Goal: Transaction & Acquisition: Purchase product/service

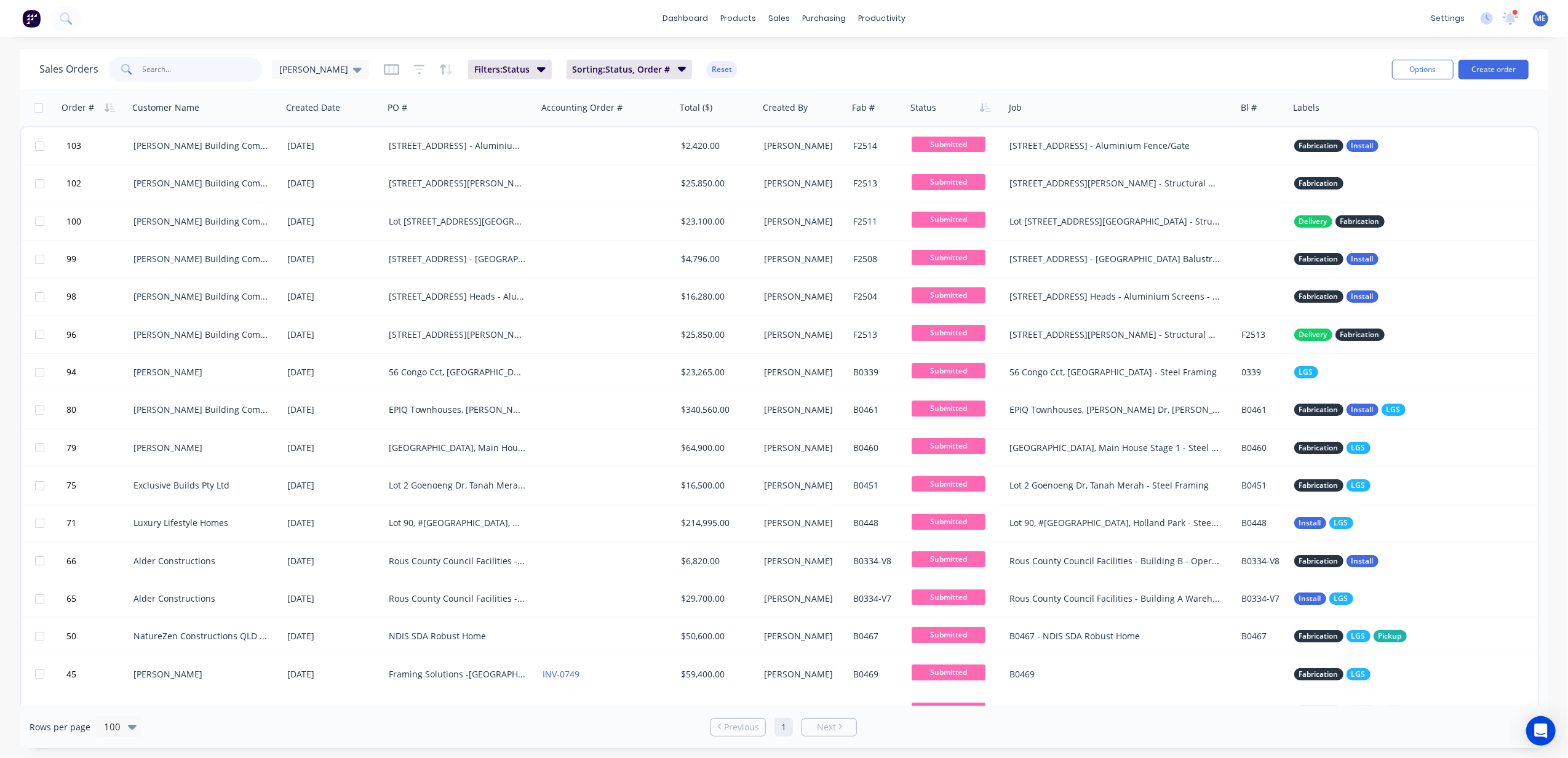
click at [210, 68] on input "text" at bounding box center [202, 70] width 120 height 25
type input "d"
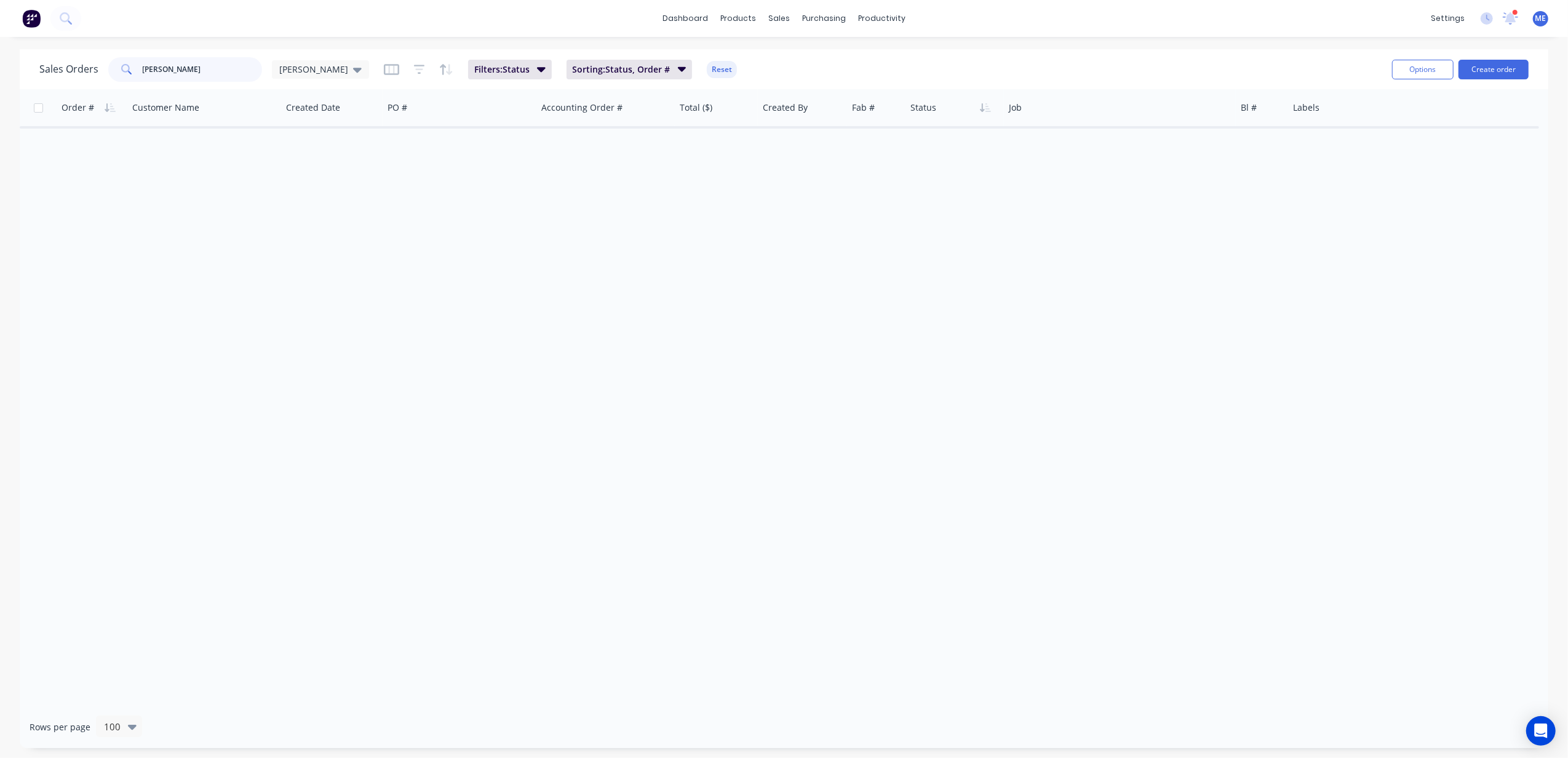
type input "[PERSON_NAME]"
drag, startPoint x: 200, startPoint y: 79, endPoint x: 12, endPoint y: 87, distance: 188.2
click at [91, 79] on div "Sales Orders denelle Mike Sales" at bounding box center [204, 70] width 329 height 25
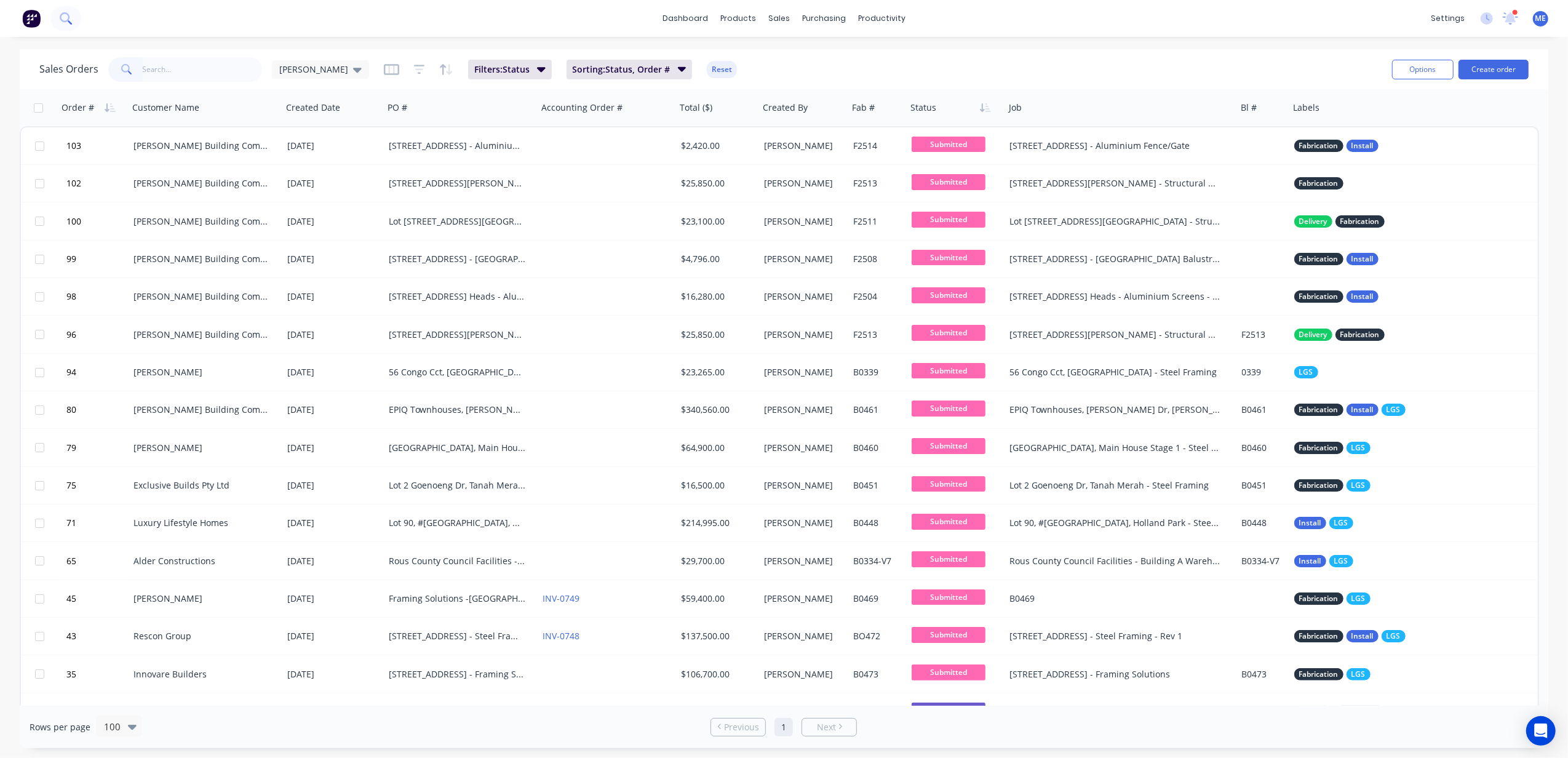
click at [65, 16] on icon at bounding box center [65, 18] width 12 height 12
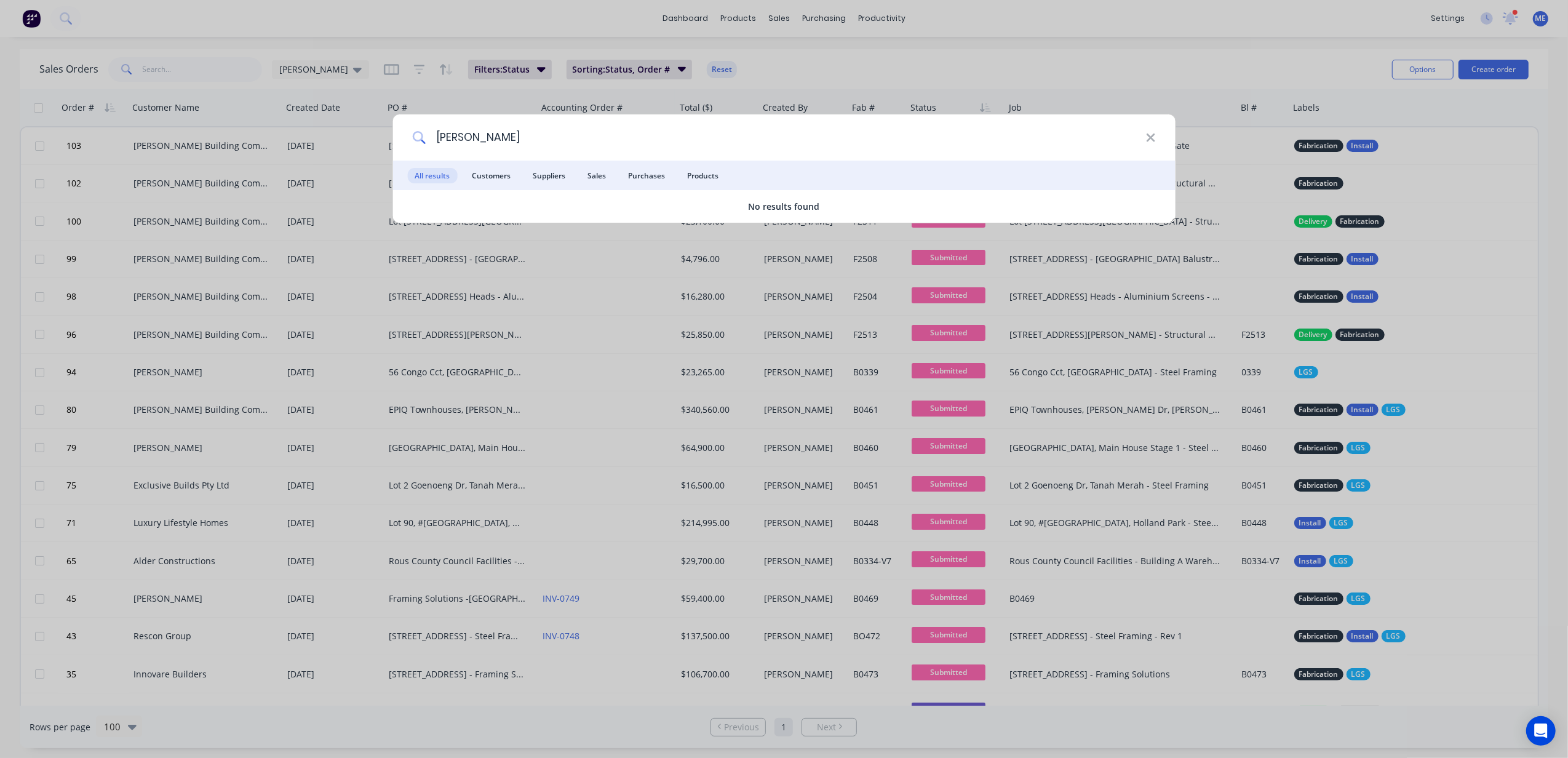
drag, startPoint x: 491, startPoint y: 147, endPoint x: 272, endPoint y: 138, distance: 219.2
click at [347, 144] on div "denelle All results Customers Suppliers Sales Purchases Products No results fou…" at bounding box center [784, 379] width 1568 height 758
type input "1"
type input "[PERSON_NAME]"
click at [1151, 138] on icon at bounding box center [1151, 138] width 8 height 8
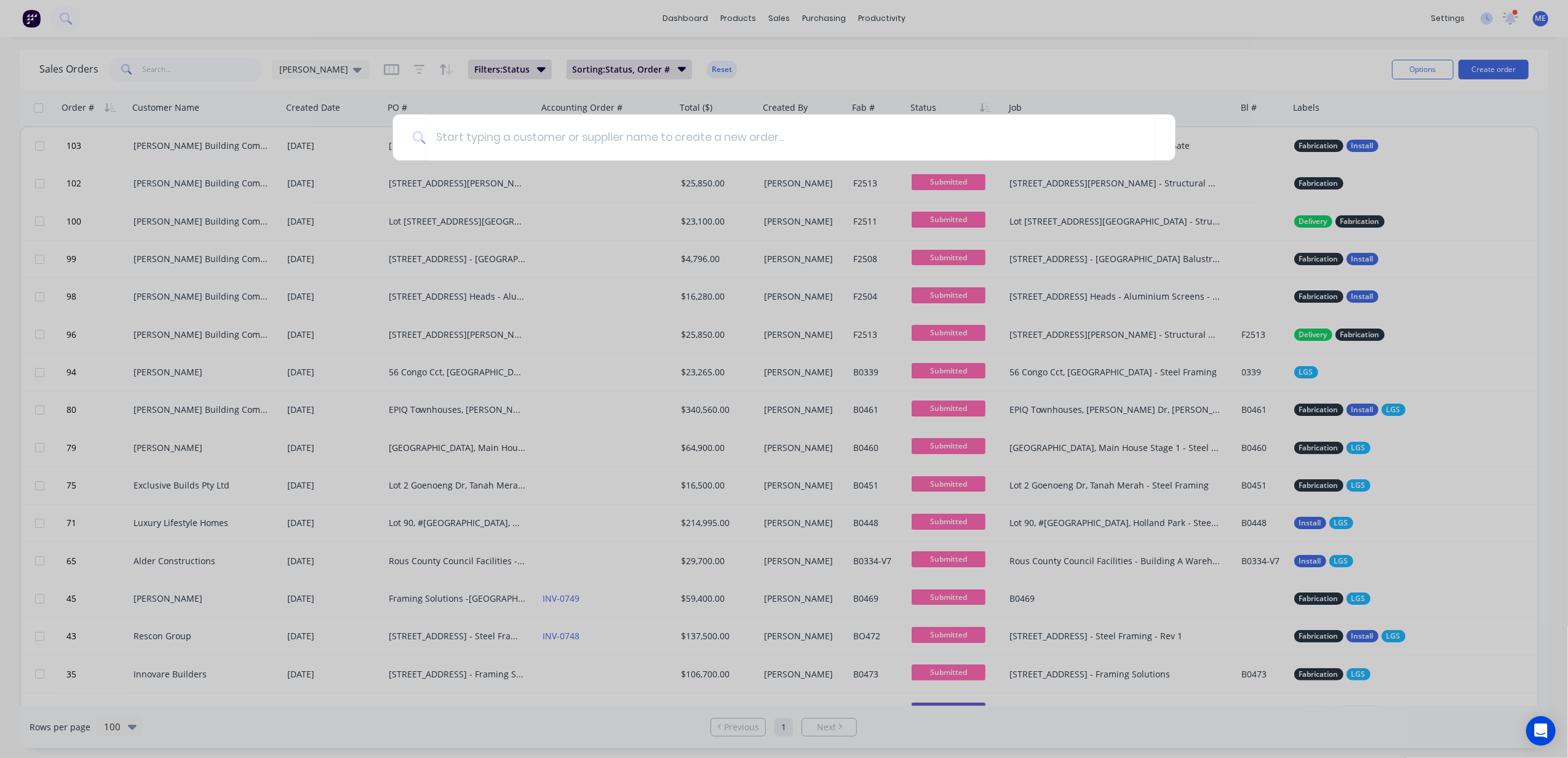
drag, startPoint x: 199, startPoint y: 32, endPoint x: 268, endPoint y: 48, distance: 70.8
click at [199, 30] on div at bounding box center [784, 379] width 1568 height 758
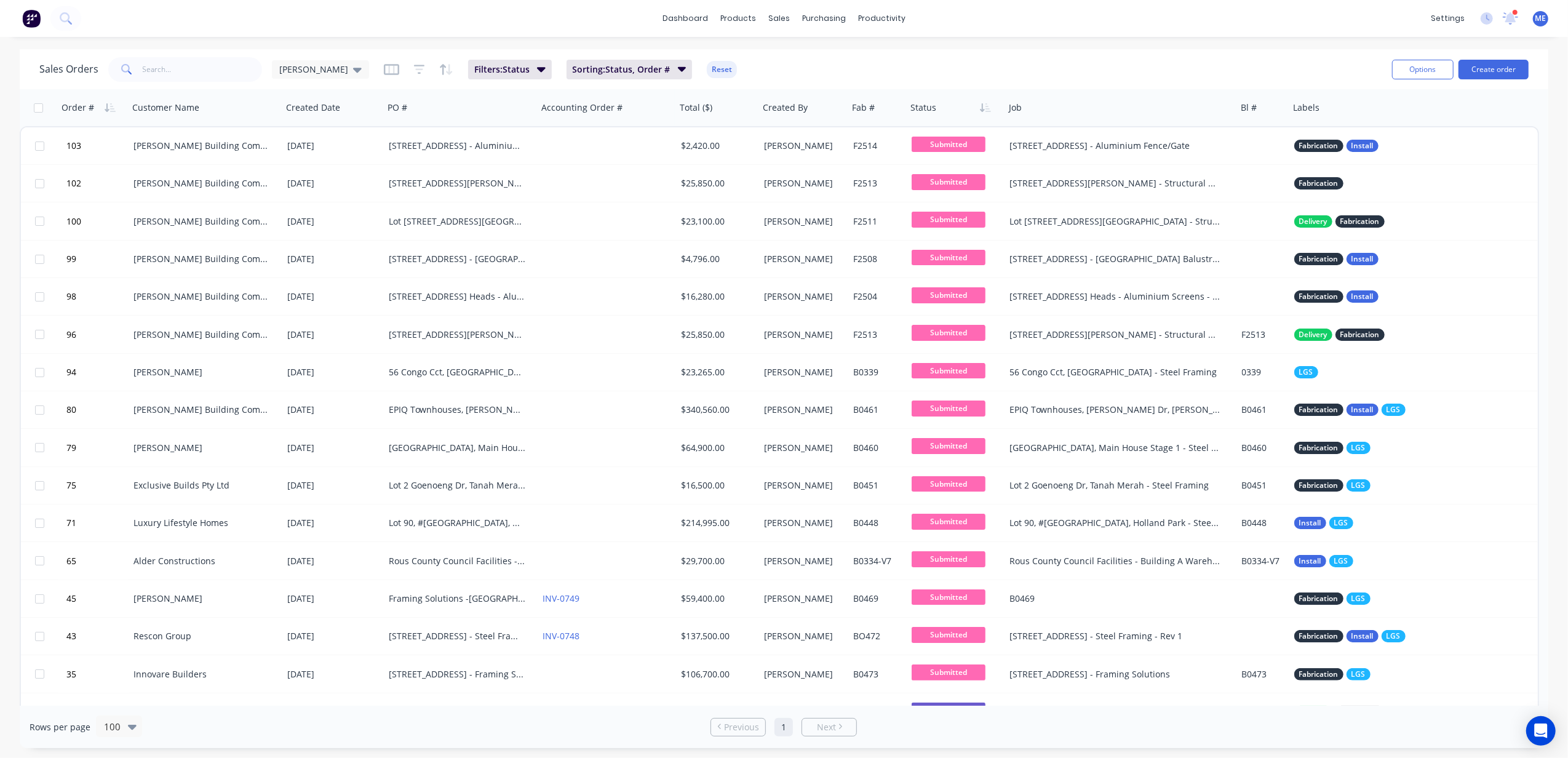
click at [1115, 58] on div "Sales Orders Mike Sales Filters: Status Sorting: Status, Order # Reset" at bounding box center [711, 69] width 1343 height 30
click at [1482, 73] on button "Create order" at bounding box center [1493, 69] width 70 height 19
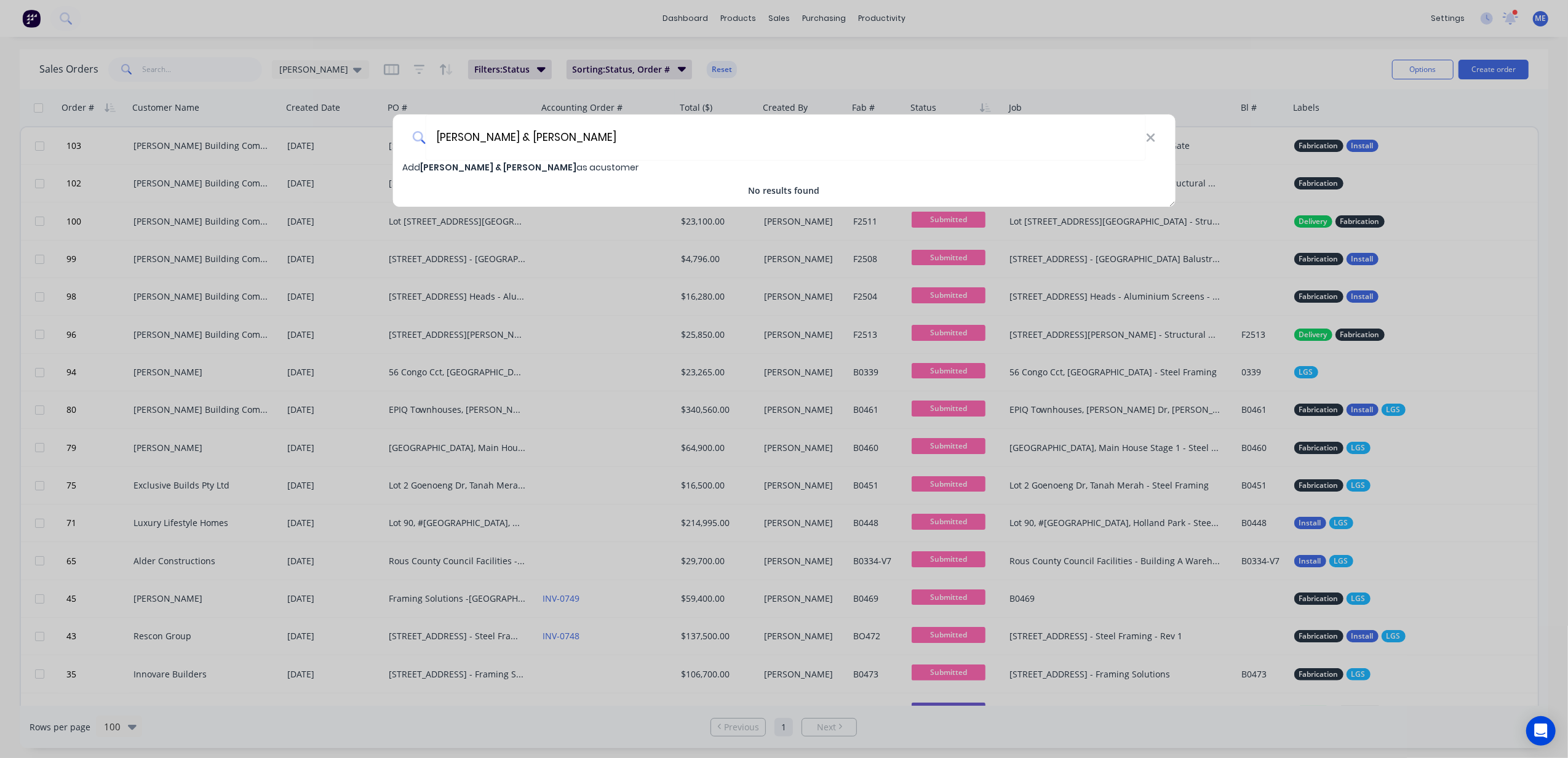
type input "Denelle & Ryan Bean"
click at [561, 173] on div "Add Denelle & Ryan Bean as a customer" at bounding box center [784, 168] width 783 height 14
select select "AU"
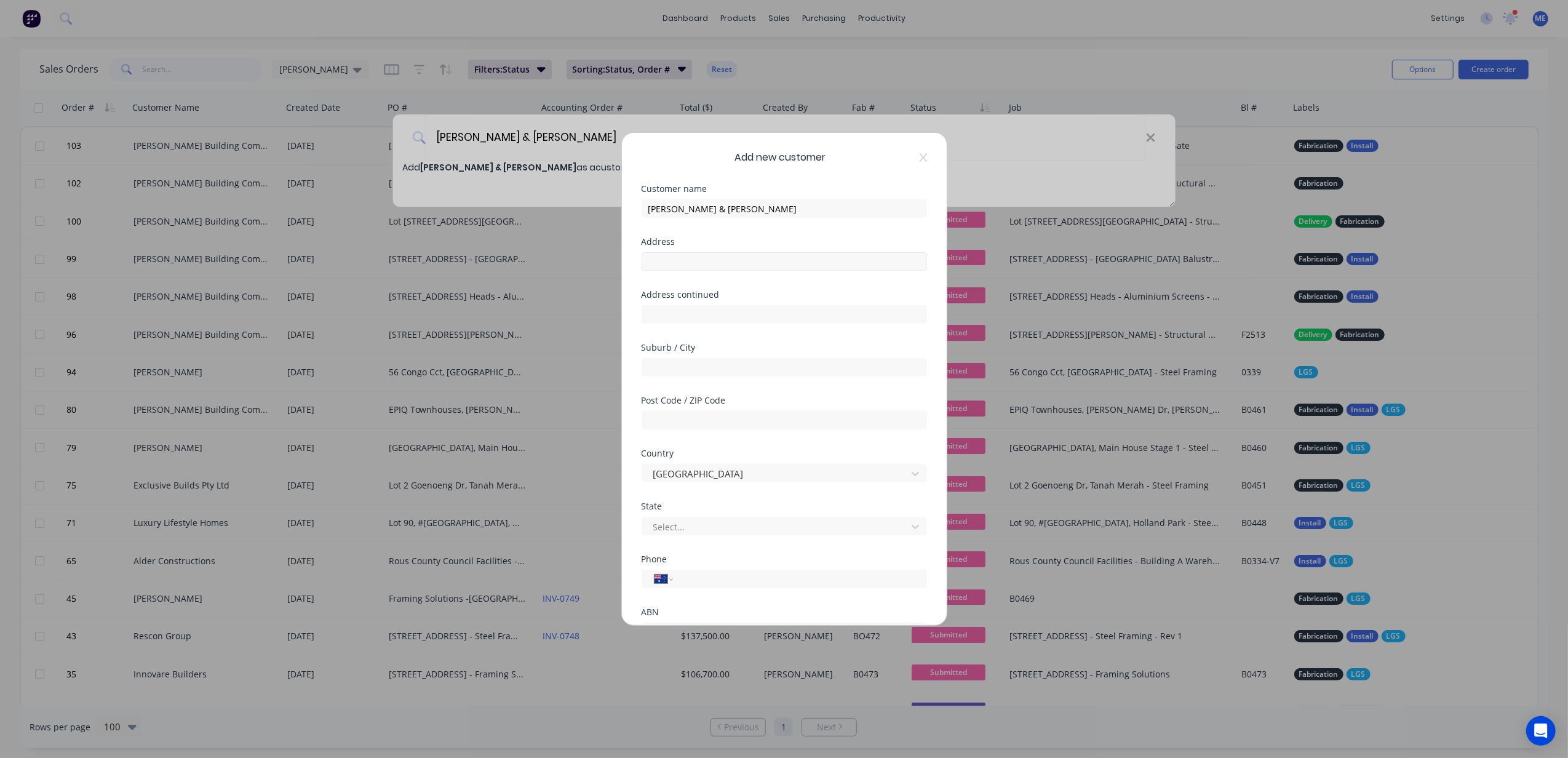
click at [714, 269] on div "Address" at bounding box center [784, 264] width 285 height 53
click at [718, 261] on input "text" at bounding box center [784, 261] width 285 height 19
click at [719, 245] on div "Address" at bounding box center [784, 242] width 285 height 8
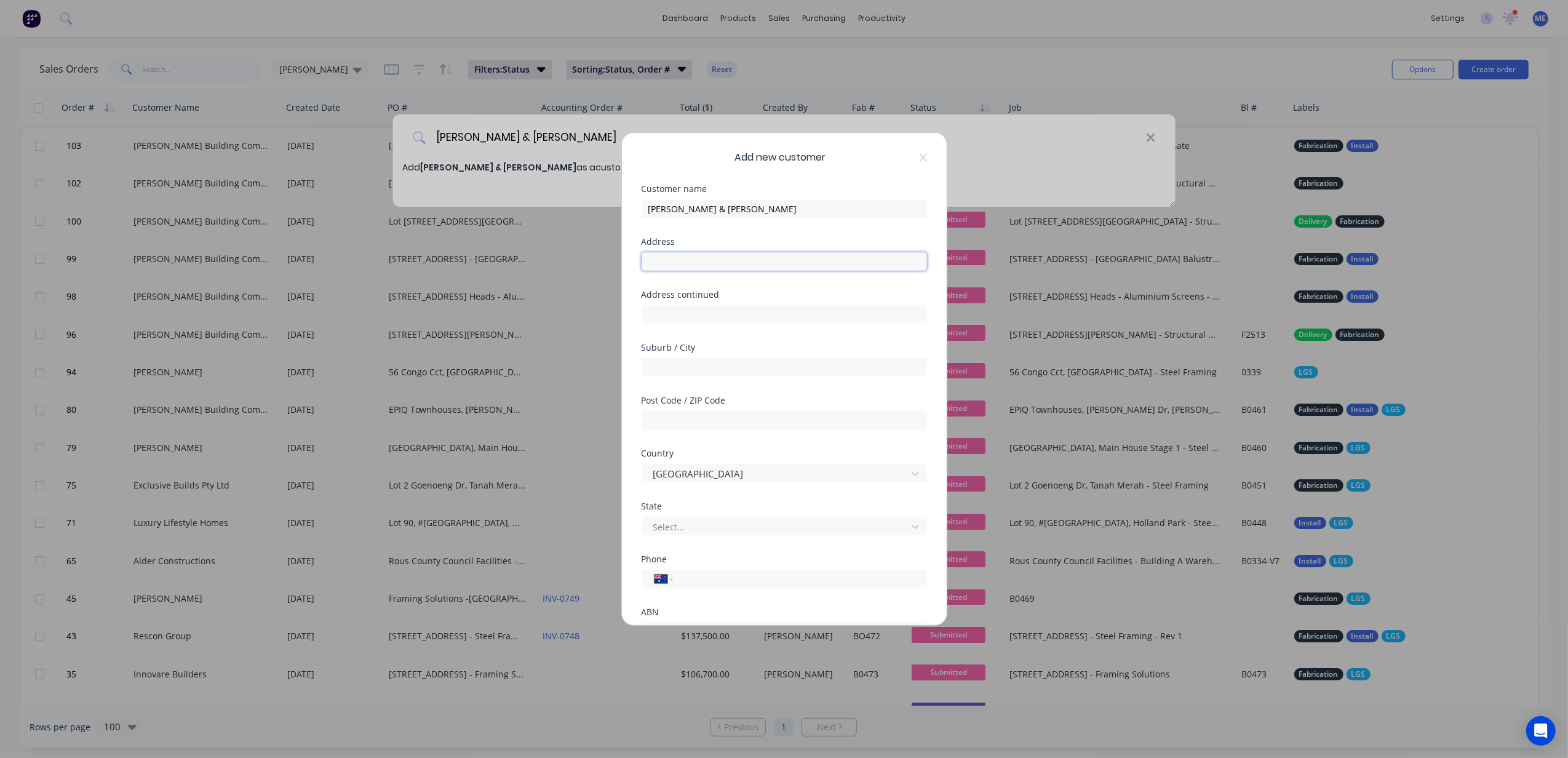
click at [732, 261] on input "text" at bounding box center [784, 261] width 285 height 19
click at [751, 242] on div "Address" at bounding box center [784, 242] width 285 height 8
click at [749, 263] on input "text" at bounding box center [784, 261] width 285 height 19
click at [720, 241] on div "Address" at bounding box center [784, 242] width 285 height 8
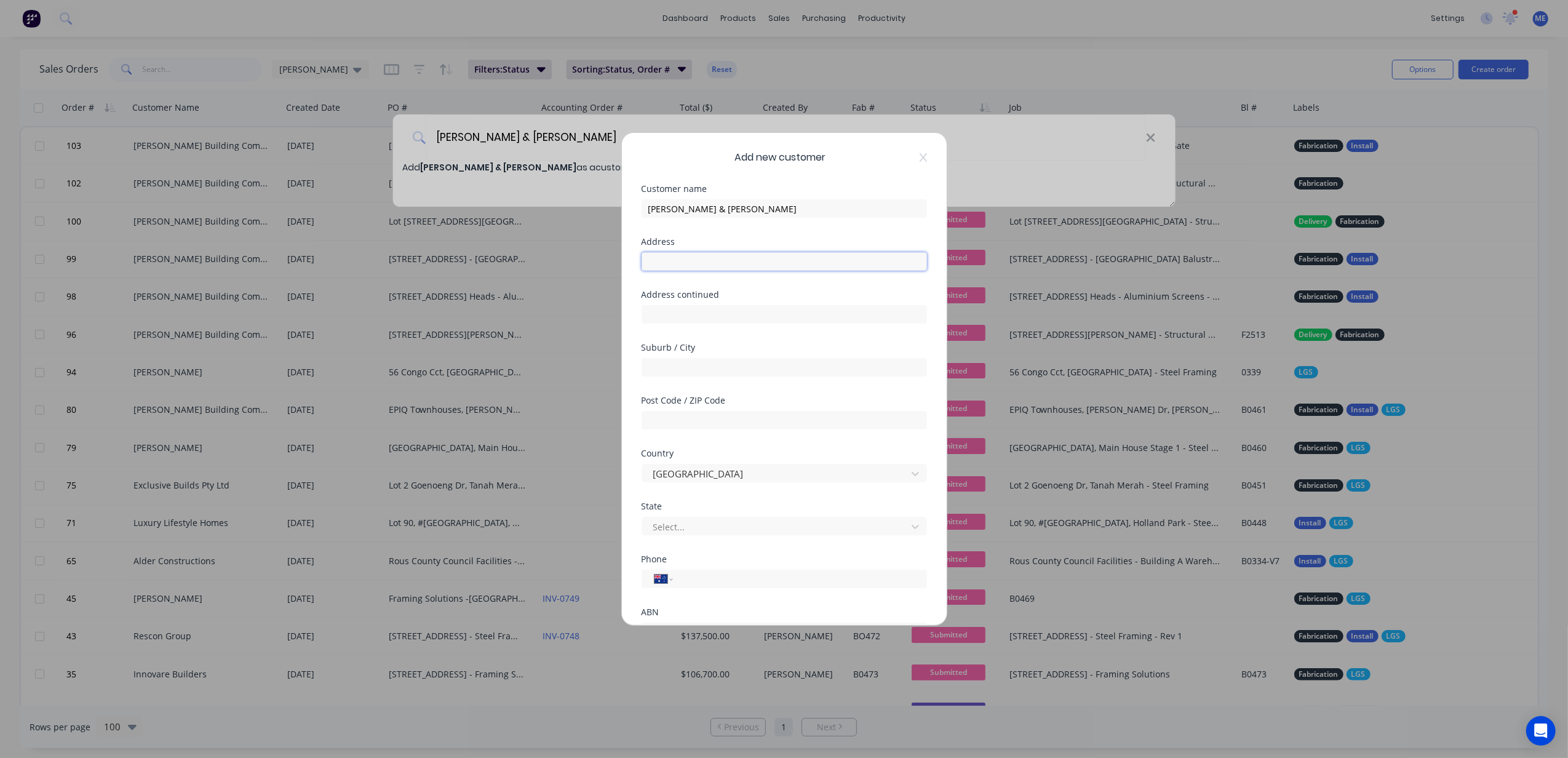
click at [701, 256] on input "text" at bounding box center [784, 261] width 285 height 19
click at [684, 256] on input "text" at bounding box center [784, 261] width 285 height 19
click at [667, 256] on input "text" at bounding box center [784, 261] width 285 height 19
click at [666, 258] on input "text" at bounding box center [784, 261] width 285 height 19
click at [673, 260] on input "text" at bounding box center [784, 261] width 285 height 19
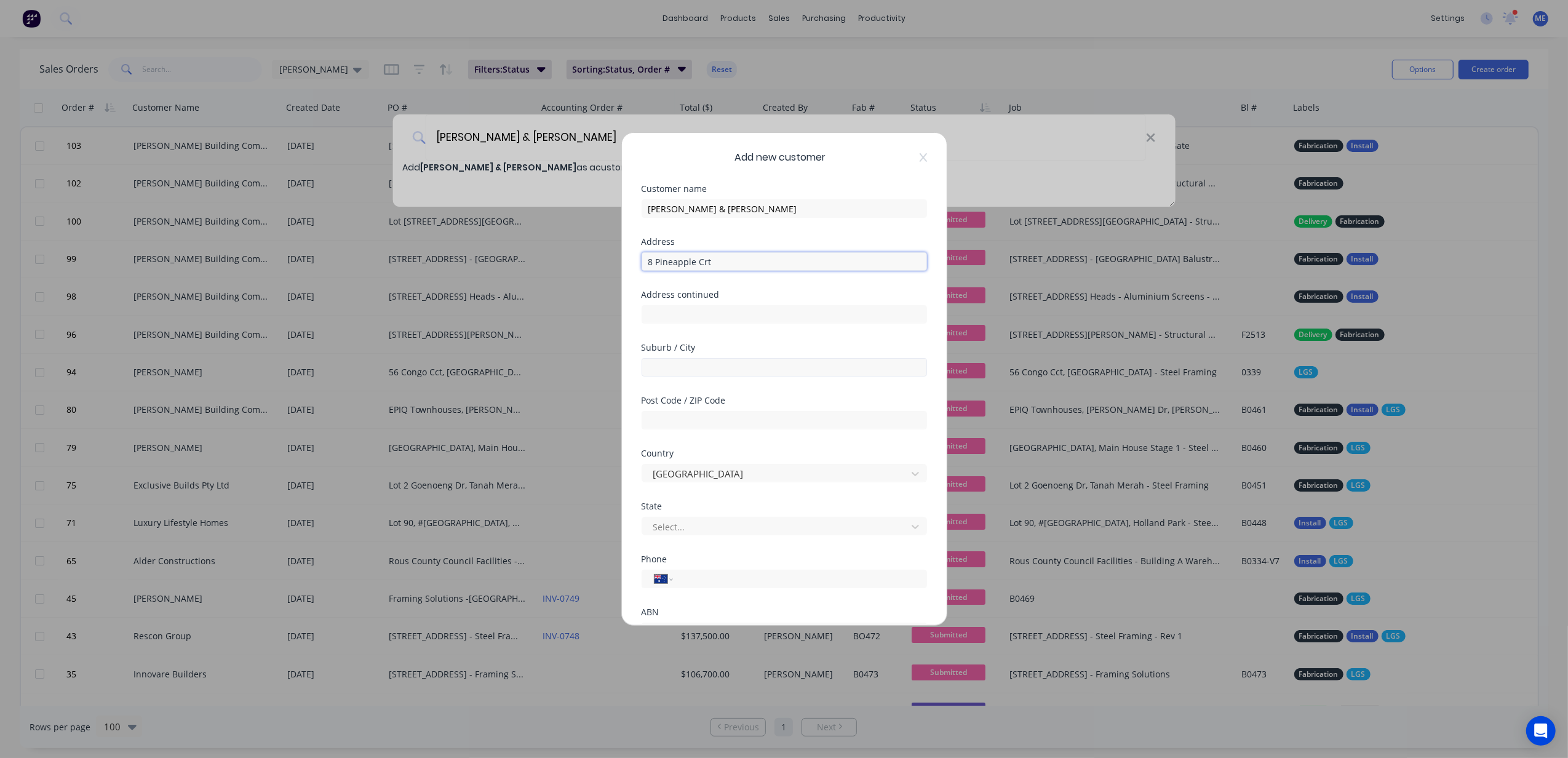
type input "8 Pineapple Crt"
click at [686, 370] on input "text" at bounding box center [784, 367] width 285 height 19
type input "Palmwoods"
click at [764, 330] on div "Address continued" at bounding box center [784, 317] width 285 height 53
click at [740, 419] on input "text" at bounding box center [784, 420] width 285 height 19
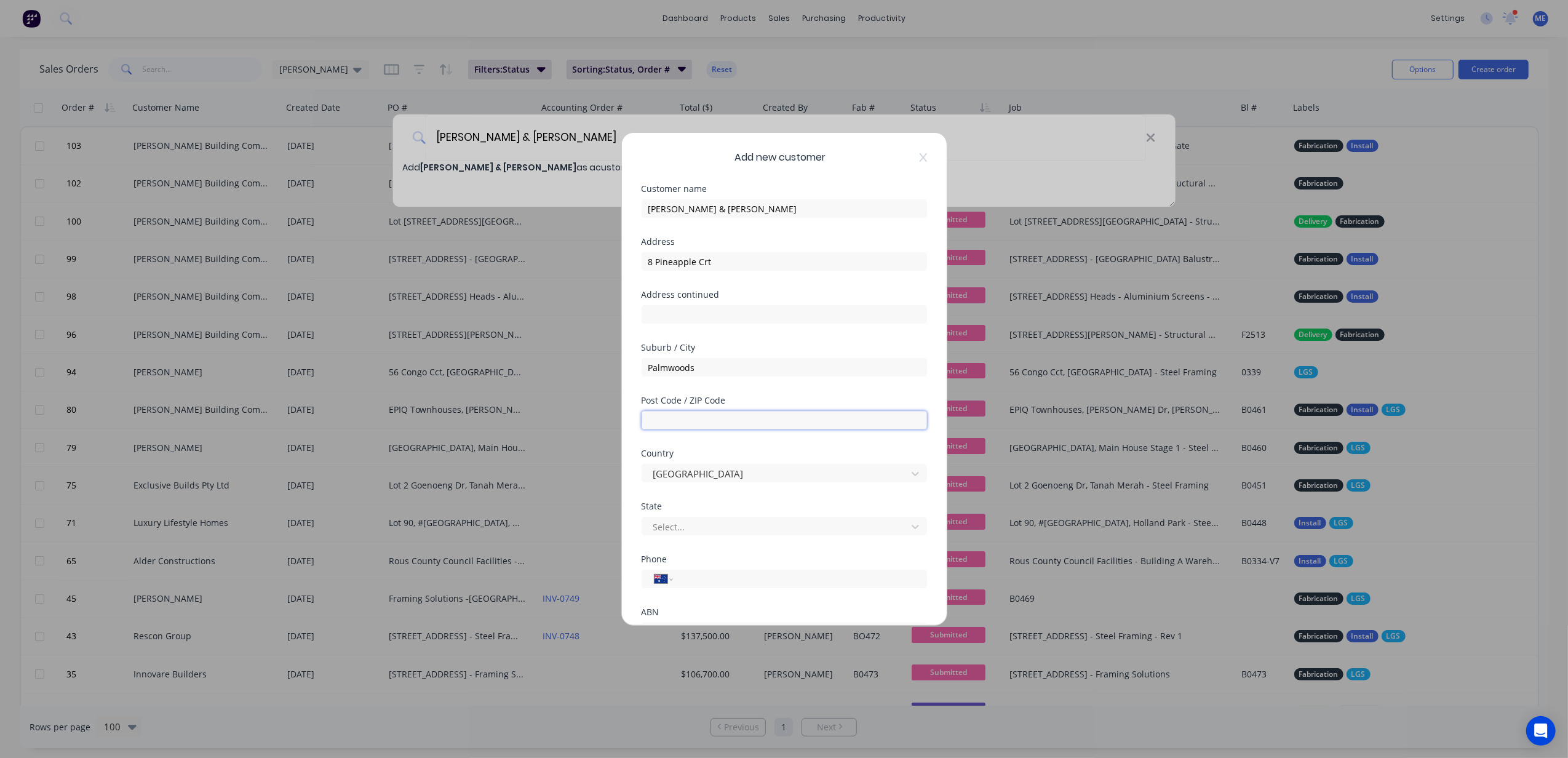
click at [740, 419] on input "text" at bounding box center [784, 420] width 285 height 19
type input "4555"
click at [722, 584] on input "tel" at bounding box center [797, 579] width 232 height 14
paste input "0456 613 372"
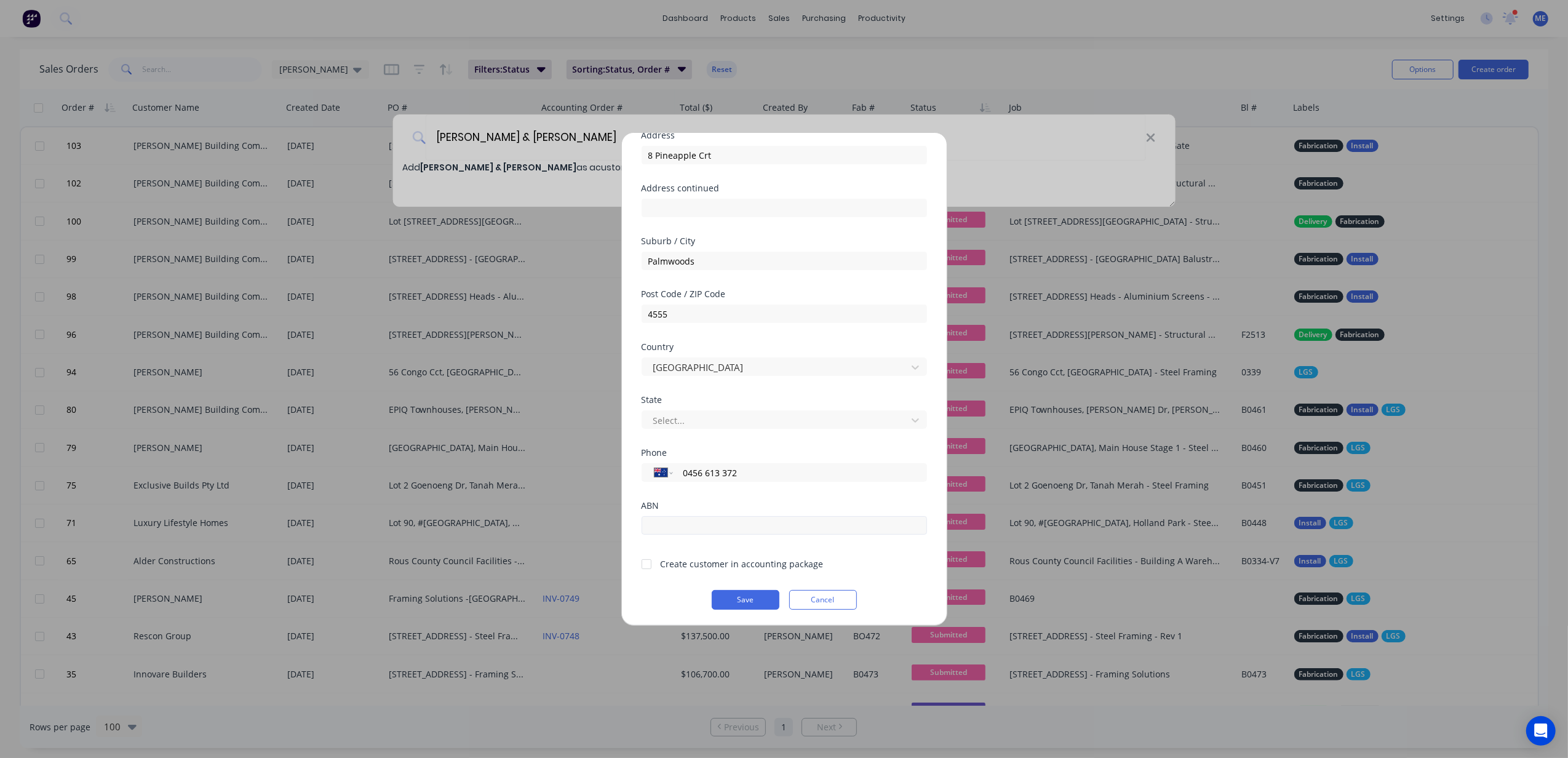
scroll to position [109, 0]
type input "0456 613 372"
click at [650, 562] on div at bounding box center [647, 563] width 25 height 25
click at [727, 599] on button "Save" at bounding box center [746, 598] width 68 height 19
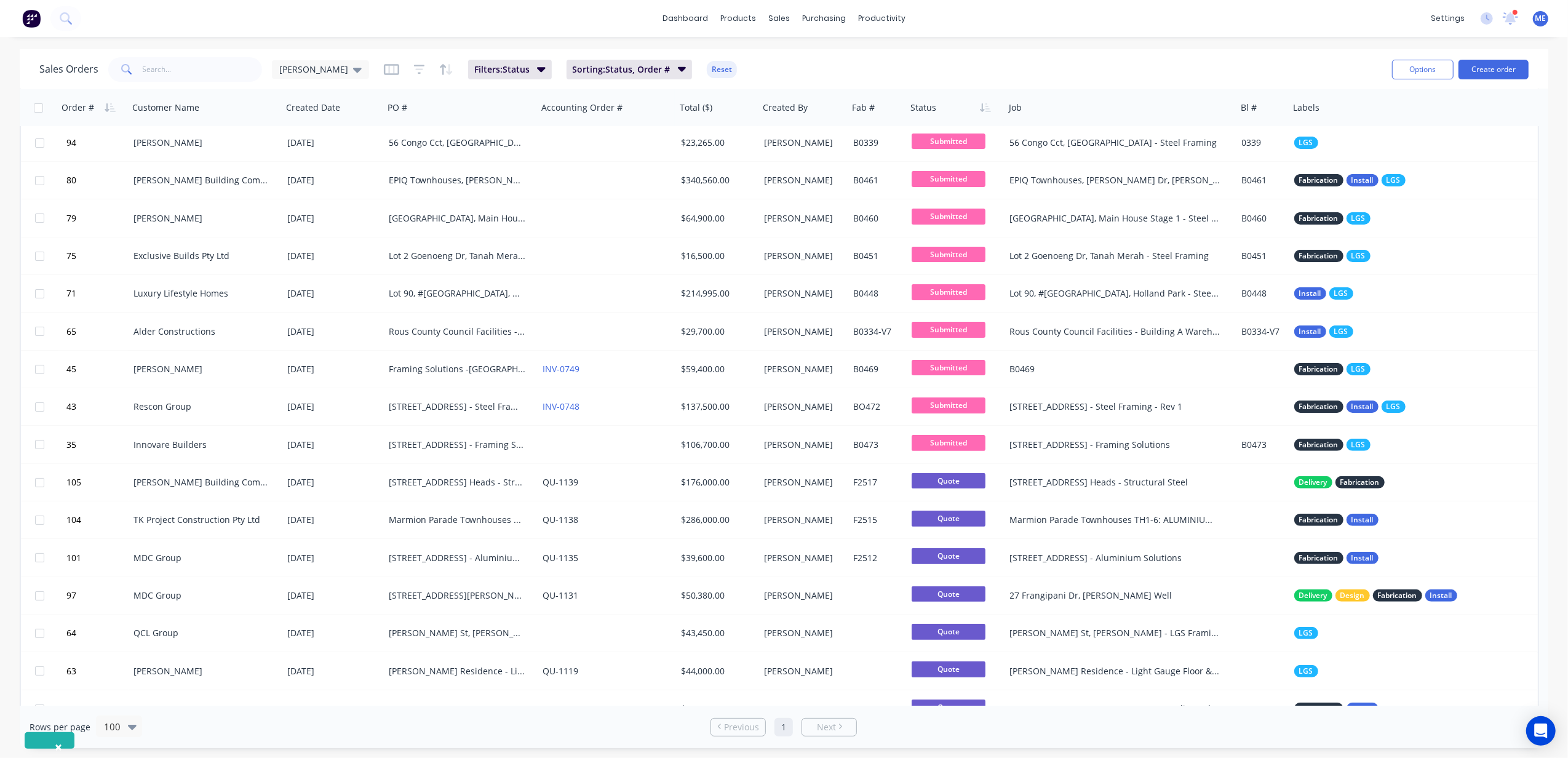
scroll to position [0, 0]
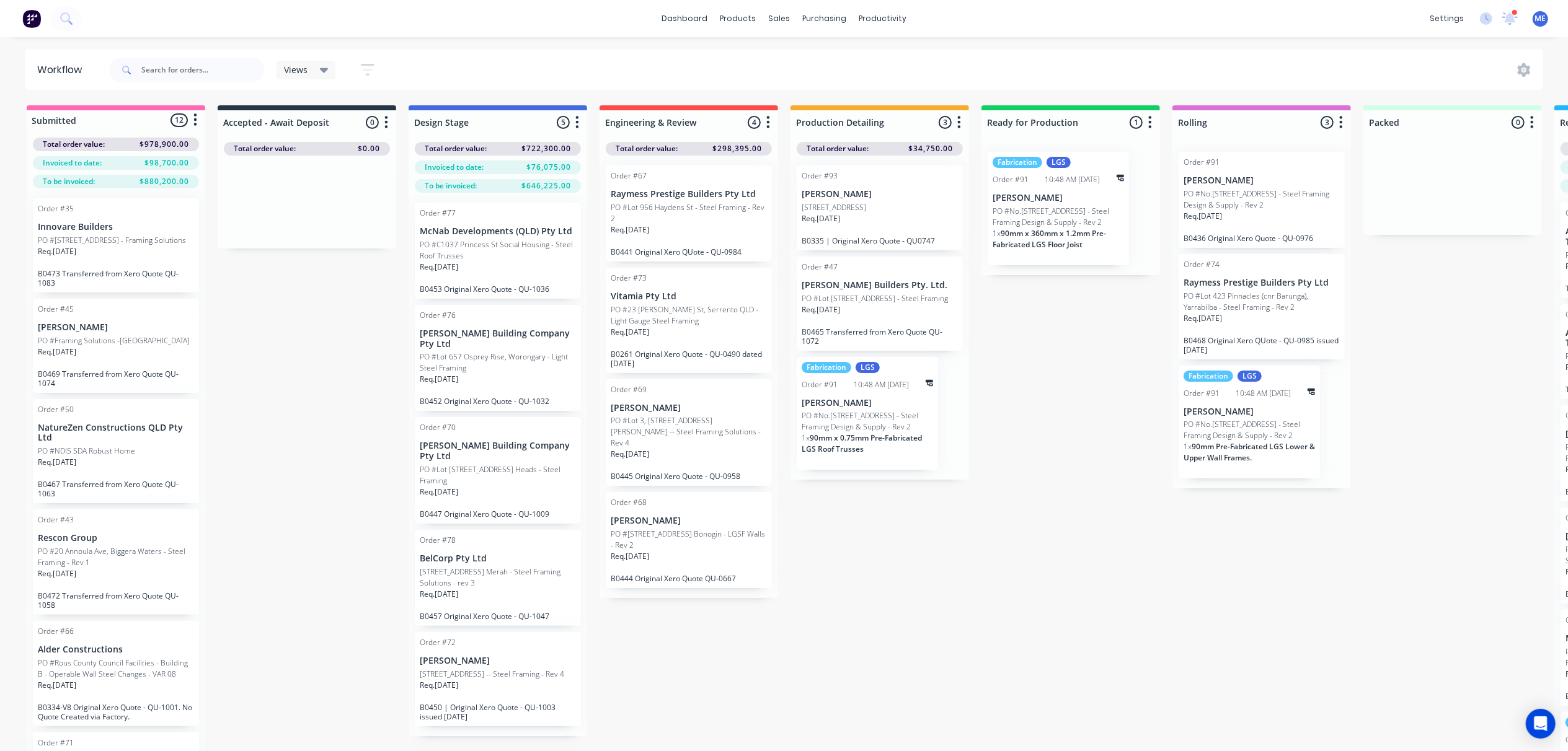
click at [340, 417] on div "Submitted 12 Status colour #FF69B4 hex #FF69B4 Save Cancel Summaries Total orde…" at bounding box center [1115, 450] width 2248 height 690
click at [1065, 662] on div "Submitted 12 Status colour #FF69B4 hex #FF69B4 Save Cancel Summaries Total orde…" at bounding box center [1115, 450] width 2248 height 690
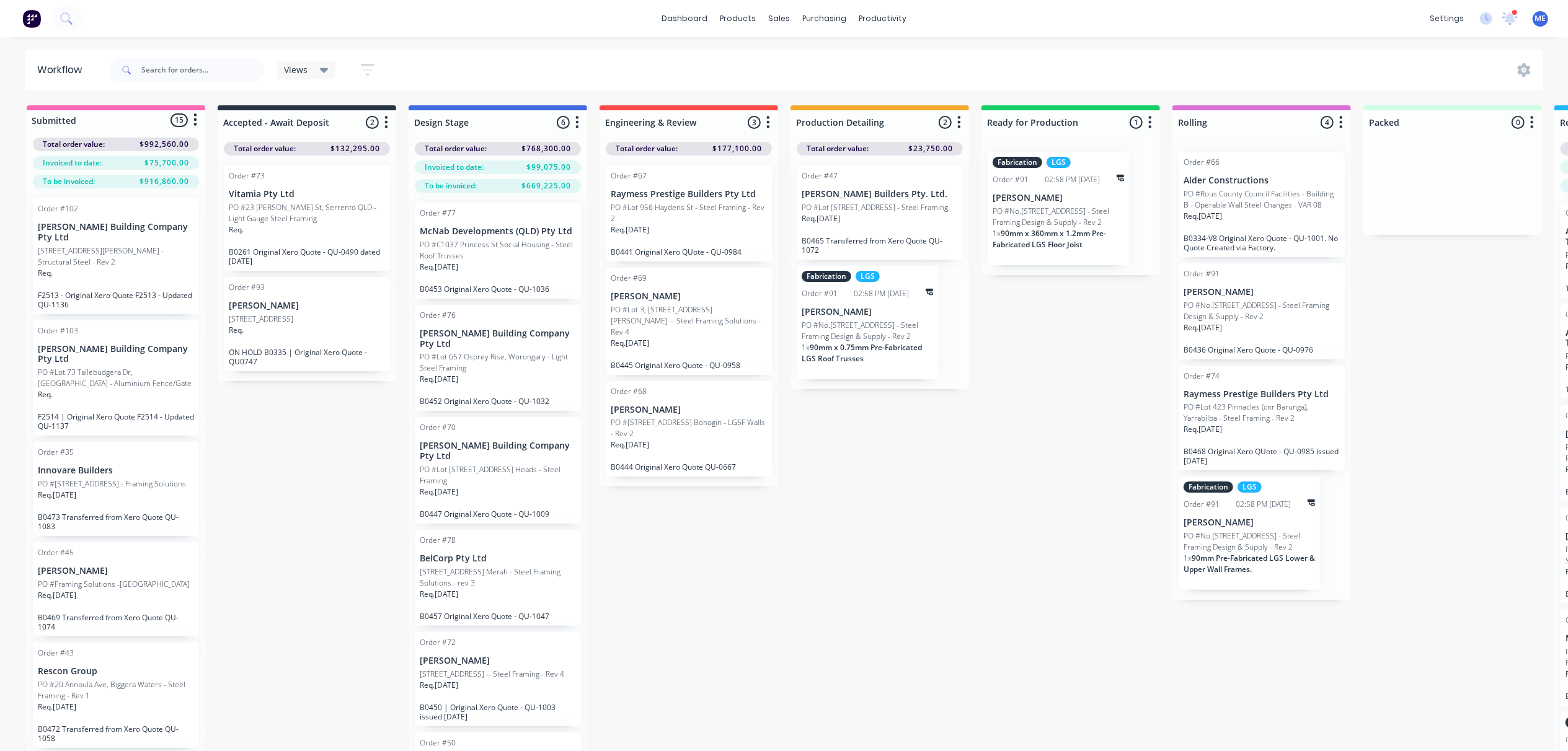
click at [1514, 14] on div at bounding box center [1514, 12] width 6 height 6
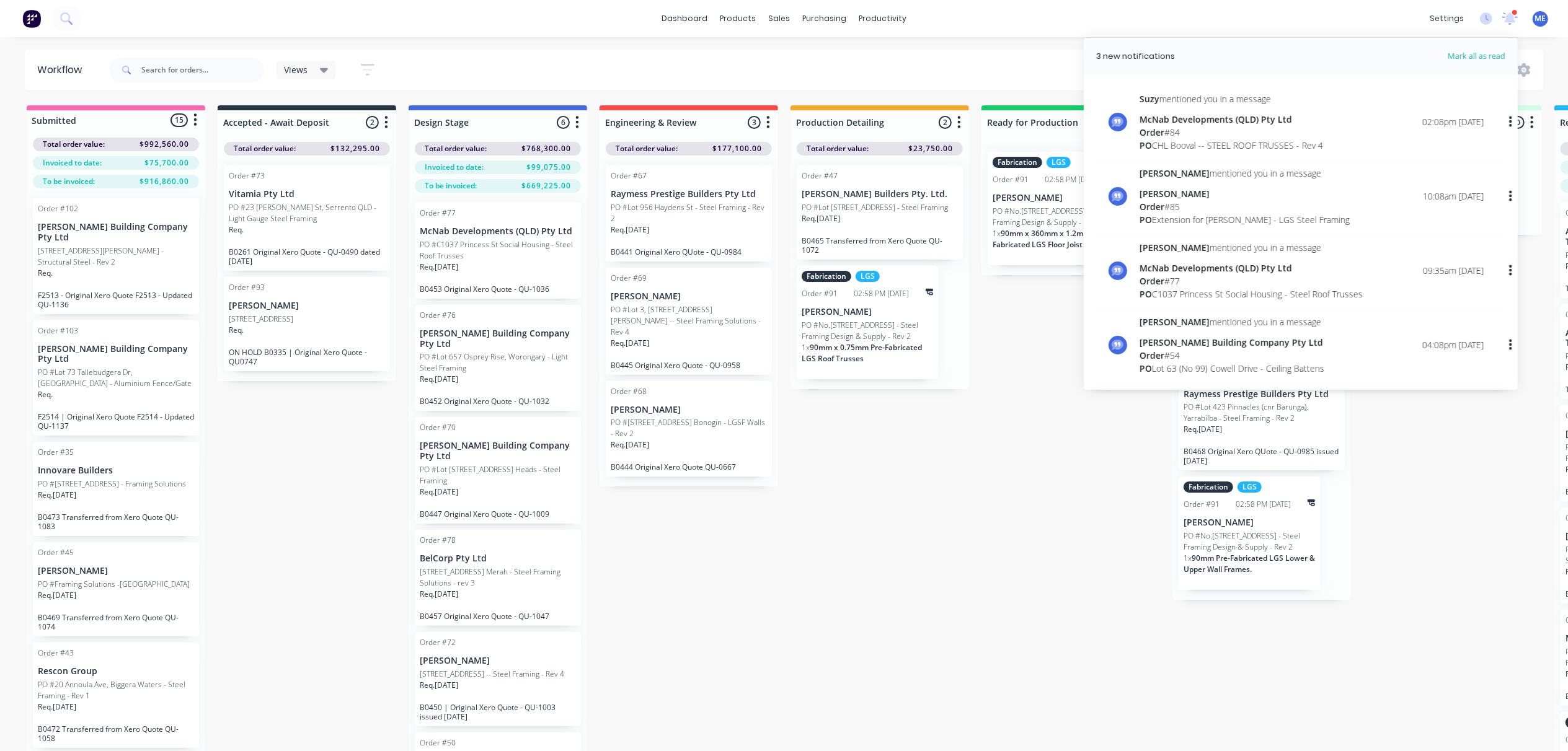
click at [1466, 54] on span "Mark all as read" at bounding box center [1454, 56] width 103 height 13
click at [1471, 50] on span "Mark all as read" at bounding box center [1454, 56] width 103 height 13
click at [1008, 70] on div "Views Save new view None (Default) edit Marlon's View edit Show/Hide statuses S…" at bounding box center [825, 70] width 1438 height 37
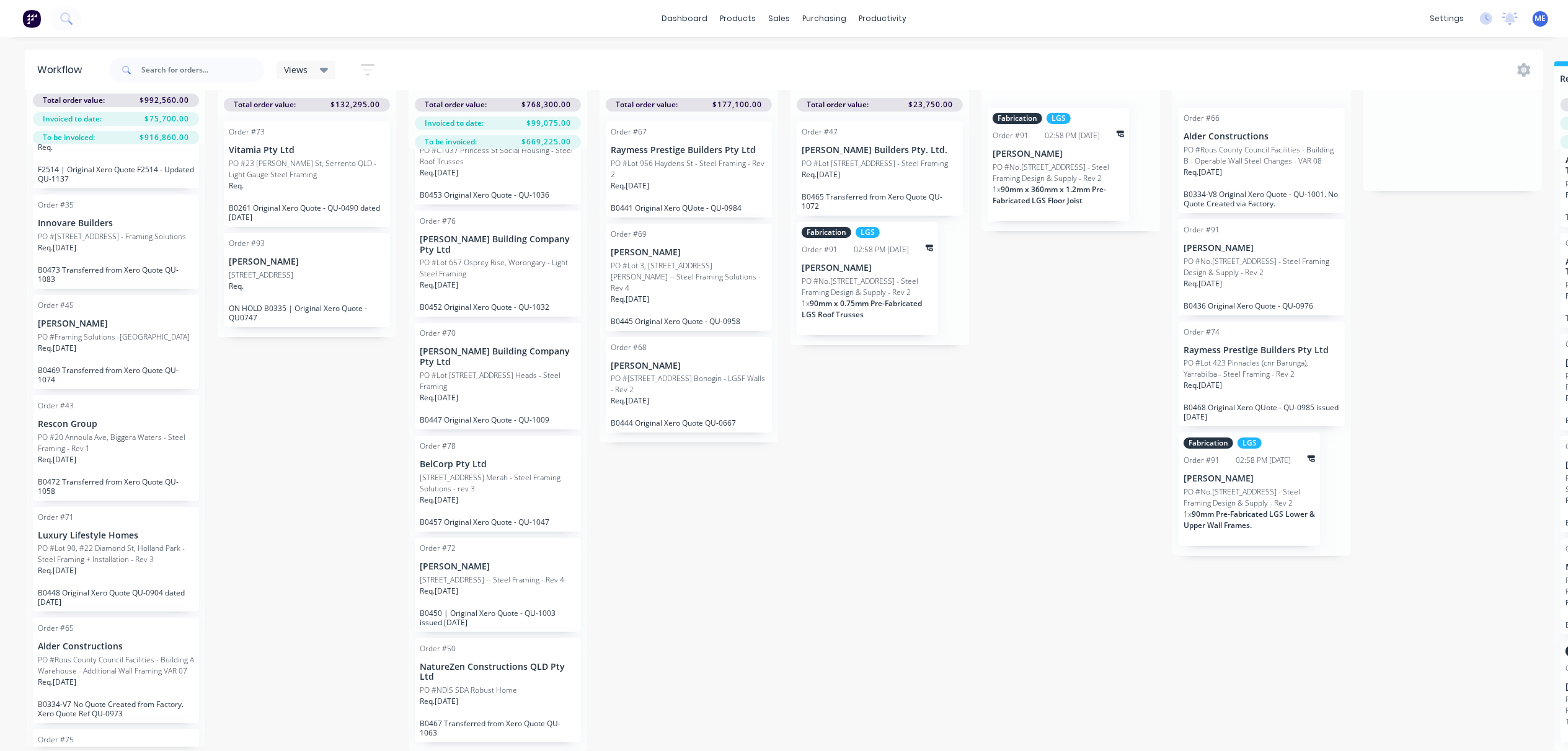
scroll to position [165, 0]
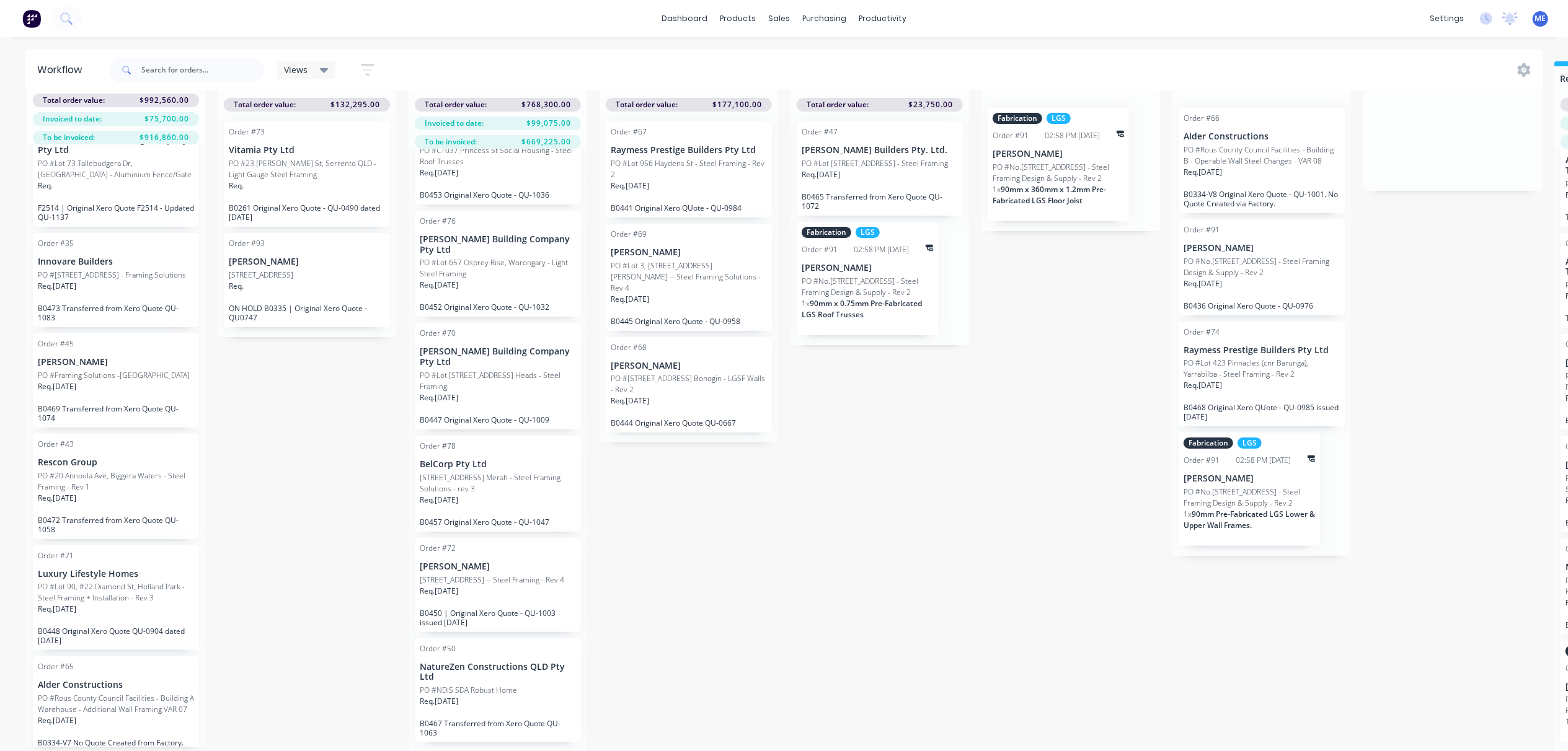
click at [91, 382] on div "Req. 01/08/25" at bounding box center [116, 392] width 156 height 21
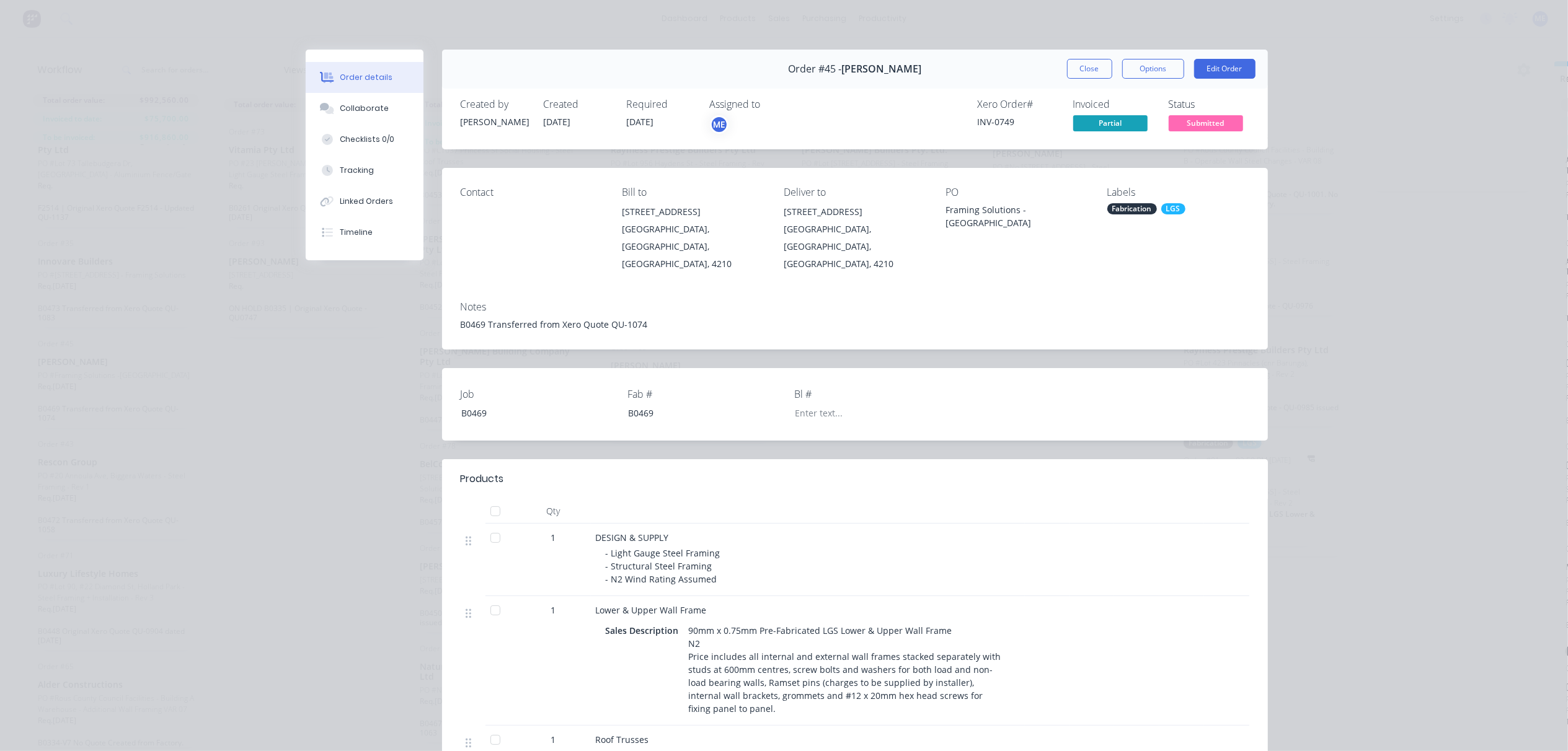
scroll to position [0, 0]
click at [345, 115] on button "Collaborate" at bounding box center [364, 108] width 118 height 31
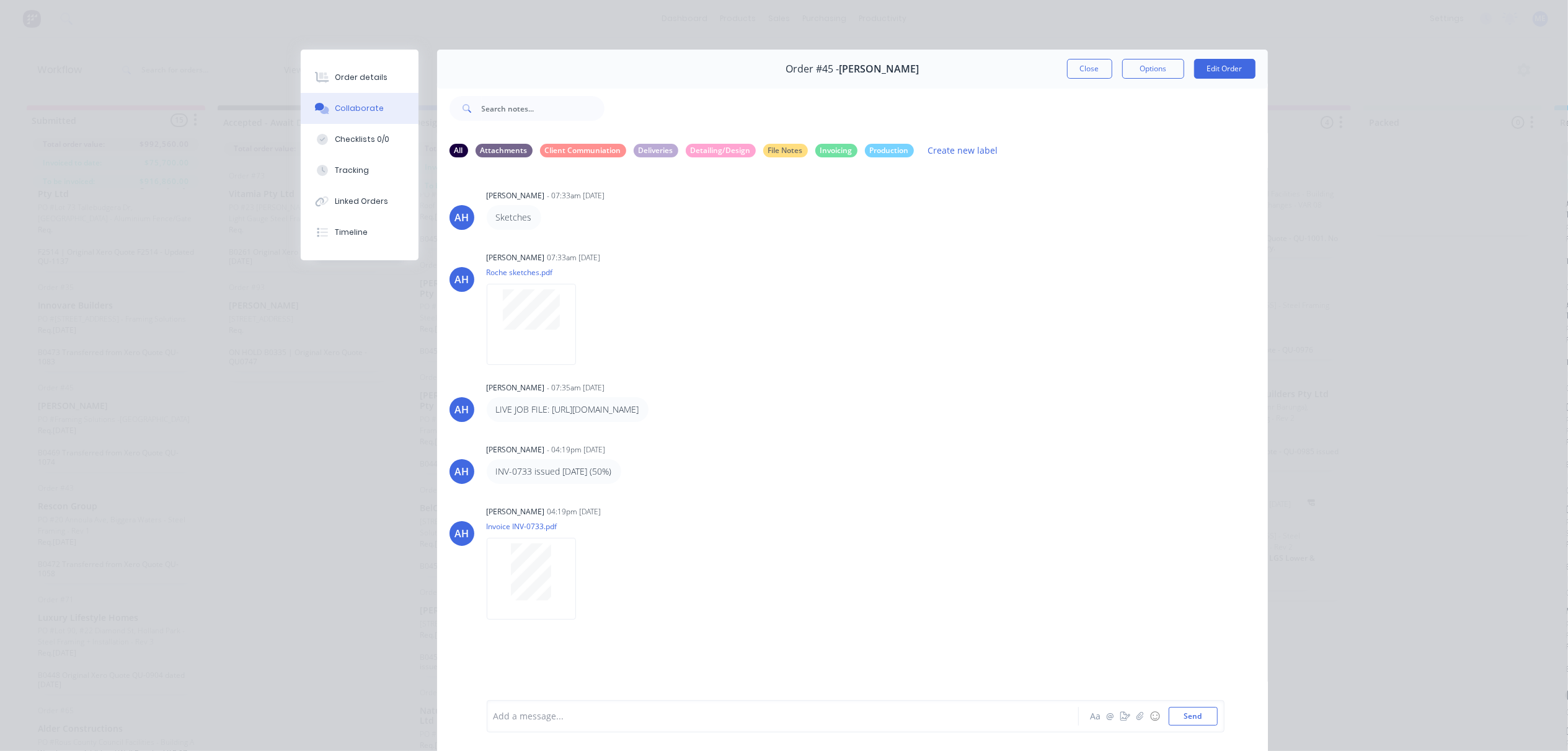
click at [561, 718] on div at bounding box center [766, 717] width 543 height 13
click at [1186, 714] on button "Send" at bounding box center [1193, 716] width 49 height 19
click at [1205, 75] on button "Edit Order" at bounding box center [1225, 68] width 61 height 20
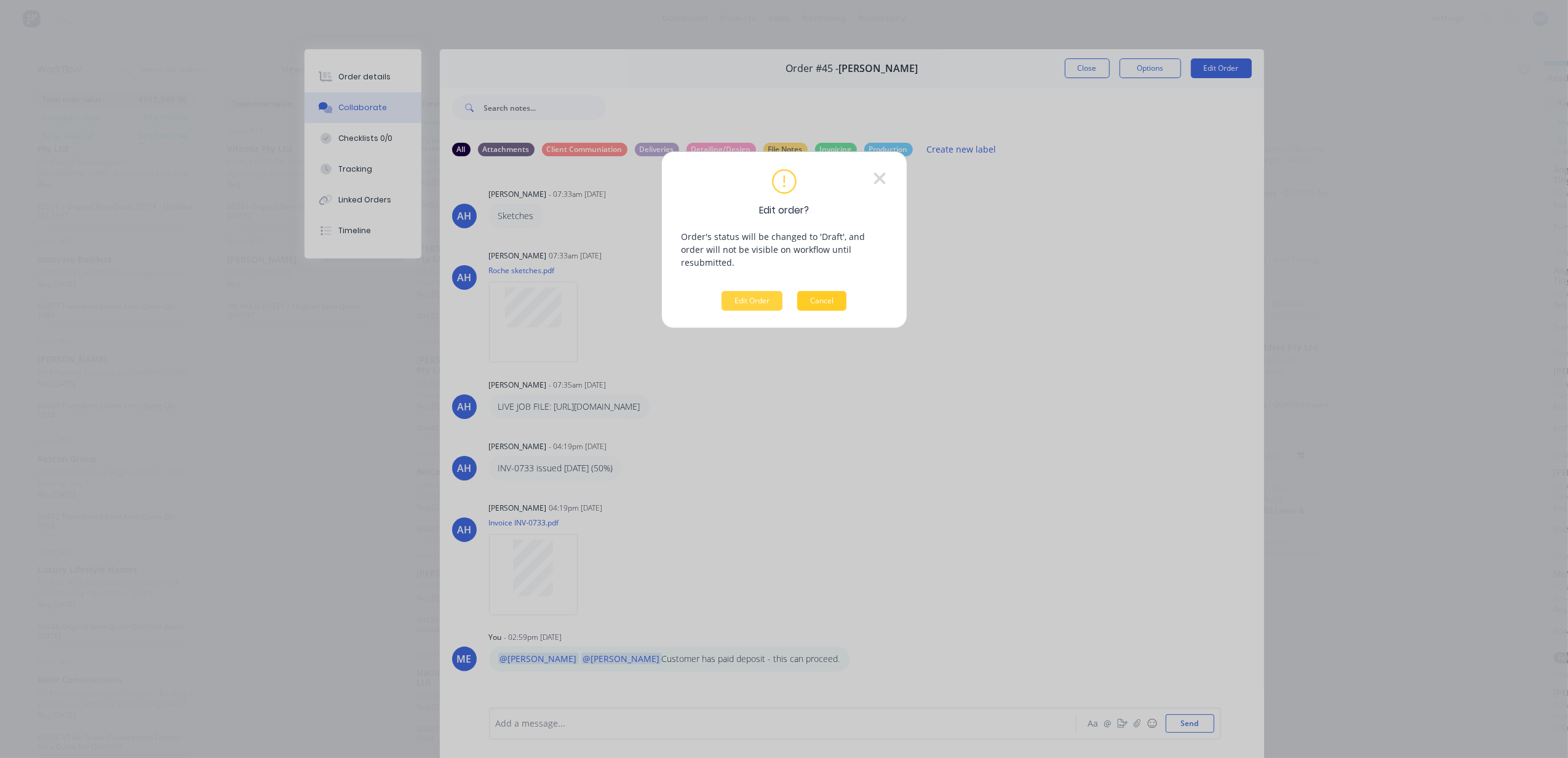
click at [822, 291] on button "Cancel" at bounding box center [821, 300] width 49 height 19
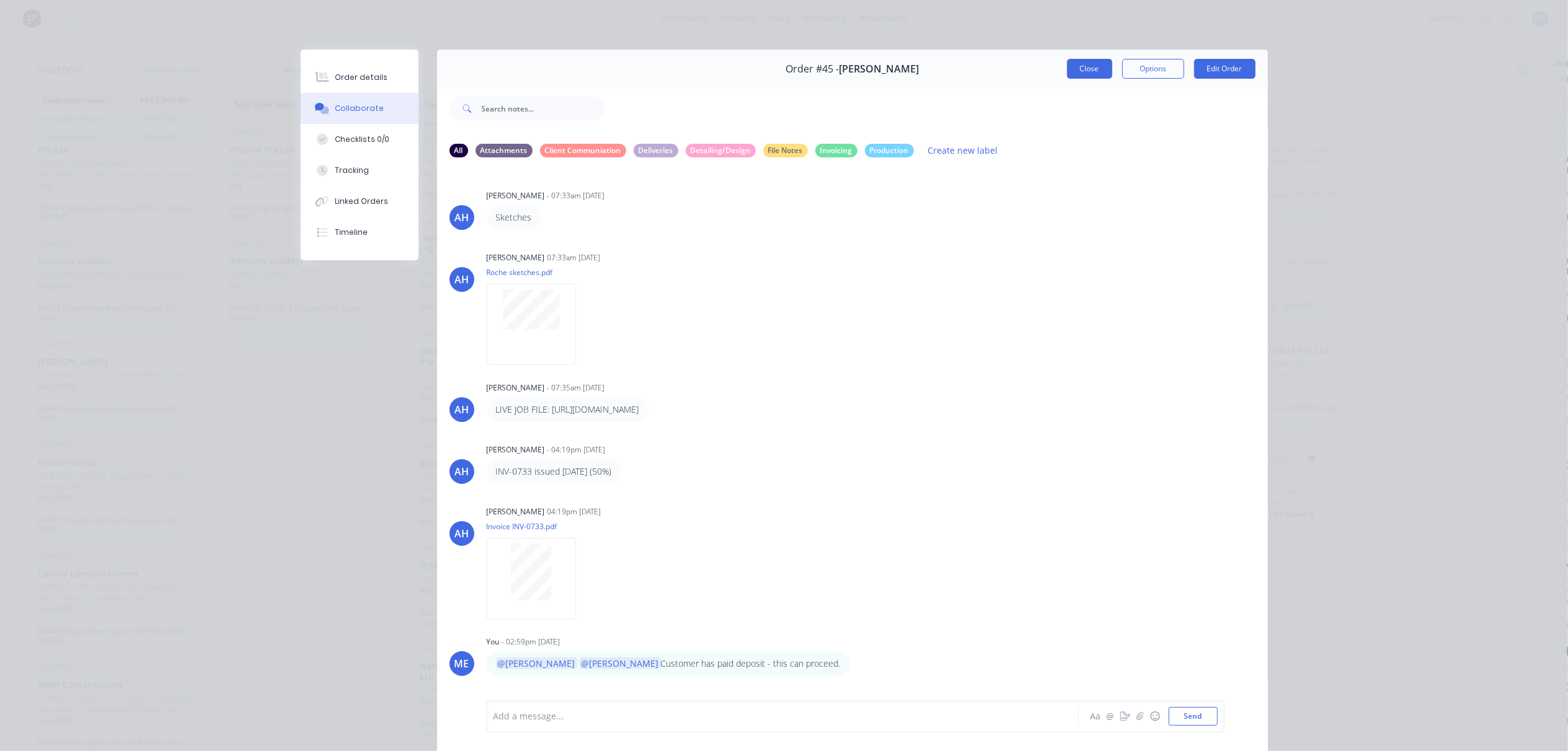
click at [1084, 68] on button "Close" at bounding box center [1090, 68] width 45 height 20
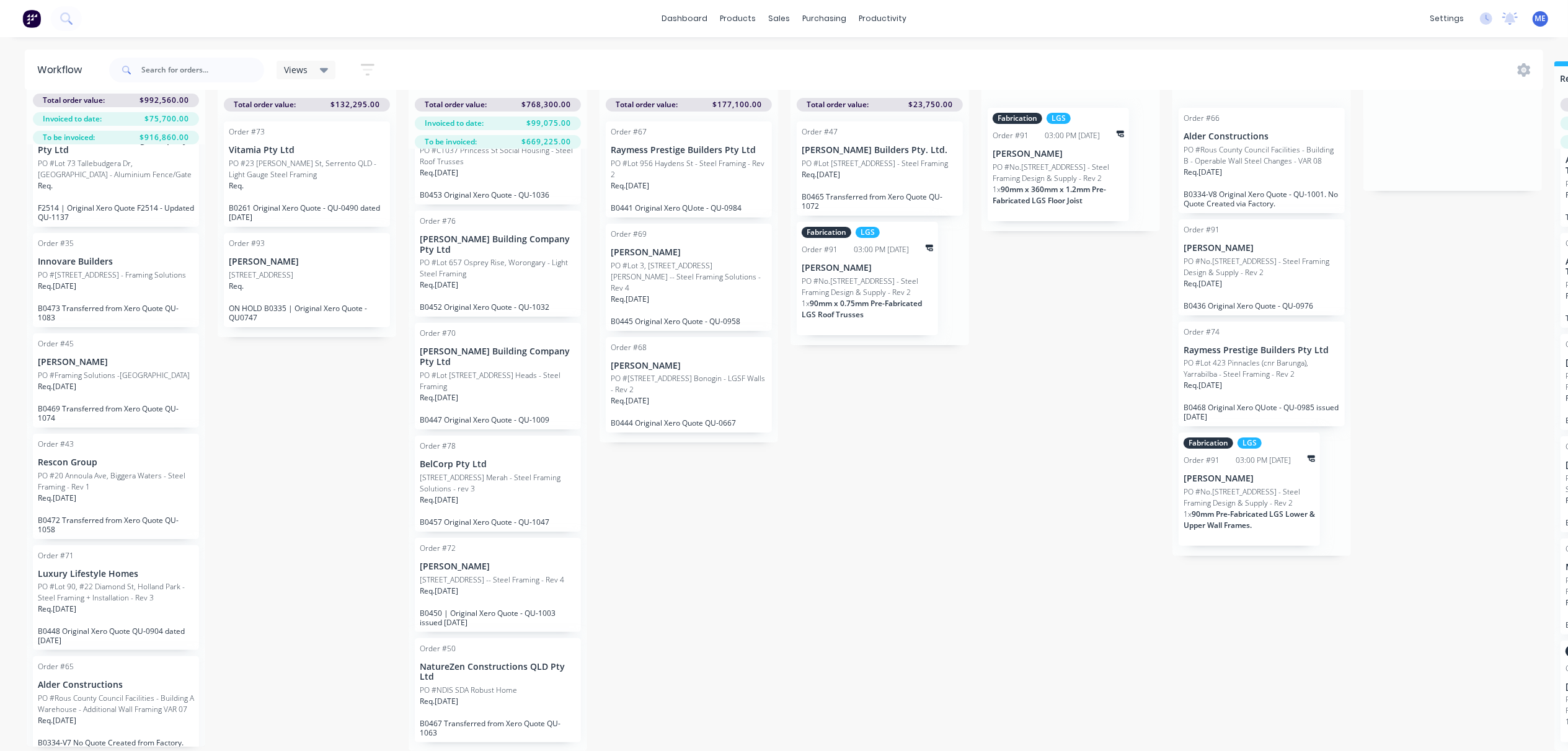
click at [990, 585] on div "Submitted 15 Status colour #FF69B4 hex #FF69B4 Save Cancel Summaries Total orde…" at bounding box center [1115, 406] width 2248 height 690
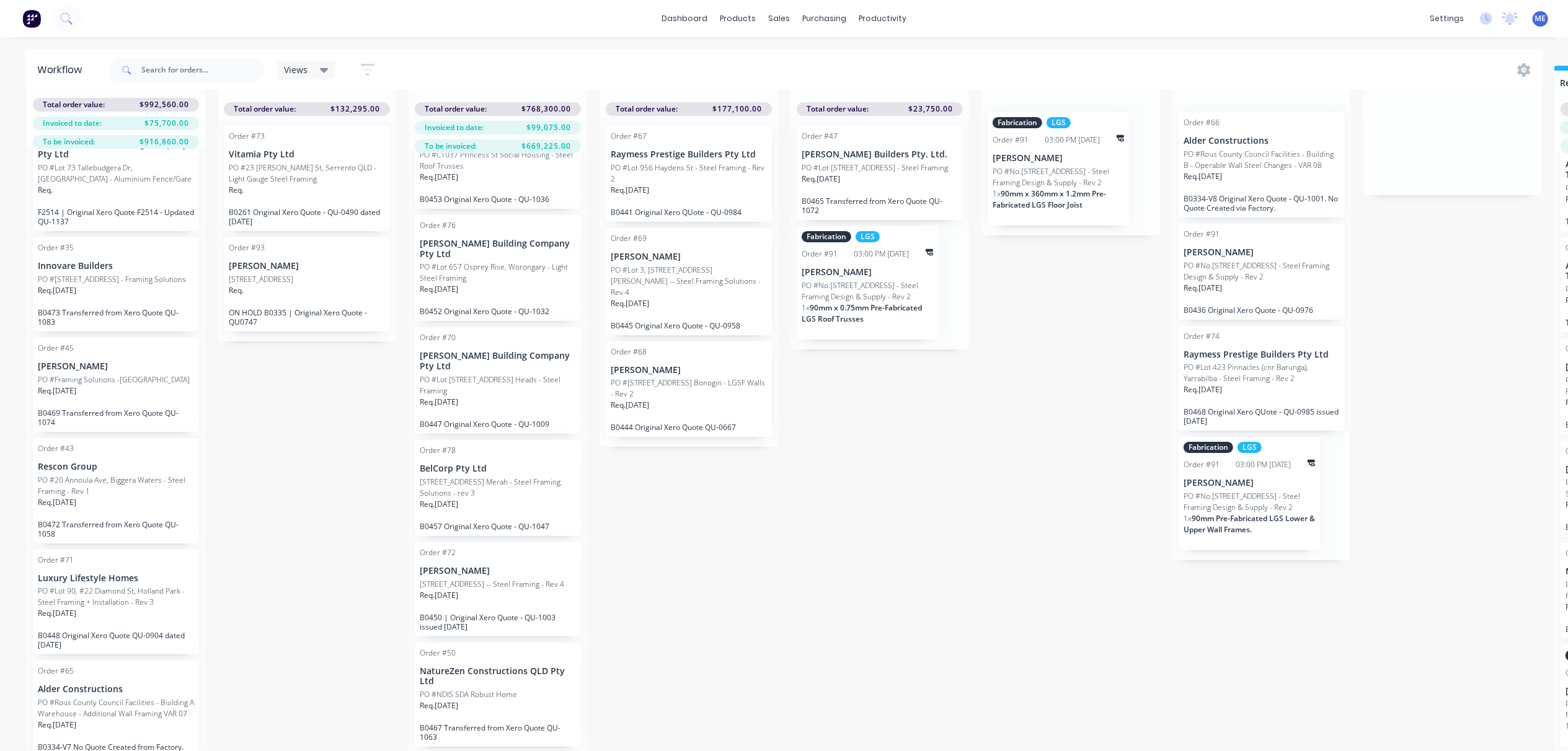
drag, startPoint x: 960, startPoint y: 550, endPoint x: 475, endPoint y: 522, distance: 485.8
click at [310, 469] on div "Submitted 15 Status colour #FF69B4 hex #FF69B4 Save Cancel Summaries Total orde…" at bounding box center [1115, 412] width 2248 height 690
click at [153, 374] on p "[PERSON_NAME]" at bounding box center [116, 368] width 156 height 10
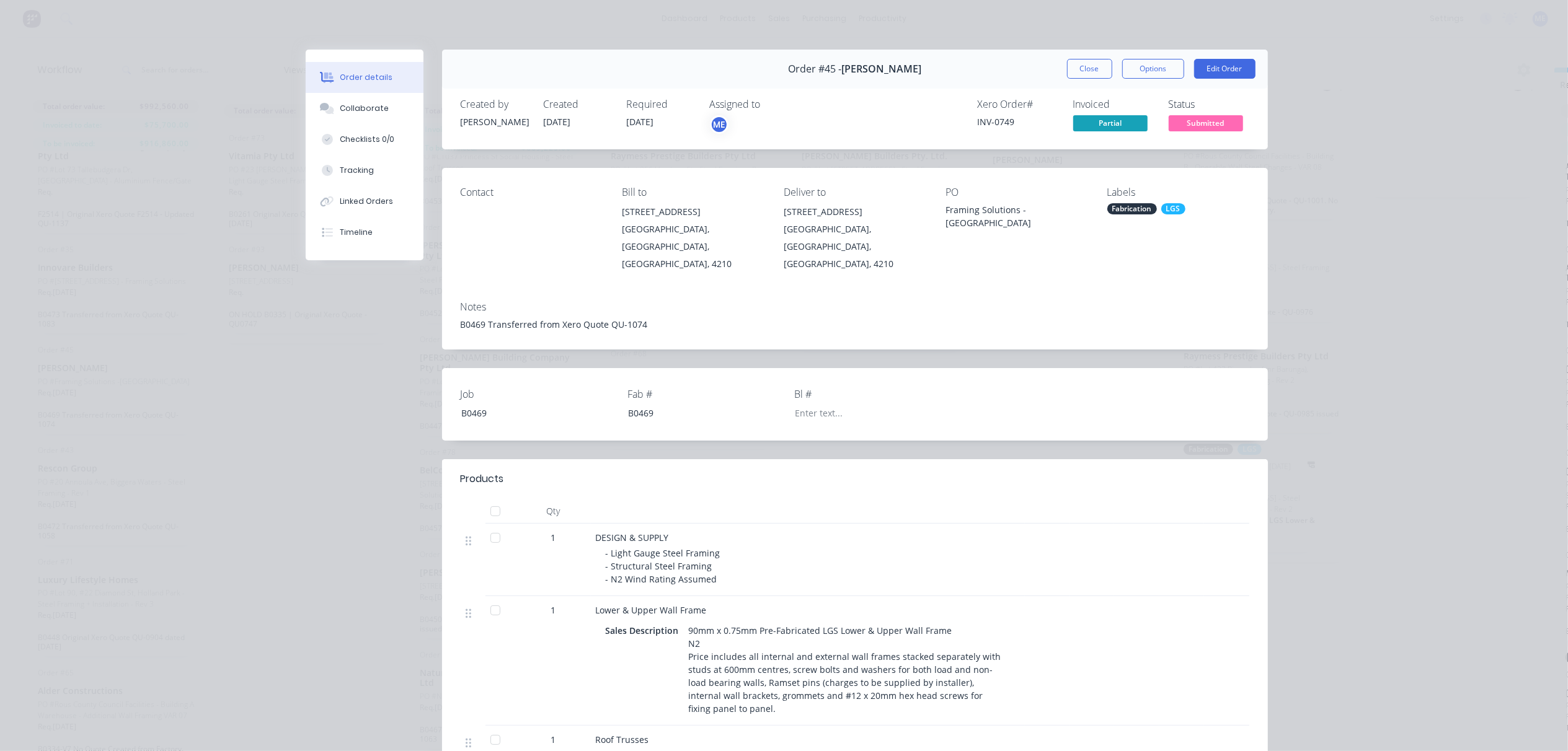
click at [1465, 303] on div "Order details Collaborate Checklists 0/0 Tracking Linked Orders Timeline Order …" at bounding box center [784, 375] width 1568 height 751
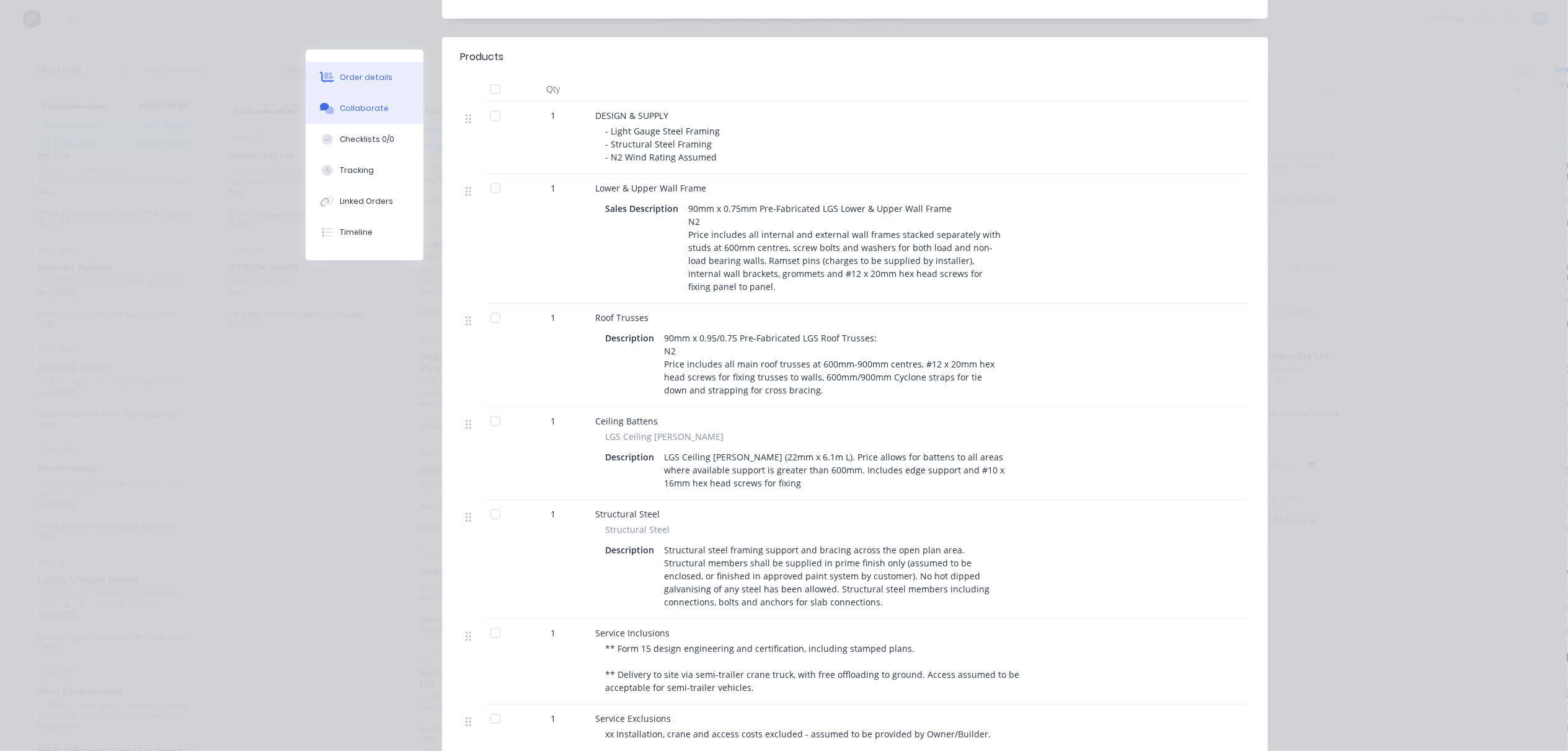
scroll to position [413, 0]
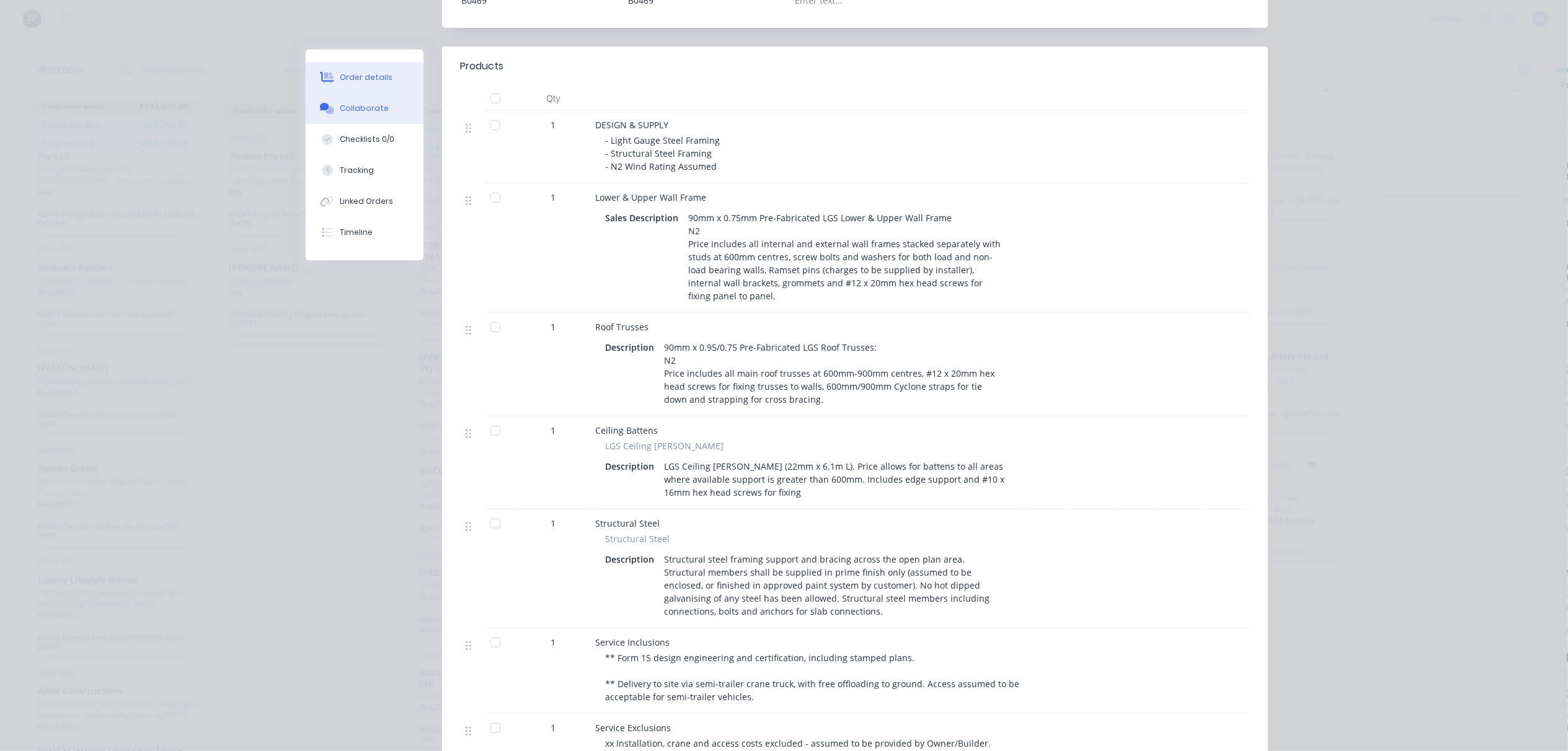
click at [343, 100] on button "Collaborate" at bounding box center [364, 108] width 118 height 31
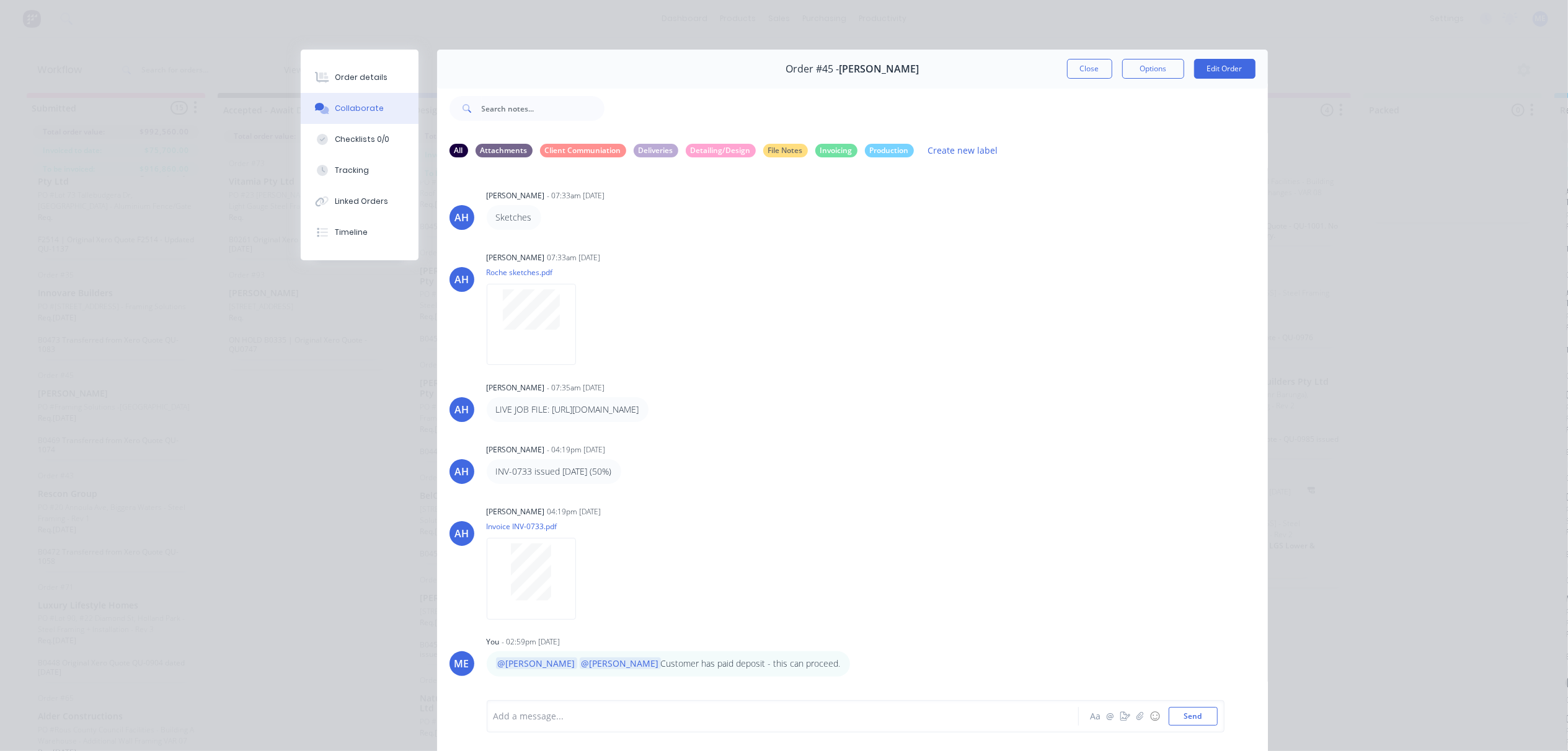
scroll to position [0, 0]
click at [343, 78] on div "Order details" at bounding box center [361, 77] width 53 height 11
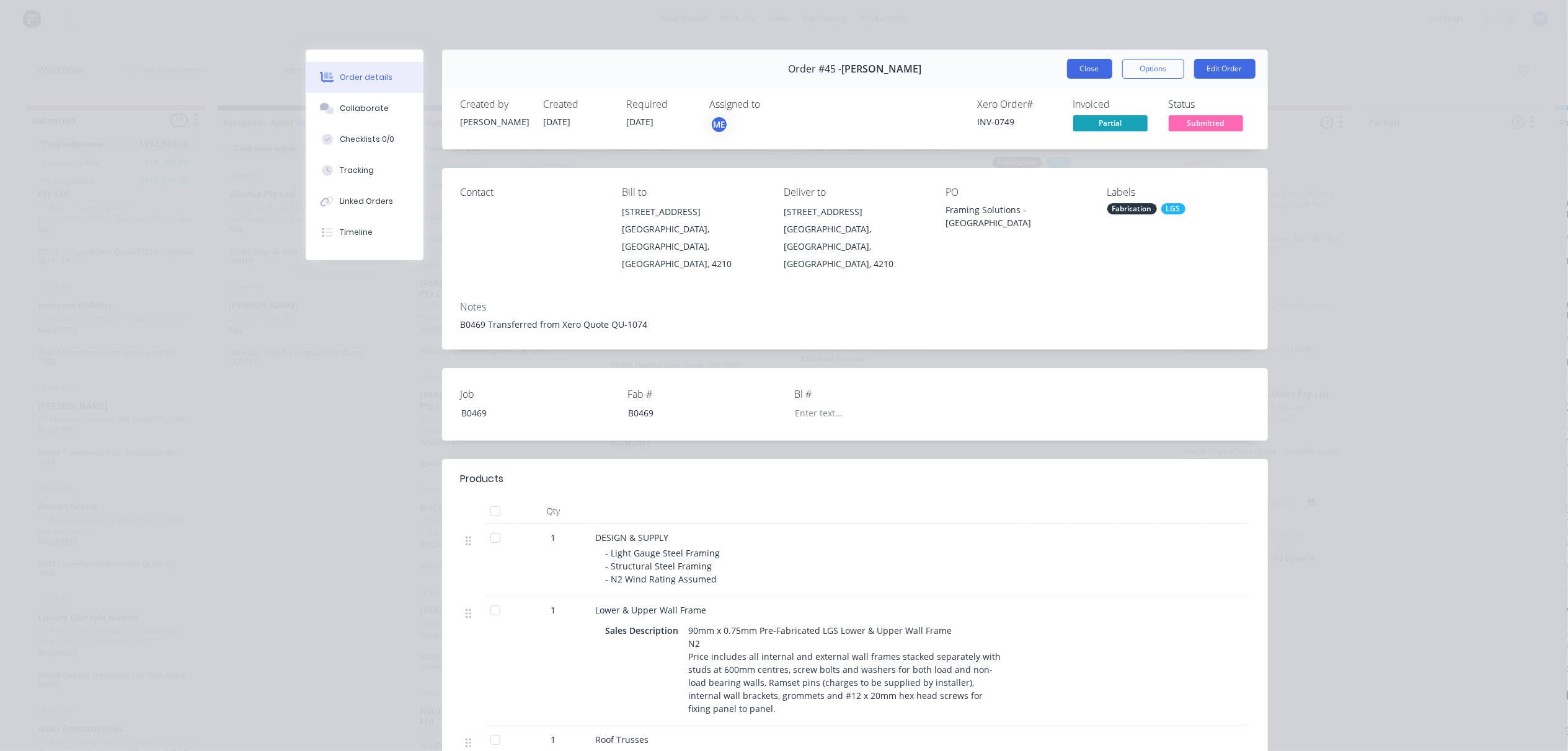
click at [1080, 73] on button "Close" at bounding box center [1090, 68] width 45 height 20
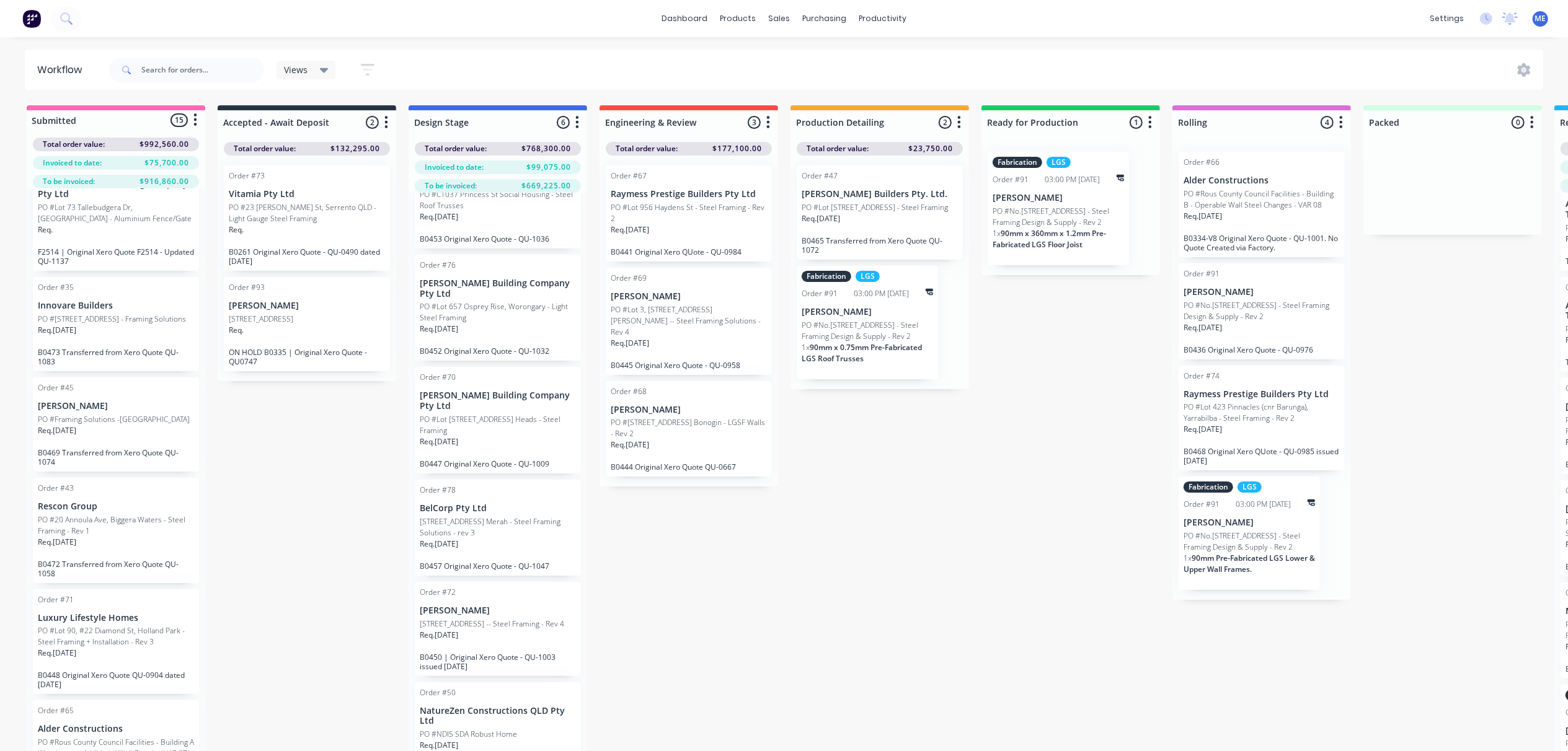
click at [93, 446] on div "Req. 01/08/25" at bounding box center [116, 436] width 156 height 21
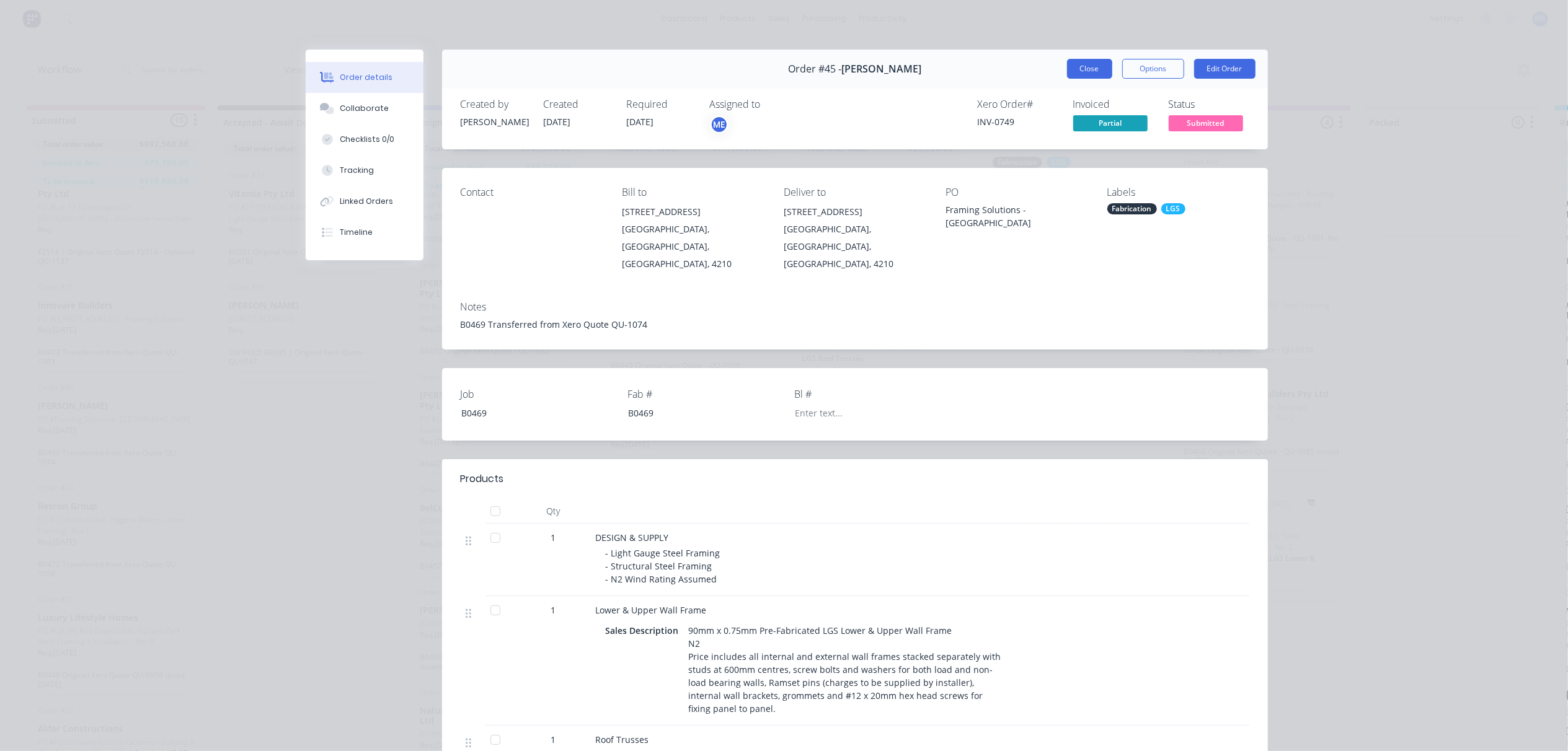
click at [1083, 70] on button "Close" at bounding box center [1090, 68] width 45 height 20
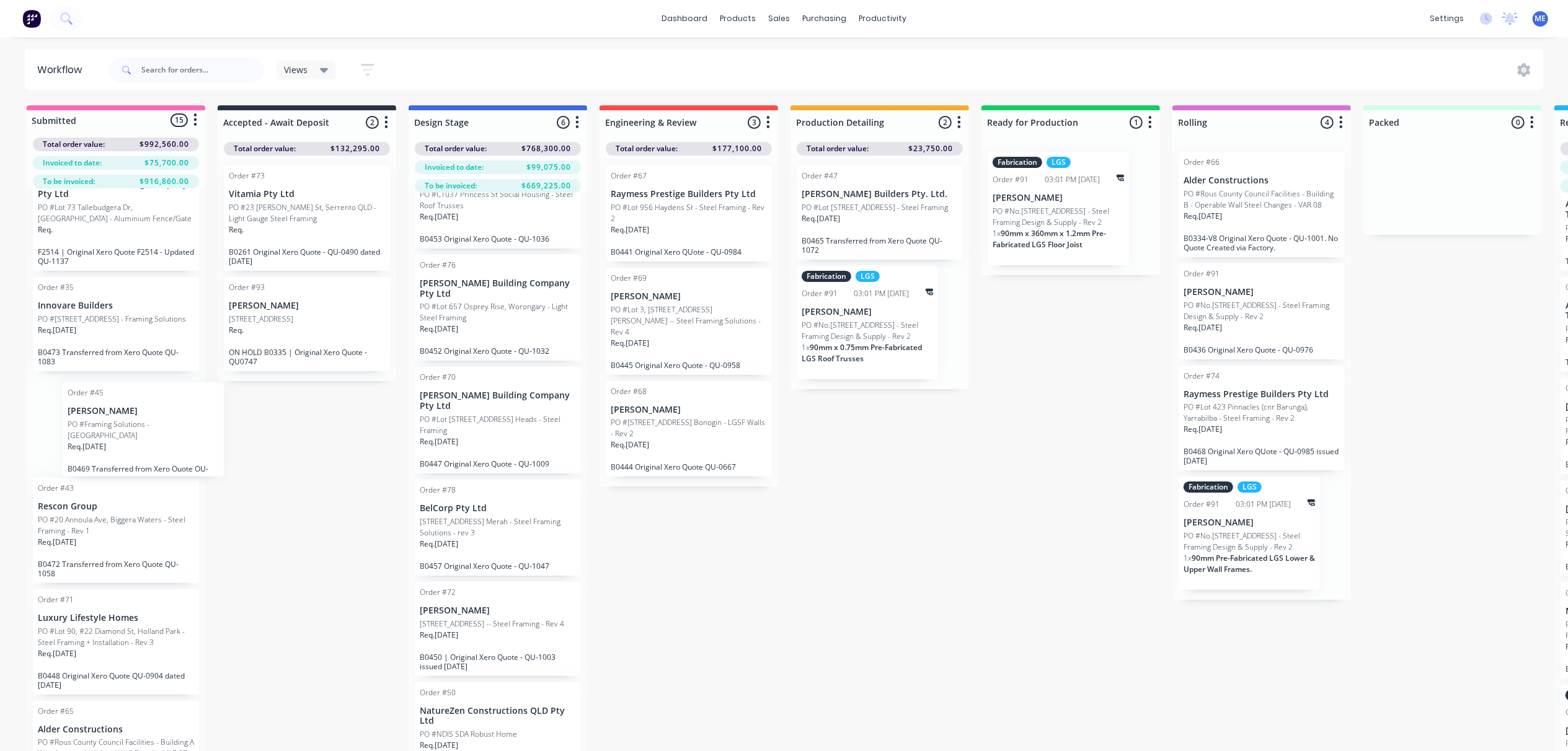
drag, startPoint x: 103, startPoint y: 444, endPoint x: 126, endPoint y: 444, distance: 23.0
click at [129, 444] on div "Order #102 Blackwood Building Company Pty Ltd PO #Lot 7 No 76 Courtney Dr, Uppe…" at bounding box center [116, 490] width 179 height 602
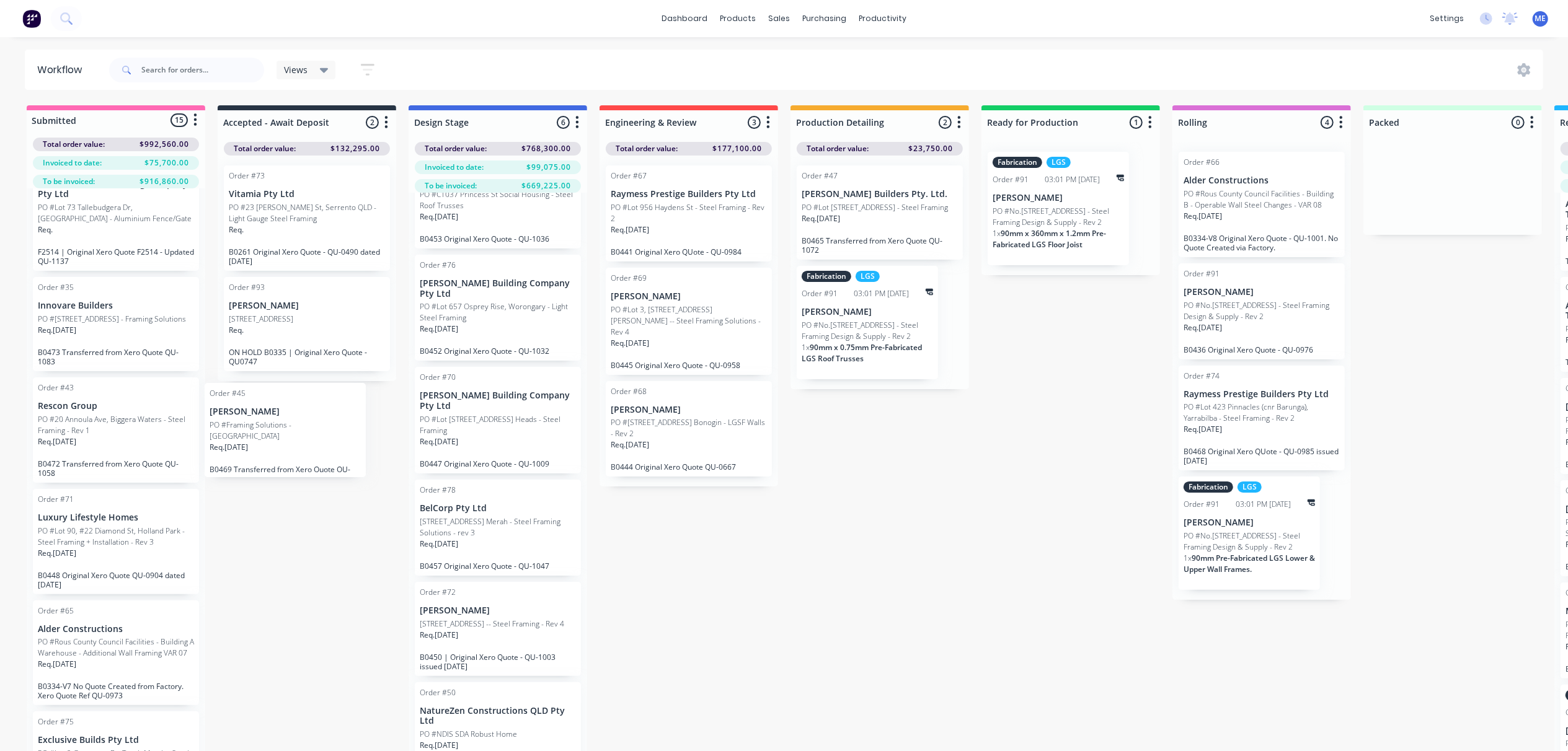
drag, startPoint x: 142, startPoint y: 424, endPoint x: 328, endPoint y: 420, distance: 186.0
click at [328, 420] on div "Submitted 15 Status colour #FF69B4 hex #FF69B4 Save Cancel Summaries Total orde…" at bounding box center [1115, 450] width 2248 height 690
drag, startPoint x: 126, startPoint y: 412, endPoint x: 348, endPoint y: 404, distance: 222.1
click at [348, 404] on div "Submitted 15 Status colour #FF69B4 hex #FF69B4 Save Cancel Summaries Total orde…" at bounding box center [1115, 450] width 2248 height 690
click at [336, 412] on div "Order #45 Michael Roche PO #Framing Solutions -Maudsland Req. 01/08/25 B0469 Tr…" at bounding box center [307, 424] width 166 height 94
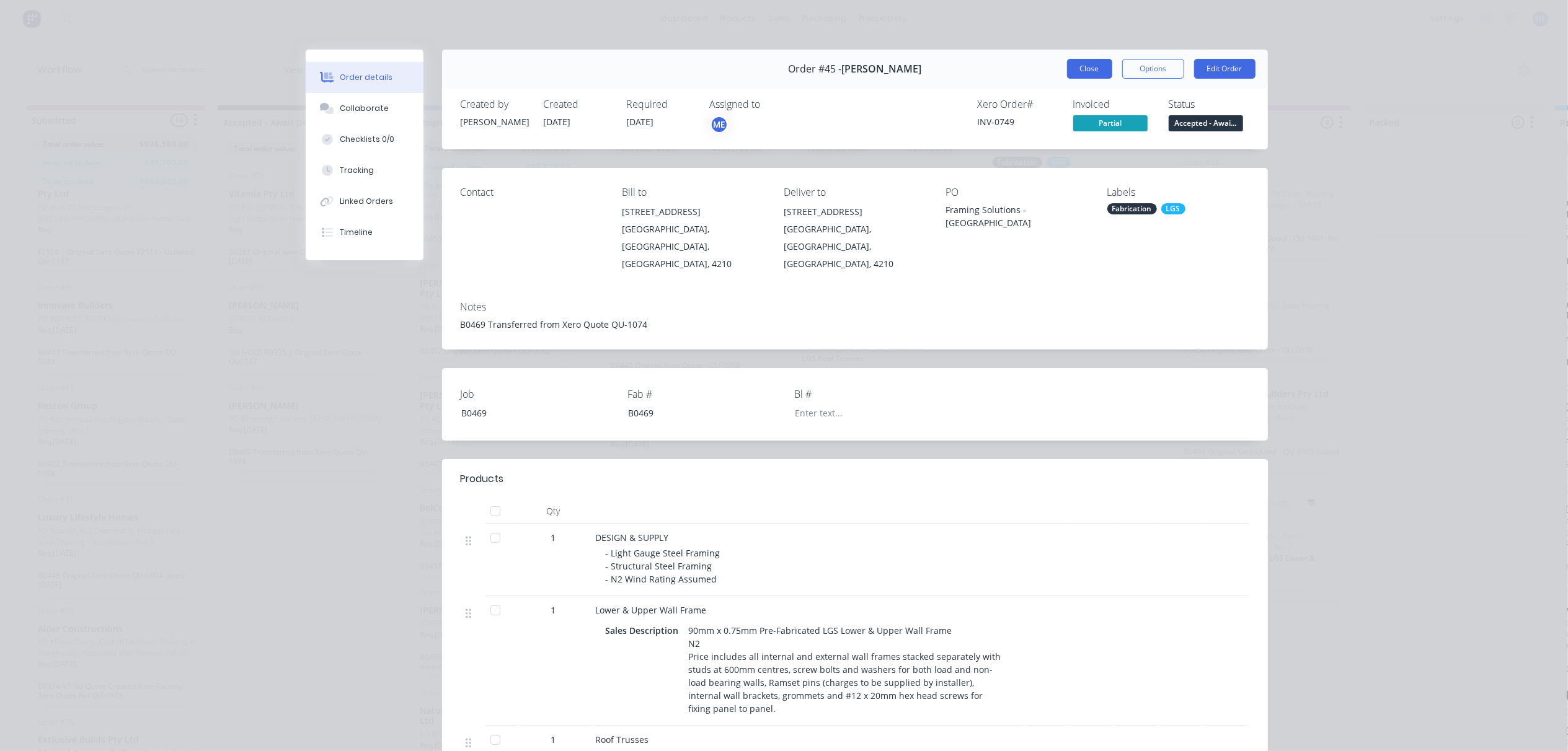
click at [1075, 68] on button "Close" at bounding box center [1090, 68] width 45 height 20
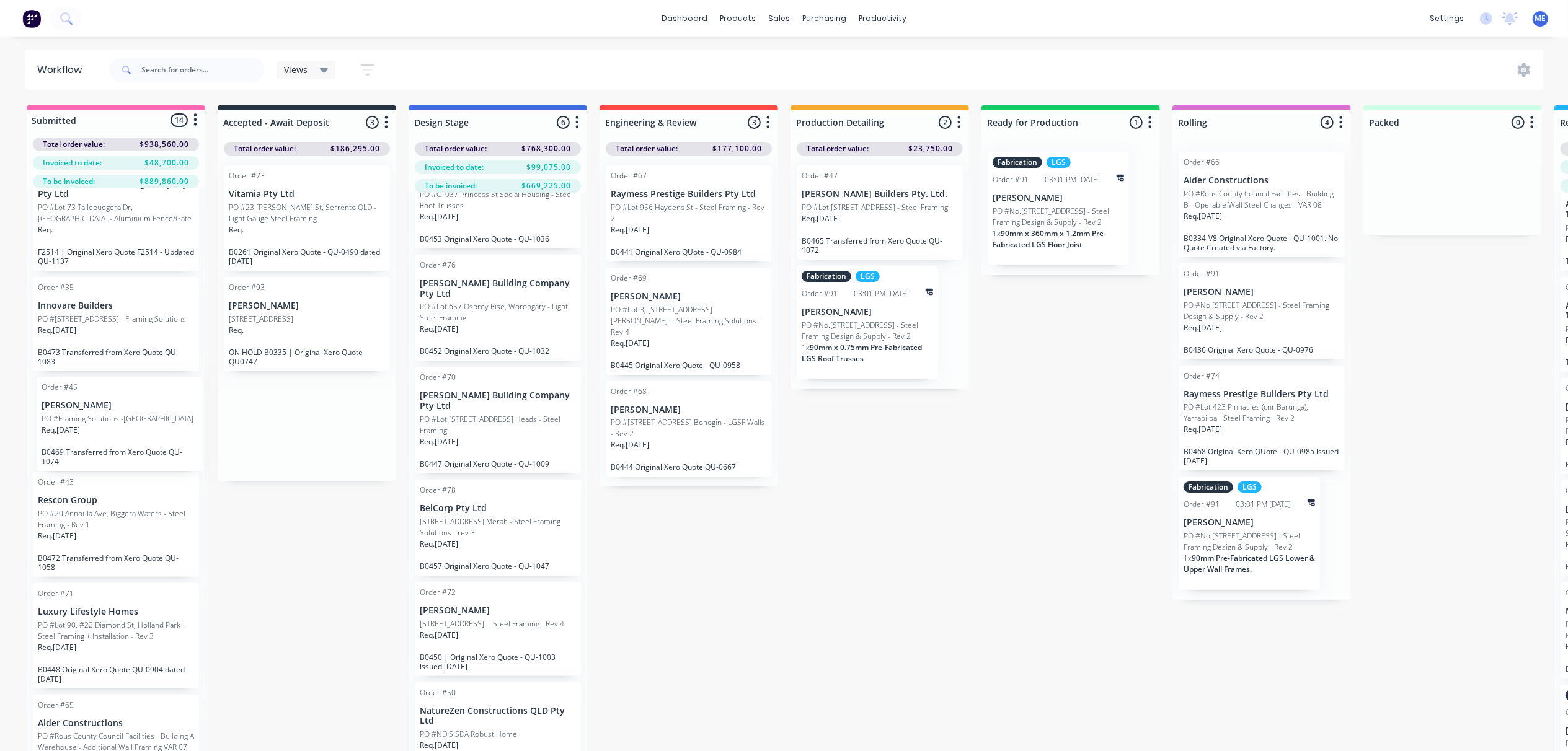
drag, startPoint x: 282, startPoint y: 439, endPoint x: 81, endPoint y: 441, distance: 201.0
click at [81, 441] on div "Submitted 14 Status colour #FF69B4 hex #FF69B4 Save Cancel Summaries Total orde…" at bounding box center [1115, 450] width 2248 height 690
click at [174, 443] on div "Req. 01/08/25" at bounding box center [116, 436] width 156 height 21
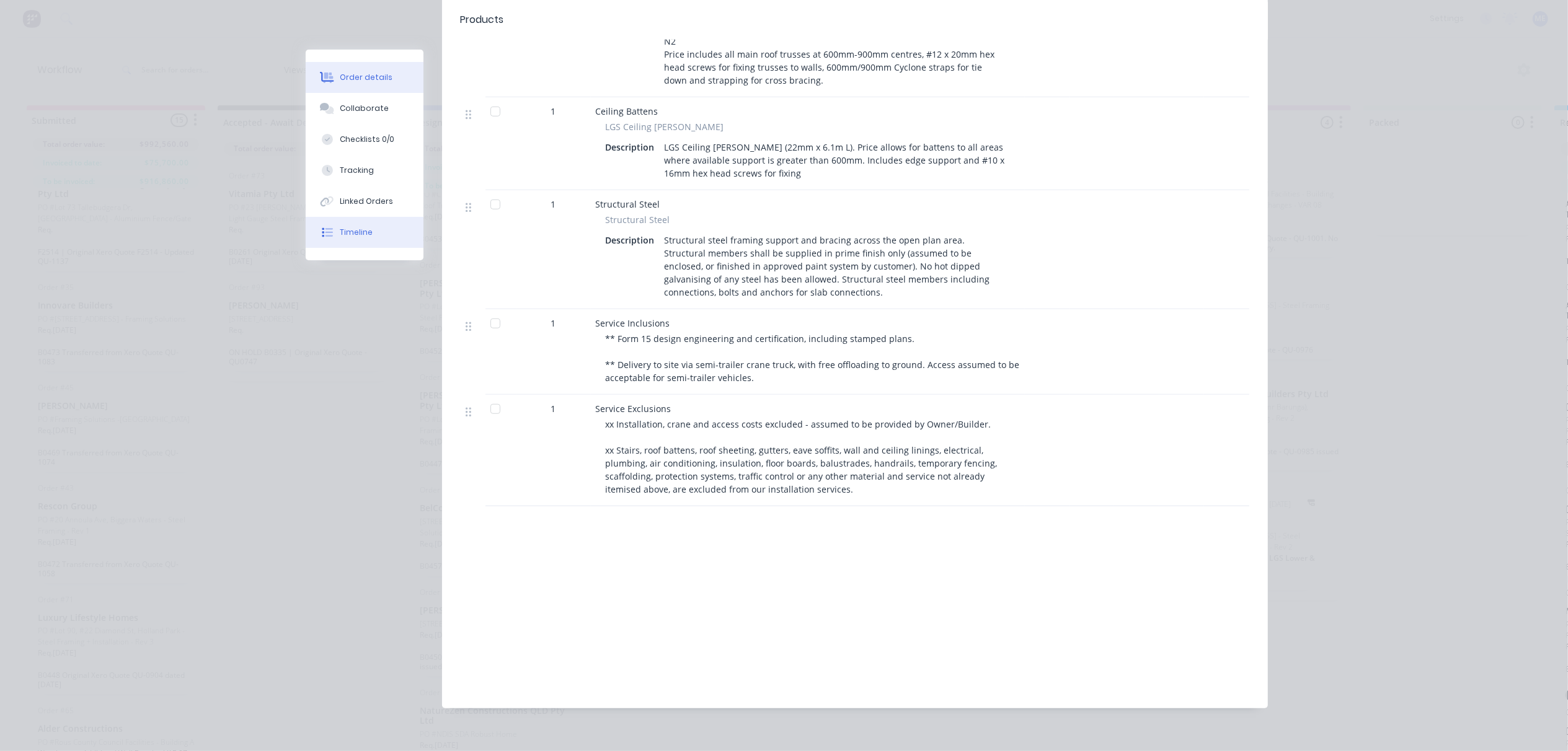
click at [365, 222] on button "Timeline" at bounding box center [364, 232] width 118 height 31
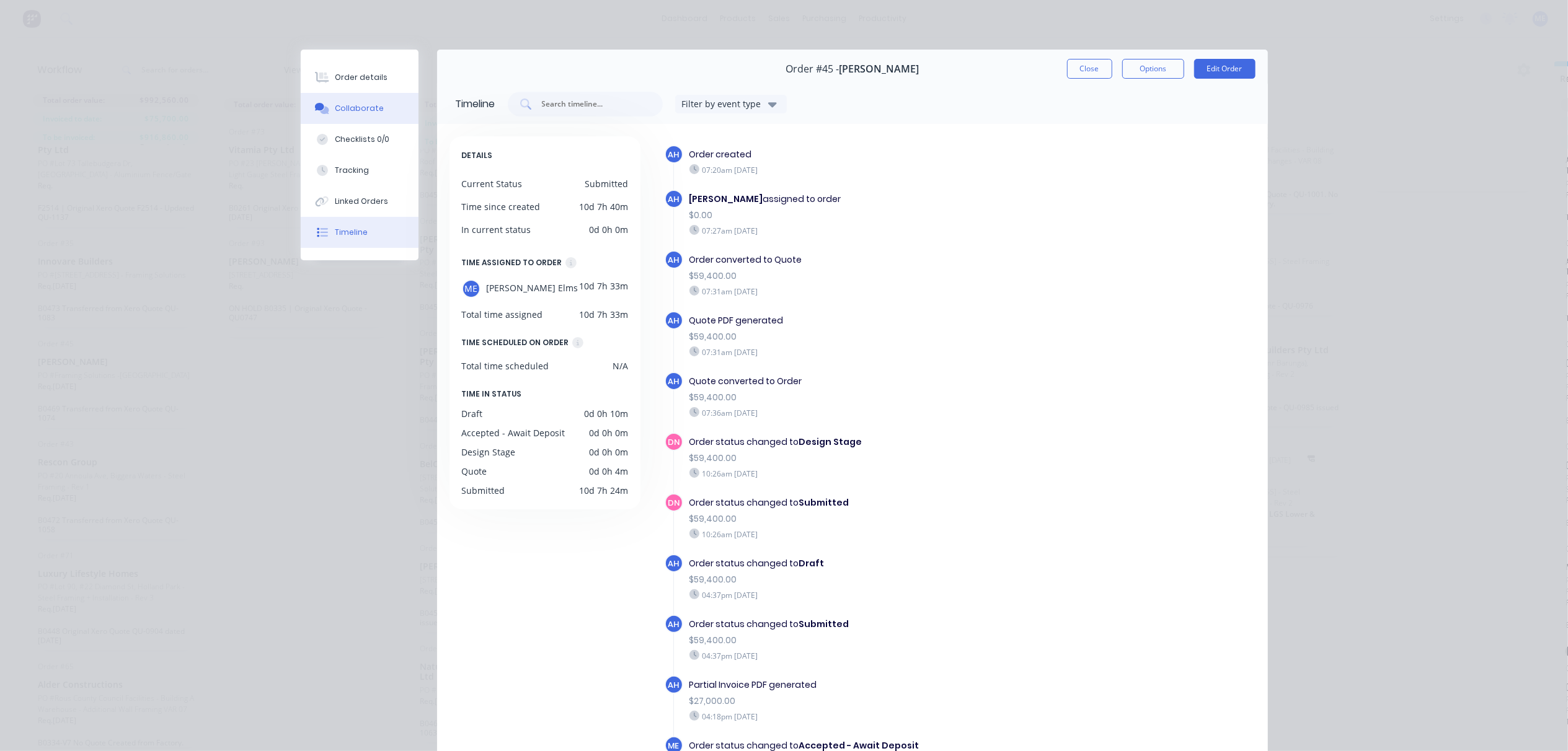
click at [317, 105] on icon at bounding box center [319, 107] width 9 height 8
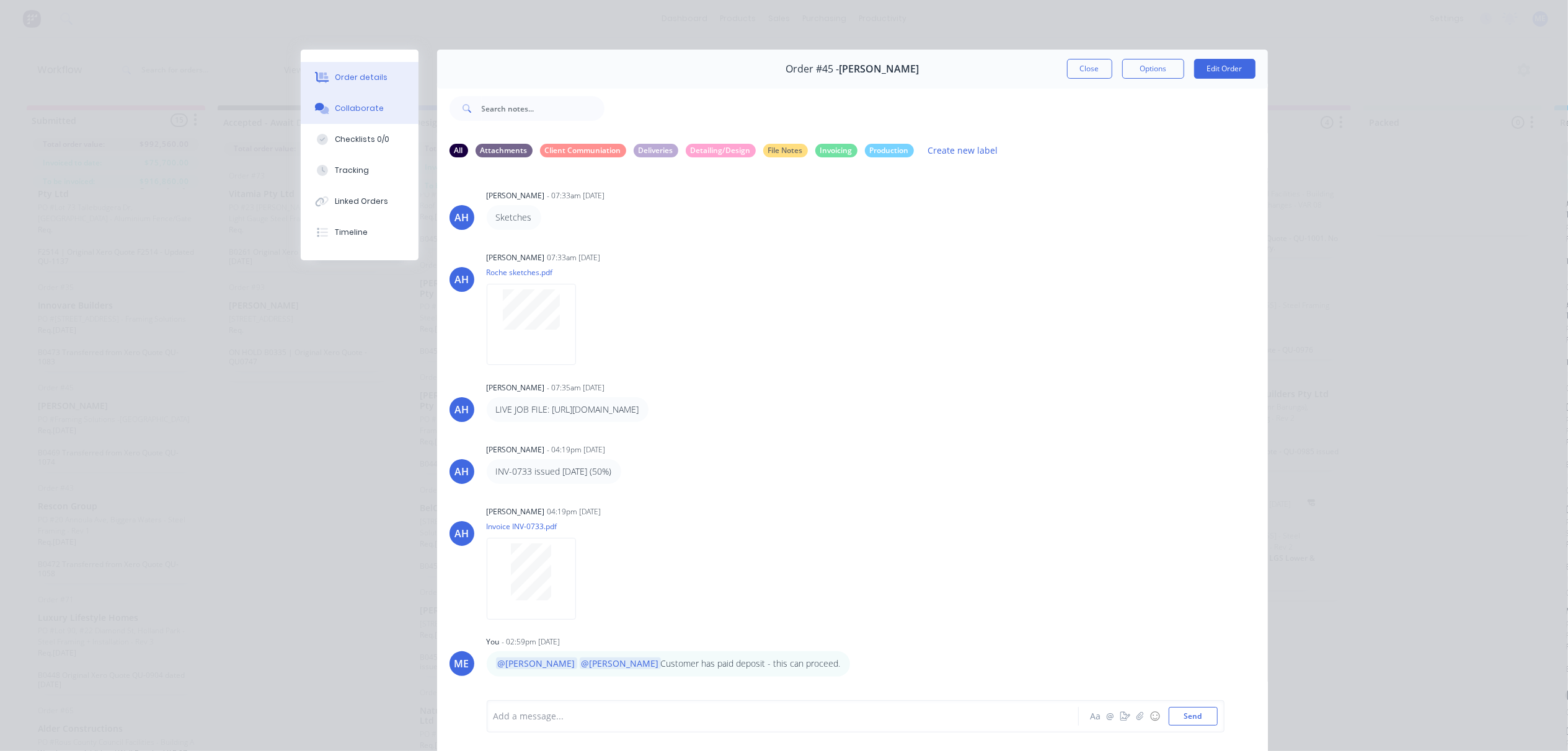
click at [354, 70] on button "Order details" at bounding box center [359, 77] width 118 height 31
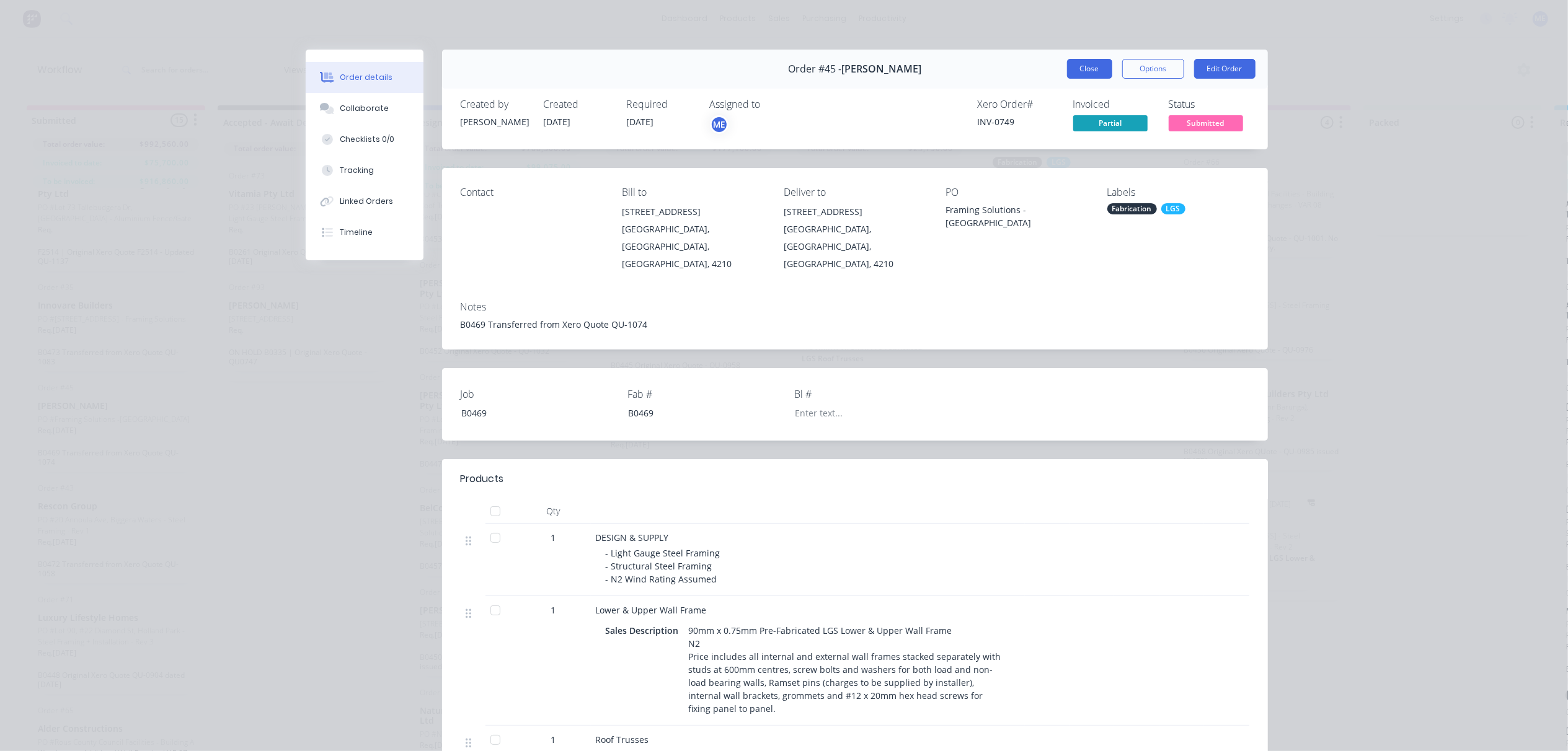
click at [1080, 64] on button "Close" at bounding box center [1090, 68] width 45 height 20
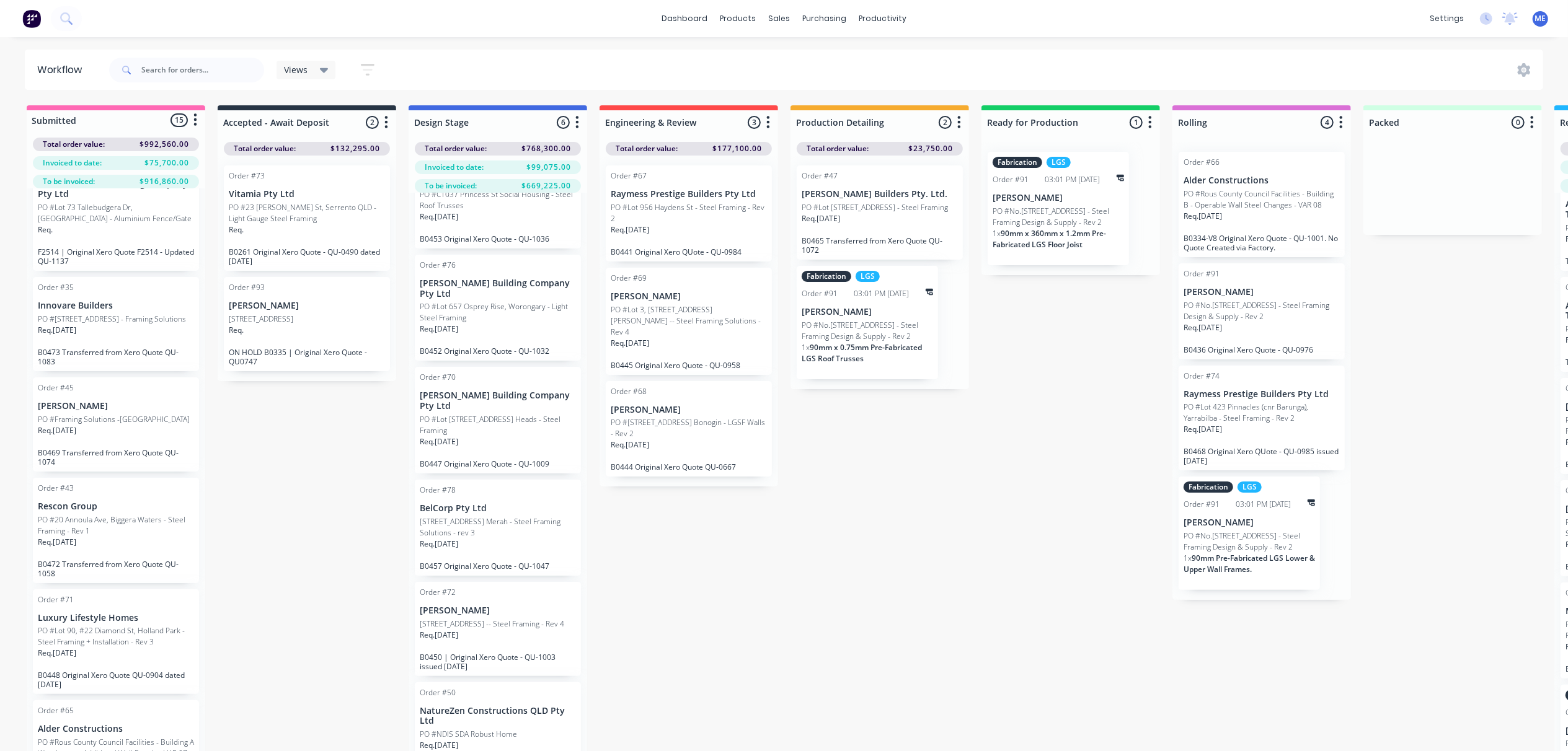
click at [924, 608] on div "Submitted 15 Status colour #FF69B4 hex #FF69B4 Save Cancel Summaries Total orde…" at bounding box center [1115, 450] width 2248 height 690
click at [948, 537] on div "Submitted 15 Status colour #FF69B4 hex #FF69B4 Save Cancel Summaries Total orde…" at bounding box center [1115, 450] width 2248 height 690
click at [197, 117] on button "button" at bounding box center [195, 120] width 15 height 15
click at [283, 490] on div "Submitted 15 Status colour #FF69B4 hex #FF69B4 Save Cancel Summaries Total orde…" at bounding box center [1115, 450] width 2248 height 690
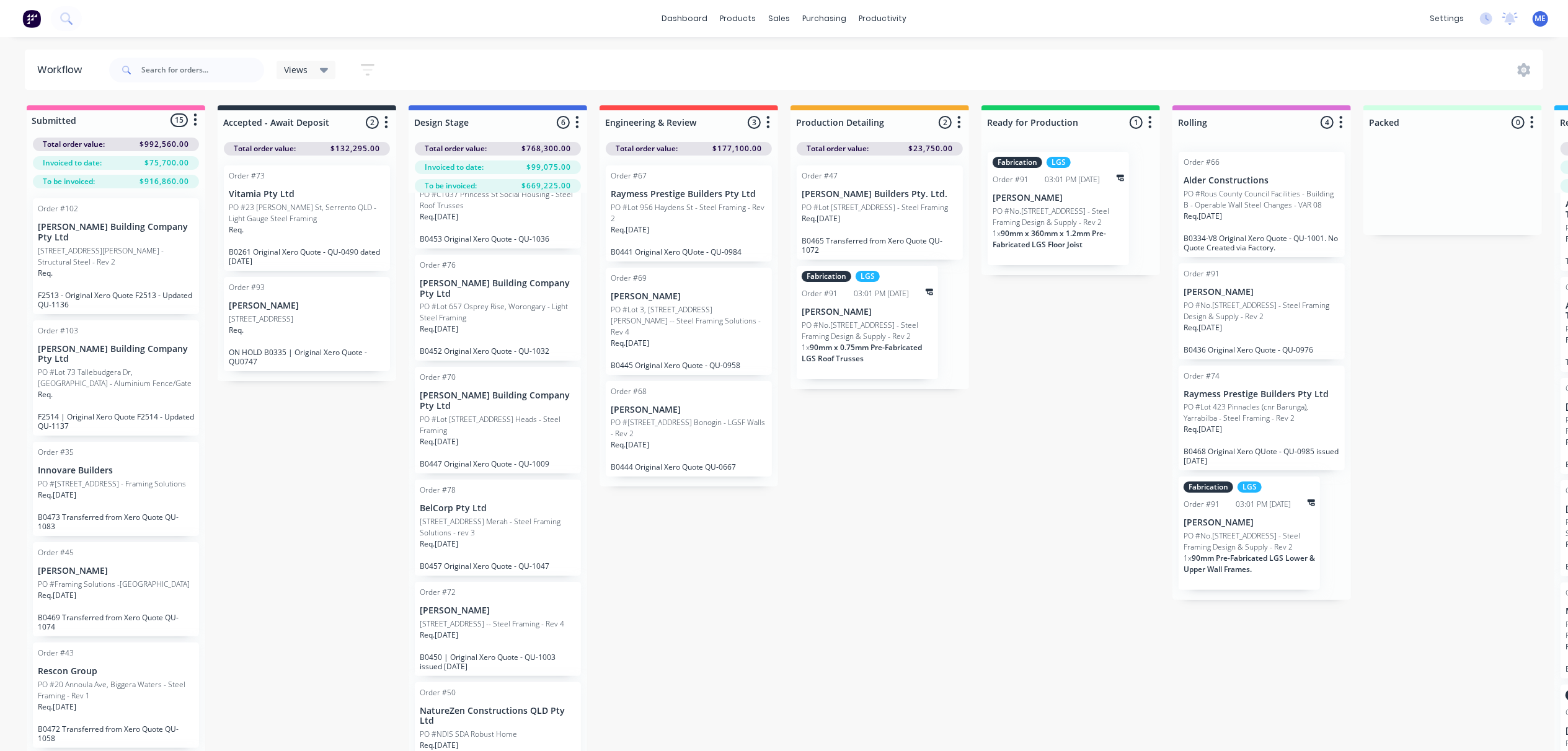
click at [315, 444] on div "Submitted 15 Status colour #FF69B4 hex #FF69B4 Save Cancel Summaries Total orde…" at bounding box center [1115, 450] width 2248 height 690
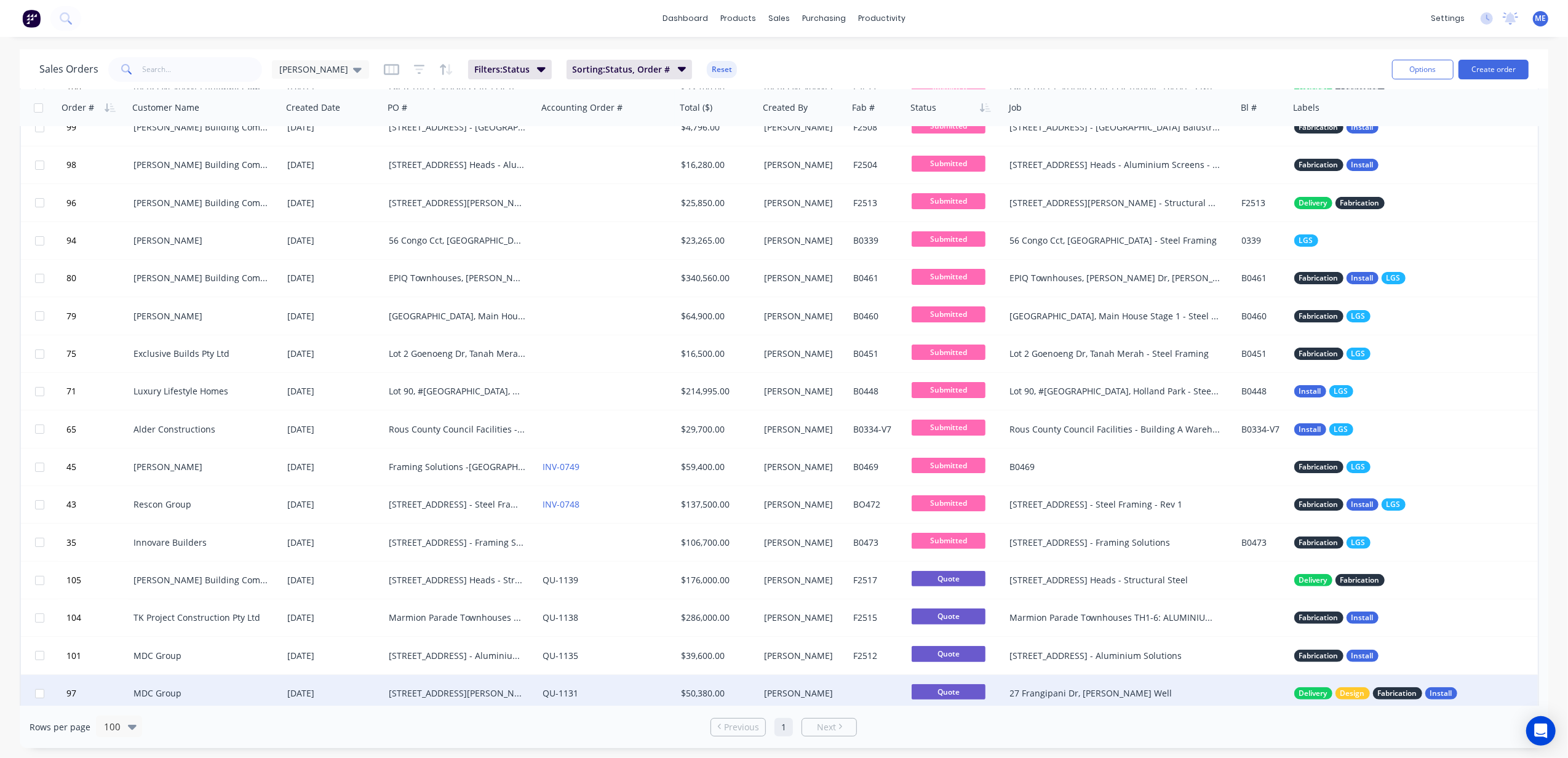
scroll to position [492, 0]
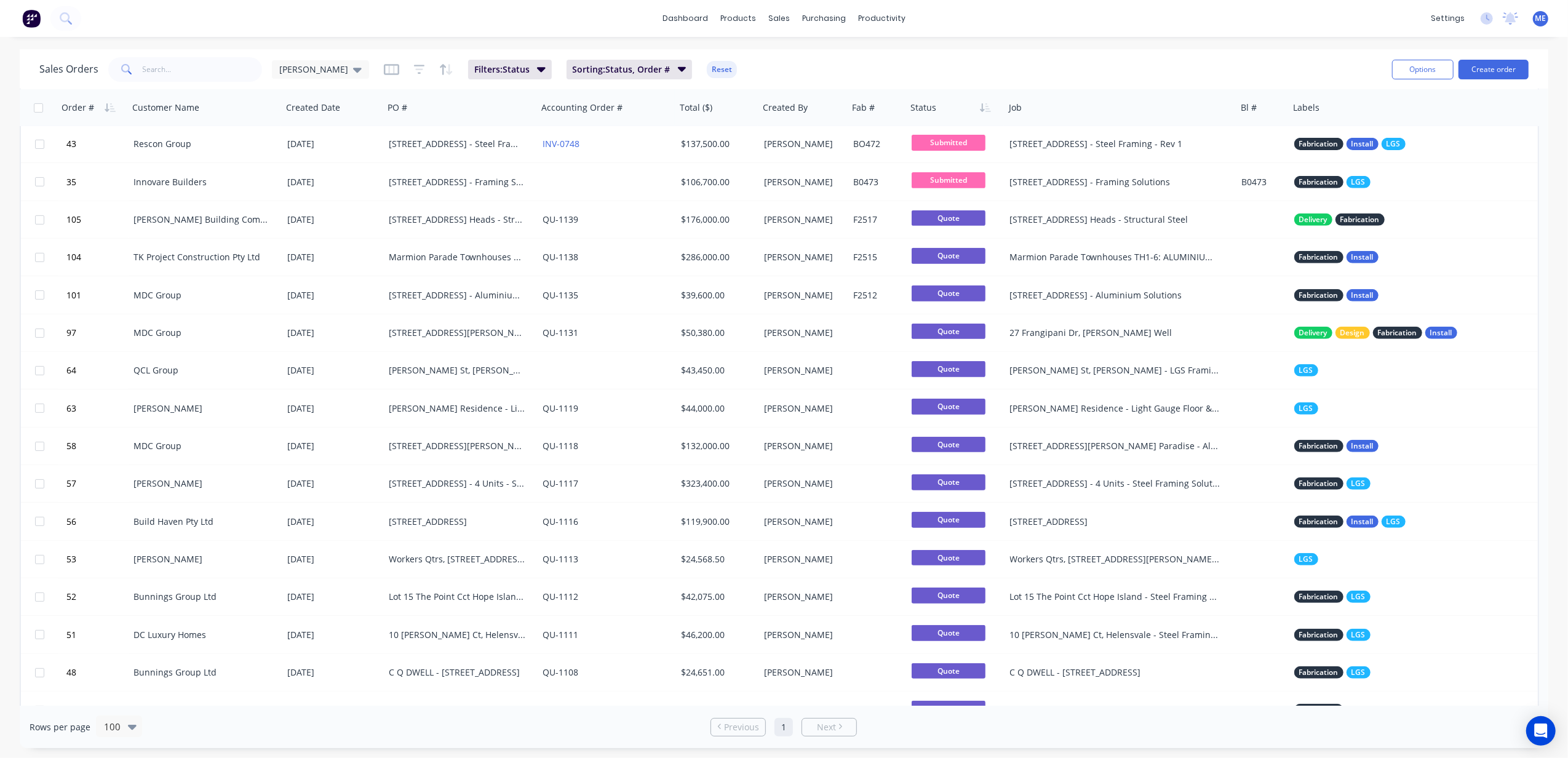
click at [138, 30] on div "dashboard products sales purchasing productivity dashboard products Product Cat…" at bounding box center [784, 18] width 1568 height 37
click at [141, 21] on div "dashboard products sales purchasing productivity dashboard products Product Cat…" at bounding box center [784, 18] width 1568 height 37
click at [71, 19] on button at bounding box center [66, 19] width 30 height 25
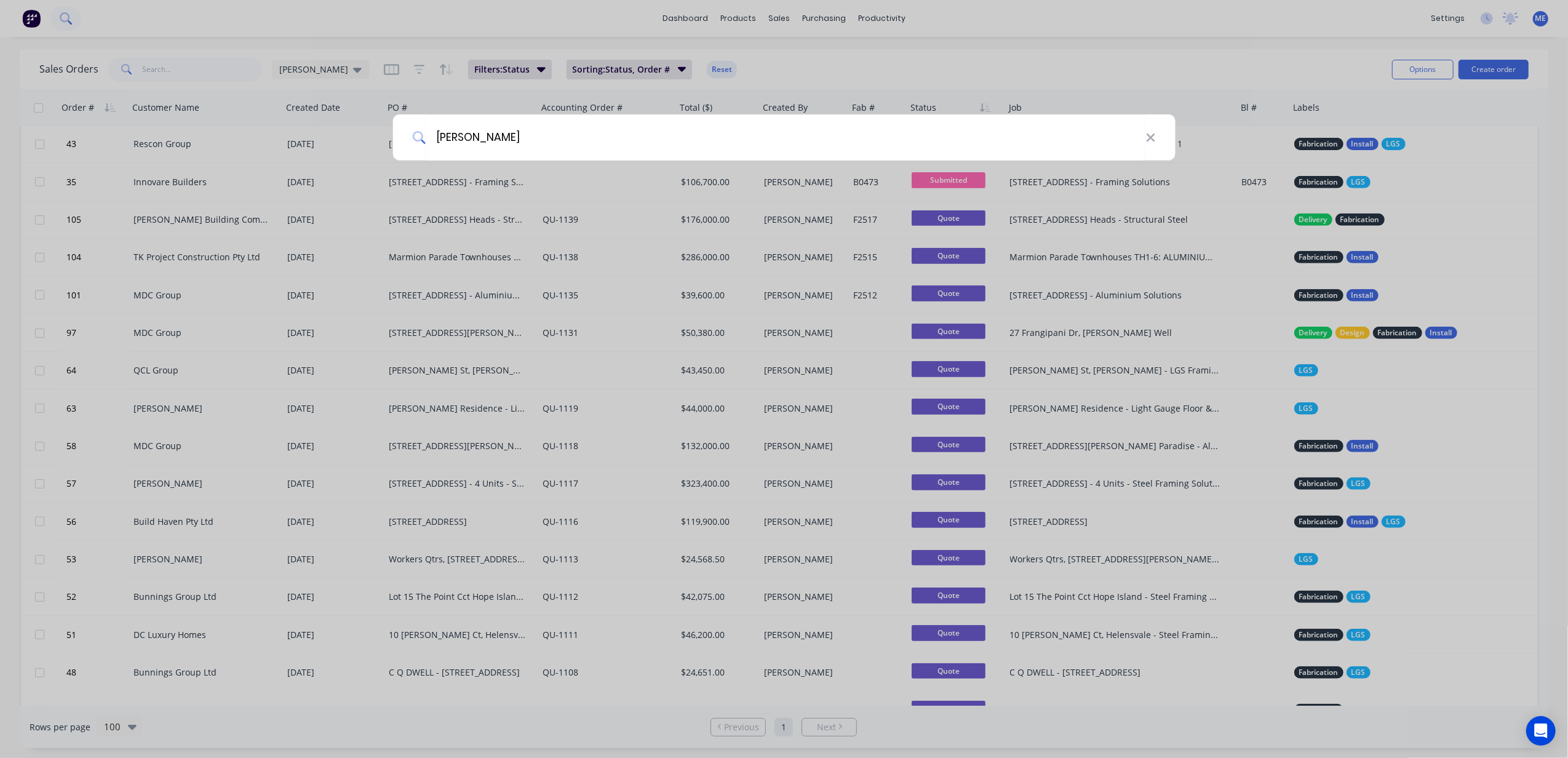
type input "[PERSON_NAME]"
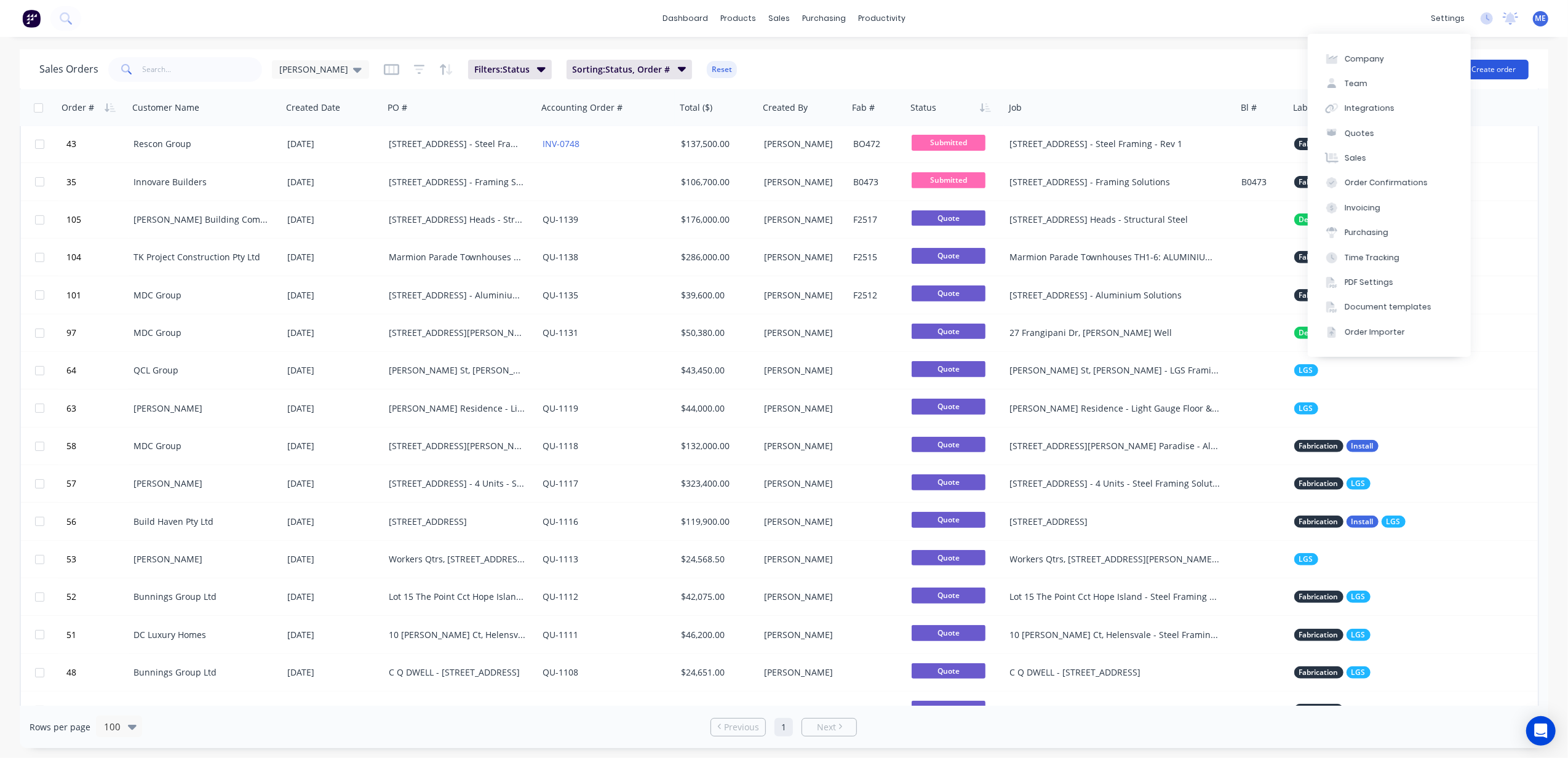
click at [1501, 69] on button "Create order" at bounding box center [1493, 69] width 70 height 19
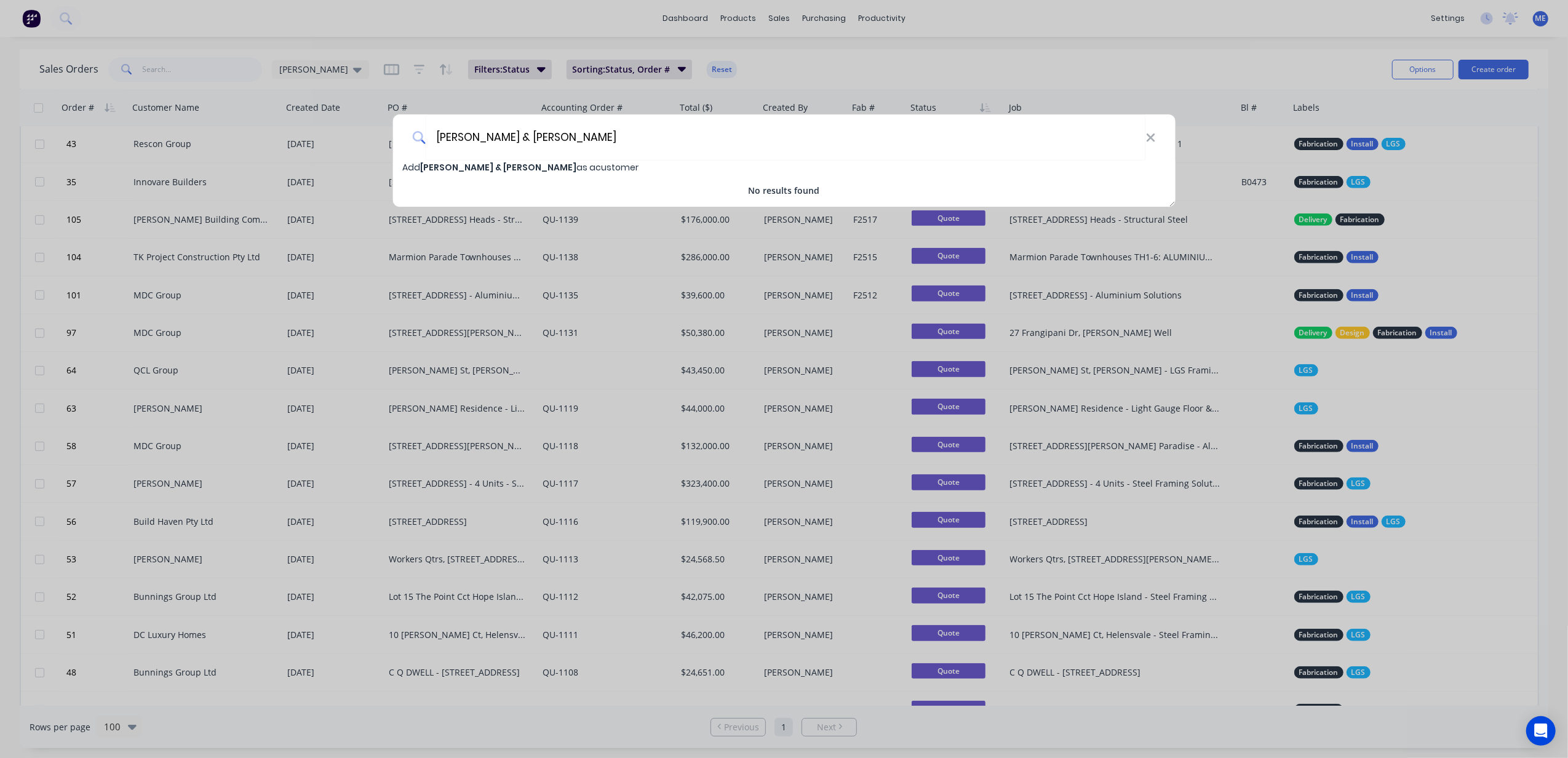
type input "[PERSON_NAME] & [PERSON_NAME]"
click at [501, 168] on span "[PERSON_NAME] & [PERSON_NAME]" at bounding box center [498, 168] width 156 height 12
select select "AU"
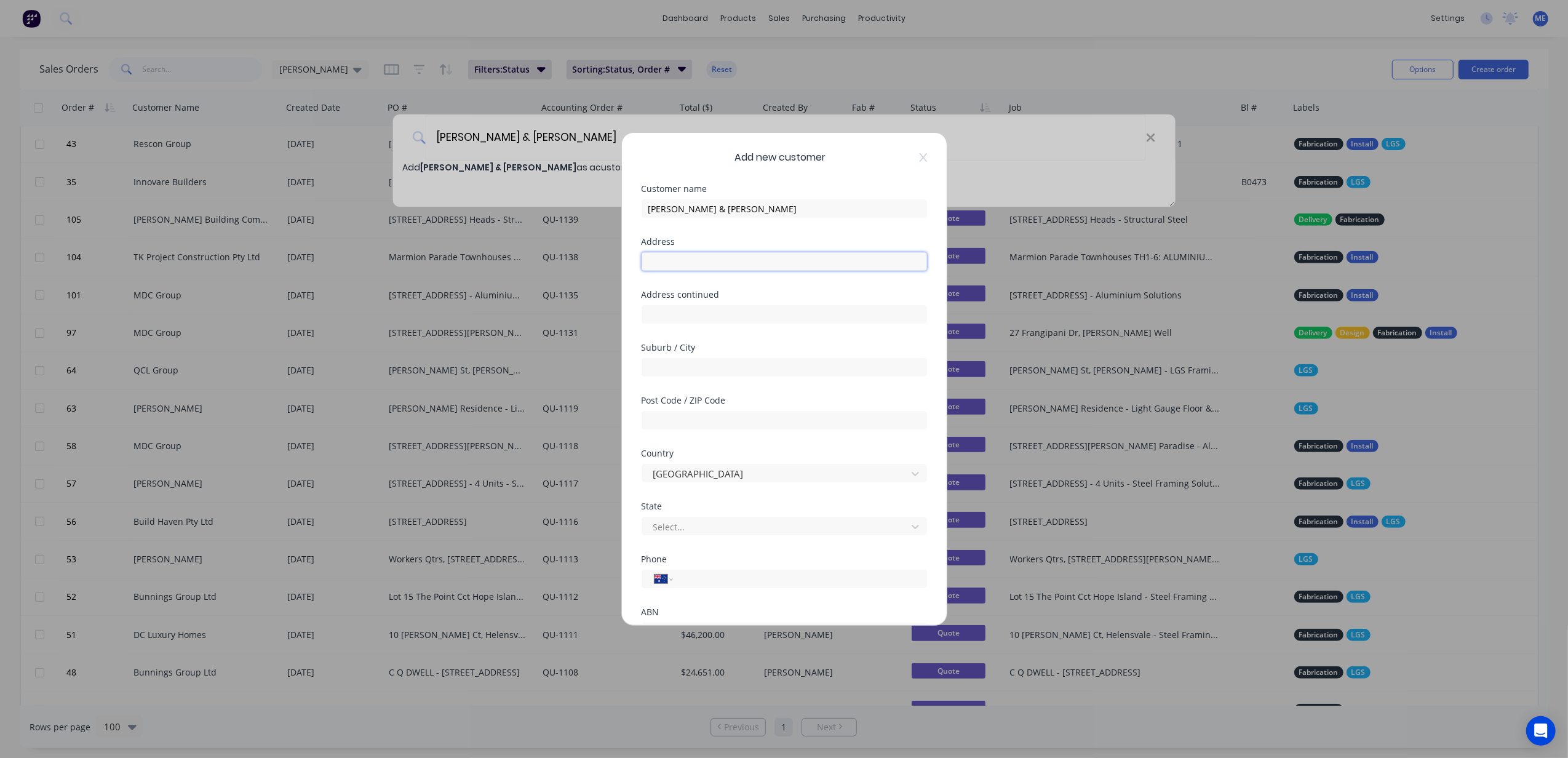
click at [684, 263] on input "text" at bounding box center [784, 261] width 285 height 19
type input "8 Pineapple Crt"
type input "Palmwoods"
type input "4555"
type input "0456 613 372"
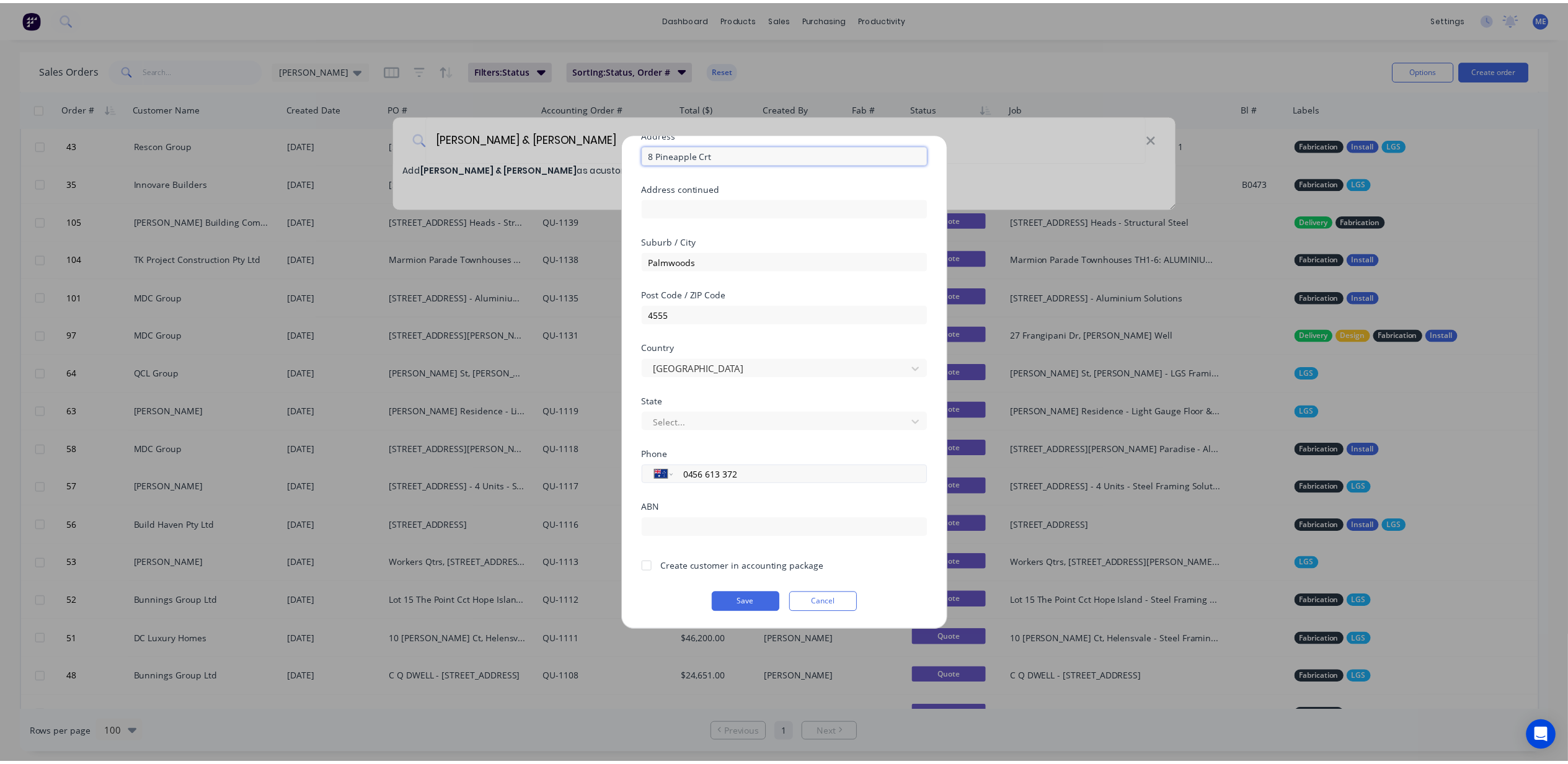
scroll to position [110, 0]
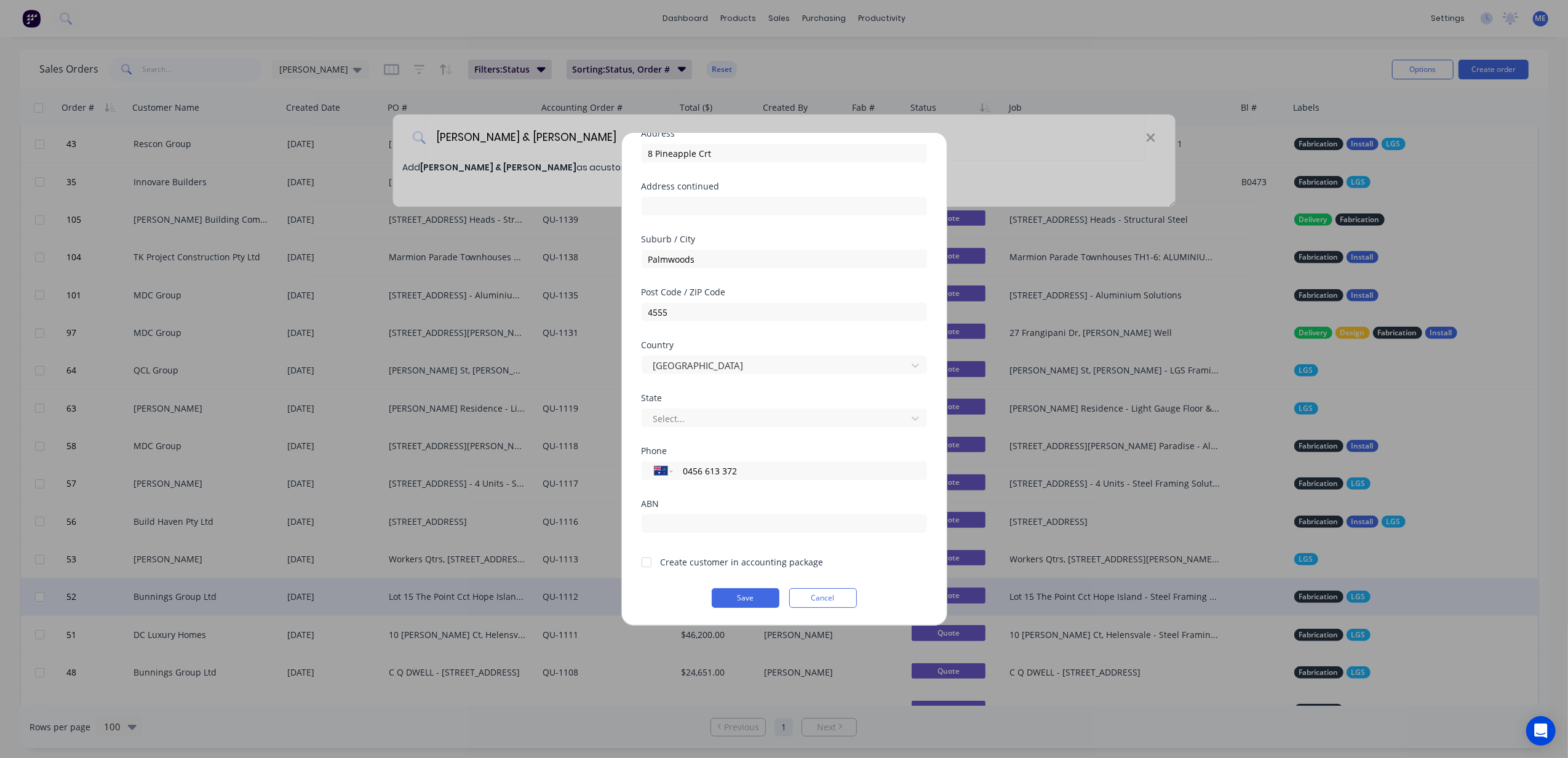
click at [745, 596] on button "Save" at bounding box center [746, 598] width 68 height 19
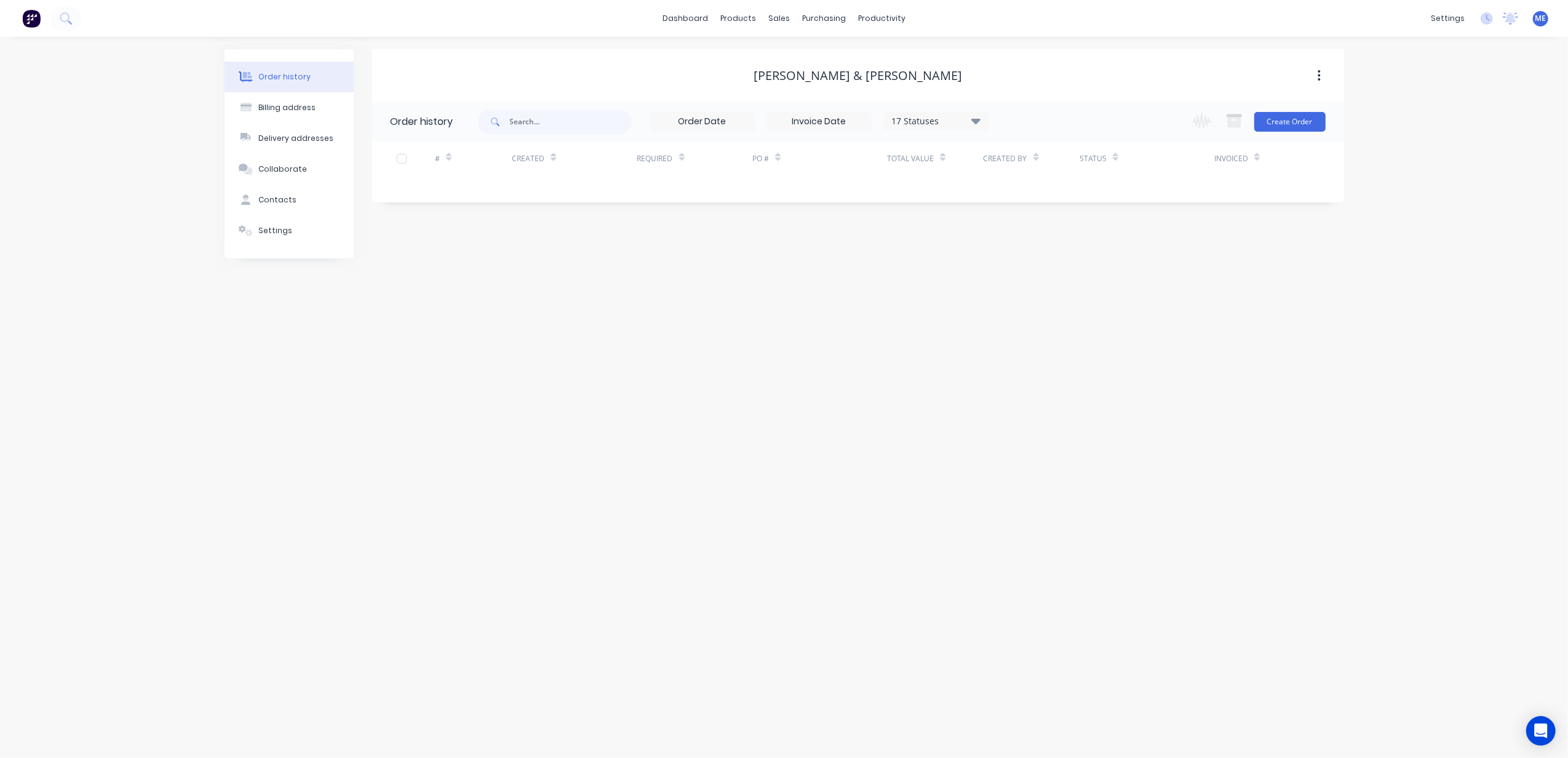
drag, startPoint x: 1010, startPoint y: 284, endPoint x: 1214, endPoint y: 203, distance: 219.5
click at [1010, 282] on div "Order history Billing address Delivery addresses Collaborate Contacts Settings …" at bounding box center [784, 397] width 1568 height 721
click at [612, 254] on div "Denelle & Ryan Bean Order history 17 Statuses Invoice Status Invoiced Not Invoi…" at bounding box center [858, 154] width 972 height 209
click at [286, 107] on div "Billing address" at bounding box center [286, 108] width 57 height 11
select select "AU"
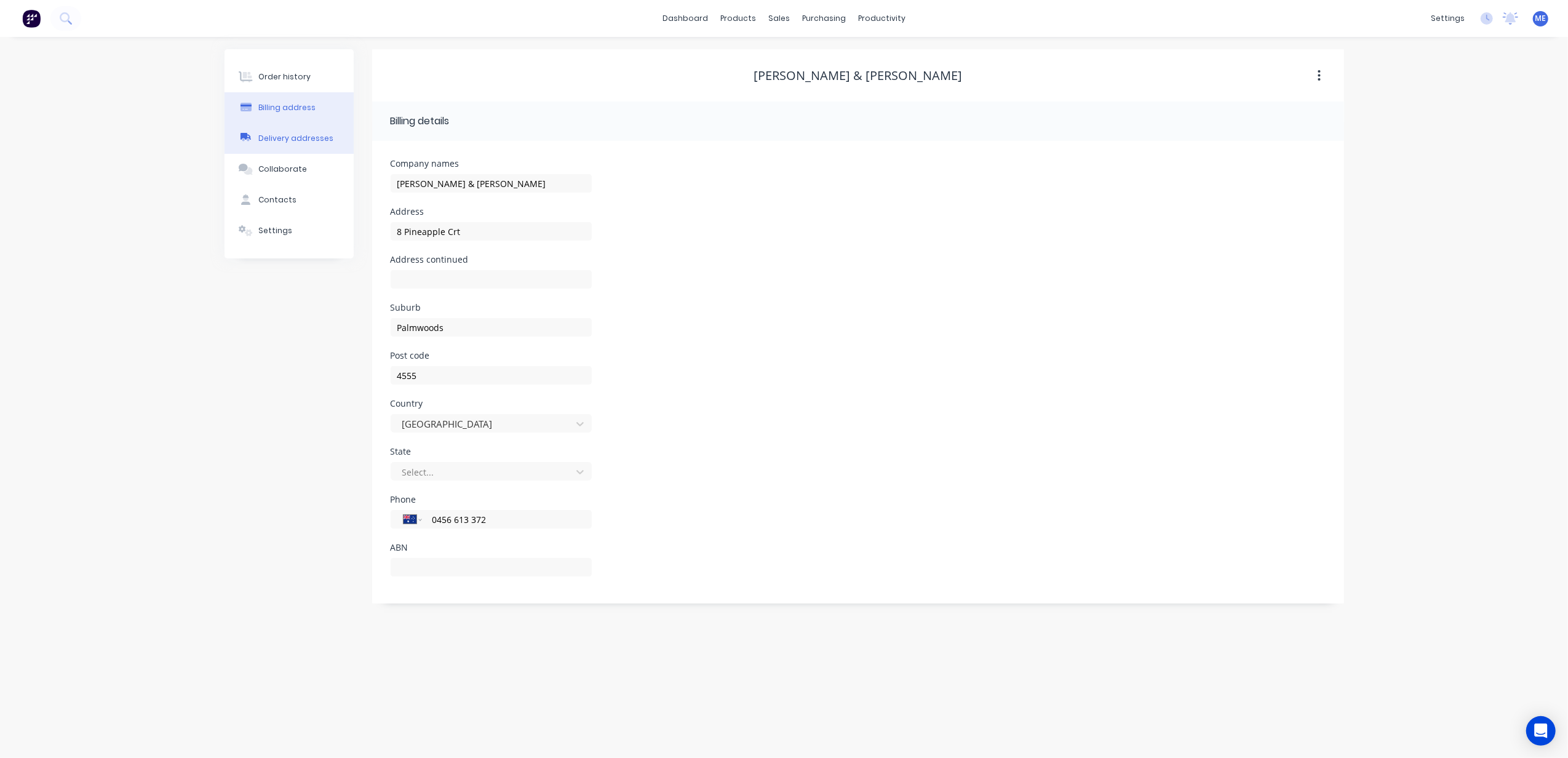
click at [291, 133] on div "Delivery addresses" at bounding box center [295, 138] width 75 height 11
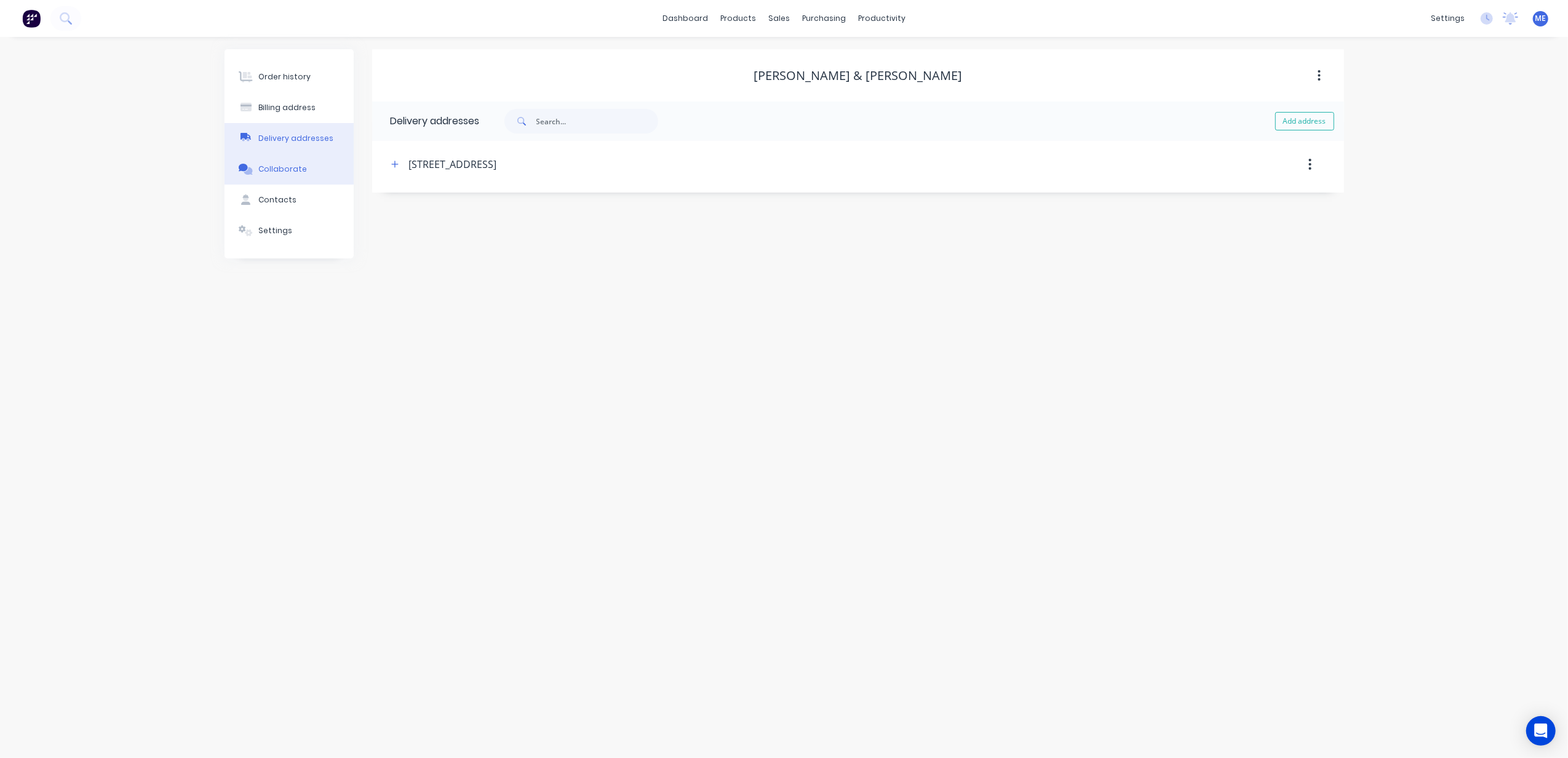
click at [281, 168] on div "Collaborate" at bounding box center [282, 169] width 48 height 11
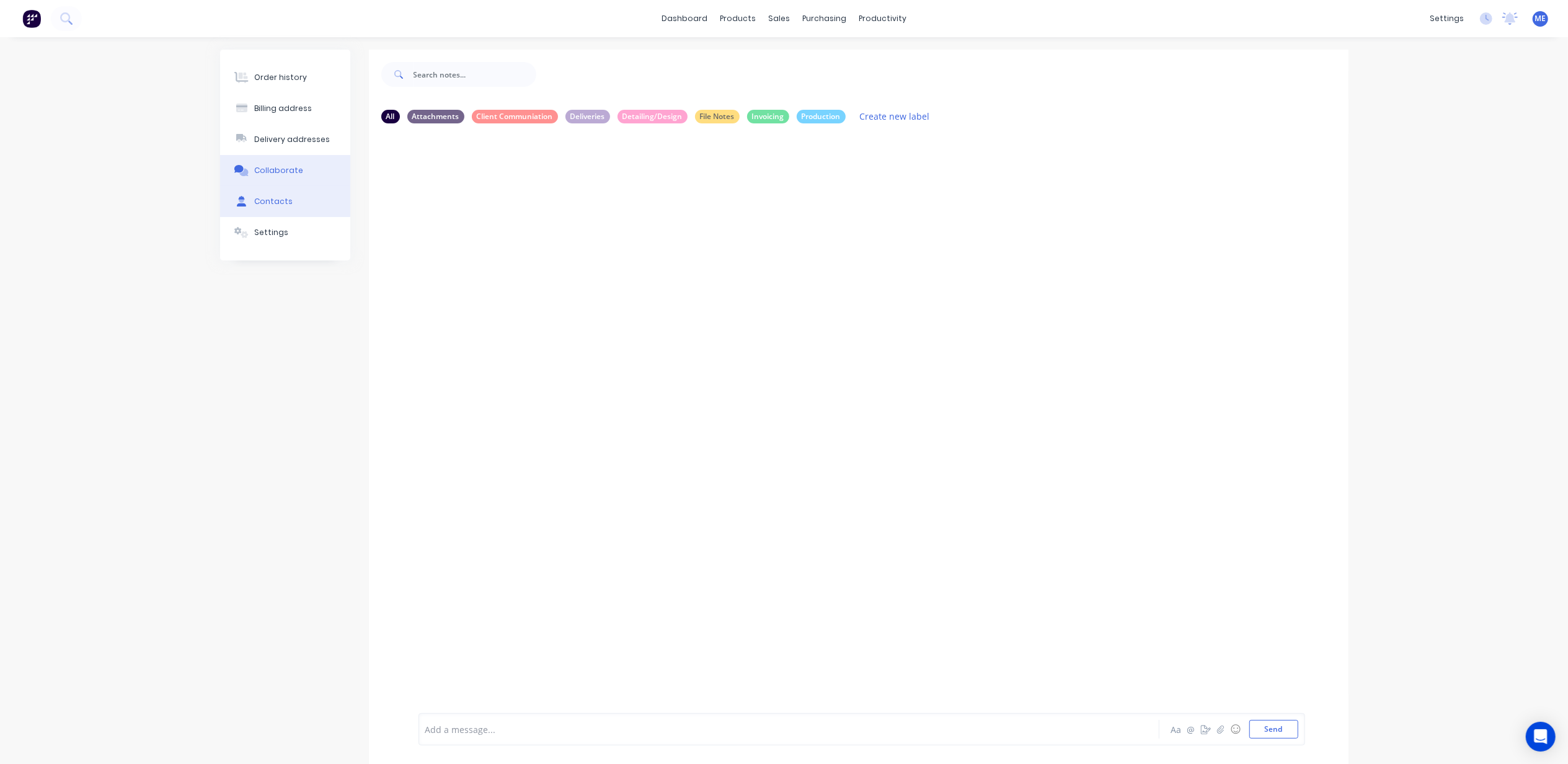
click at [286, 201] on div "Contacts" at bounding box center [273, 202] width 38 height 11
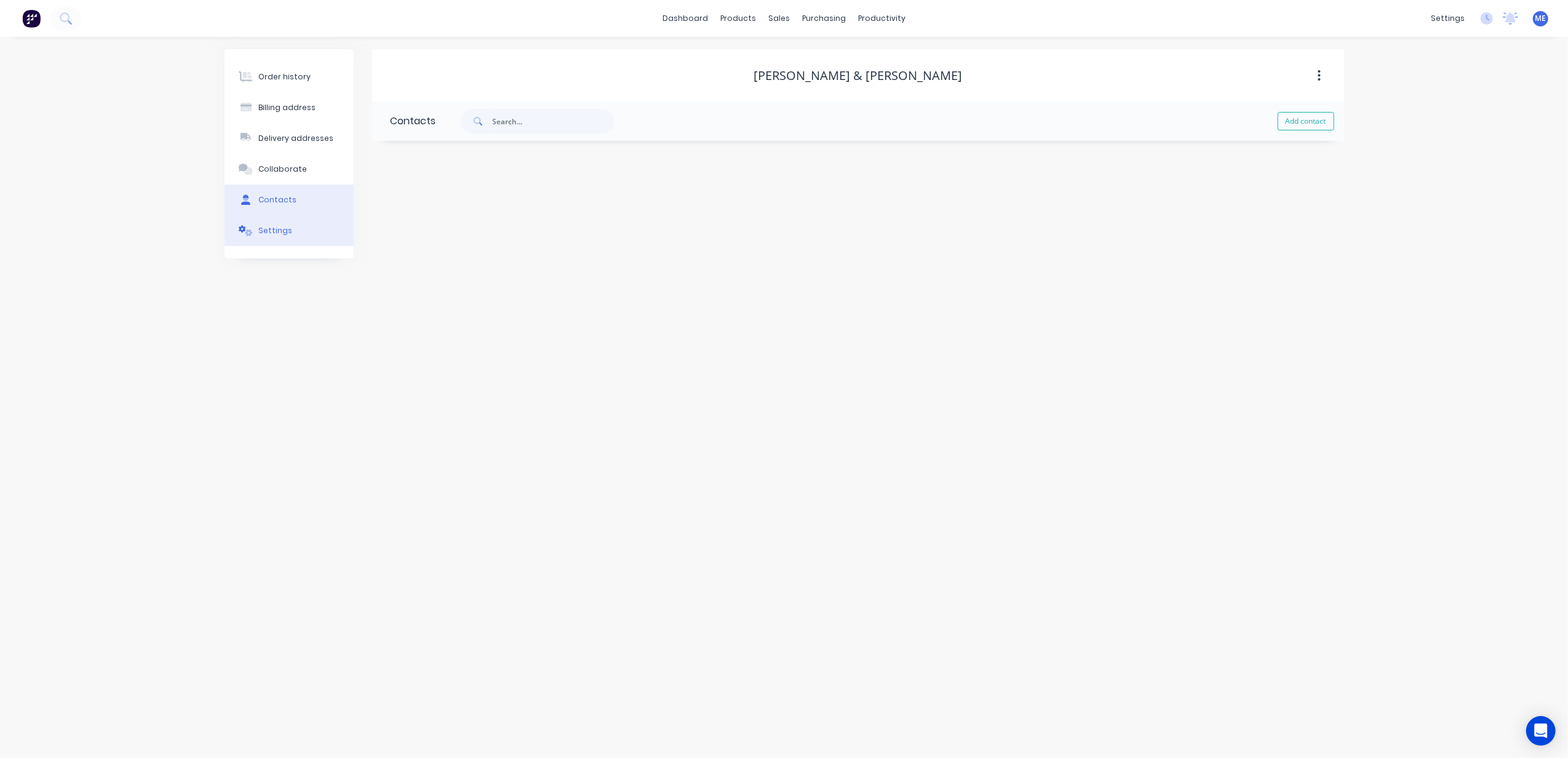
click at [277, 230] on div "Settings" at bounding box center [275, 231] width 34 height 11
click at [511, 213] on div at bounding box center [506, 214] width 209 height 15
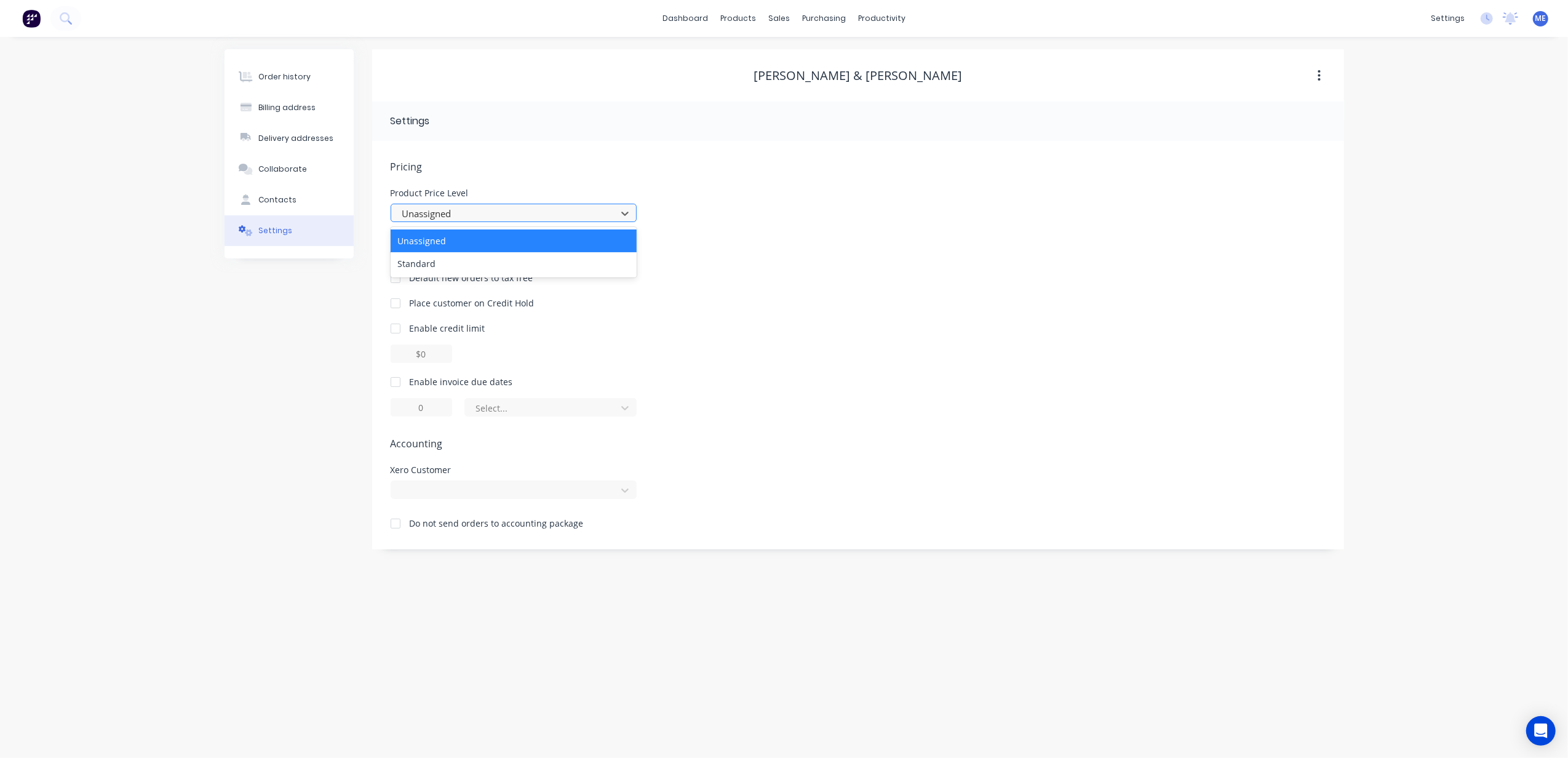
click at [511, 213] on div at bounding box center [506, 214] width 209 height 15
click at [395, 381] on div at bounding box center [396, 382] width 25 height 25
type input "1"
click at [394, 381] on div at bounding box center [396, 382] width 25 height 25
click at [443, 489] on div at bounding box center [506, 491] width 209 height 15
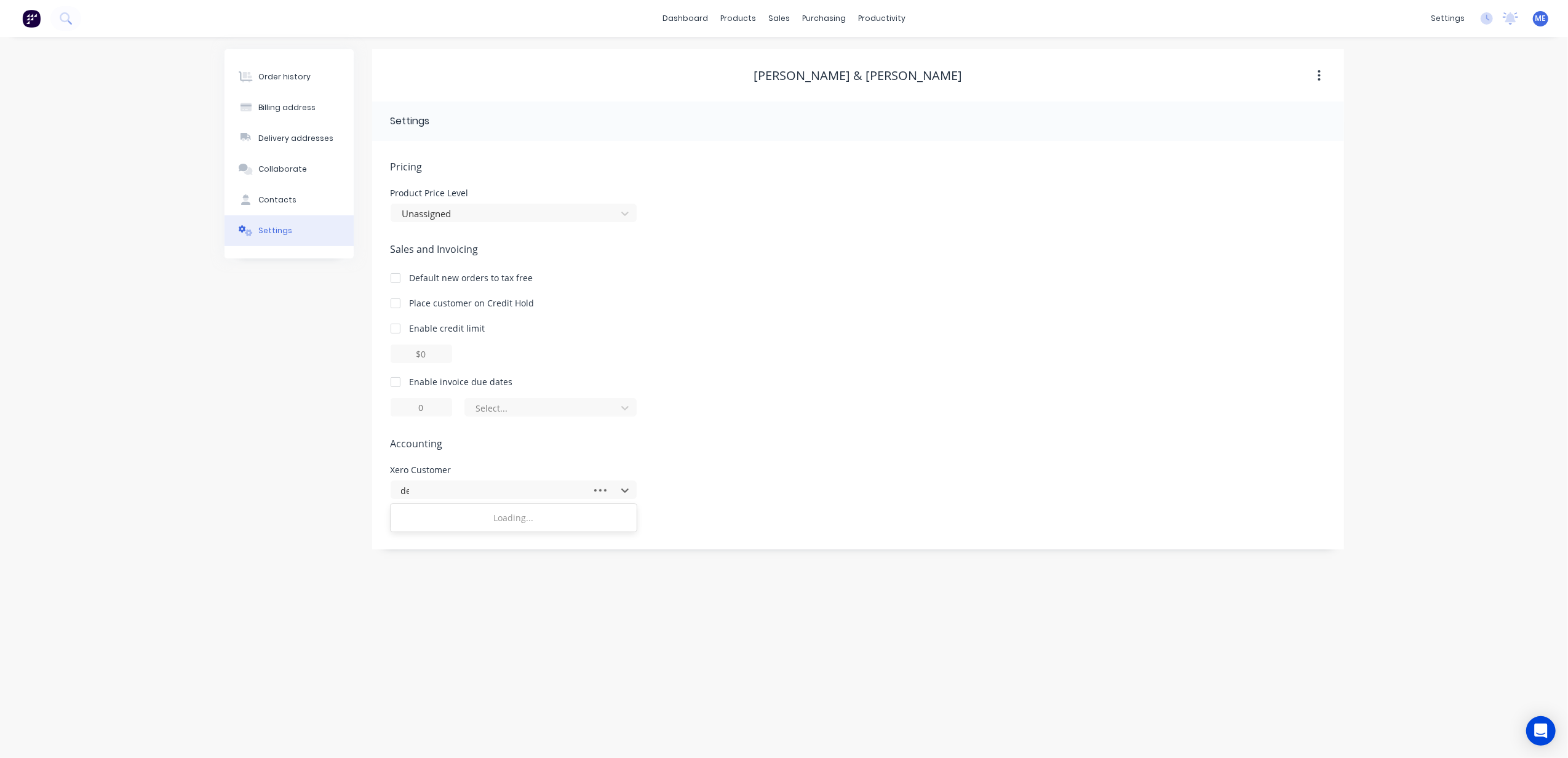
type input "den"
click at [448, 611] on div "Denelle & Ryan Bean" at bounding box center [513, 622] width 246 height 23
click at [744, 446] on span "Accounting" at bounding box center [857, 443] width 935 height 15
click at [1315, 66] on button "button" at bounding box center [1320, 75] width 29 height 22
click at [1097, 141] on div "Settings Pricing Product Price Level Unassigned Sales and Invoicing Default new…" at bounding box center [858, 325] width 972 height 448
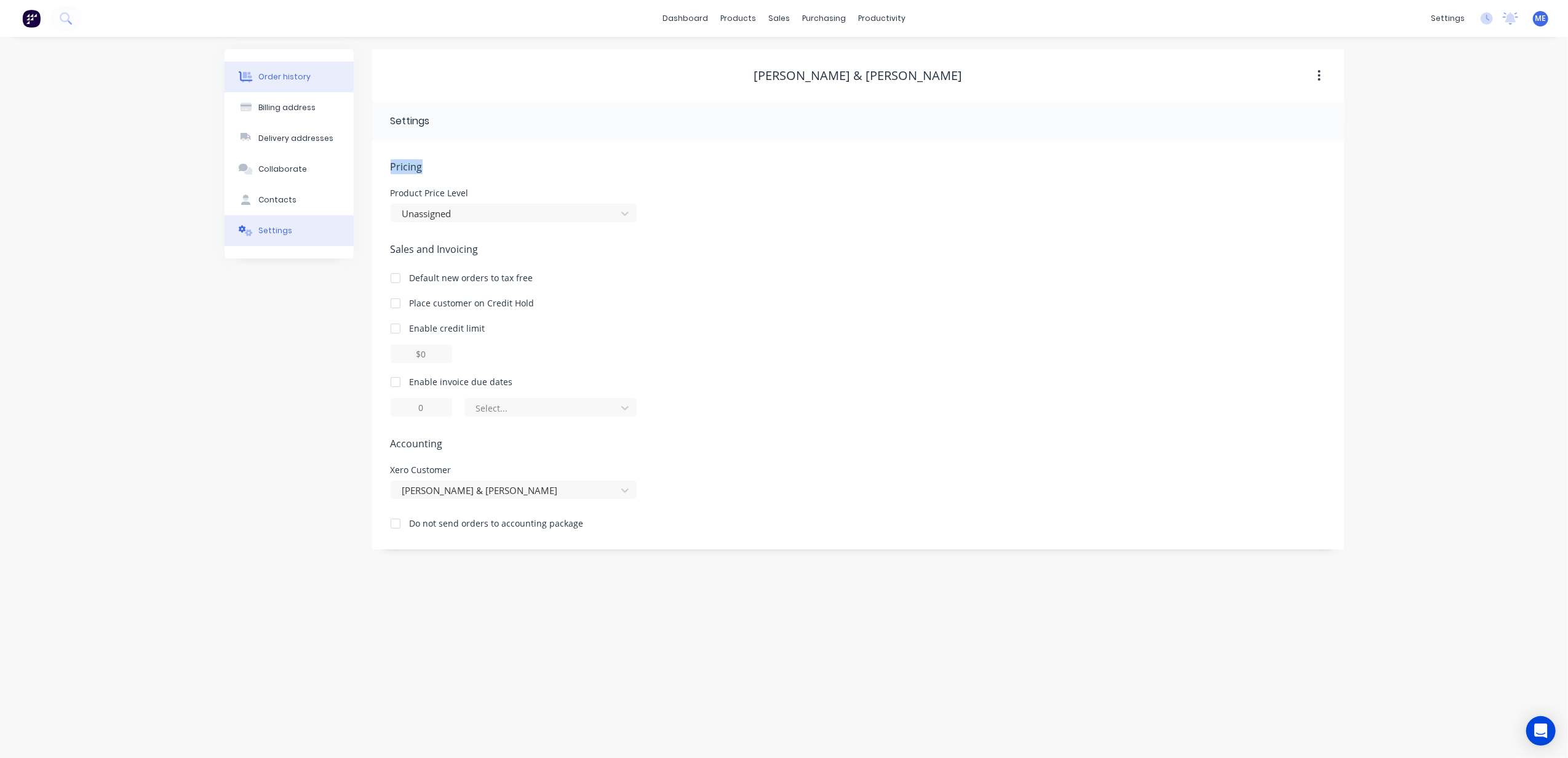
click at [286, 69] on button "Order history" at bounding box center [289, 77] width 129 height 30
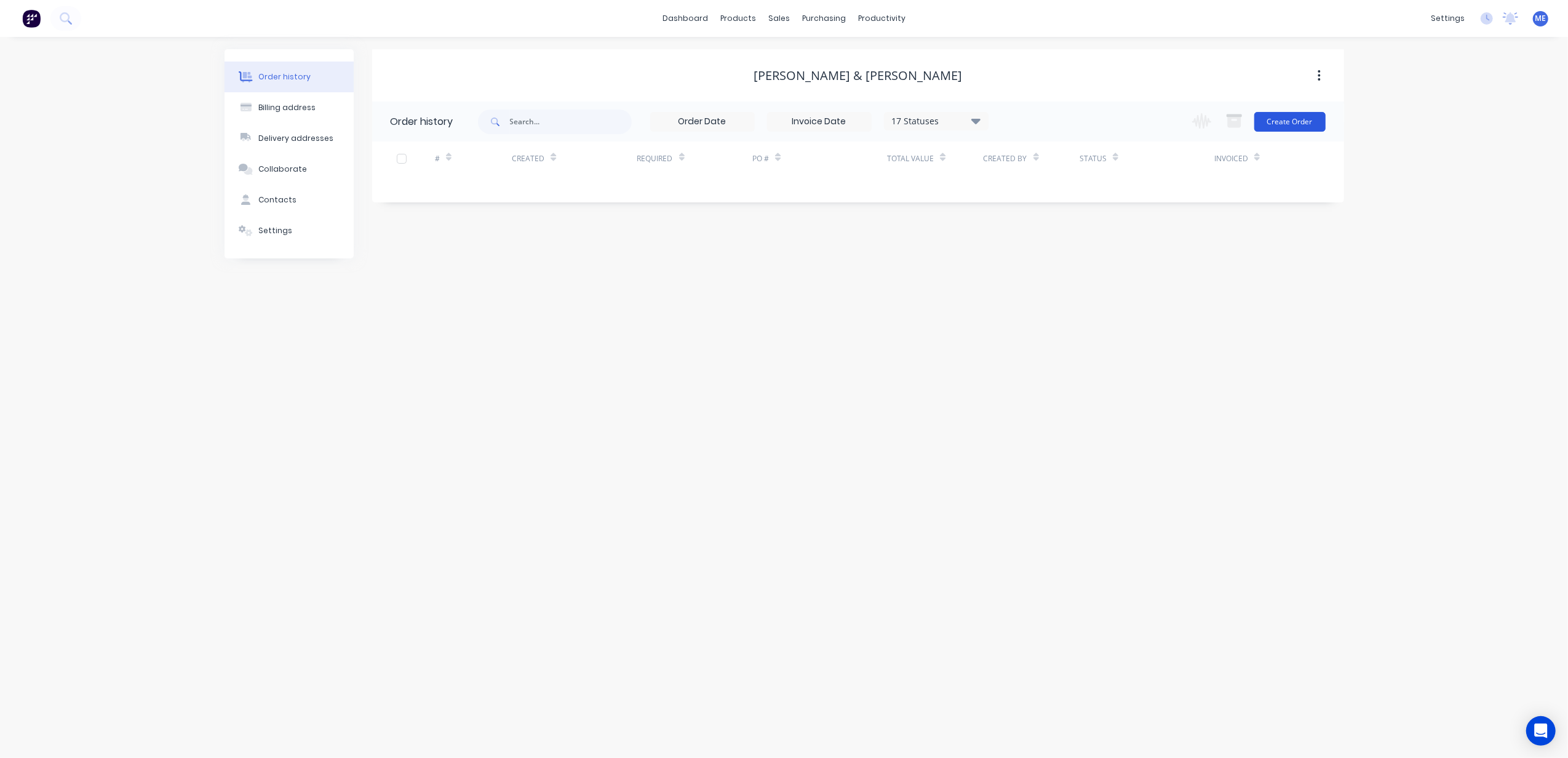
click at [1282, 119] on button "Create Order" at bounding box center [1290, 122] width 71 height 19
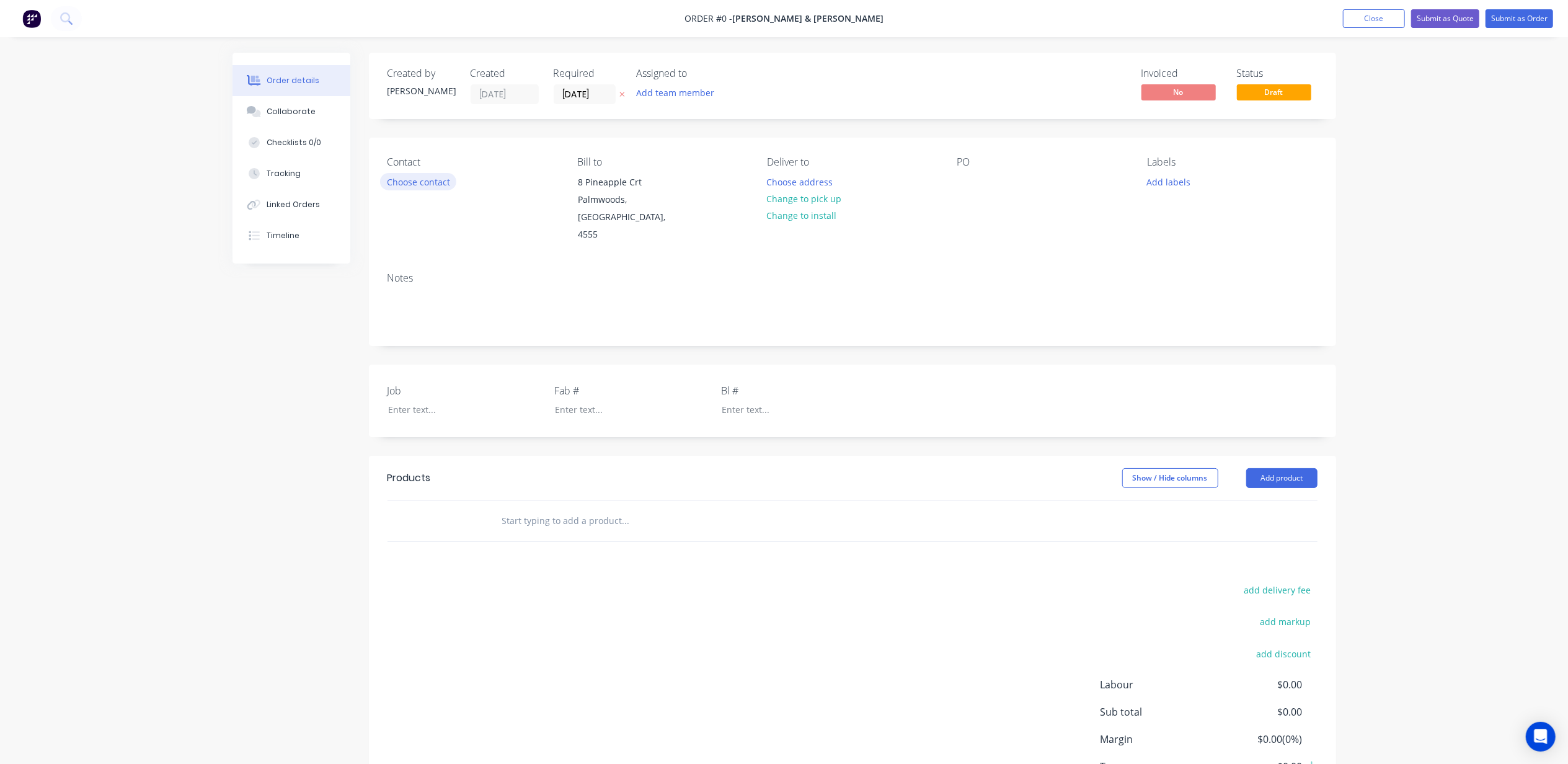
click at [428, 177] on button "Choose contact" at bounding box center [418, 181] width 76 height 17
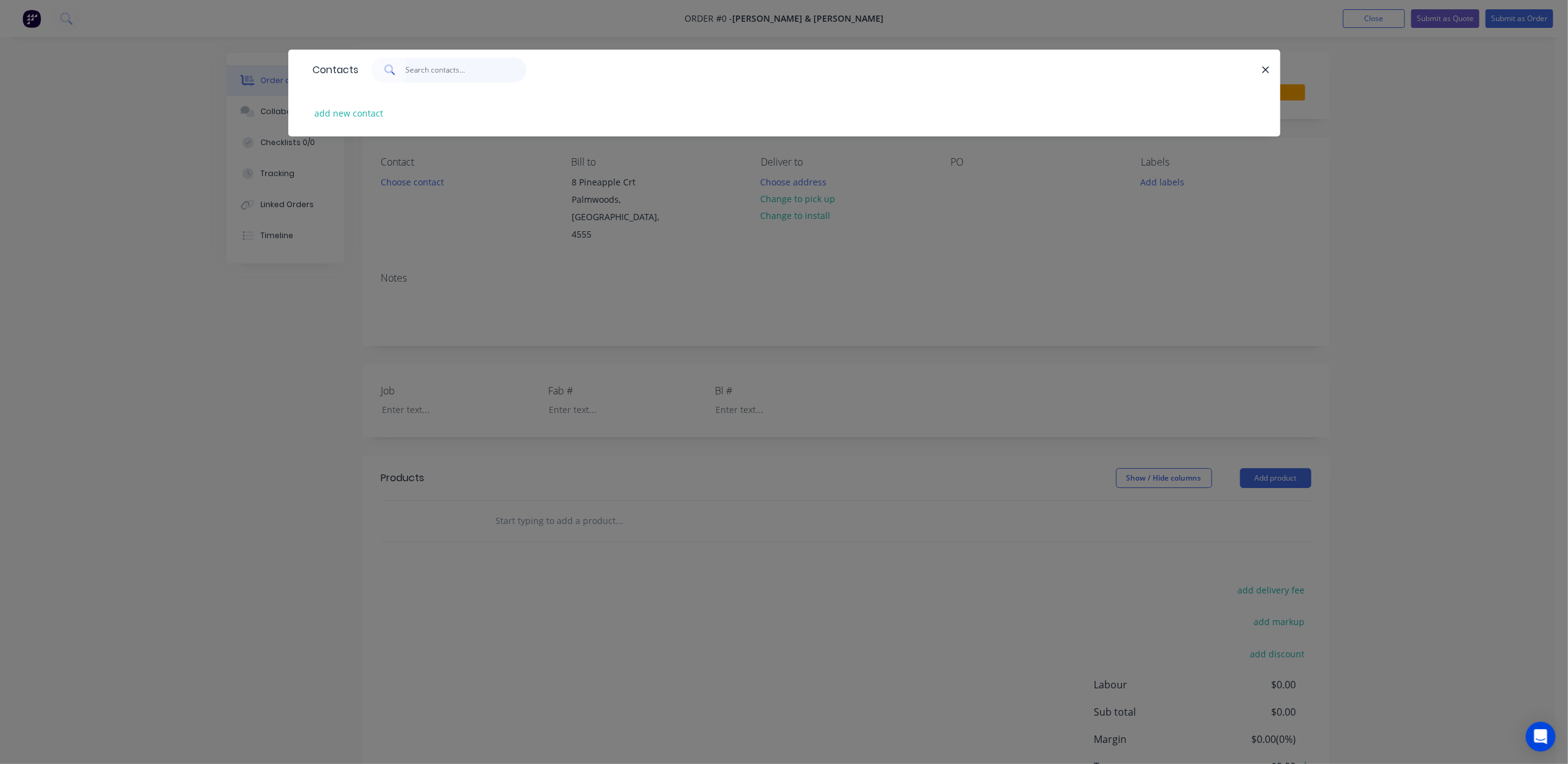
click at [457, 75] on input "text" at bounding box center [465, 70] width 121 height 25
type input "denell"
click at [391, 70] on icon at bounding box center [390, 70] width 11 height 11
click at [1262, 70] on icon "button" at bounding box center [1266, 70] width 8 height 11
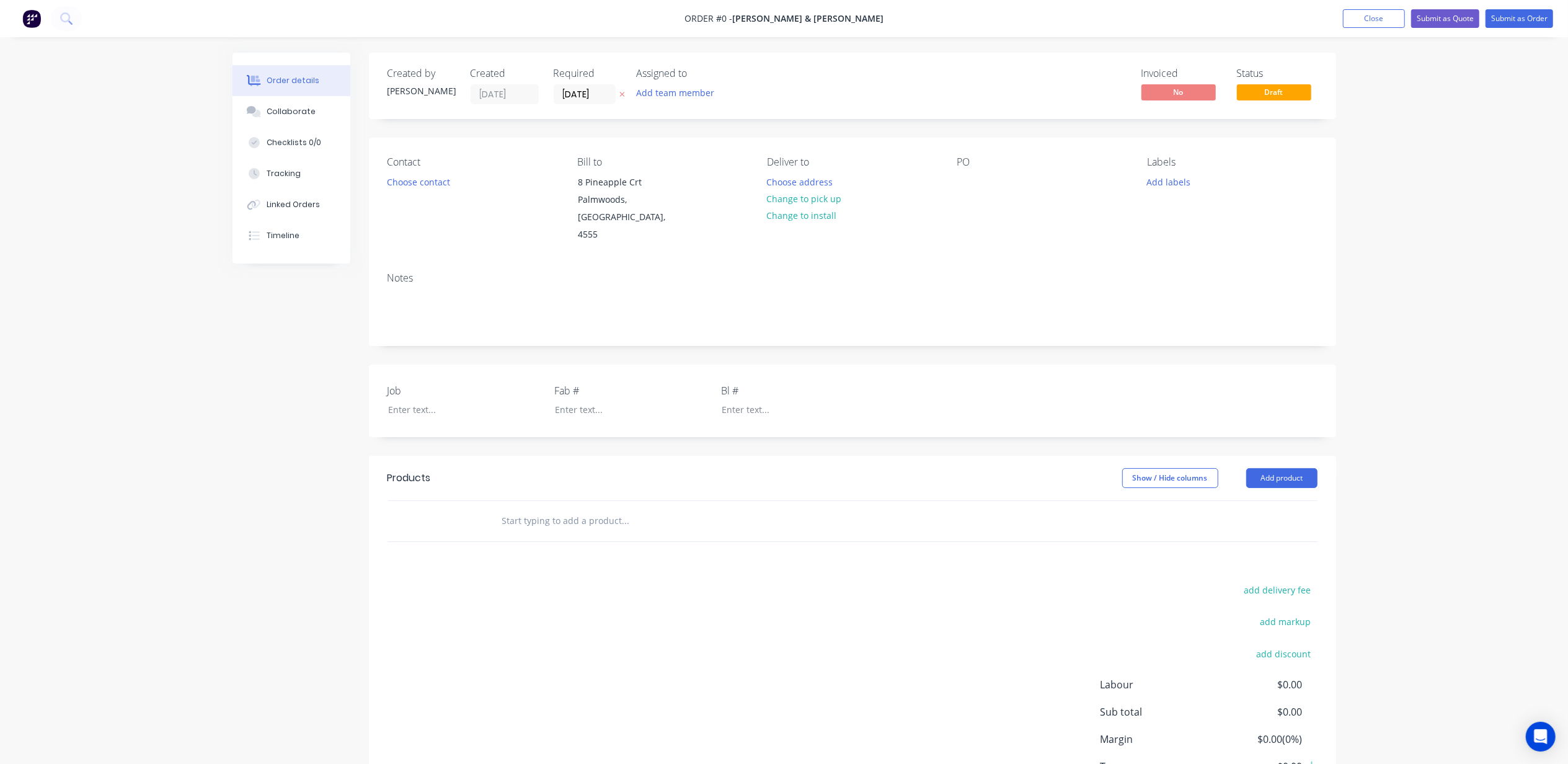
click at [113, 507] on div "Order details Collaborate Checklists 0/0 Tracking Linked Orders Timeline Order …" at bounding box center [784, 429] width 1568 height 858
drag, startPoint x: 577, startPoint y: 179, endPoint x: 668, endPoint y: 186, distance: 91.3
click at [668, 186] on div "8 Pineapple Crt Palmwoods, Australia, 4555" at bounding box center [629, 208] width 124 height 70
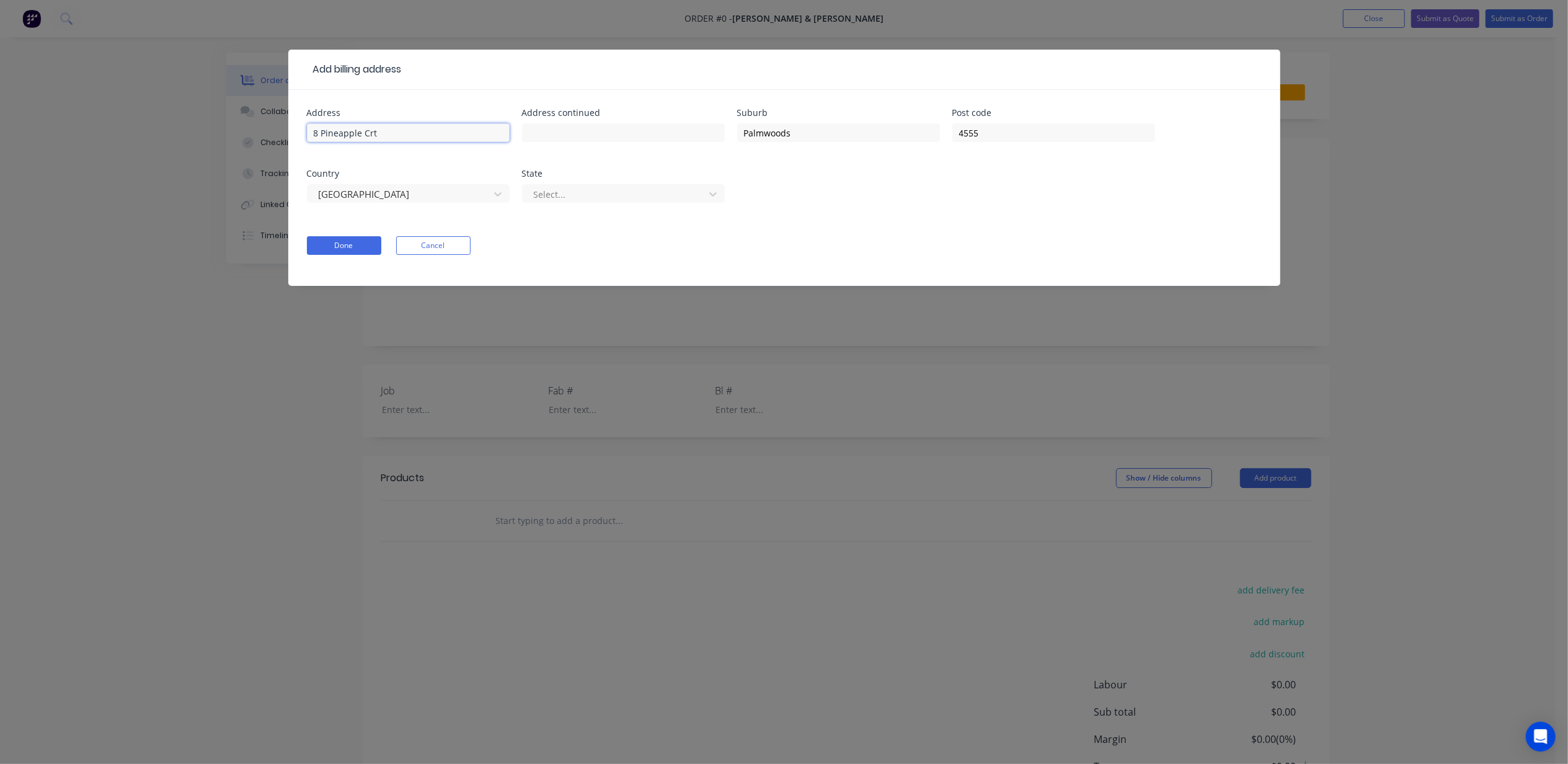
drag, startPoint x: 278, startPoint y: 135, endPoint x: 250, endPoint y: 135, distance: 28.0
click at [225, 135] on div "Add billing address Address 8 Pineapple Crt Address continued Suburb Palmwoods …" at bounding box center [784, 382] width 1568 height 764
click at [456, 241] on button "Cancel" at bounding box center [433, 246] width 75 height 19
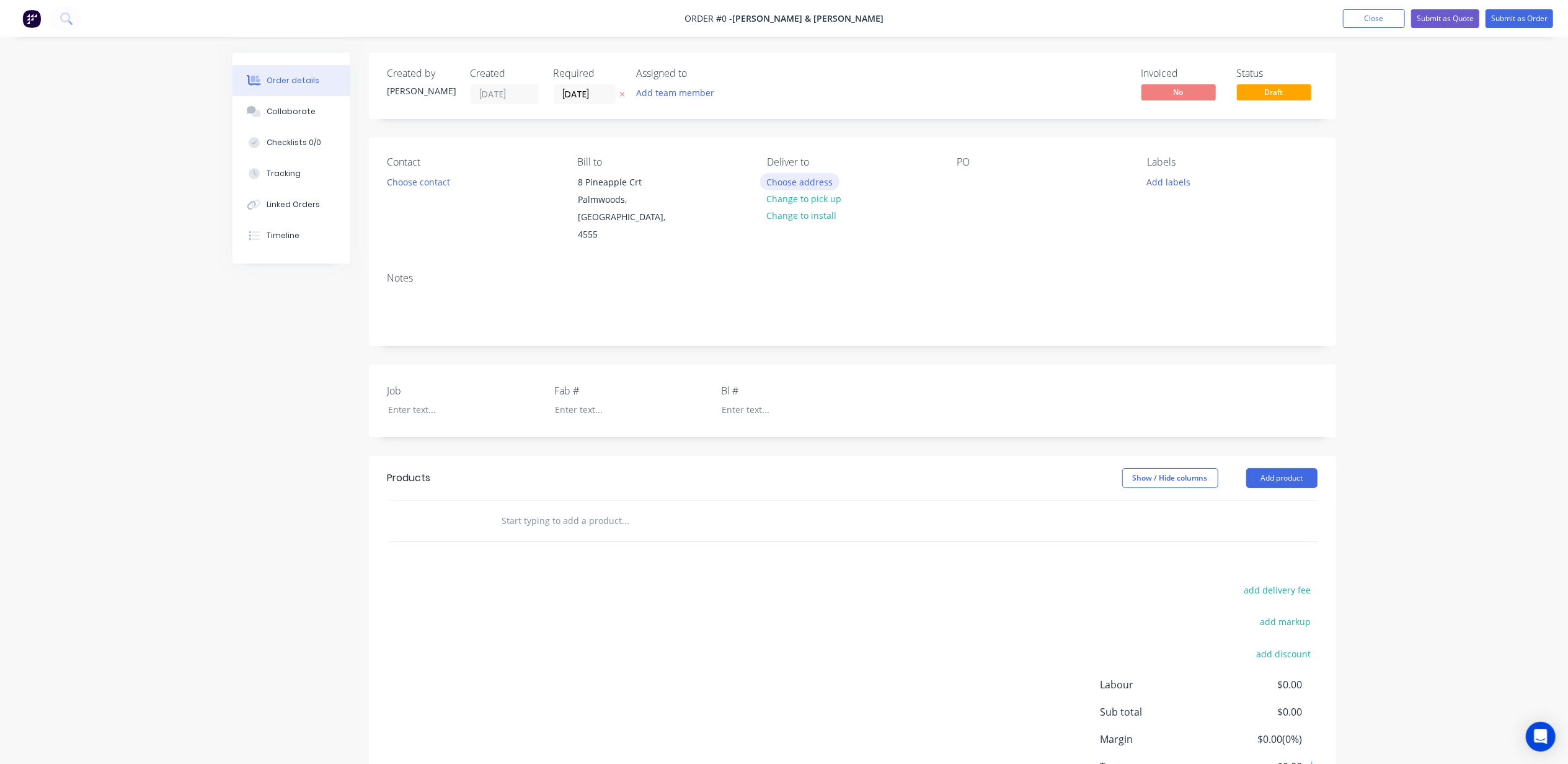
click at [824, 177] on button "Choose address" at bounding box center [800, 181] width 80 height 17
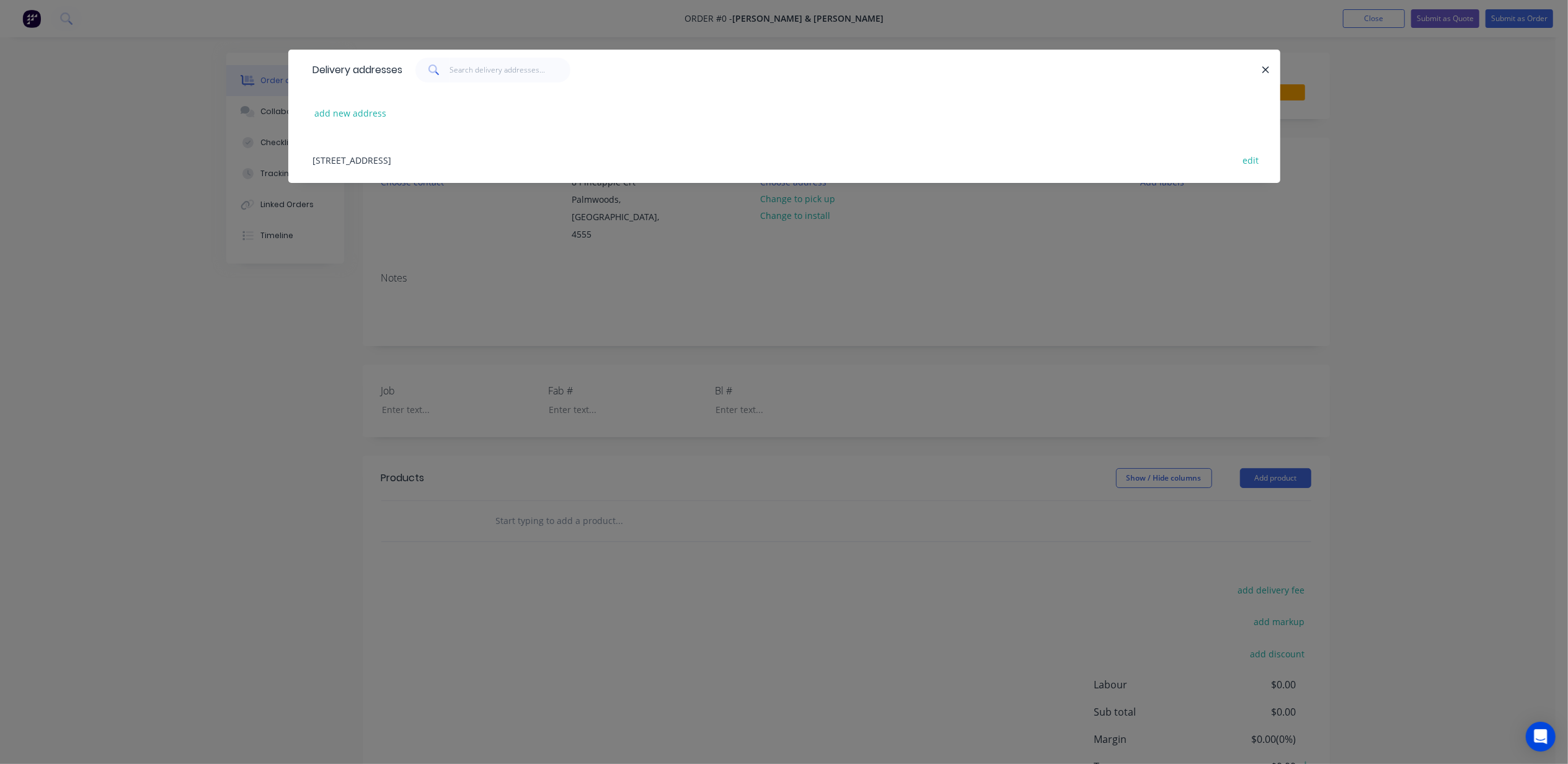
click at [409, 164] on div "8 Pineapple Crt, Palmwoods, Australia, 4555 edit" at bounding box center [784, 160] width 955 height 47
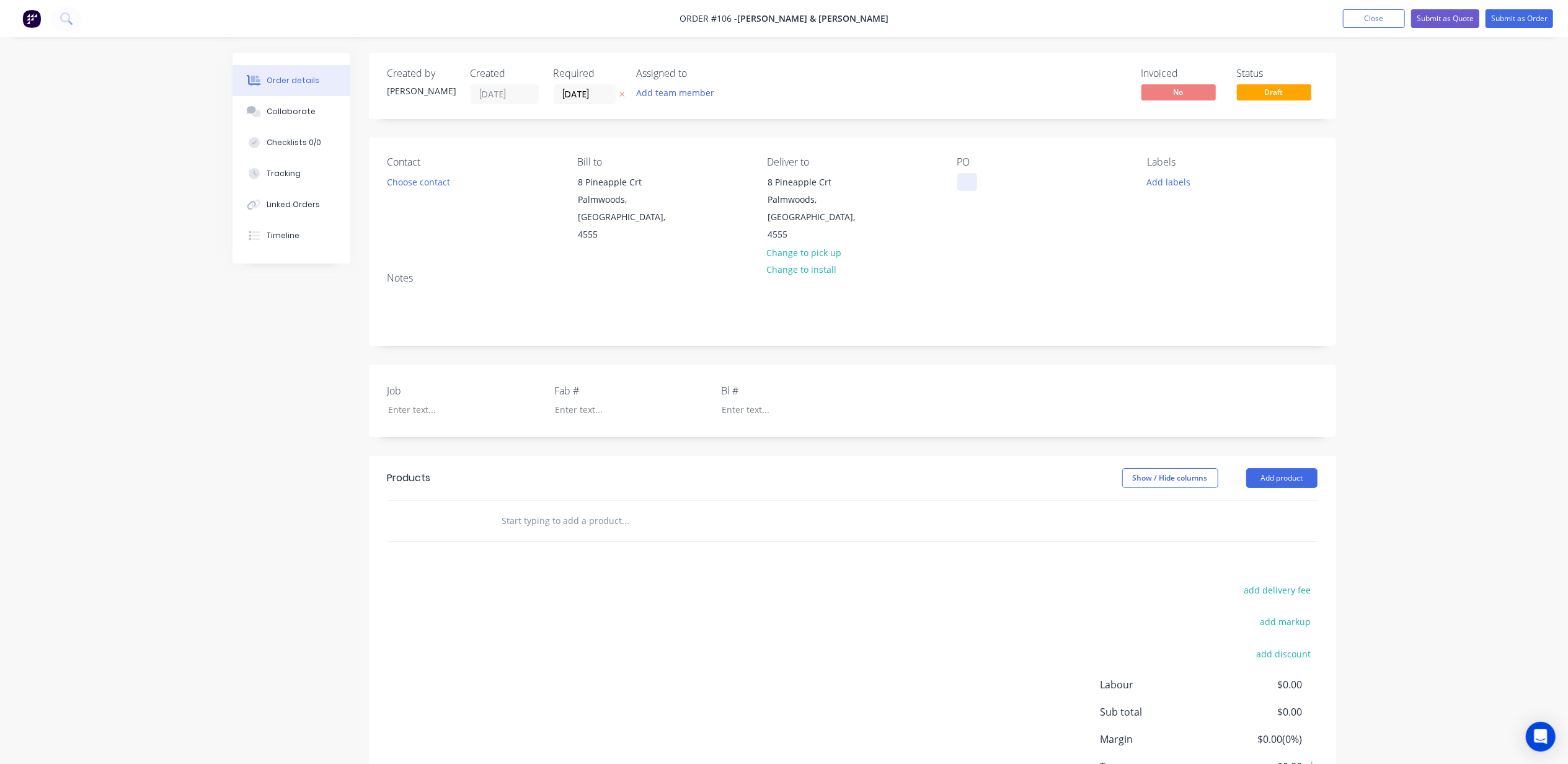
click at [970, 179] on div at bounding box center [967, 182] width 20 height 18
paste div
click at [1410, 224] on div "Order details Collaborate Checklists 0/0 Tracking Linked Orders Timeline Order …" at bounding box center [784, 429] width 1568 height 858
click at [1167, 184] on button "Add labels" at bounding box center [1169, 181] width 57 height 17
click at [1168, 293] on div at bounding box center [1170, 293] width 25 height 25
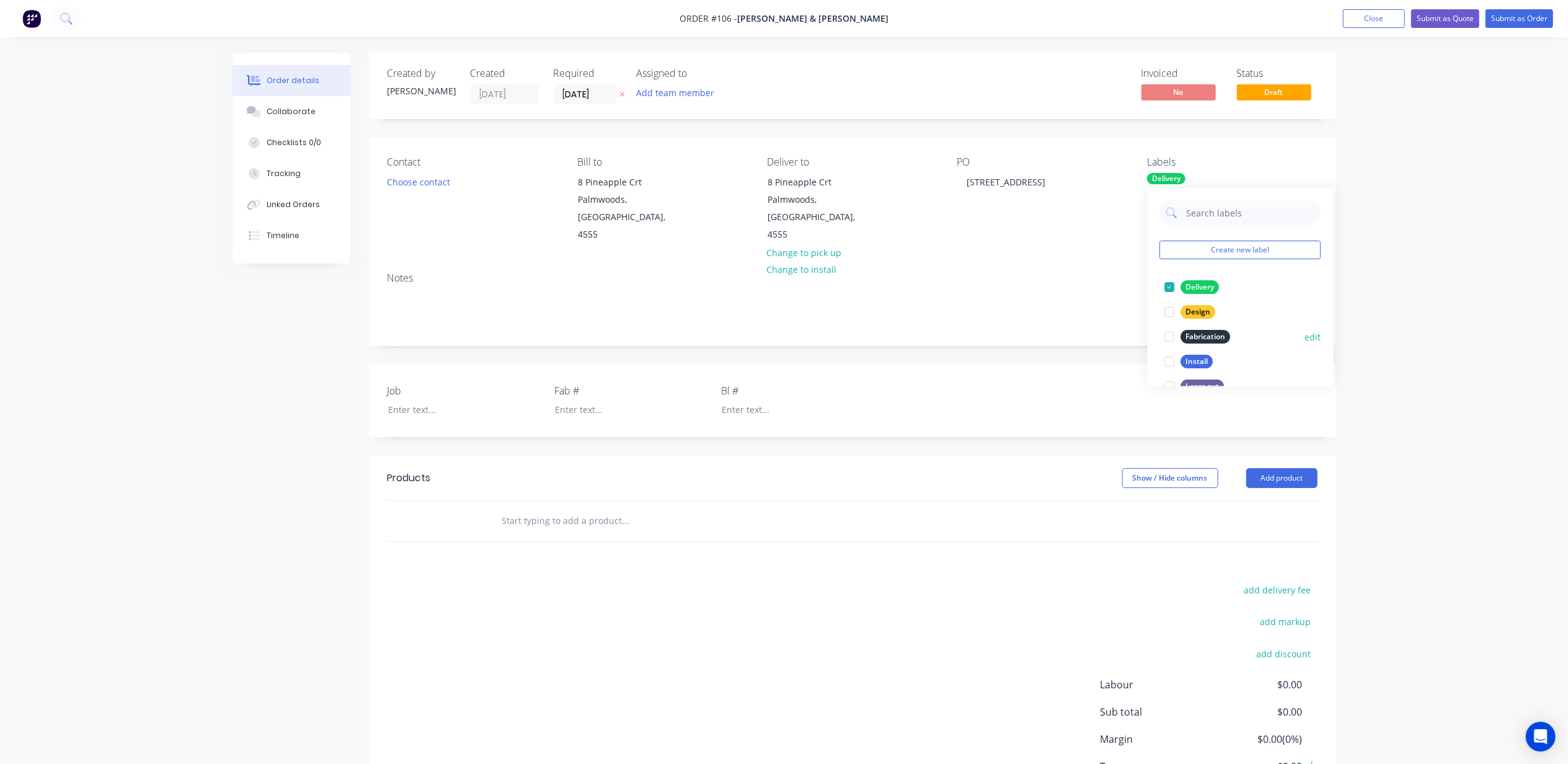
click at [1168, 338] on div at bounding box center [1170, 337] width 25 height 25
click at [1171, 338] on div at bounding box center [1170, 337] width 25 height 25
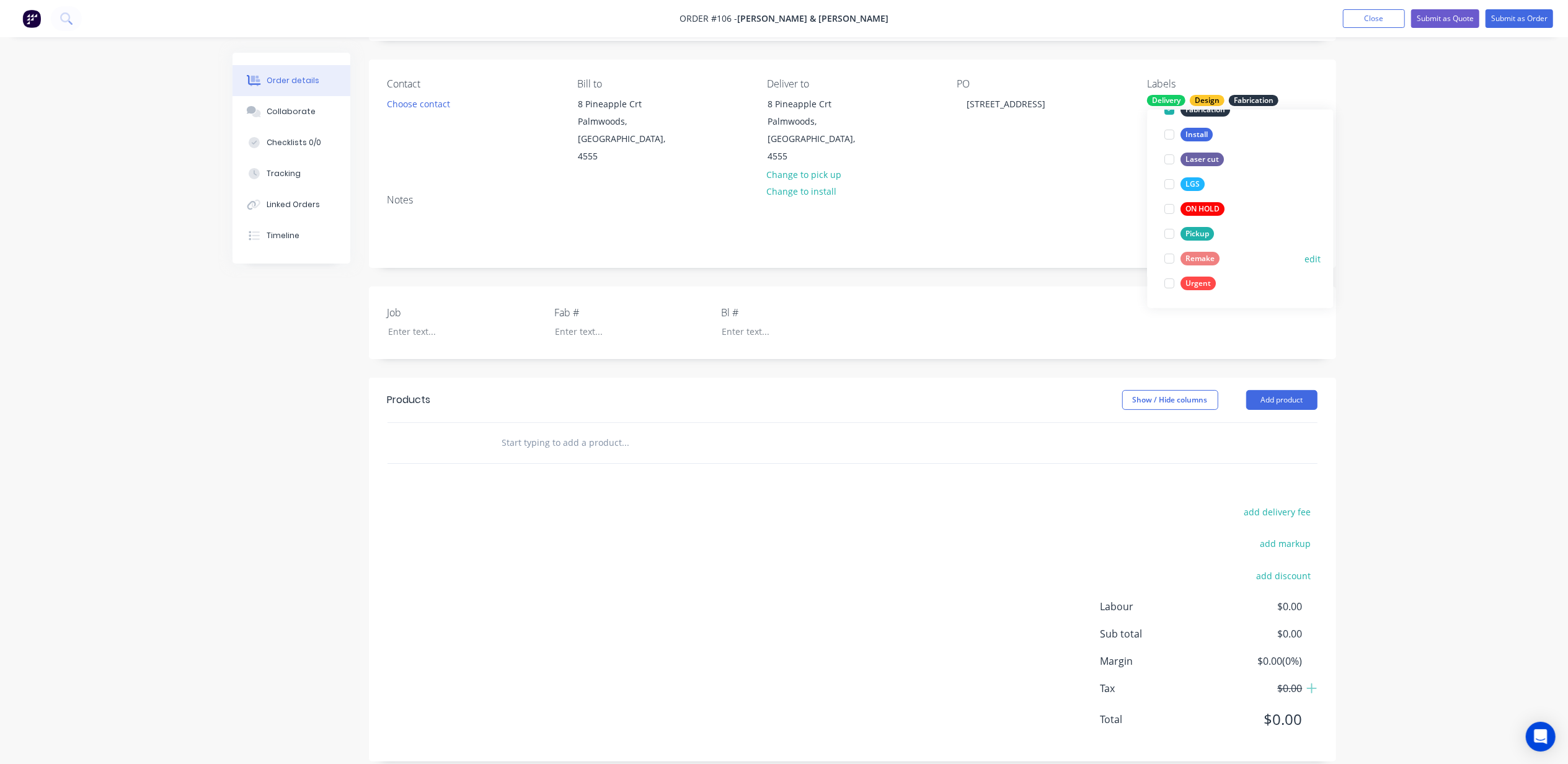
scroll to position [67, 0]
click at [1170, 266] on div at bounding box center [1170, 267] width 25 height 25
click at [1438, 218] on div "Order details Collaborate Checklists 0/0 Tracking Linked Orders Timeline Order …" at bounding box center [784, 351] width 1568 height 858
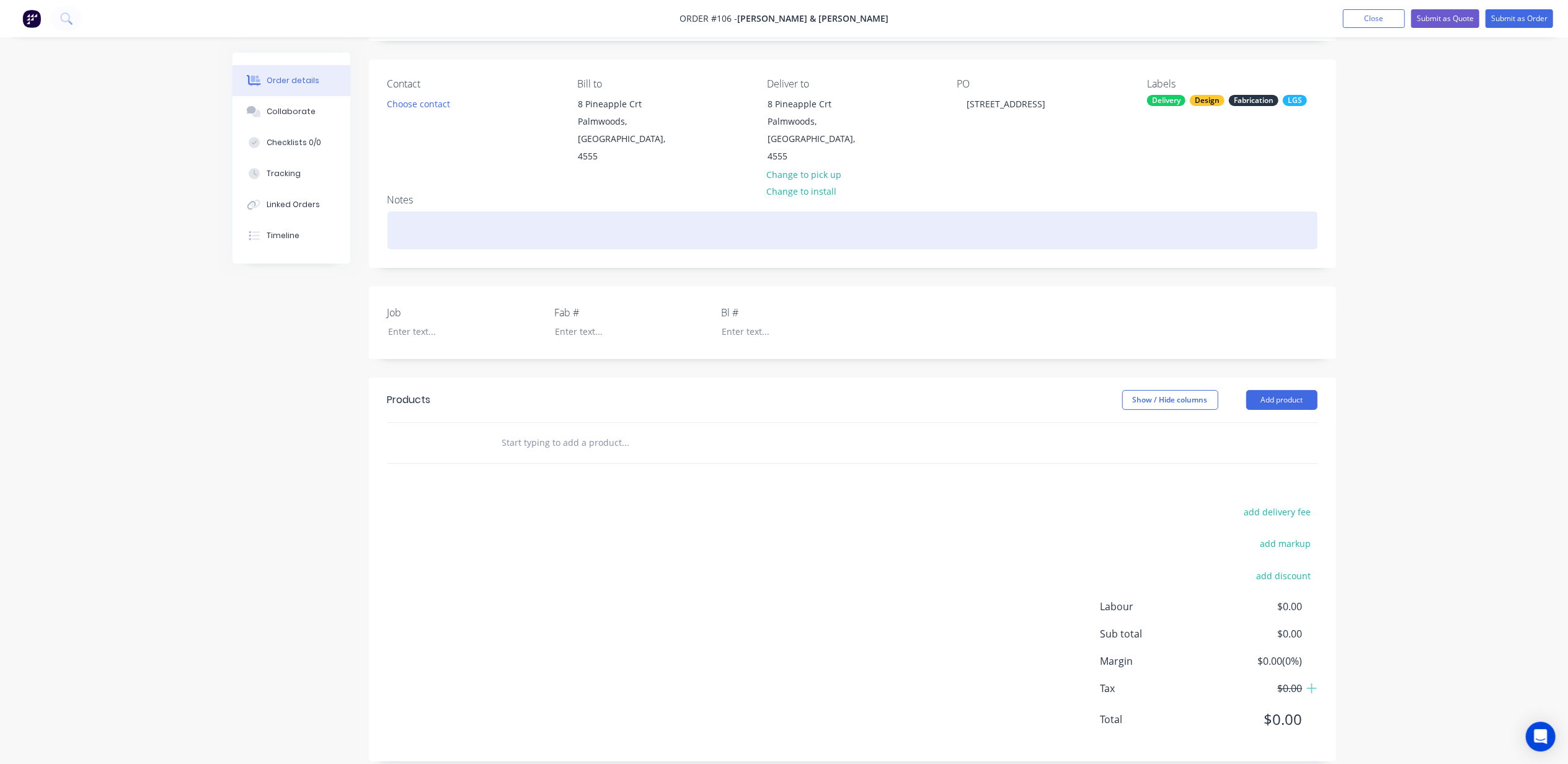
click at [475, 211] on div at bounding box center [852, 230] width 930 height 38
click at [495, 211] on div at bounding box center [852, 230] width 930 height 38
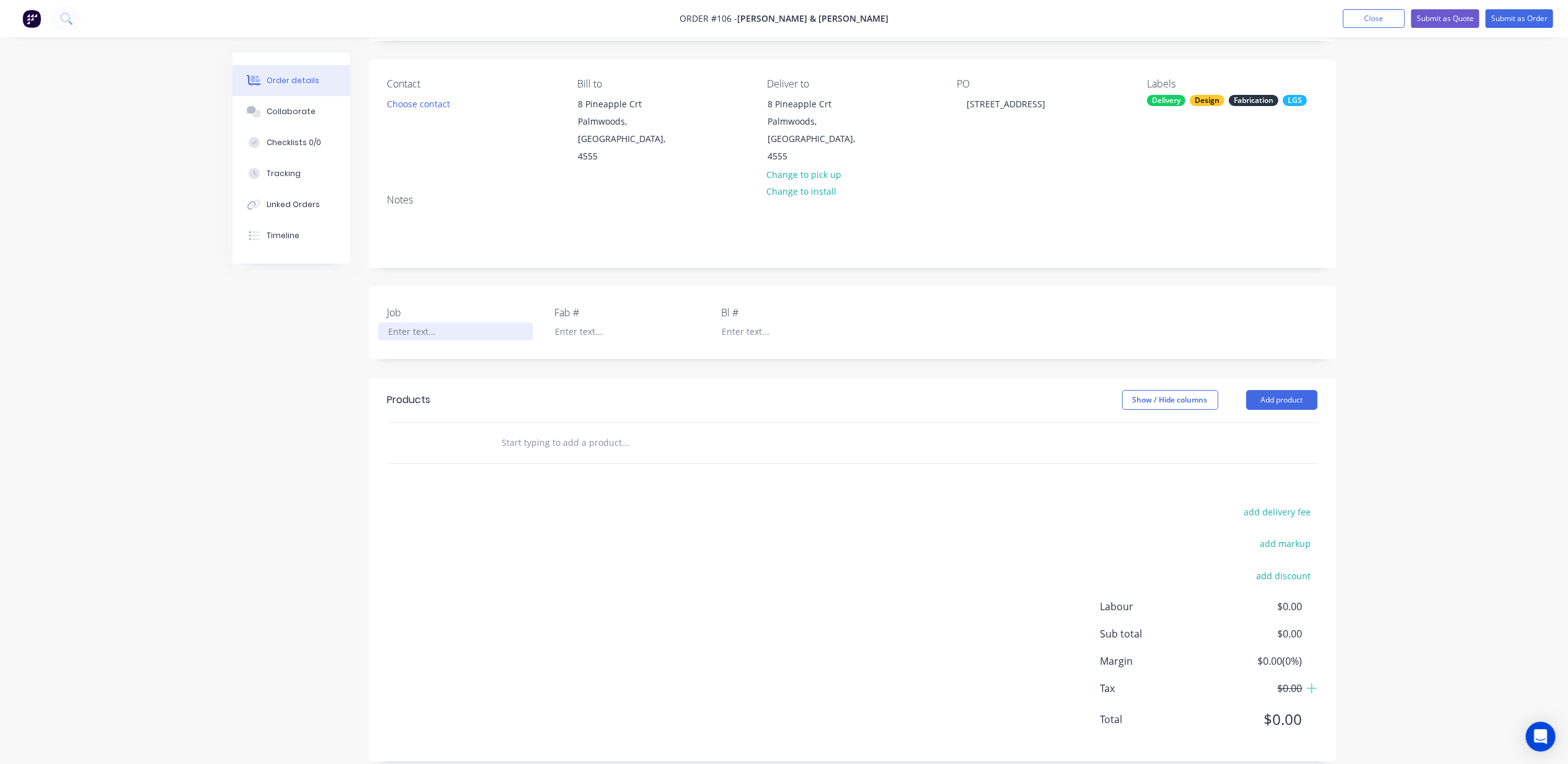
click at [410, 322] on div at bounding box center [455, 331] width 155 height 18
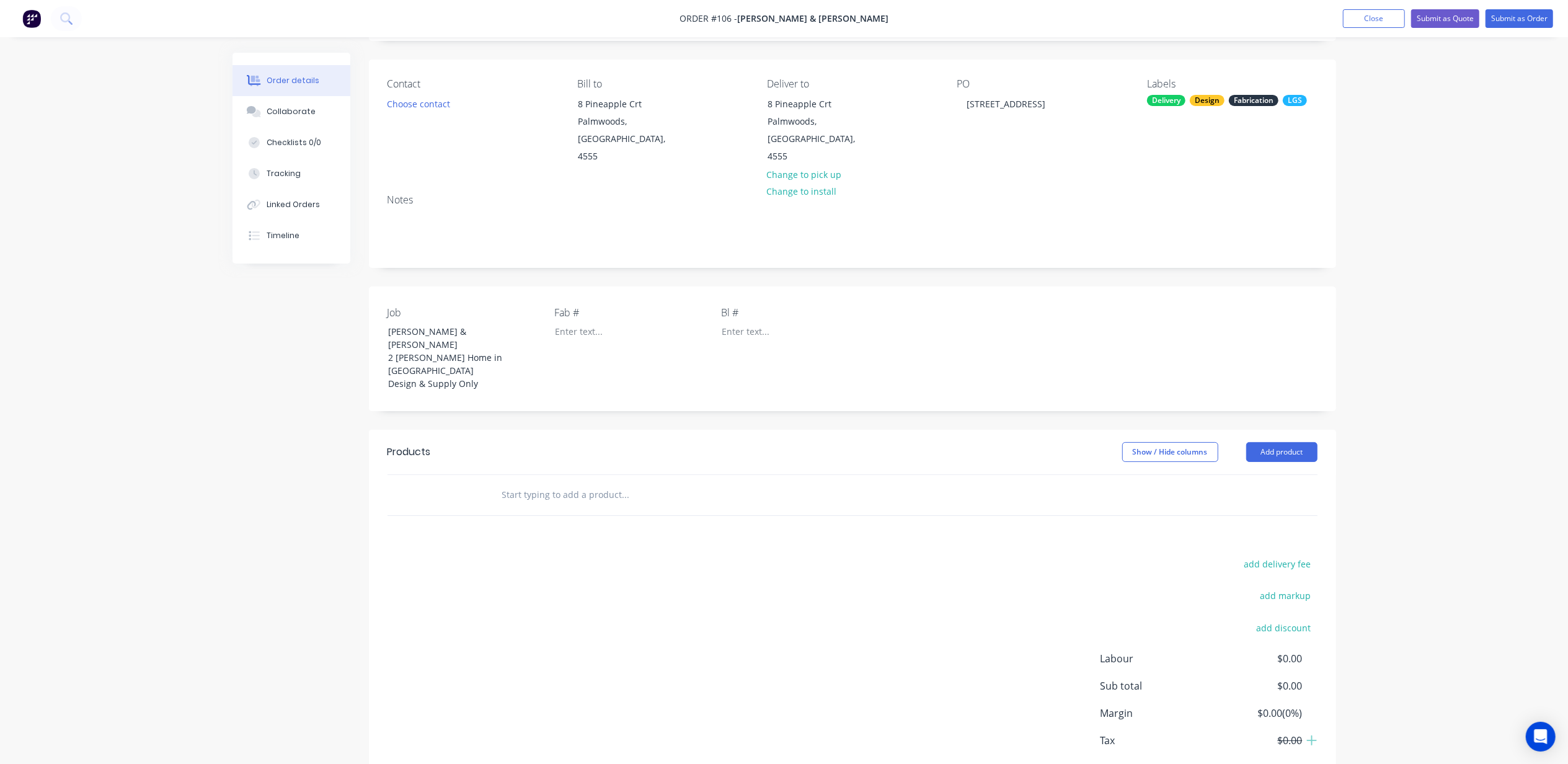
click at [292, 399] on div "Created by Michael Created 11/08/25 Required 11/08/25 Assigned to Add team memb…" at bounding box center [784, 403] width 1103 height 857
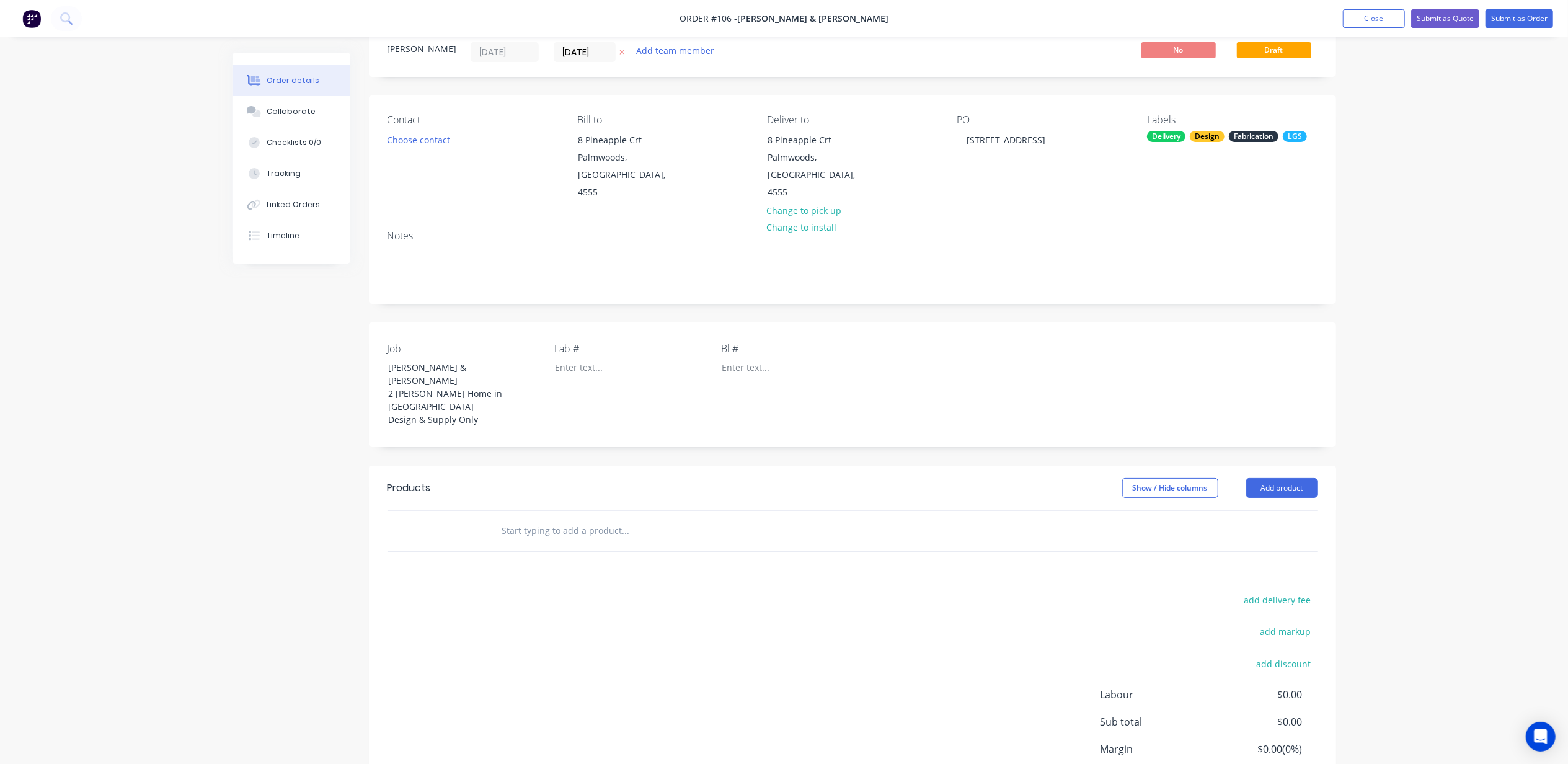
scroll to position [0, 0]
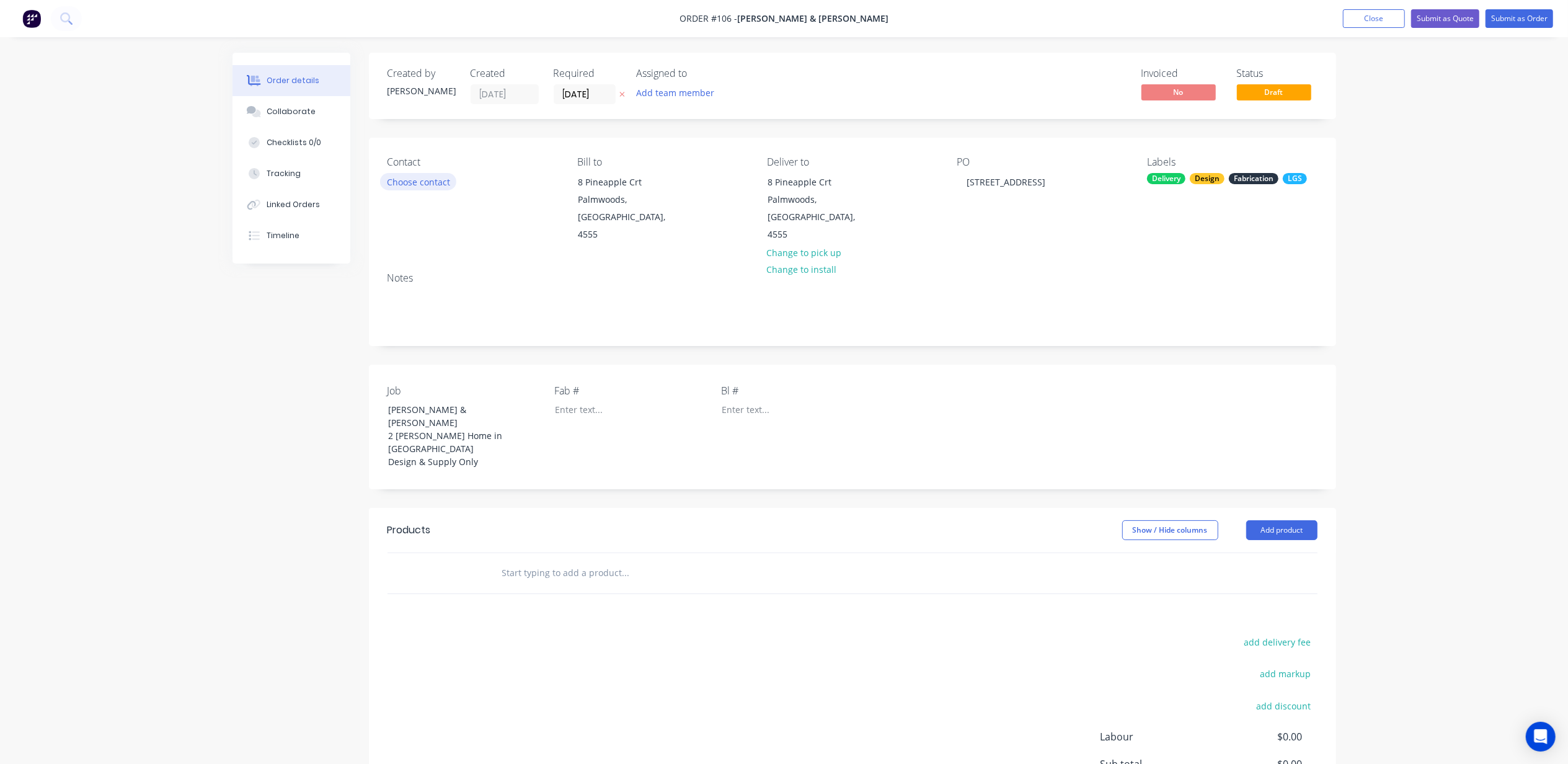
click at [417, 187] on button "Choose contact" at bounding box center [418, 181] width 76 height 17
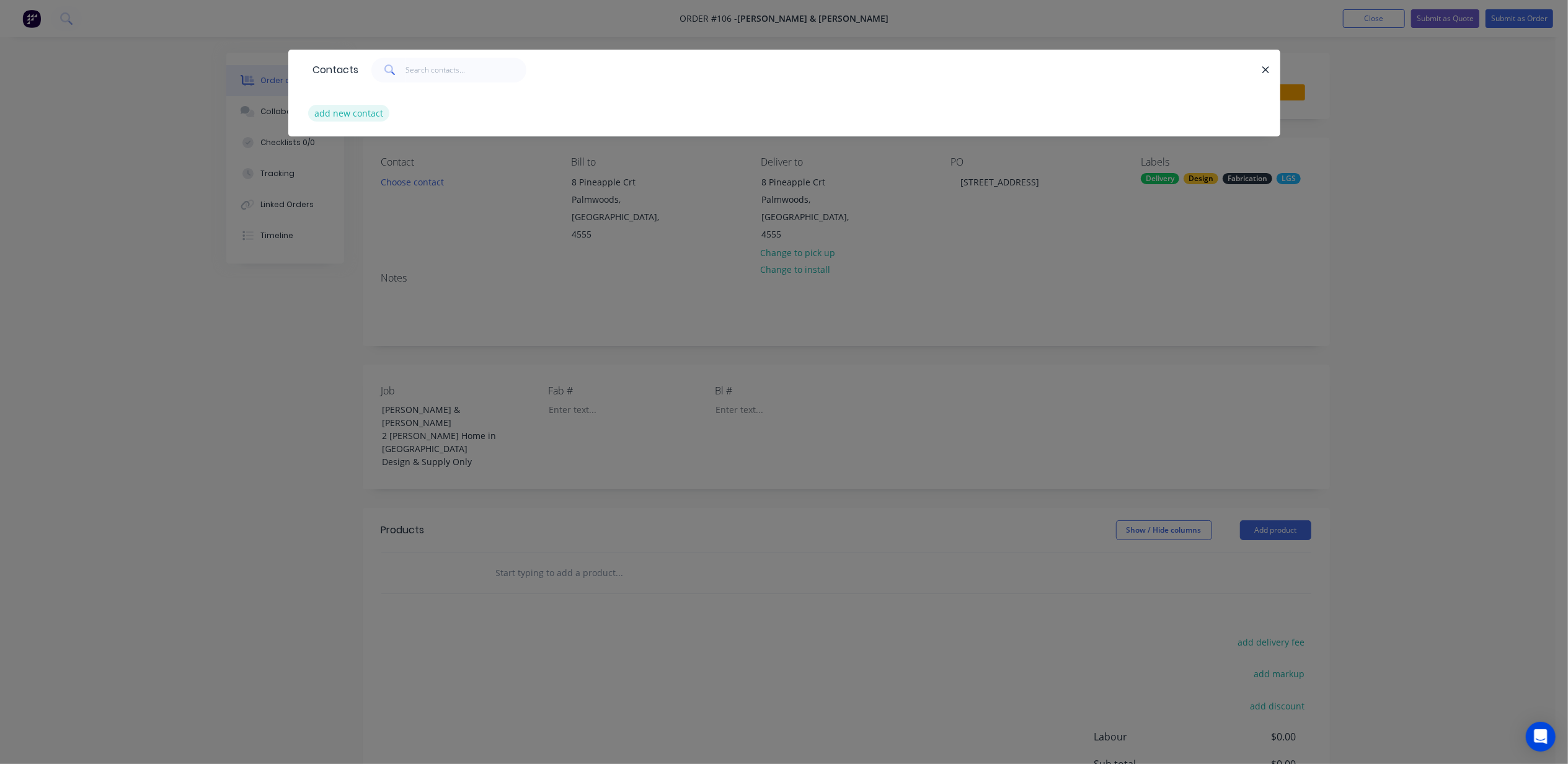
click at [350, 110] on button "add new contact" at bounding box center [349, 113] width 82 height 17
select select "AU"
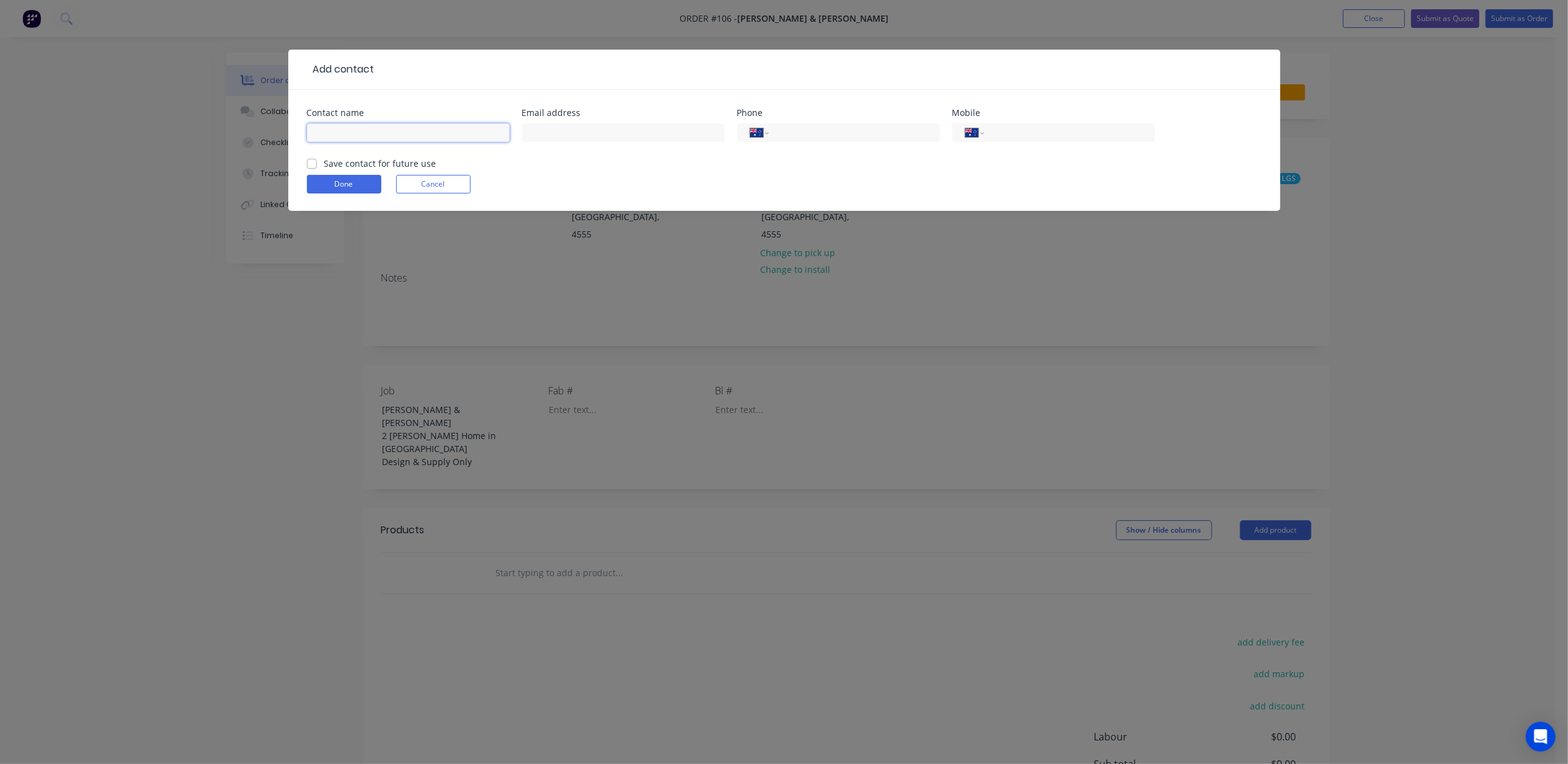
click at [440, 135] on input "text" at bounding box center [408, 133] width 203 height 19
type input "[PERSON_NAME]"
paste input "[PERSON_NAME][EMAIL_ADDRESS][DOMAIN_NAME]"
type input "[PERSON_NAME][EMAIL_ADDRESS][DOMAIN_NAME]"
click at [790, 135] on input "tel" at bounding box center [852, 133] width 149 height 14
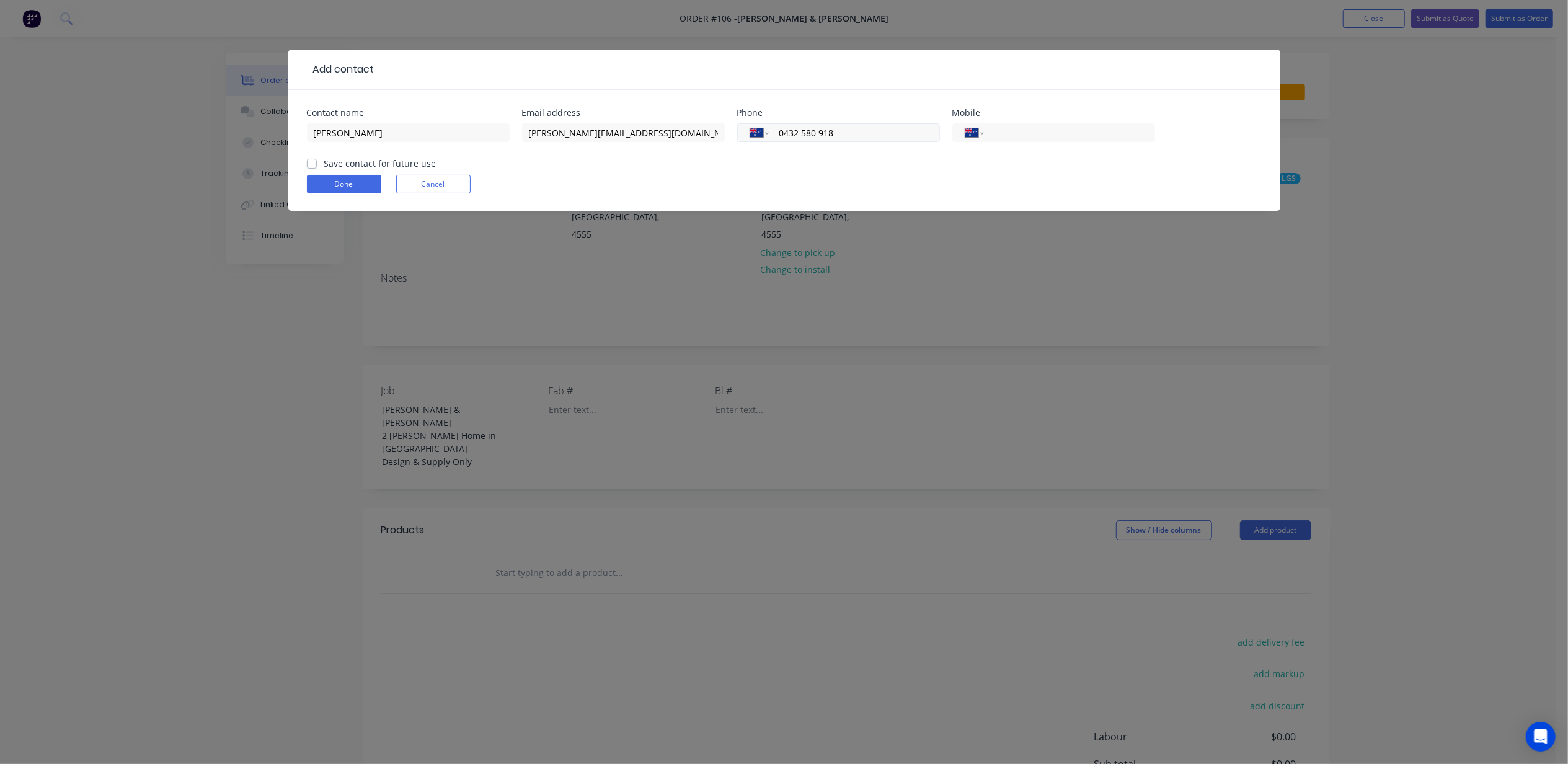
drag, startPoint x: 789, startPoint y: 130, endPoint x: 757, endPoint y: 142, distance: 34.2
click at [704, 131] on div "Contact name Denelle Bean Email address ryan_denelle@hotmail.com Phone Internat…" at bounding box center [784, 133] width 955 height 48
paste input "56 613 372"
type input "0456 613 372"
click at [921, 187] on div "Done Cancel" at bounding box center [784, 184] width 955 height 19
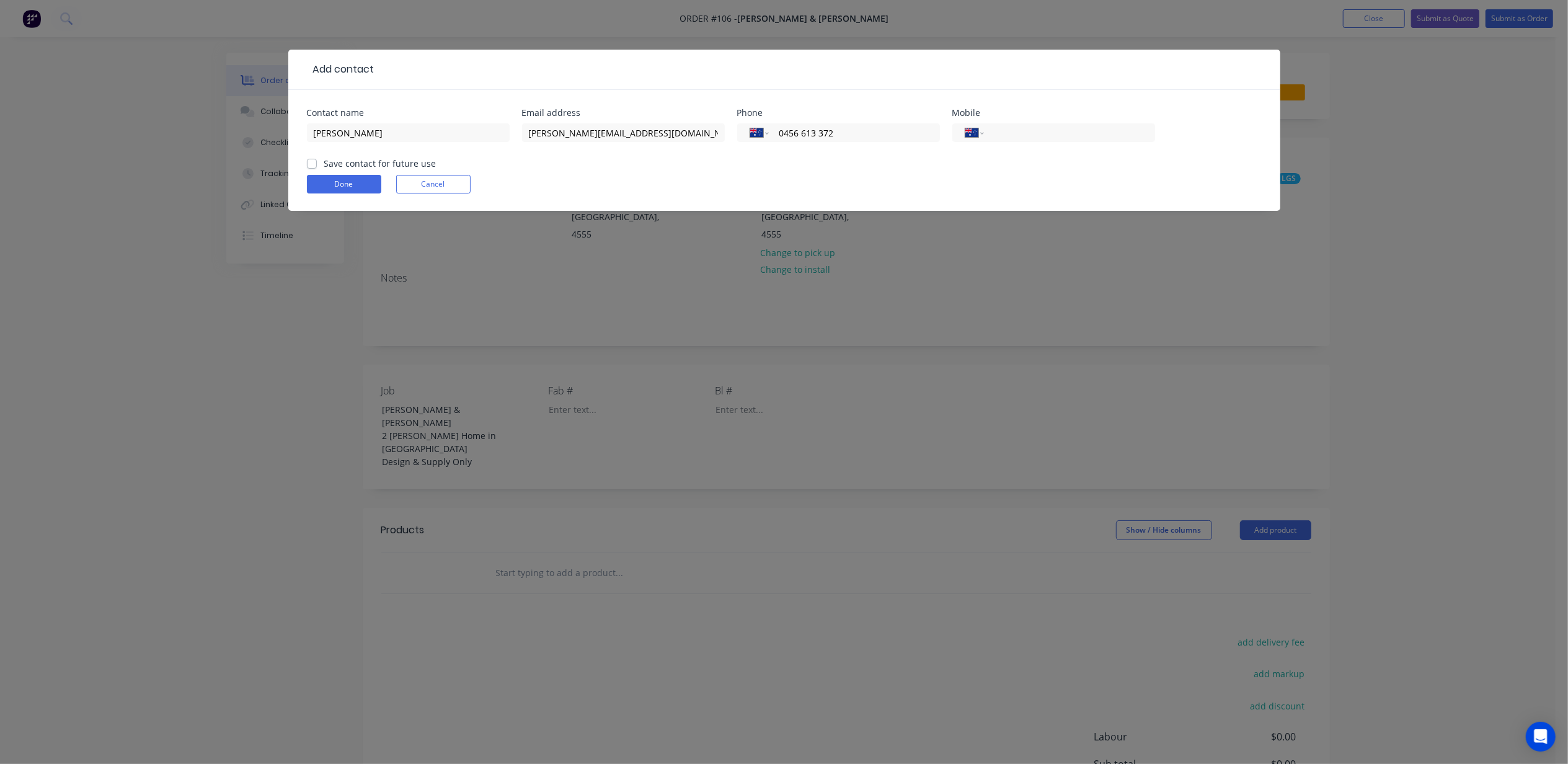
click at [372, 164] on label "Save contact for future use" at bounding box center [380, 163] width 112 height 13
click at [317, 164] on input "Save contact for future use" at bounding box center [312, 163] width 10 height 12
checkbox input "true"
click at [350, 184] on button "Done" at bounding box center [344, 184] width 75 height 19
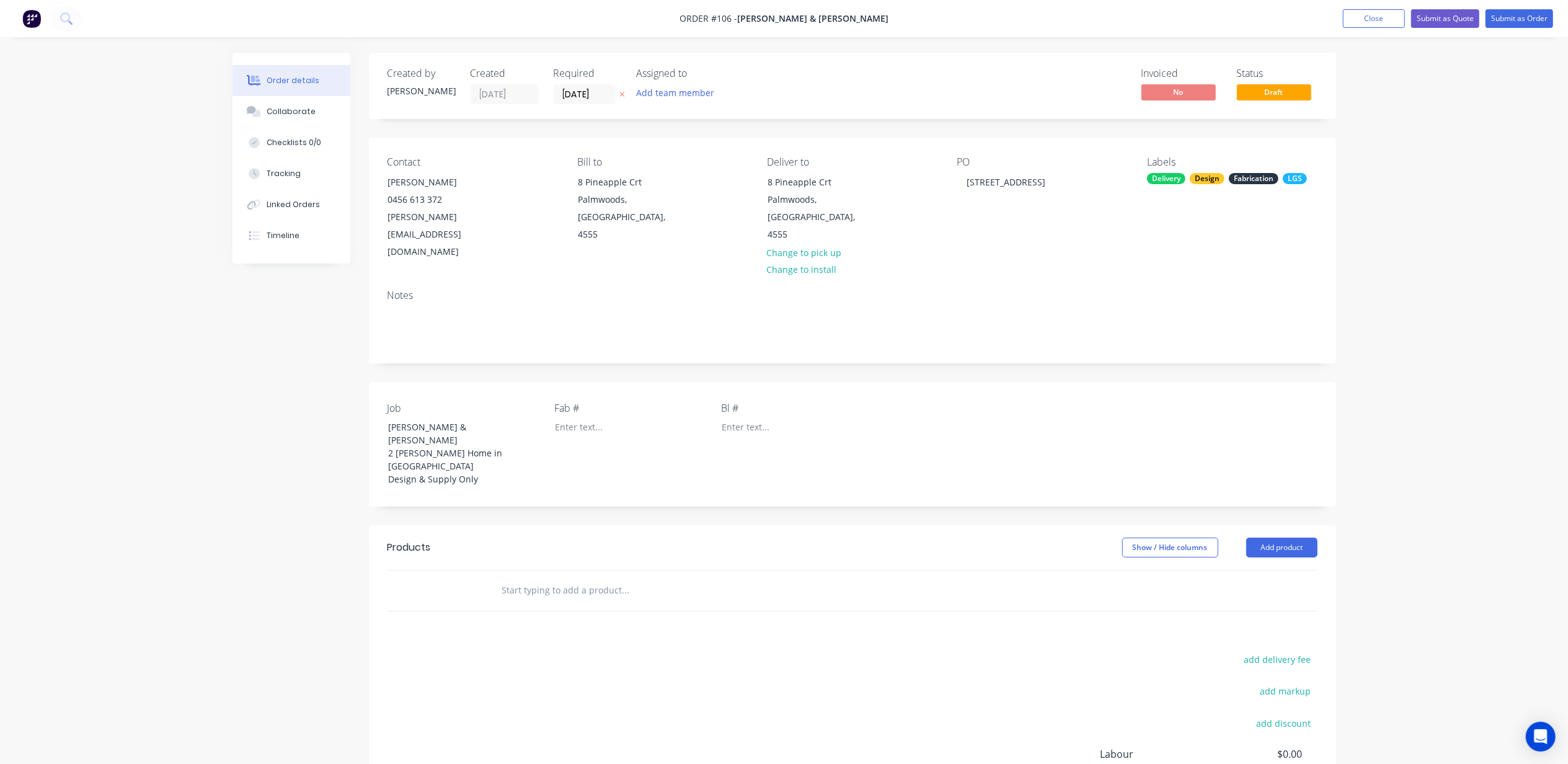
click at [108, 559] on div "Order details Collaborate Checklists 0/0 Tracking Linked Orders Timeline Order …" at bounding box center [784, 464] width 1568 height 928
click at [542, 578] on input "text" at bounding box center [626, 591] width 248 height 25
paste input "DESIGN & SUPPLY STRUCTURAL FRAMING - Light Gauge Steel - Structural Steel"
click at [608, 578] on input "DESIGN & SUPPLY STRUCTURAL FRAMING - Light Gauge Steel - Structural Steel" at bounding box center [626, 591] width 248 height 25
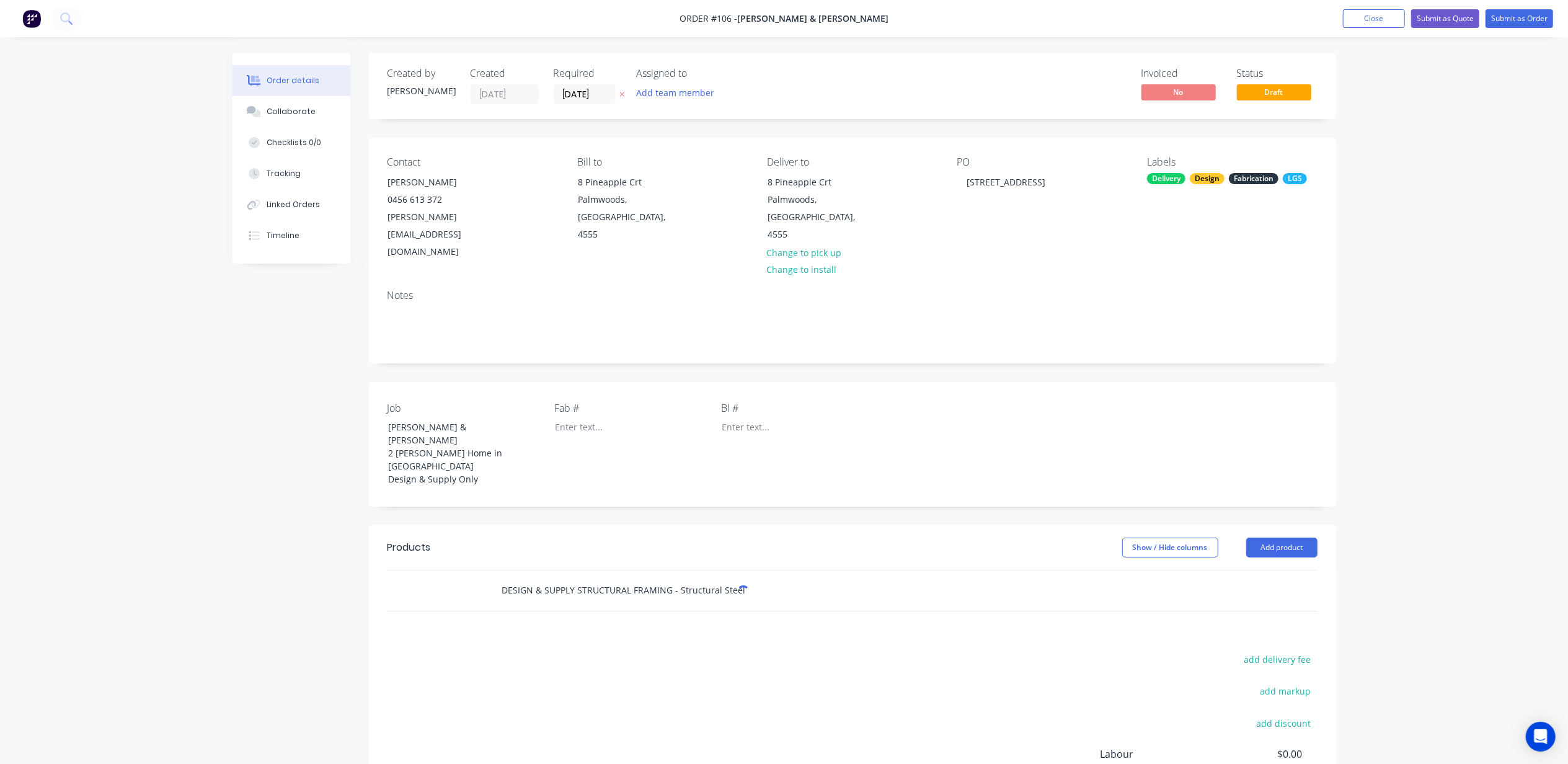
scroll to position [0, 0]
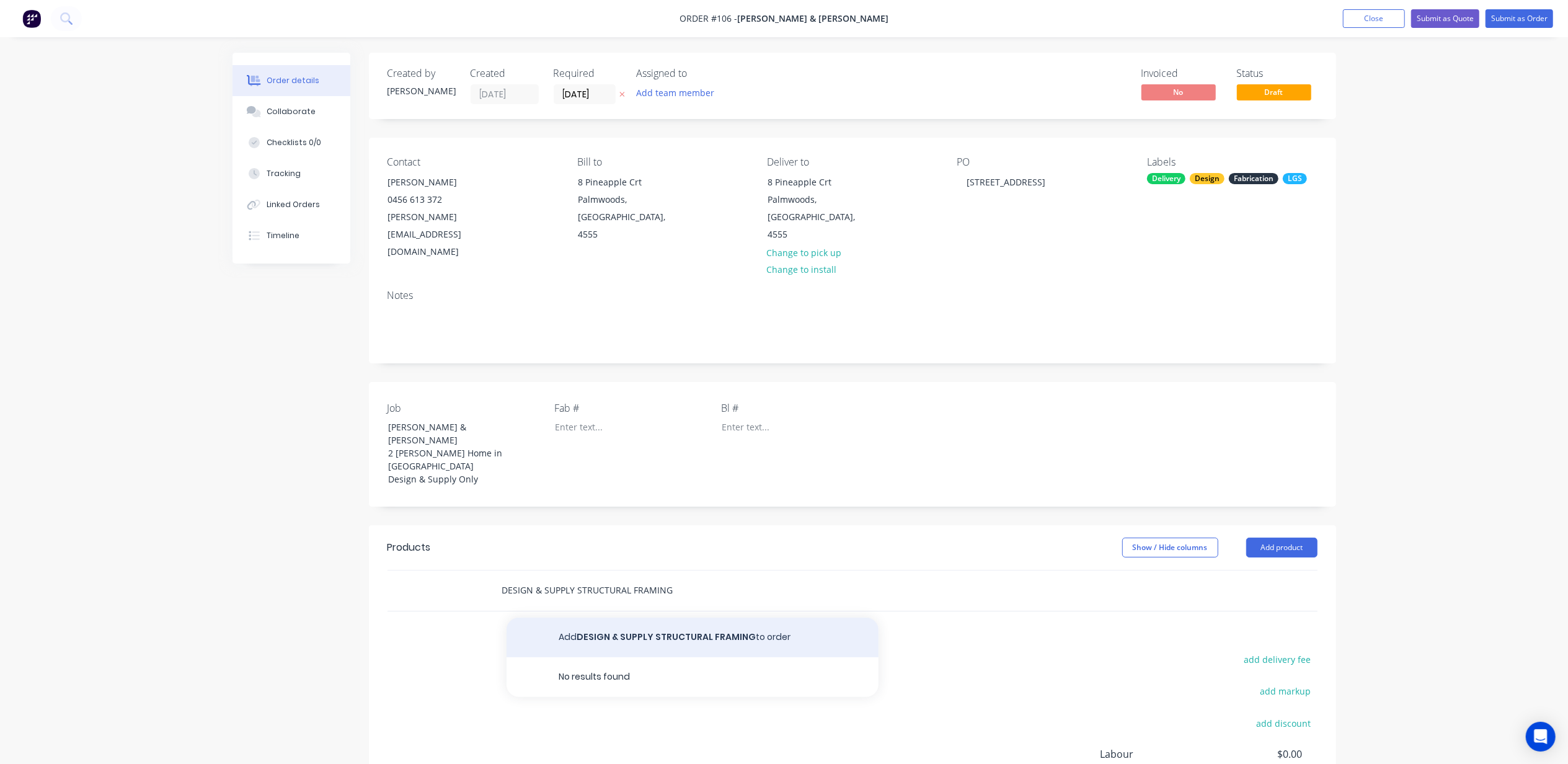
type input "DESIGN & SUPPLY STRUCTURAL FRAMING"
click at [679, 617] on button "Add DESIGN & SUPPLY STRUCTURAL FRAMING to order" at bounding box center [692, 637] width 372 height 40
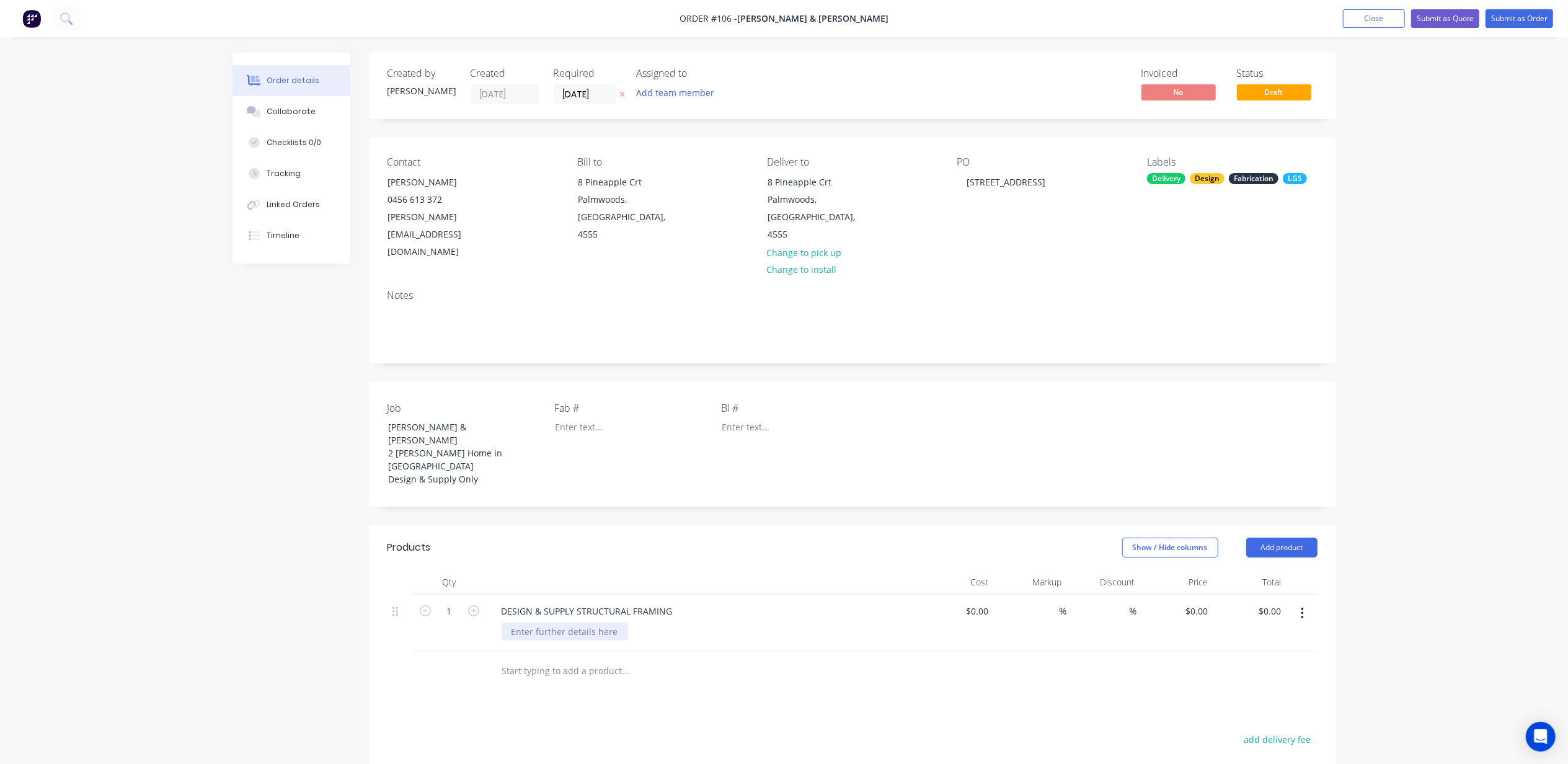
click at [575, 623] on div at bounding box center [564, 632] width 126 height 18
paste div
click at [567, 623] on div "DESIGN & SUPPLY STRUCTURAL FRAMING - Light Gauge Steel - Structural Steel" at bounding box center [597, 645] width 191 height 44
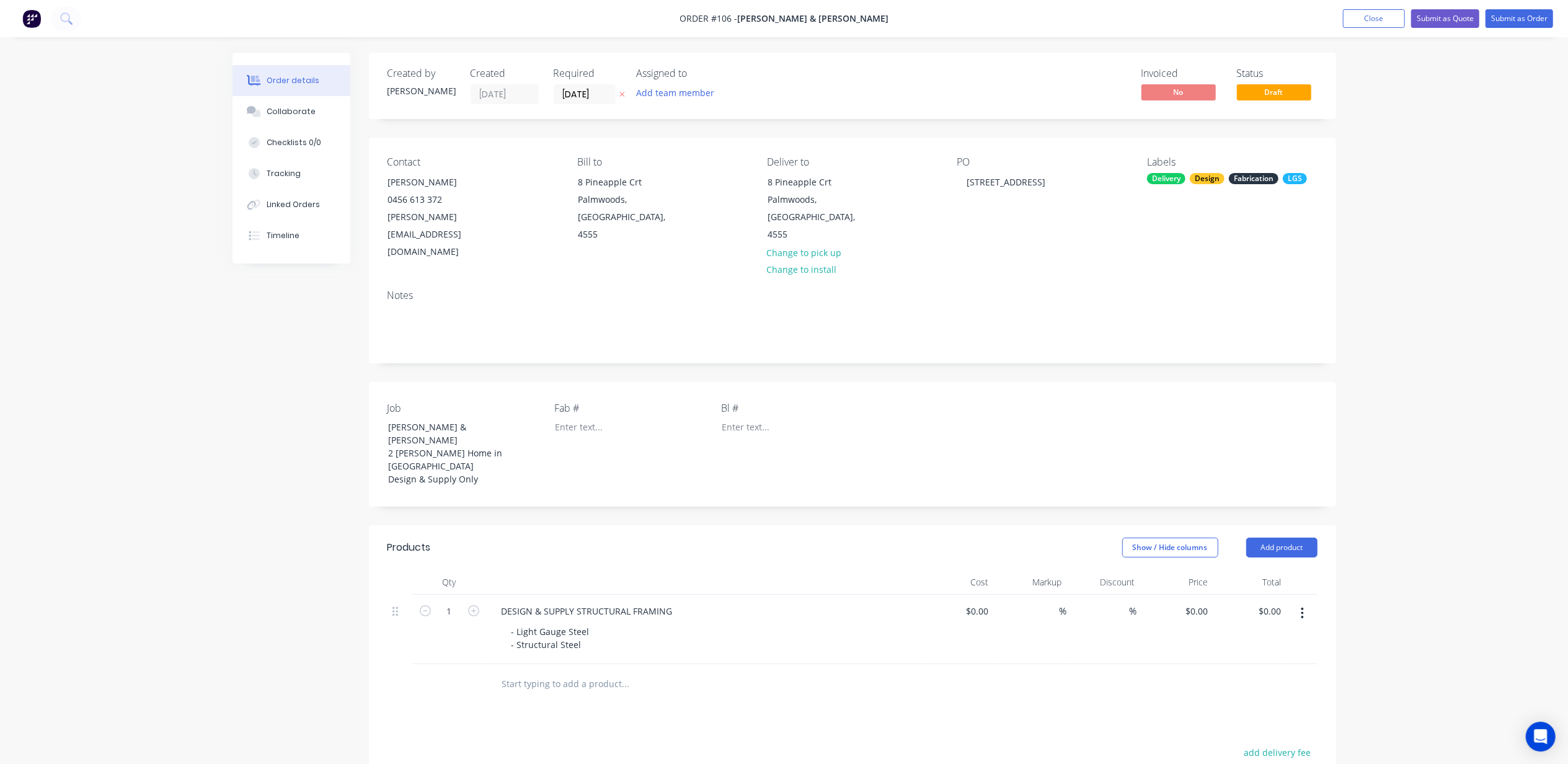
click at [228, 606] on div "Order details Collaborate Checklists 0/0 Tracking Linked Orders Timeline Order …" at bounding box center [785, 537] width 1129 height 968
click at [985, 602] on input at bounding box center [987, 611] width 14 height 18
type input "$50,000.00"
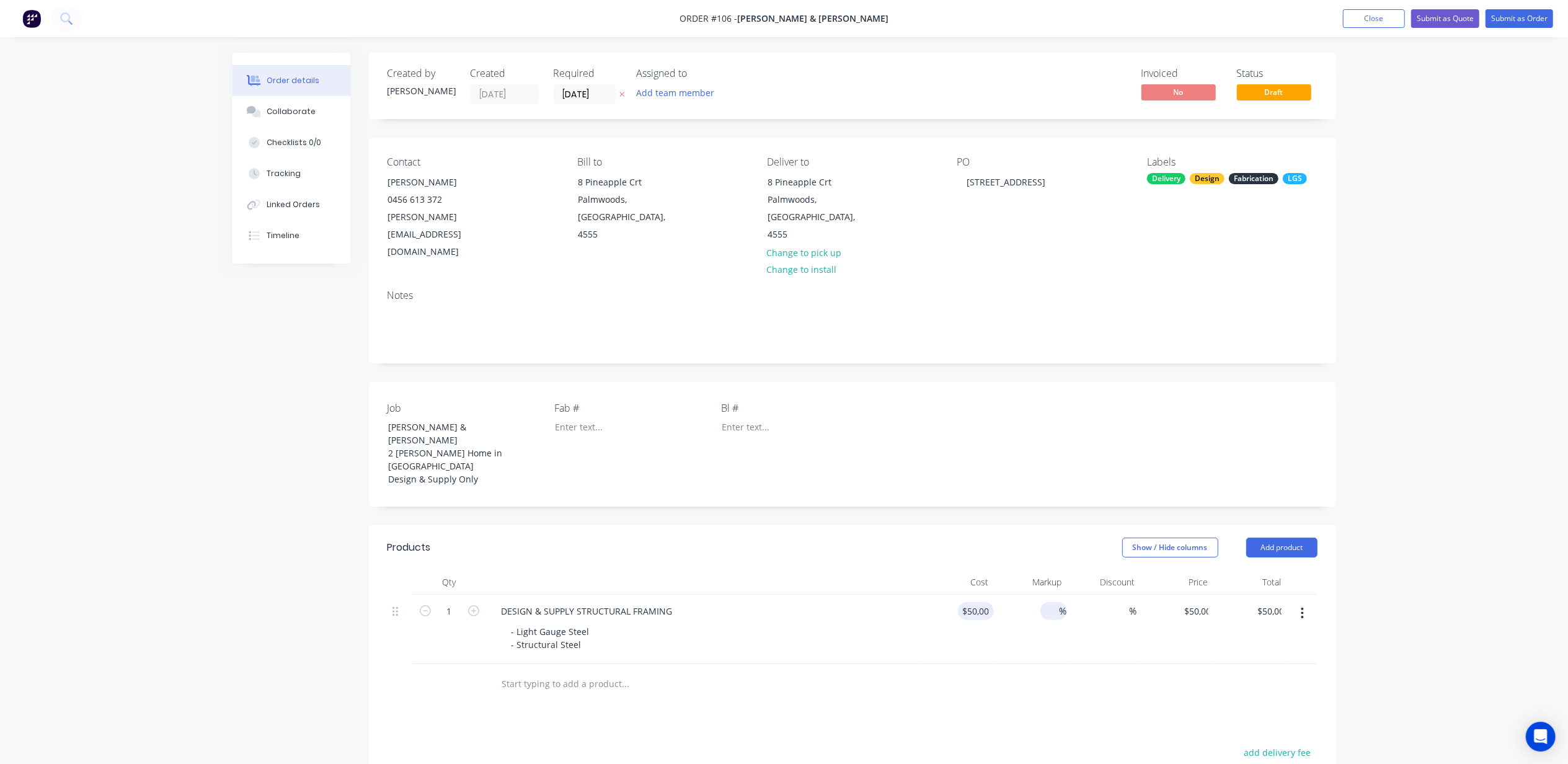
click at [1046, 602] on input at bounding box center [1053, 611] width 14 height 18
type input "20"
type input "$60,000.00"
click at [1117, 602] on input at bounding box center [1120, 611] width 17 height 18
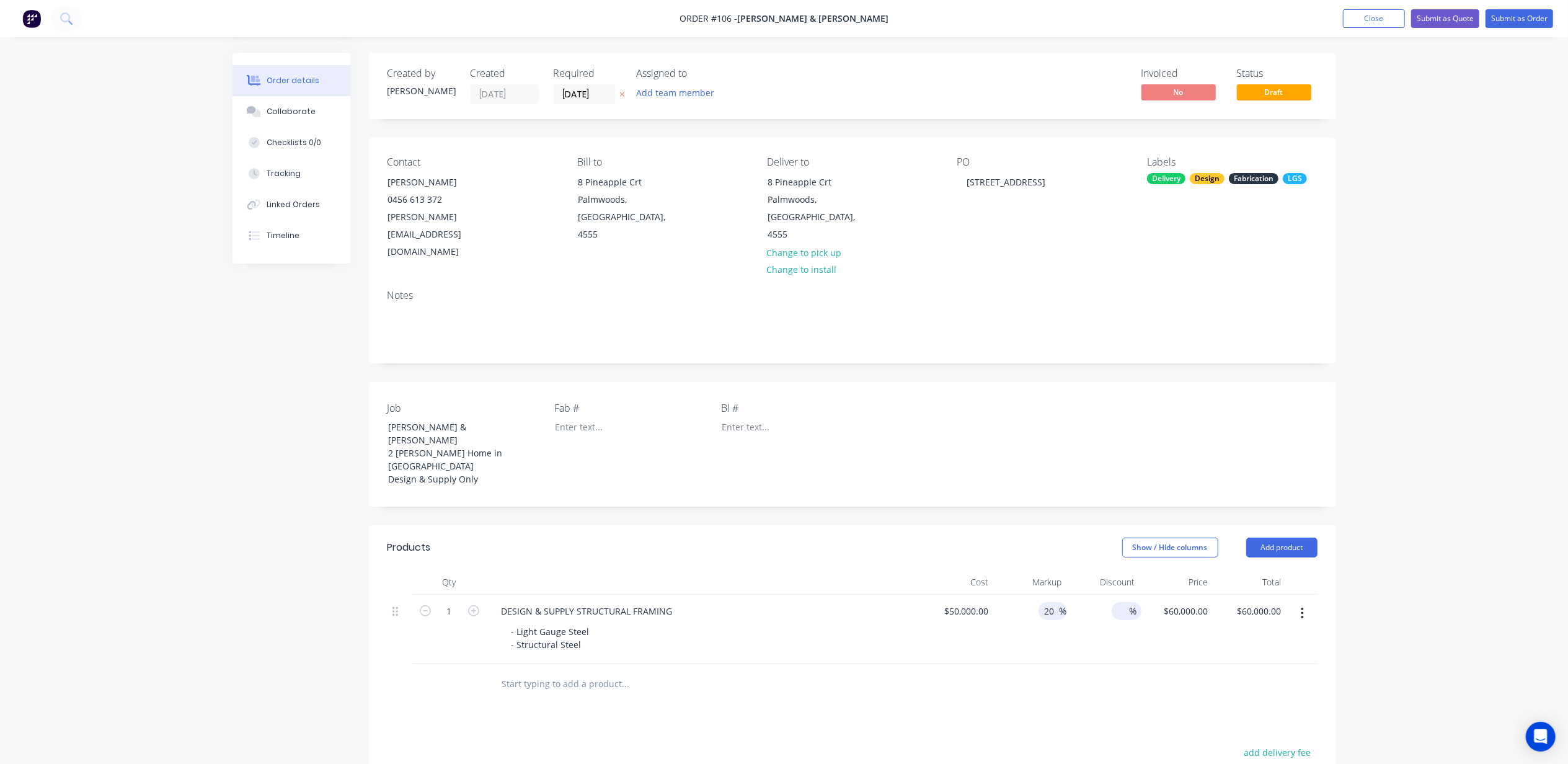
click at [1055, 602] on input "20" at bounding box center [1051, 611] width 16 height 18
type input "2"
type input "40"
type input "$70,000.00"
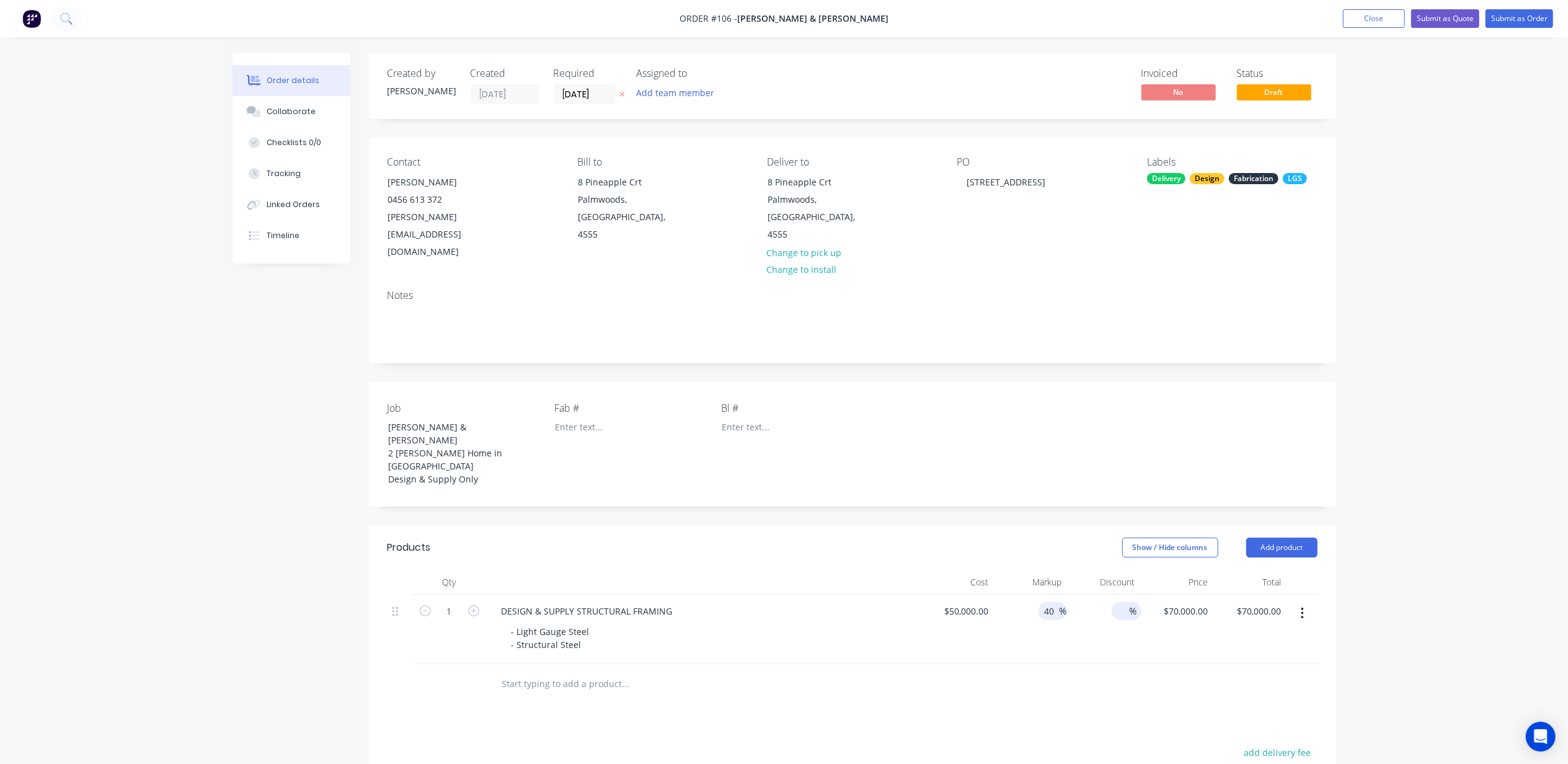
click at [1121, 602] on input at bounding box center [1120, 611] width 17 height 18
click at [1045, 602] on div "40 40 %" at bounding box center [1053, 611] width 29 height 18
type input "45"
type input "$72,500.00"
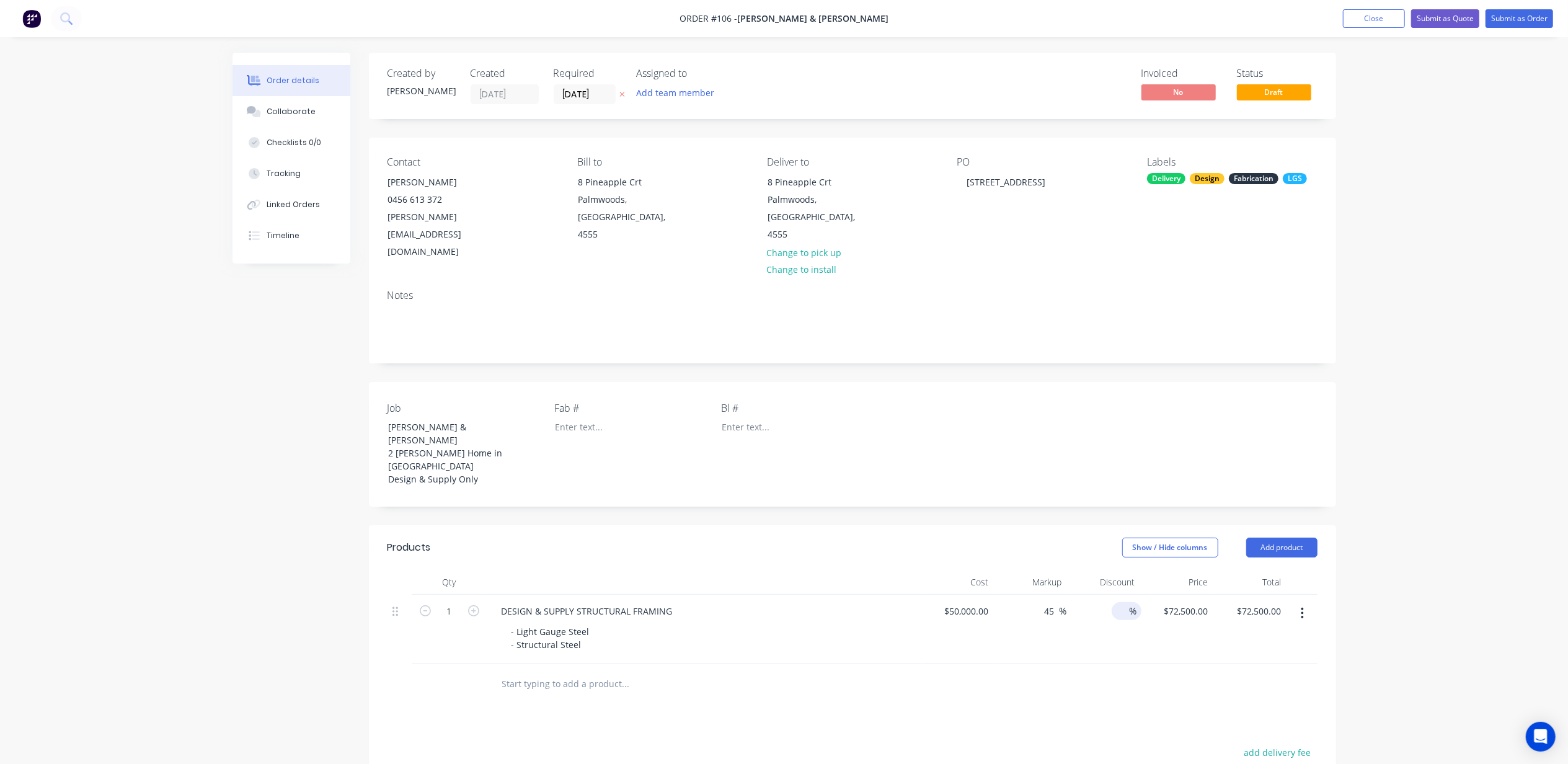
click at [1120, 602] on input at bounding box center [1120, 611] width 17 height 18
click at [1057, 602] on input "45" at bounding box center [1051, 611] width 16 height 18
type input "4"
type input "55"
type input "$77,500.00"
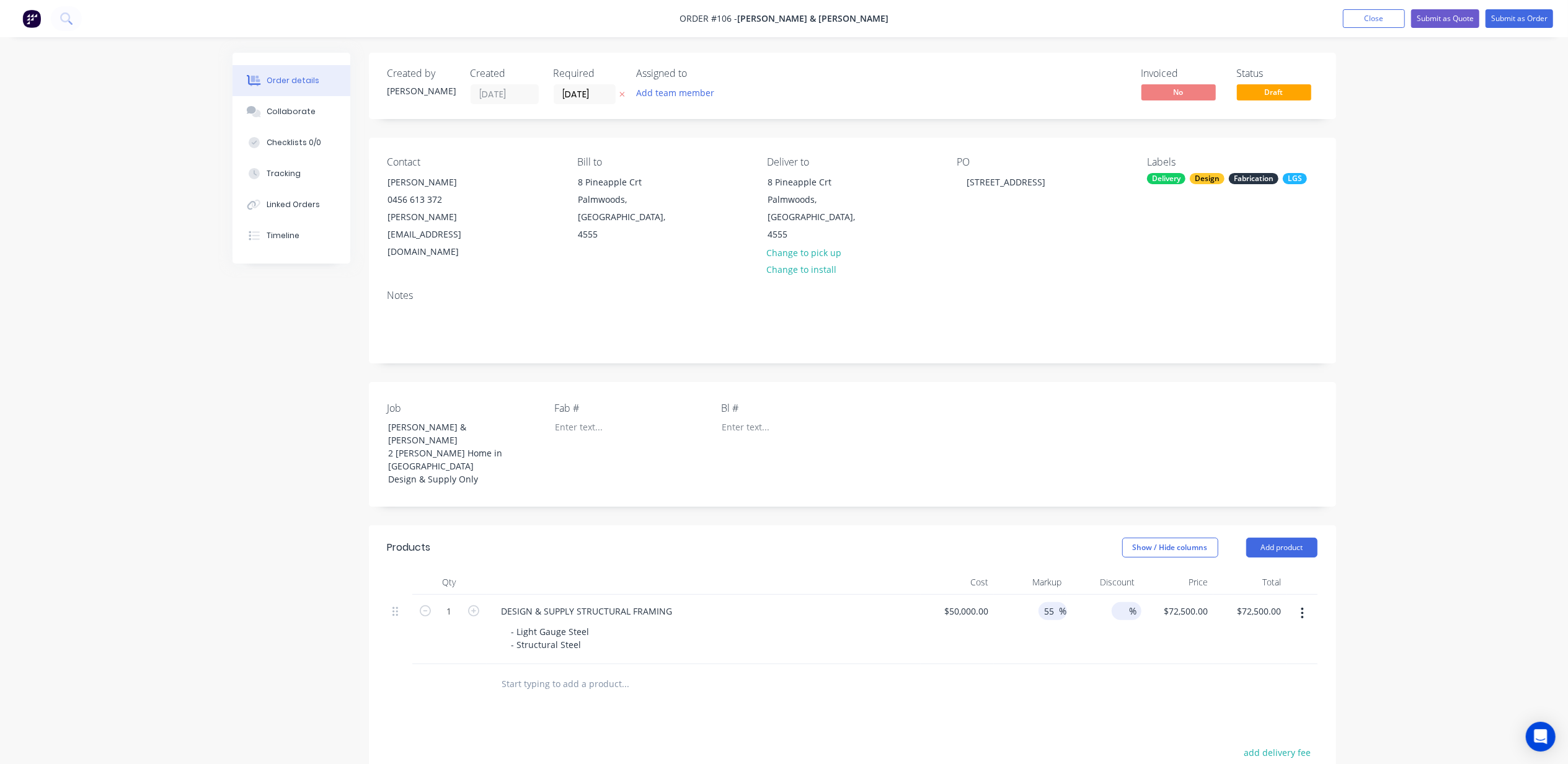
type input "$77,500.00"
click at [1119, 602] on input at bounding box center [1120, 611] width 17 height 18
click at [1053, 602] on input "55" at bounding box center [1051, 611] width 16 height 18
type input "57"
type input "$78,500.00"
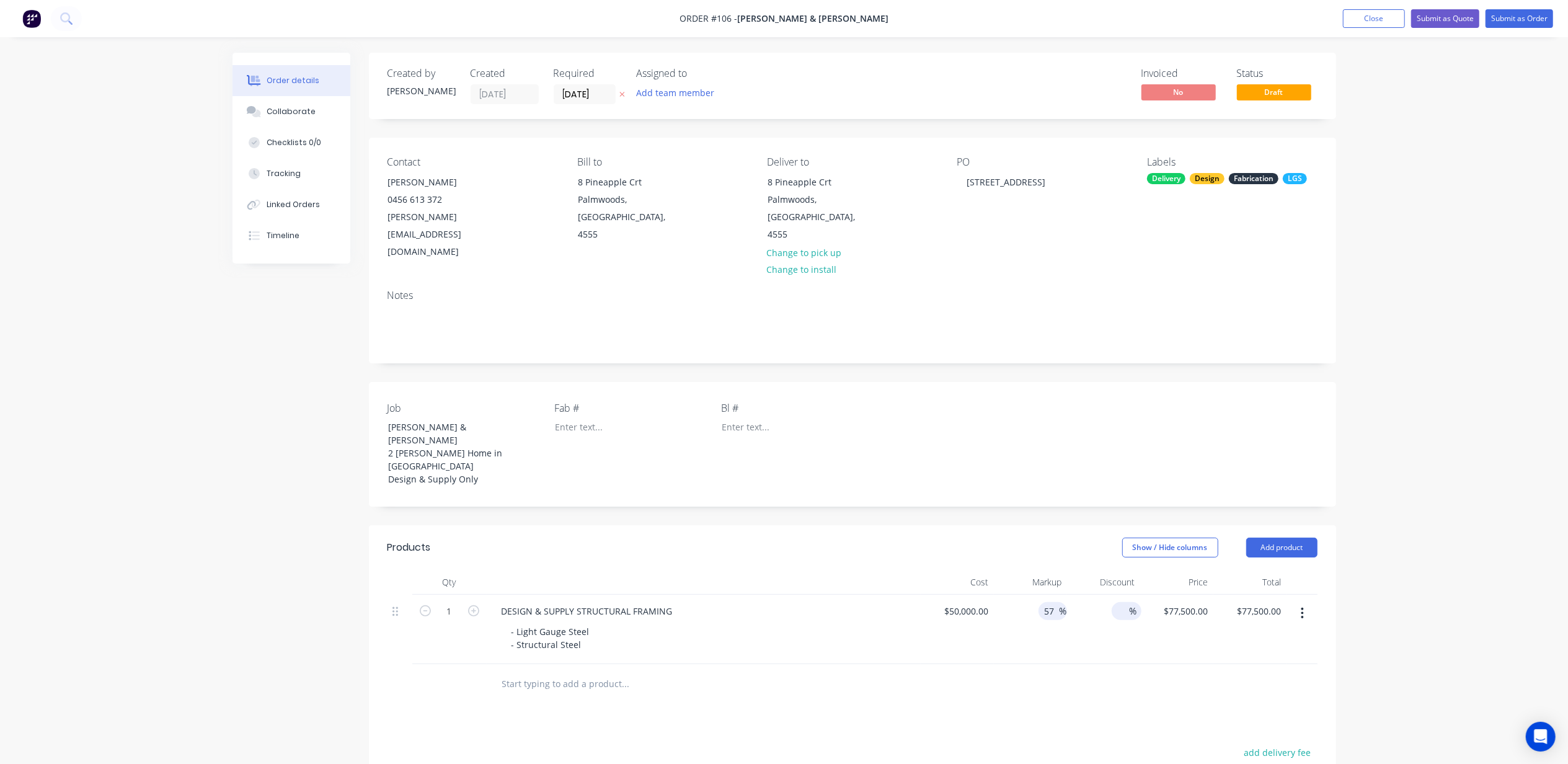
type input "$78,500.00"
click at [1117, 602] on input at bounding box center [1120, 611] width 17 height 18
click at [1050, 602] on input "57" at bounding box center [1051, 611] width 16 height 18
type input "58"
type input "$79,000.00"
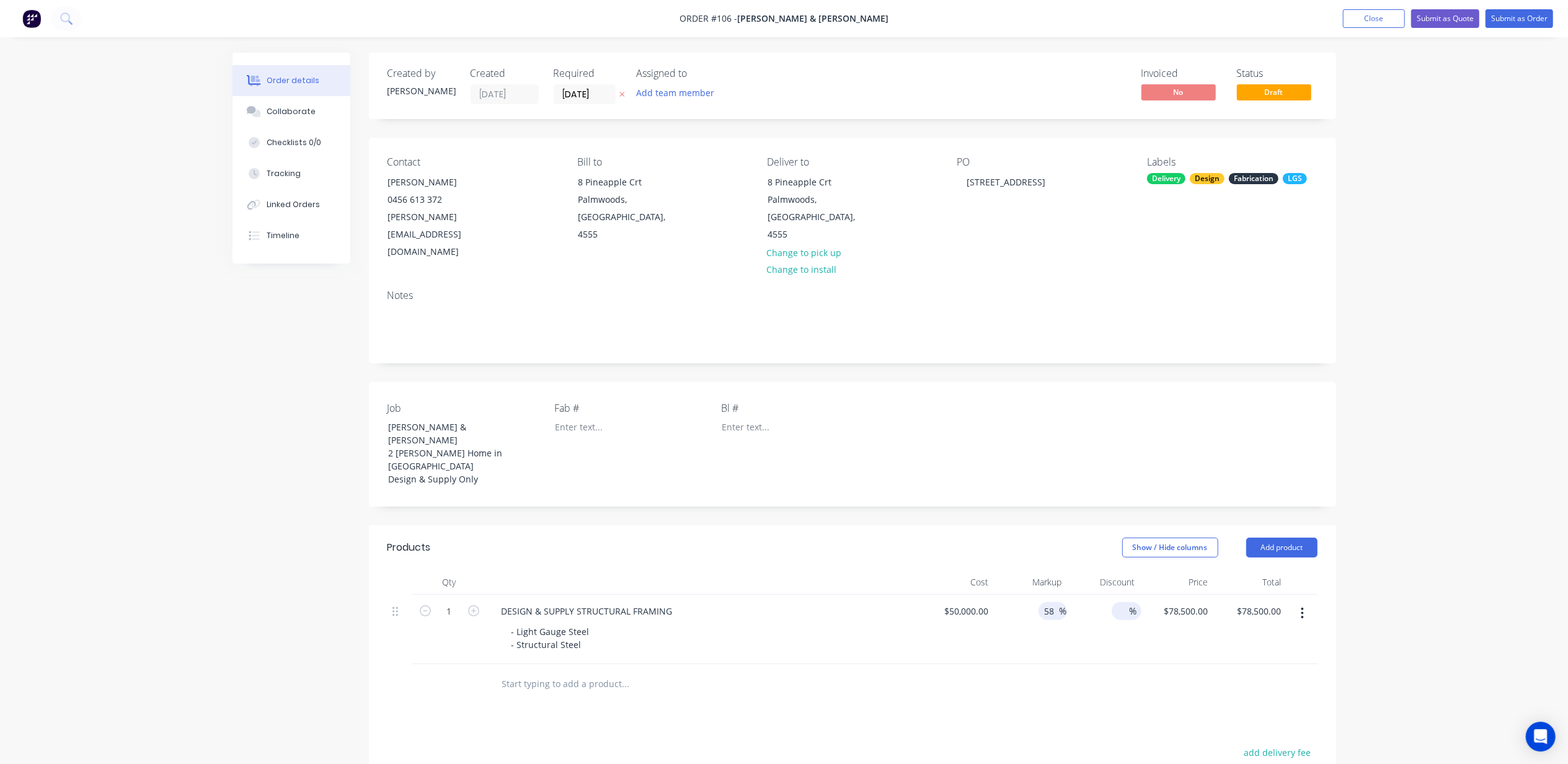
type input "$79,000.00"
click at [1119, 602] on input at bounding box center [1120, 611] width 17 height 18
click at [1528, 481] on div "Order details Collaborate Checklists 0/0 Tracking Linked Orders Timeline Order …" at bounding box center [784, 510] width 1568 height 1021
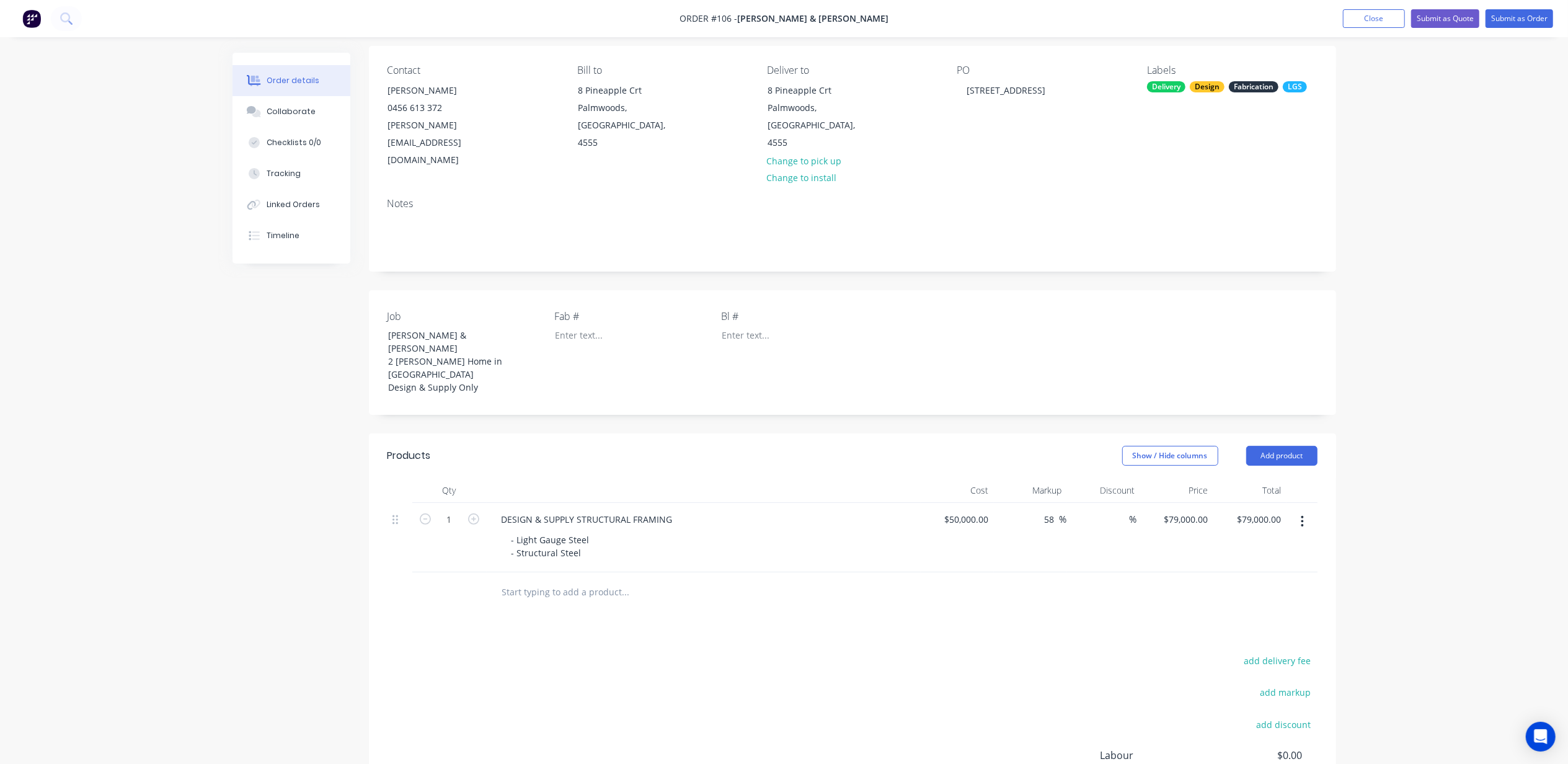
scroll to position [212, 0]
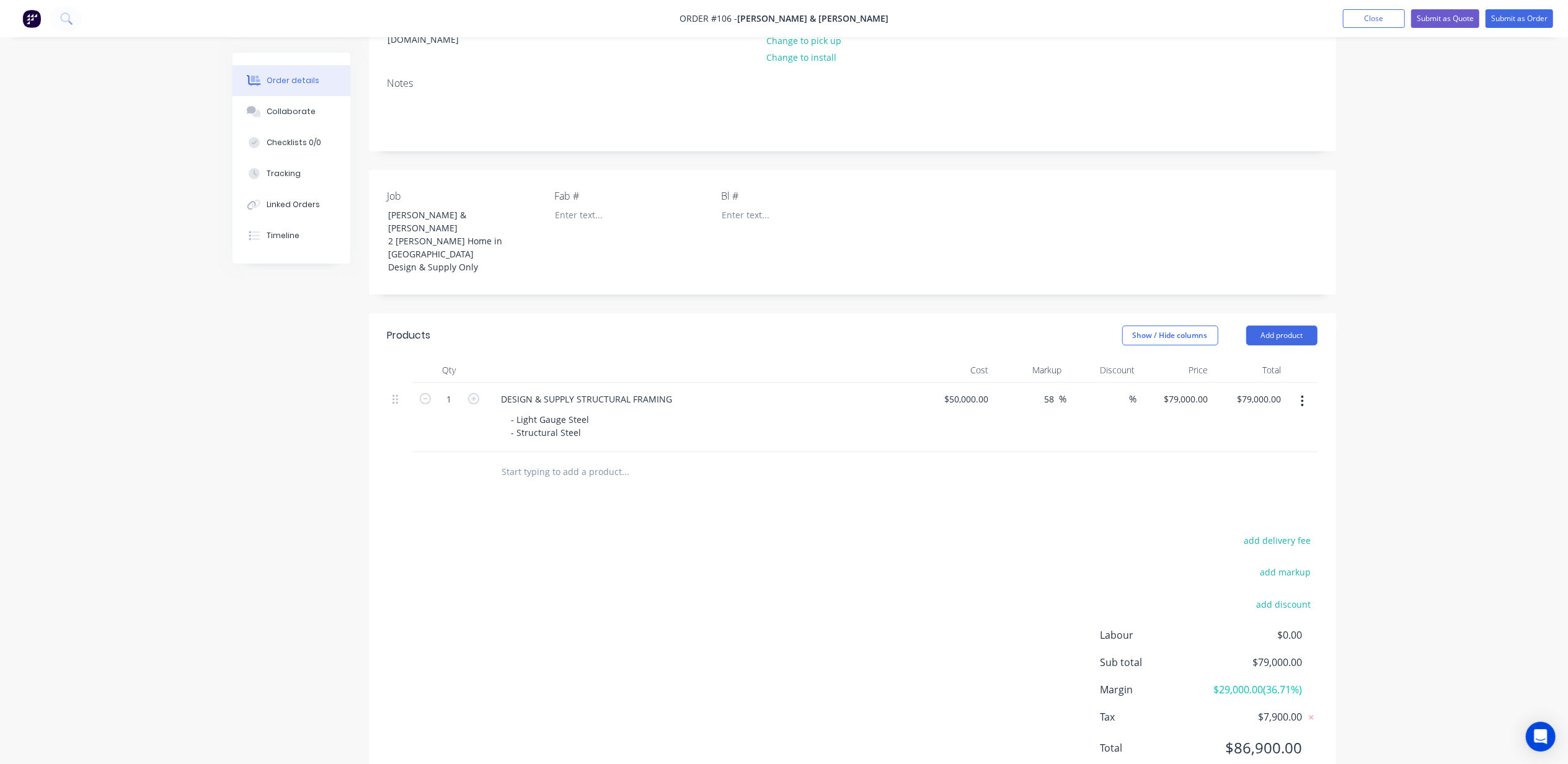
click at [557, 460] on input "text" at bounding box center [626, 472] width 248 height 25
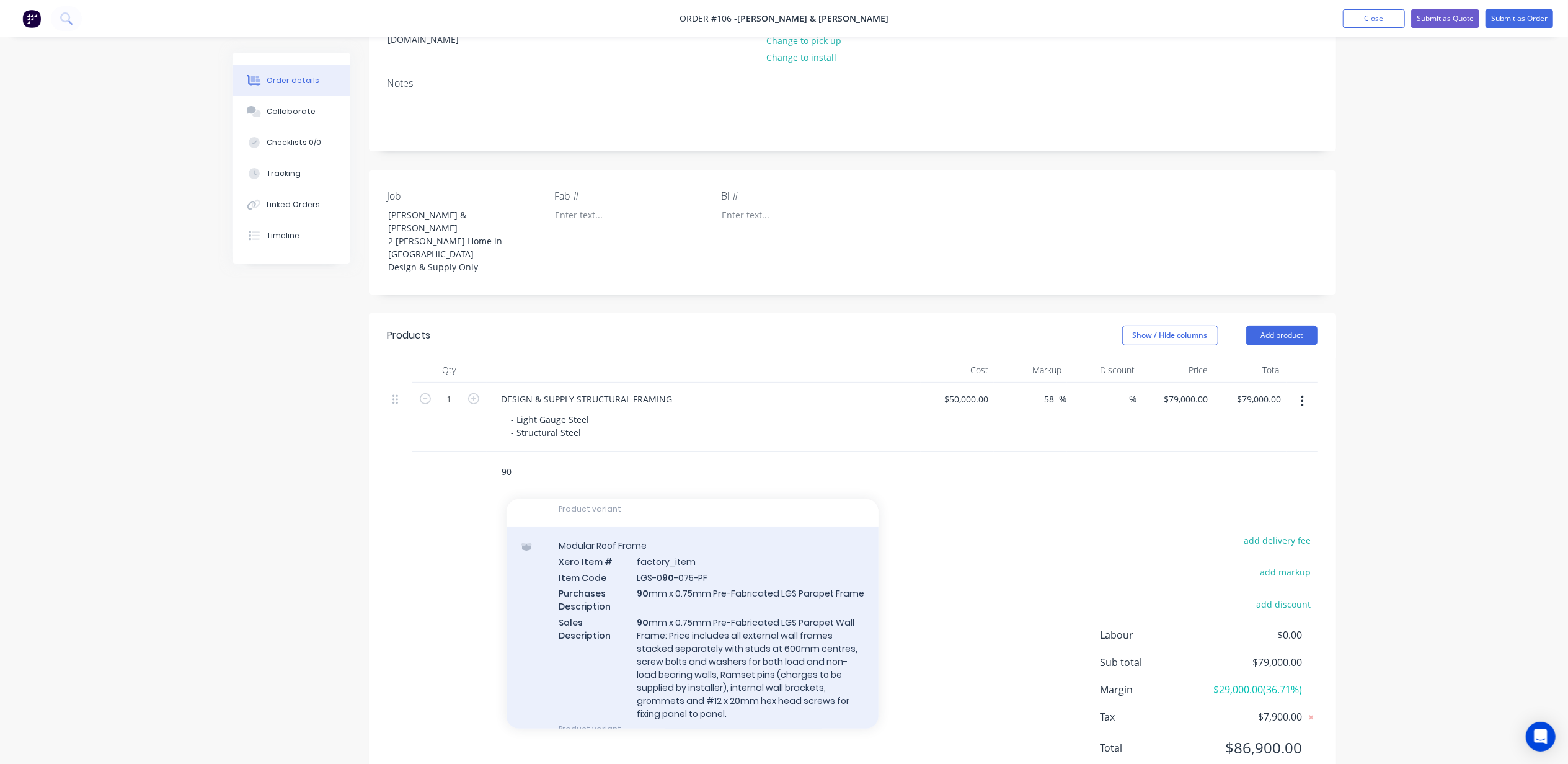
scroll to position [248, 0]
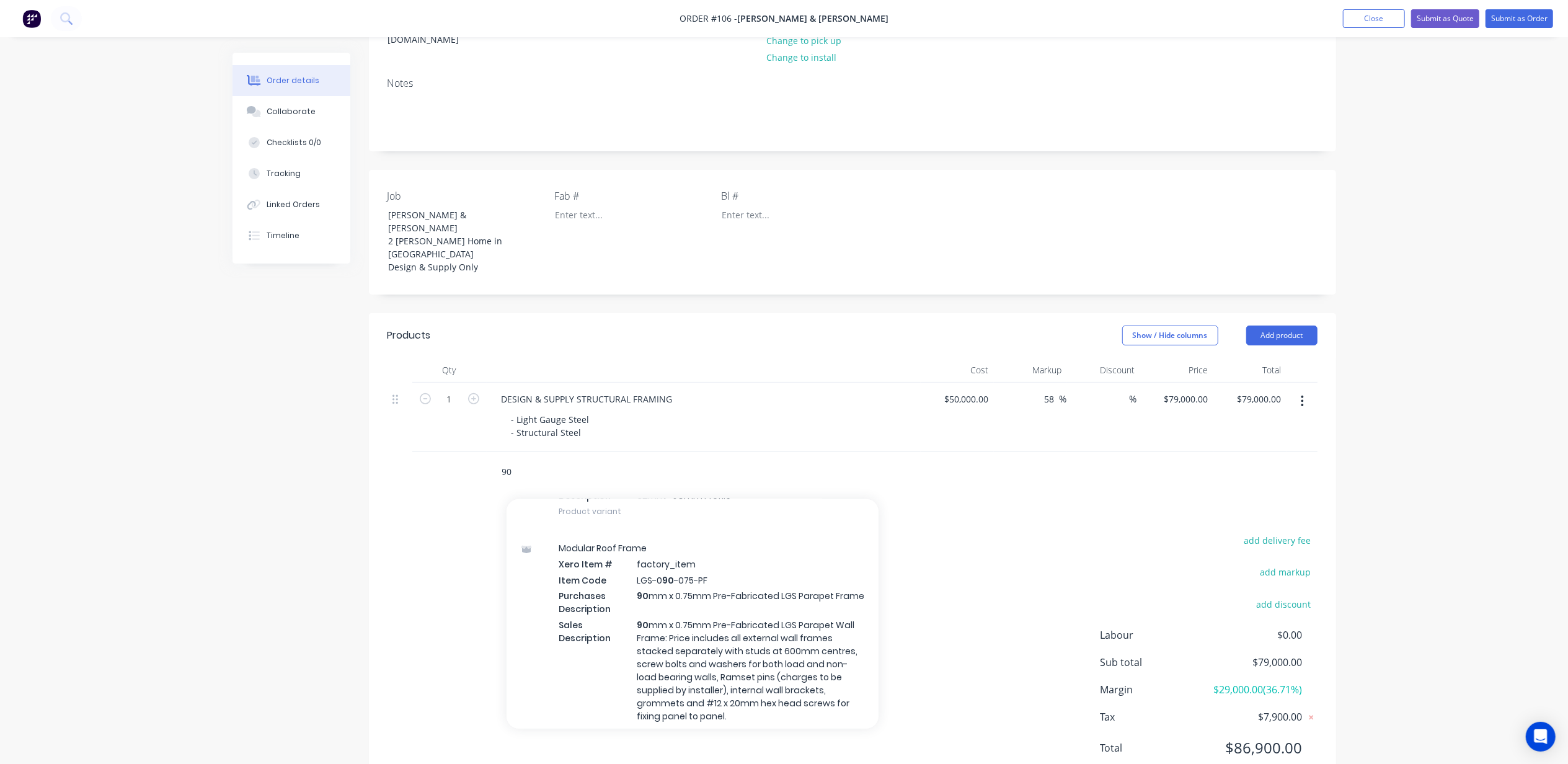
type input "90"
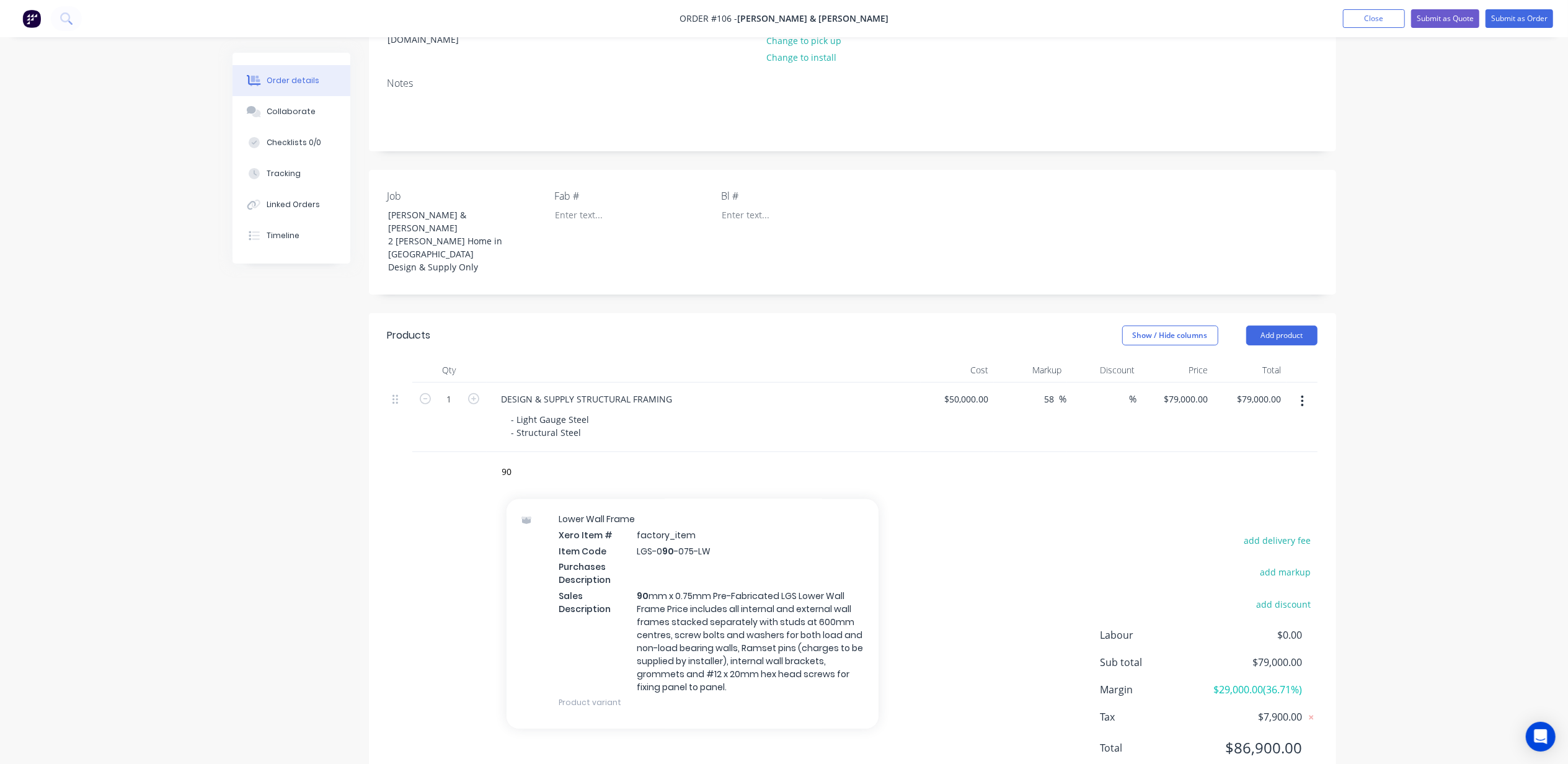
scroll to position [1241, 0]
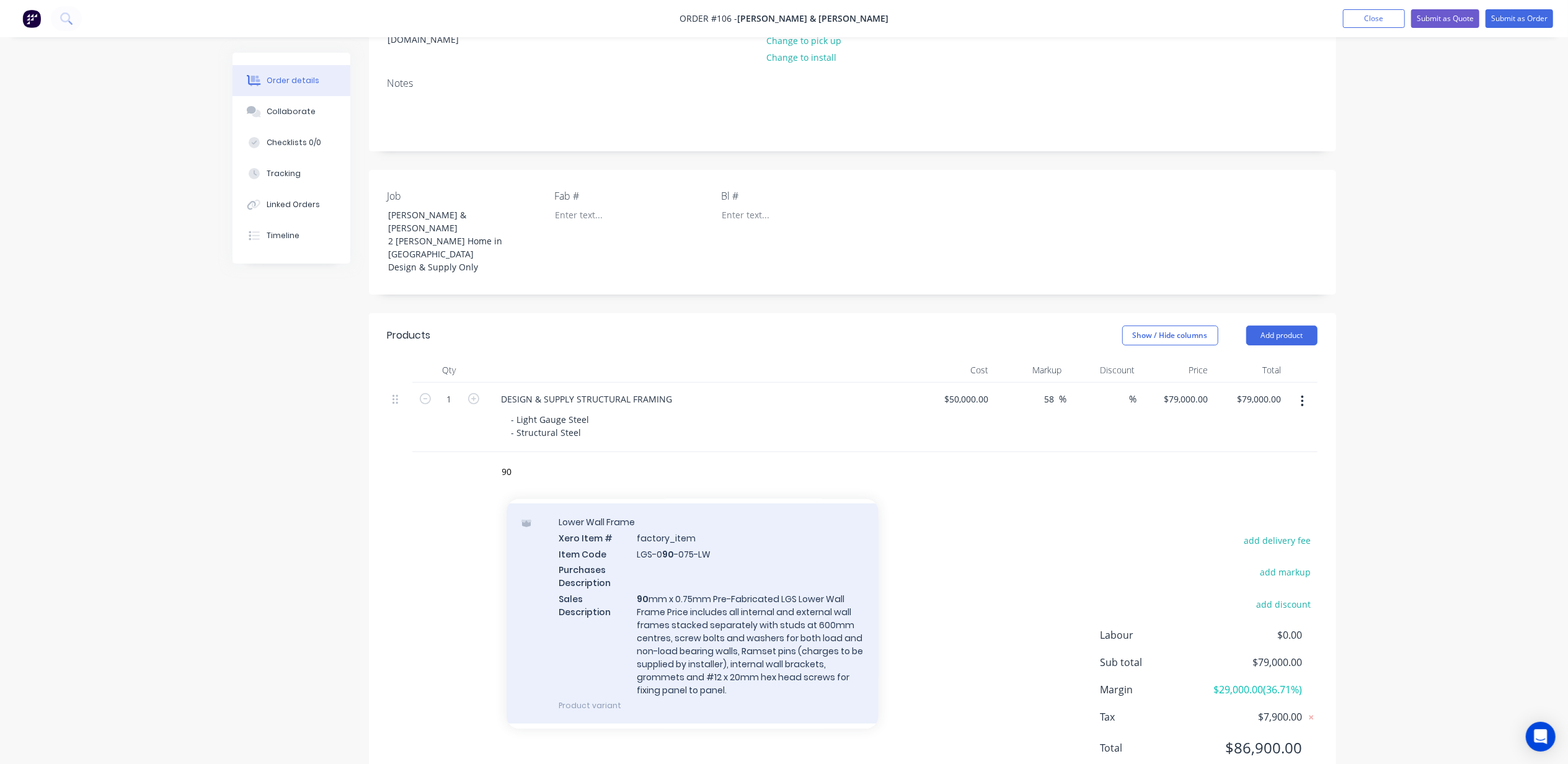
click at [688, 592] on div "Lower Wall Frame Xero Item # factory_item Item Code LGS-0 90 -075-LW Purchases …" at bounding box center [692, 614] width 372 height 220
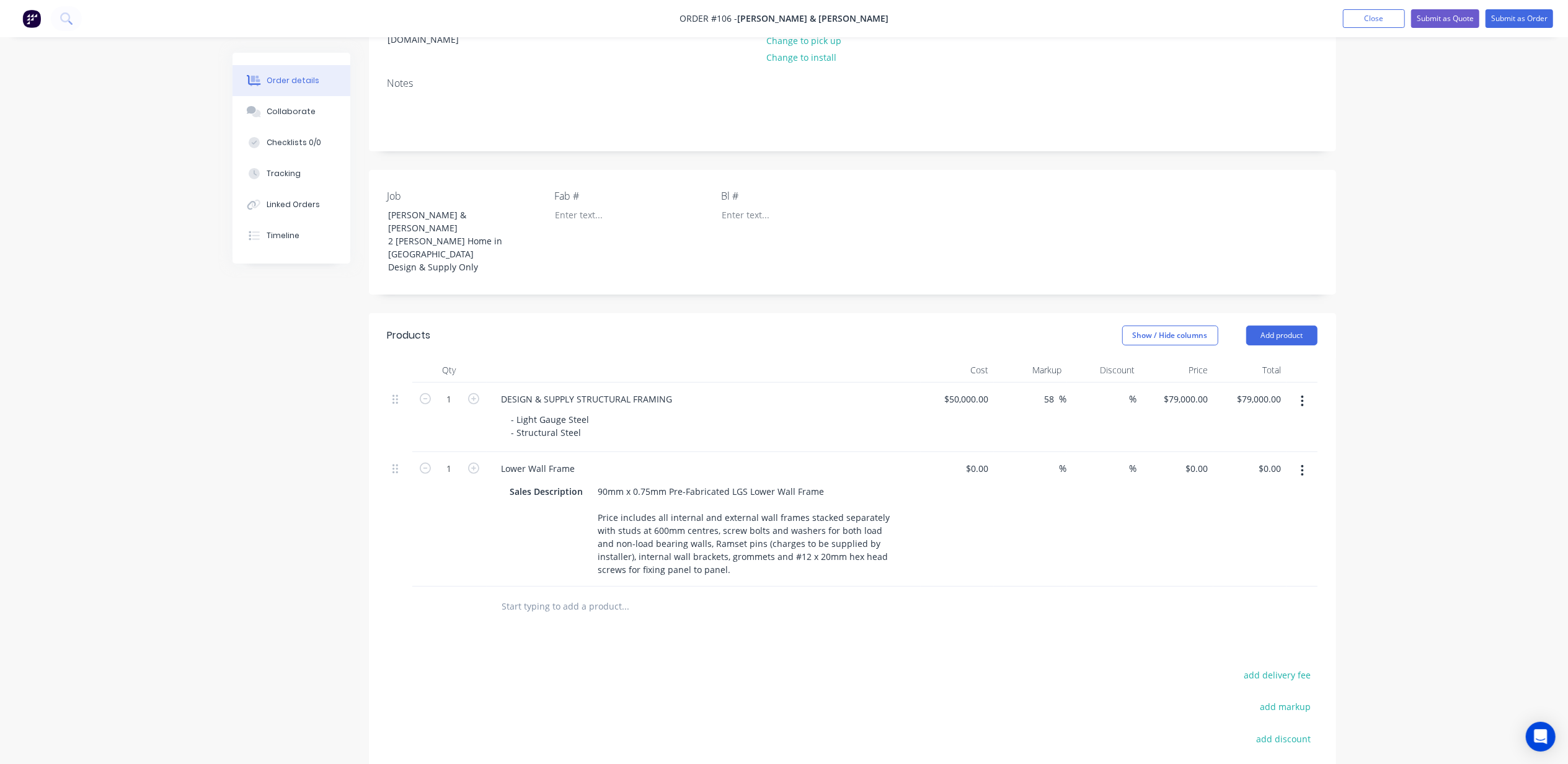
click at [188, 470] on div "Order details Collaborate Checklists 0/0 Tracking Linked Orders Timeline Order …" at bounding box center [784, 366] width 1568 height 1155
click at [1301, 460] on button "button" at bounding box center [1302, 471] width 29 height 22
click at [1234, 569] on div "Delete" at bounding box center [1258, 578] width 96 height 18
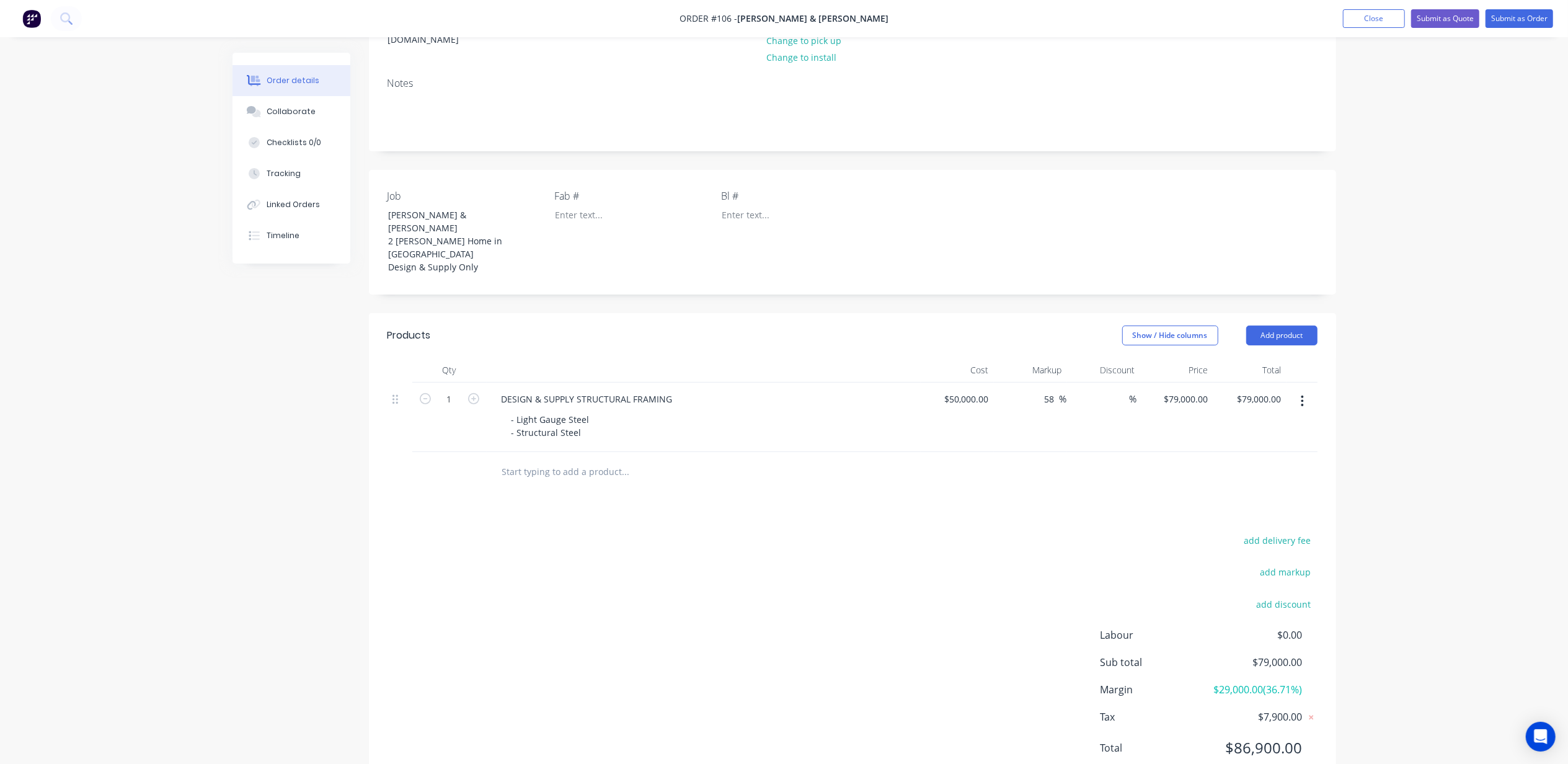
click at [532, 460] on input "text" at bounding box center [626, 472] width 248 height 25
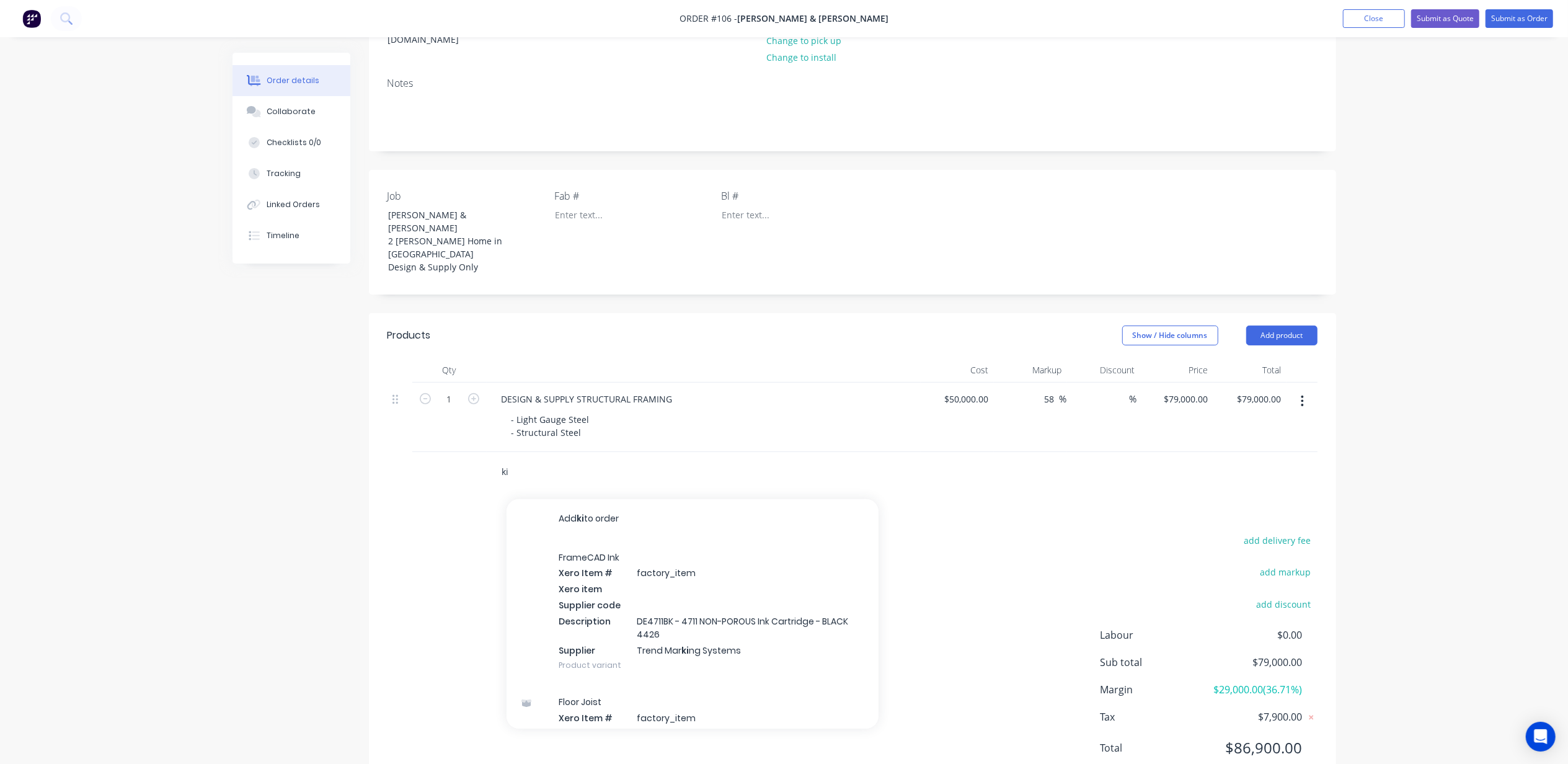
type input "kit"
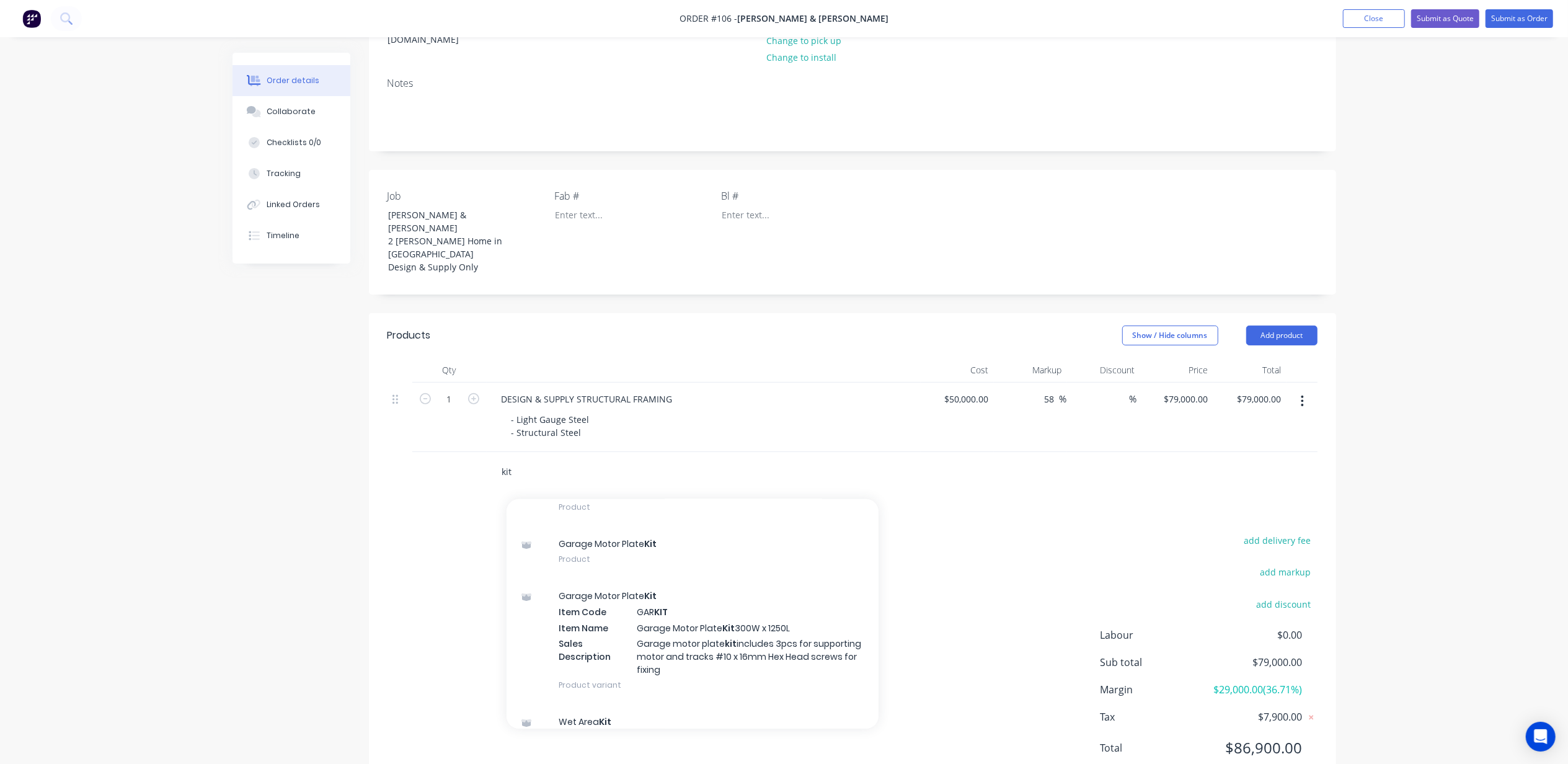
scroll to position [0, 0]
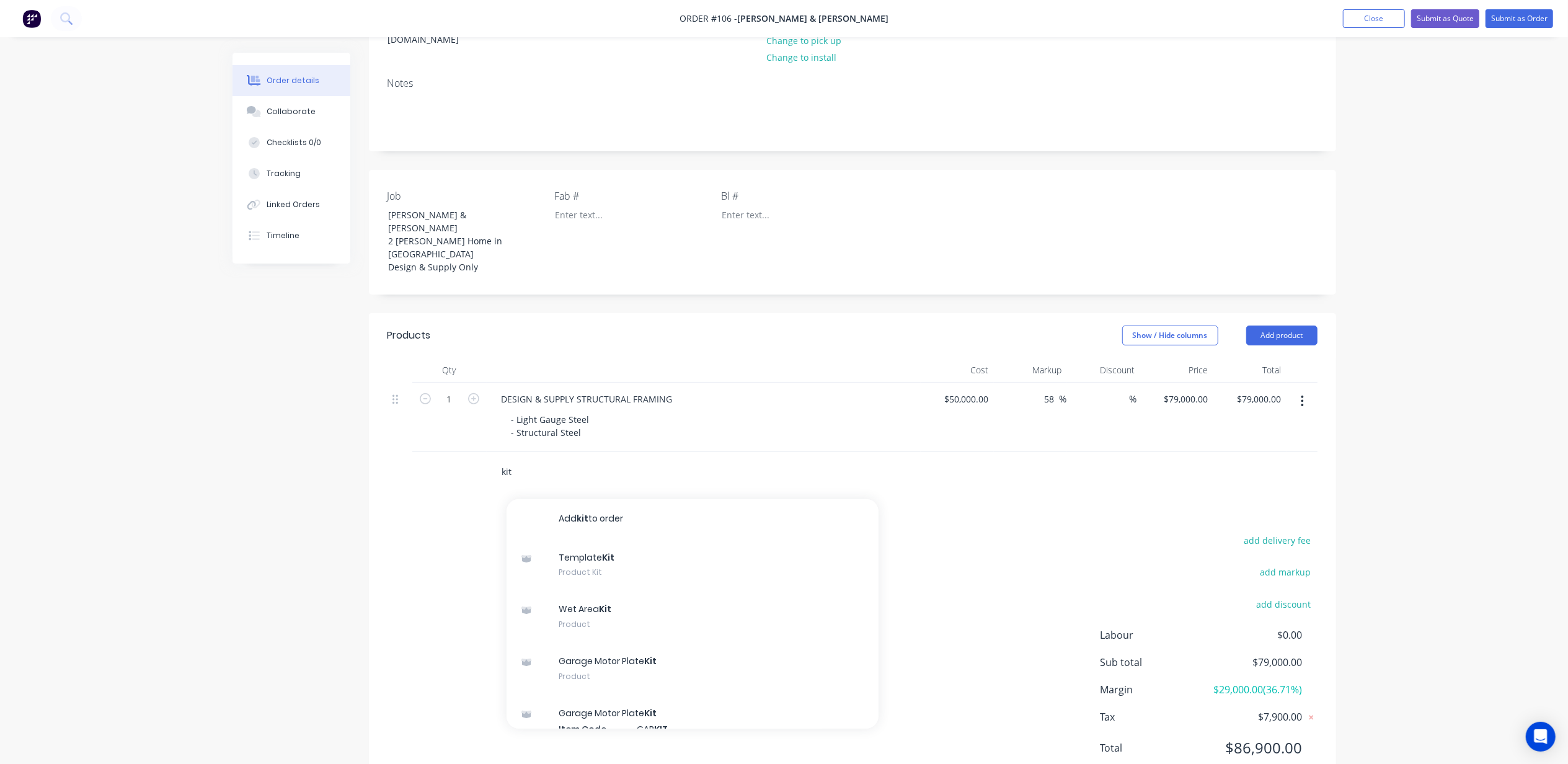
drag, startPoint x: 494, startPoint y: 407, endPoint x: 416, endPoint y: 428, distance: 80.8
click at [442, 452] on div "kit Add kit to order Template Kit Product Kit Wet Area Kit Product Garage Motor…" at bounding box center [852, 472] width 930 height 40
click at [291, 434] on div "Created by Michael Created 11/08/25 Required 11/08/25 Assigned to Add team memb…" at bounding box center [784, 325] width 1103 height 968
click at [1288, 326] on button "Add product" at bounding box center [1282, 336] width 71 height 20
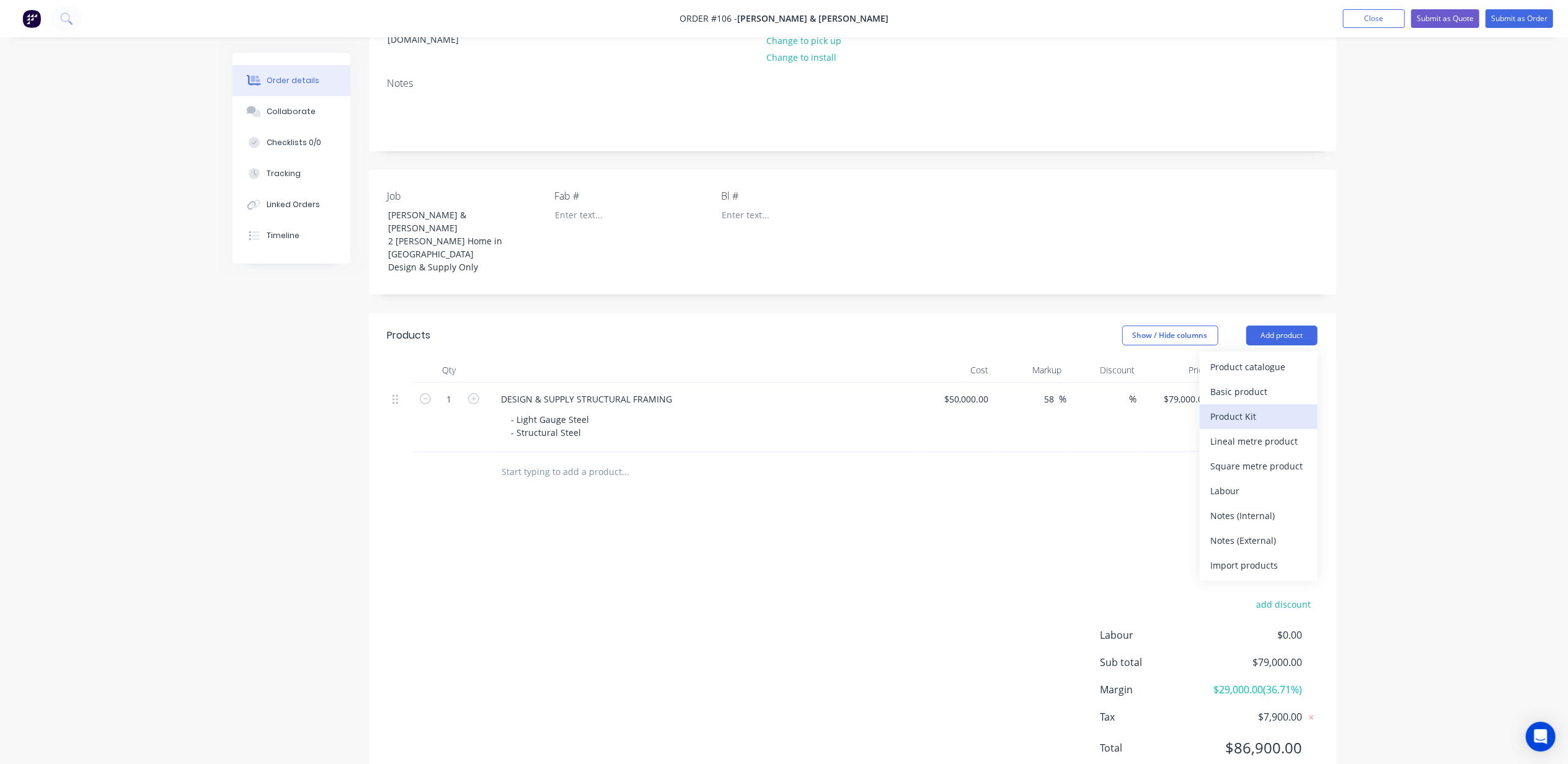
click at [1258, 407] on div "Product Kit" at bounding box center [1258, 417] width 96 height 18
click at [1277, 407] on div "Custom pricing" at bounding box center [1258, 417] width 96 height 18
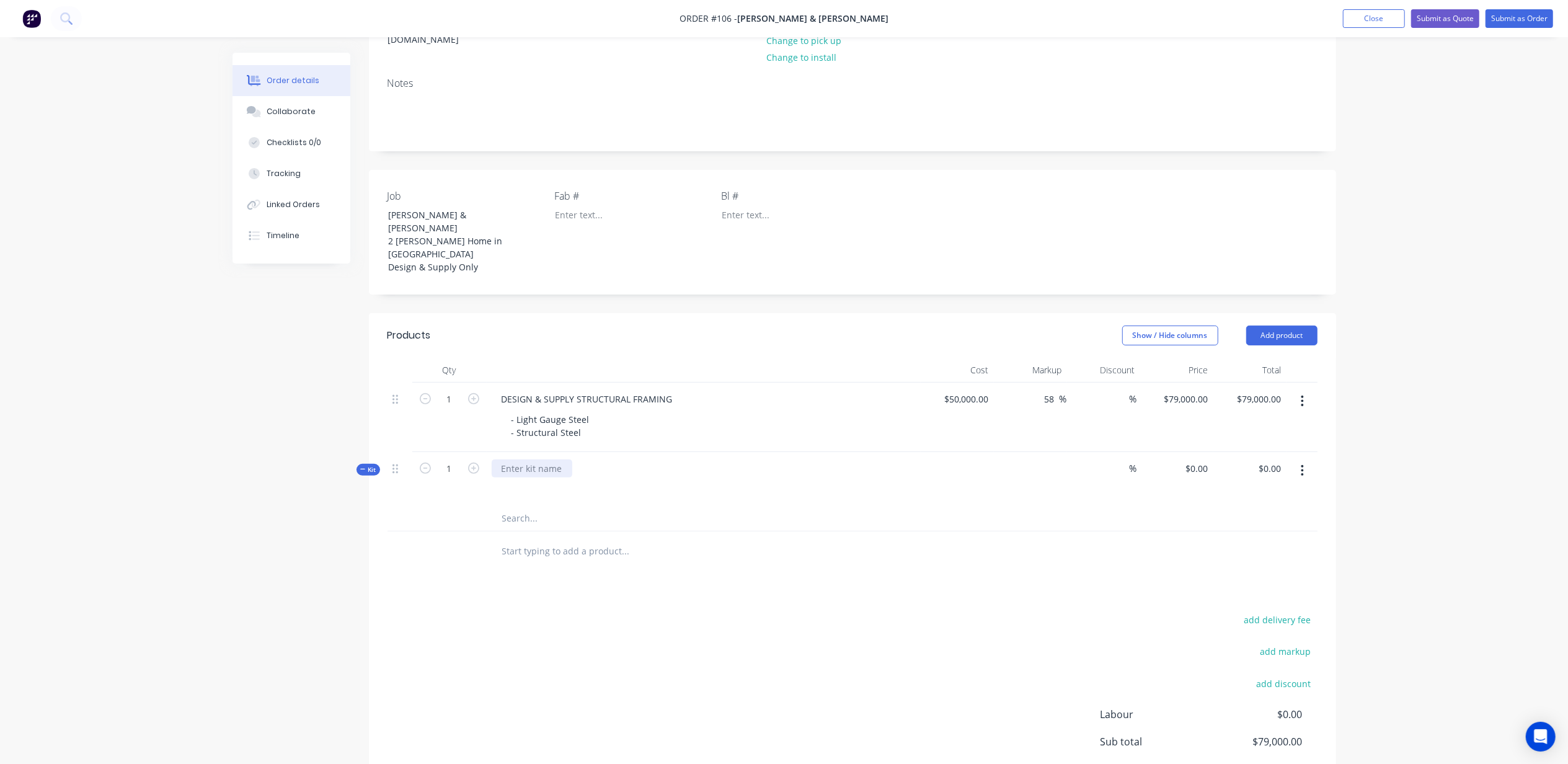
click at [539, 460] on div at bounding box center [532, 469] width 81 height 18
click at [585, 410] on div "- Light Gauge Steel - Structural Steel" at bounding box center [550, 426] width 98 height 31
drag, startPoint x: 585, startPoint y: 371, endPoint x: 510, endPoint y: 356, distance: 76.5
click at [510, 410] on div "- Light Gauge Steel - Structural Steel" at bounding box center [550, 426] width 98 height 31
copy div "- Light Gauge Steel - Structural Steel"
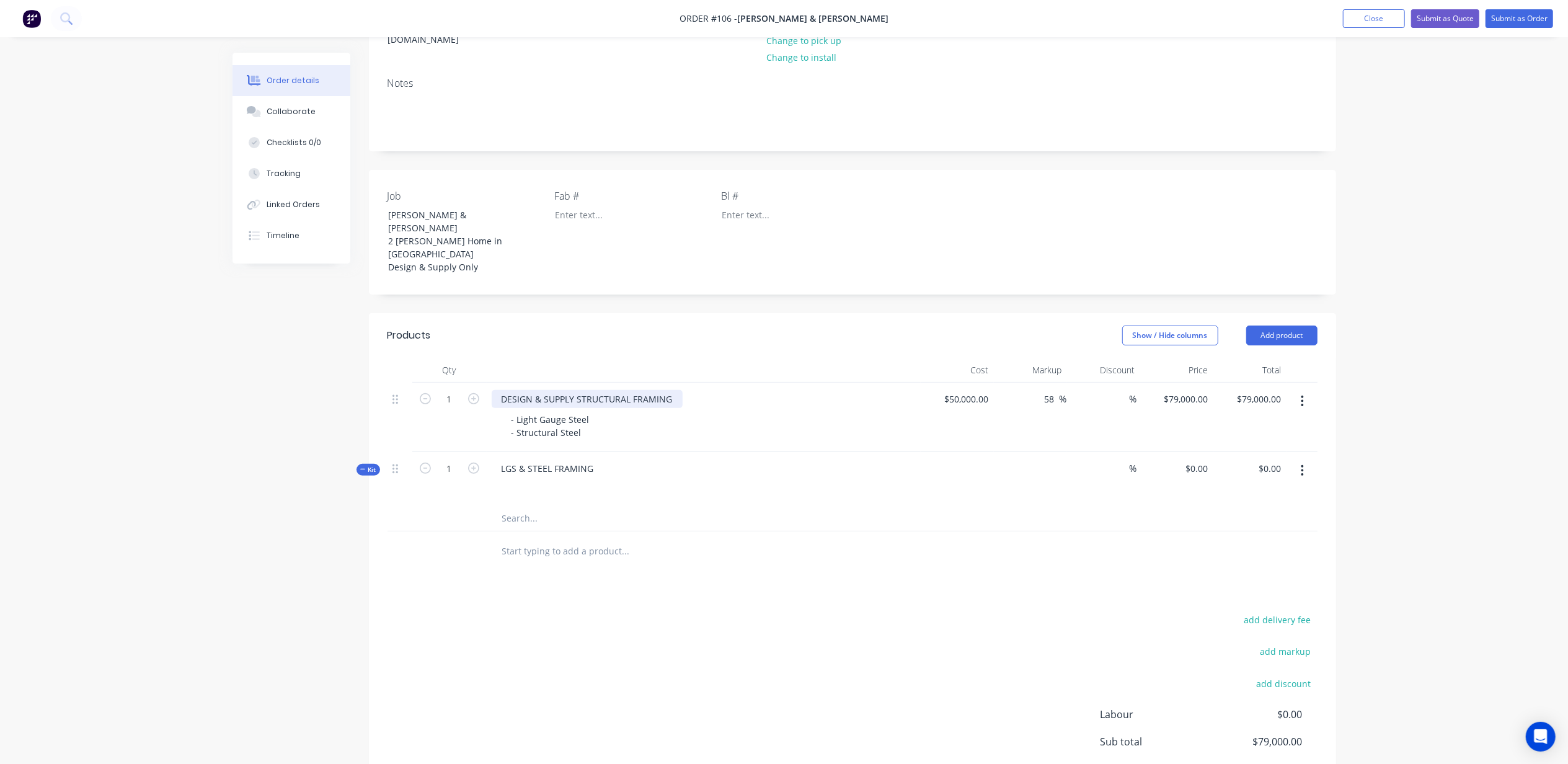
click at [553, 390] on div "DESIGN & SUPPLY STRUCTURAL FRAMING" at bounding box center [587, 399] width 191 height 18
copy div "DESIGN & SUPPLY STRUCTURAL FRAMING"
click at [547, 460] on div "LGS & STEEL FRAMING" at bounding box center [548, 469] width 112 height 18
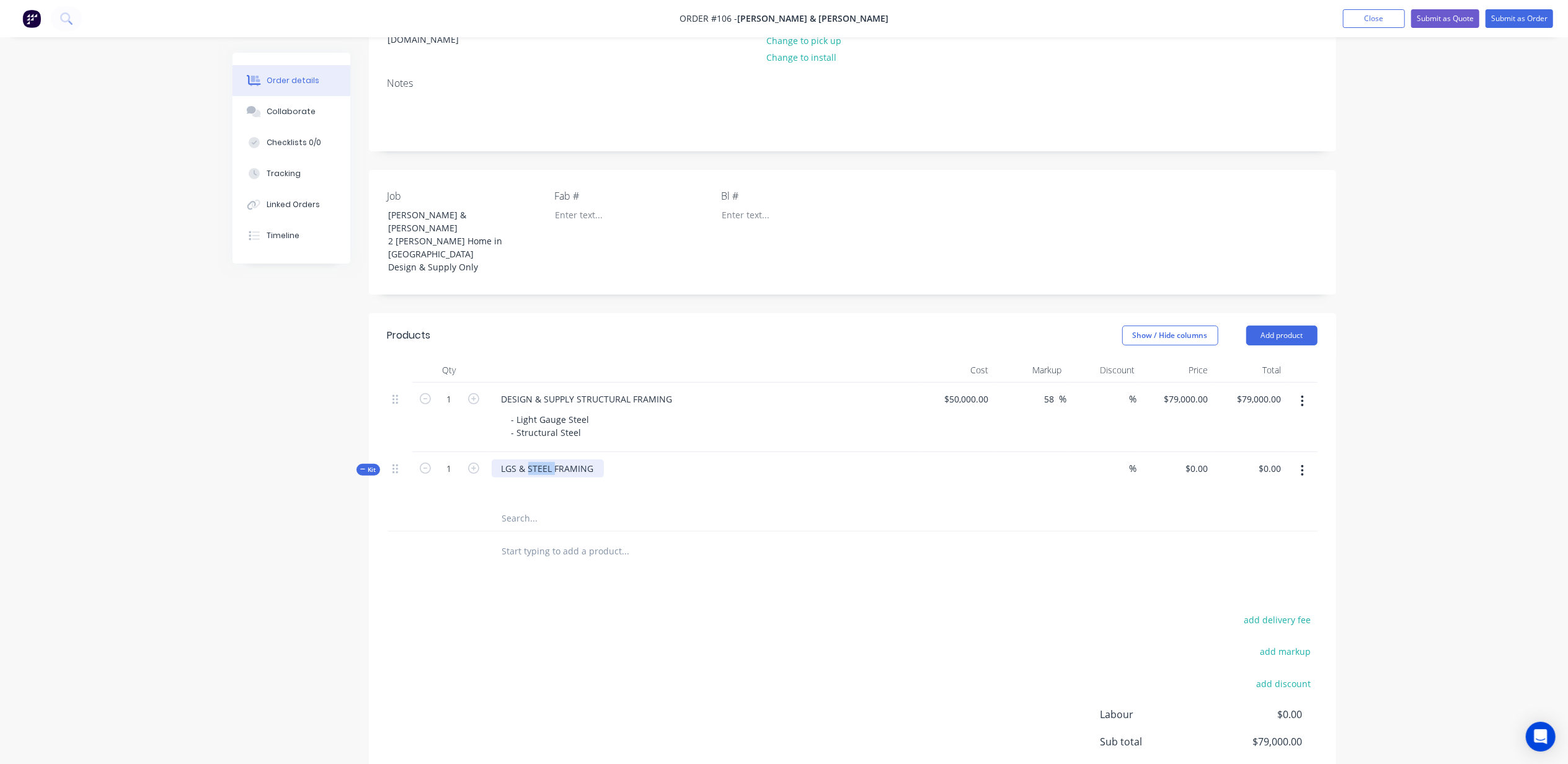
click at [547, 460] on div "LGS & STEEL FRAMING" at bounding box center [548, 469] width 112 height 18
click at [548, 460] on div "LGS & STEEL FRAMING" at bounding box center [548, 469] width 112 height 18
click at [276, 519] on div "Created by Michael Created 11/08/25 Required 11/08/25 Assigned to Add team memb…" at bounding box center [784, 364] width 1103 height 1047
click at [595, 410] on div "- Light Gauge Steel - Structural Steel" at bounding box center [550, 426] width 98 height 31
drag, startPoint x: 582, startPoint y: 370, endPoint x: 484, endPoint y: 360, distance: 98.5
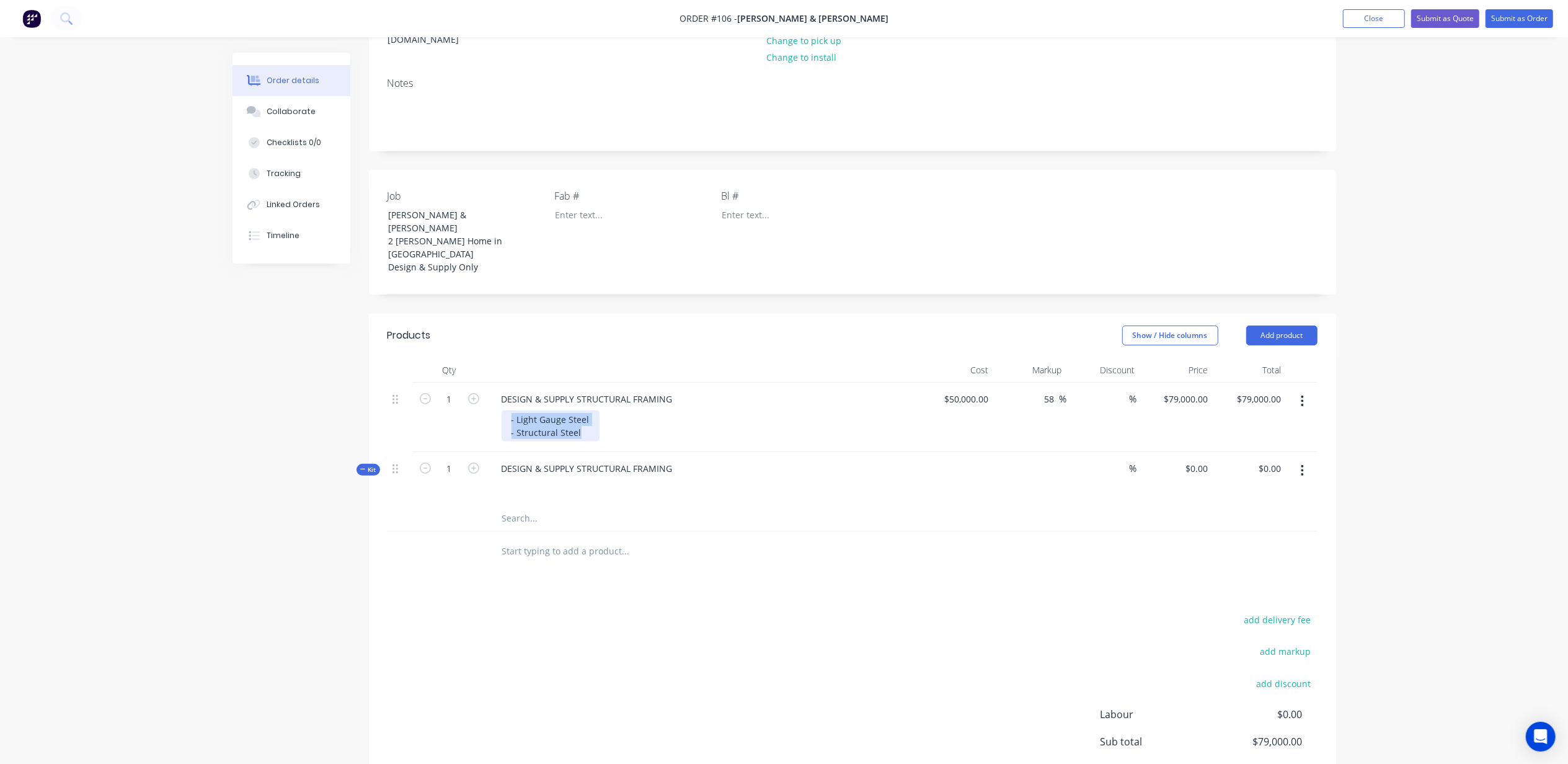
click at [484, 382] on div "1 DESIGN & SUPPLY STRUCTURAL FRAMING - Light Gauge Steel - Structural Steel $50…" at bounding box center [852, 417] width 930 height 70
copy div "- Light Gauge Steel - Structural Steel"
click at [541, 506] on input "text" at bounding box center [626, 518] width 248 height 25
paste input "- Light Gauge Steel - Structural Steel"
click at [581, 506] on input "- Light Gauge Steel - Structural Steel" at bounding box center [626, 518] width 248 height 25
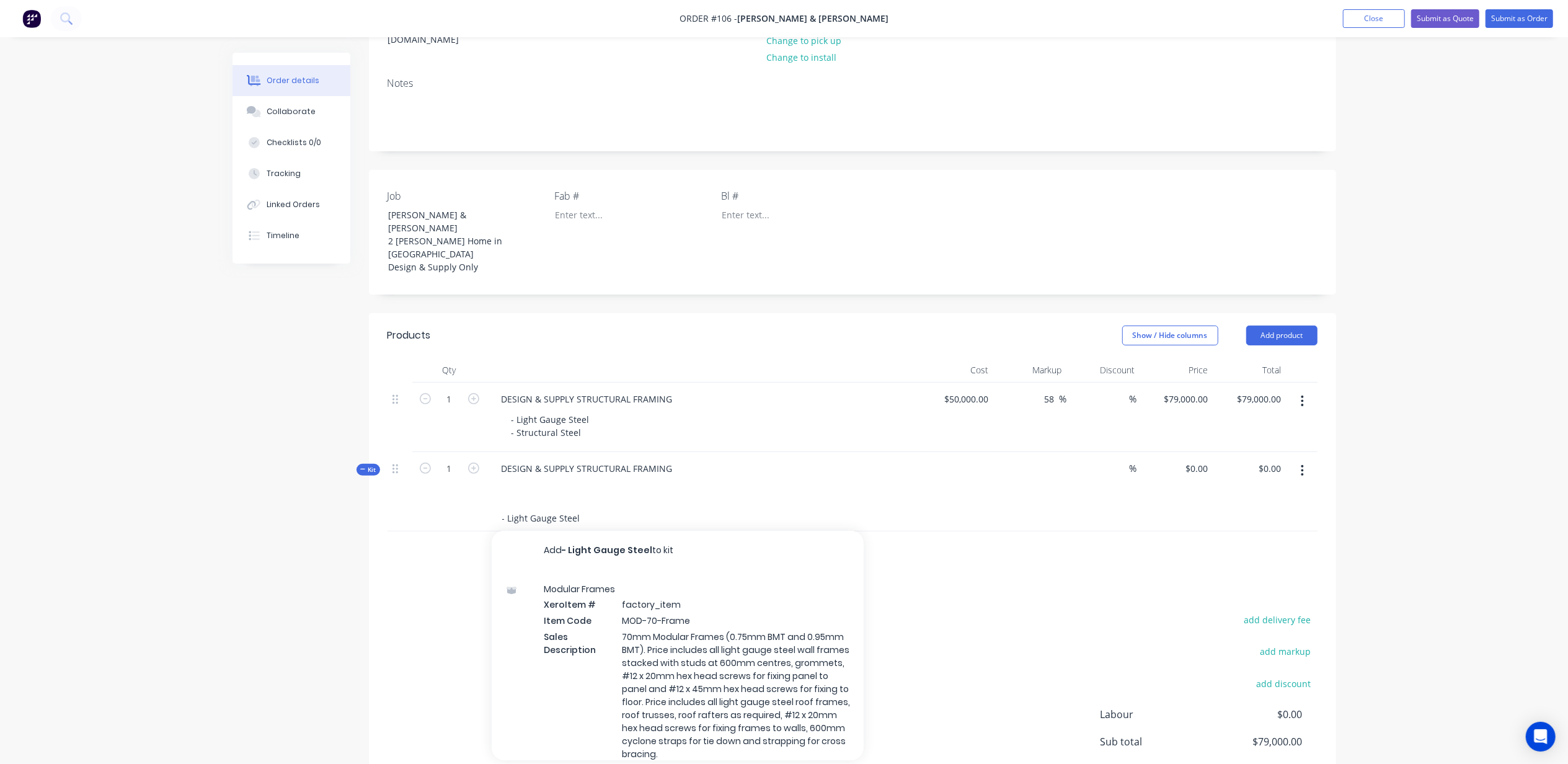
type input "- Light Gauge Steel"
click at [522, 478] on div at bounding box center [704, 487] width 424 height 18
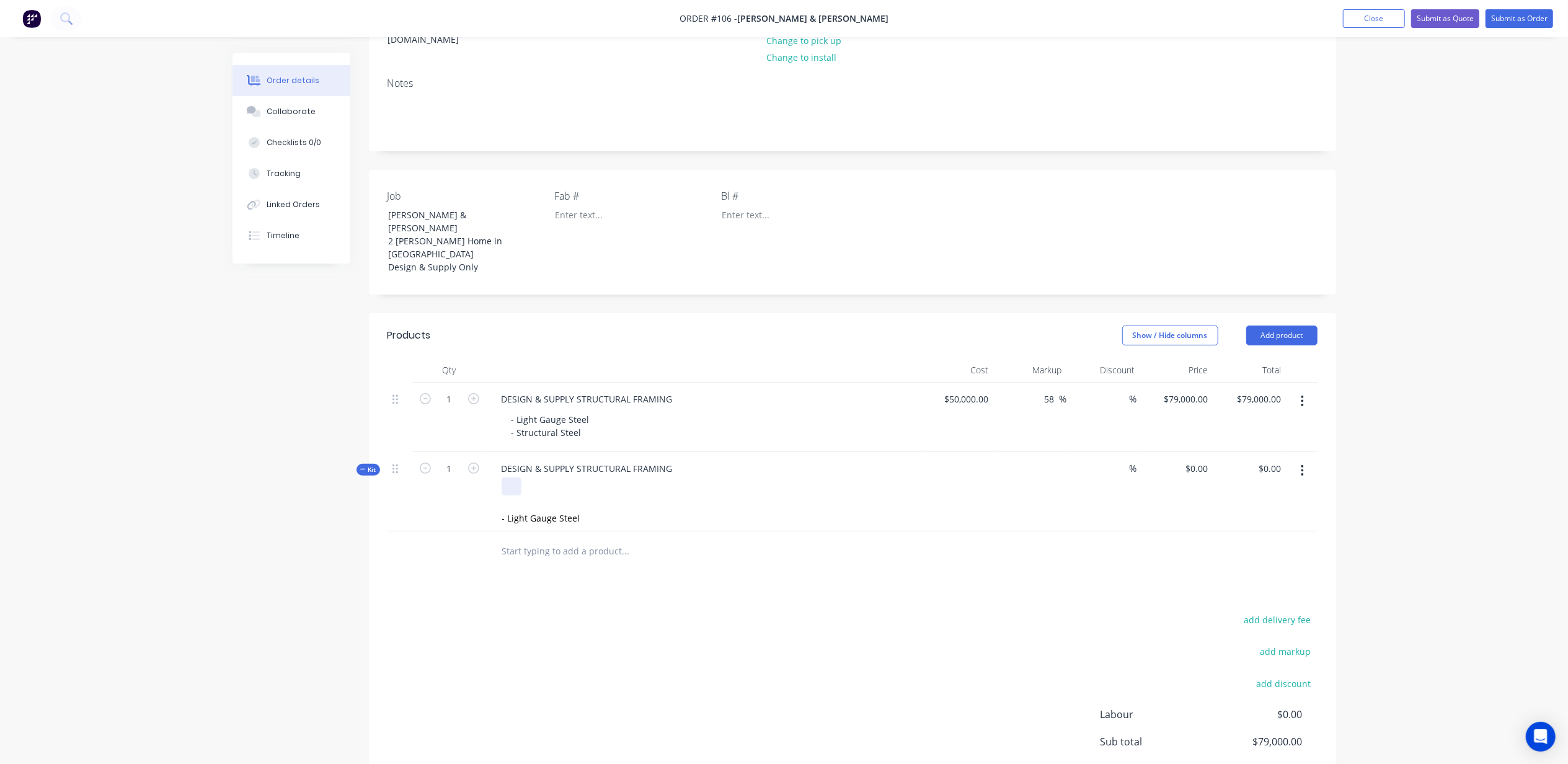
click at [514, 478] on div at bounding box center [511, 487] width 20 height 18
drag, startPoint x: 584, startPoint y: 372, endPoint x: 499, endPoint y: 356, distance: 86.5
click at [499, 382] on div "DESIGN & SUPPLY STRUCTURAL FRAMING - Light Gauge Steel - Structural Steel" at bounding box center [704, 417] width 434 height 70
copy div "- Light Gauge Steel - Structural Steel"
click at [512, 478] on div at bounding box center [511, 487] width 20 height 18
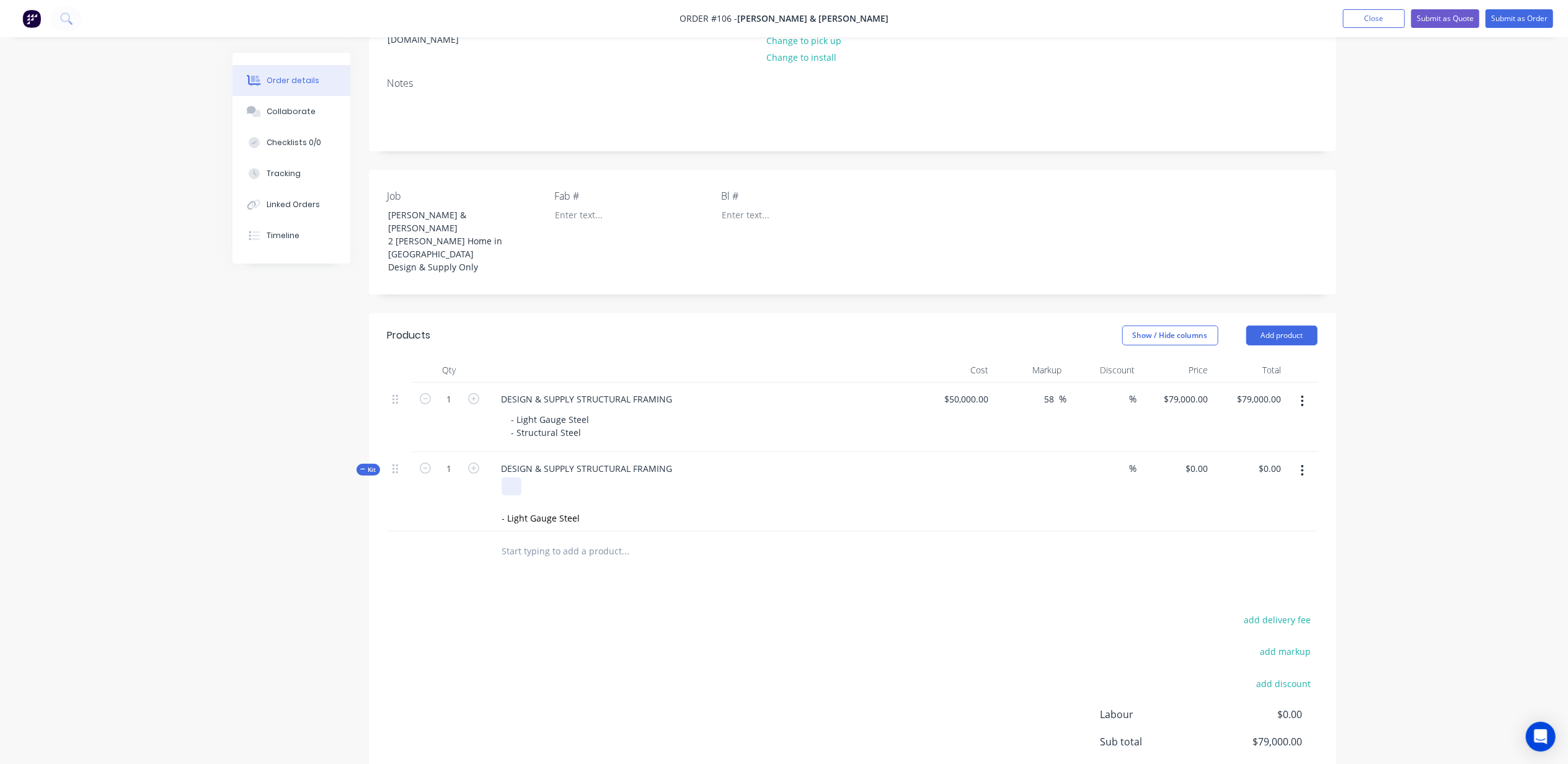
paste div
click at [546, 519] on input "- Light Gauge Steel" at bounding box center [626, 532] width 248 height 25
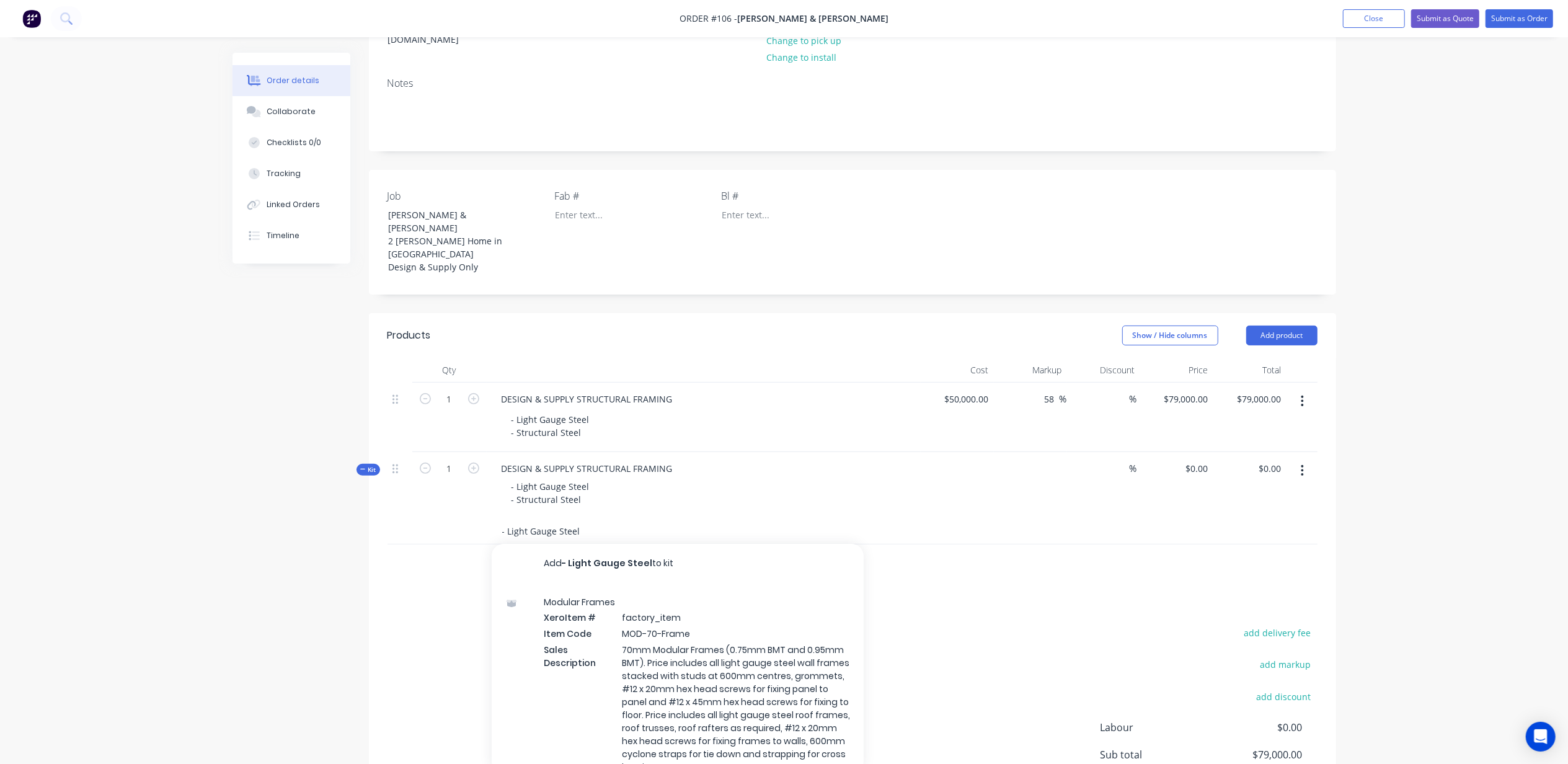
click at [578, 519] on input "- Light Gauge Steel" at bounding box center [626, 532] width 248 height 25
click at [574, 519] on input "- Light Gauge Steel" at bounding box center [626, 532] width 248 height 25
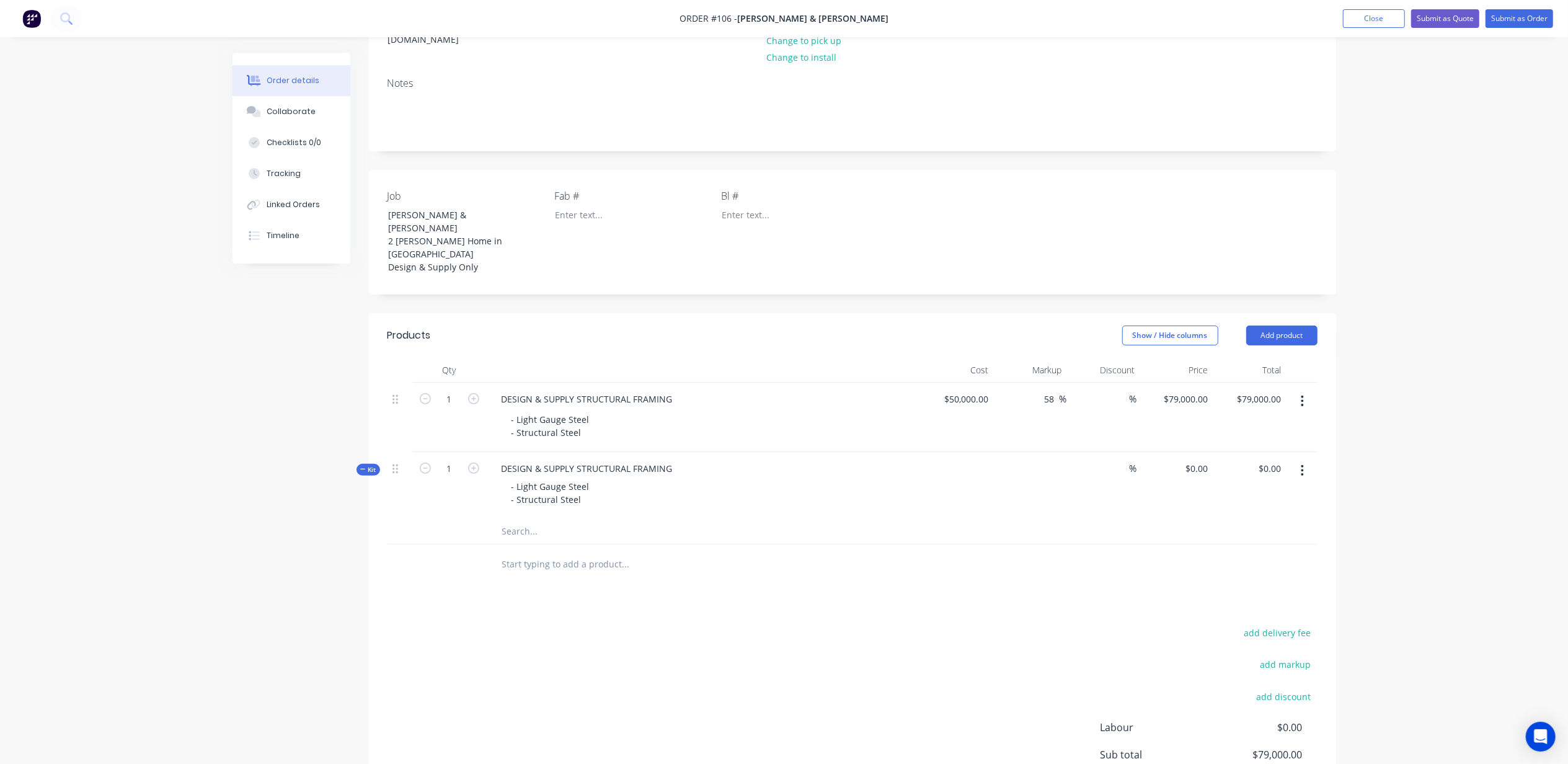
click at [320, 517] on div "Created by Michael Created 11/08/25 Required 11/08/25 Assigned to Add team memb…" at bounding box center [784, 371] width 1103 height 1061
click at [531, 519] on input "text" at bounding box center [626, 532] width 248 height 25
click at [542, 519] on input "text" at bounding box center [626, 532] width 248 height 25
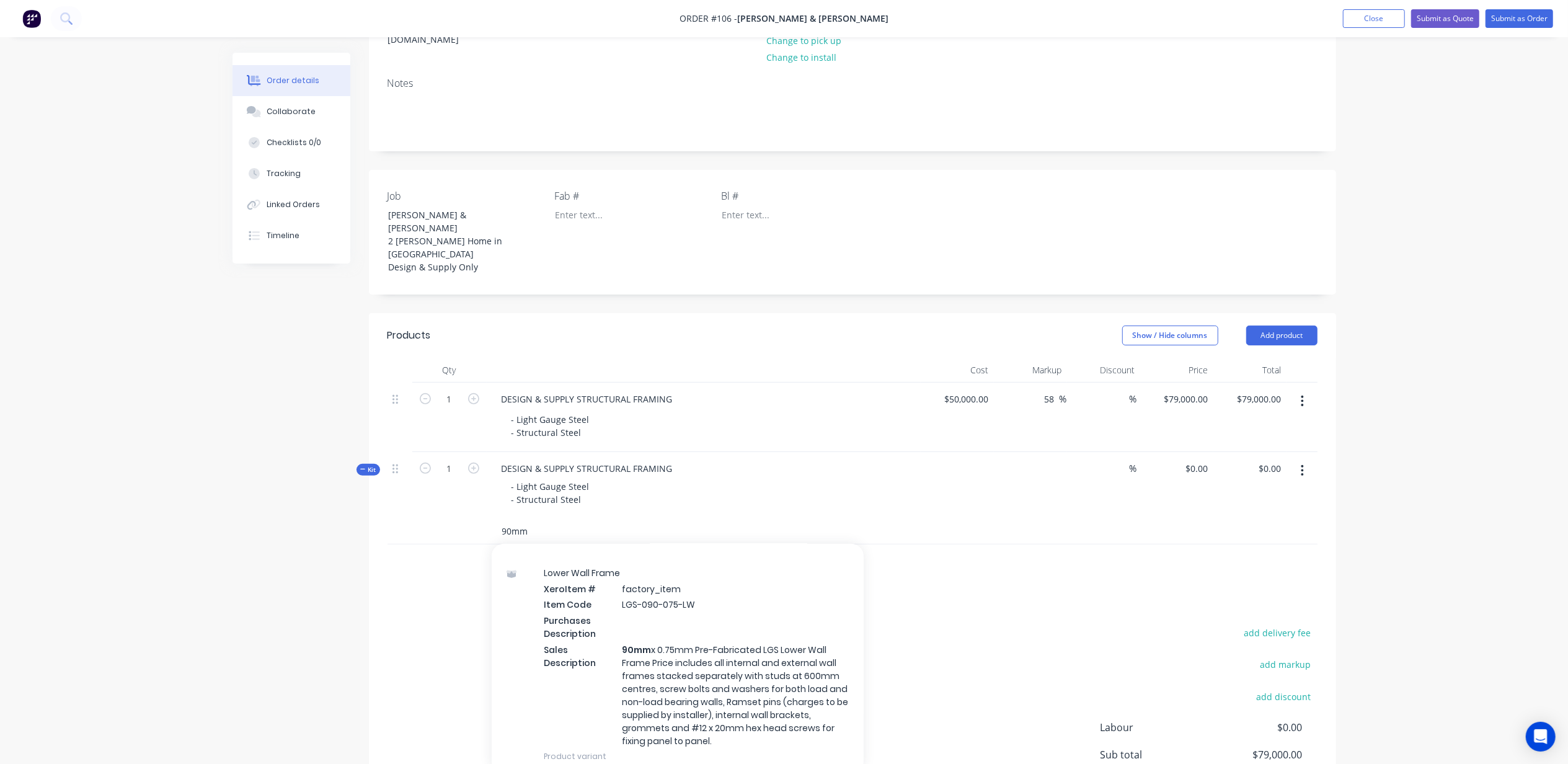
scroll to position [1489, 0]
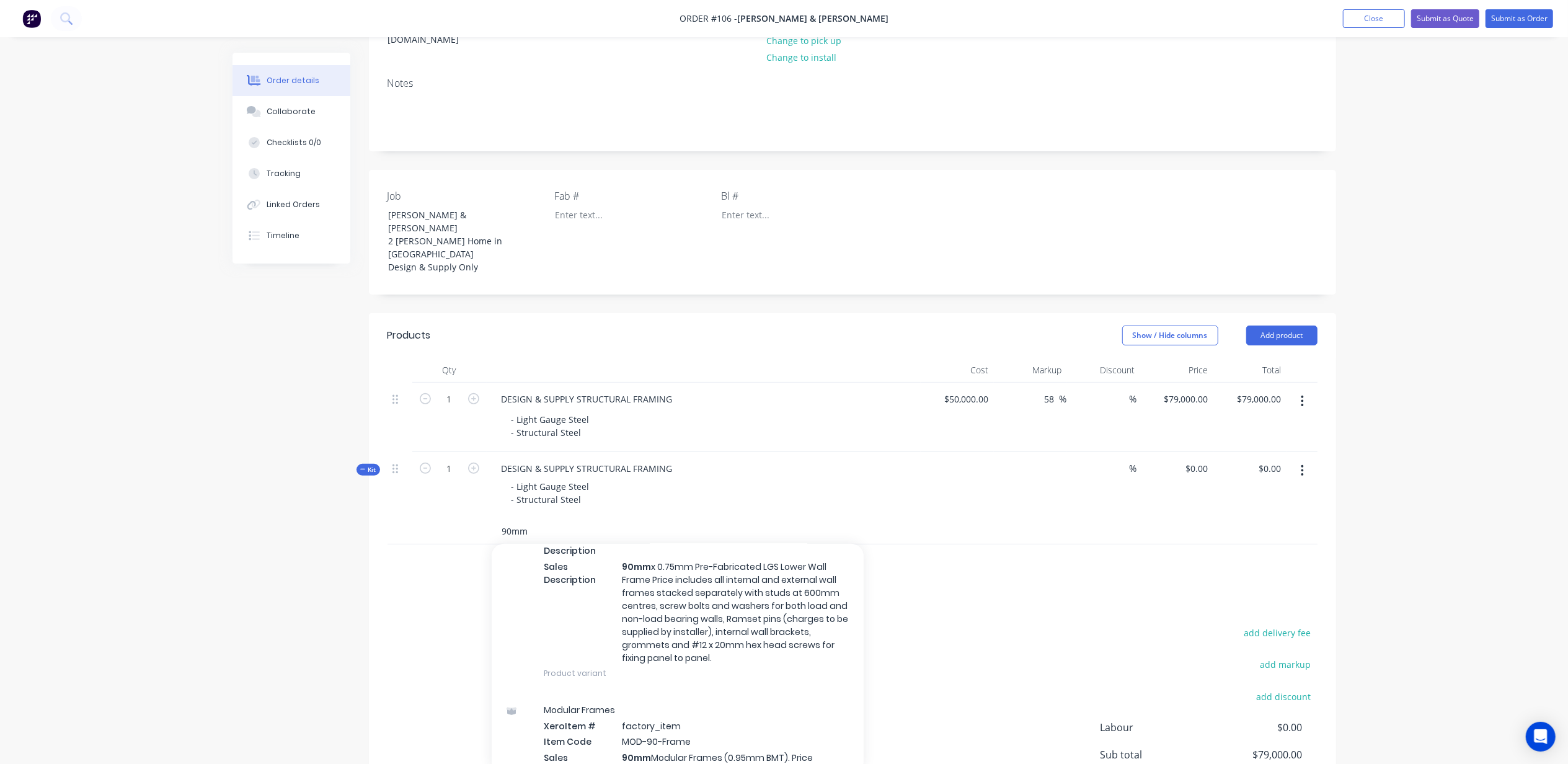
type input "90mm"
click at [729, 555] on div "Lower Wall Frame Xero Item # factory_item Item Code LGS-090-075-LW Purchases De…" at bounding box center [677, 582] width 372 height 220
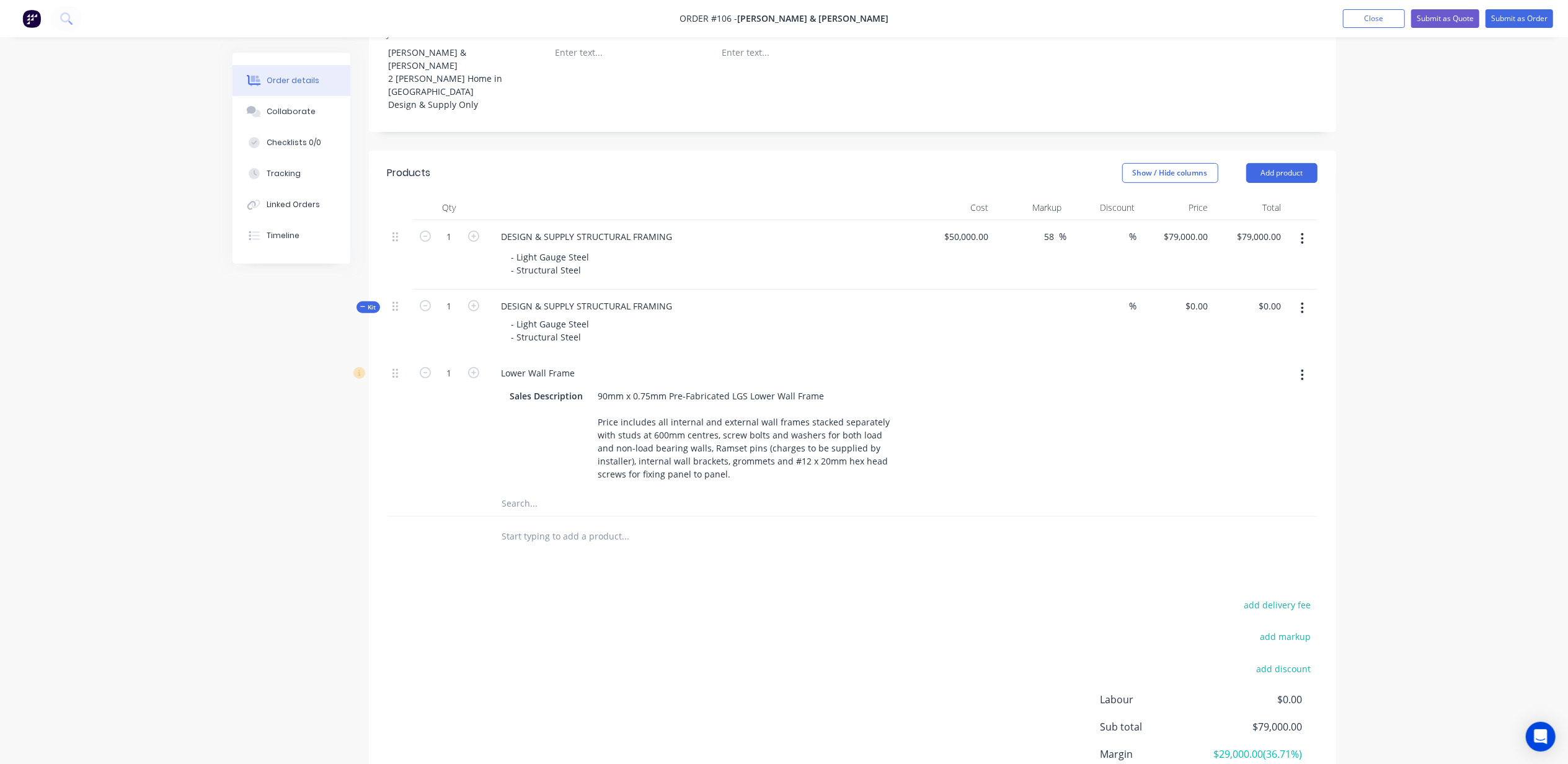
scroll to position [377, 0]
click at [1305, 225] on button "button" at bounding box center [1302, 236] width 29 height 22
click at [1280, 334] on div "Delete" at bounding box center [1258, 343] width 96 height 18
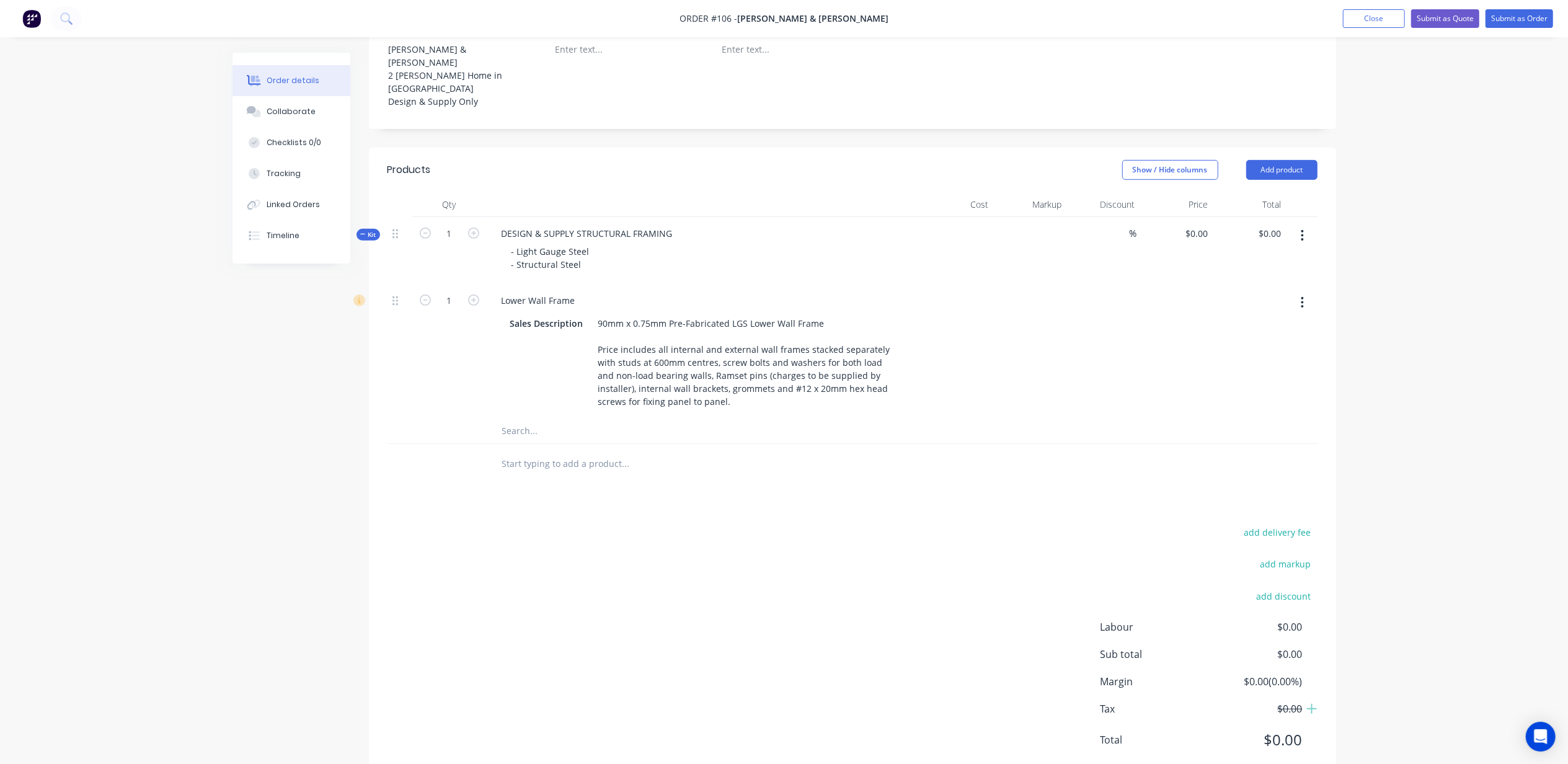
scroll to position [355, 0]
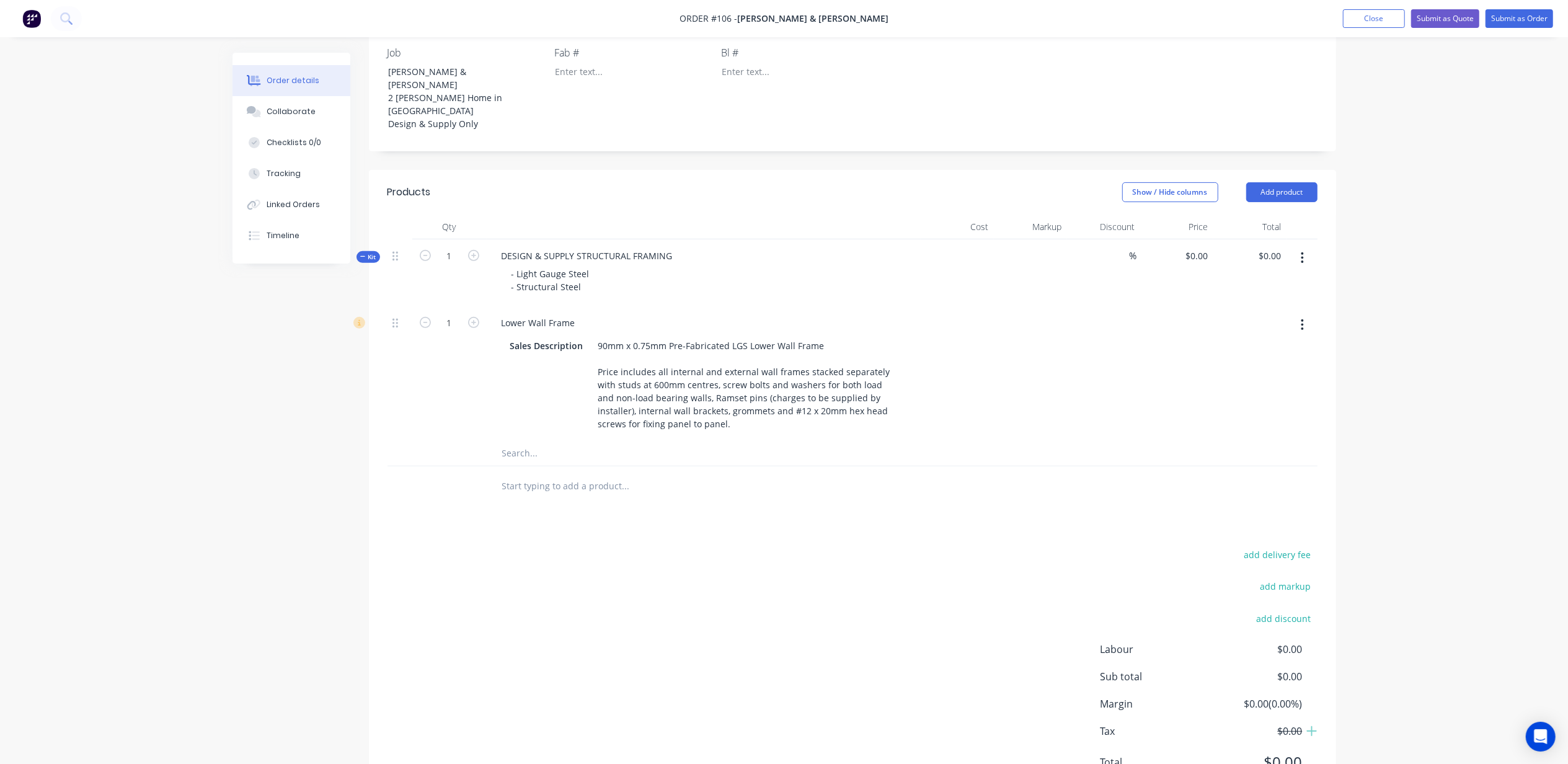
click at [1000, 239] on div at bounding box center [1030, 273] width 73 height 67
click at [974, 239] on div at bounding box center [957, 273] width 73 height 67
click at [986, 239] on div at bounding box center [957, 273] width 73 height 67
click at [975, 215] on div "Cost" at bounding box center [957, 227] width 73 height 25
click at [1053, 239] on div at bounding box center [1030, 273] width 73 height 67
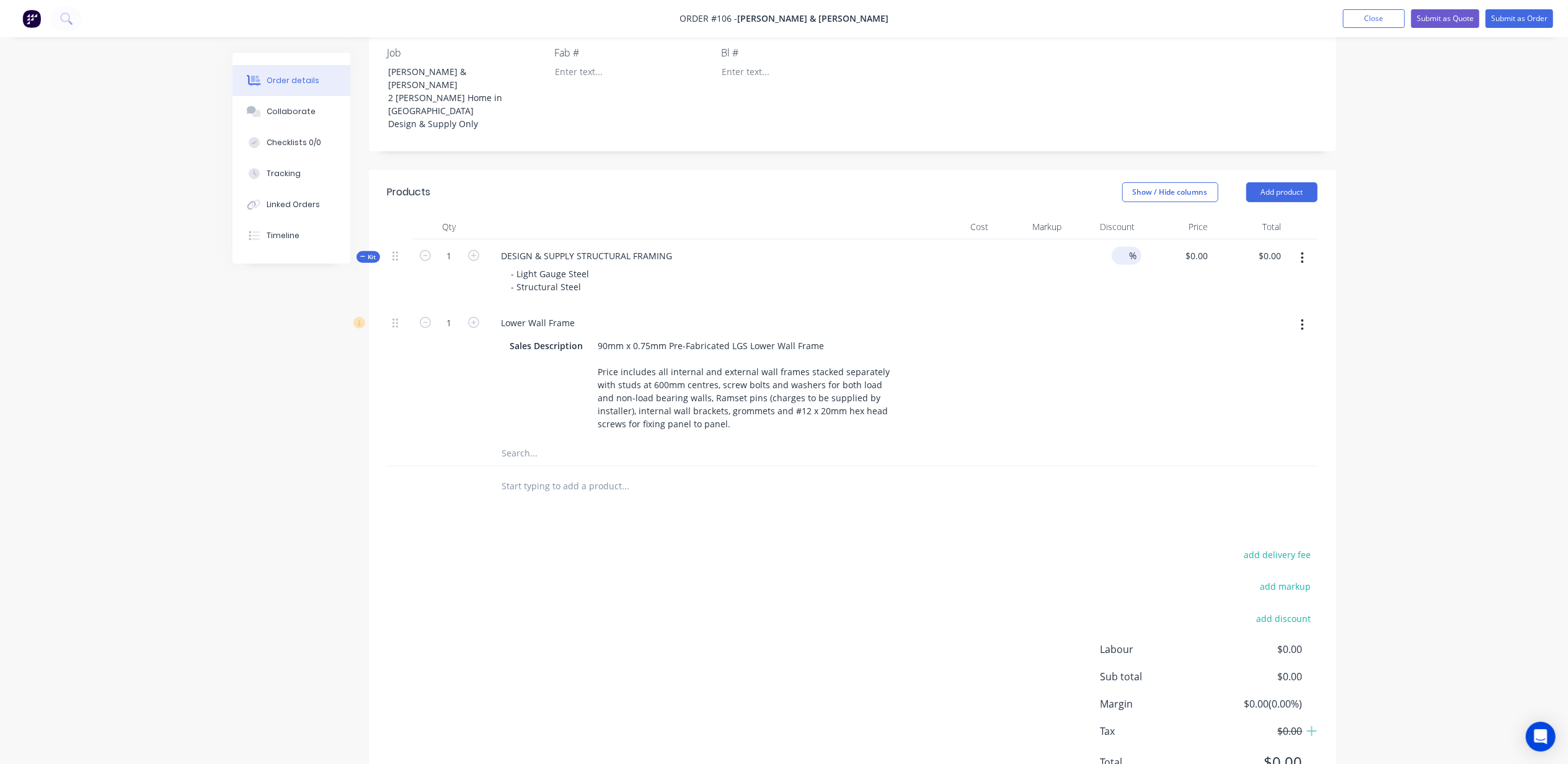
click at [1119, 247] on input at bounding box center [1120, 256] width 17 height 18
click at [1193, 239] on div "0 $0.00" at bounding box center [1177, 273] width 73 height 67
click at [563, 265] on div "- Light Gauge Steel - Structural Steel" at bounding box center [550, 280] width 98 height 31
click at [603, 247] on div "DESIGN & SUPPLY STRUCTURAL FRAMING" at bounding box center [587, 256] width 191 height 18
click at [988, 239] on div at bounding box center [957, 273] width 73 height 67
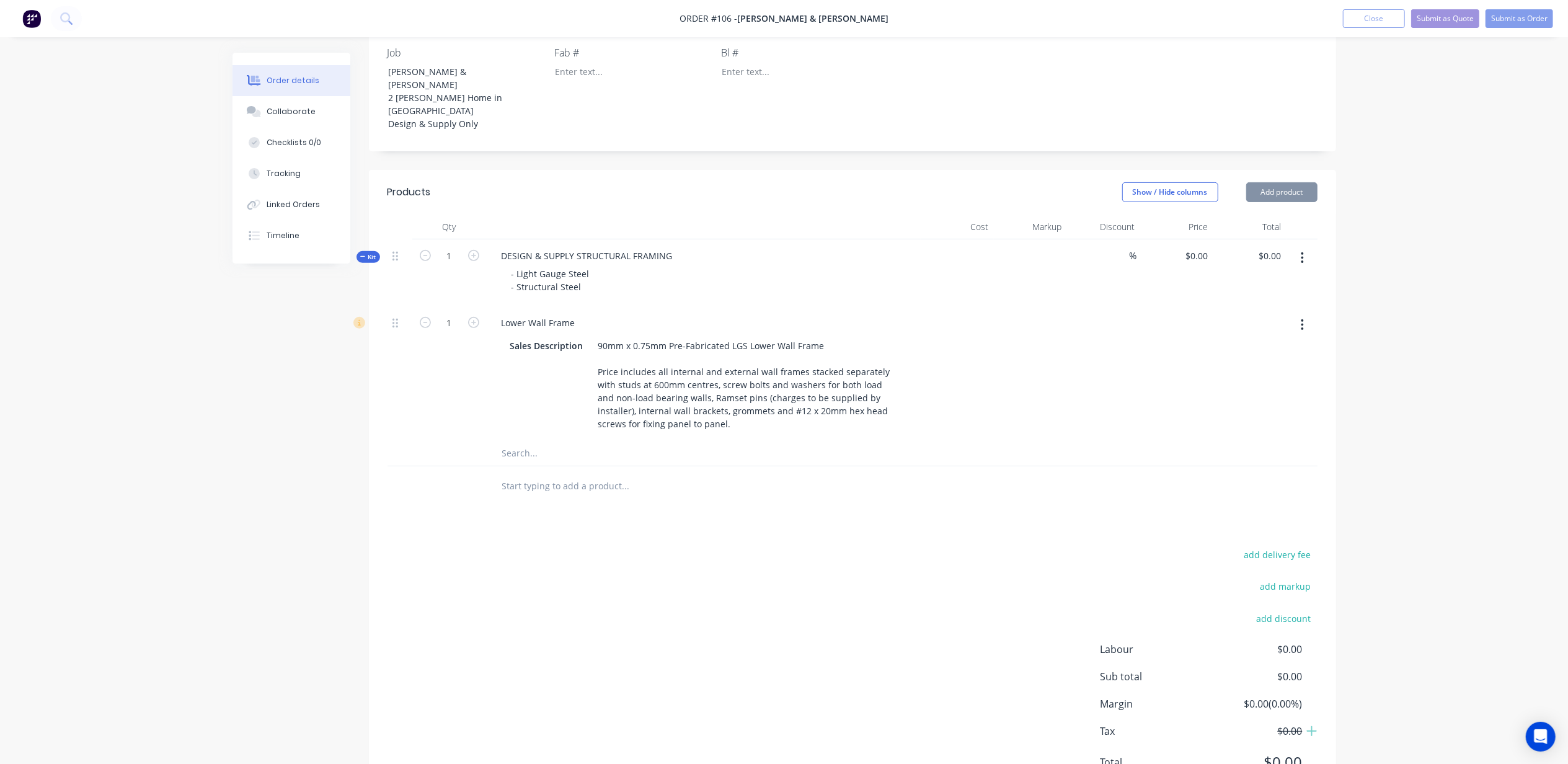
click at [987, 239] on div at bounding box center [957, 273] width 73 height 67
click at [973, 239] on div at bounding box center [957, 273] width 73 height 67
drag, startPoint x: 977, startPoint y: 188, endPoint x: 1089, endPoint y: 192, distance: 112.1
click at [980, 239] on div at bounding box center [957, 273] width 73 height 67
click at [1209, 247] on input "0" at bounding box center [1206, 256] width 14 height 18
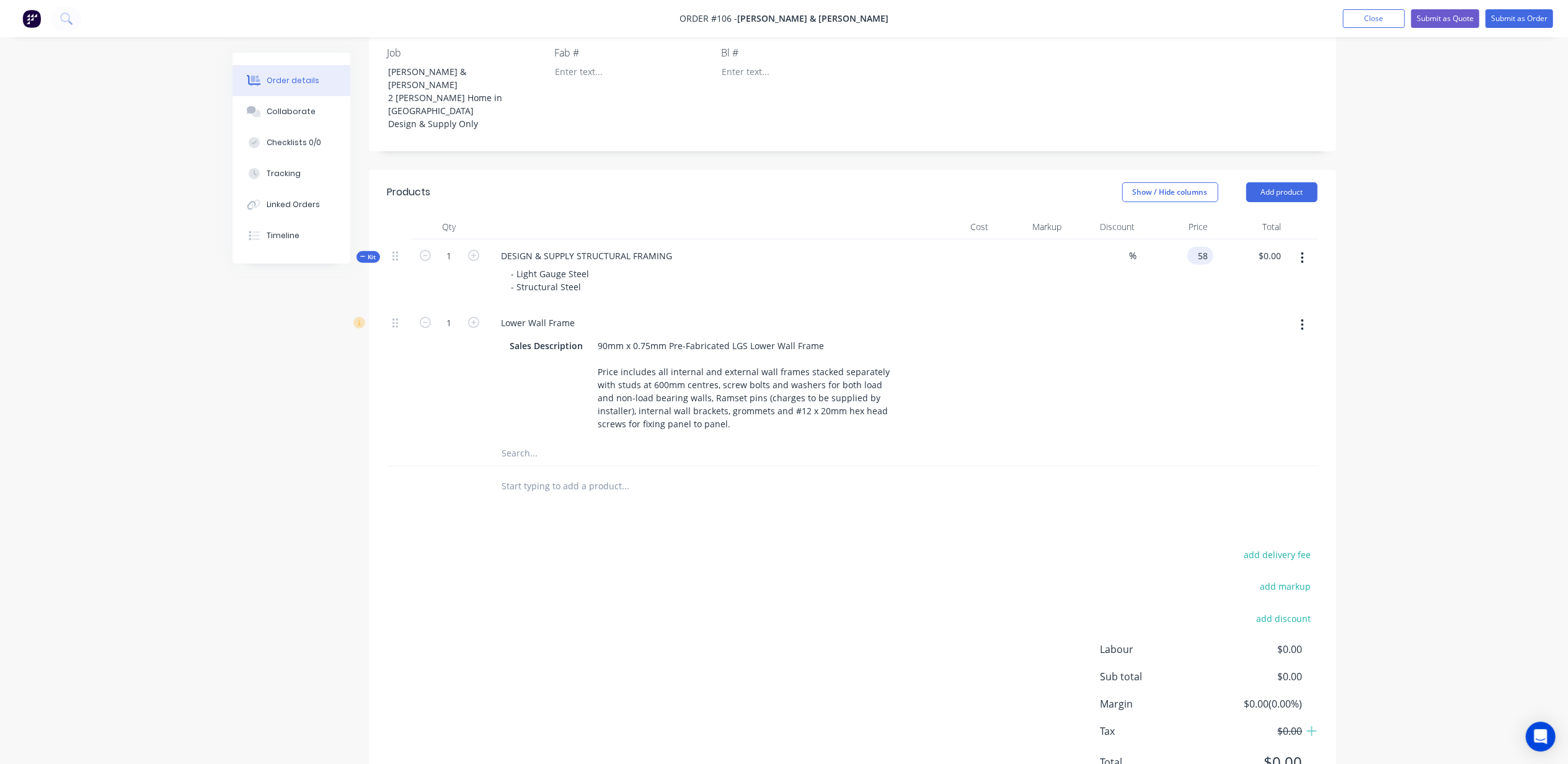
type input "5"
type input "$79,000.00"
click at [1382, 218] on div "Order details Collaborate Checklists 0/0 Tracking Linked Orders Timeline Order …" at bounding box center [784, 234] width 1568 height 1178
click at [522, 441] on input "text" at bounding box center [626, 454] width 248 height 25
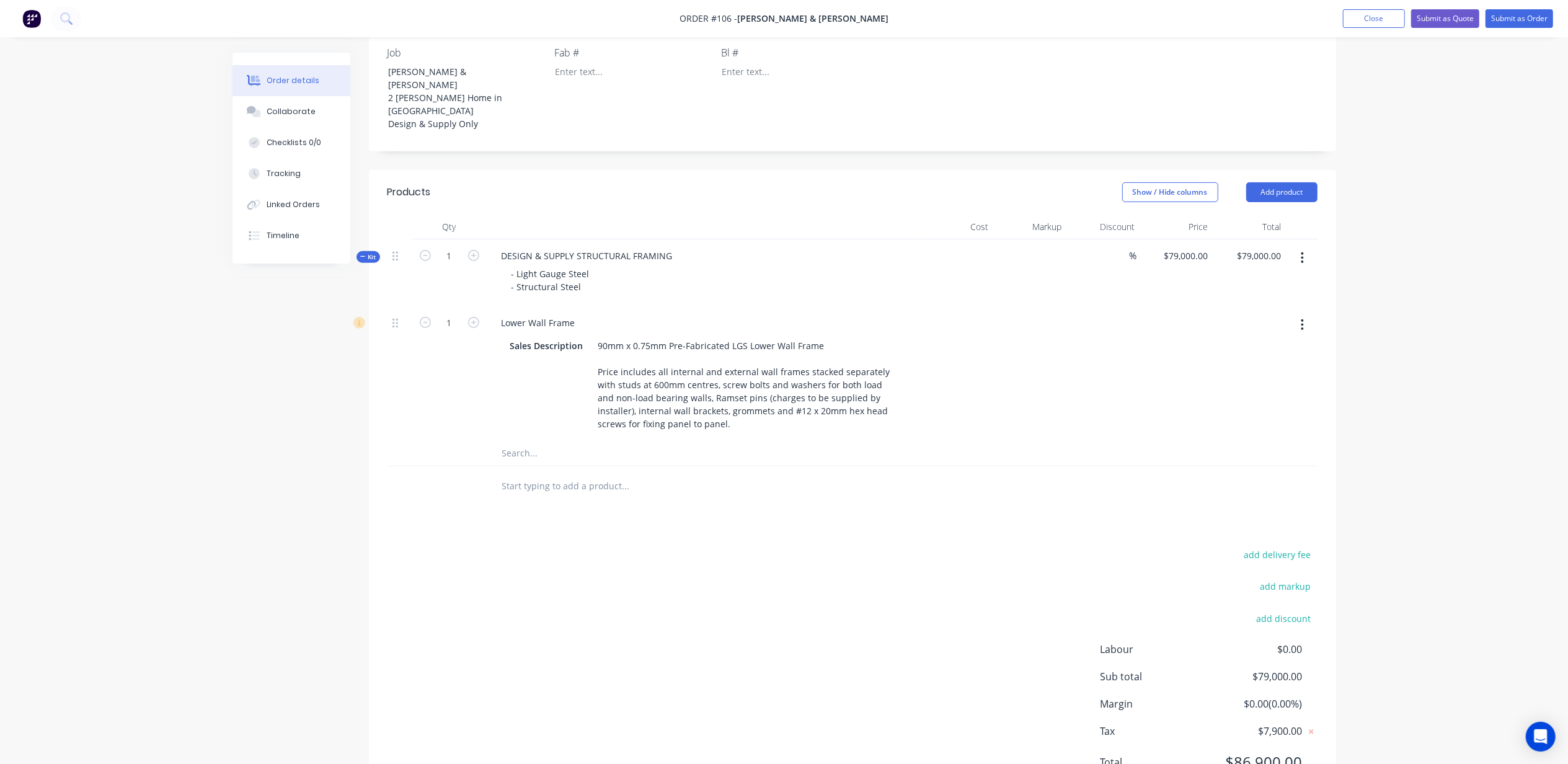
click at [550, 474] on input "text" at bounding box center [626, 486] width 248 height 25
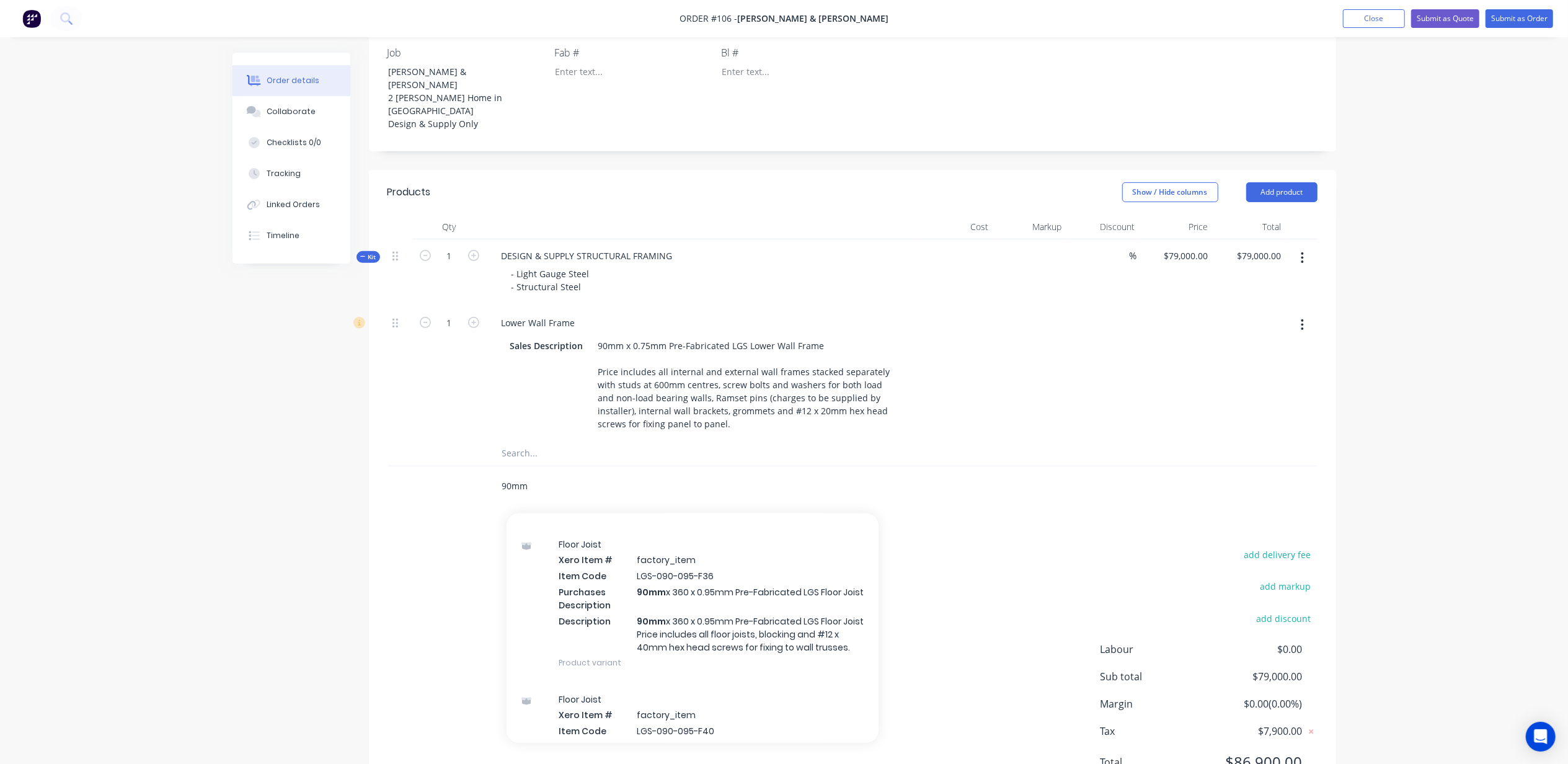
scroll to position [2977, 0]
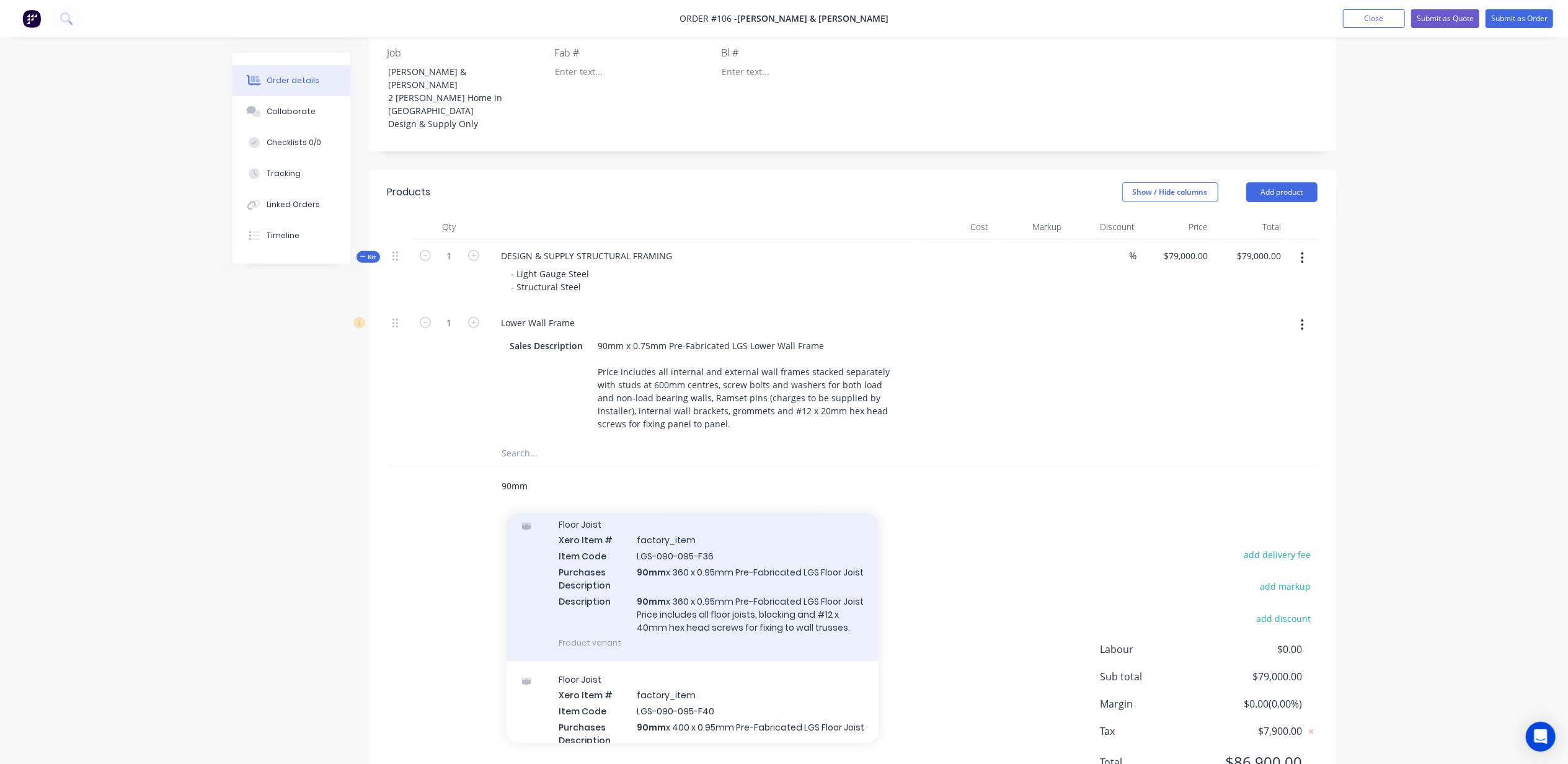
type input "90mm"
click at [723, 556] on div "Floor Joist Xero Item # factory_item Item Code LGS-090-095-F36 Purchases Descri…" at bounding box center [692, 584] width 372 height 155
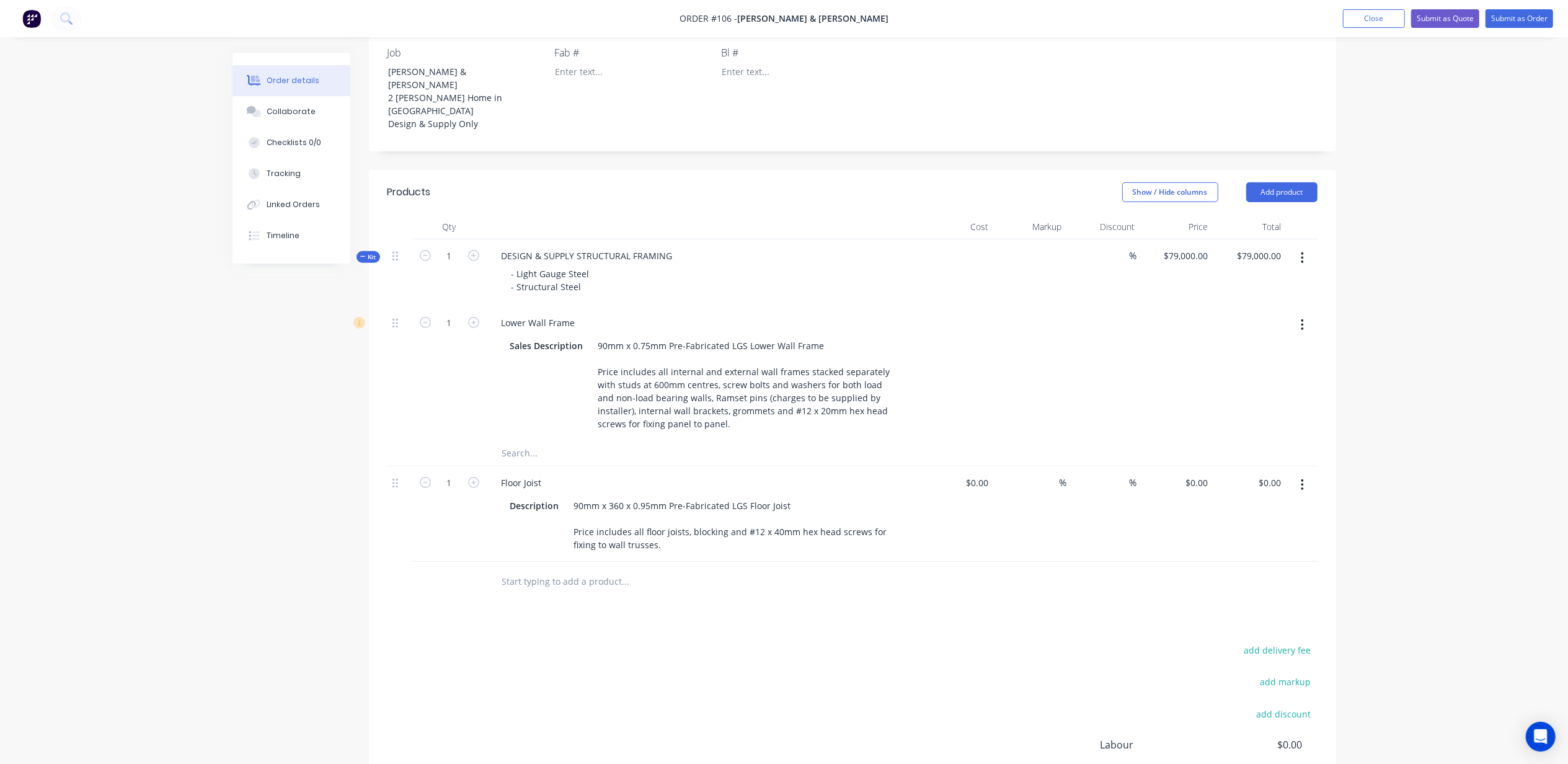
click at [232, 447] on div "Order details Collaborate Checklists 0/0 Tracking Linked Orders Timeline Order …" at bounding box center [785, 308] width 1129 height 1221
click at [514, 441] on input "text" at bounding box center [626, 454] width 248 height 25
click at [1302, 478] on icon "button" at bounding box center [1302, 485] width 3 height 14
click at [1276, 583] on div "Delete" at bounding box center [1258, 592] width 96 height 18
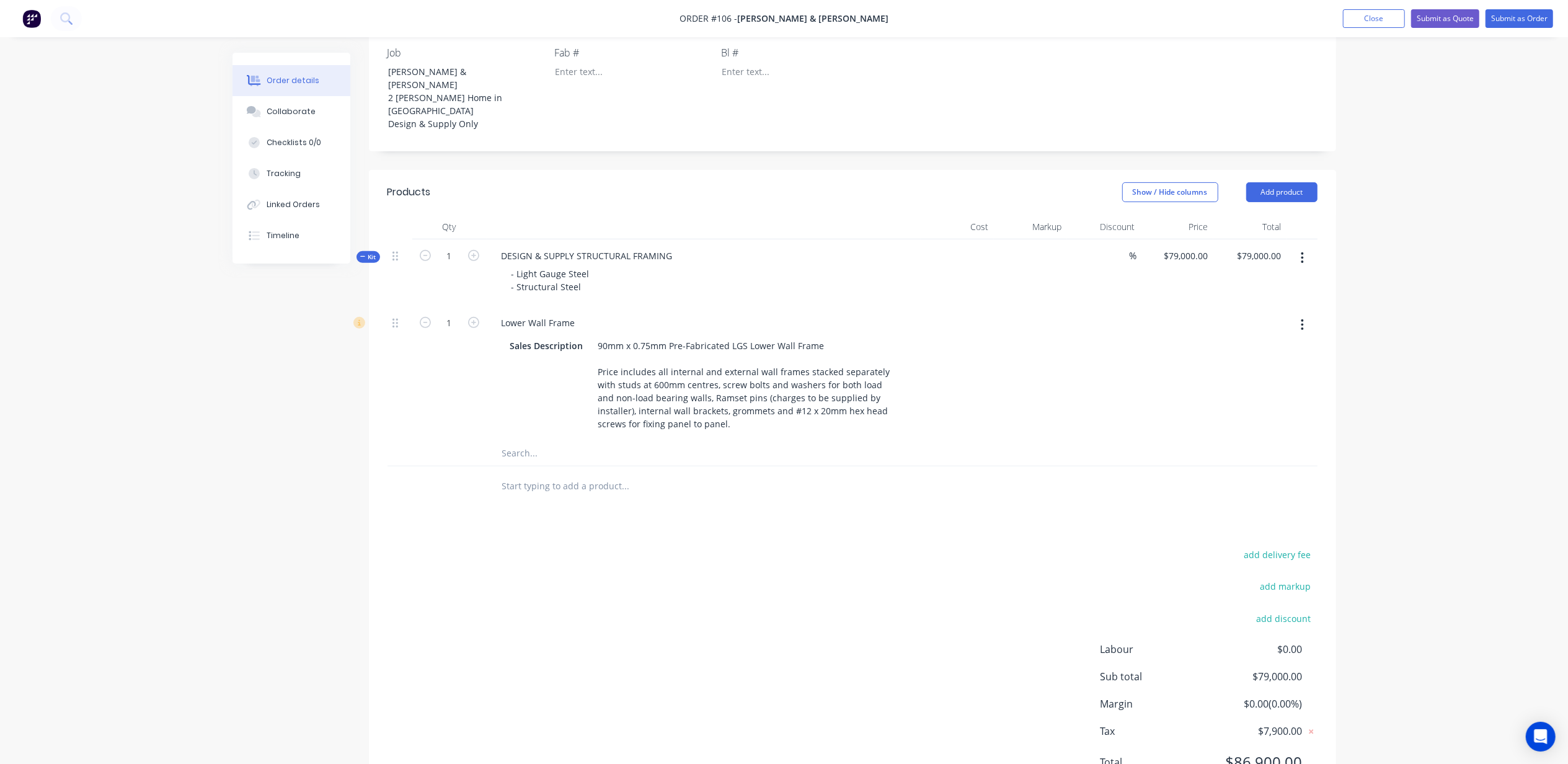
click at [624, 441] on input "text" at bounding box center [626, 454] width 248 height 25
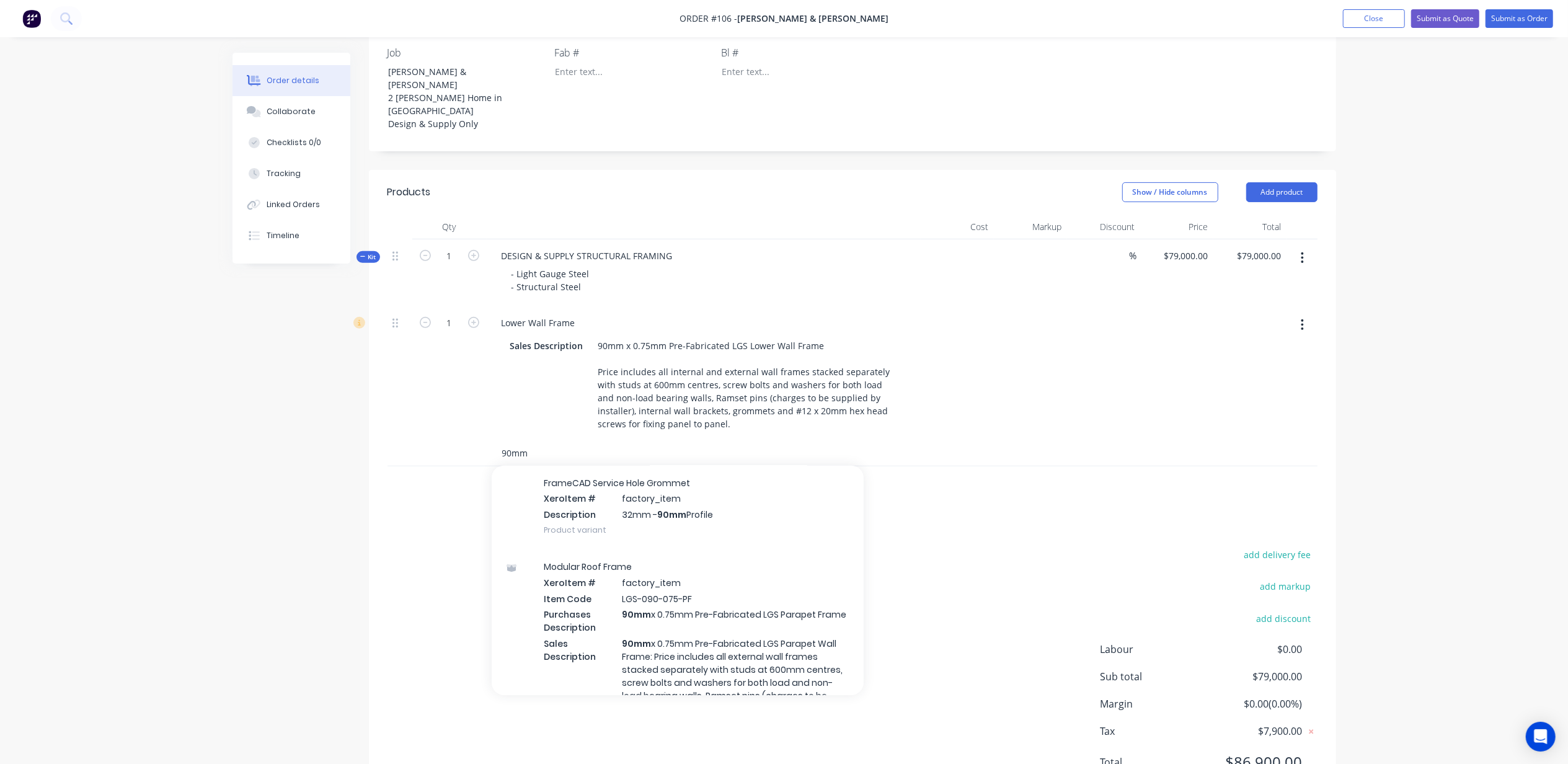
scroll to position [496, 0]
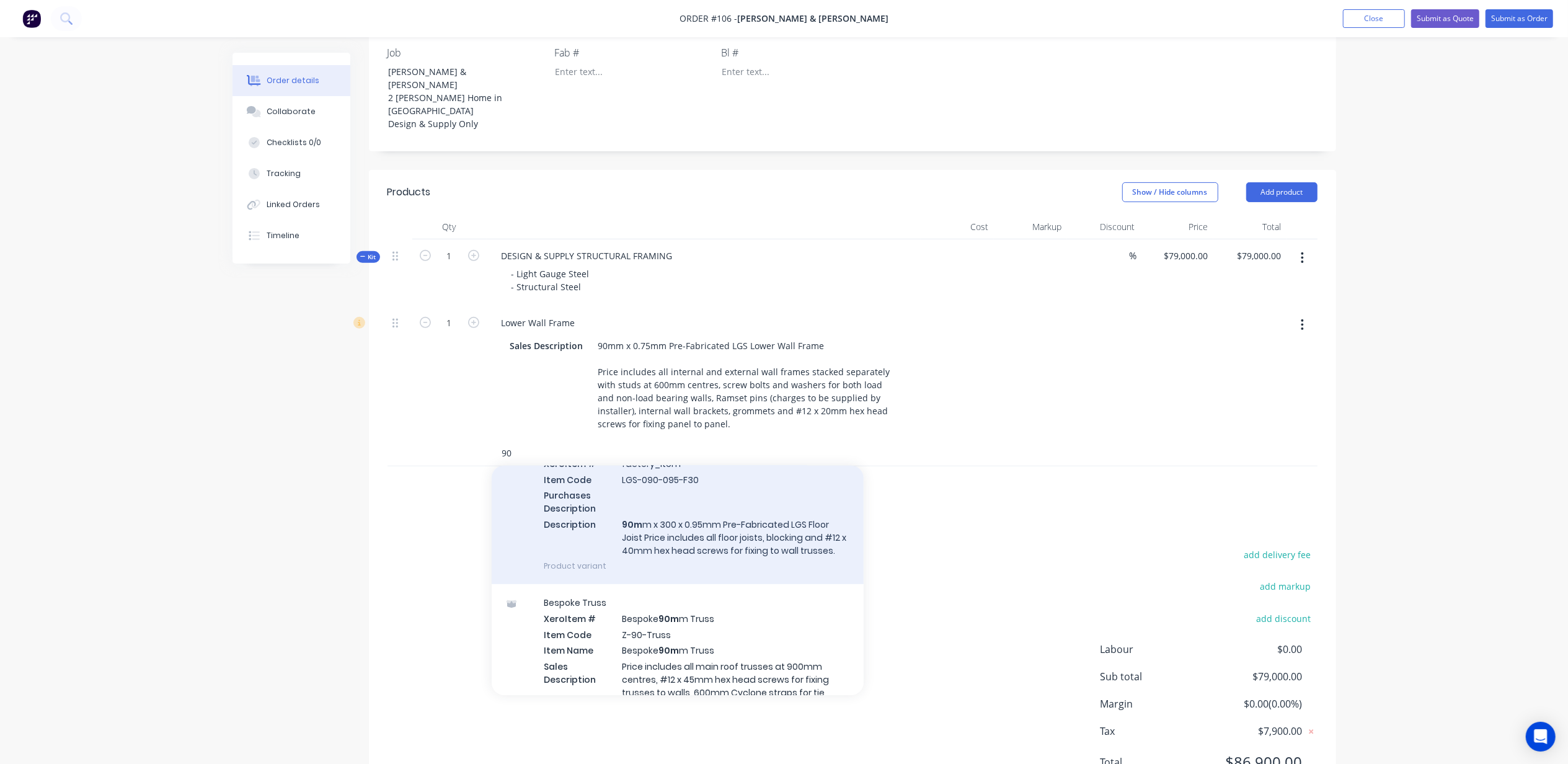
type input "9"
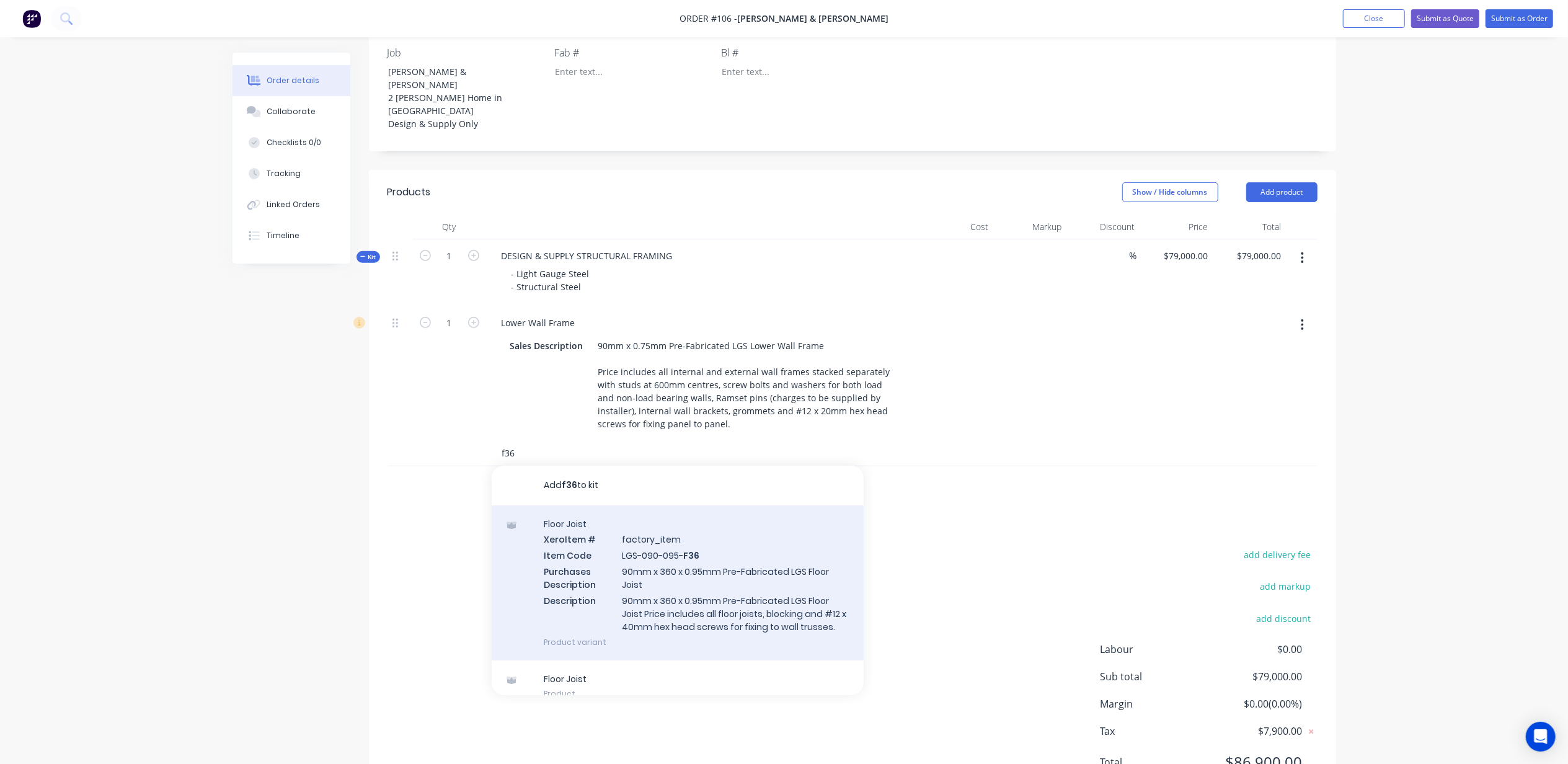
type input "f36"
click at [792, 506] on div "Floor Joist Xero Item # factory_item Item Code LGS-090-095- F36 Purchases Descr…" at bounding box center [677, 583] width 372 height 155
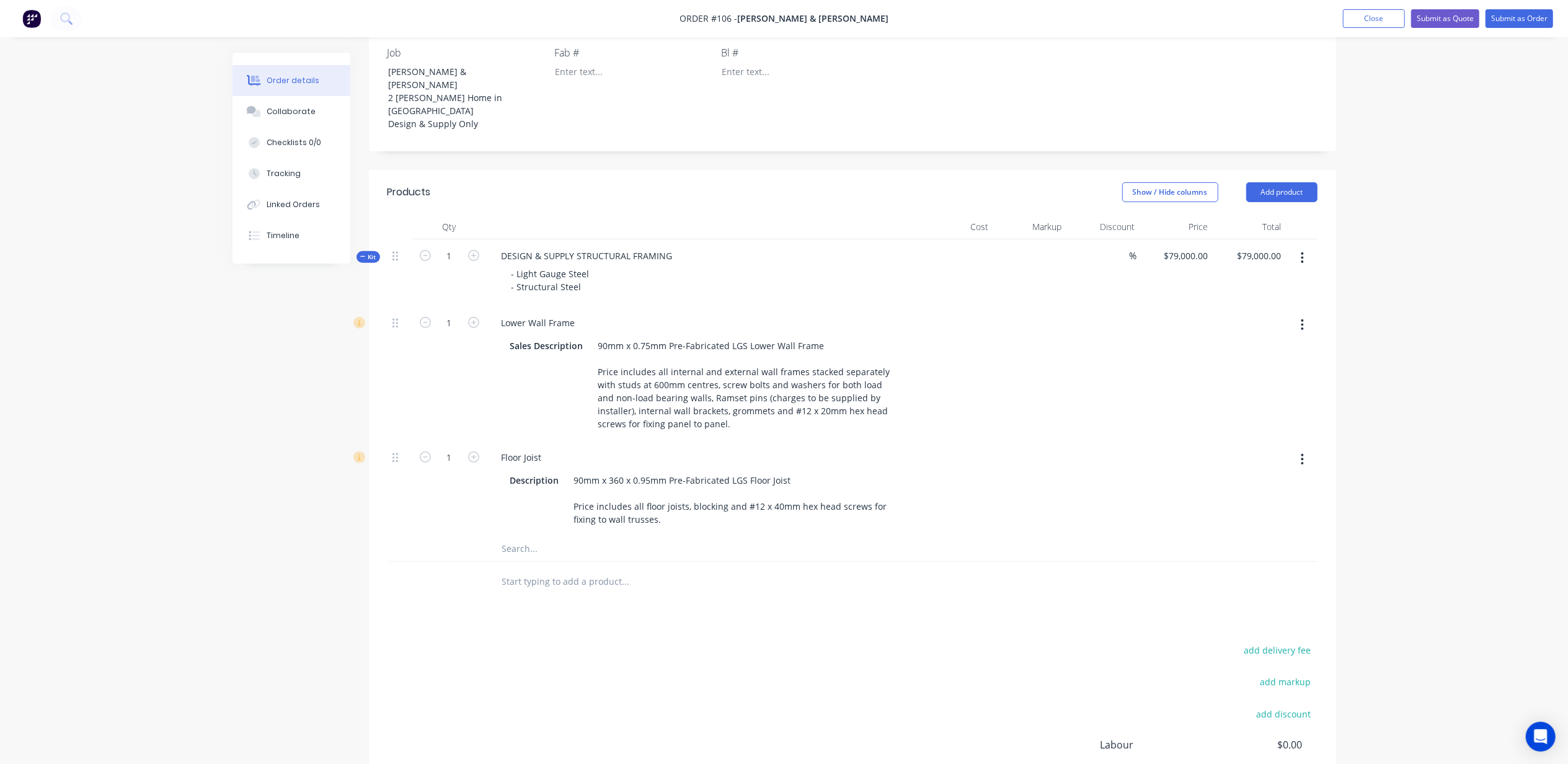
click at [511, 537] on input "text" at bounding box center [626, 549] width 248 height 25
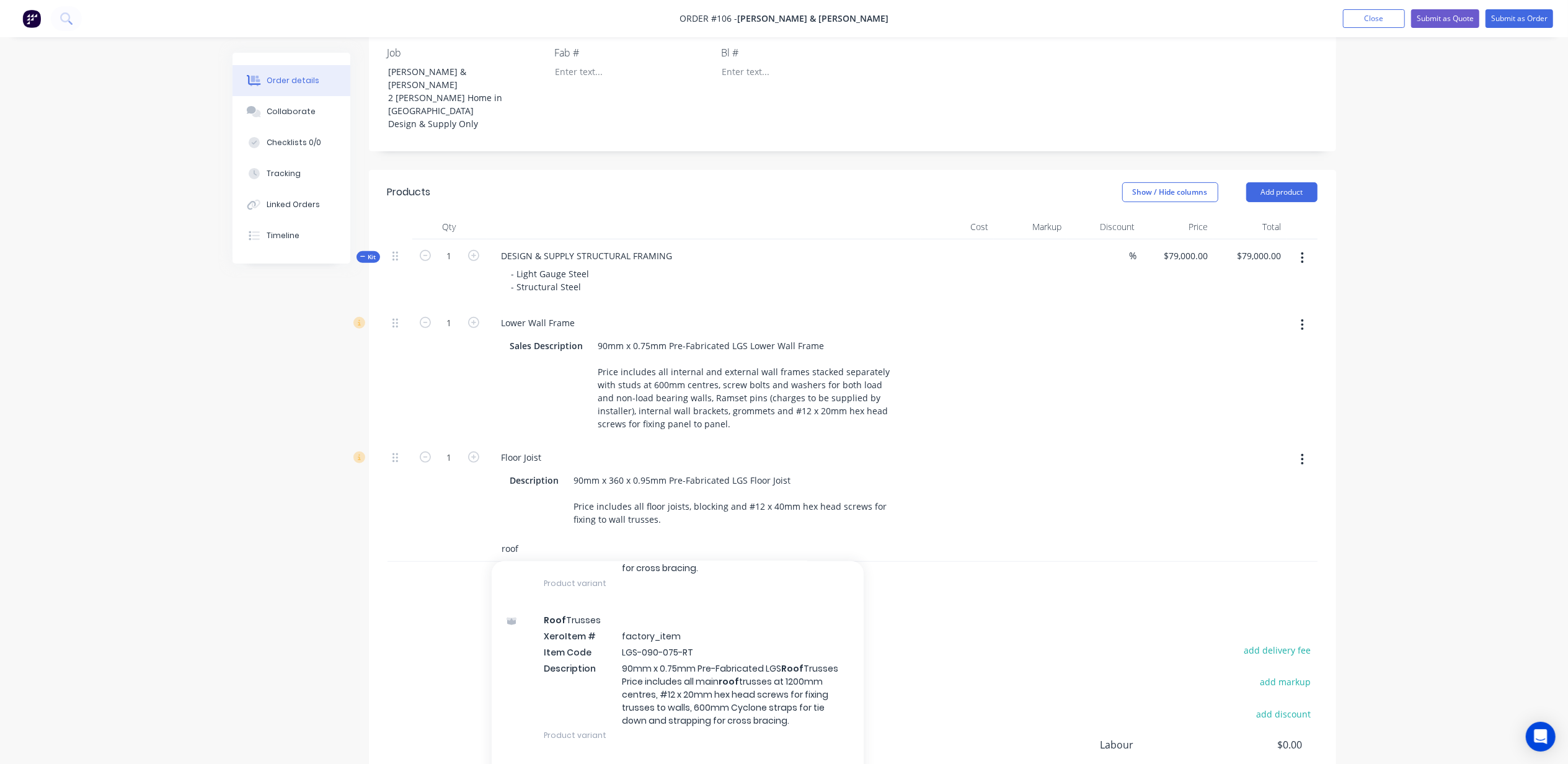
scroll to position [1902, 0]
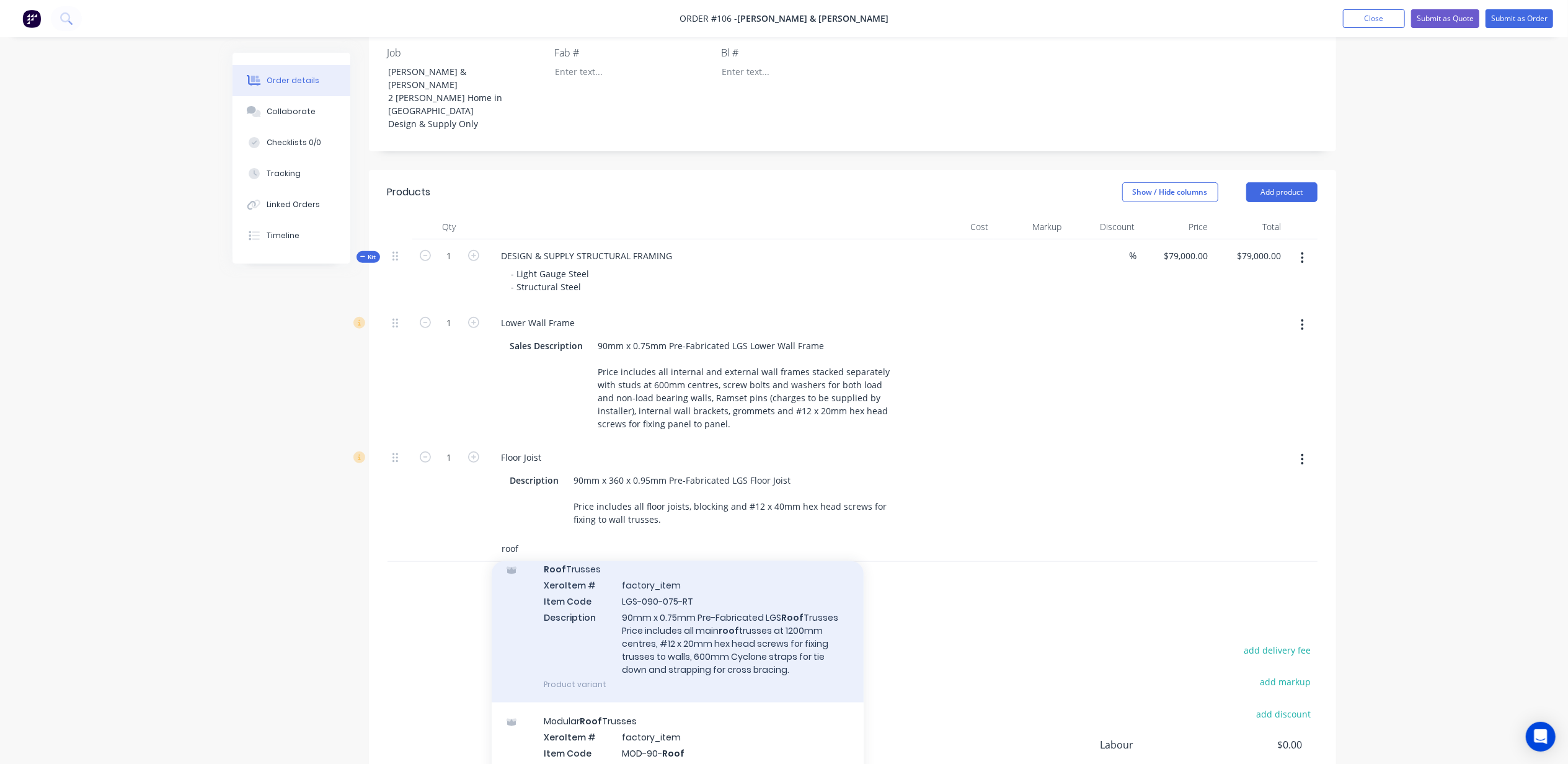
type input "roof"
click at [777, 586] on div "Roof Trusses Xero Item # factory_item Item Code LGS-090-075-RT Description 90mm…" at bounding box center [677, 627] width 372 height 152
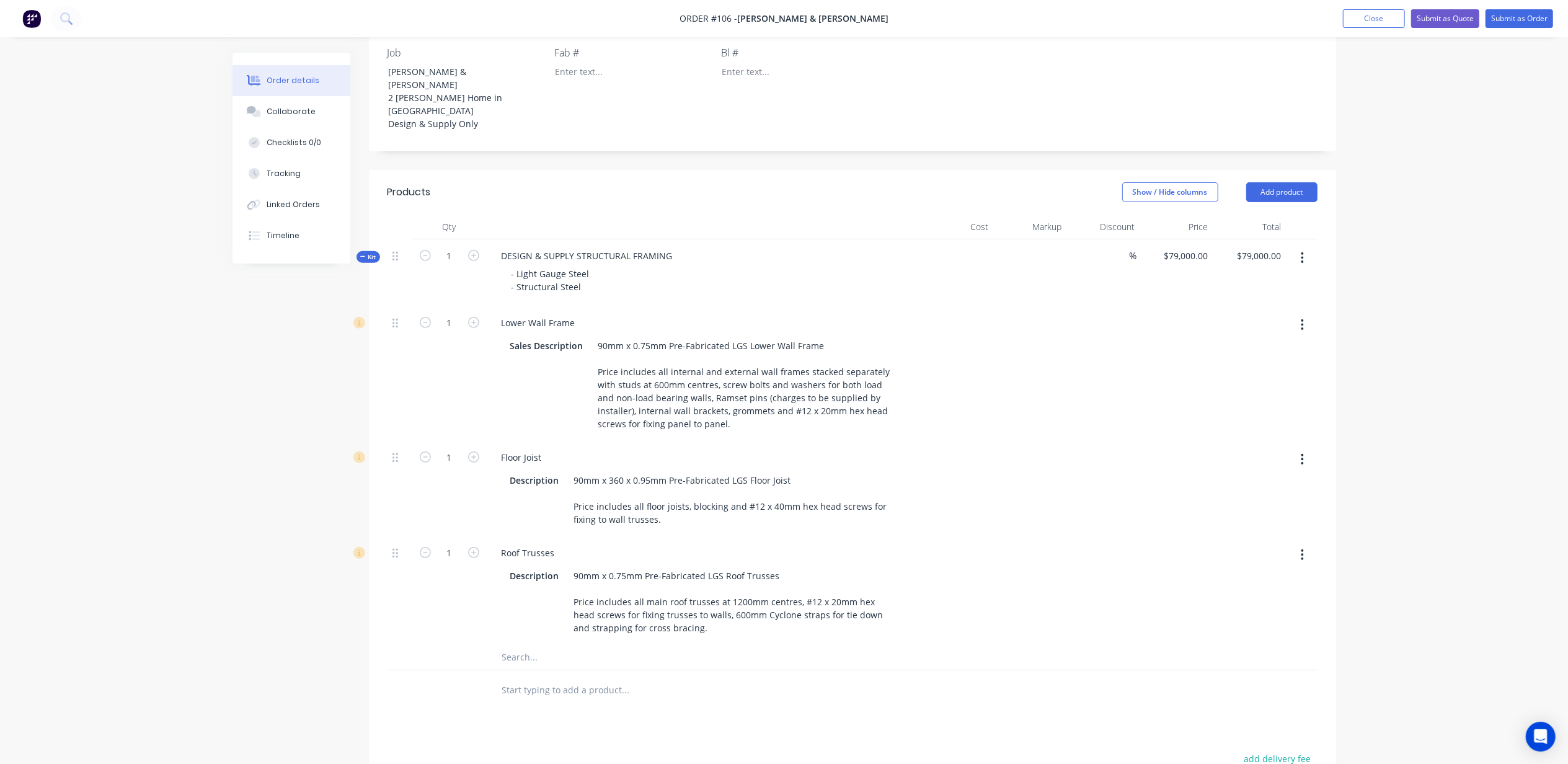
click at [536, 645] on input "text" at bounding box center [626, 658] width 248 height 25
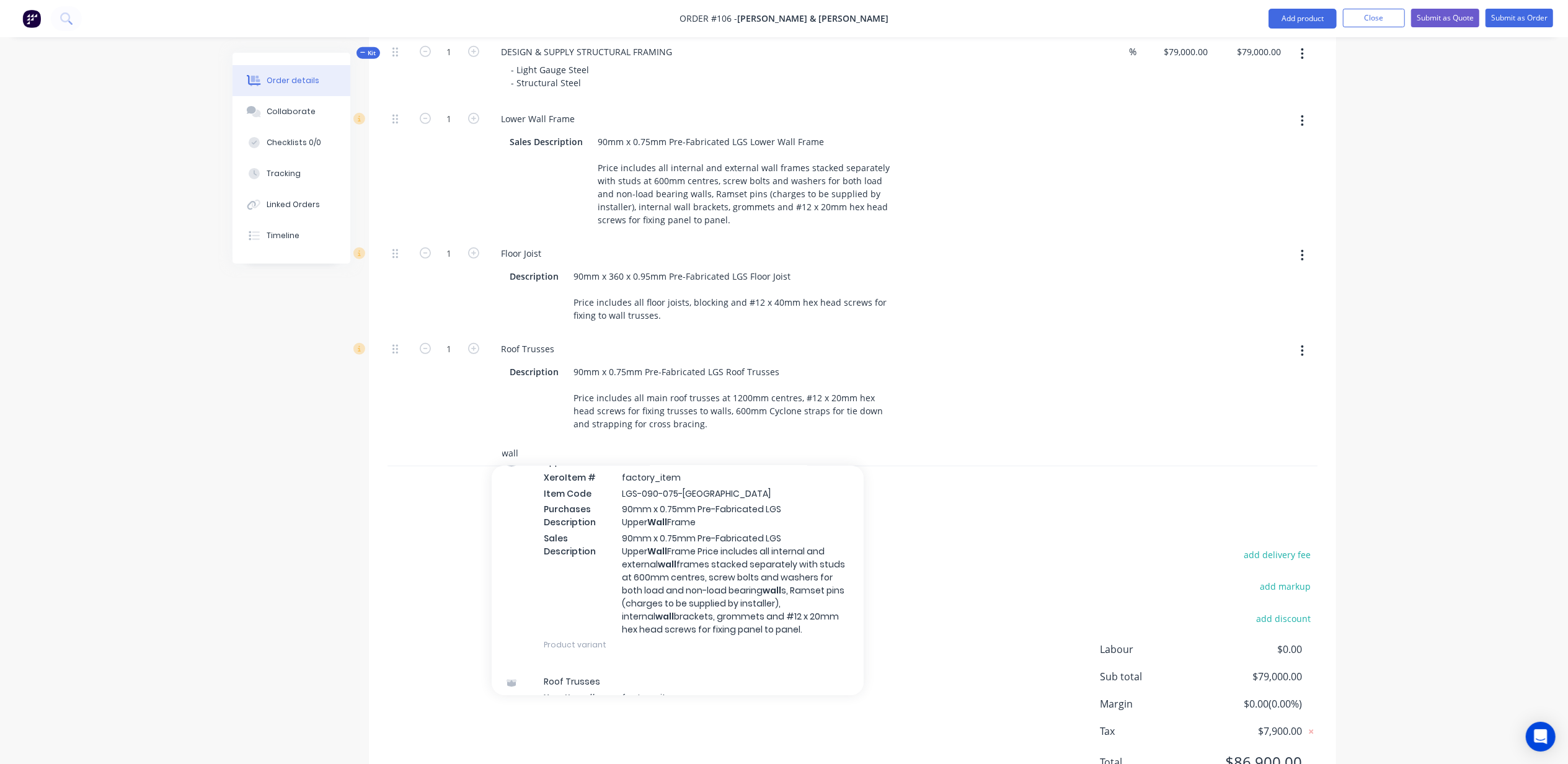
scroll to position [3226, 0]
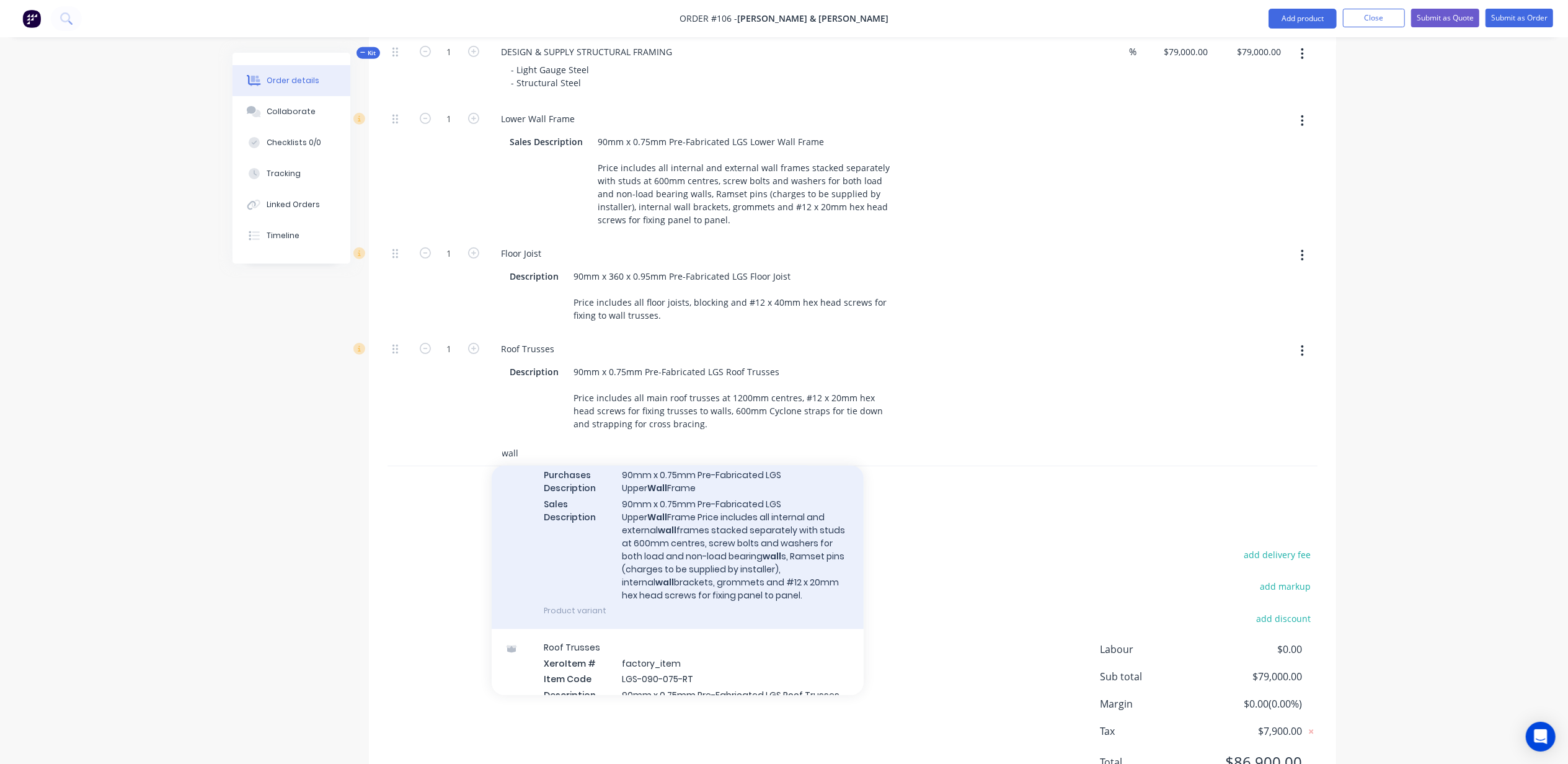
type input "wall"
click at [771, 456] on div "Upper Wall Frame Xero Item # factory_item Item Code LGS-090-075-UW Purchases De…" at bounding box center [677, 520] width 372 height 220
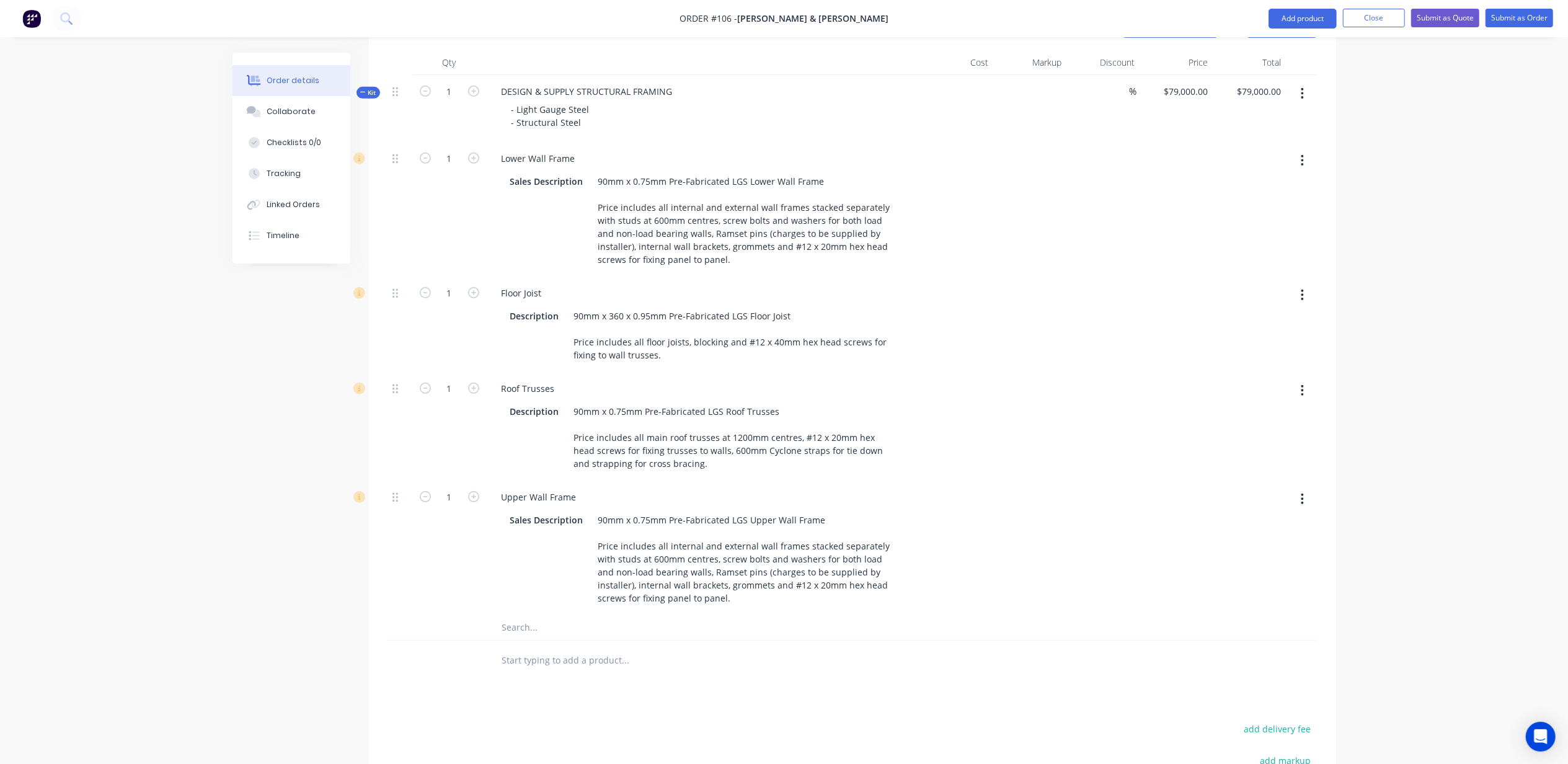
scroll to position [477, 0]
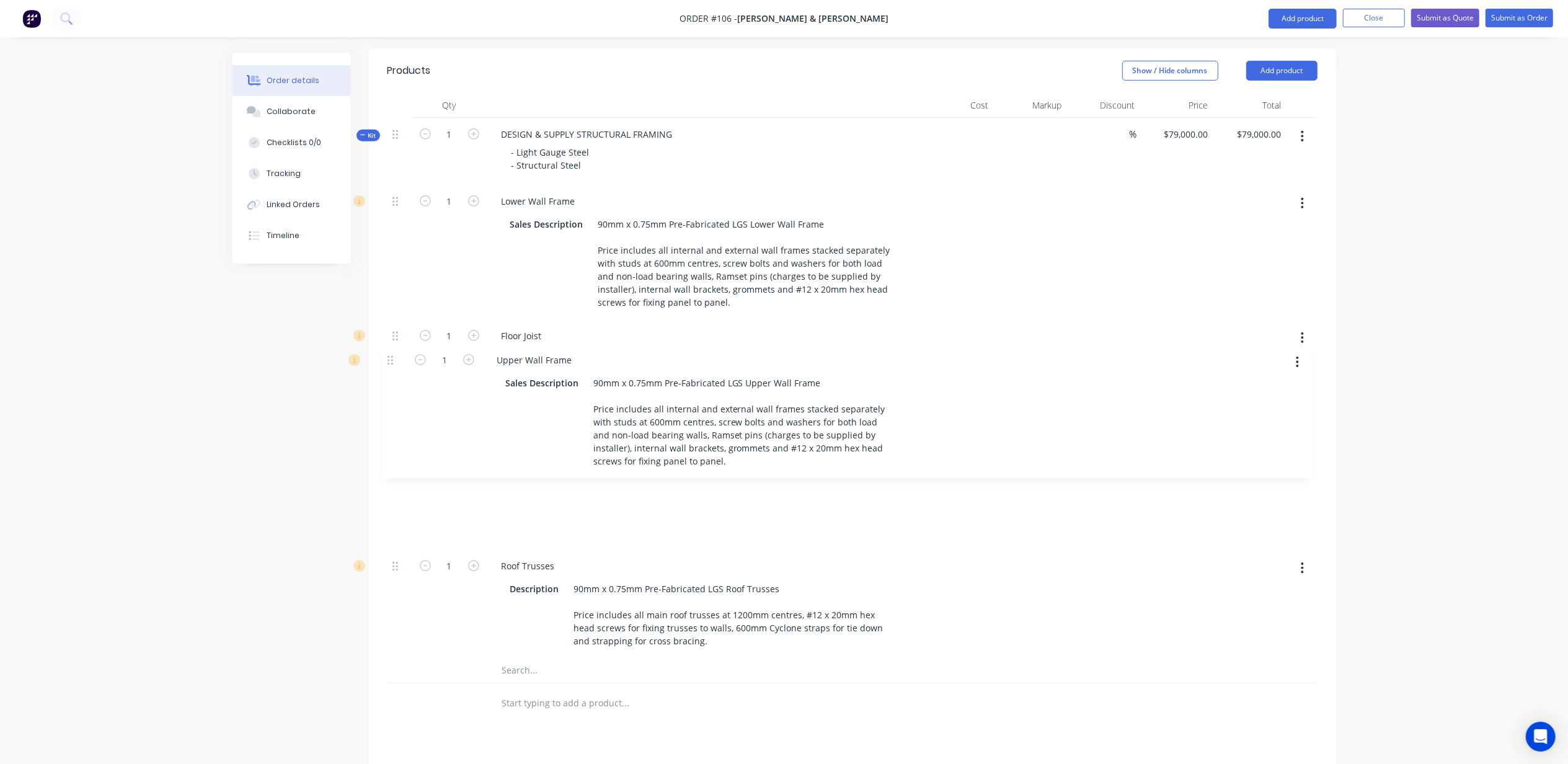
drag, startPoint x: 395, startPoint y: 481, endPoint x: 378, endPoint y: 367, distance: 115.3
click at [388, 356] on div "1 Lower Wall Frame Sales Description 90mm x 0.75mm Pre-Fabricated LGS Lower Wal…" at bounding box center [852, 421] width 930 height 473
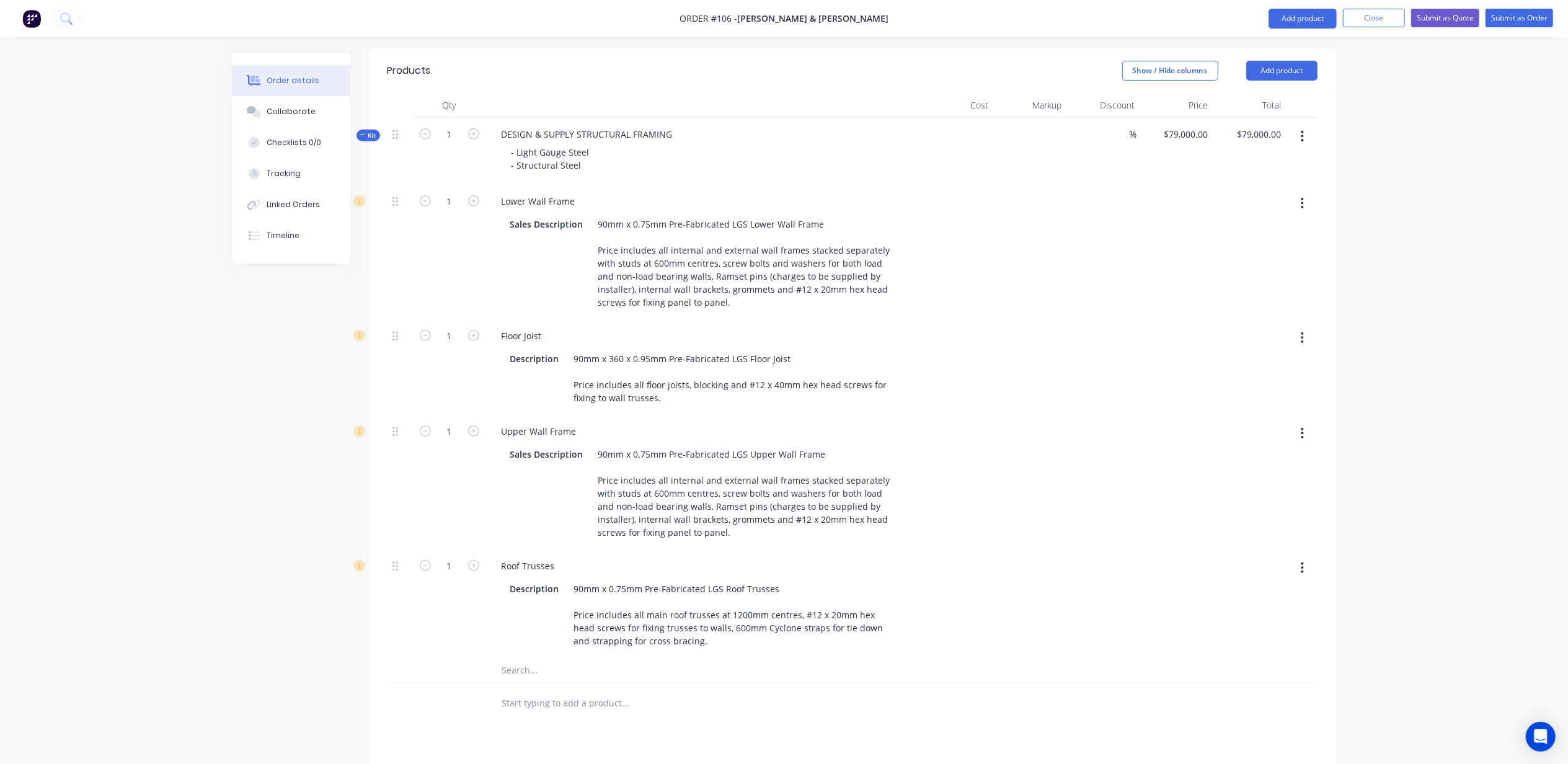
click at [541, 658] on input "text" at bounding box center [626, 671] width 248 height 25
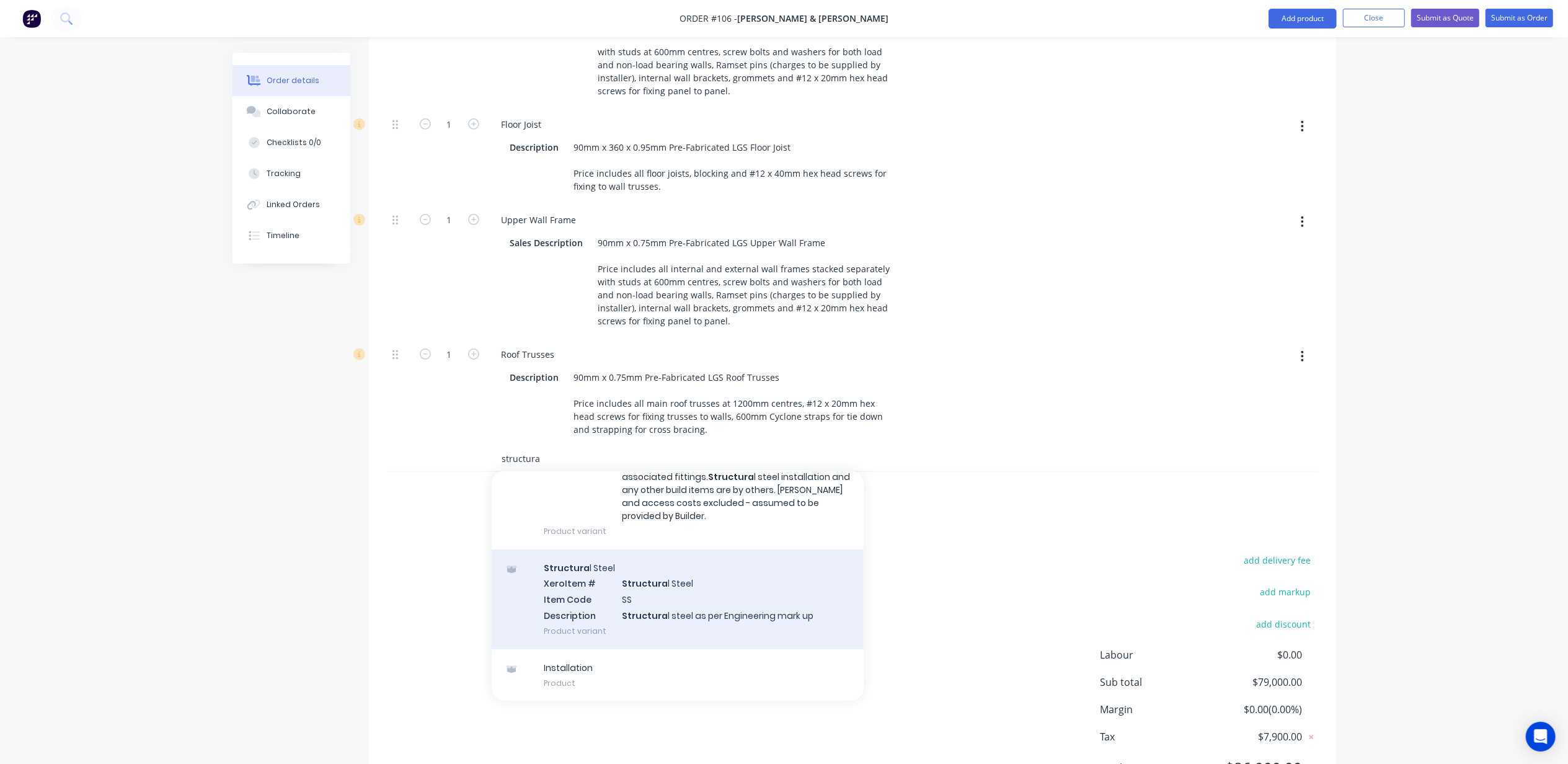
scroll to position [695, 0]
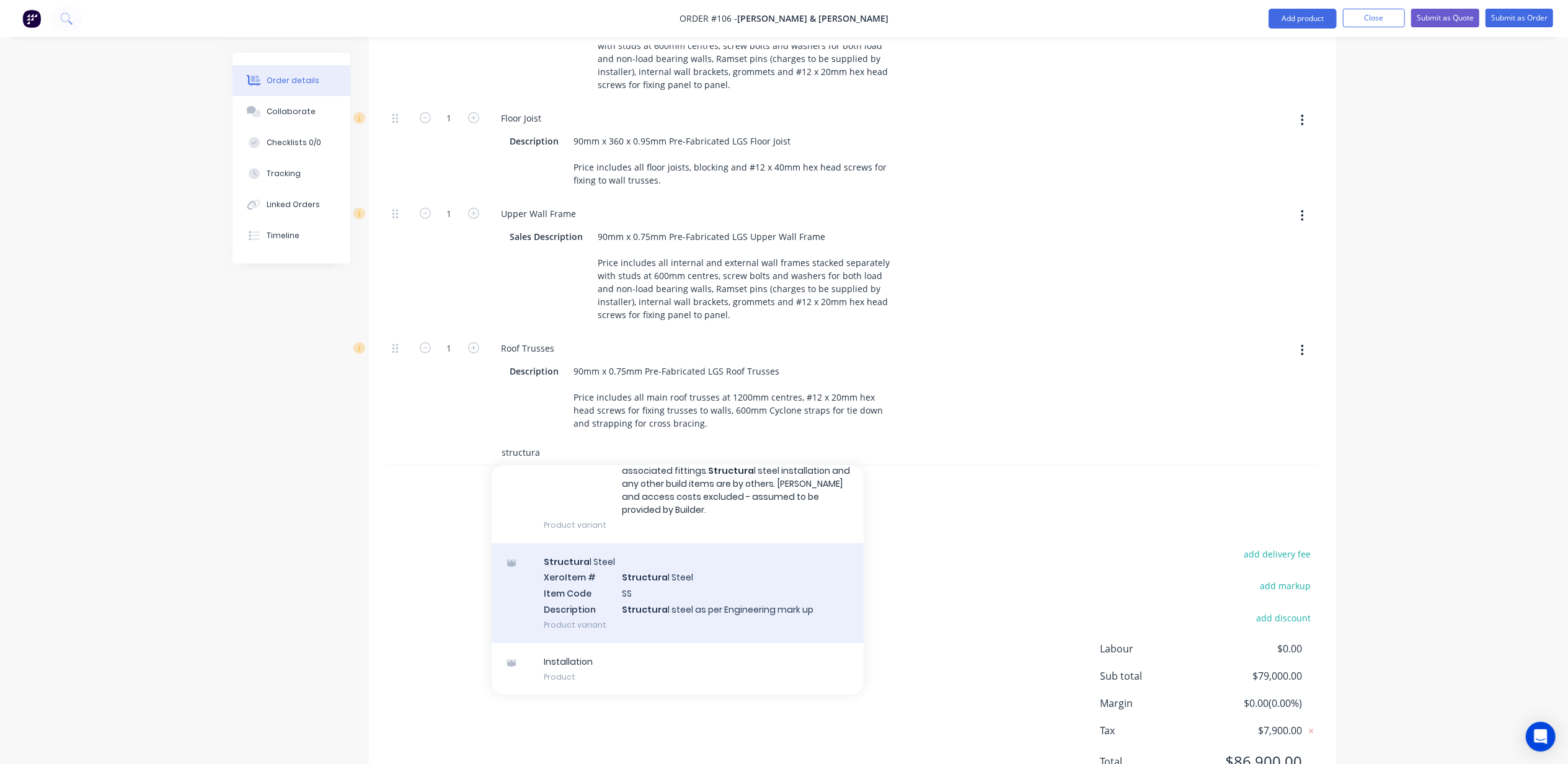
type input "structura"
click at [690, 544] on div "Structura l Steel Xero Item # Structura l Steel Item Code SS Description Struct…" at bounding box center [677, 593] width 372 height 100
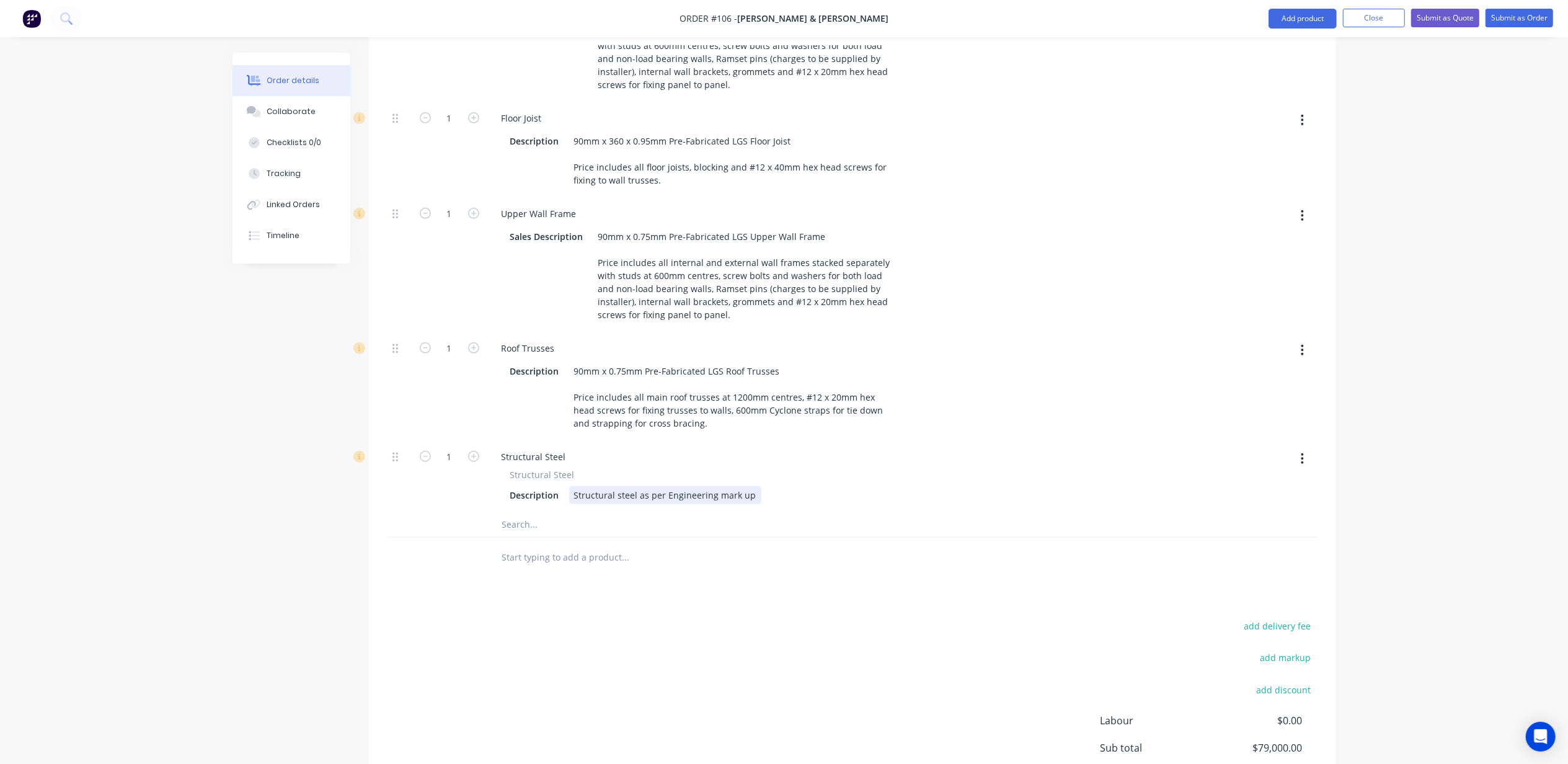
click at [639, 486] on div "Structural steel as per Engineering mark up" at bounding box center [665, 495] width 193 height 18
click at [653, 468] on div "Structural Steel Description Structural steel as per Engineering mark up" at bounding box center [704, 486] width 424 height 36
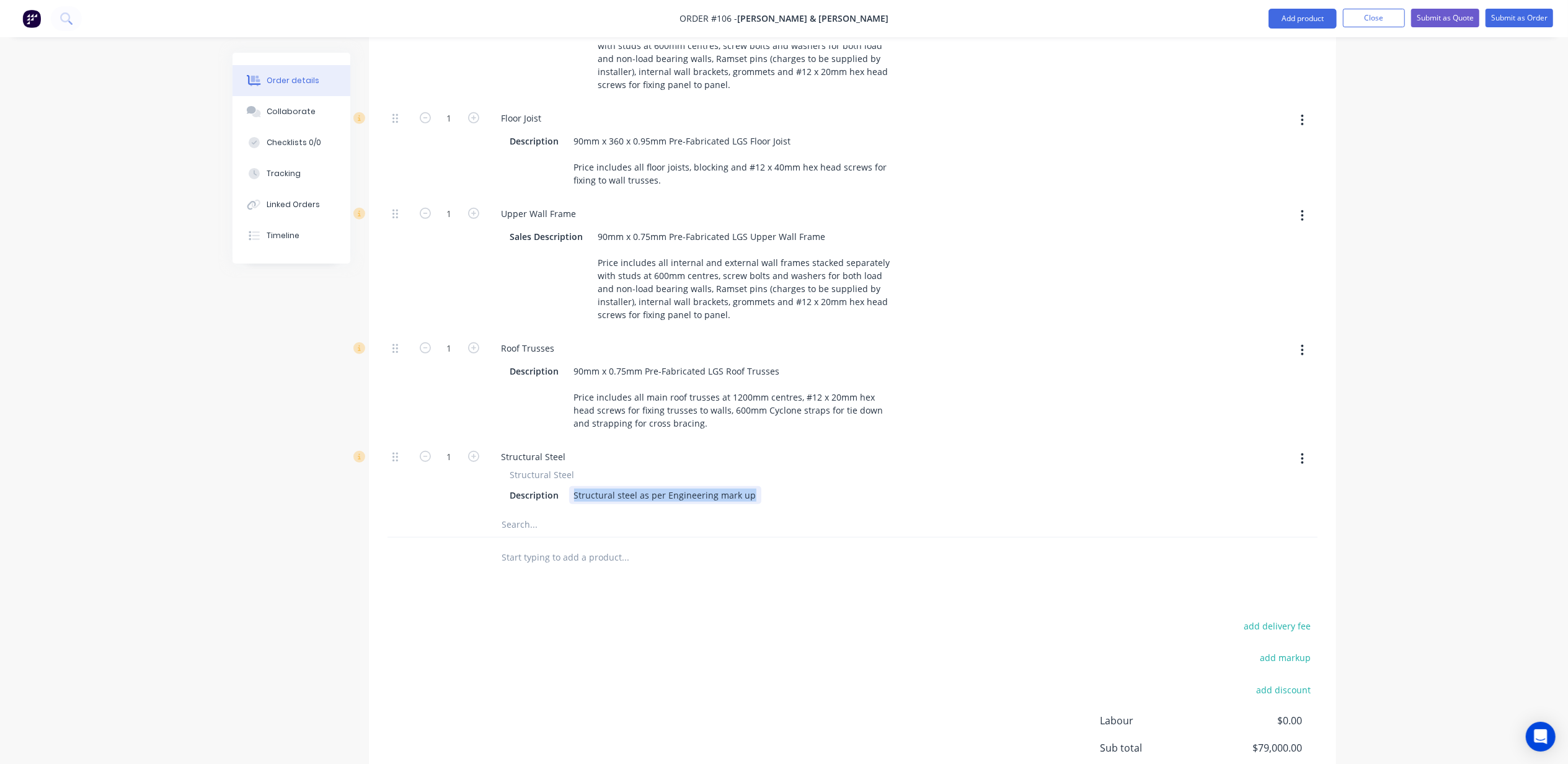
paste div
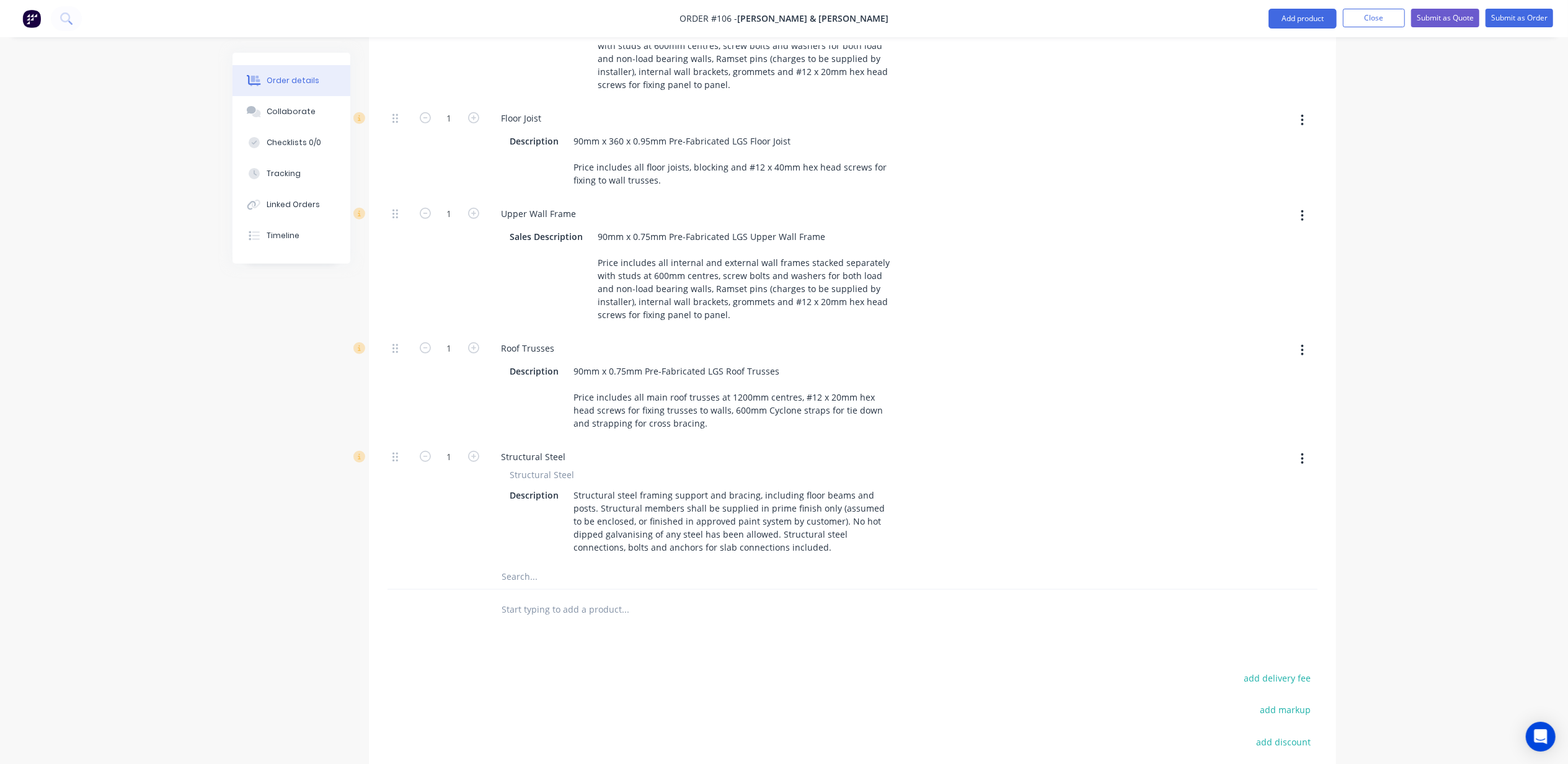
click at [47, 555] on div "Order details Collaborate Checklists 0/0 Tracking Linked Orders Timeline Order …" at bounding box center [784, 126] width 1568 height 1641
click at [561, 468] on span "Structural Steel" at bounding box center [543, 474] width 64 height 13
click at [126, 465] on div "Order details Collaborate Checklists 0/0 Tracking Linked Orders Timeline Order …" at bounding box center [784, 126] width 1568 height 1641
click at [561, 564] on input "text" at bounding box center [626, 577] width 248 height 25
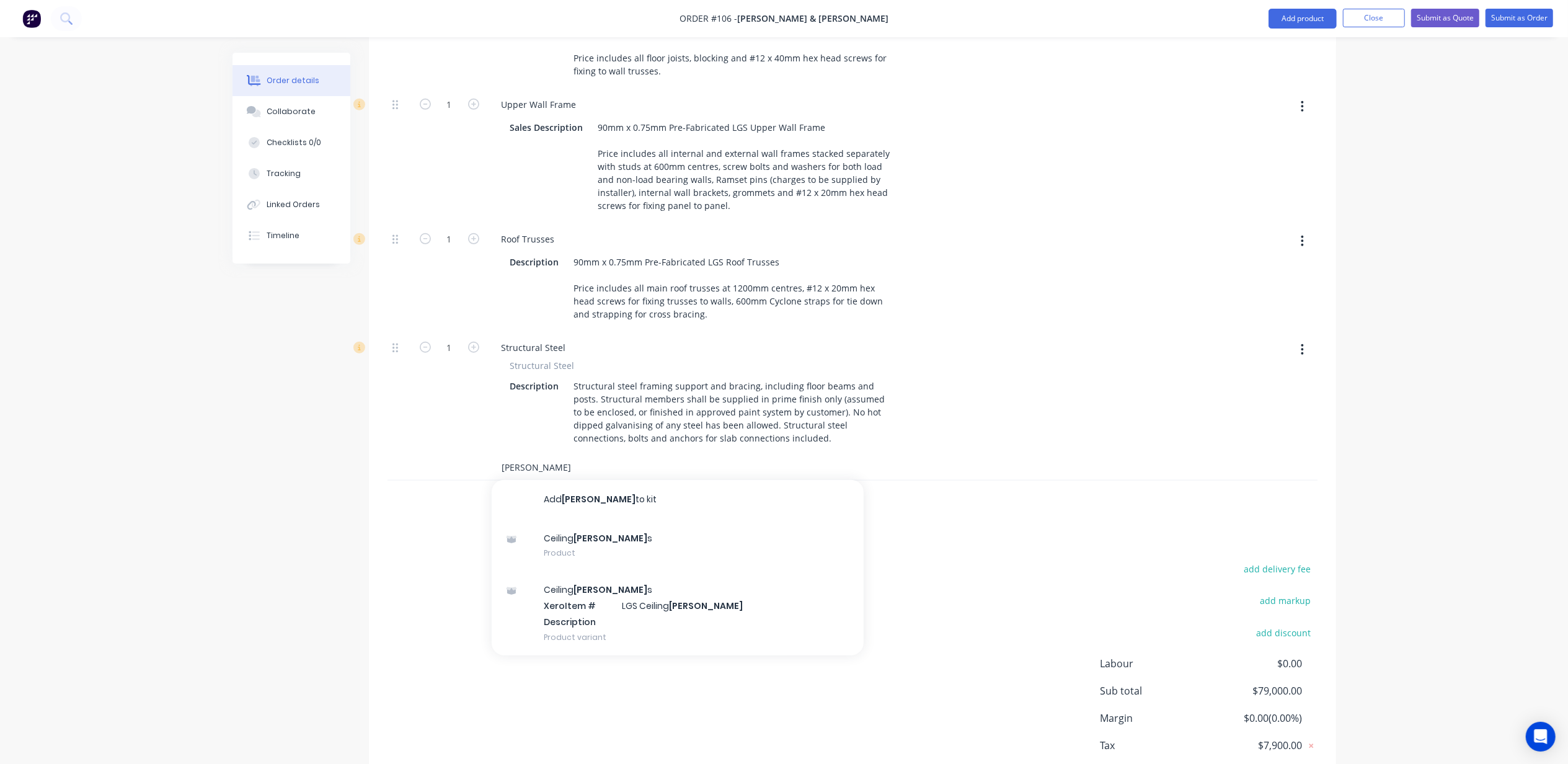
scroll to position [818, 0]
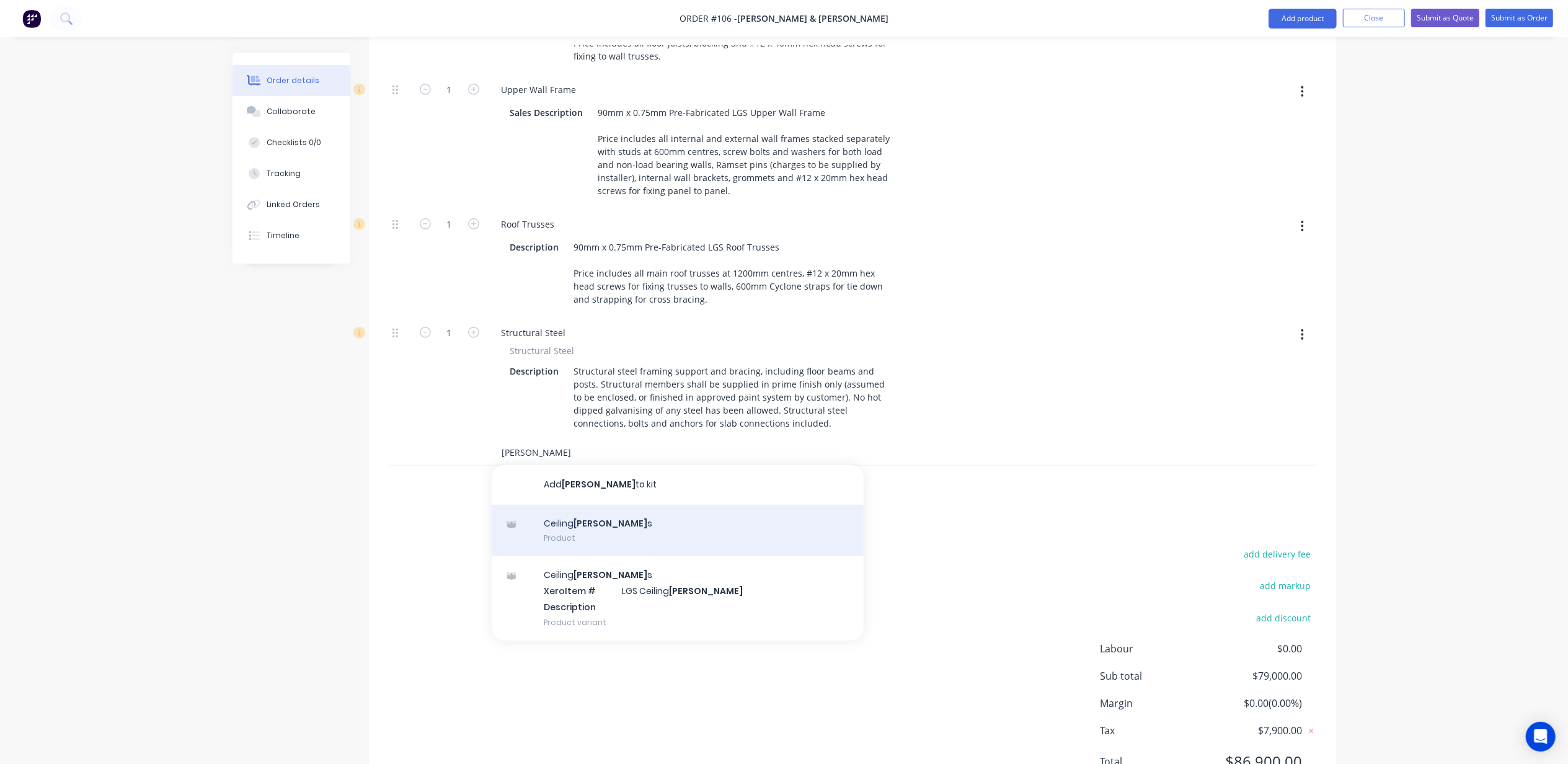
type input "batten"
click at [626, 505] on div "Ceiling Batten s Product" at bounding box center [677, 531] width 372 height 52
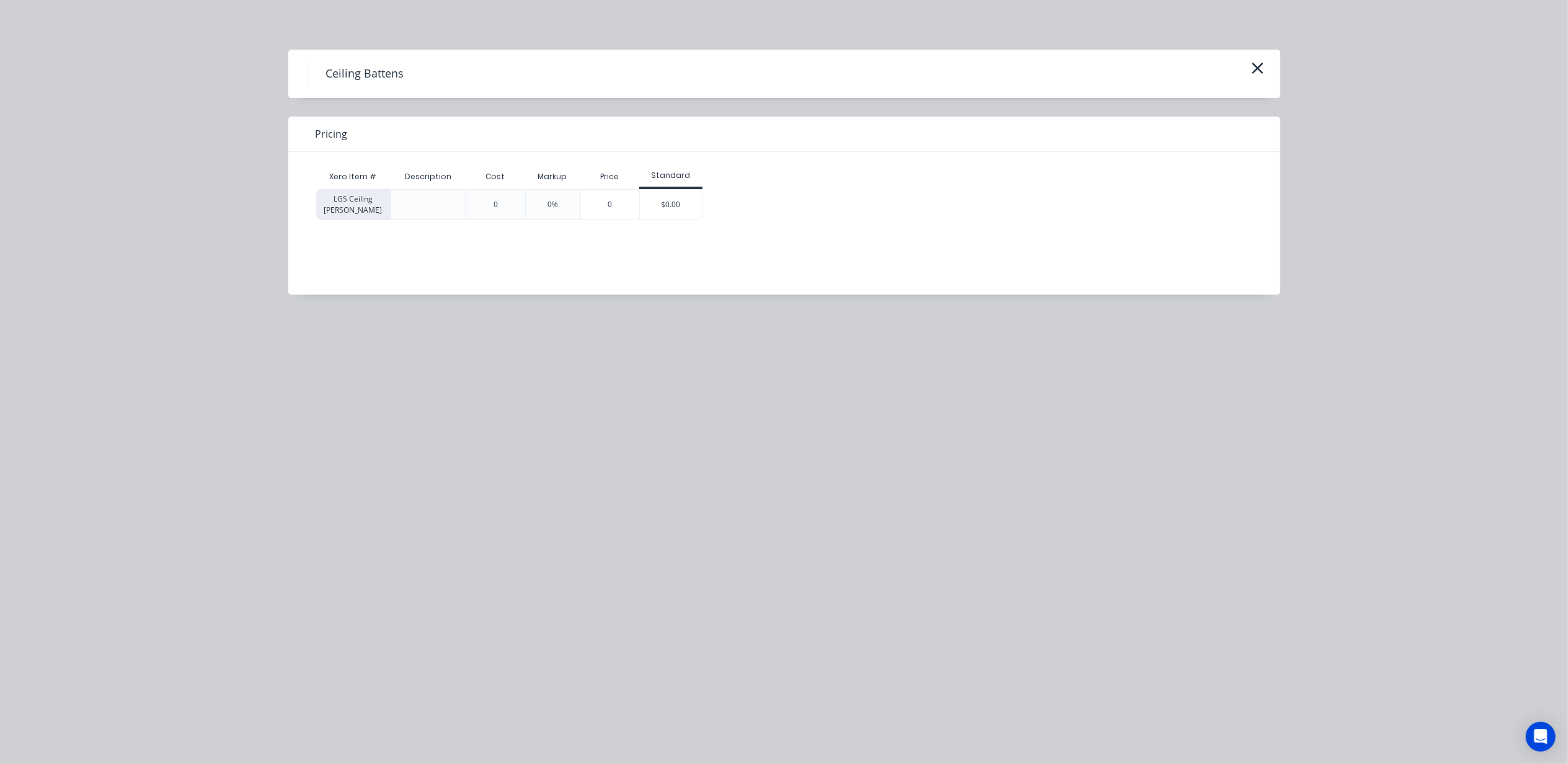
click at [434, 197] on div at bounding box center [428, 204] width 20 height 20
click at [435, 207] on div at bounding box center [428, 204] width 20 height 20
click at [499, 207] on div "0" at bounding box center [495, 204] width 59 height 31
drag, startPoint x: 504, startPoint y: 207, endPoint x: 457, endPoint y: 206, distance: 47.0
click at [457, 206] on div "LGS Ceiling Batten 0 0% 0 $0.00" at bounding box center [509, 204] width 387 height 31
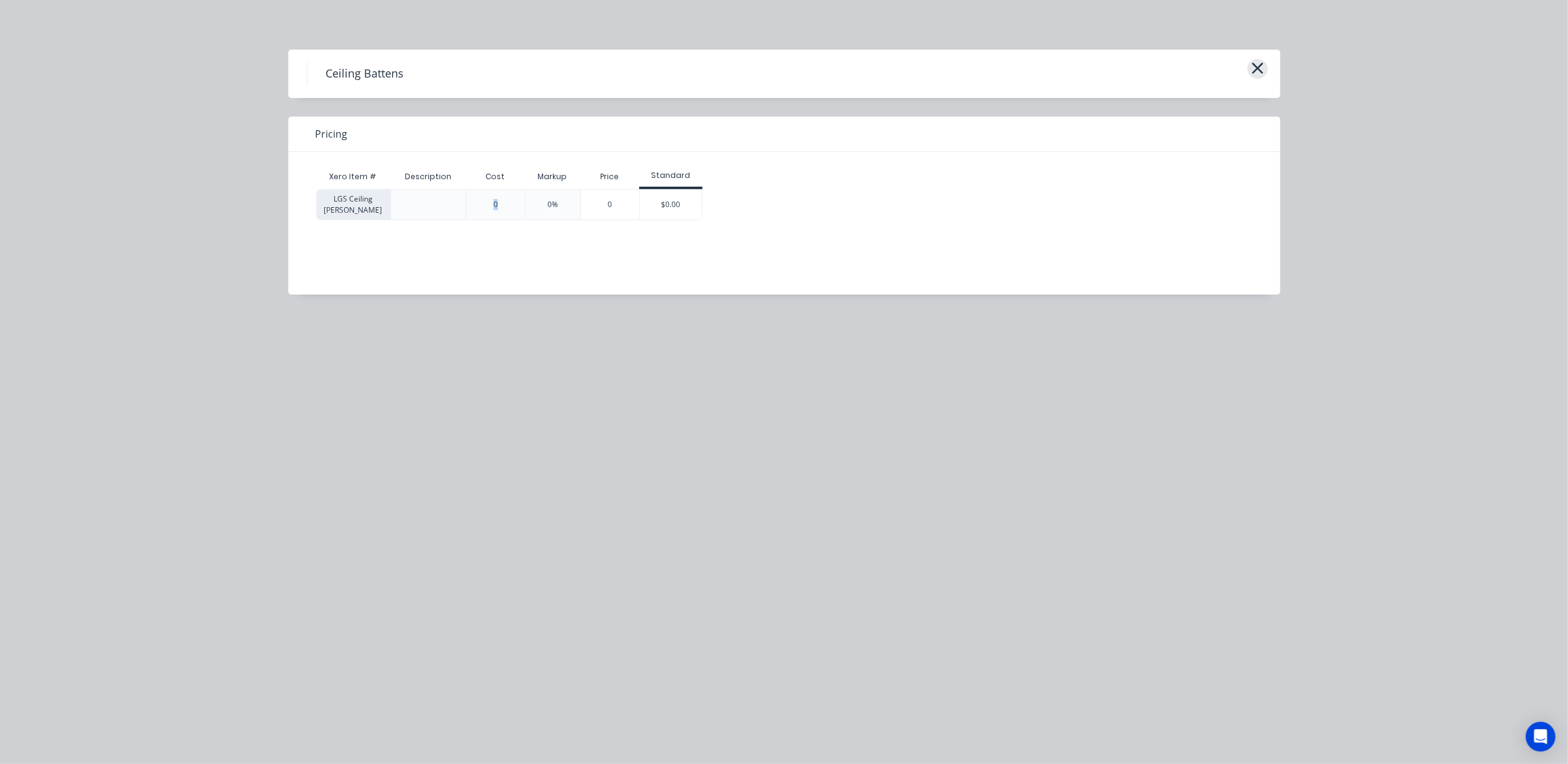
click at [1258, 65] on icon "button" at bounding box center [1258, 68] width 13 height 17
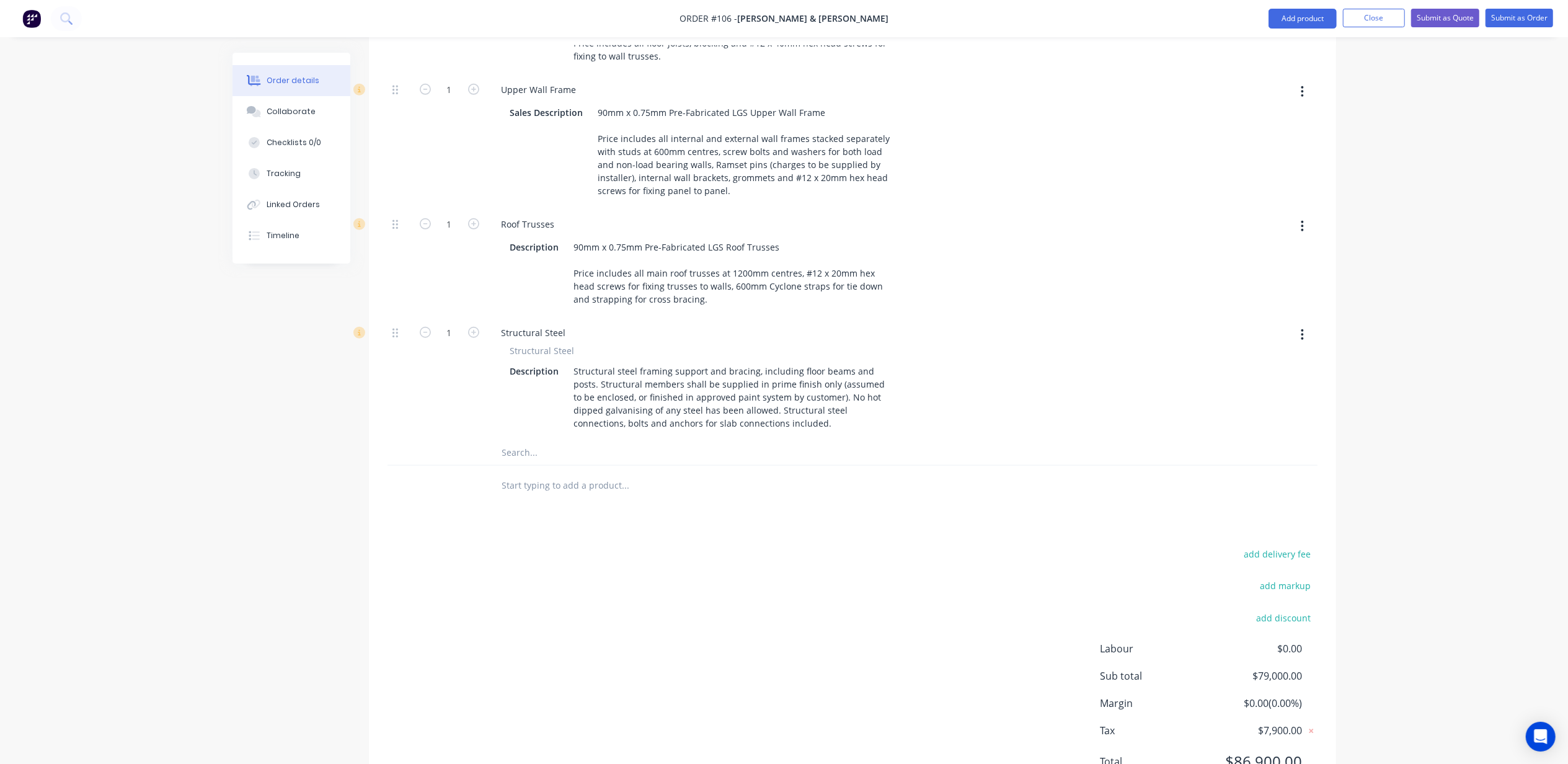
click at [529, 440] on input "text" at bounding box center [626, 453] width 248 height 25
type input "batt"
click at [587, 465] on div "Products Show / Hide columns Add product Qty Cost Markup Discount Price Total K…" at bounding box center [852, 255] width 967 height 1098
click at [541, 440] on input "batt" at bounding box center [626, 453] width 248 height 25
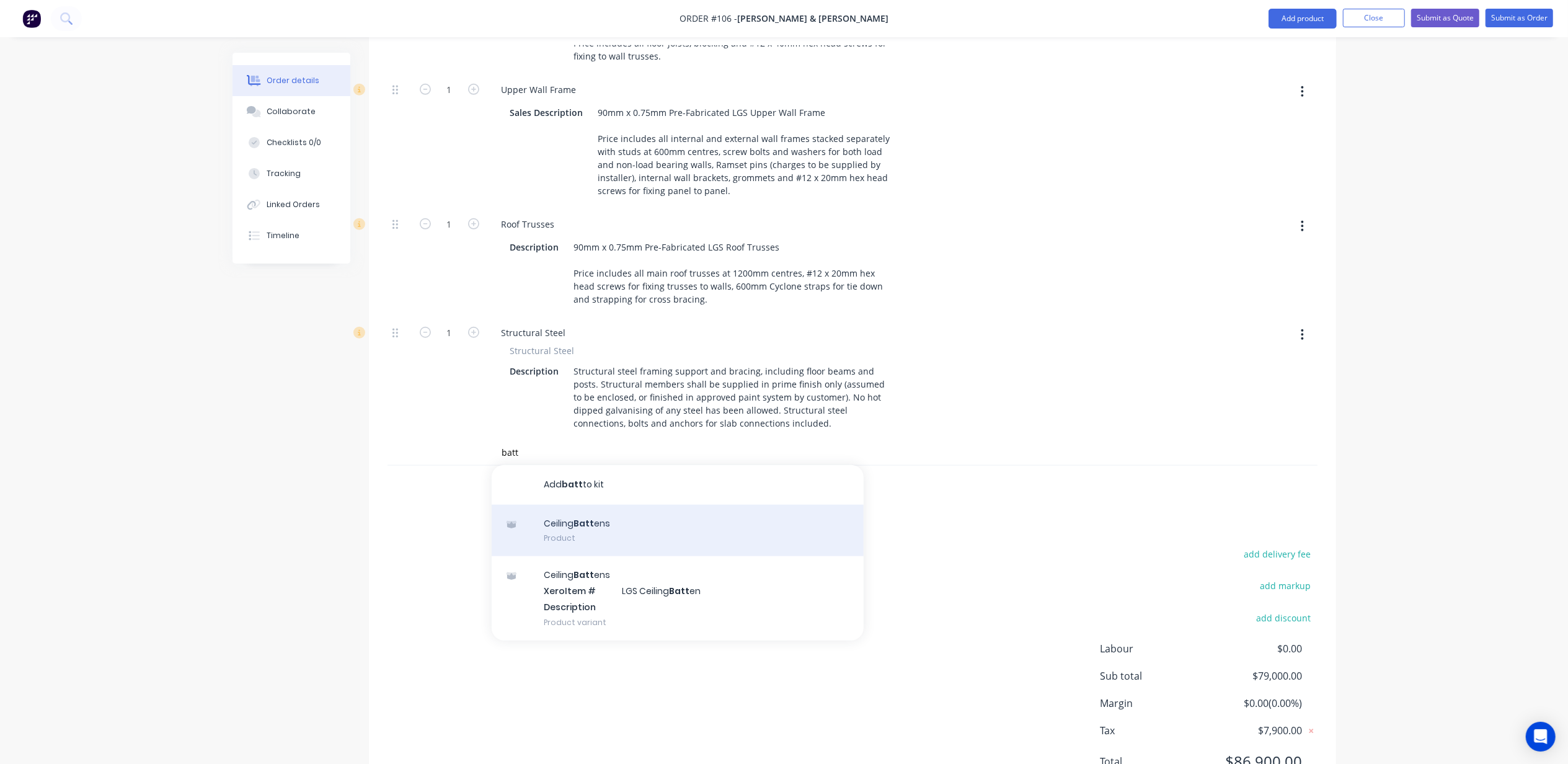
click at [566, 505] on div "Ceiling Batt ens Product" at bounding box center [677, 531] width 372 height 52
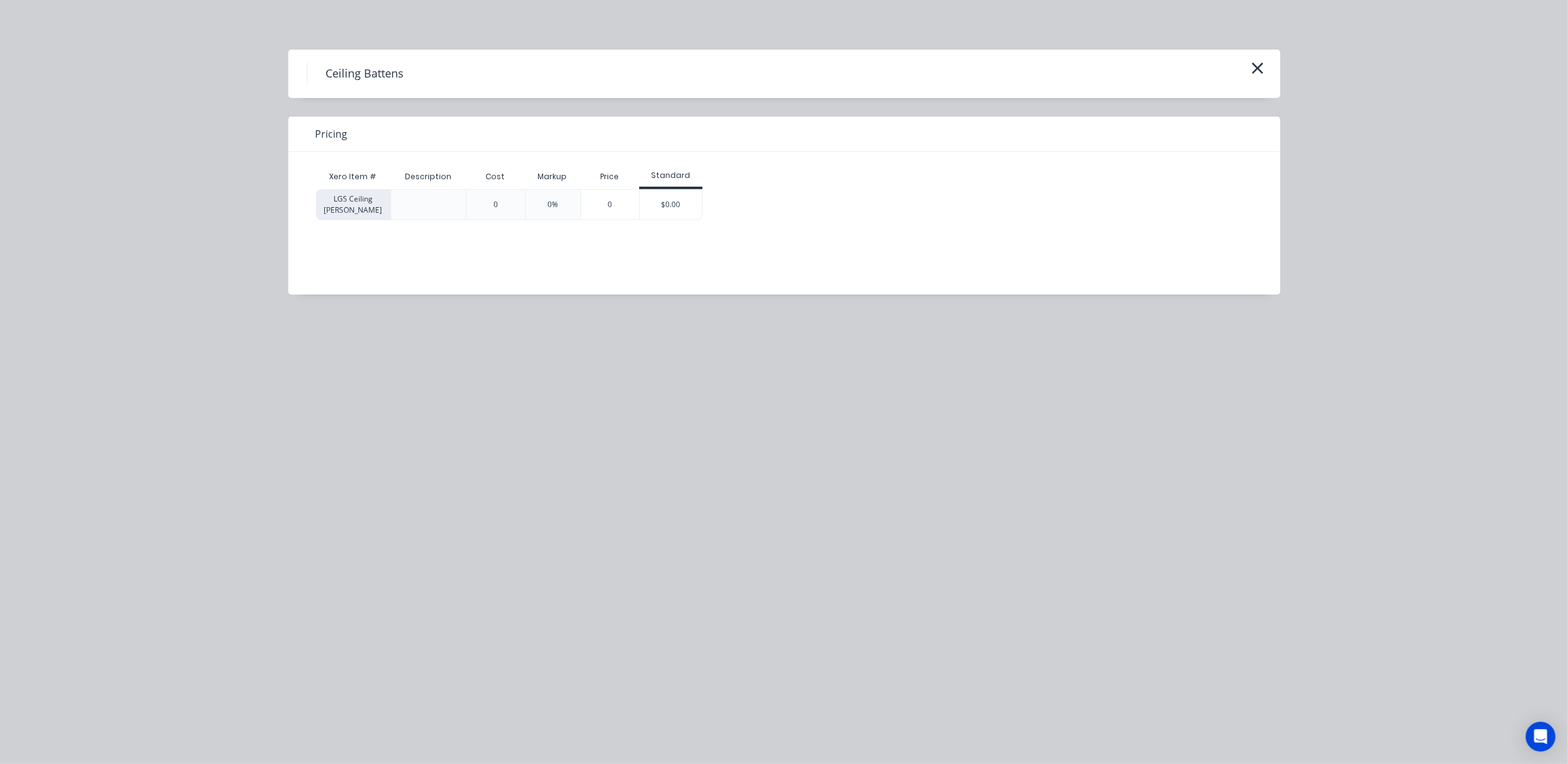
click at [1255, 67] on icon "button" at bounding box center [1258, 68] width 13 height 17
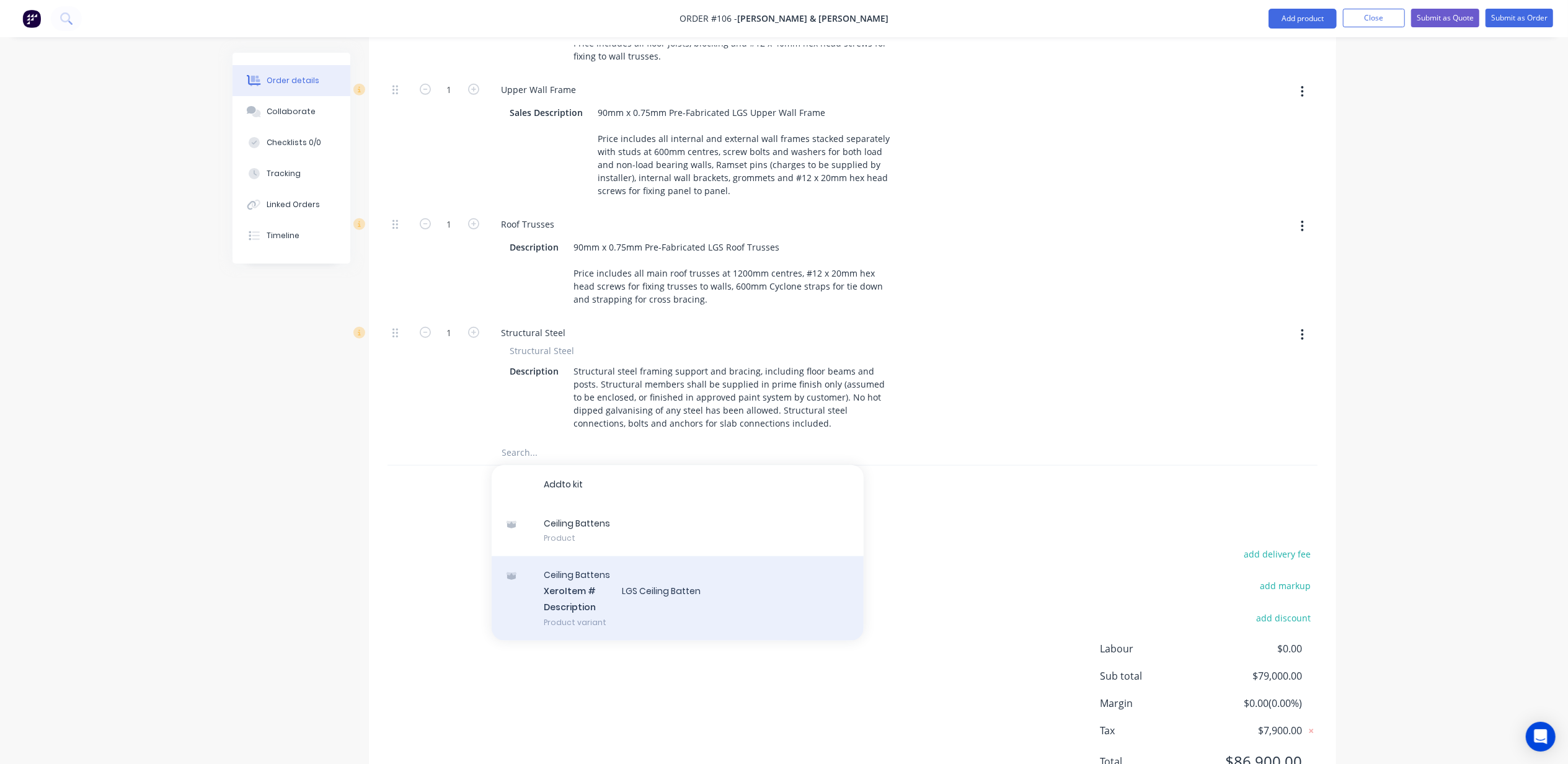
click at [566, 556] on div "C e i l i n g B a t t e n s X e r o Item # L G S C e i l i n g B a t t e n D e …" at bounding box center [677, 598] width 372 height 84
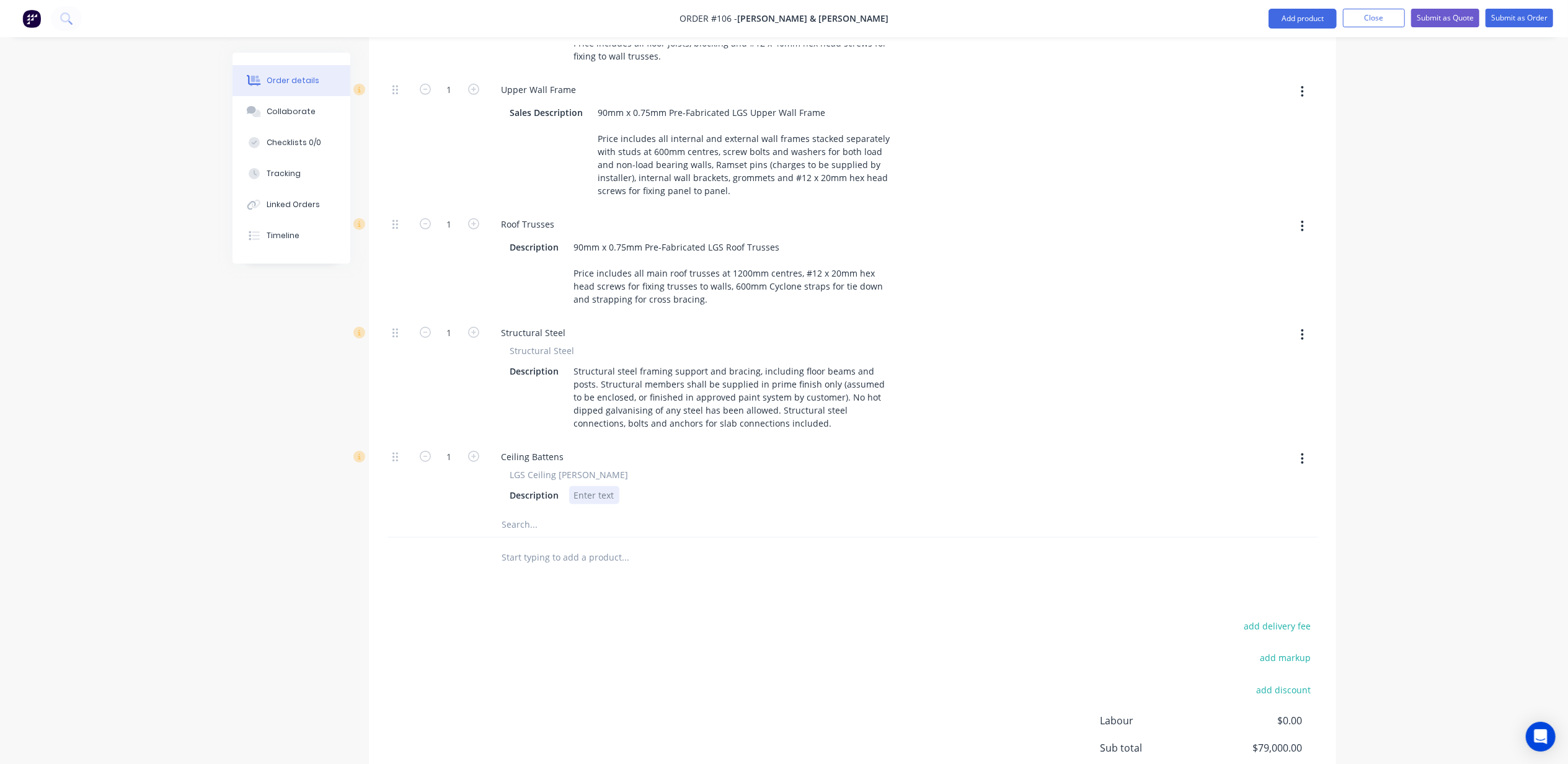
click at [606, 486] on div at bounding box center [594, 495] width 50 height 18
drag, startPoint x: 598, startPoint y: 438, endPoint x: 608, endPoint y: 437, distance: 10.0
click at [603, 486] on div at bounding box center [594, 495] width 50 height 18
paste div
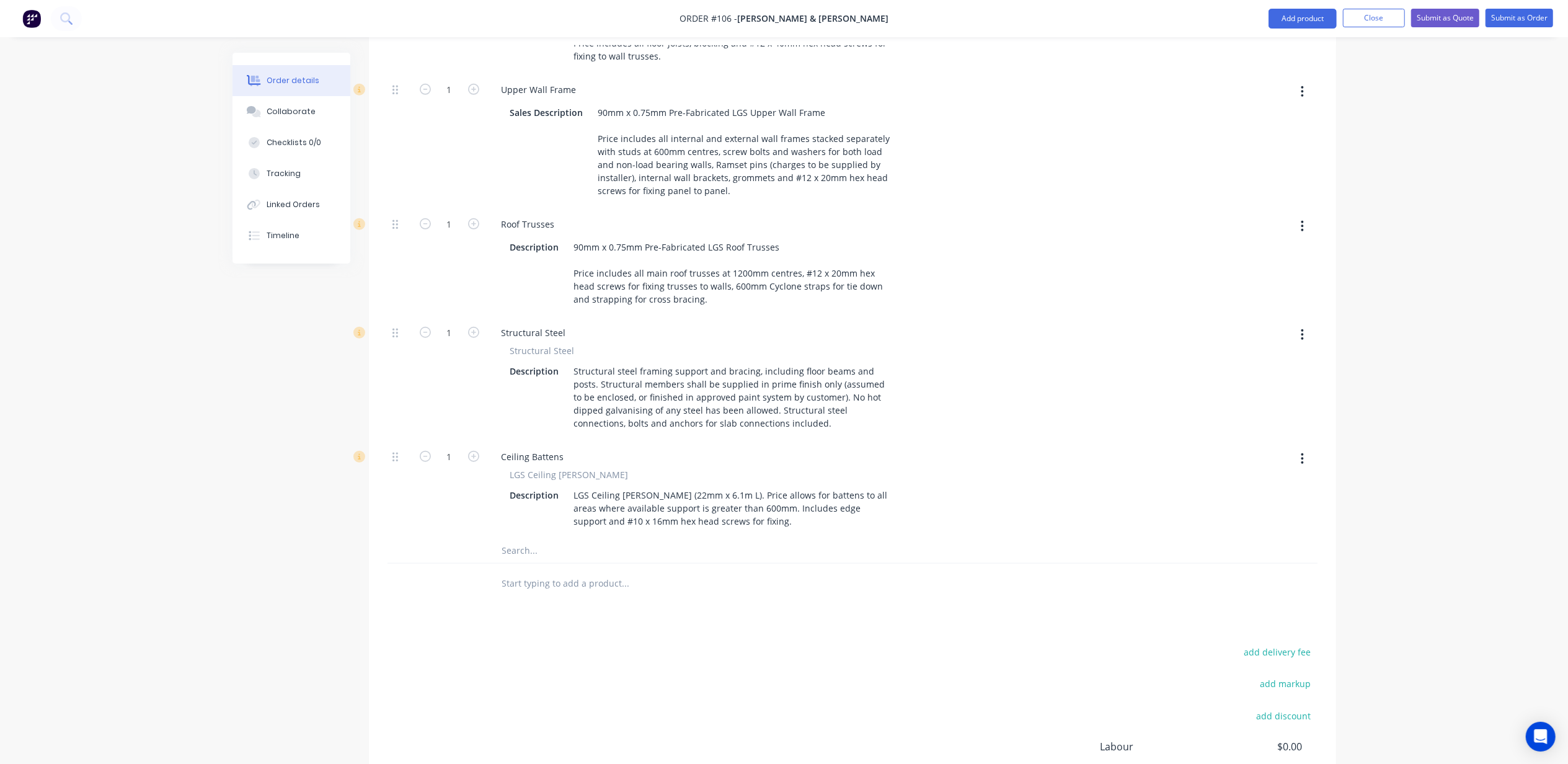
click at [75, 500] on div "Order details Collaborate Checklists 0/0 Tracking Linked Orders Timeline Order …" at bounding box center [784, 51] width 1568 height 1739
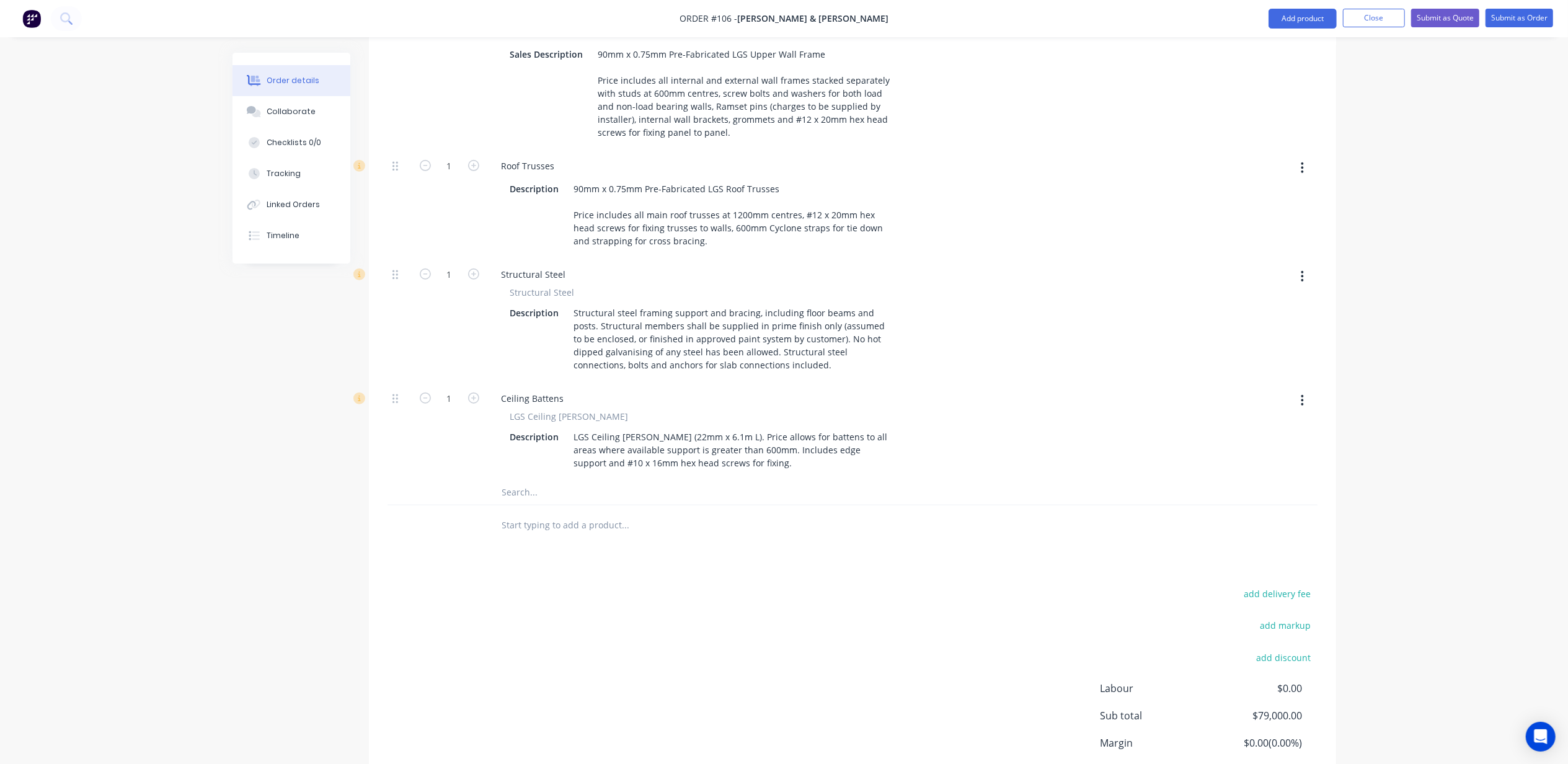
scroll to position [917, 0]
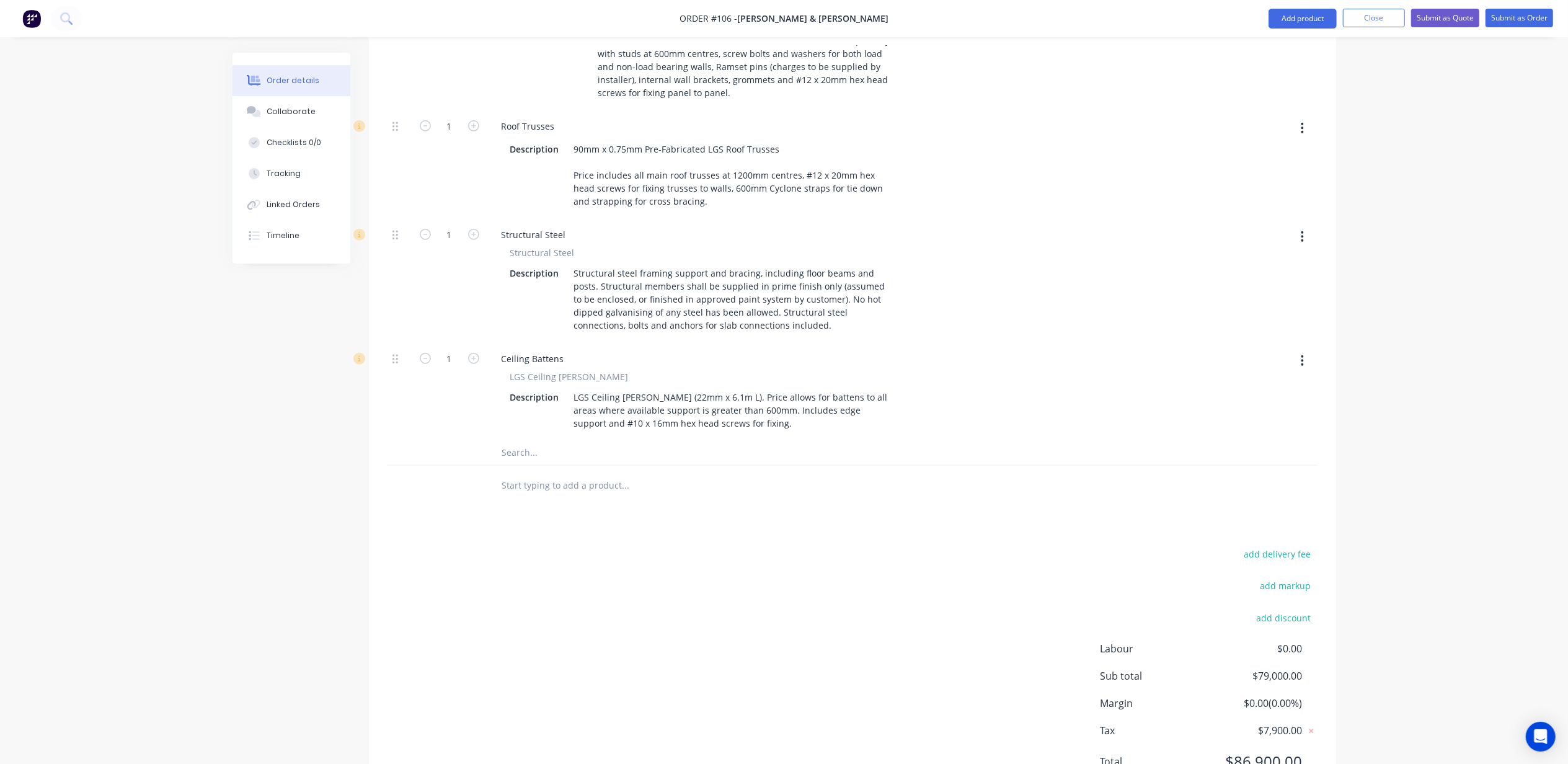
click at [559, 473] on input "text" at bounding box center [626, 486] width 248 height 25
type input "service"
click at [515, 473] on input "service" at bounding box center [626, 486] width 248 height 25
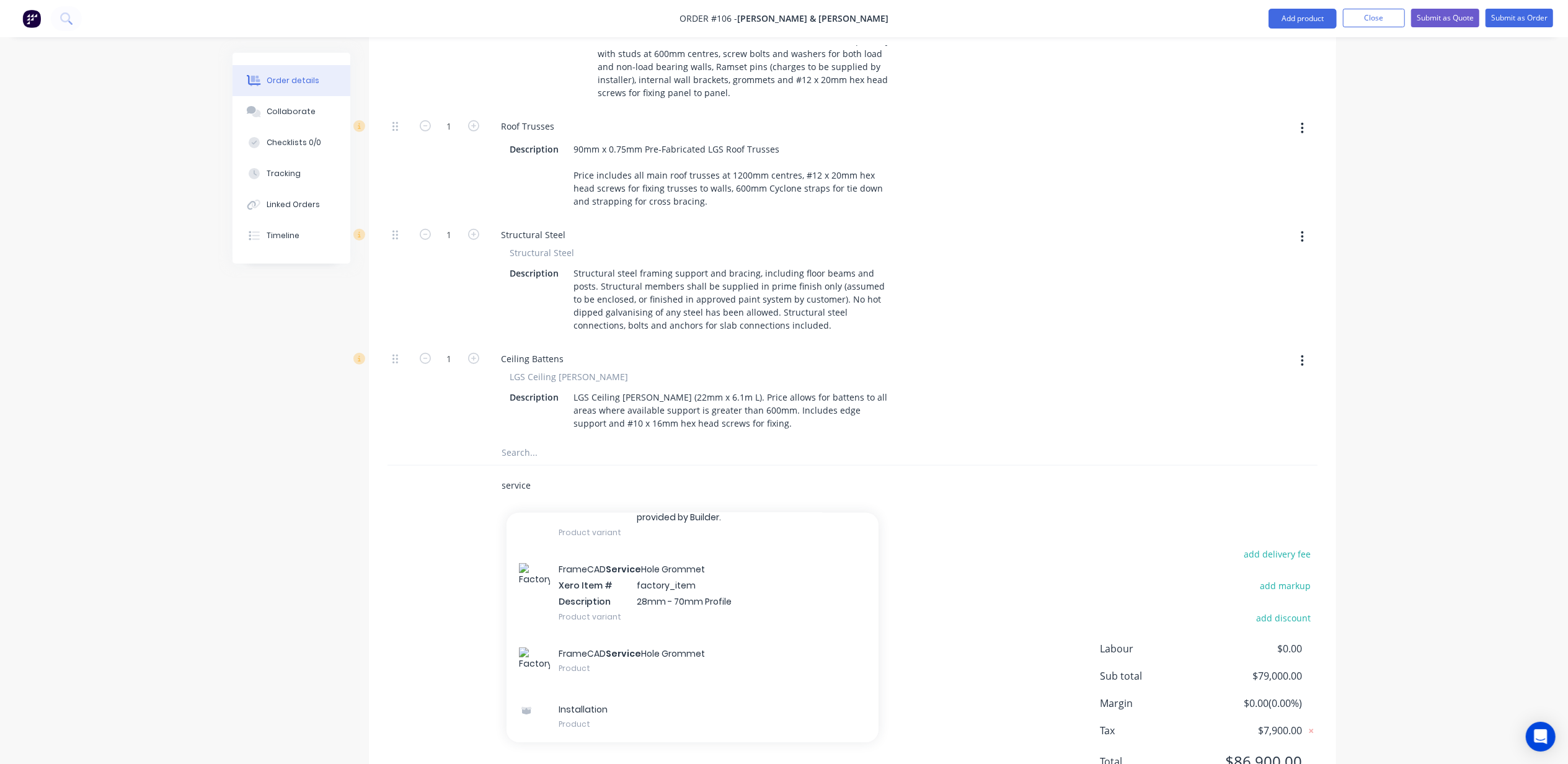
click at [515, 473] on input "service" at bounding box center [626, 486] width 248 height 25
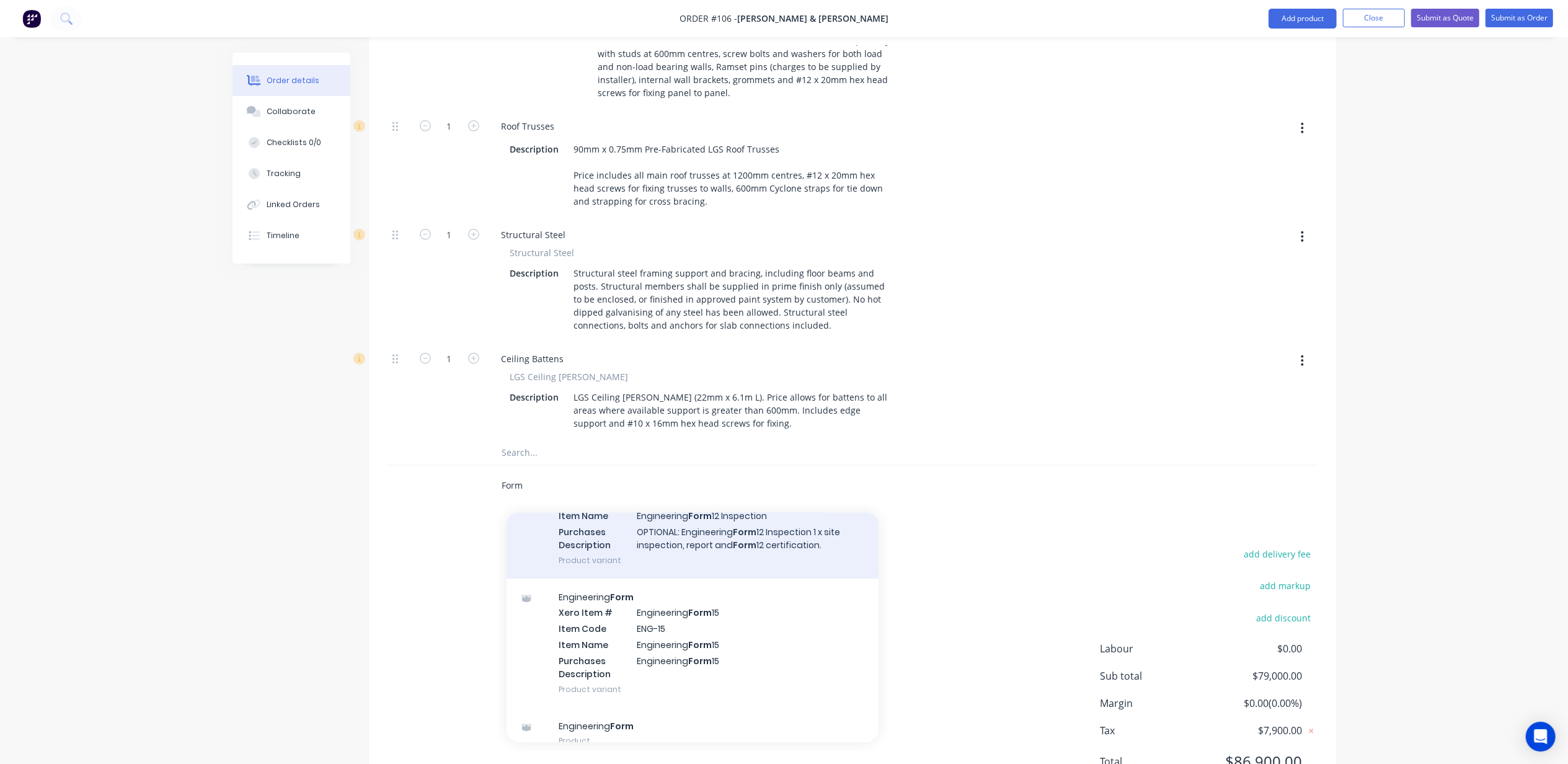
scroll to position [120, 0]
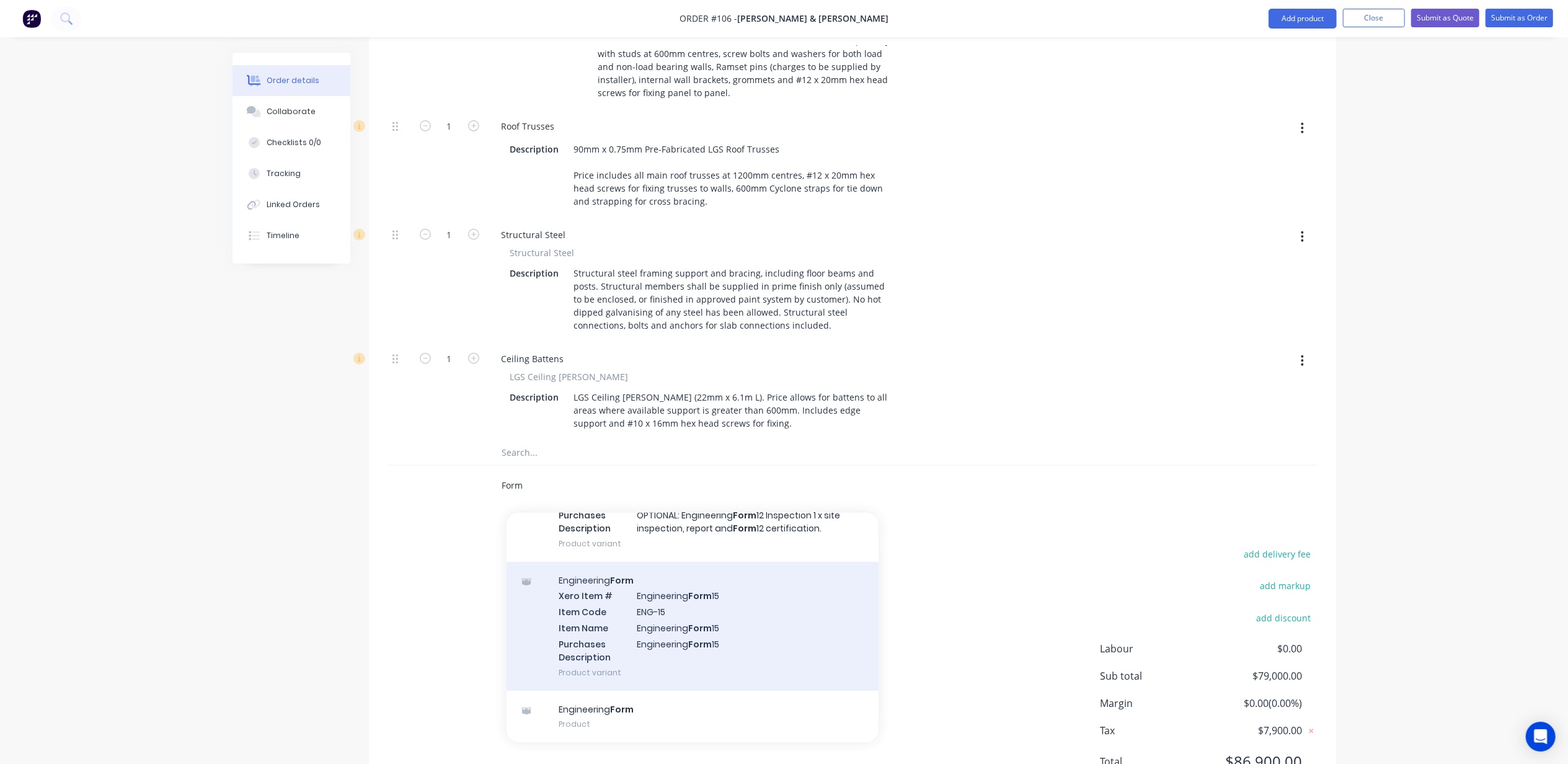
type input "Form"
click at [670, 566] on div "Engineering Form Xero Item # Engineering Form 15 Item Code ENG-15 Item Name Eng…" at bounding box center [692, 626] width 372 height 129
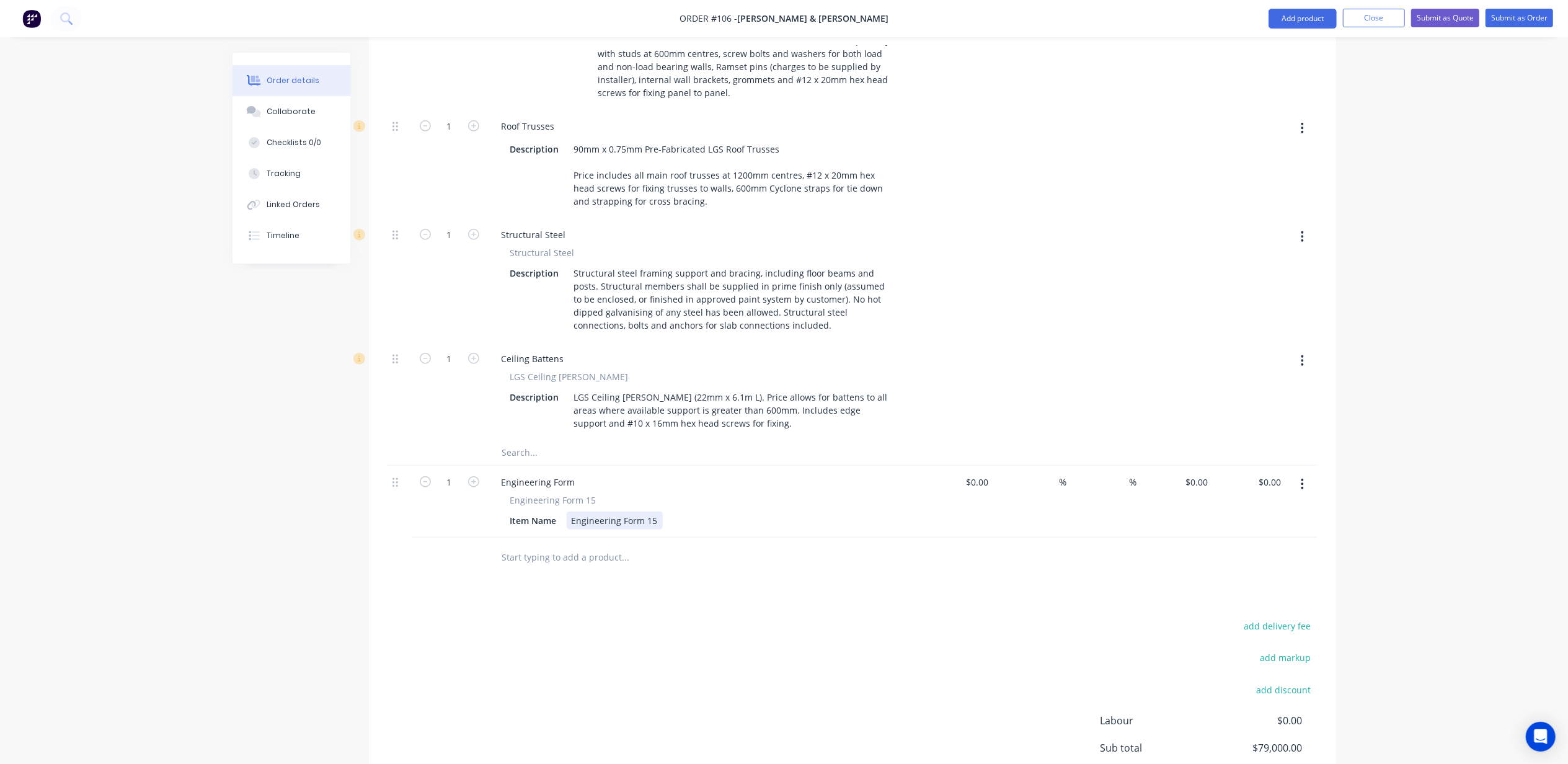
click at [604, 511] on div "Engineering Form 15" at bounding box center [615, 520] width 96 height 18
click at [606, 511] on div "Engineering Form 15" at bounding box center [615, 520] width 96 height 18
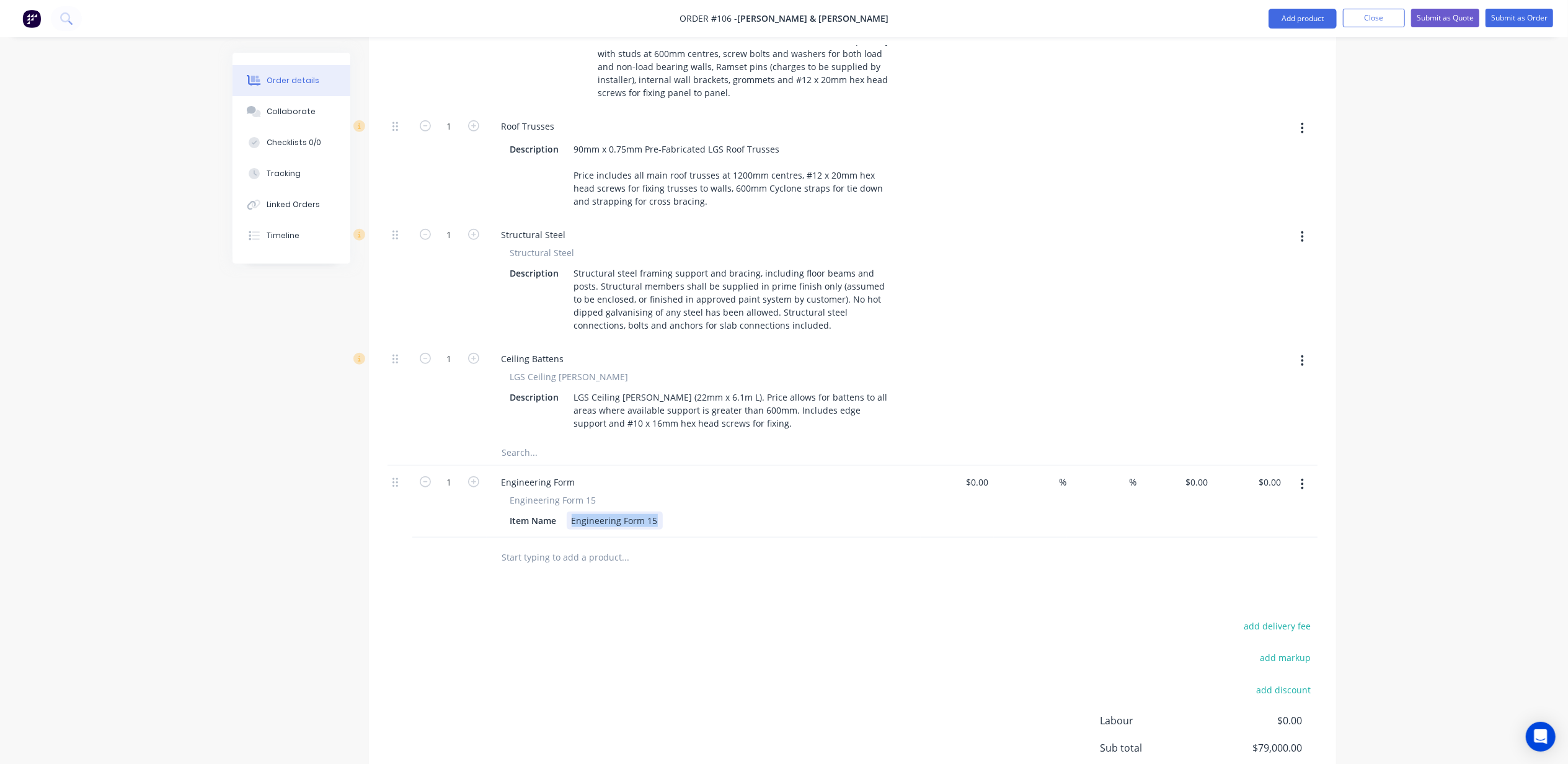
paste div
click at [563, 545] on input "text" at bounding box center [626, 557] width 248 height 25
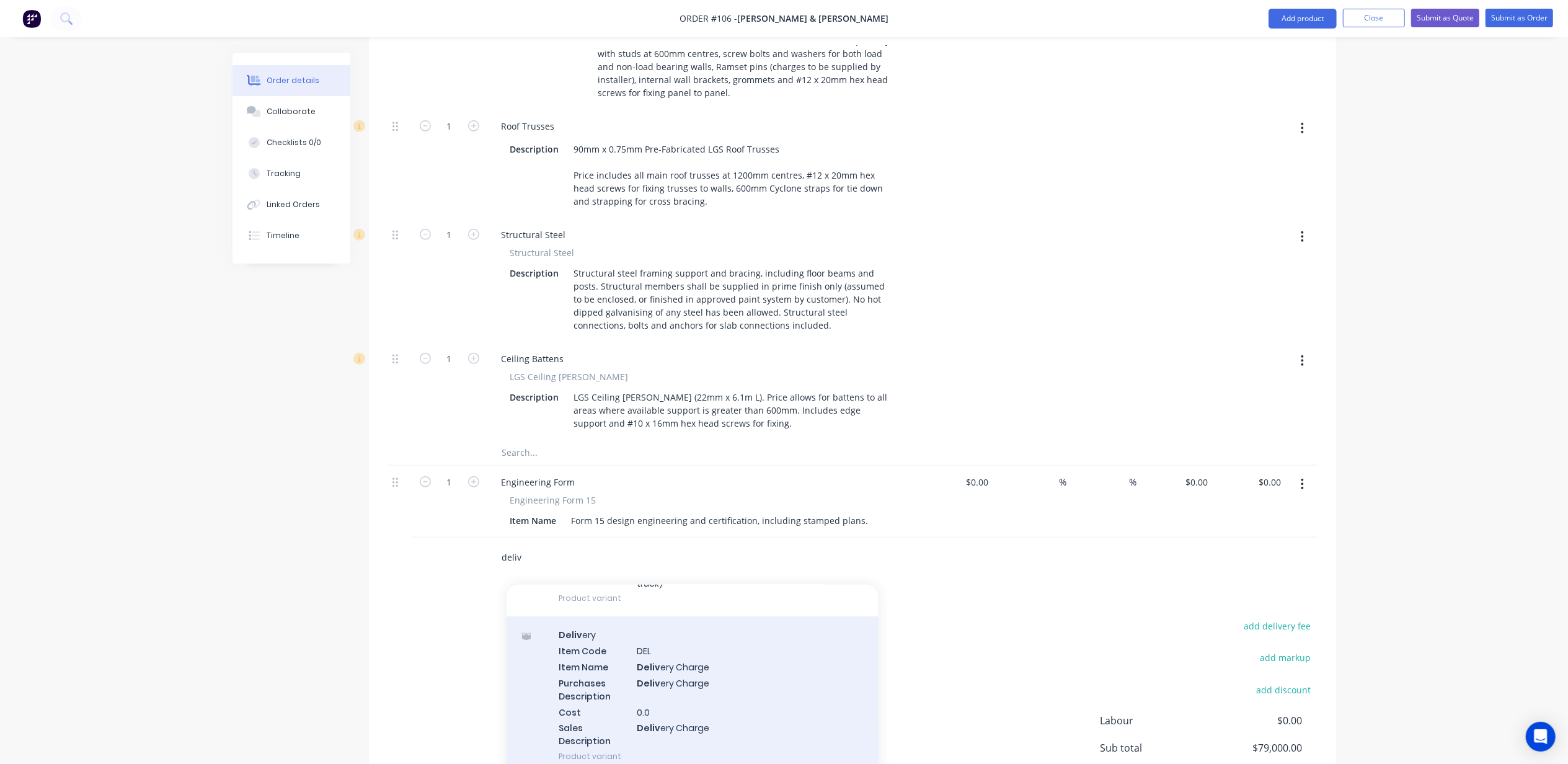
scroll to position [509, 0]
type input "deliv"
click at [644, 601] on div "Deliv ery Item Code DEL Item Name Deliv ery Charge Purchases Description Deliv …" at bounding box center [692, 680] width 372 height 158
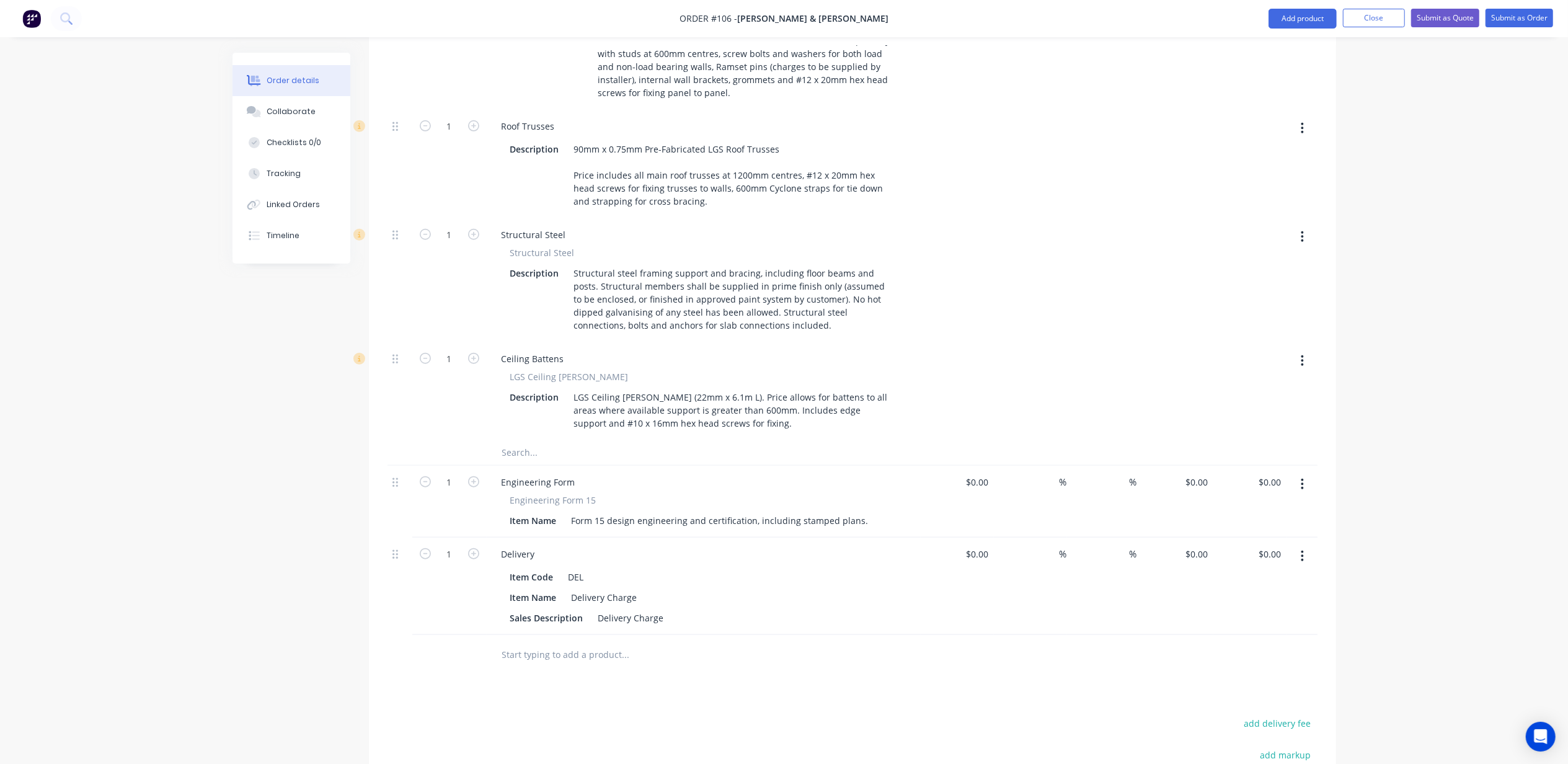
click at [1301, 550] on icon "button" at bounding box center [1302, 557] width 3 height 14
click at [1234, 580] on div "Edit" at bounding box center [1258, 589] width 96 height 18
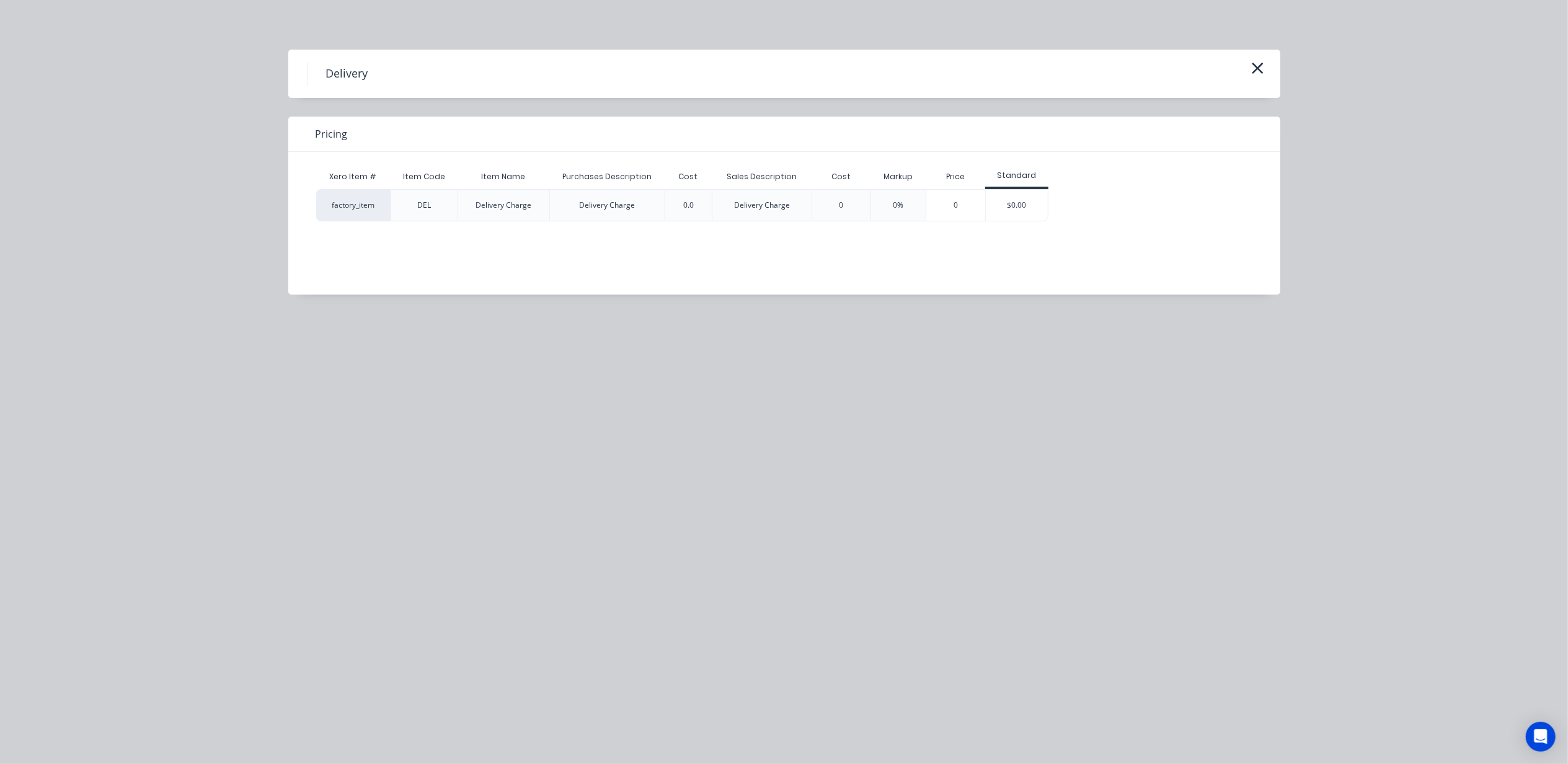
drag, startPoint x: 1251, startPoint y: 66, endPoint x: 1250, endPoint y: 105, distance: 39.0
click at [1251, 72] on icon "button" at bounding box center [1258, 68] width 13 height 17
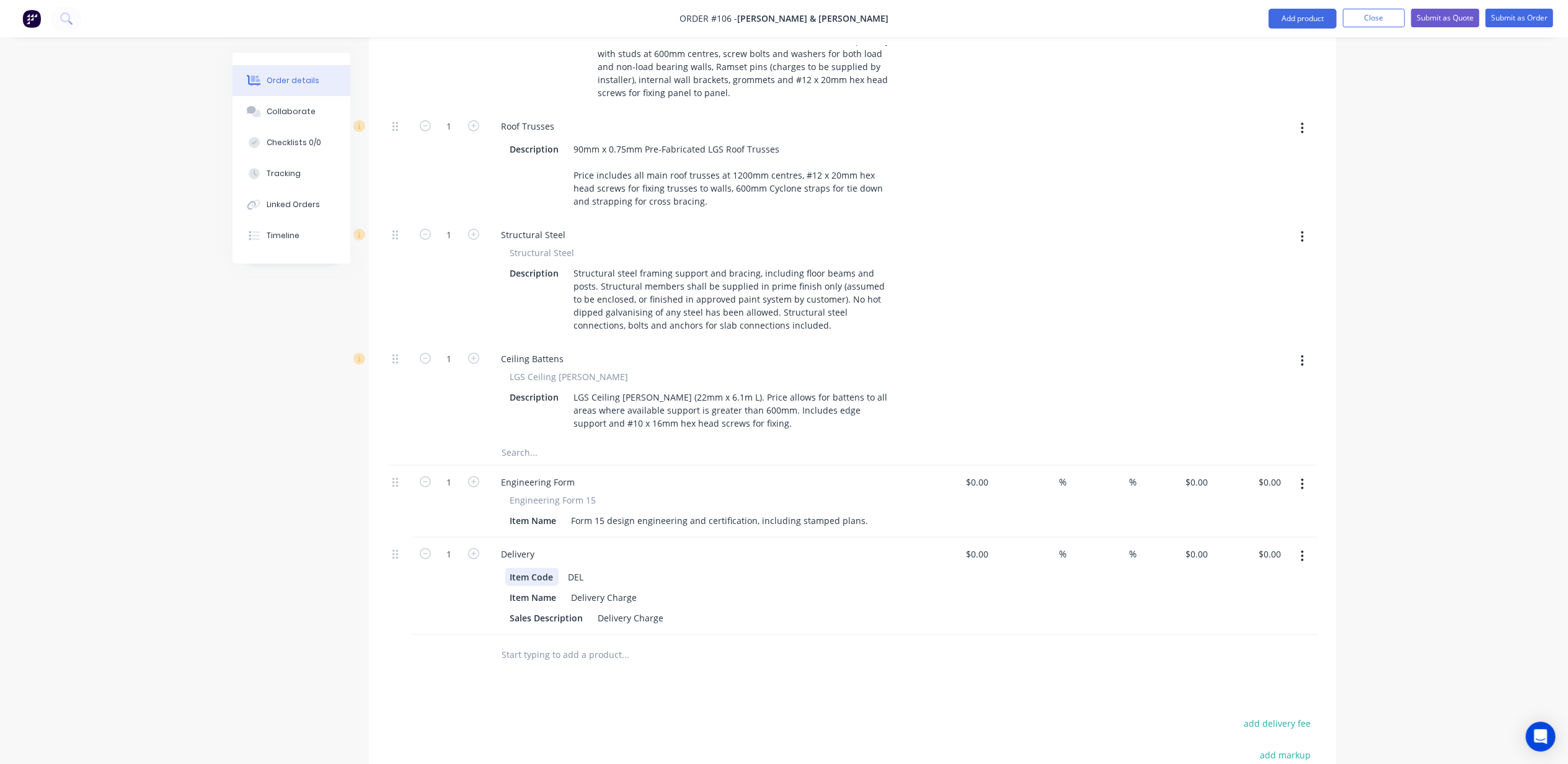
click at [524, 568] on div "Item Code" at bounding box center [532, 577] width 53 height 18
click at [529, 545] on div "Delivery" at bounding box center [518, 554] width 53 height 18
click at [514, 545] on div "Delivery" at bounding box center [518, 554] width 53 height 18
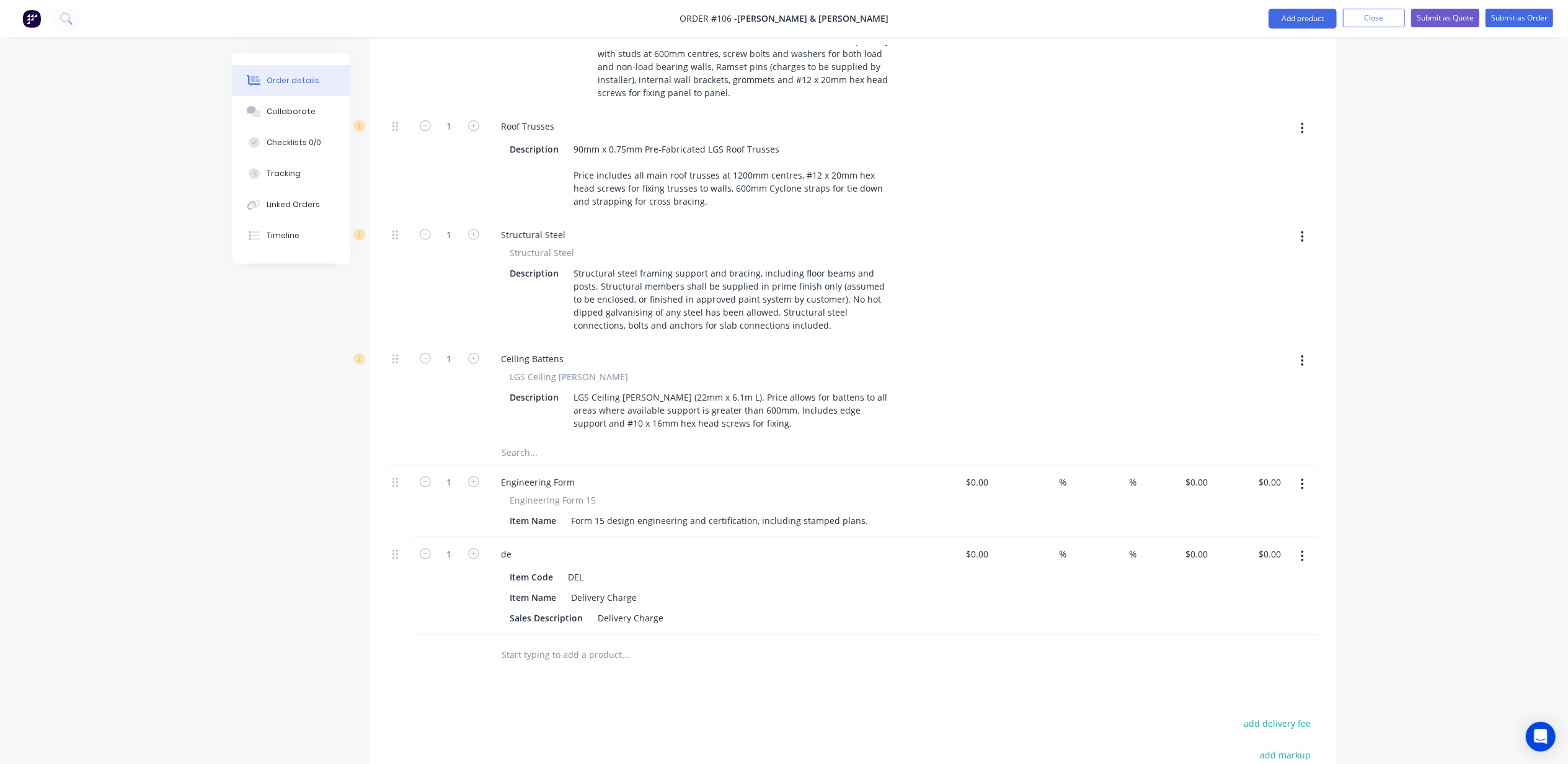
click at [1302, 550] on icon "button" at bounding box center [1302, 557] width 3 height 14
click at [1229, 654] on div "Delete" at bounding box center [1258, 664] width 96 height 18
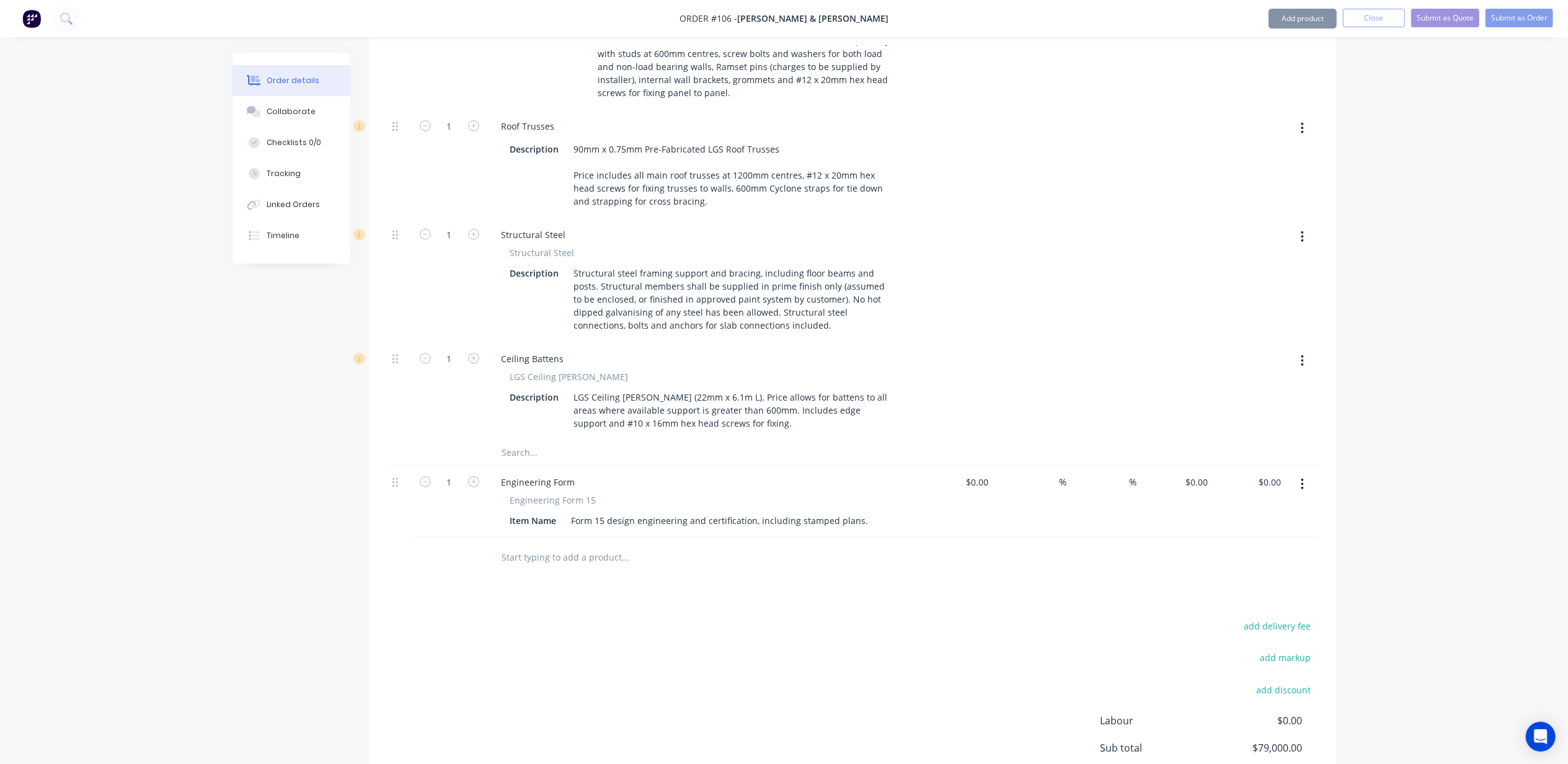
click at [561, 545] on input "text" at bounding box center [626, 557] width 248 height 25
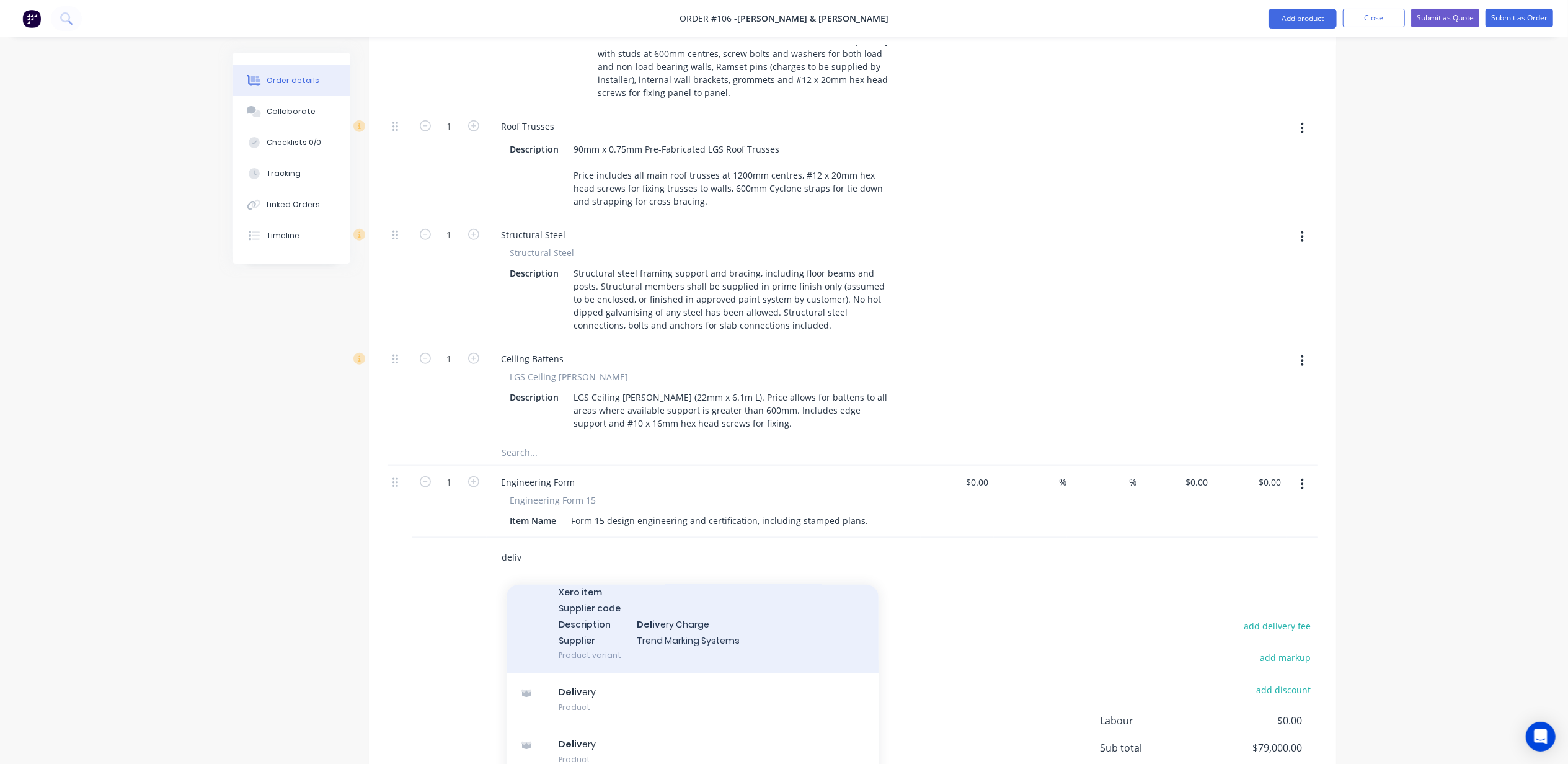
scroll to position [165, 0]
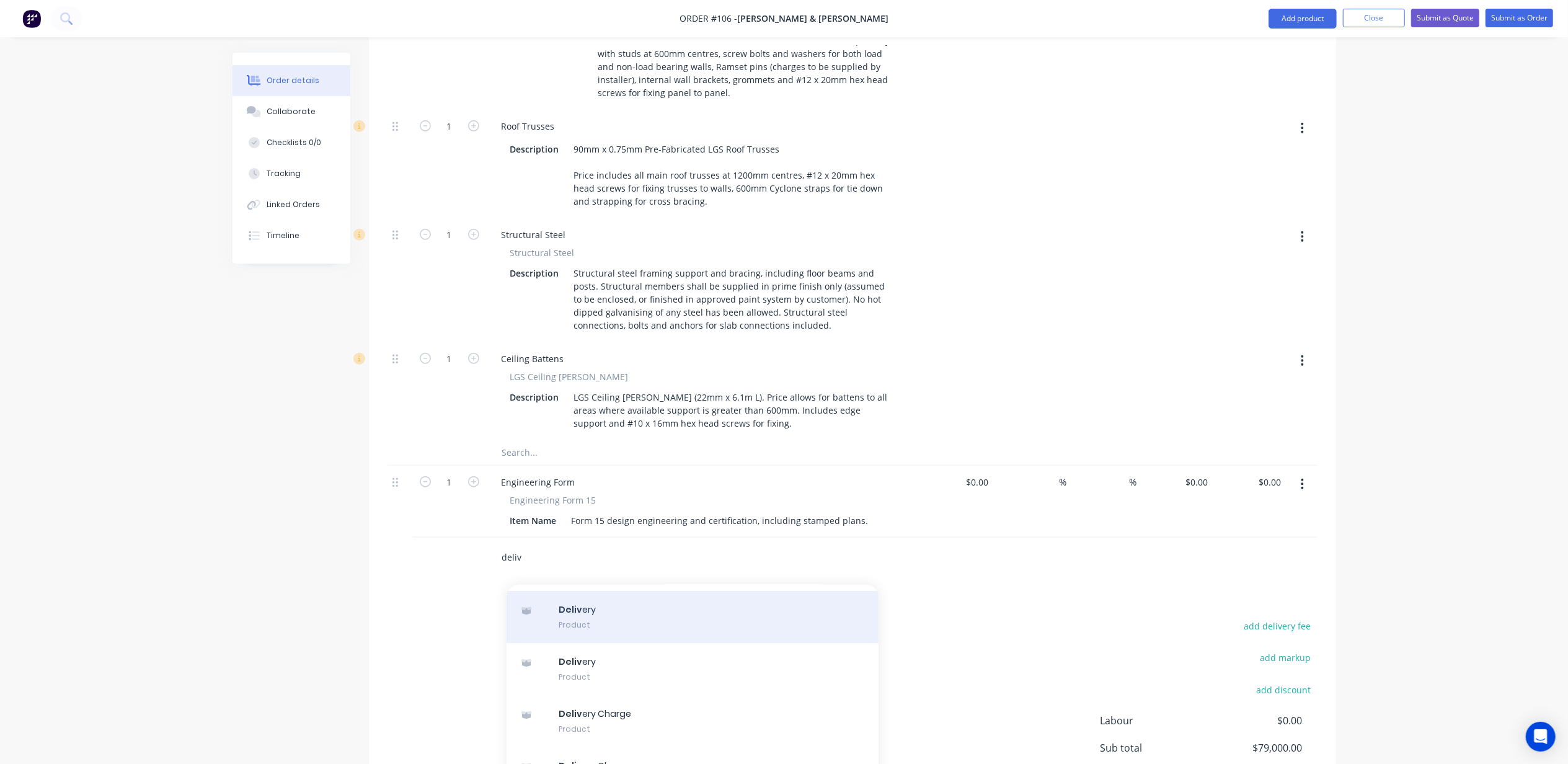
type input "deliv"
click at [660, 591] on div "Deliv ery Product" at bounding box center [692, 617] width 372 height 52
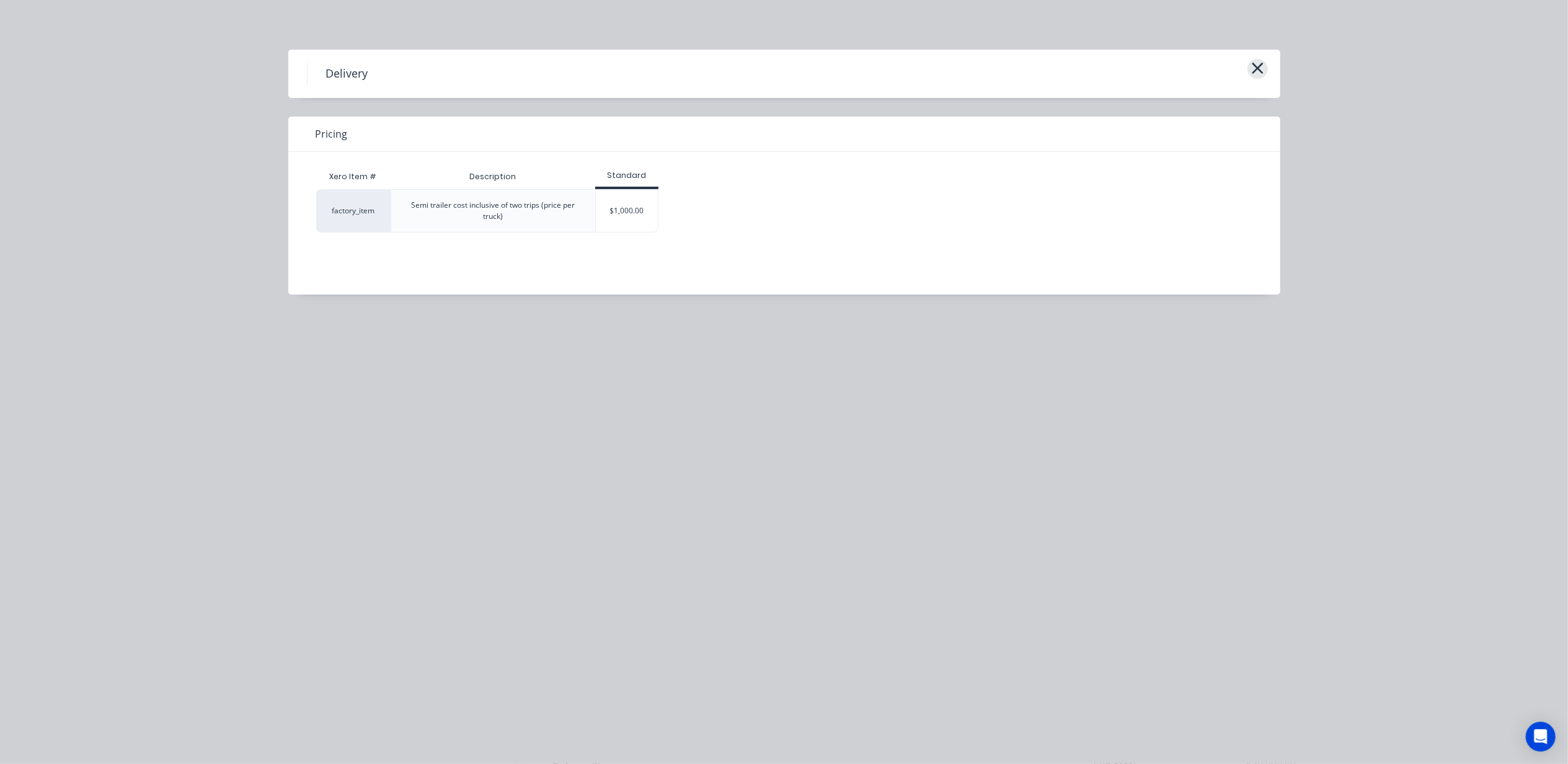
click at [1261, 68] on icon "button" at bounding box center [1258, 68] width 13 height 17
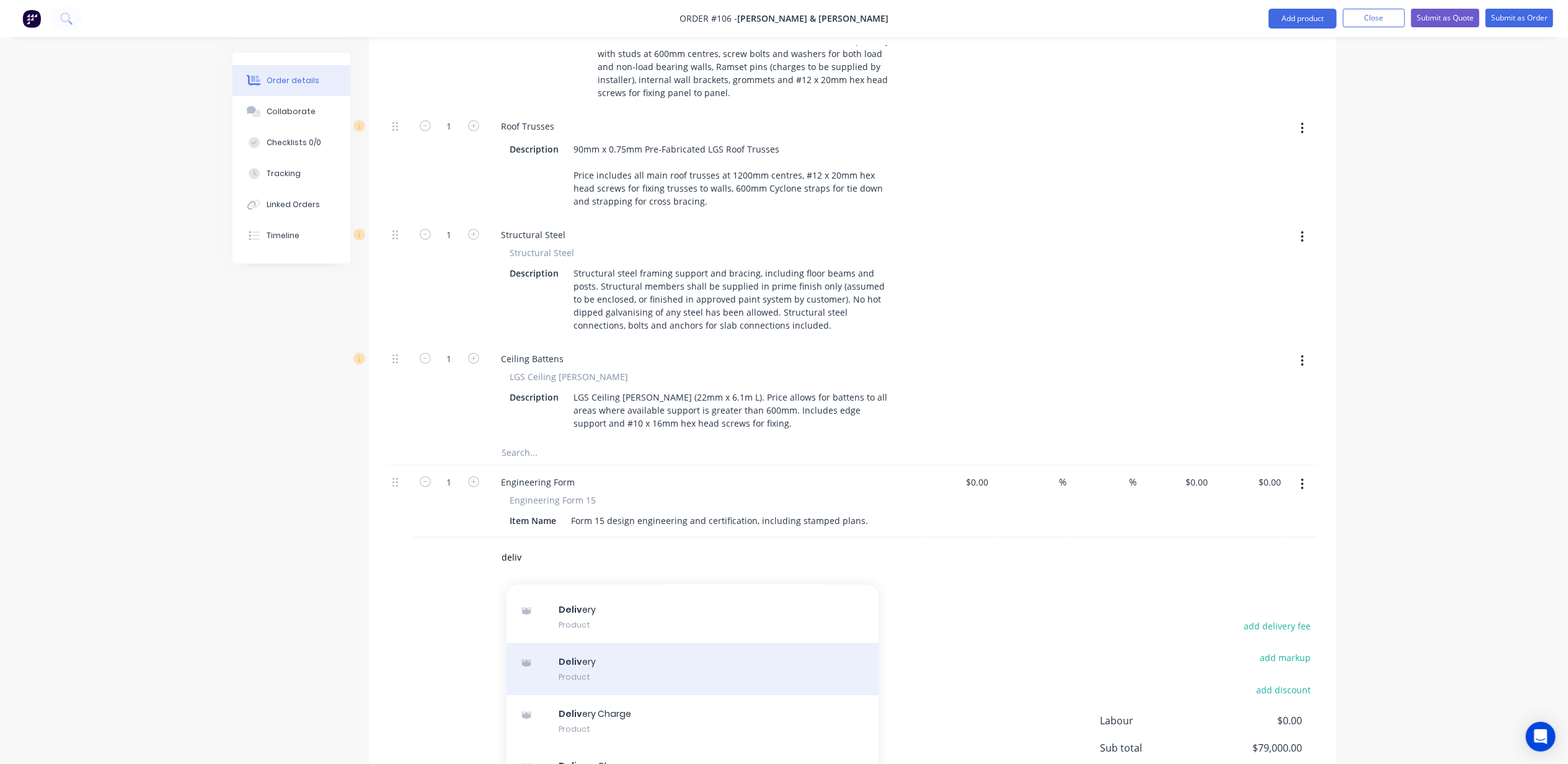
click at [598, 643] on div "Deliv ery Product" at bounding box center [692, 669] width 372 height 52
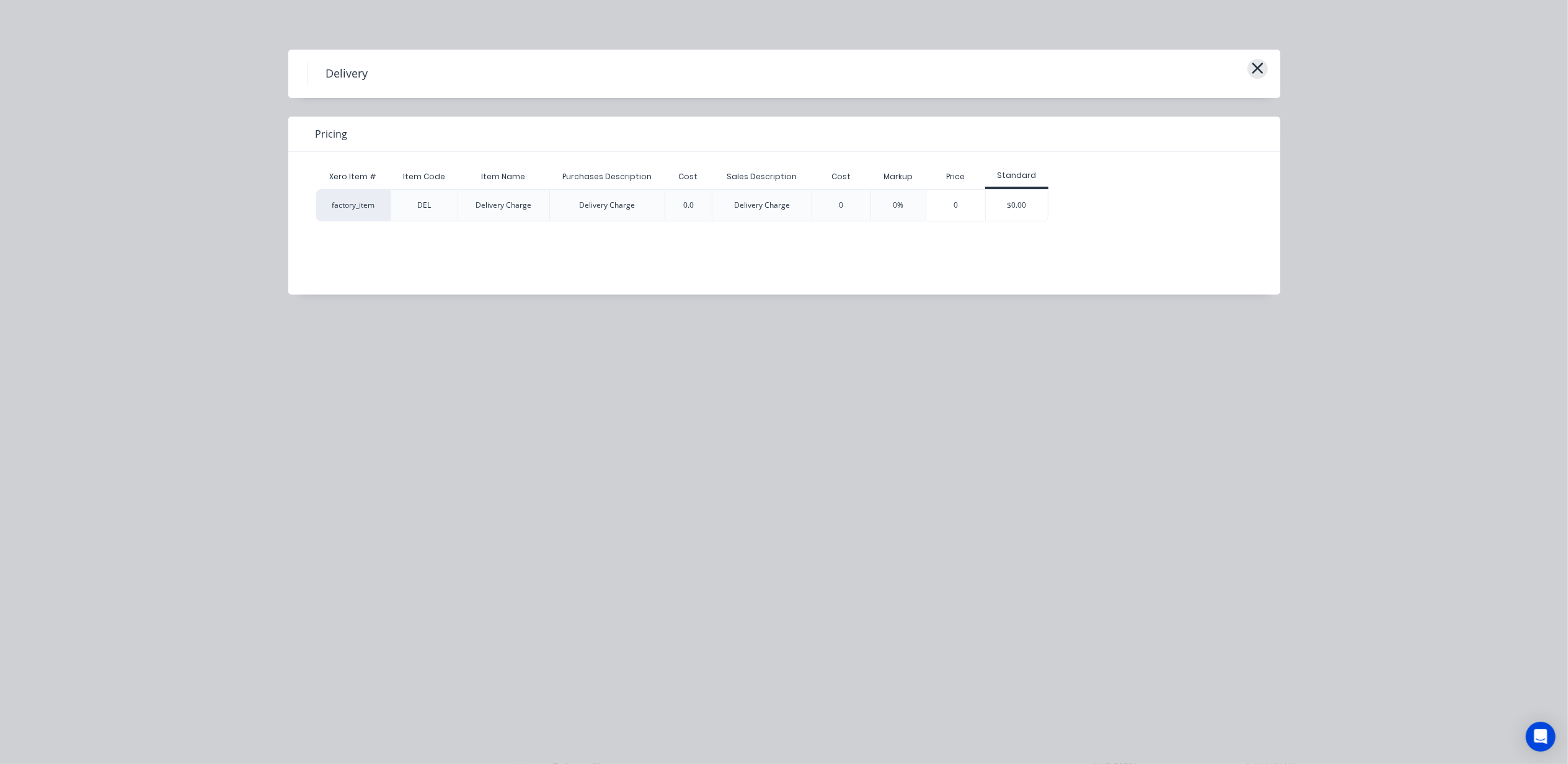
click at [1255, 64] on icon "button" at bounding box center [1258, 68] width 11 height 11
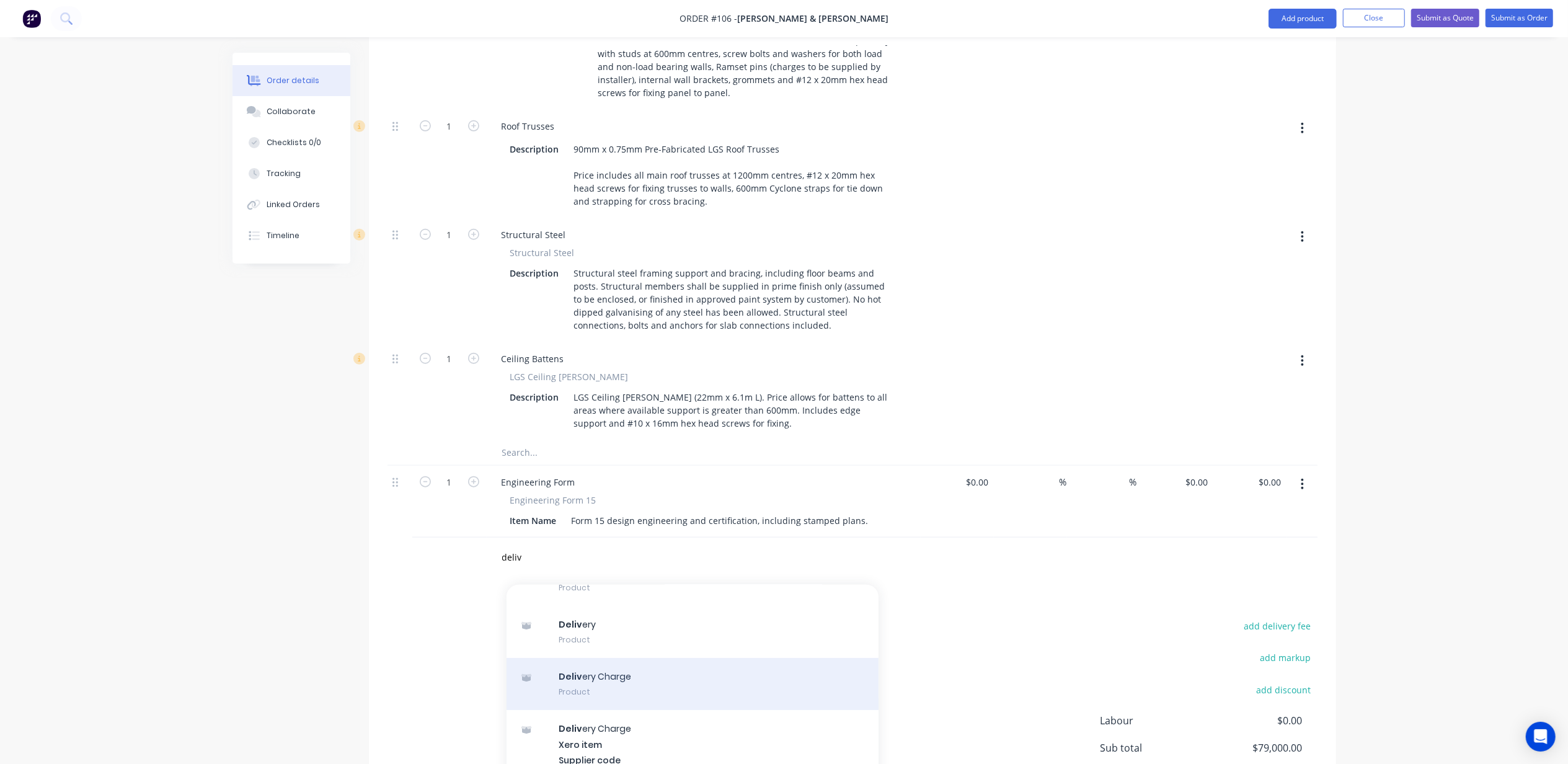
scroll to position [248, 0]
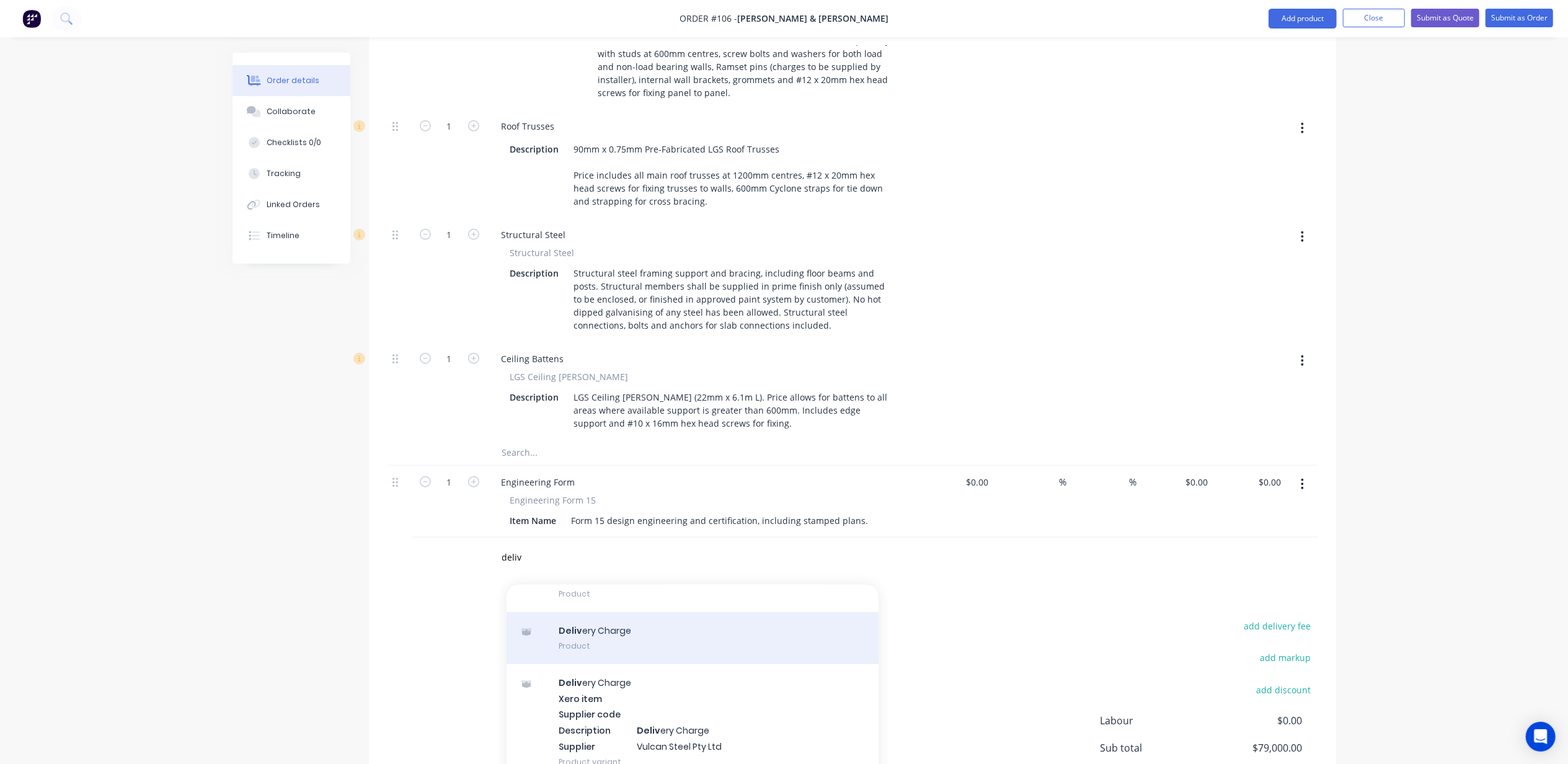
click at [631, 612] on div "Deliv ery Charge Product" at bounding box center [692, 638] width 372 height 52
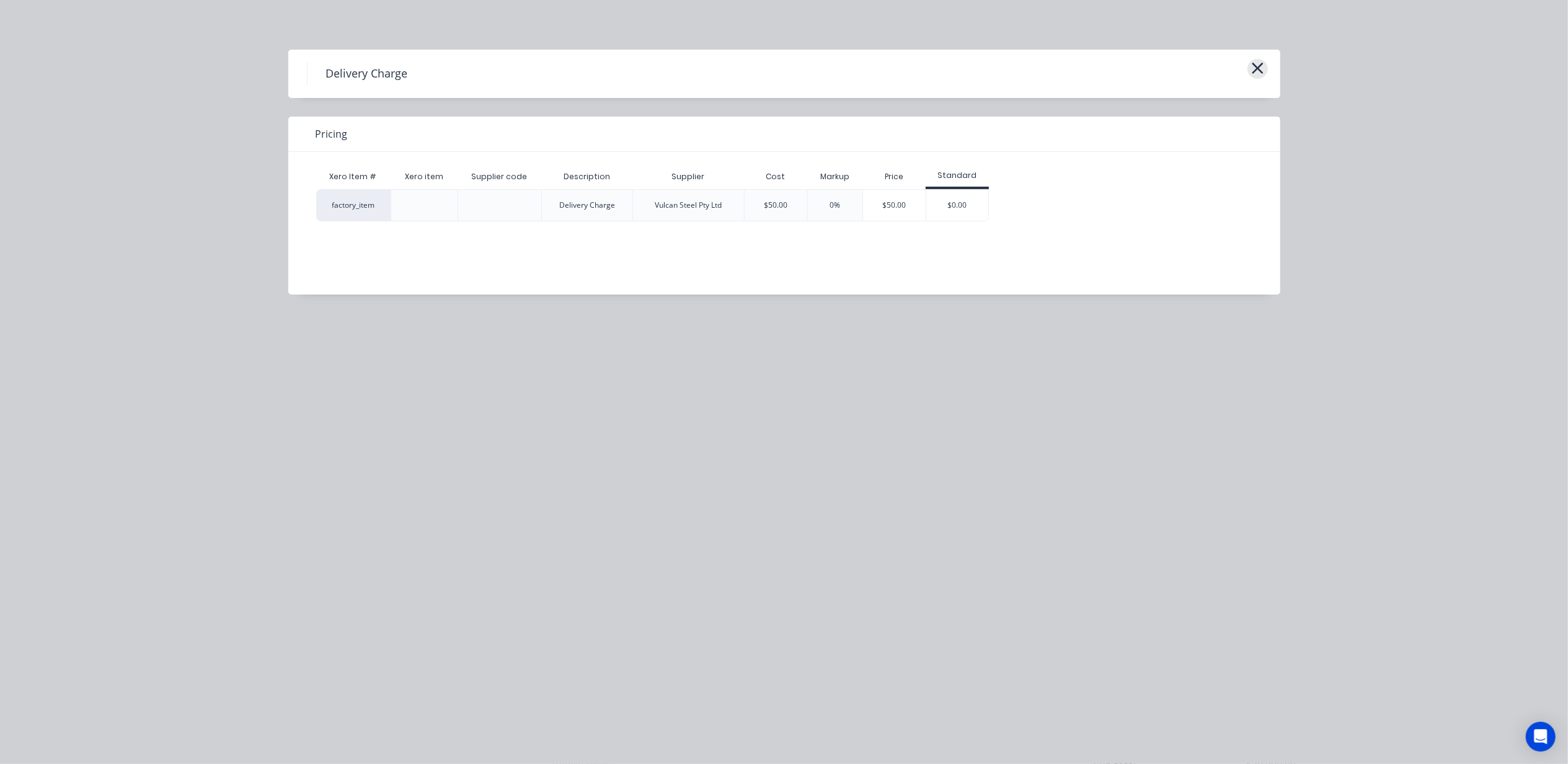
click at [1250, 68] on button "button" at bounding box center [1258, 68] width 20 height 20
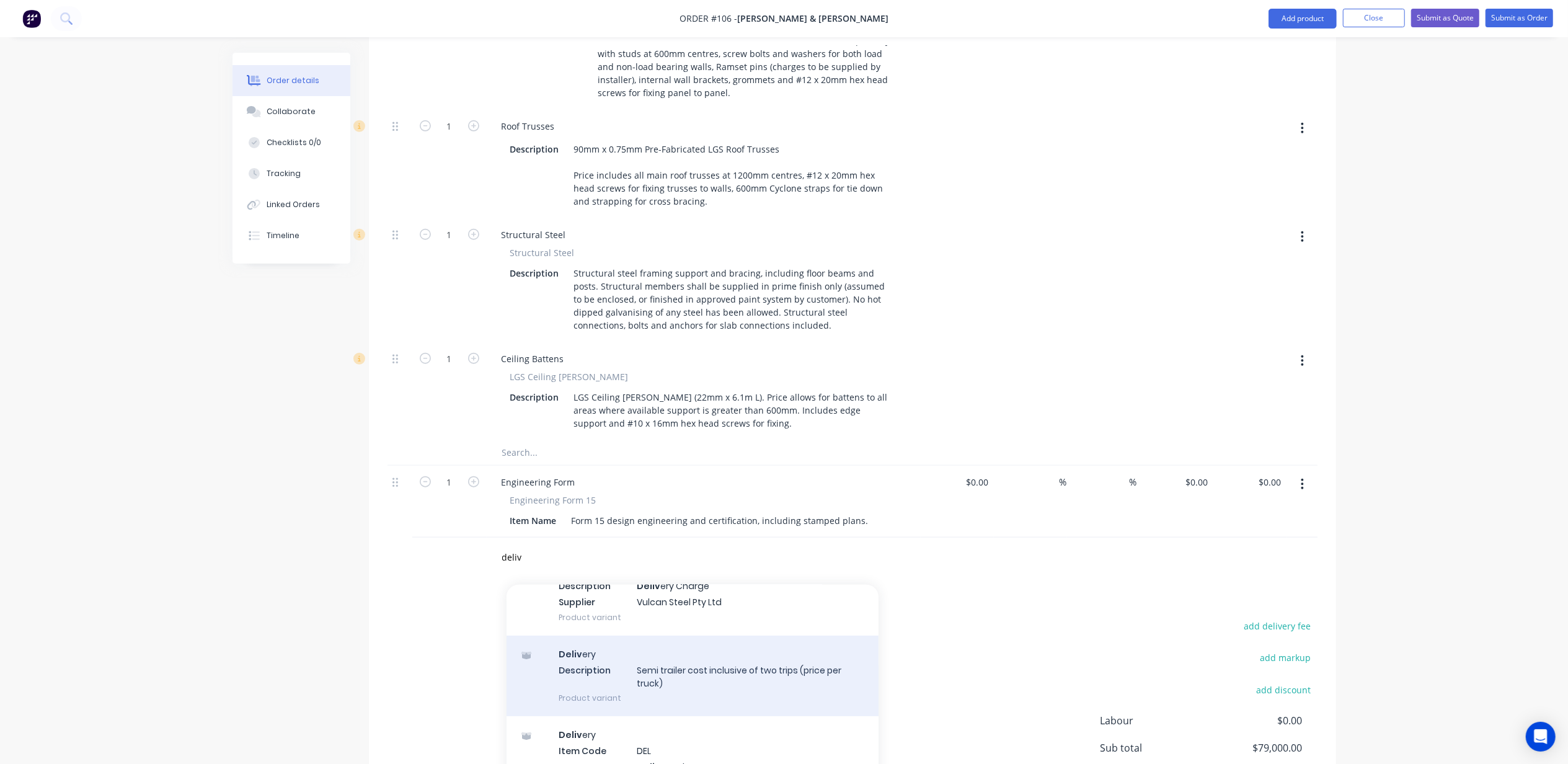
scroll to position [413, 0]
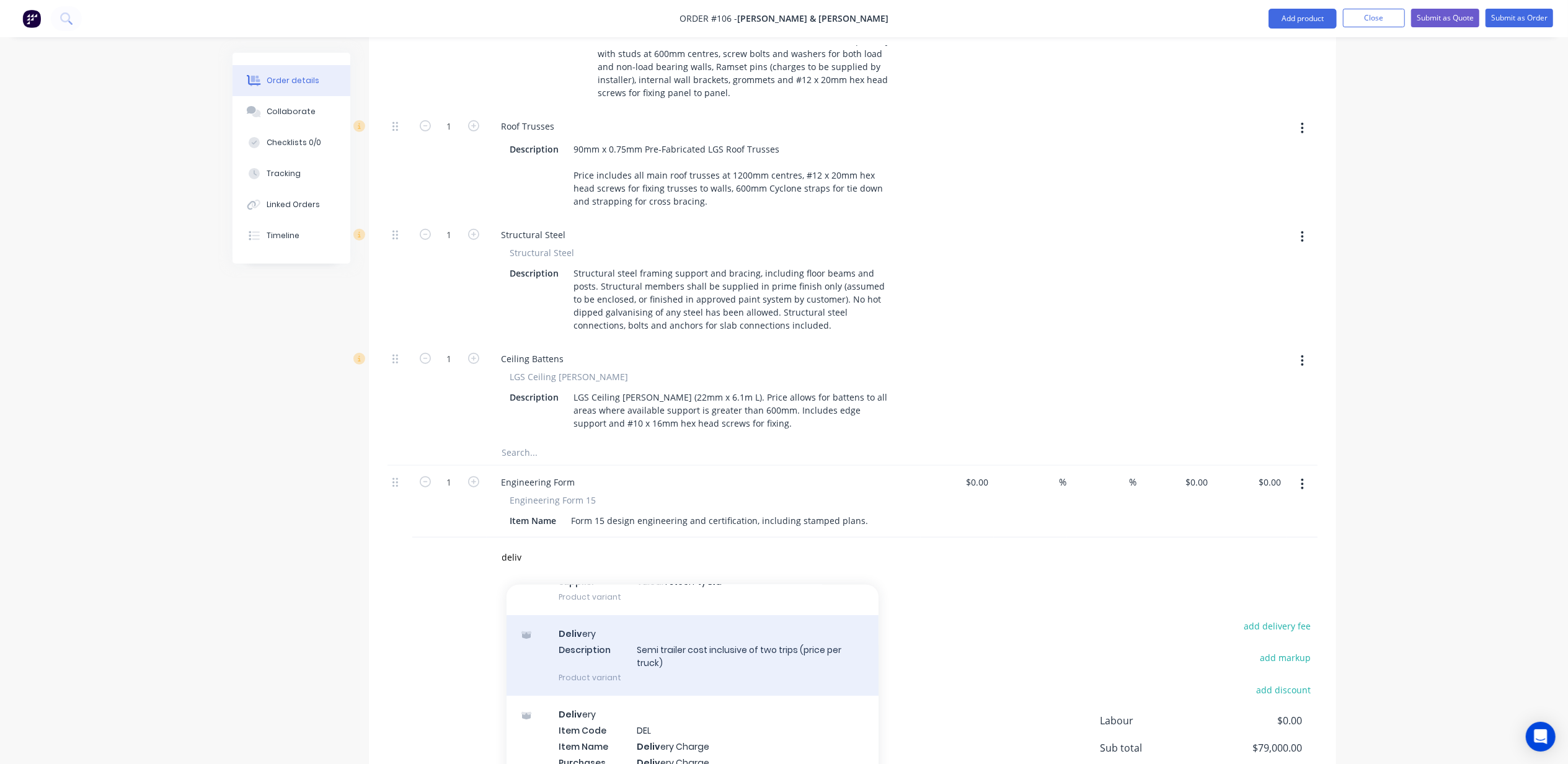
click at [733, 615] on div "Deliv ery Description Semi trailer cost inclusive of two trips (price per truck…" at bounding box center [692, 656] width 372 height 81
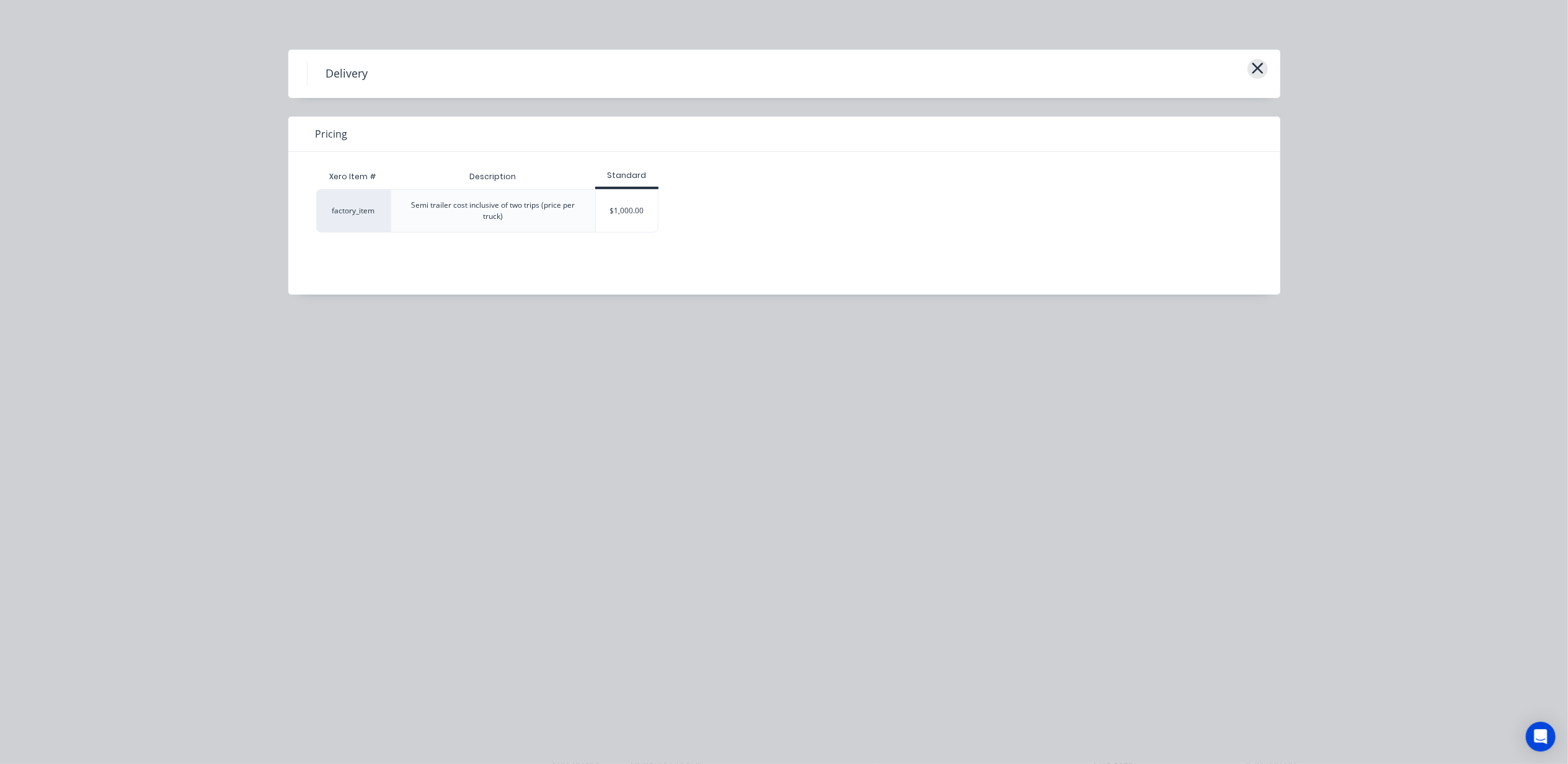
click at [1255, 68] on icon "button" at bounding box center [1258, 68] width 13 height 17
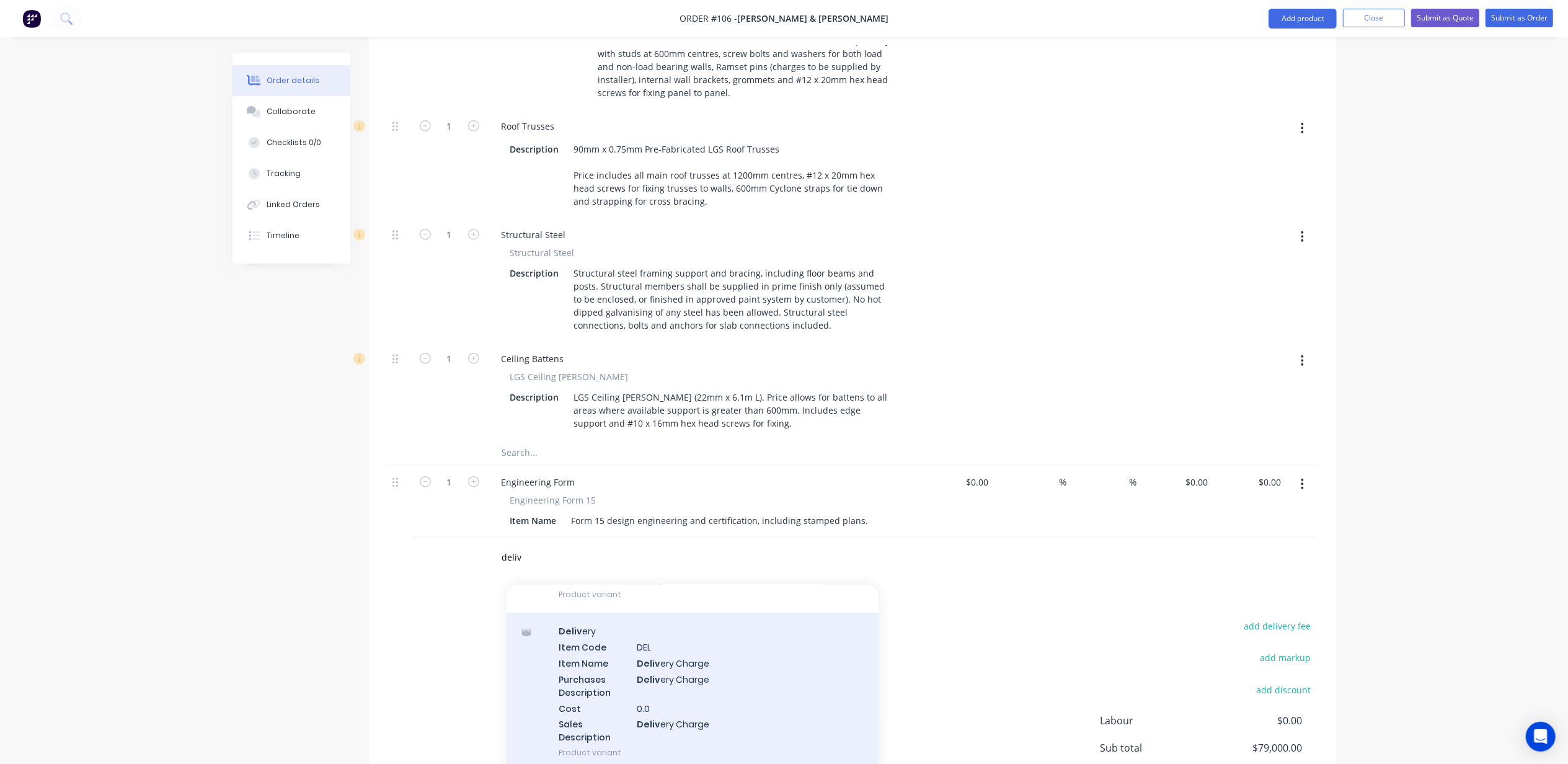
scroll to position [509, 0]
click at [686, 623] on div "Deliv ery Item Code DEL Item Name Deliv ery Charge Purchases Description Deliv …" at bounding box center [692, 680] width 372 height 158
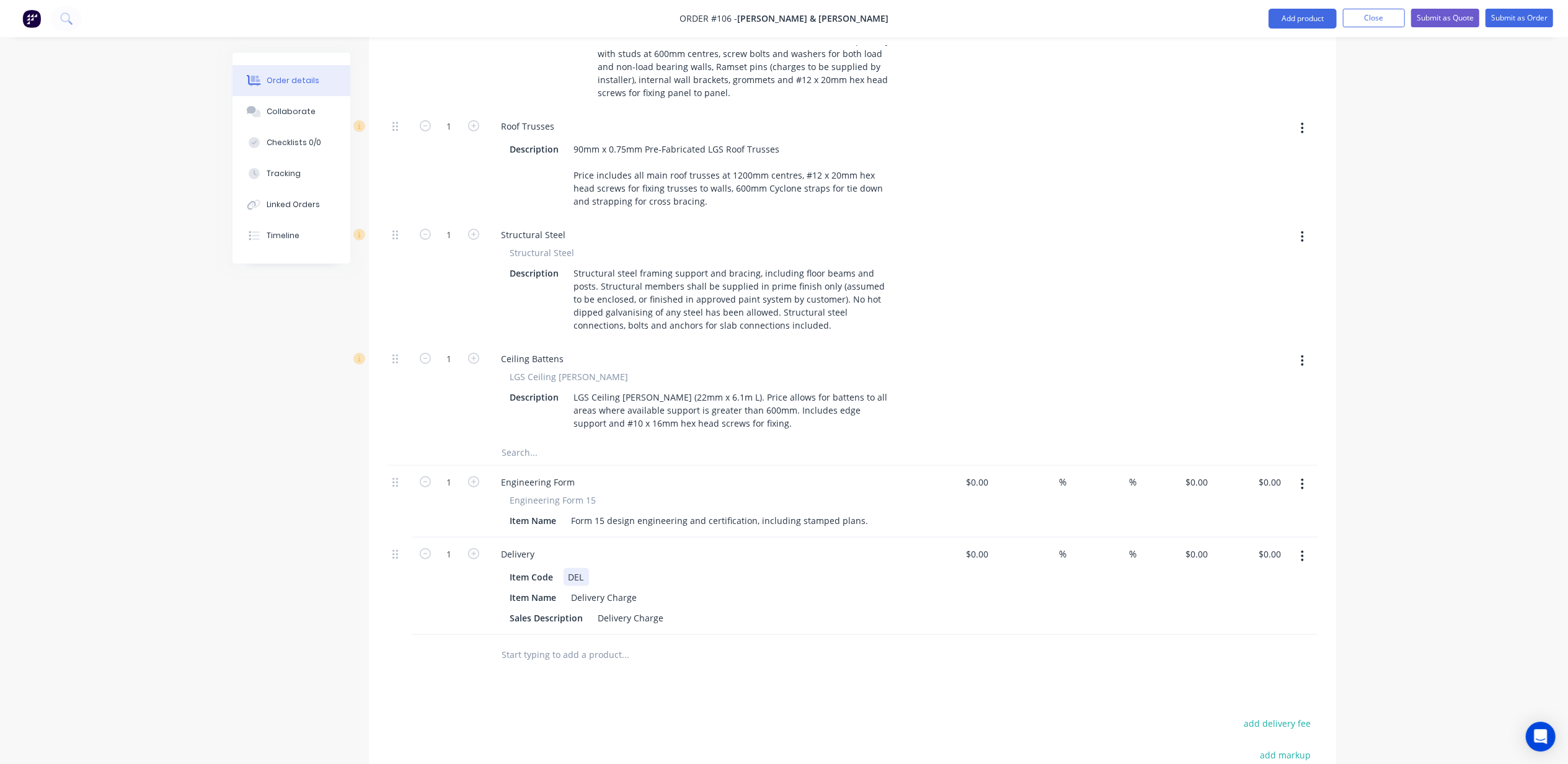
click at [569, 568] on div "DEL" at bounding box center [576, 577] width 25 height 18
click at [625, 609] on div "Delivery Charge" at bounding box center [631, 618] width 75 height 18
click at [636, 609] on div "Delivery Charge" at bounding box center [631, 618] width 75 height 18
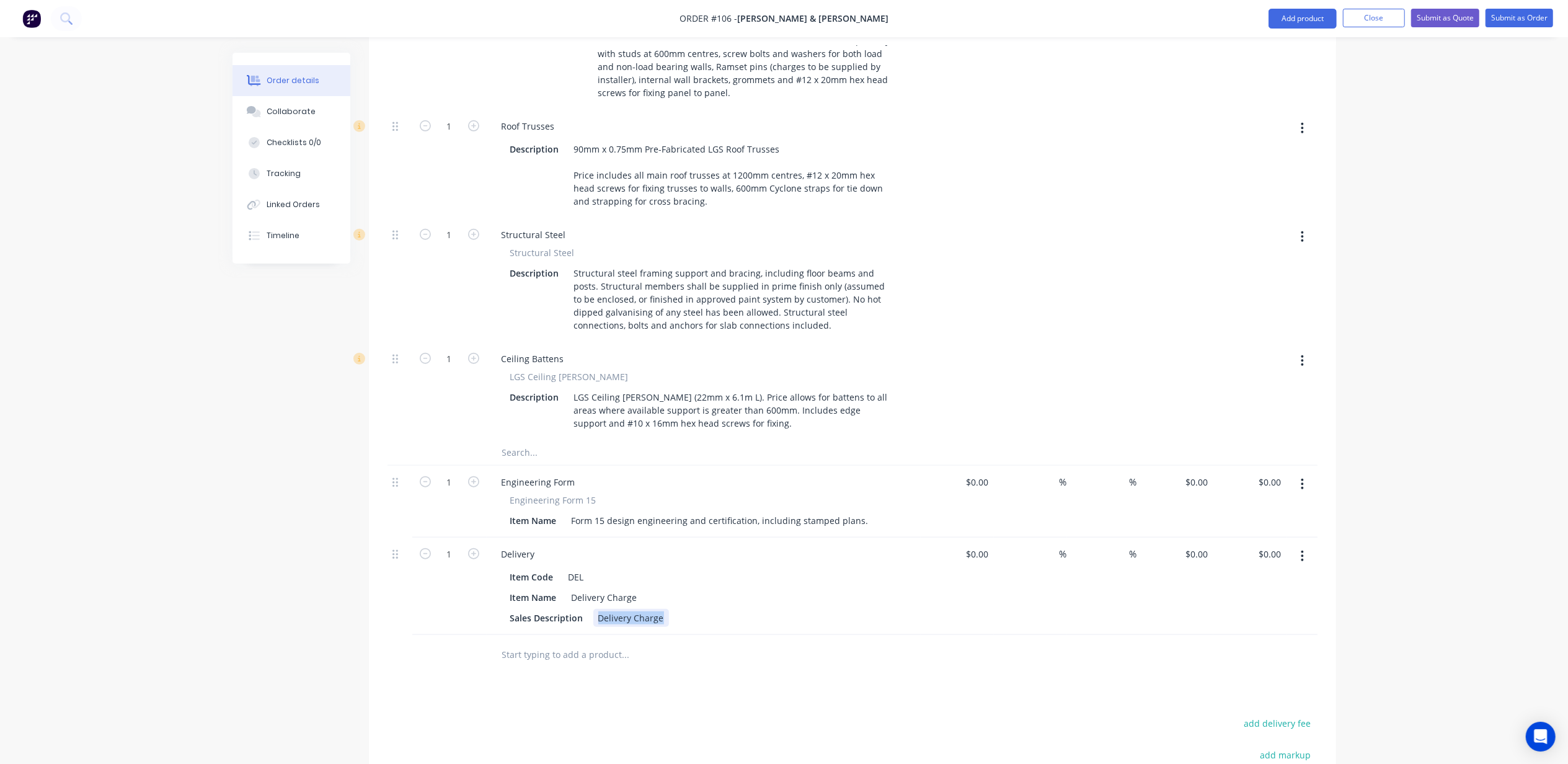
paste div
click at [220, 621] on div "Order details Collaborate Checklists 0/0 Tracking Linked Orders Timeline Order …" at bounding box center [785, 70] width 1129 height 1868
click at [534, 589] on div "Item Name" at bounding box center [534, 598] width 56 height 18
click at [521, 589] on div "Item Name" at bounding box center [534, 598] width 56 height 18
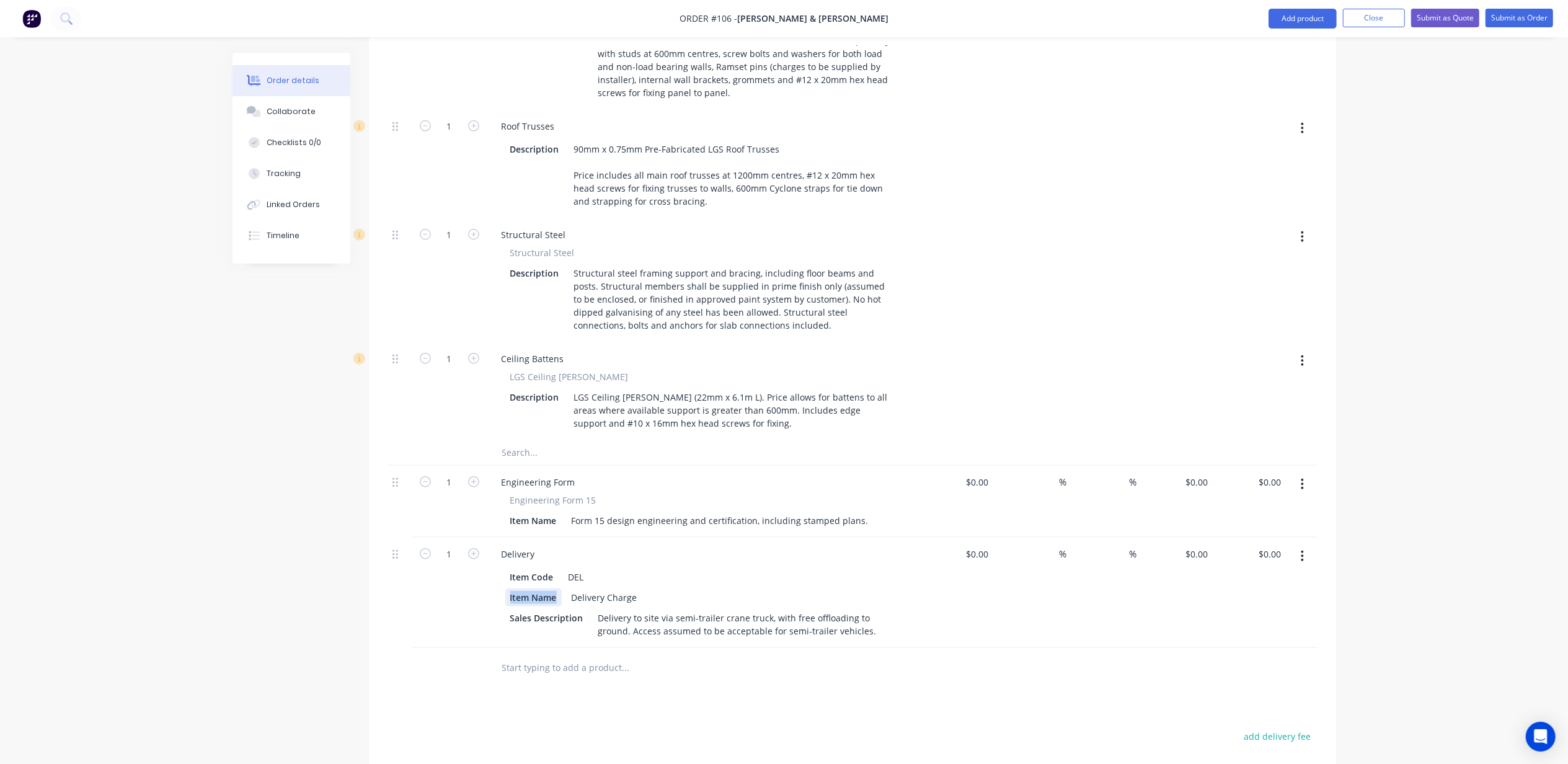
click at [521, 589] on div "Item Name" at bounding box center [534, 598] width 56 height 18
click at [564, 589] on div "Delivery Charge" at bounding box center [566, 598] width 75 height 18
click at [542, 568] on div "Item Code" at bounding box center [532, 577] width 53 height 18
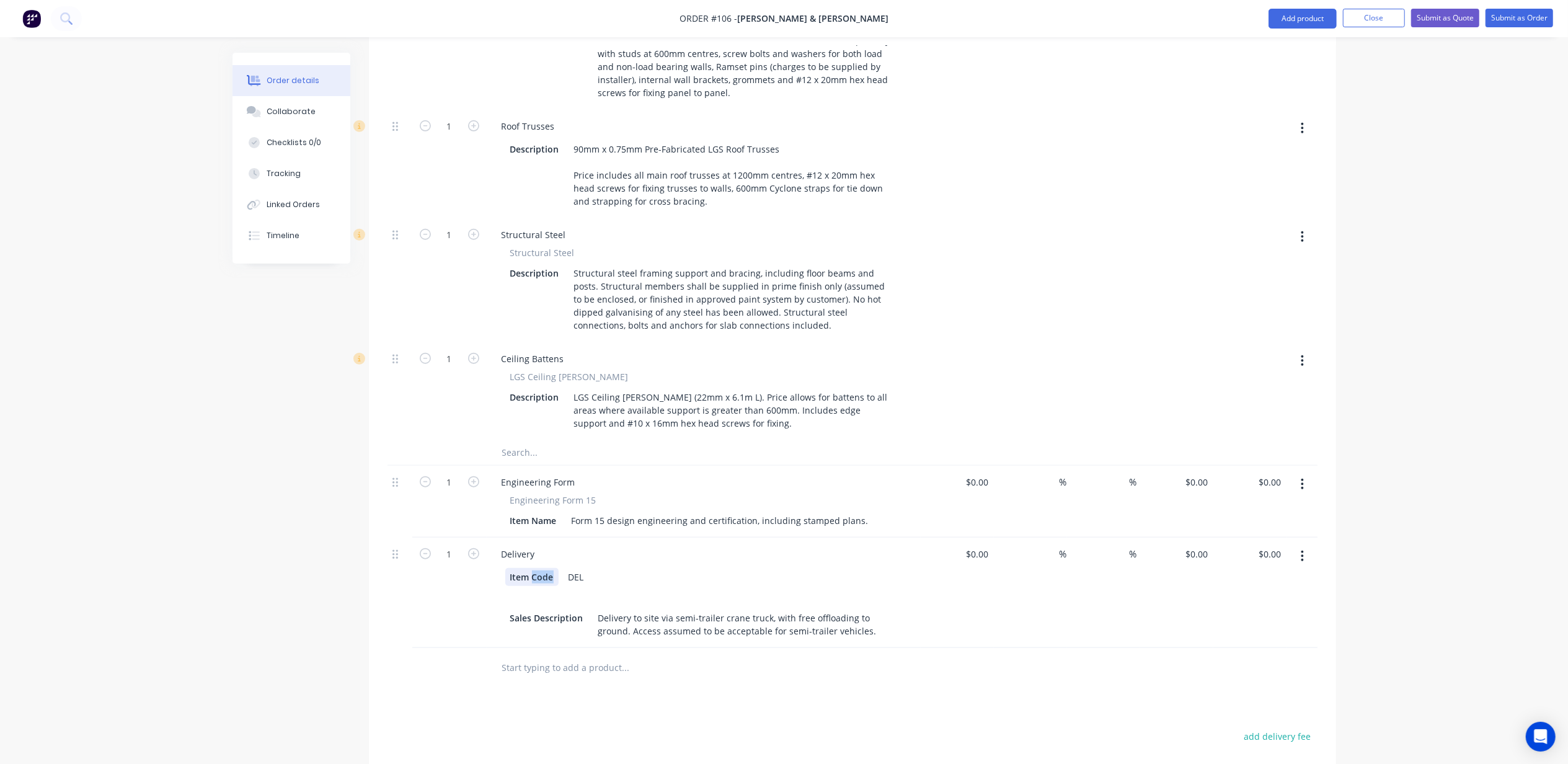
click at [542, 568] on div "Item Code" at bounding box center [532, 577] width 53 height 18
click at [531, 568] on div "DEL" at bounding box center [541, 577] width 25 height 18
click at [542, 568] on div "DEL" at bounding box center [541, 577] width 25 height 18
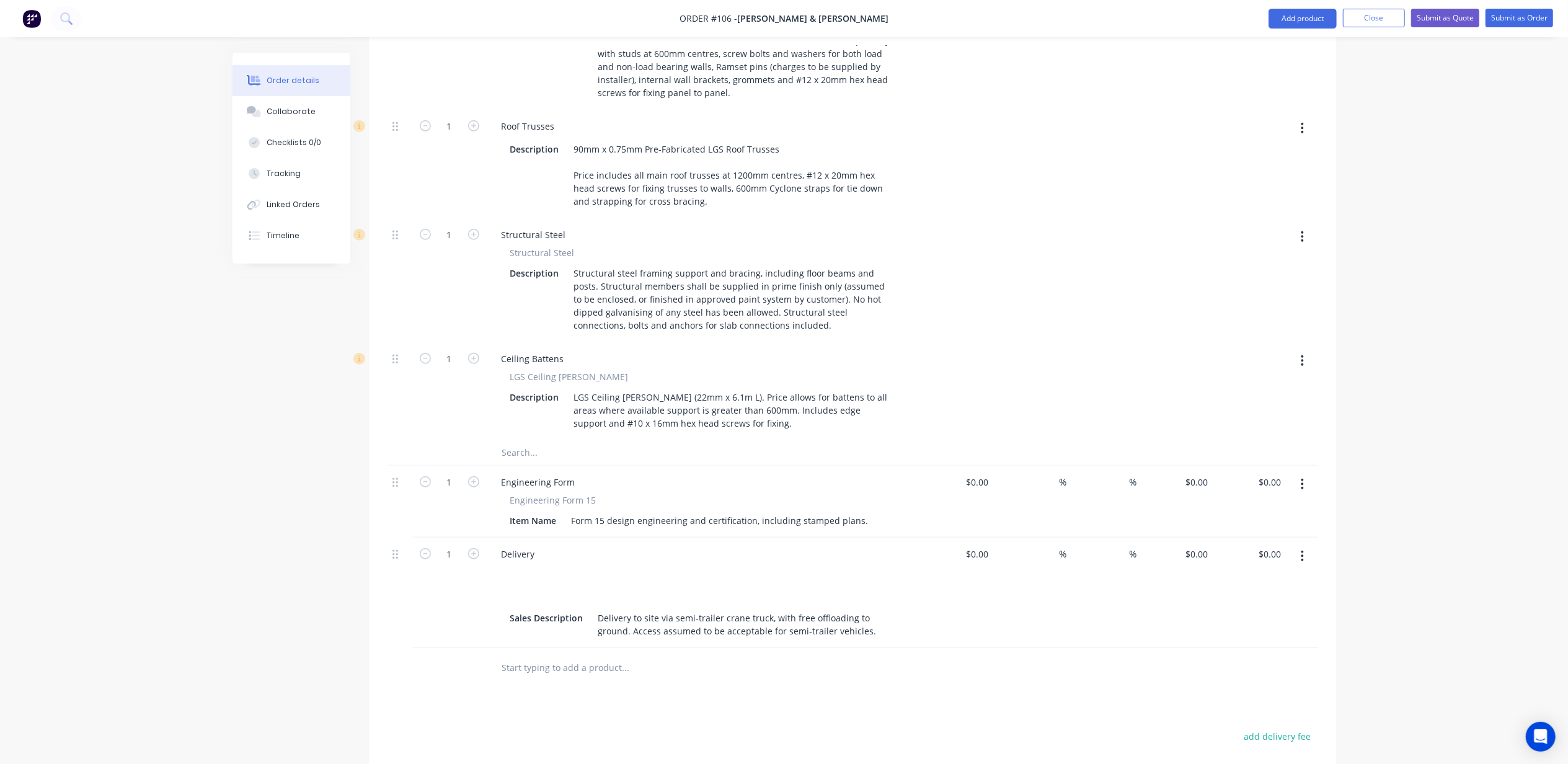
drag, startPoint x: 352, startPoint y: 537, endPoint x: 469, endPoint y: 539, distance: 117.0
click at [353, 537] on div "Created by Michael Created 11/08/25 Required 11/08/25 Assigned to Add team memb…" at bounding box center [784, 70] width 1103 height 1868
click at [529, 568] on div at bounding box center [538, 577] width 19 height 18
click at [527, 609] on div "Sales Description" at bounding box center [547, 618] width 83 height 18
click at [547, 609] on div "Sales Description" at bounding box center [547, 618] width 83 height 18
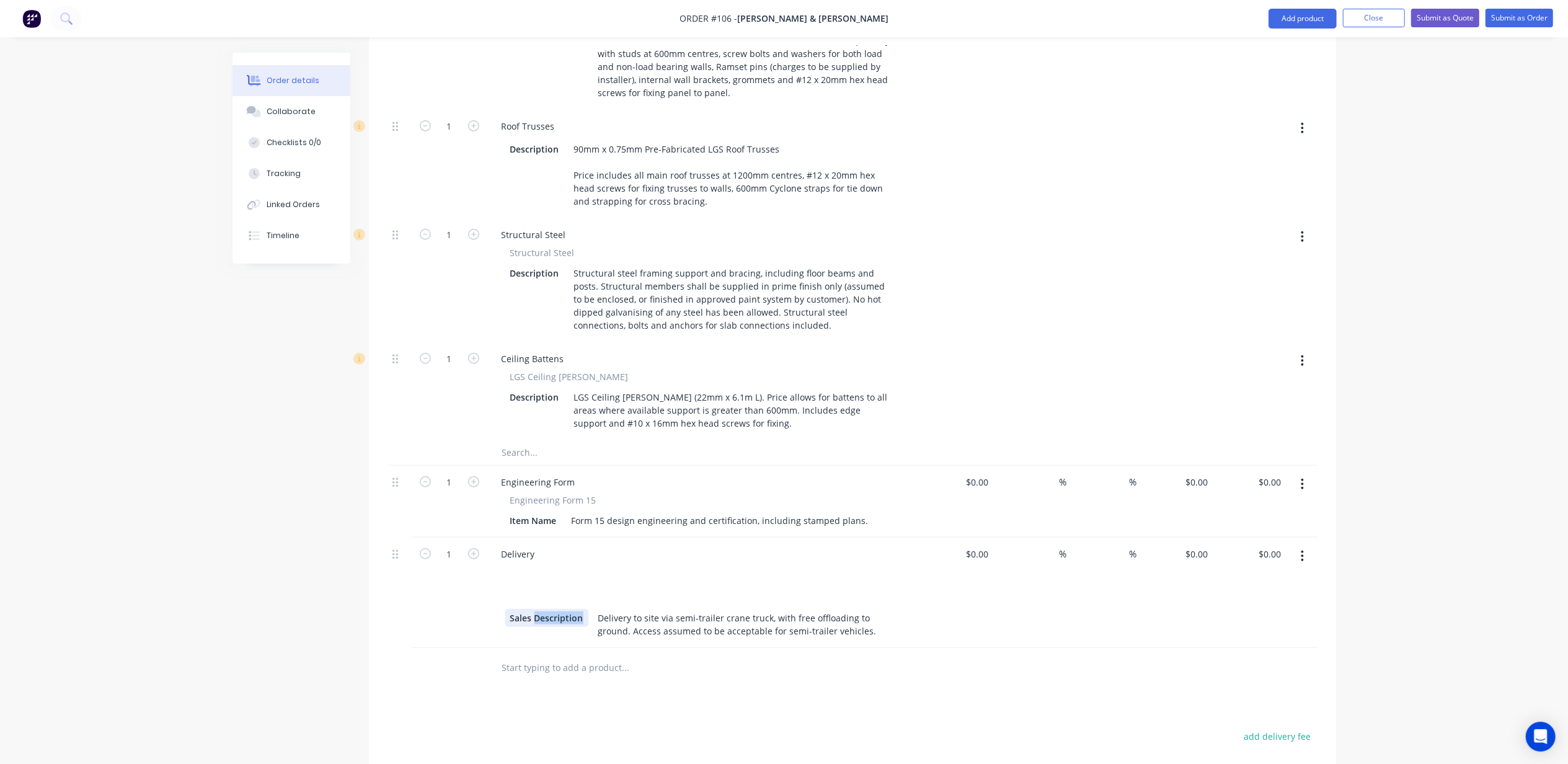
click at [547, 609] on div "Sales Description" at bounding box center [547, 618] width 83 height 18
copy div "Sales Description"
click at [520, 568] on div at bounding box center [515, 577] width 19 height 18
click at [630, 609] on div "Delivery to site via semi-trailer crane truck, with free offloading to ground. …" at bounding box center [746, 624] width 304 height 31
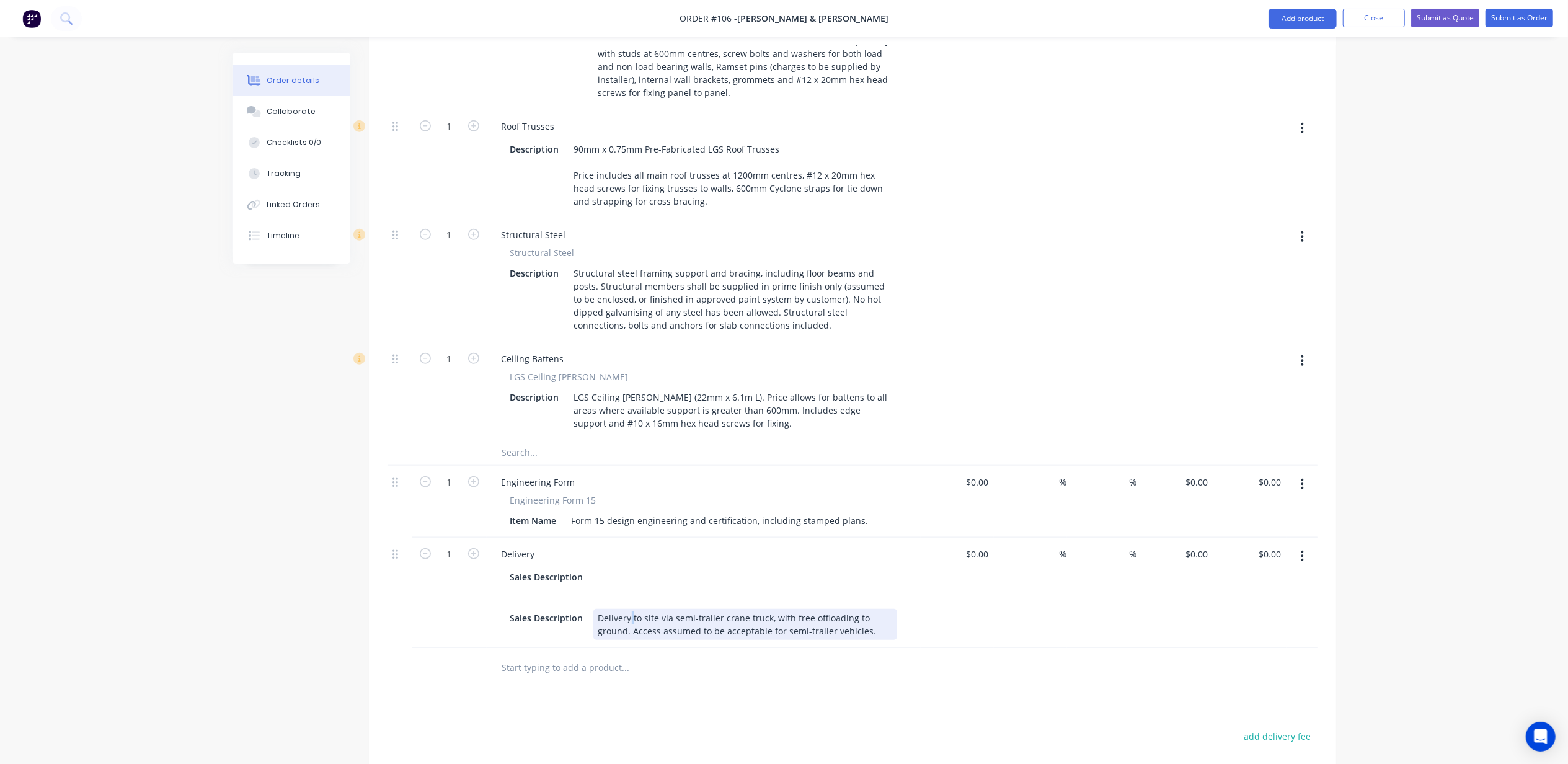
click at [630, 609] on div "Delivery to site via semi-trailer crane truck, with free offloading to ground. …" at bounding box center [746, 624] width 304 height 31
copy div "Delivery to site via semi-trailer crane truck, with free offloading to ground. …"
click at [610, 568] on div at bounding box center [603, 577] width 19 height 18
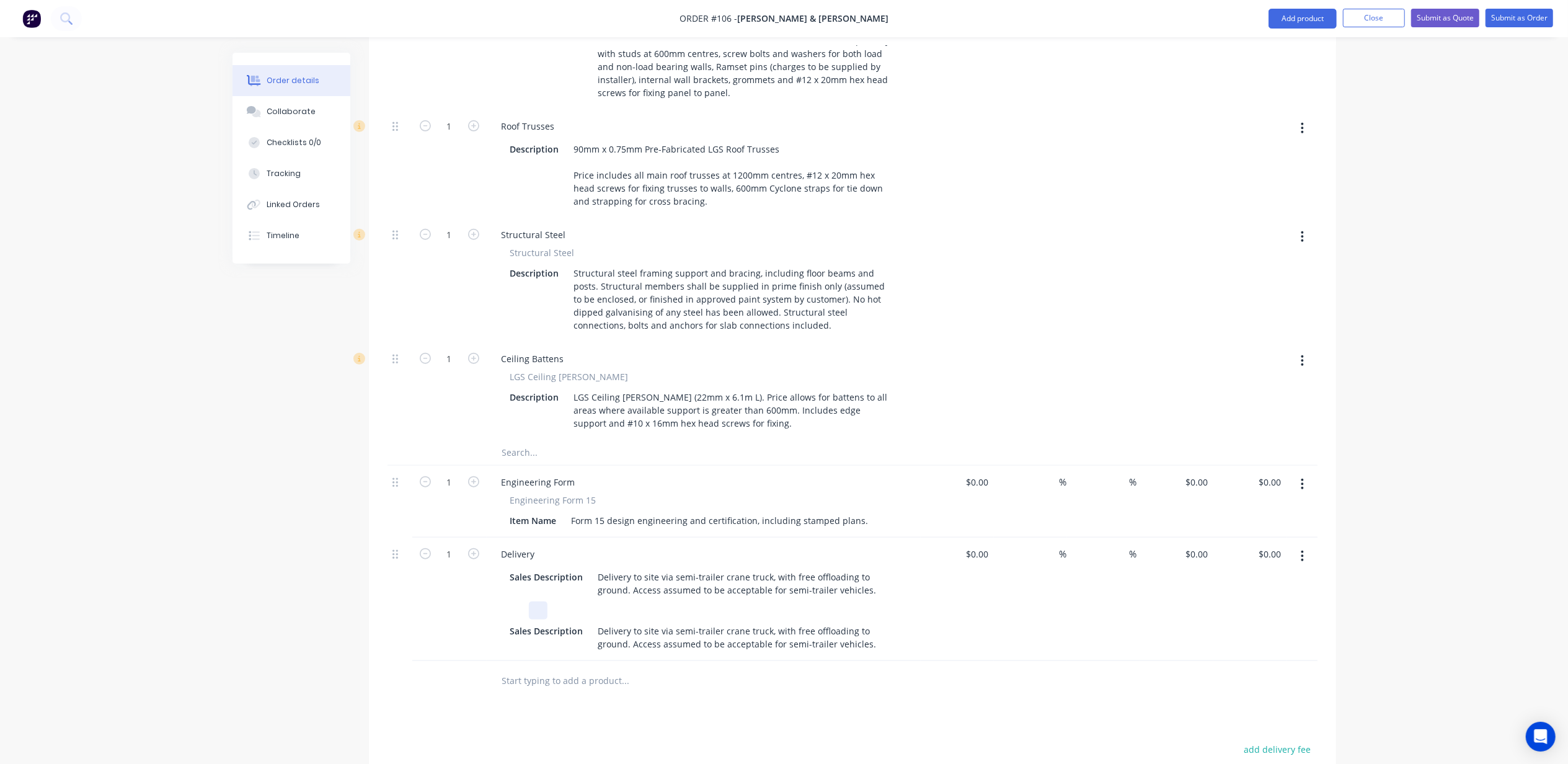
click at [618, 601] on div at bounding box center [702, 611] width 392 height 18
click at [557, 601] on div at bounding box center [702, 611] width 392 height 18
click at [519, 601] on div at bounding box center [515, 611] width 19 height 18
click at [543, 601] on div at bounding box center [538, 611] width 19 height 18
drag, startPoint x: 546, startPoint y: 531, endPoint x: 555, endPoint y: 536, distance: 10.3
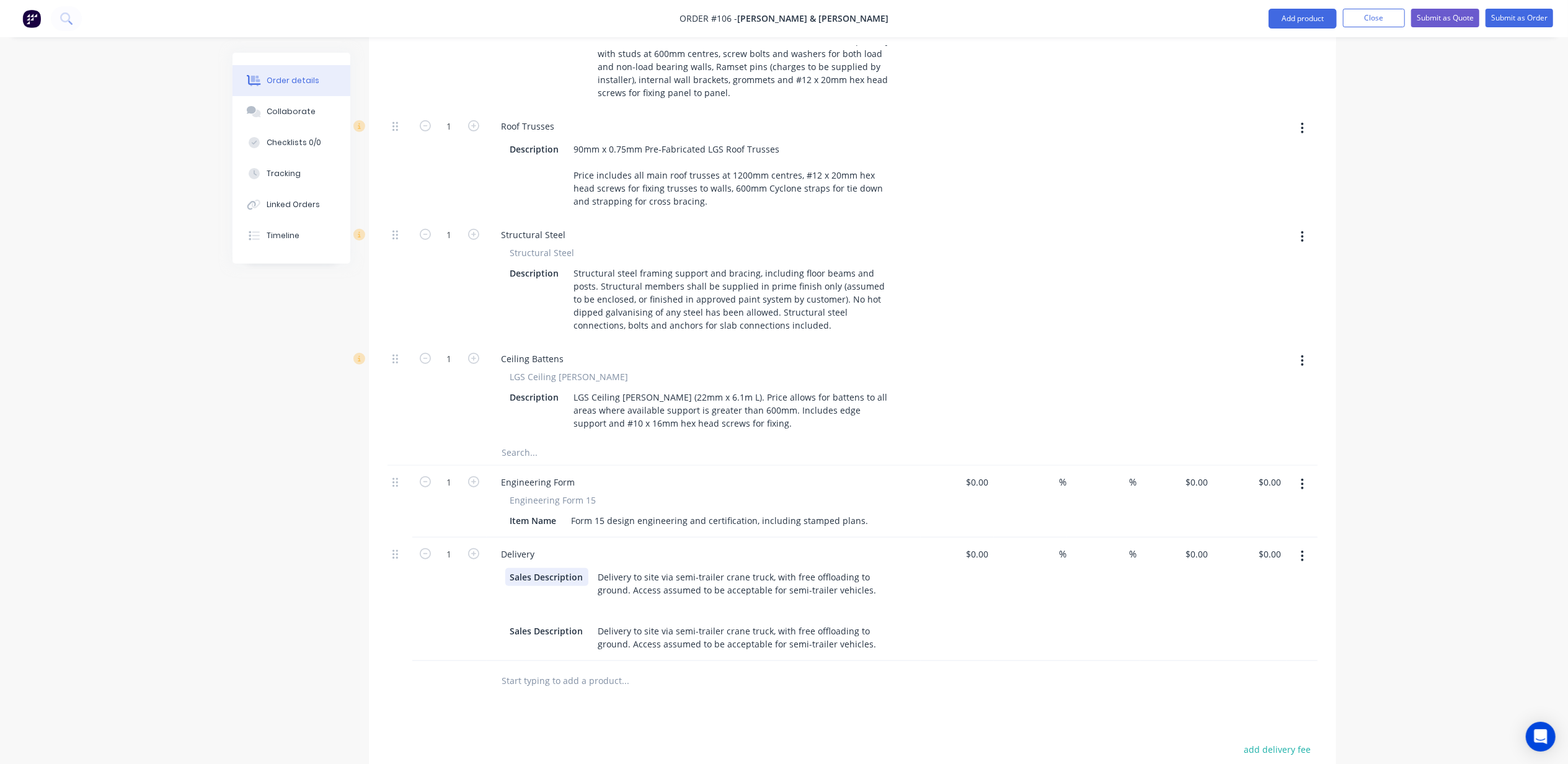
click at [547, 568] on div "Sales Description Delivery to site via semi-trailer crane truck, with free offl…" at bounding box center [702, 583] width 392 height 31
click at [568, 601] on div at bounding box center [702, 611] width 392 height 18
click at [623, 601] on div at bounding box center [702, 611] width 392 height 18
click at [579, 601] on div at bounding box center [702, 611] width 392 height 18
click at [617, 601] on div at bounding box center [702, 611] width 392 height 18
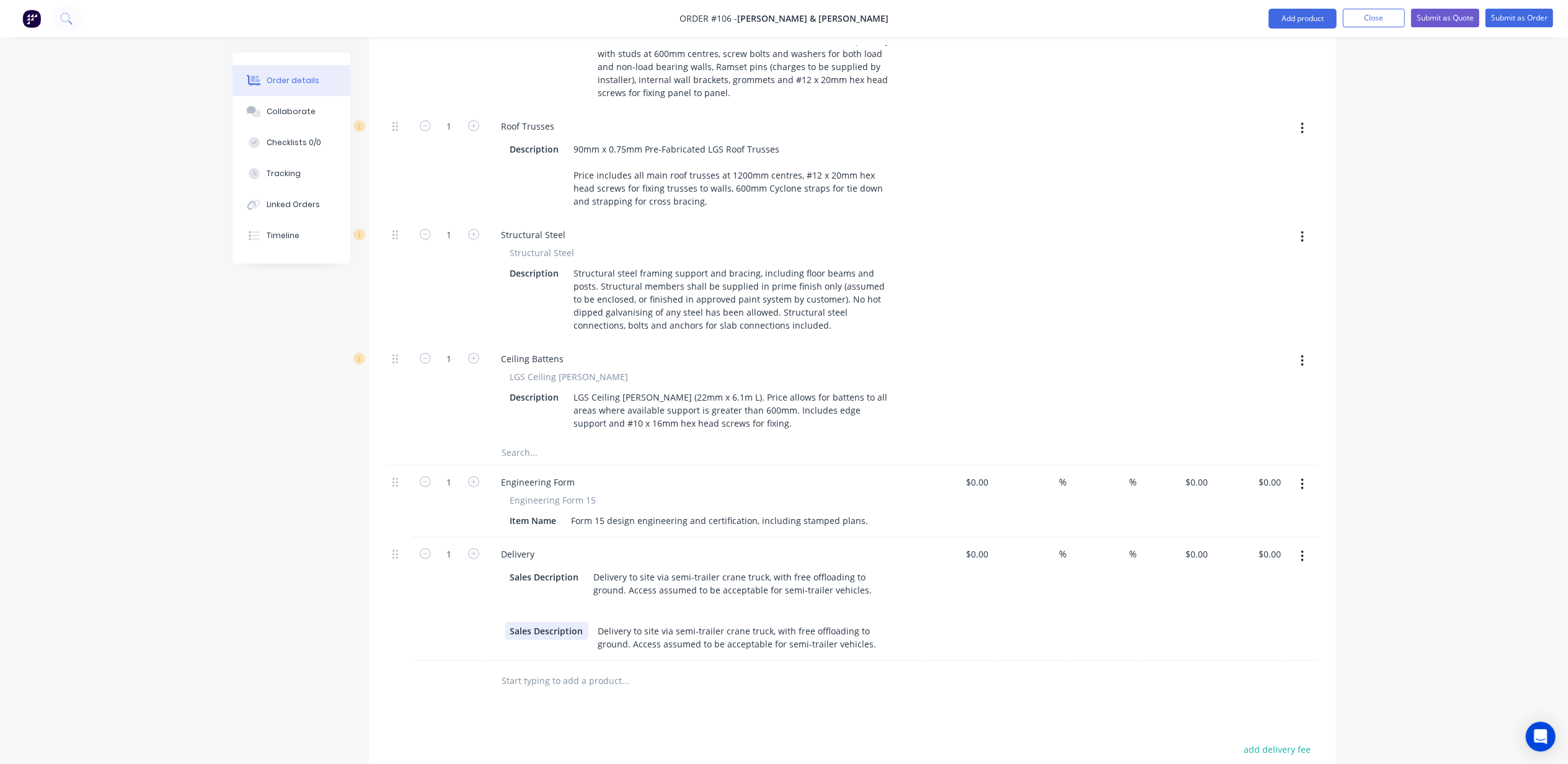
click at [551, 622] on div "Sales Description" at bounding box center [547, 631] width 83 height 18
click at [554, 622] on div "Sales Desiption" at bounding box center [543, 631] width 75 height 18
click at [543, 568] on div "Sales Decription" at bounding box center [545, 577] width 79 height 18
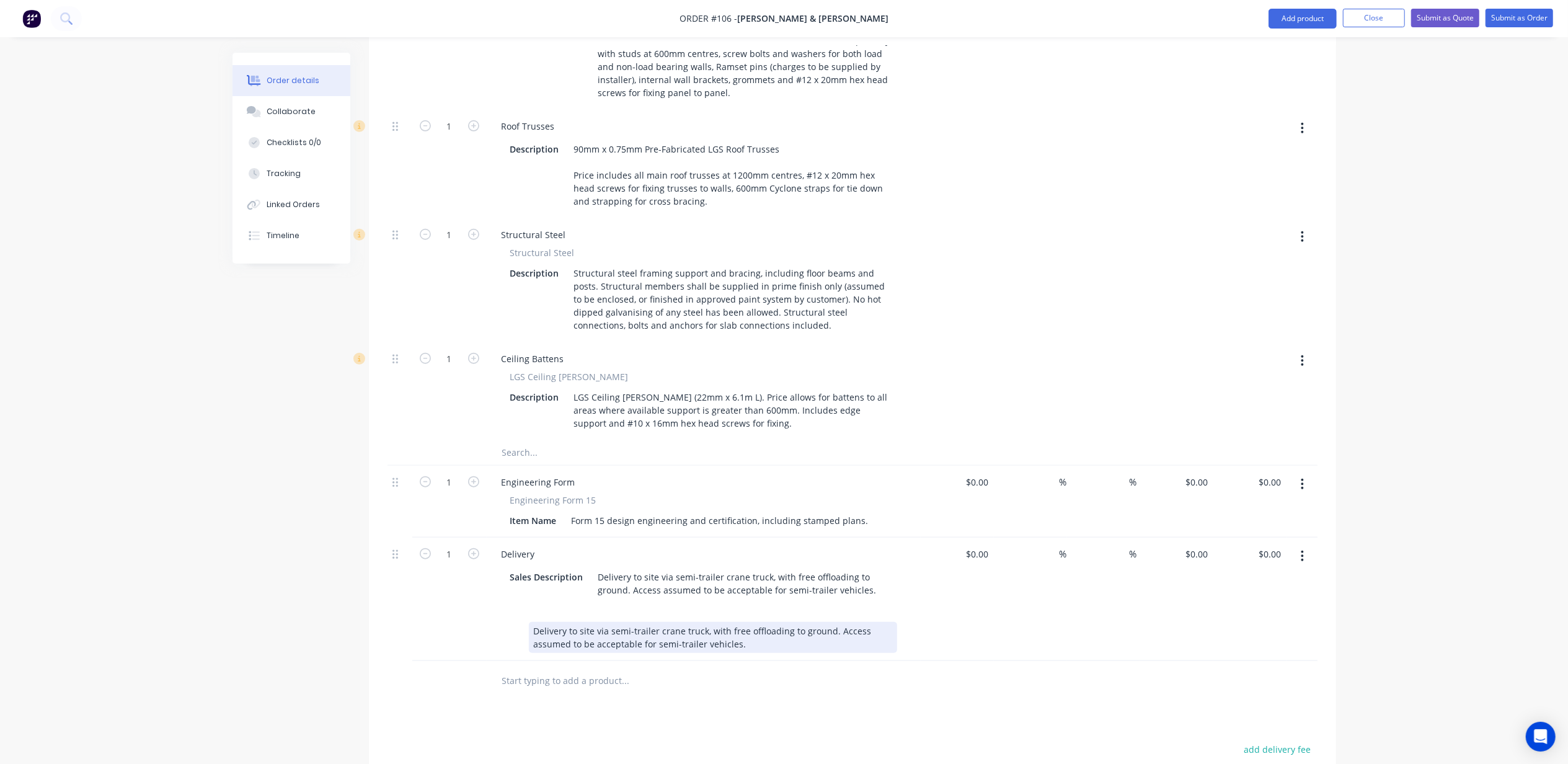
click at [566, 622] on div "Delivery to site via semi-trailer crane truck, with free offloading to ground. …" at bounding box center [713, 638] width 368 height 31
click at [567, 622] on div "Delivery to site via semi-trailer crane truck, with free offloading to ground. …" at bounding box center [713, 638] width 368 height 31
click at [336, 586] on div "Created by Michael Created 11/08/25 Required 11/08/25 Assigned to Add team memb…" at bounding box center [784, 70] width 1103 height 1868
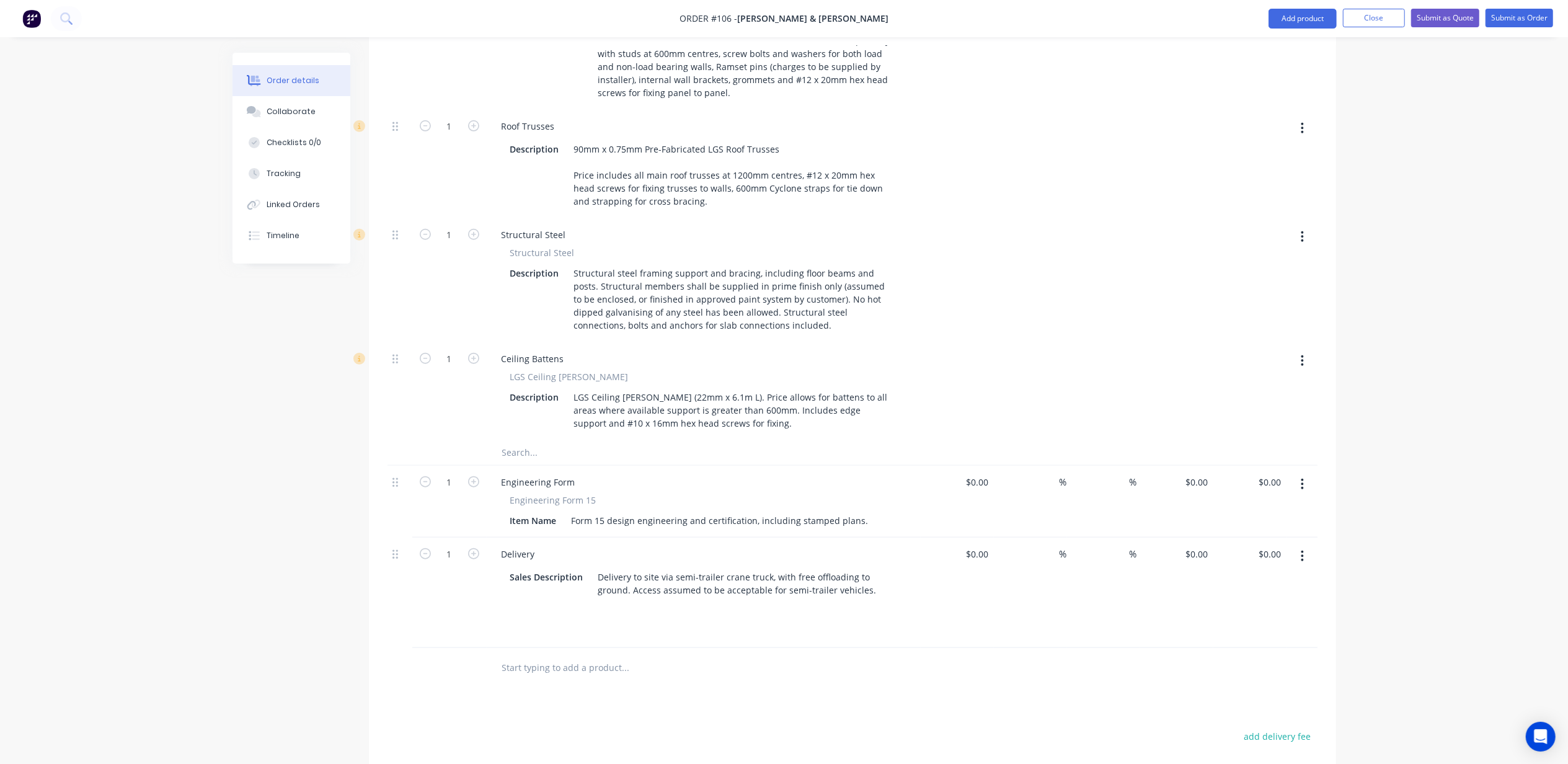
click at [257, 588] on div "Created by Michael Created 11/08/25 Required 11/08/25 Assigned to Add team memb…" at bounding box center [784, 70] width 1103 height 1868
click at [542, 656] on input "text" at bounding box center [626, 668] width 248 height 25
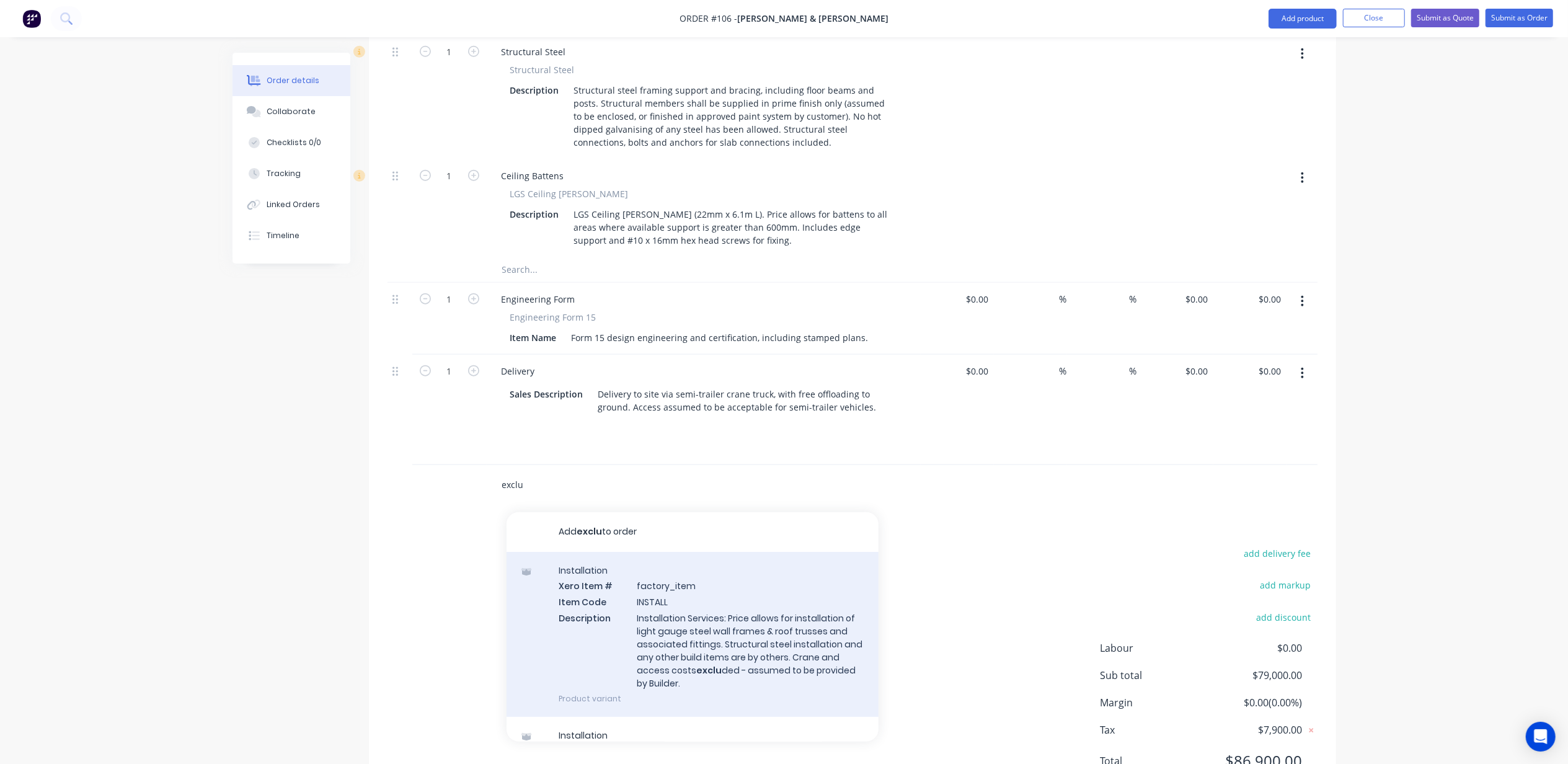
scroll to position [26, 0]
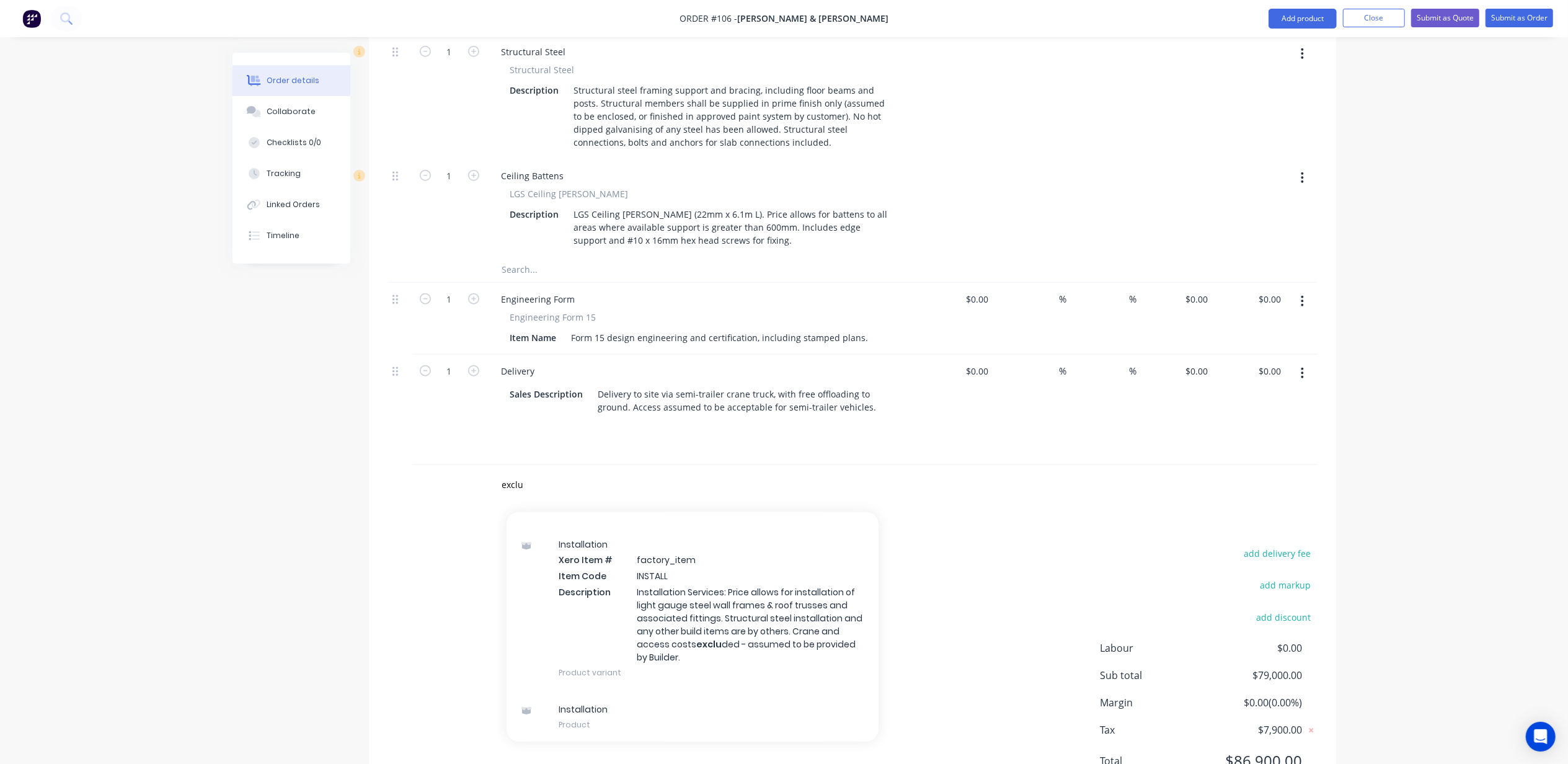
click at [508, 472] on input "exclu" at bounding box center [626, 485] width 248 height 25
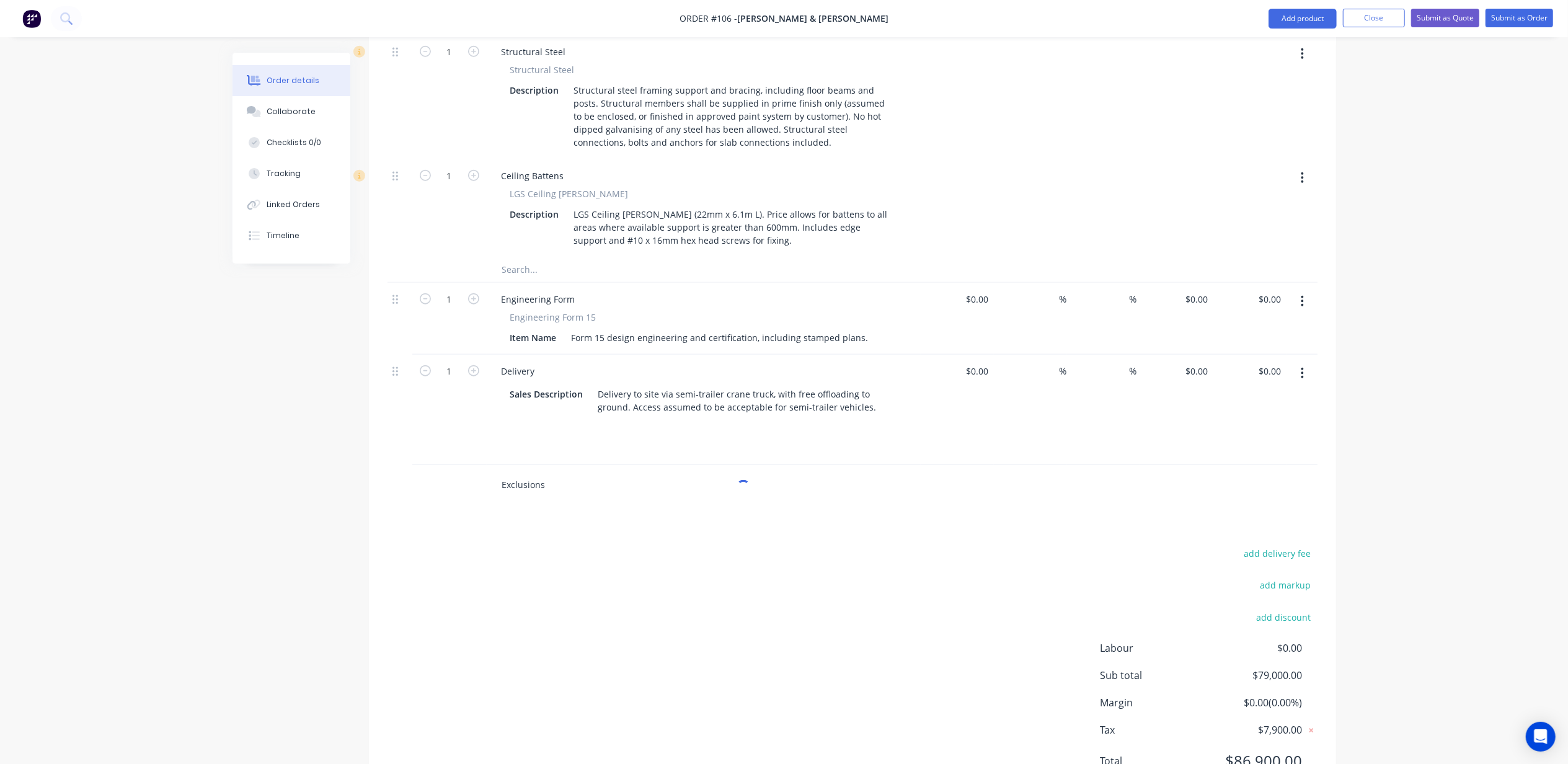
type input "Exclusions"
drag, startPoint x: 284, startPoint y: 483, endPoint x: 280, endPoint y: 492, distance: 9.8
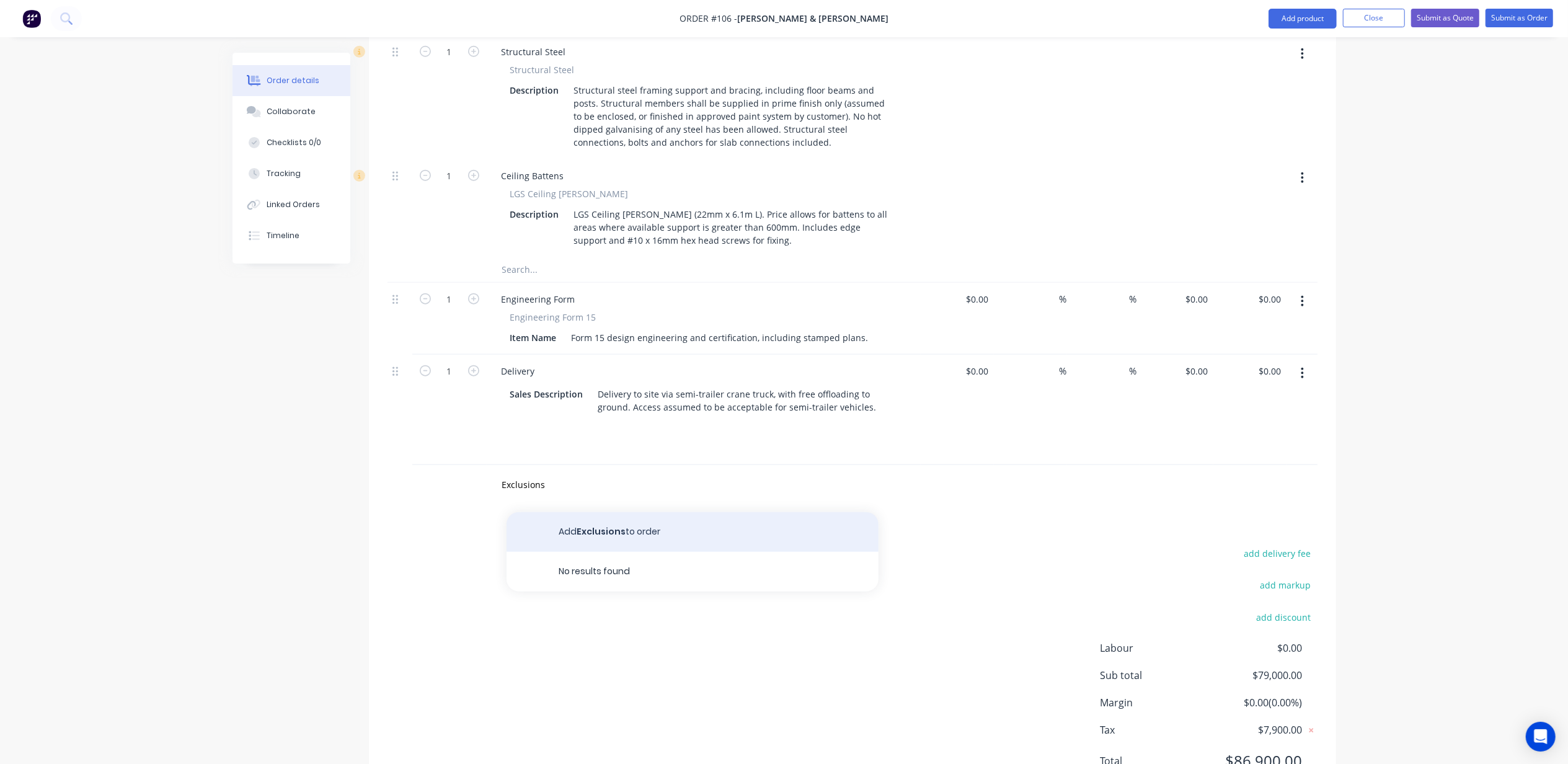
click at [601, 512] on button "Add Exclusions to order" at bounding box center [692, 532] width 372 height 40
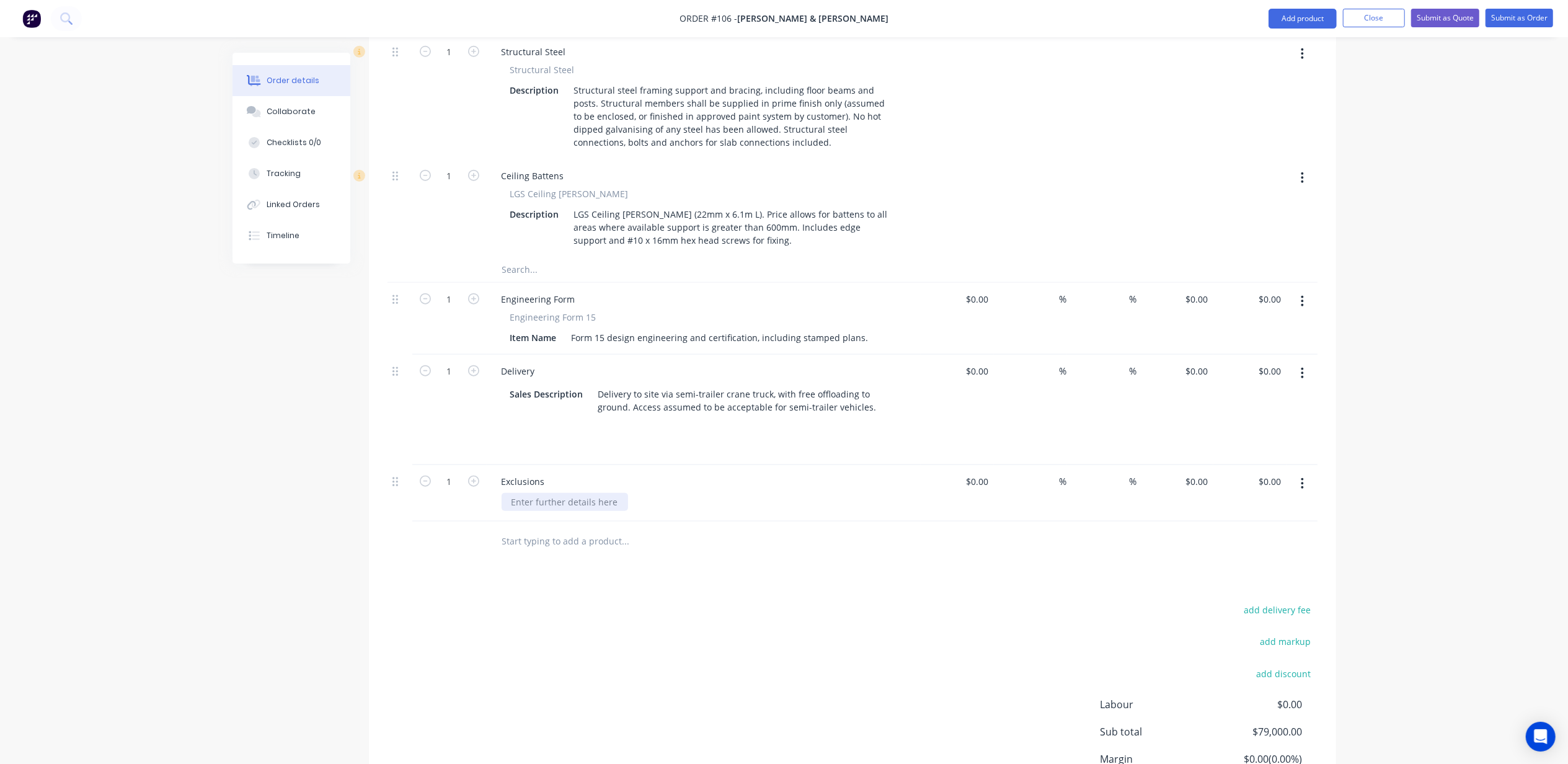
click at [545, 493] on div at bounding box center [564, 502] width 126 height 18
paste div
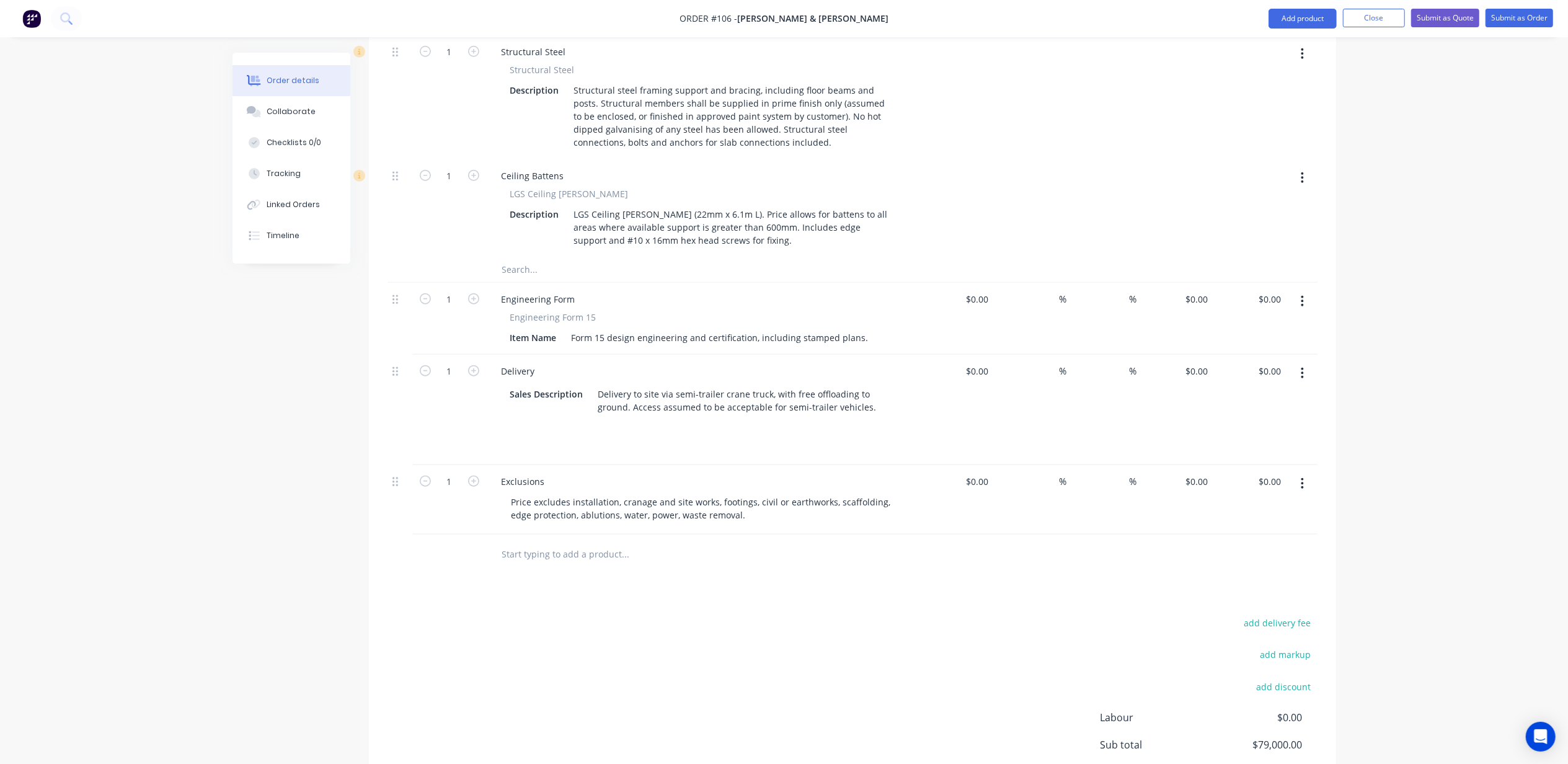
click at [575, 542] on input "text" at bounding box center [626, 555] width 248 height 25
paste input "Prior to Blackline commencing any work, non-account customers are required to p…"
type input "Prior to Blackline commencing any work, non-account customers are required to p…"
type input "Terms"
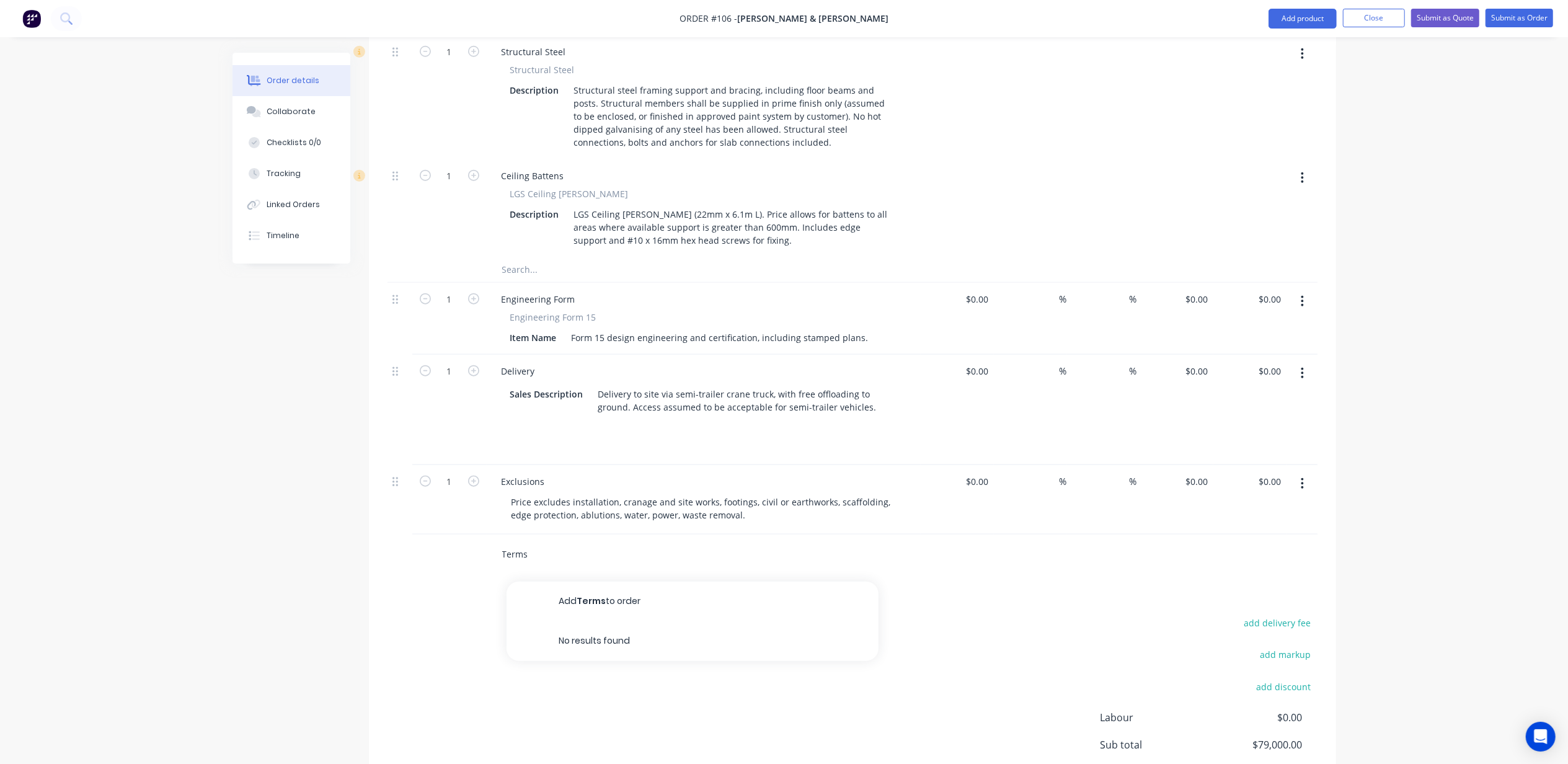
click at [626, 582] on button "Add Terms to order" at bounding box center [692, 601] width 372 height 40
click at [581, 562] on div at bounding box center [564, 571] width 126 height 18
paste div
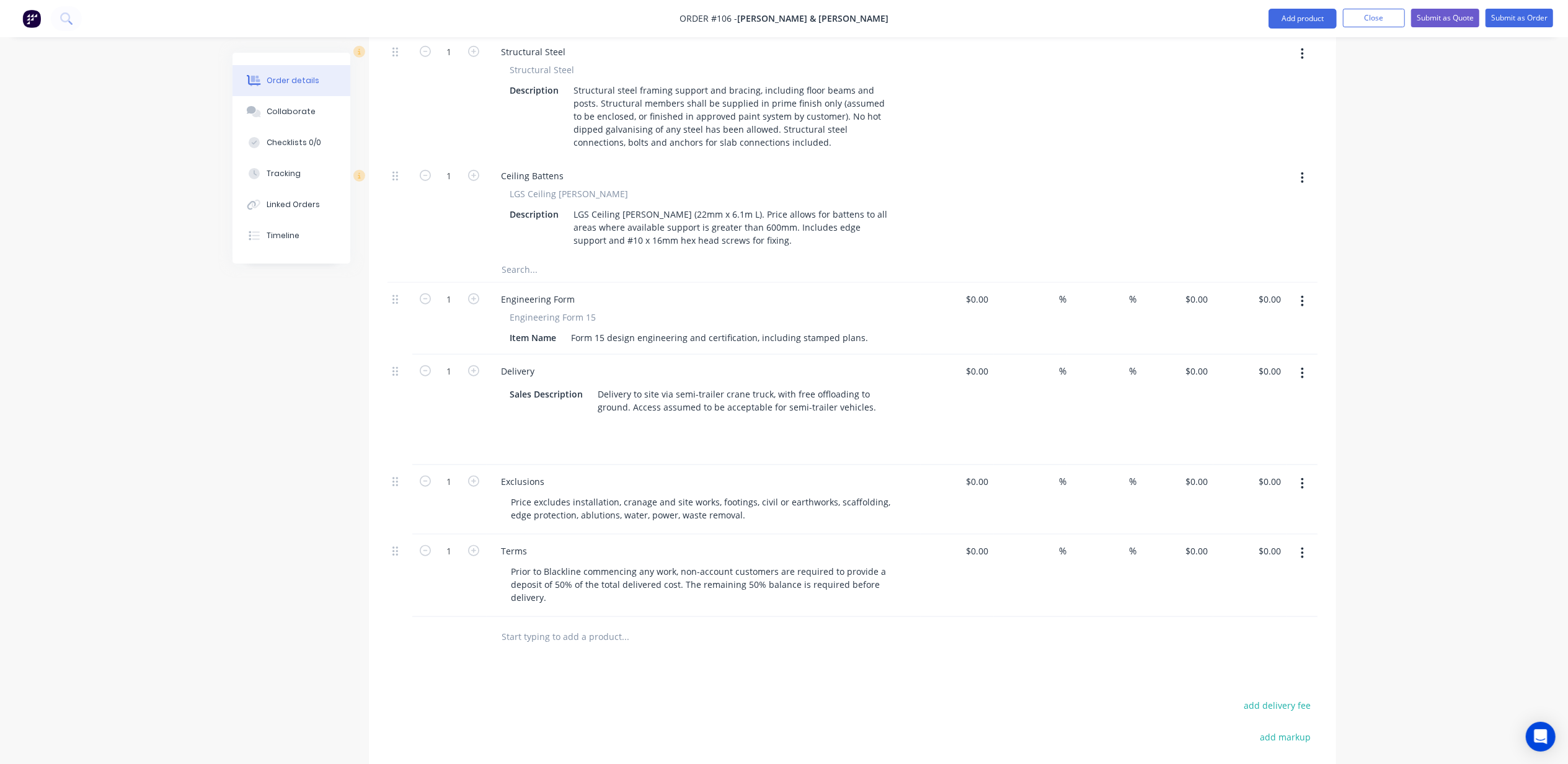
click at [606, 624] on input "text" at bounding box center [626, 637] width 248 height 25
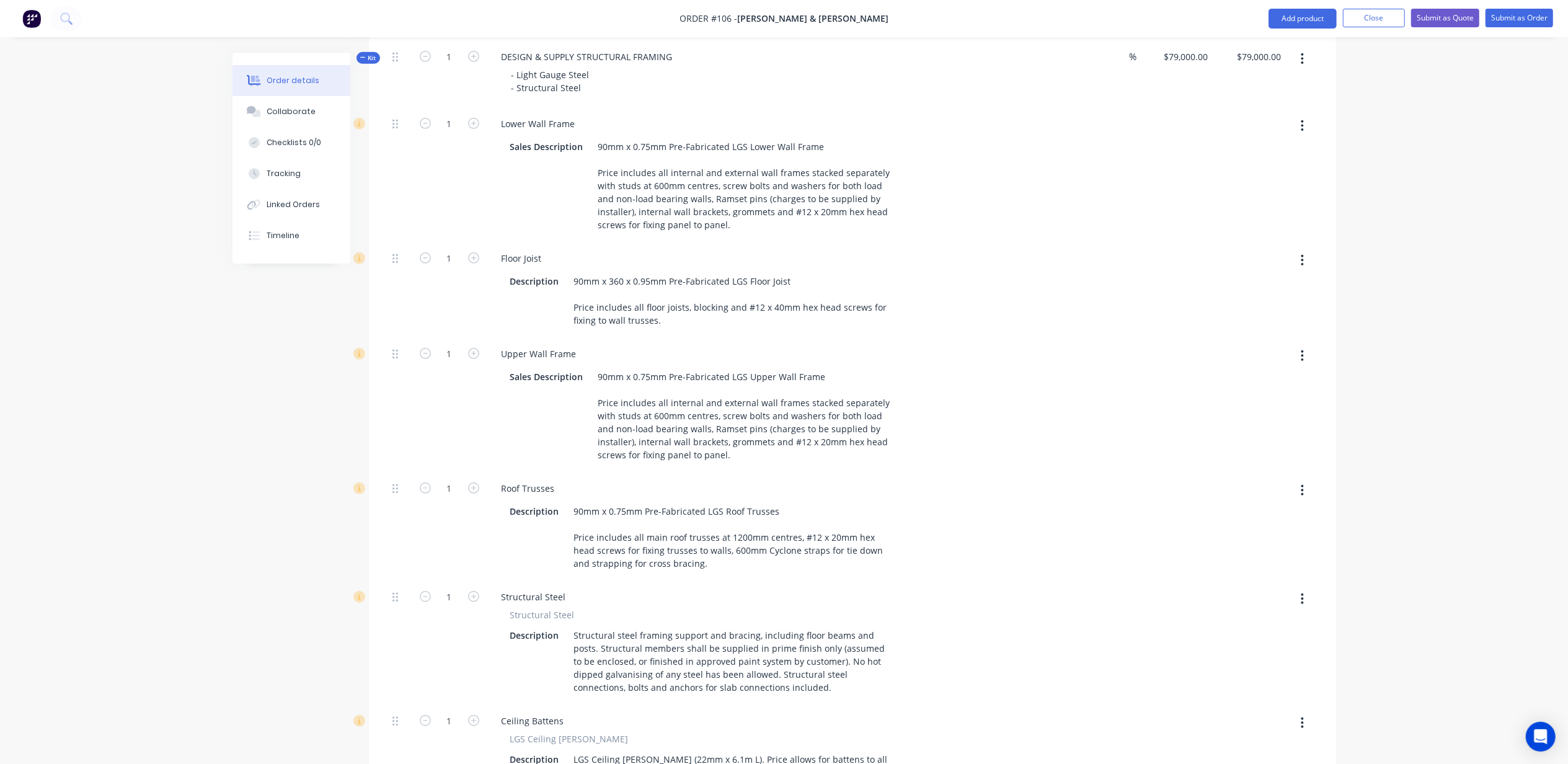
scroll to position [273, 0]
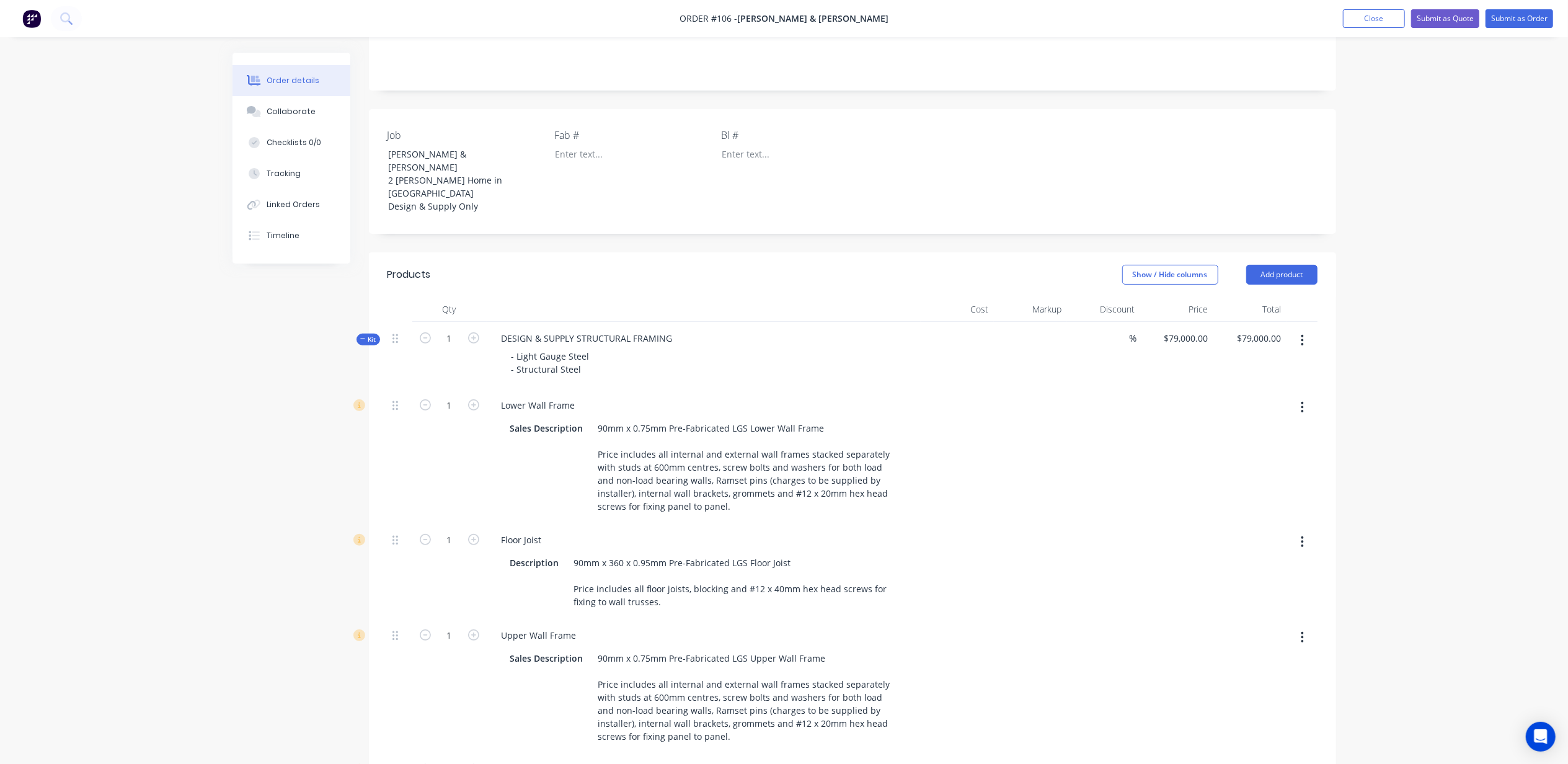
click at [1456, 389] on div "Order details Collaborate Checklists 0/0 Tracking Linked Orders Timeline Order …" at bounding box center [784, 764] width 1568 height 2074
click at [1291, 265] on button "Add product" at bounding box center [1282, 275] width 71 height 20
click at [1271, 471] on div "Notes (External)" at bounding box center [1258, 480] width 96 height 18
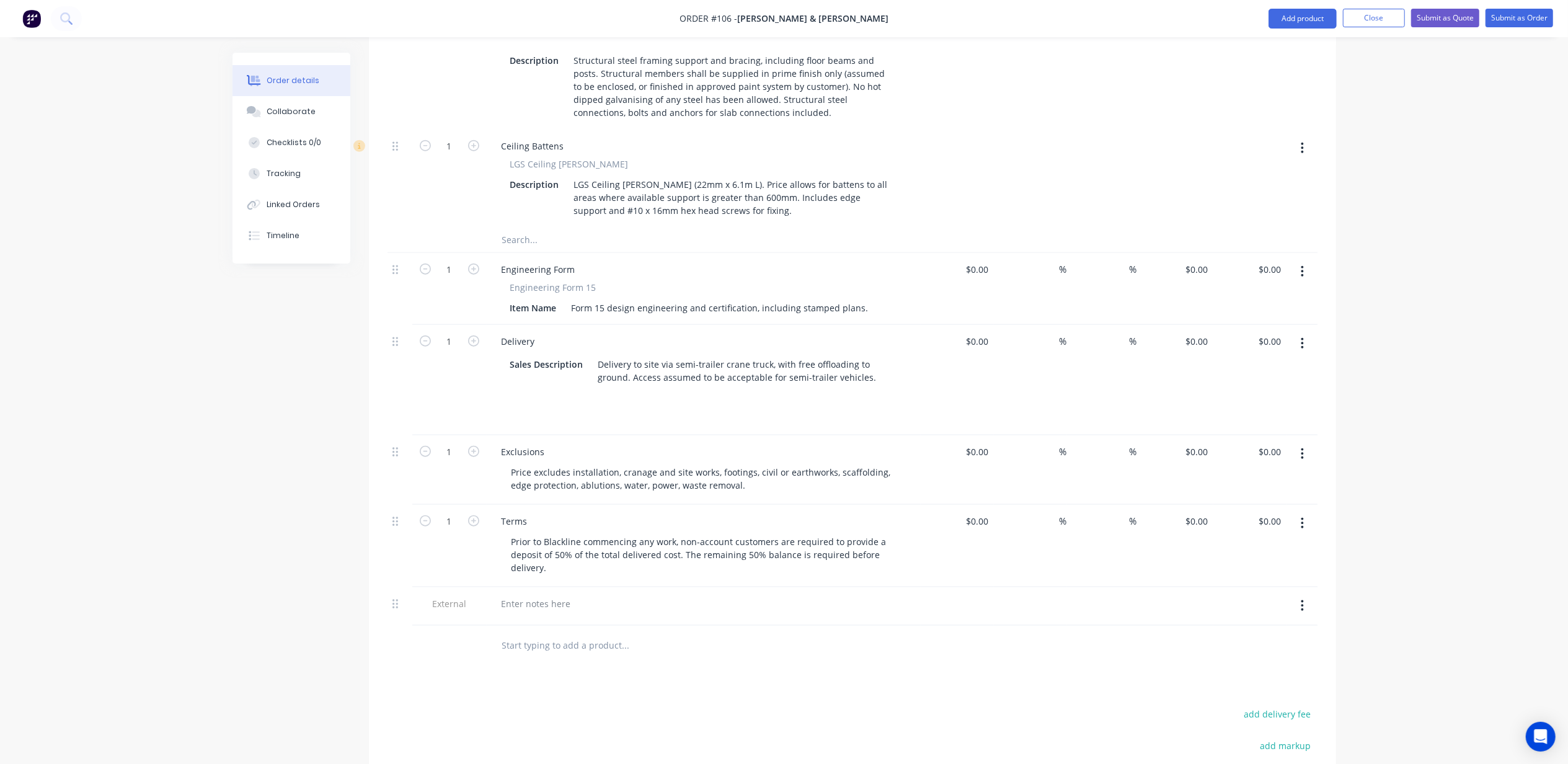
scroll to position [1182, 0]
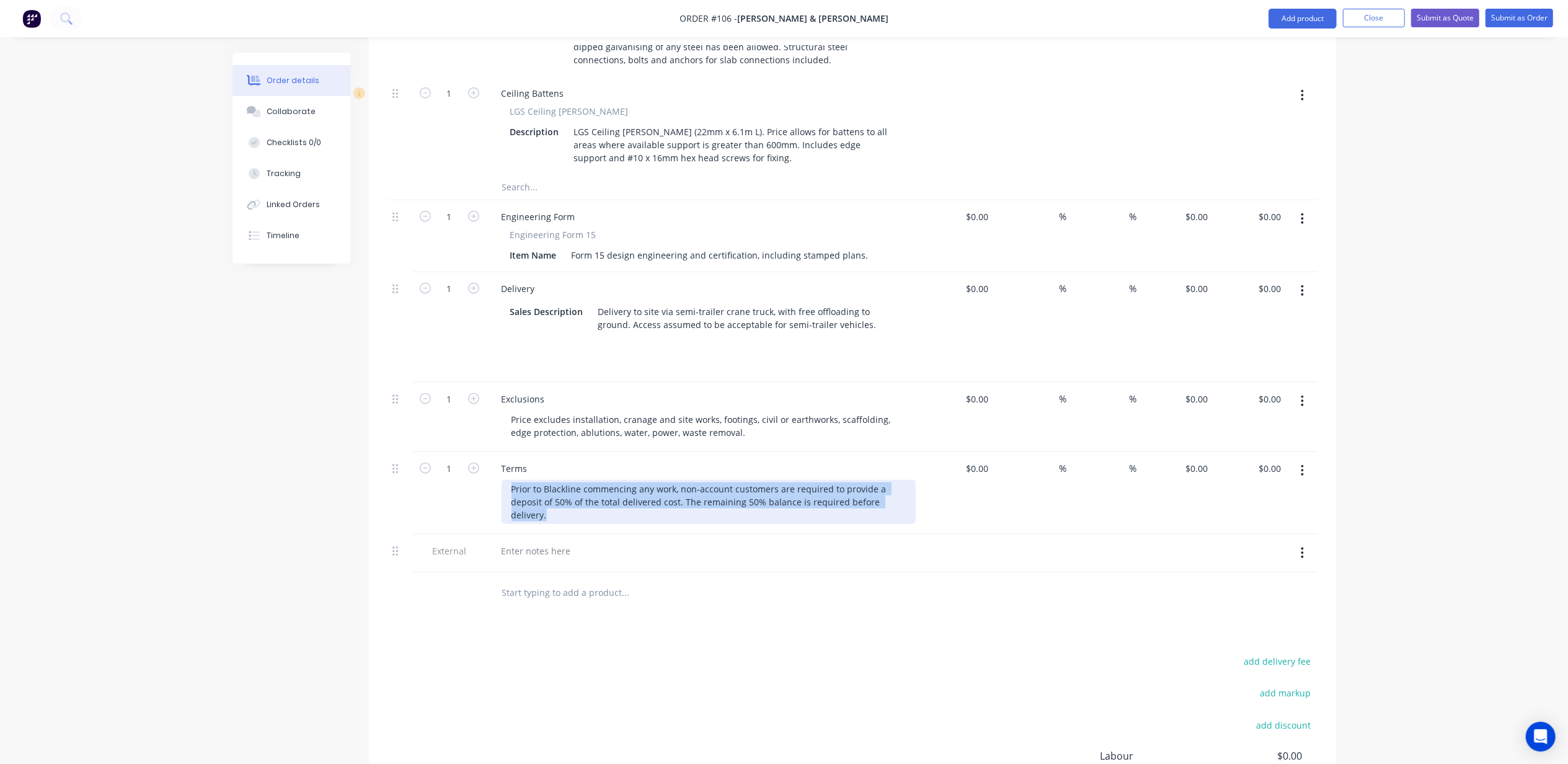
drag, startPoint x: 891, startPoint y: 445, endPoint x: 513, endPoint y: 430, distance: 378.3
click at [513, 480] on div "Prior to Blackline commencing any work, non-account customers are required to p…" at bounding box center [709, 502] width 414 height 44
copy div "Prior to Blackline commencing any work, non-account customers are required to p…"
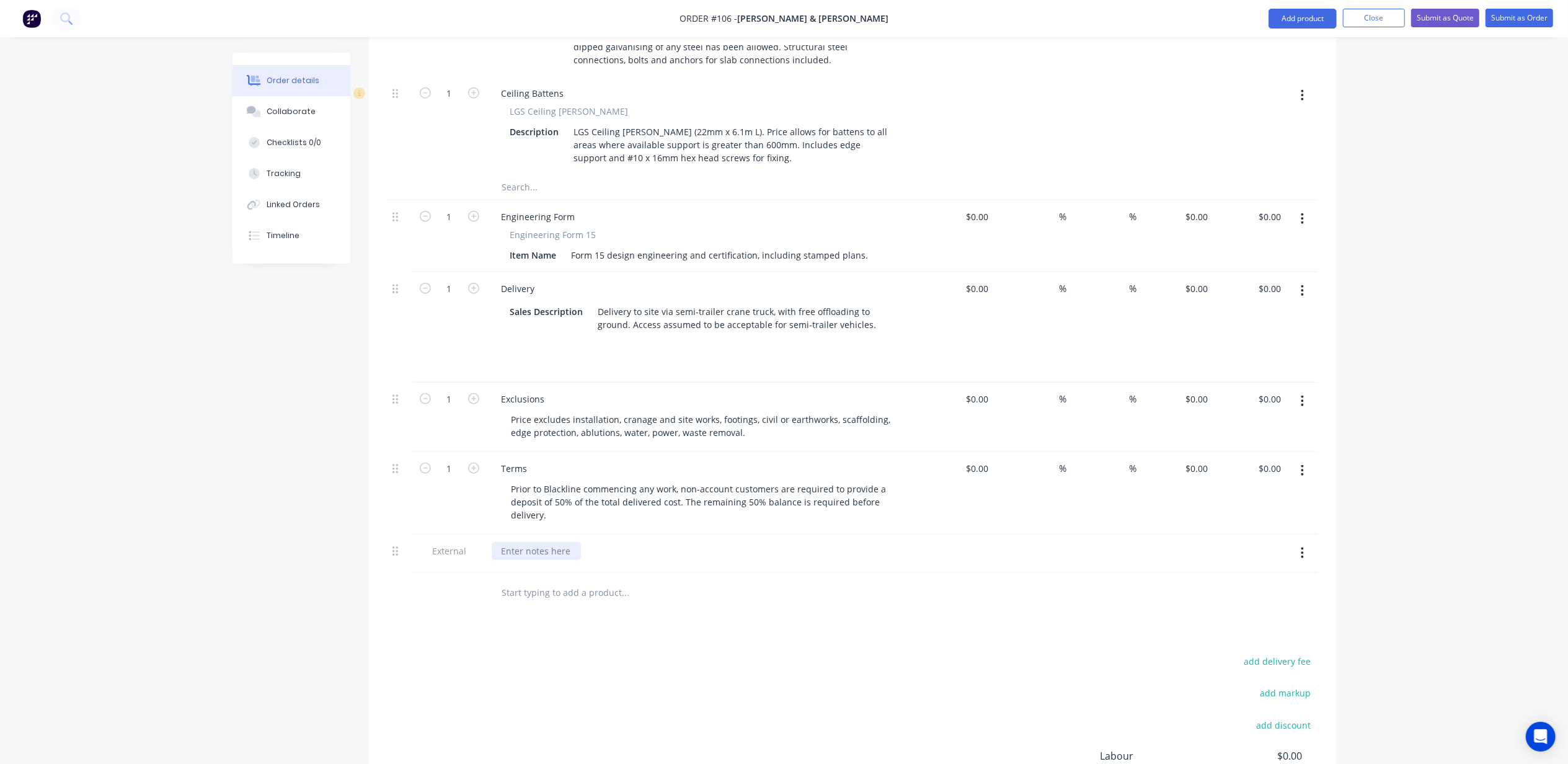
click at [536, 542] on div at bounding box center [536, 551] width 89 height 18
paste div
click at [506, 460] on div "Terms" at bounding box center [515, 469] width 46 height 18
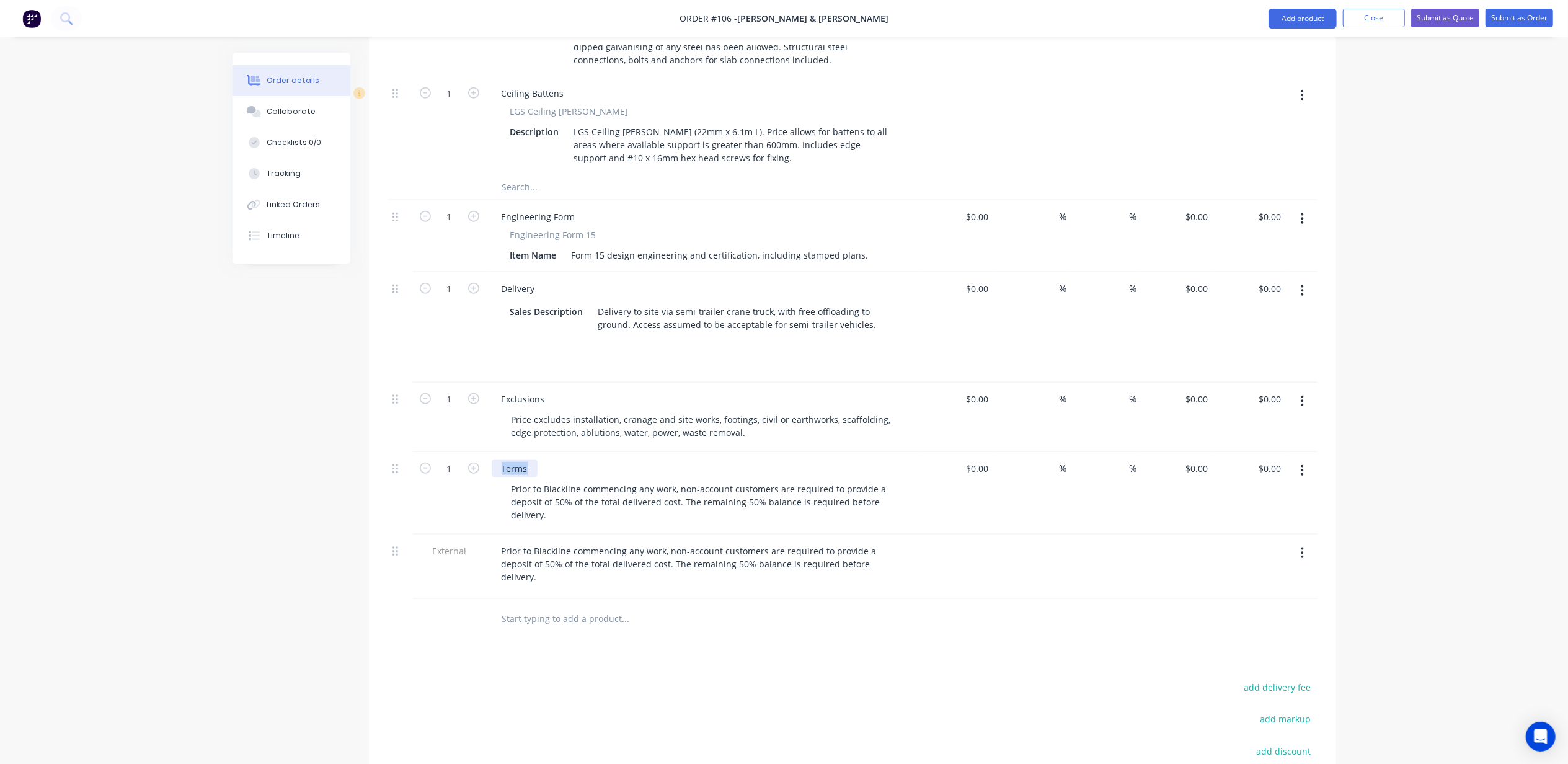
click at [506, 460] on div "Terms" at bounding box center [515, 469] width 46 height 18
copy div "Terms"
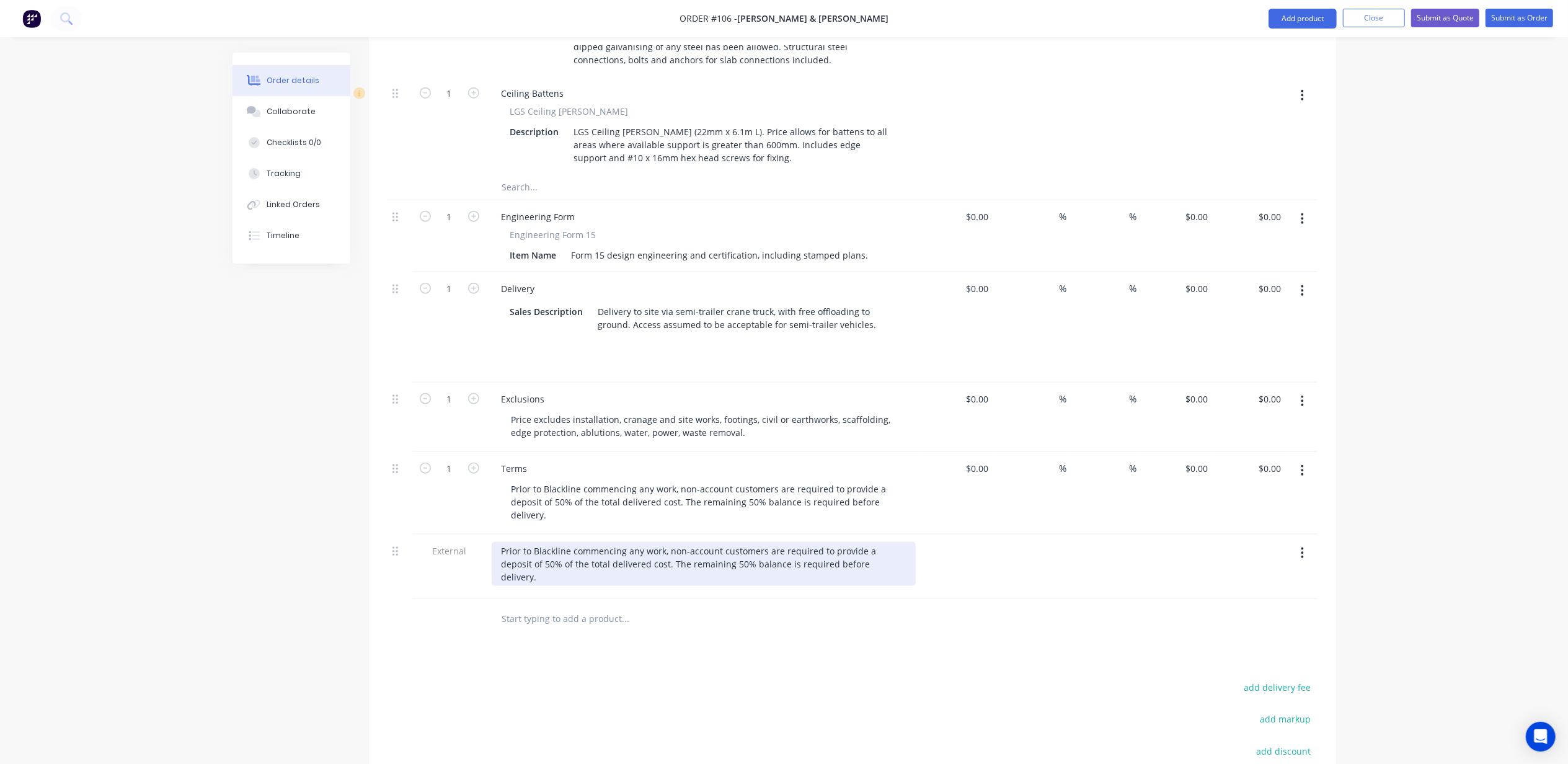
click at [499, 542] on div "Prior to Blackline commencing any work, non-account customers are required to p…" at bounding box center [704, 564] width 424 height 44
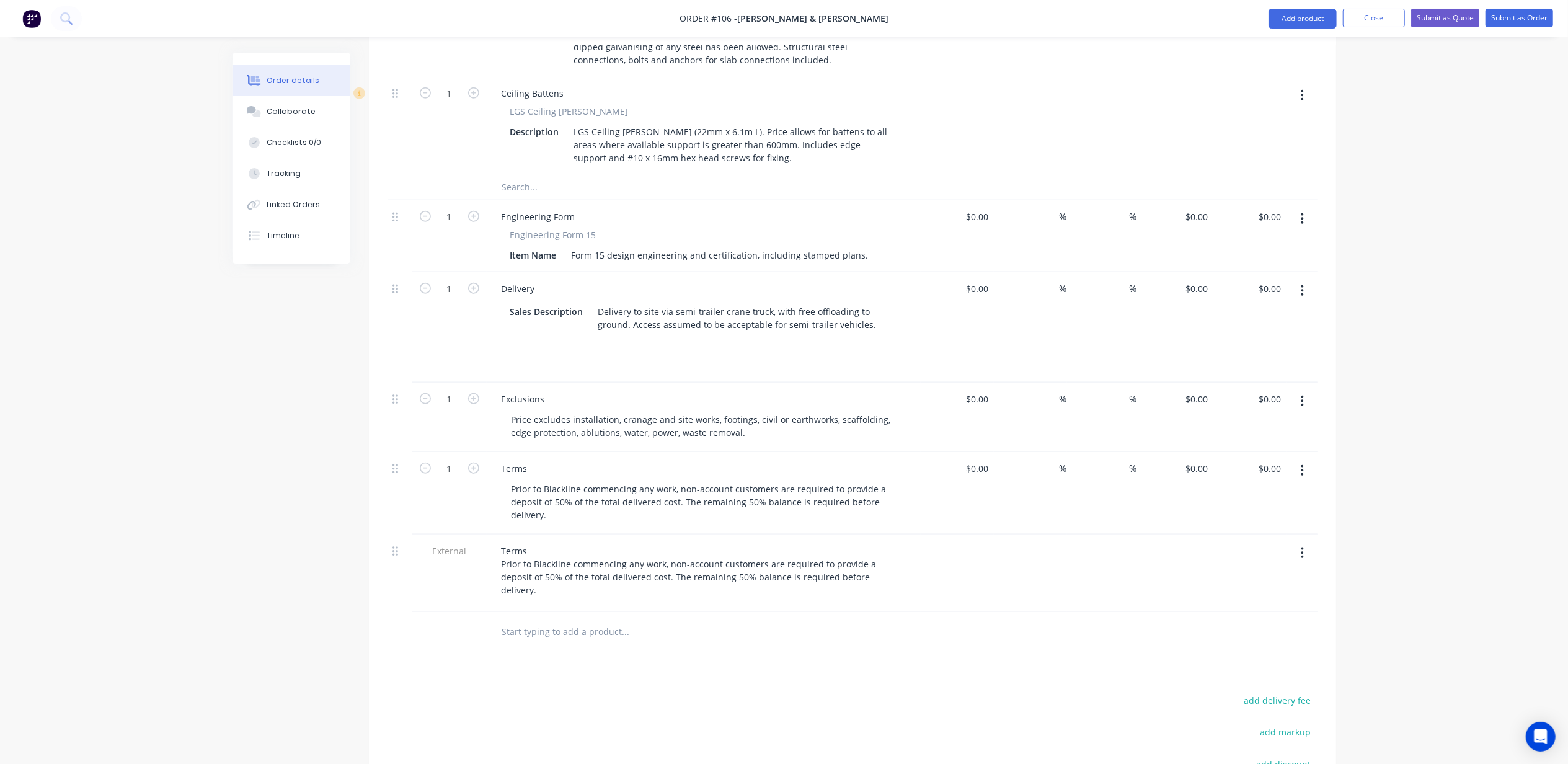
click at [1306, 460] on button "button" at bounding box center [1302, 471] width 29 height 22
click at [1223, 569] on div "Delete" at bounding box center [1258, 578] width 96 height 18
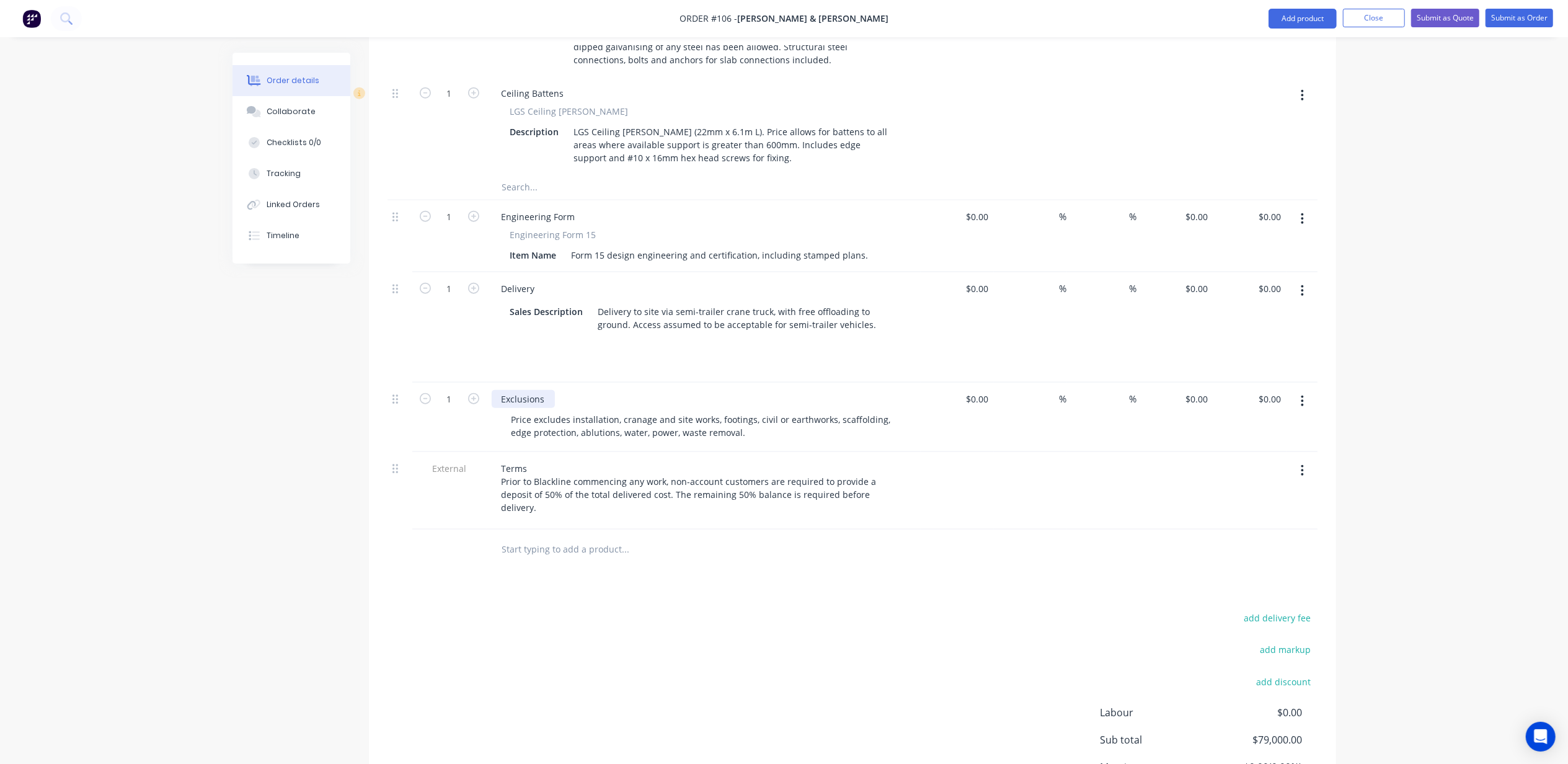
click at [522, 390] on div "Exclusions" at bounding box center [523, 399] width 63 height 18
drag, startPoint x: 1432, startPoint y: 383, endPoint x: 1435, endPoint y: 389, distance: 6.7
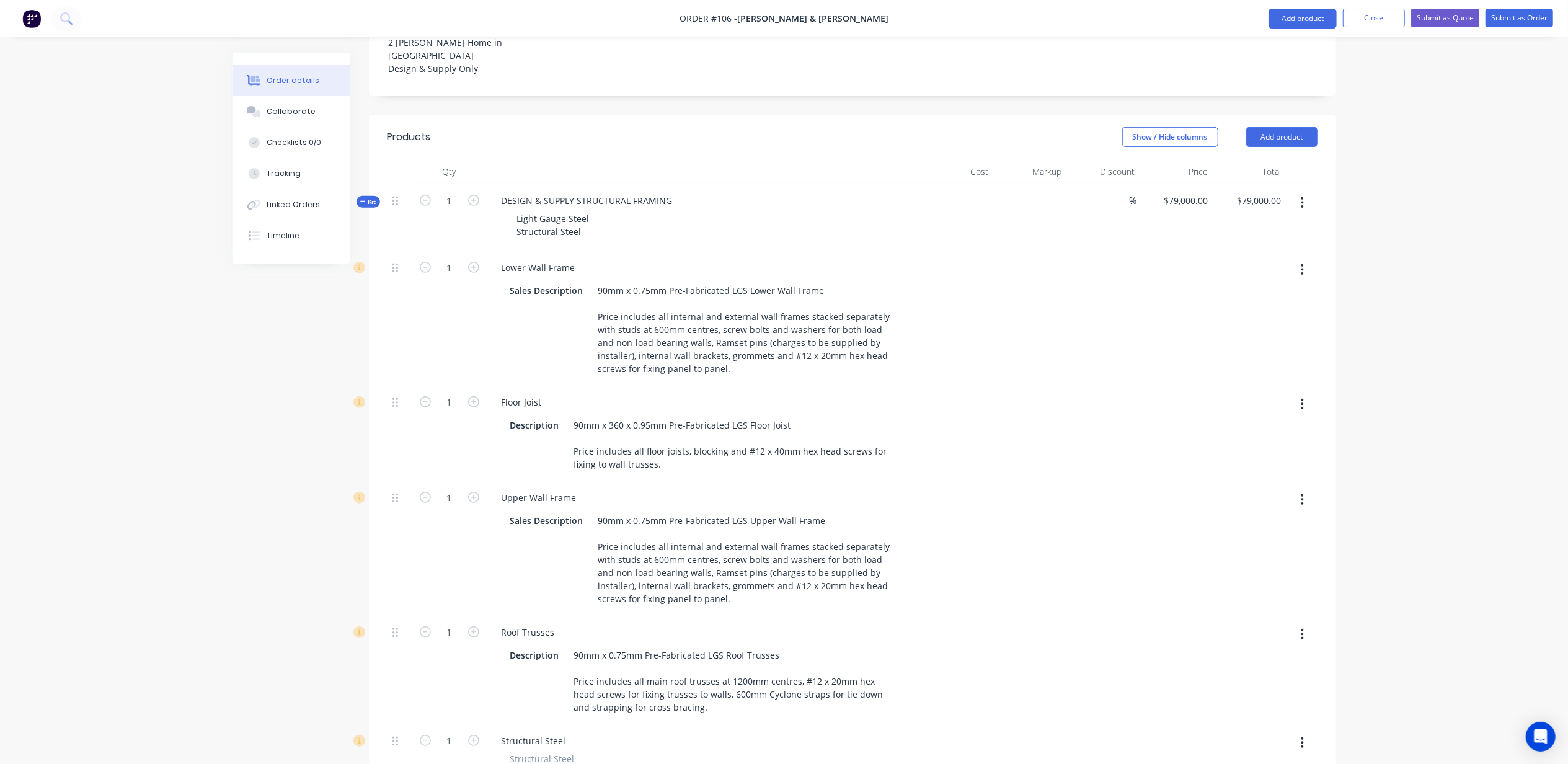
scroll to position [190, 0]
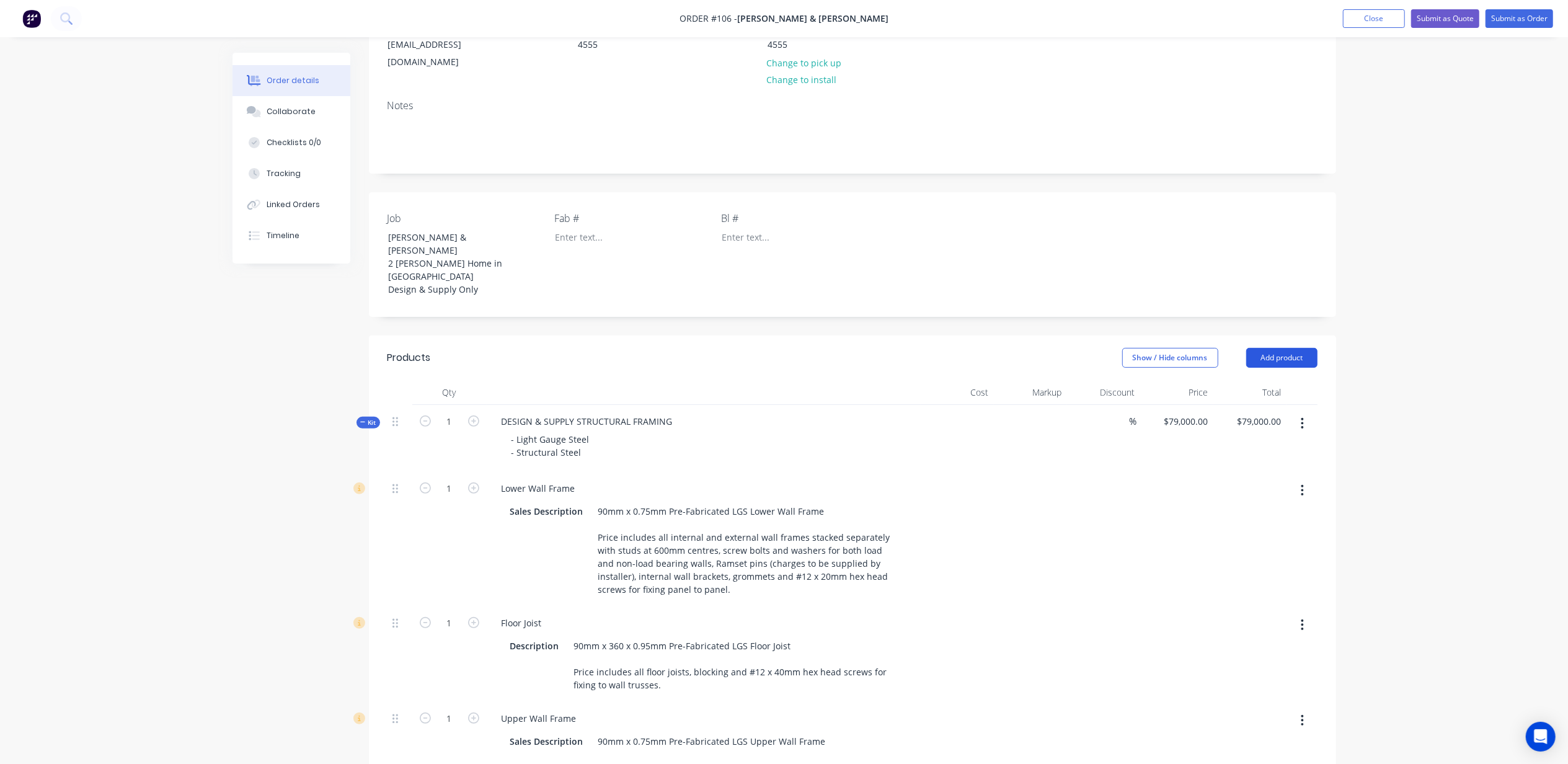
click at [1290, 348] on button "Add product" at bounding box center [1282, 358] width 71 height 20
click at [1261, 554] on div "Notes (External)" at bounding box center [1258, 563] width 96 height 18
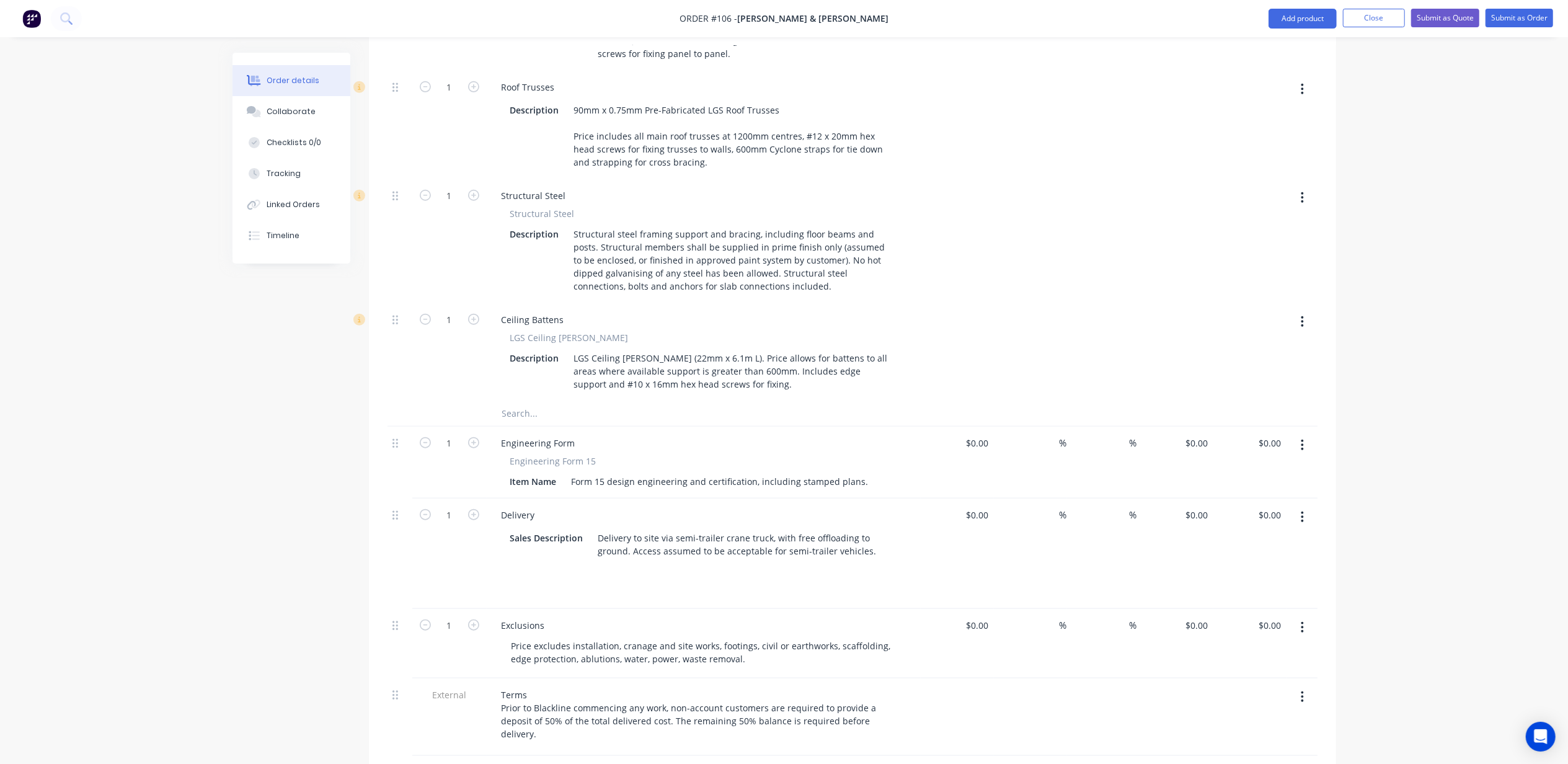
scroll to position [1266, 0]
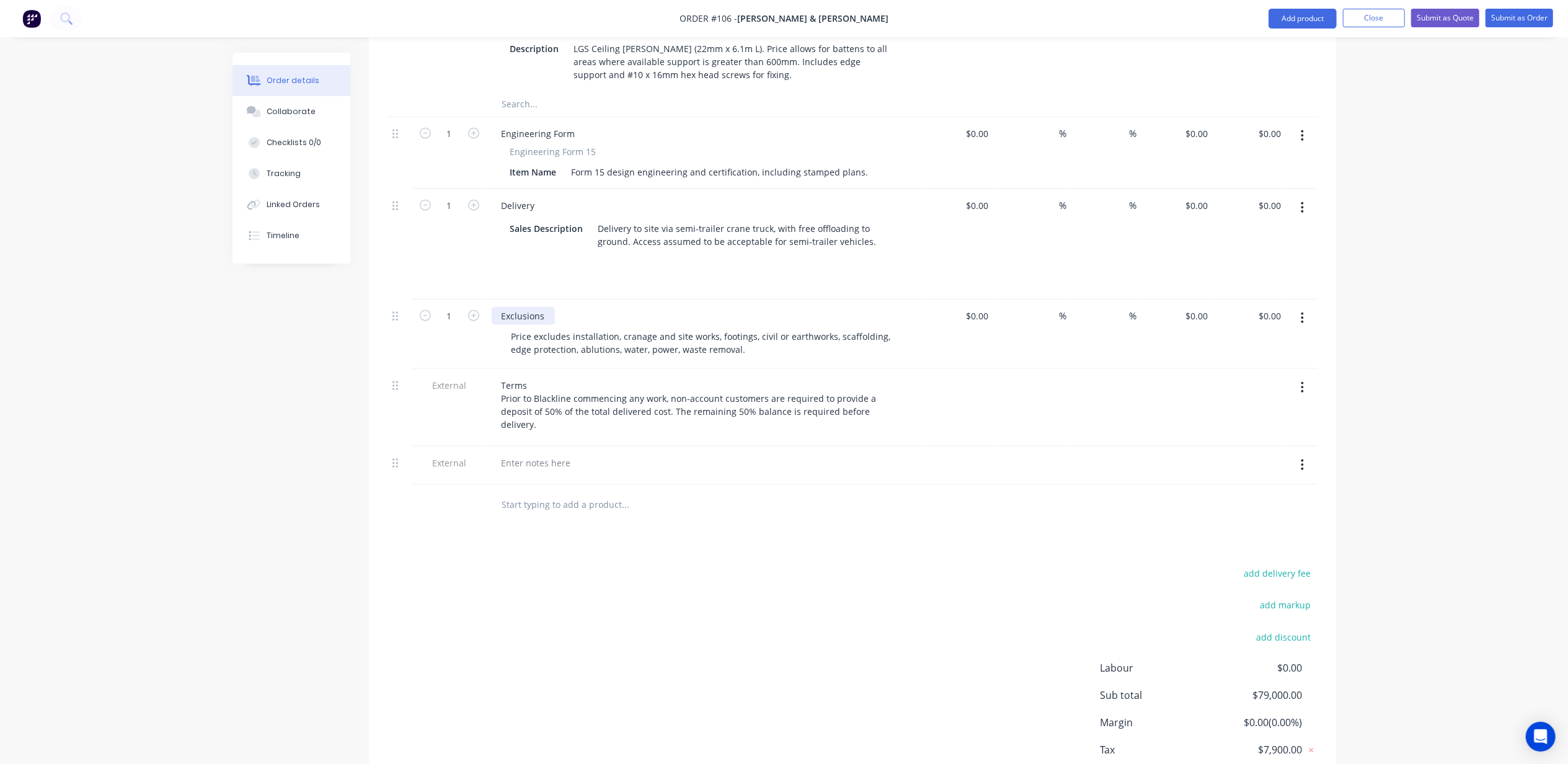
click at [520, 307] on div "Exclusions" at bounding box center [523, 316] width 63 height 18
copy div "Exclusions"
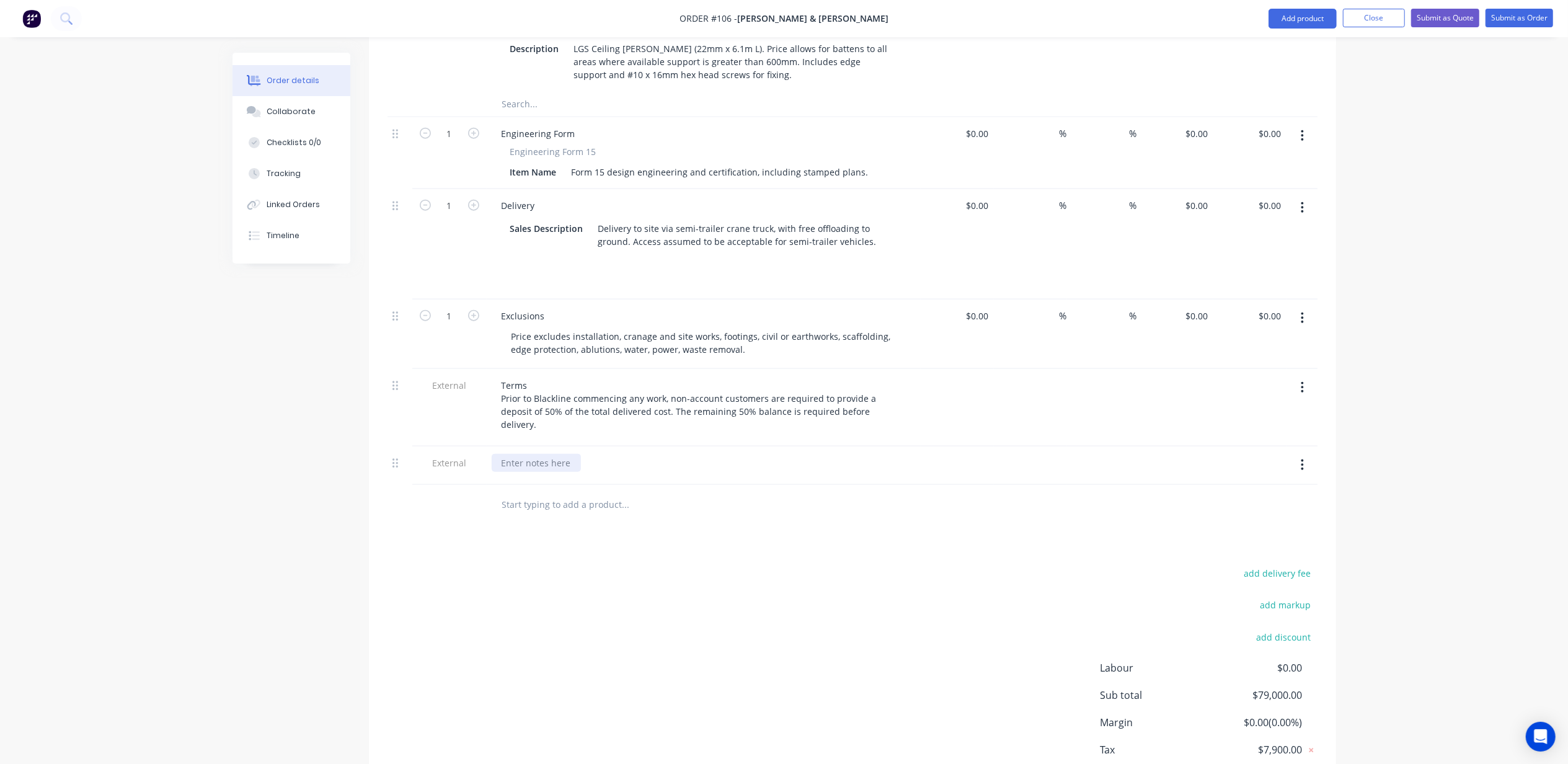
click at [543, 454] on div at bounding box center [536, 463] width 89 height 18
paste div
click at [720, 327] on div "Price excludes installation, cranage and site works, footings, civil or earthwo…" at bounding box center [709, 343] width 414 height 31
drag, startPoint x: 682, startPoint y: 293, endPoint x: 501, endPoint y: 282, distance: 181.3
click at [502, 327] on div "Price excludes installation, cranage and site works, footings, civil or earthwo…" at bounding box center [709, 343] width 414 height 31
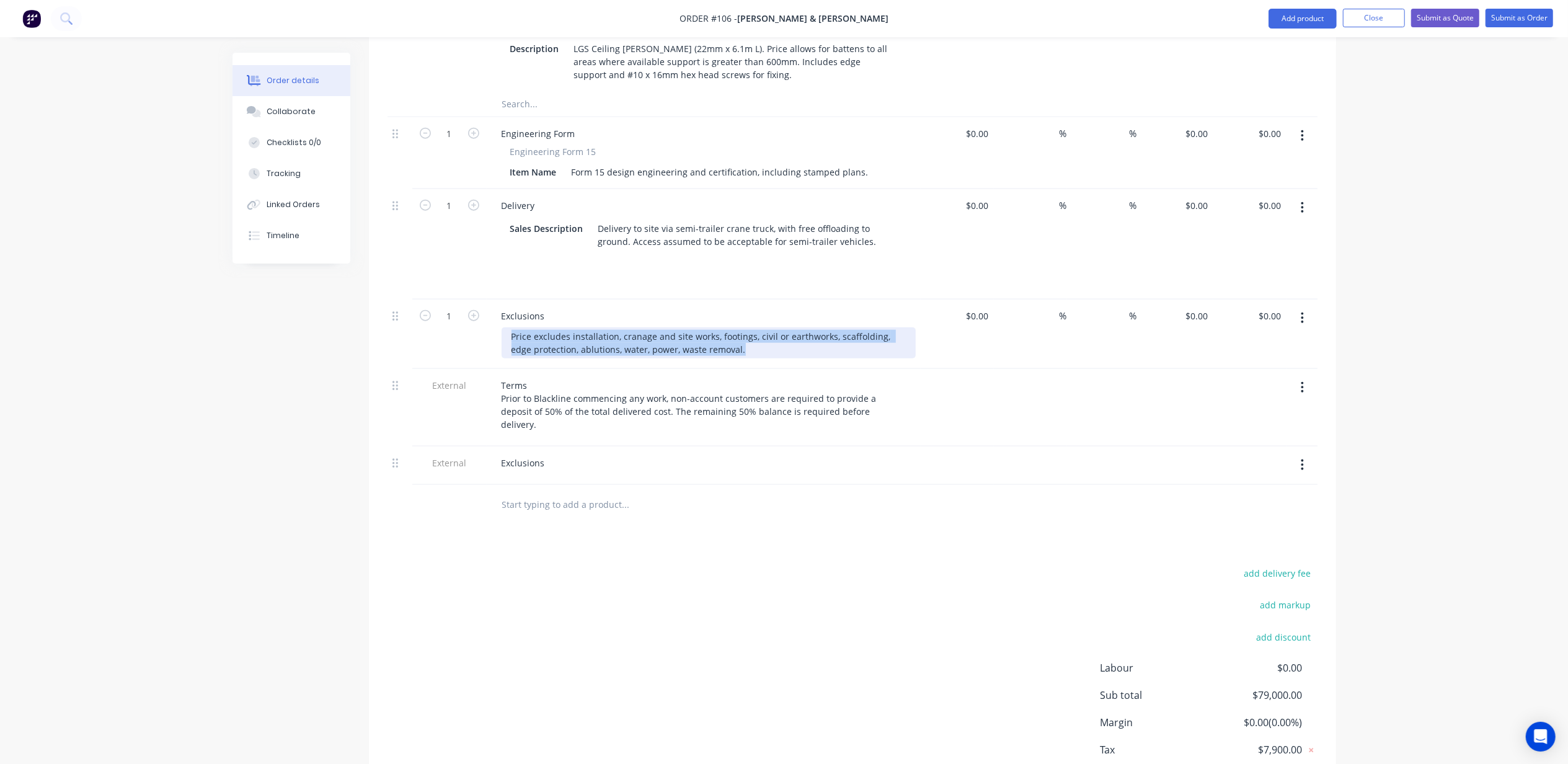
copy div "Price excludes installation, cranage and site works, footings, civil or earthwo…"
click at [527, 447] on div "Exclusions" at bounding box center [704, 465] width 434 height 38
click at [564, 454] on div "Exclusions" at bounding box center [704, 463] width 424 height 18
click at [555, 454] on div "Exclusions" at bounding box center [704, 463] width 424 height 18
click at [545, 454] on div "Exclusions" at bounding box center [523, 463] width 63 height 18
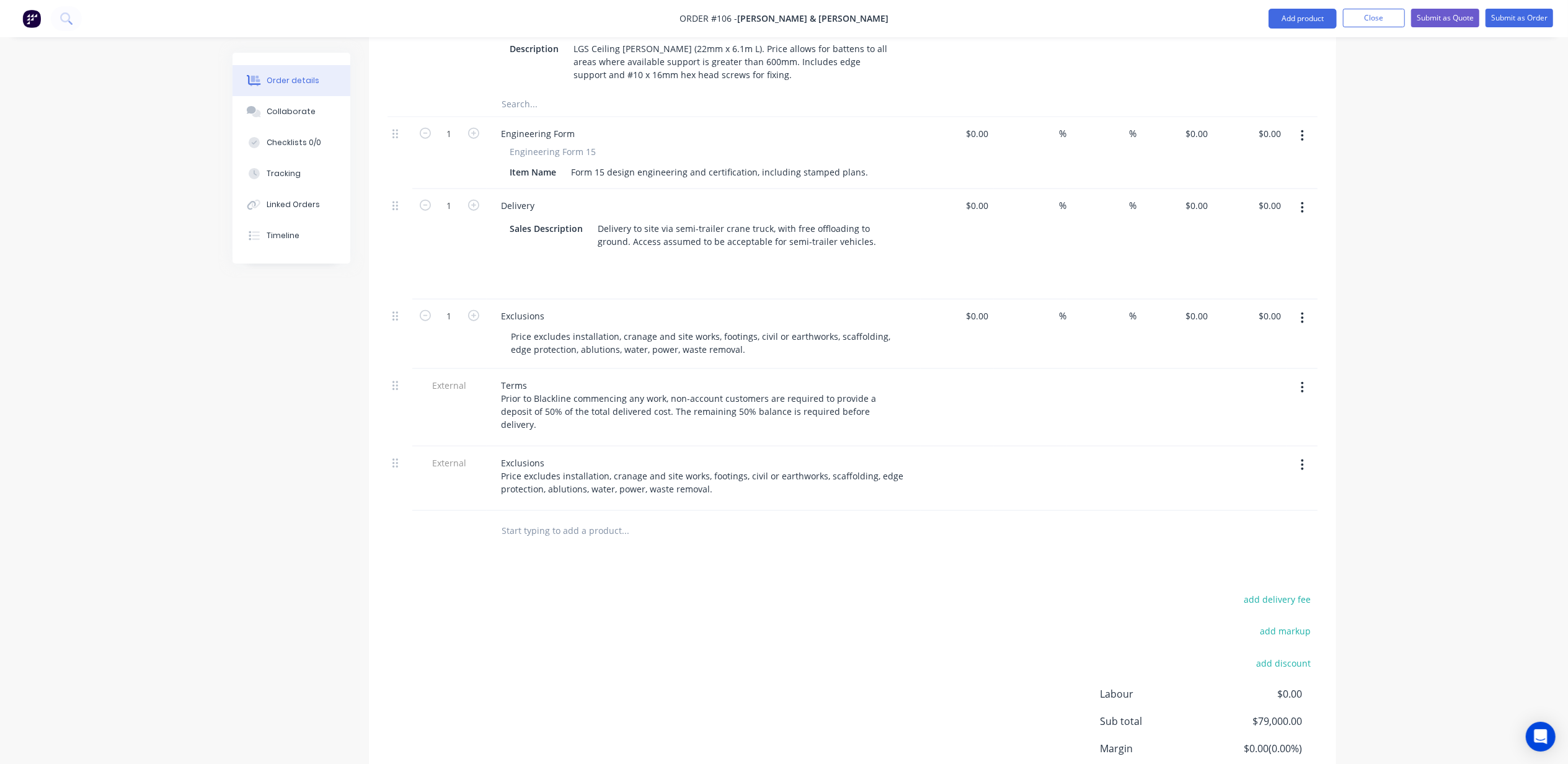
click at [1302, 311] on icon "button" at bounding box center [1302, 318] width 3 height 14
drag, startPoint x: 1258, startPoint y: 360, endPoint x: 1308, endPoint y: 349, distance: 51.2
click at [1259, 417] on div "Delete" at bounding box center [1258, 426] width 96 height 18
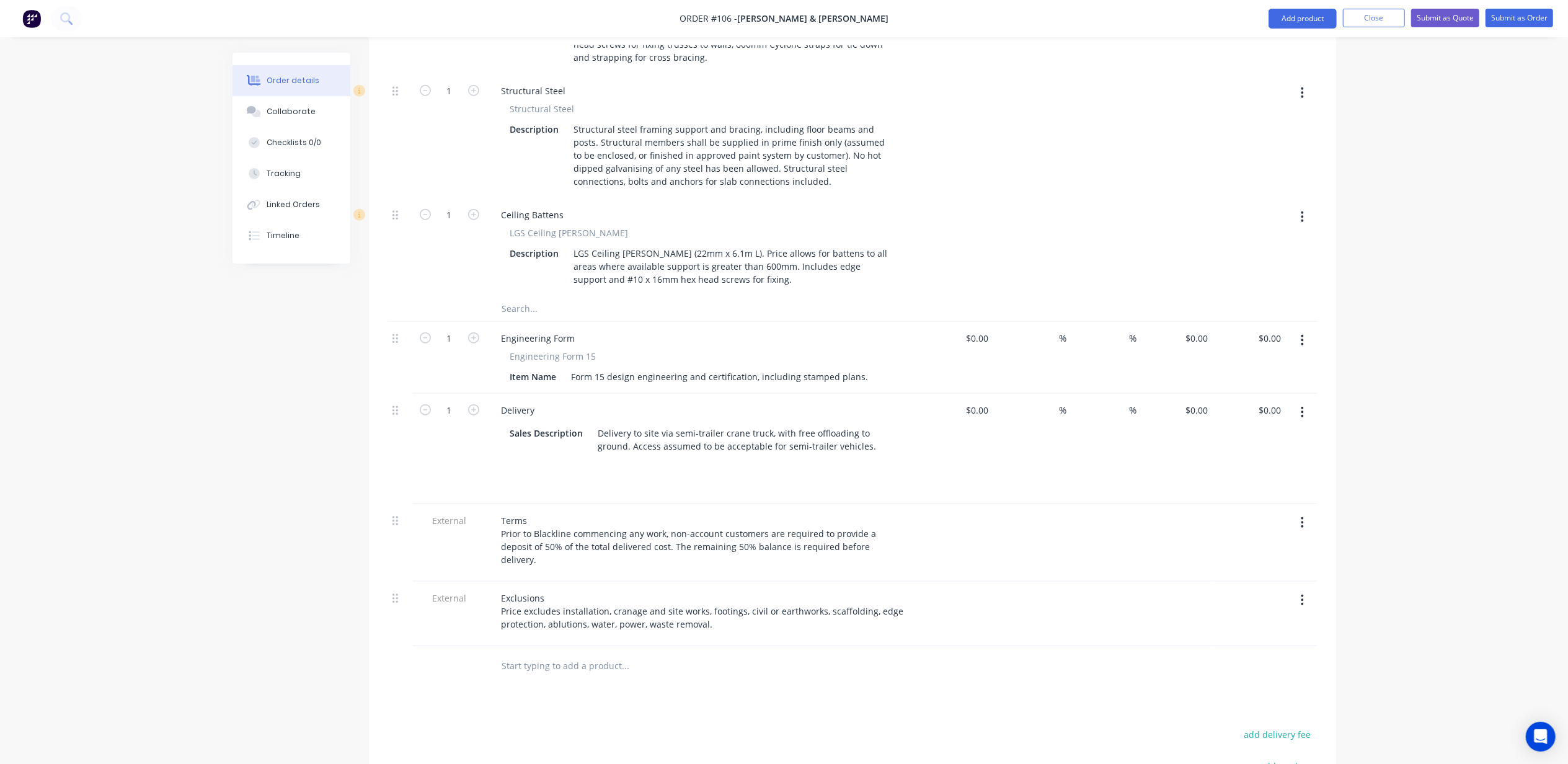
scroll to position [1064, 0]
click at [529, 326] on div "Engineering Form" at bounding box center [538, 335] width 93 height 18
click at [827, 364] on div "Form 15 design engineering and certification, including stamped plans." at bounding box center [721, 373] width 307 height 18
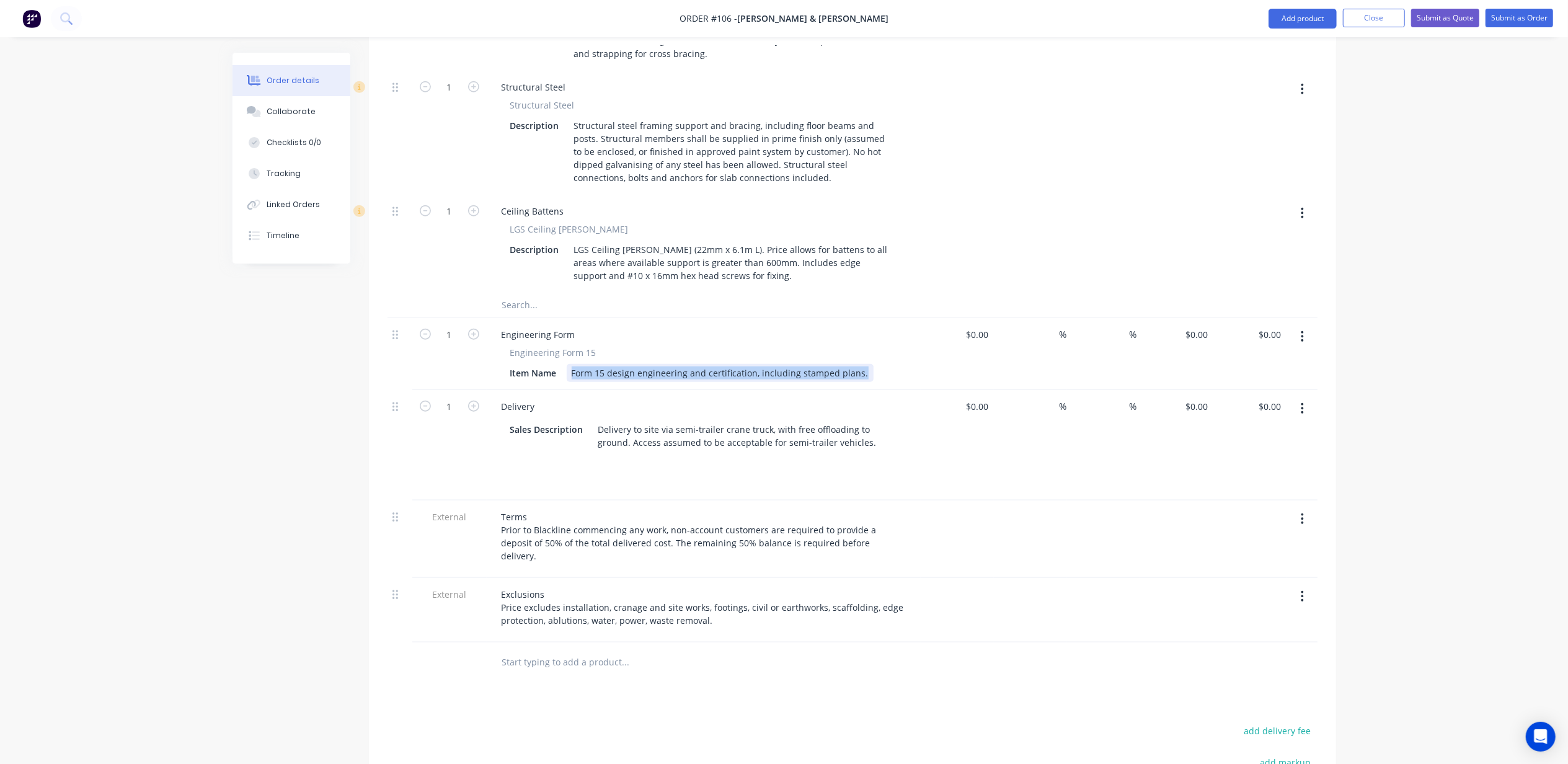
click at [827, 364] on div "Form 15 design engineering and certification, including stamped plans." at bounding box center [721, 373] width 307 height 18
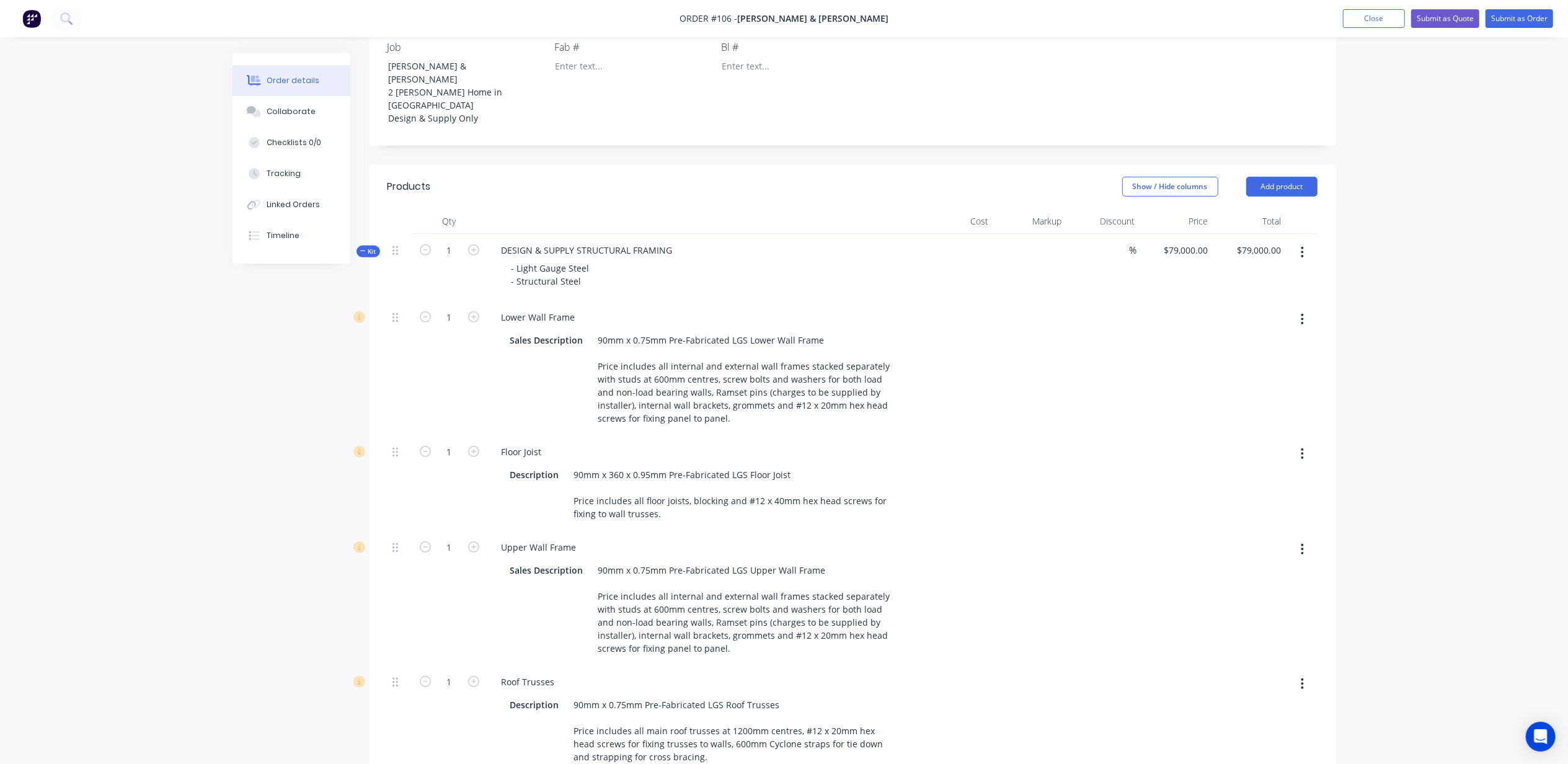
scroll to position [237, 0]
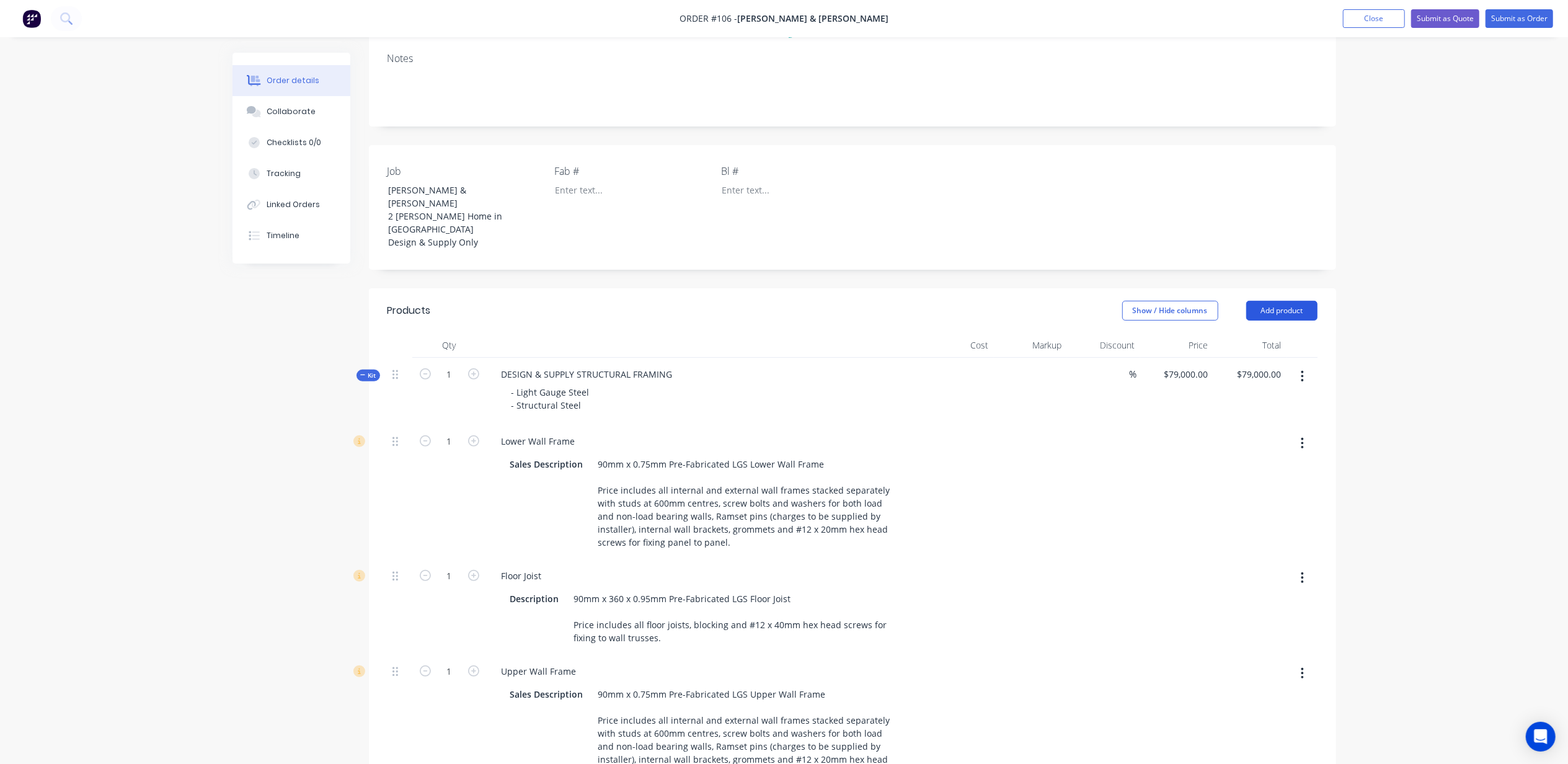
click at [1295, 301] on button "Add product" at bounding box center [1282, 310] width 71 height 20
click at [1272, 507] on div "Notes (External)" at bounding box center [1258, 516] width 96 height 18
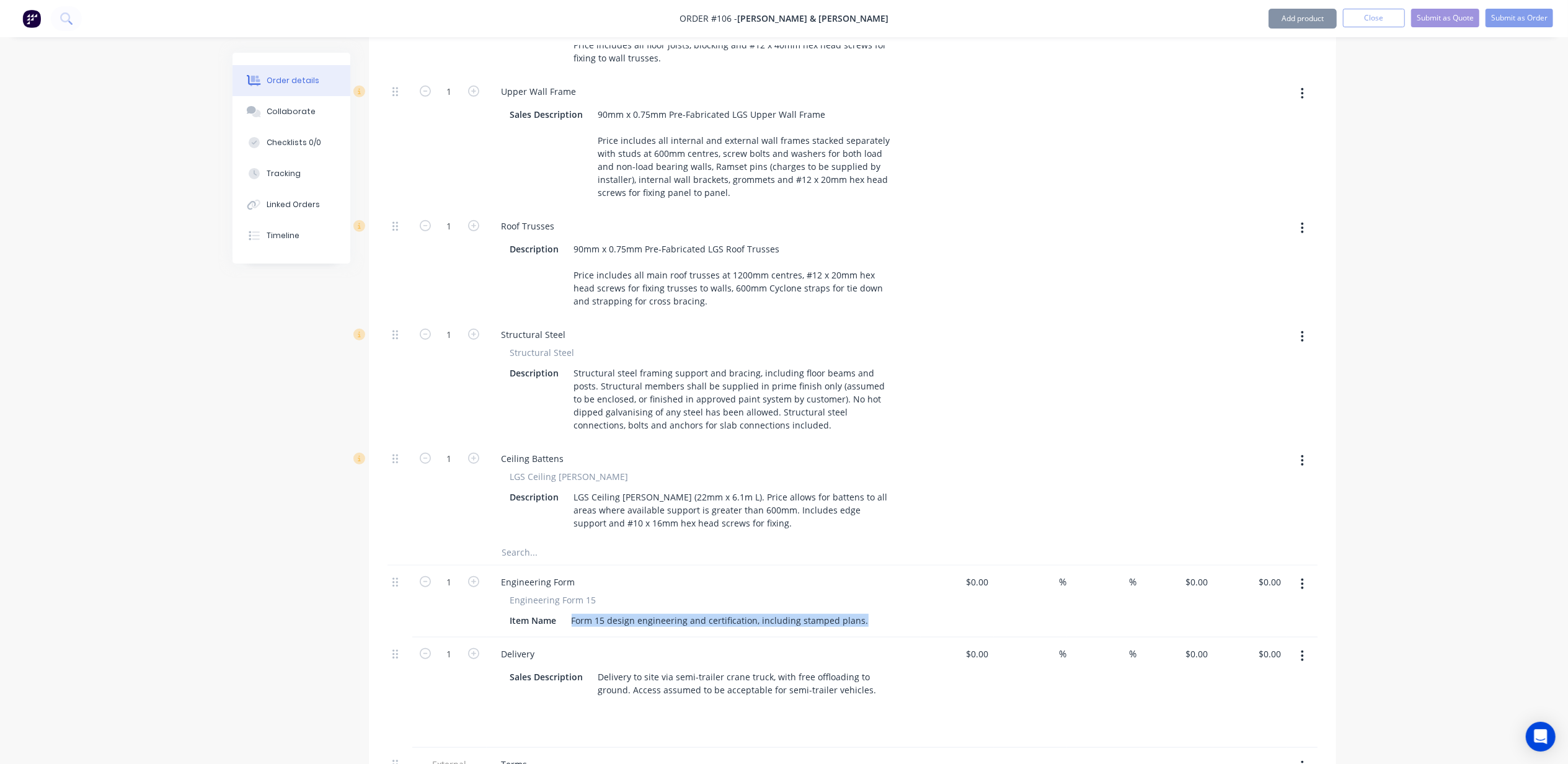
scroll to position [1268, 0]
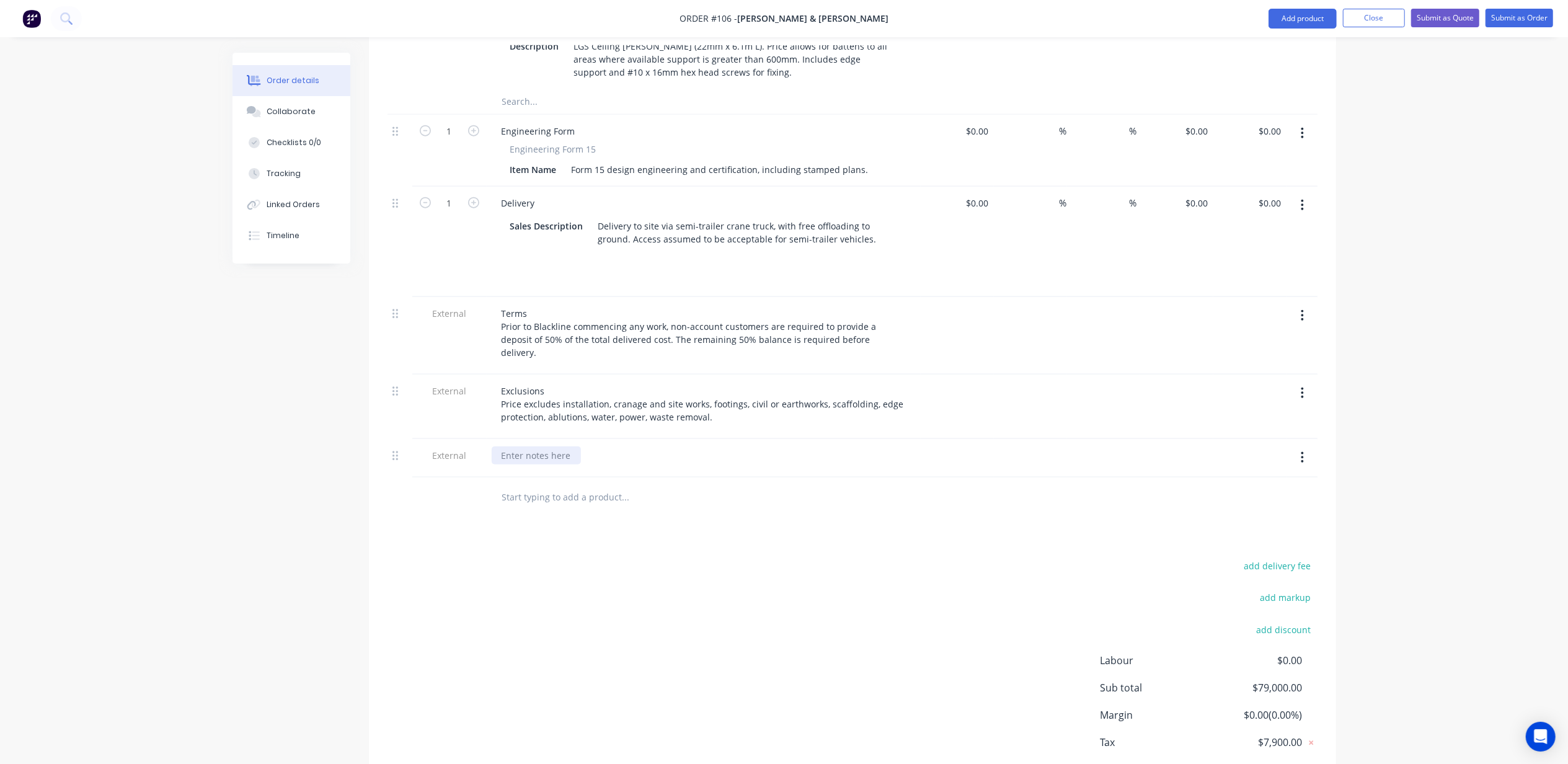
click at [539, 447] on div at bounding box center [536, 456] width 89 height 18
paste div
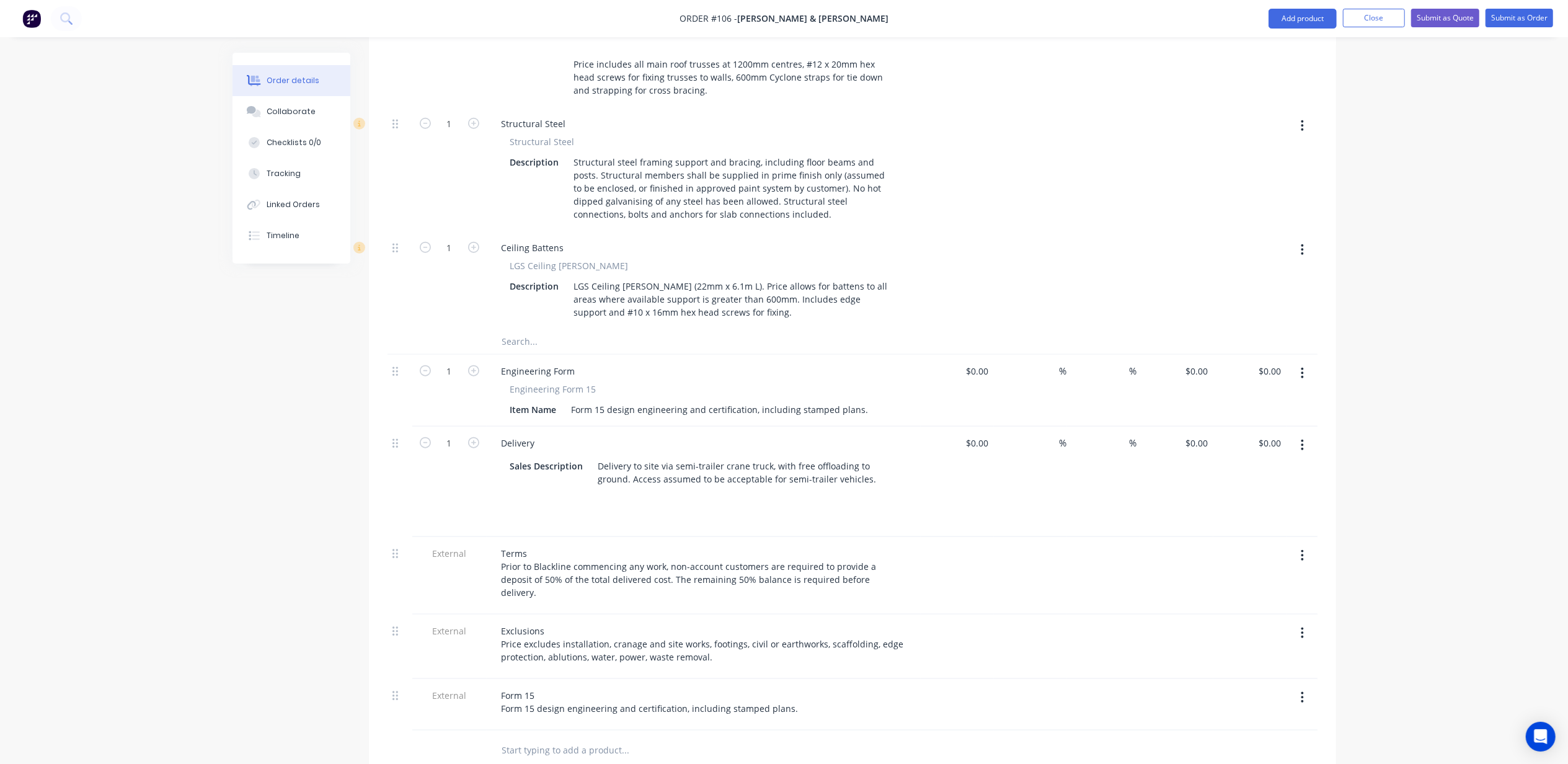
scroll to position [1019, 0]
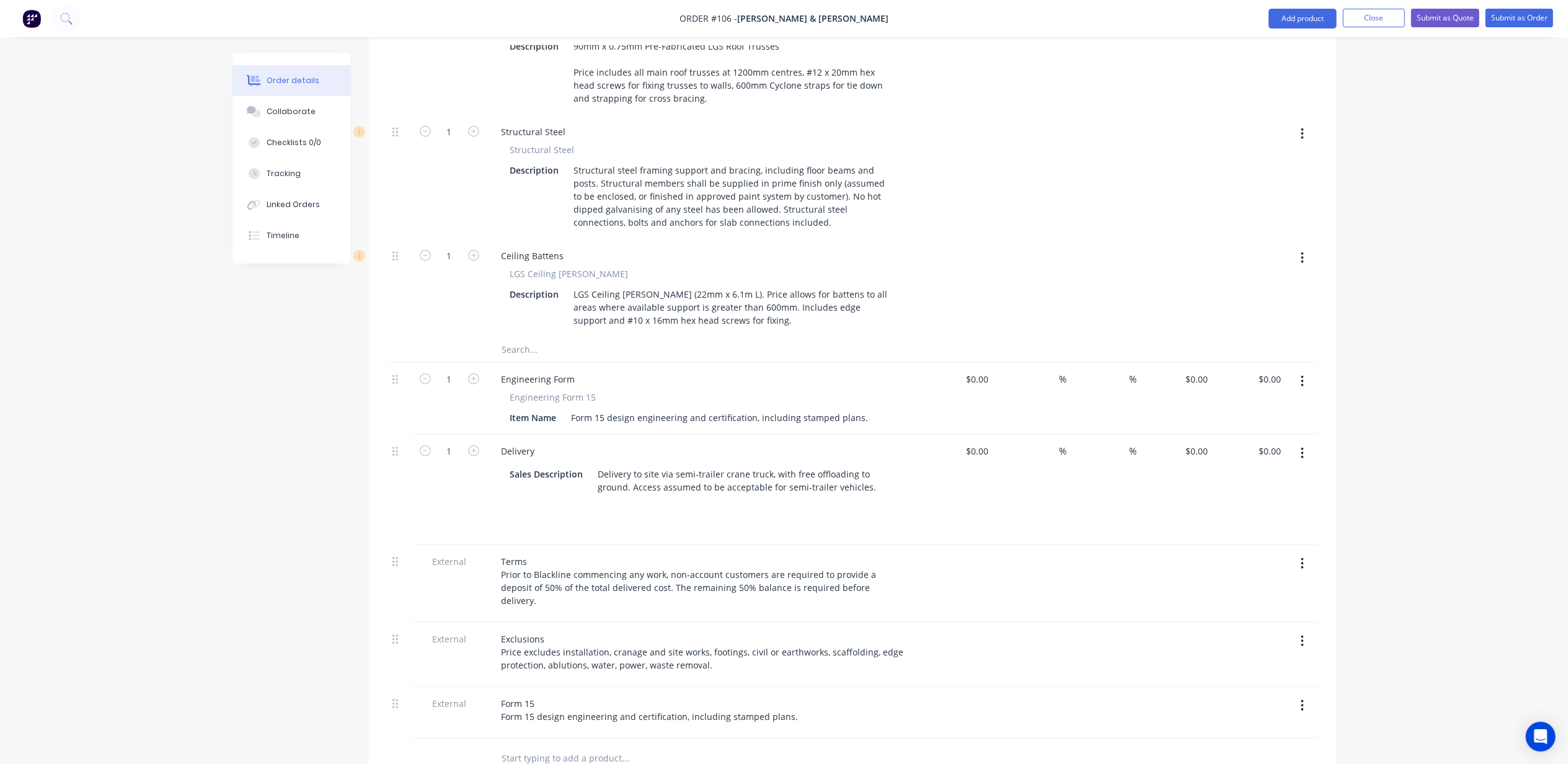
click at [1299, 370] on button "button" at bounding box center [1302, 382] width 29 height 22
click at [1237, 479] on div "Delete" at bounding box center [1258, 488] width 96 height 18
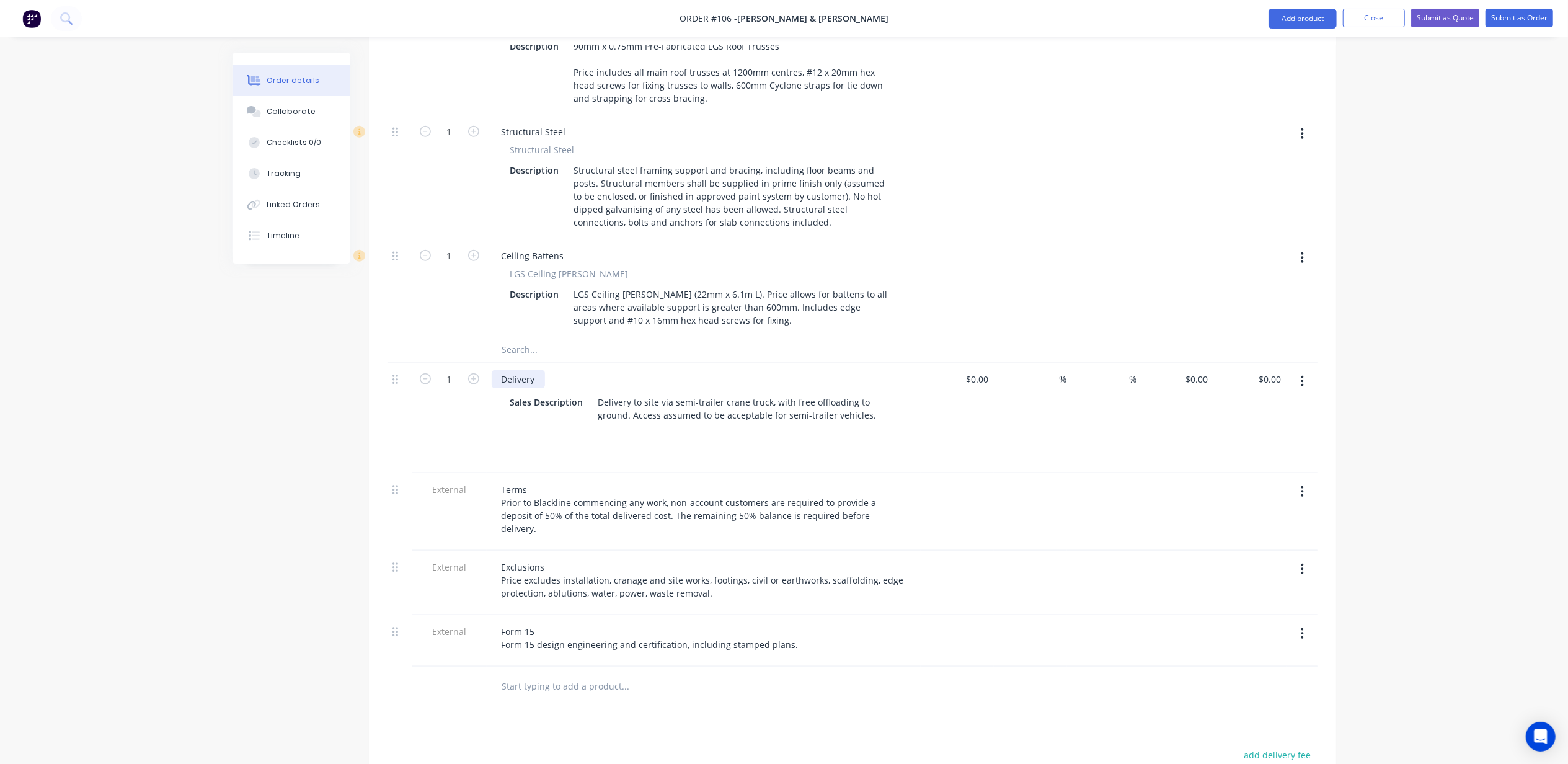
click at [517, 370] on div "Delivery" at bounding box center [518, 380] width 53 height 18
click at [769, 394] on div "Delivery to site via semi-trailer crane truck, with free offloading to ground. …" at bounding box center [746, 409] width 304 height 31
drag, startPoint x: 863, startPoint y: 353, endPoint x: 598, endPoint y: 343, distance: 265.2
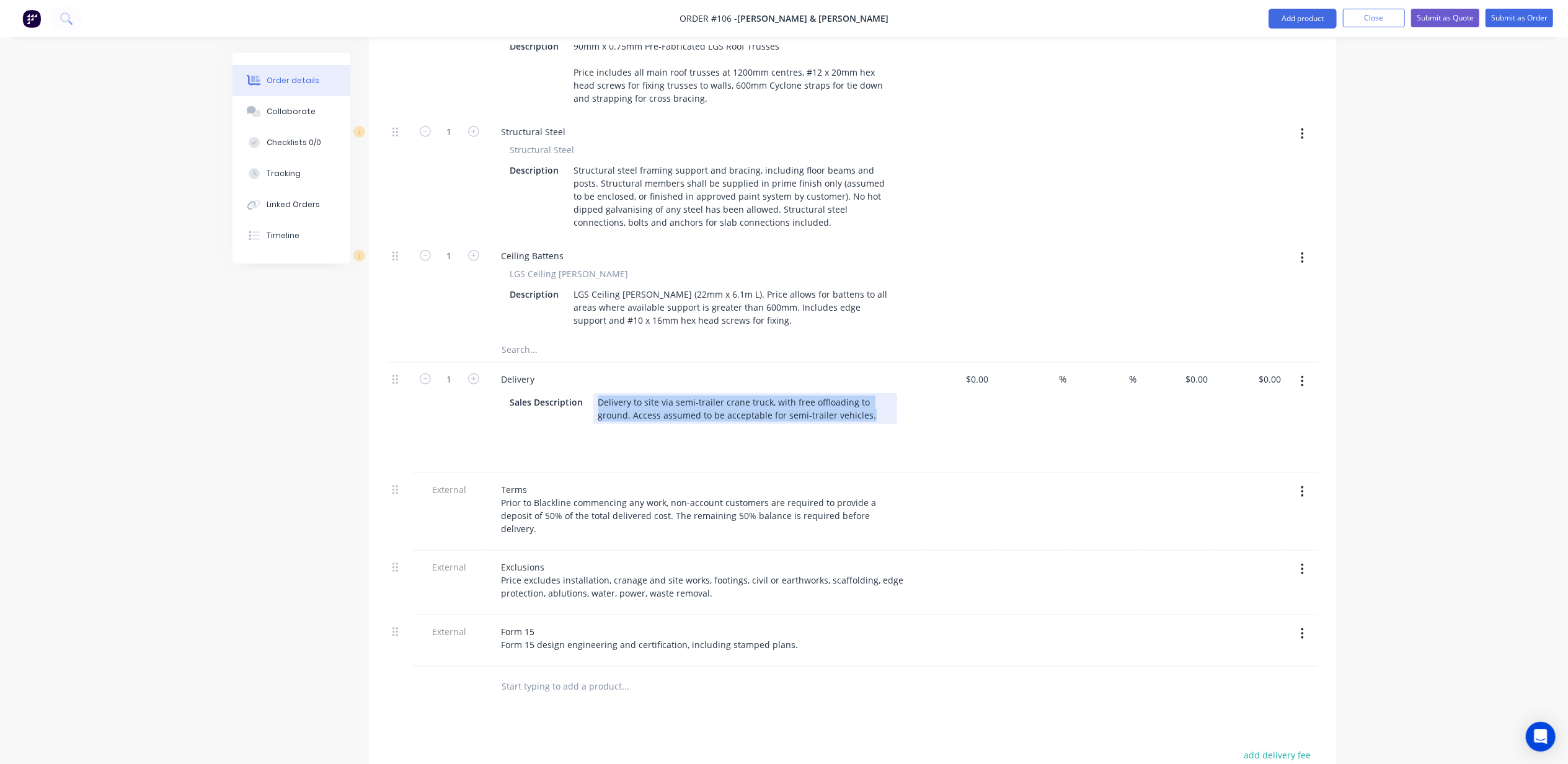
click at [598, 394] on div "Delivery to site via semi-trailer crane truck, with free offloading to ground. …" at bounding box center [746, 409] width 304 height 31
click at [1439, 370] on div "Order details Collaborate Checklists 0/0 Tracking Linked Orders Timeline Order …" at bounding box center [784, 2] width 1568 height 2043
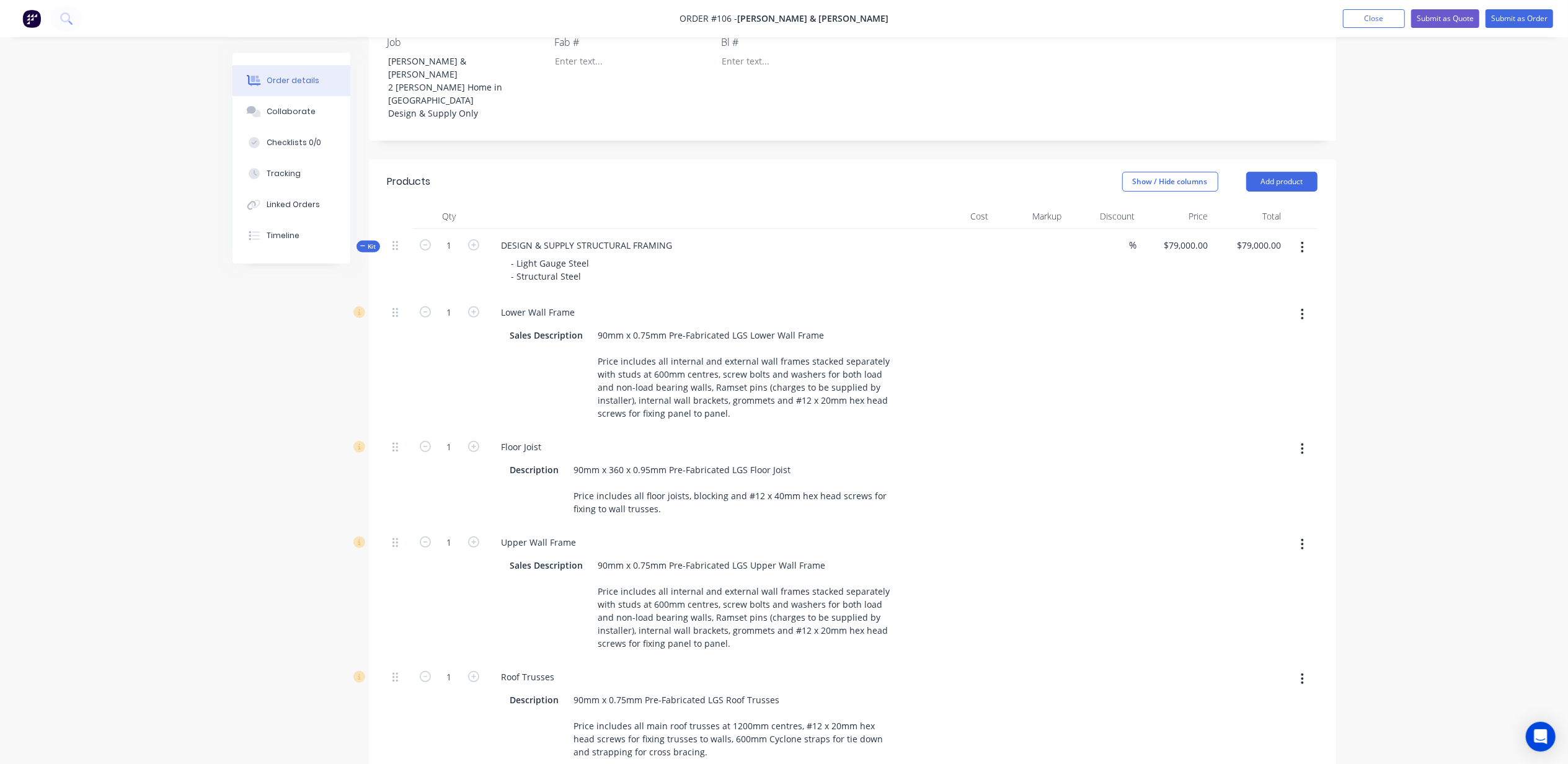
scroll to position [193, 0]
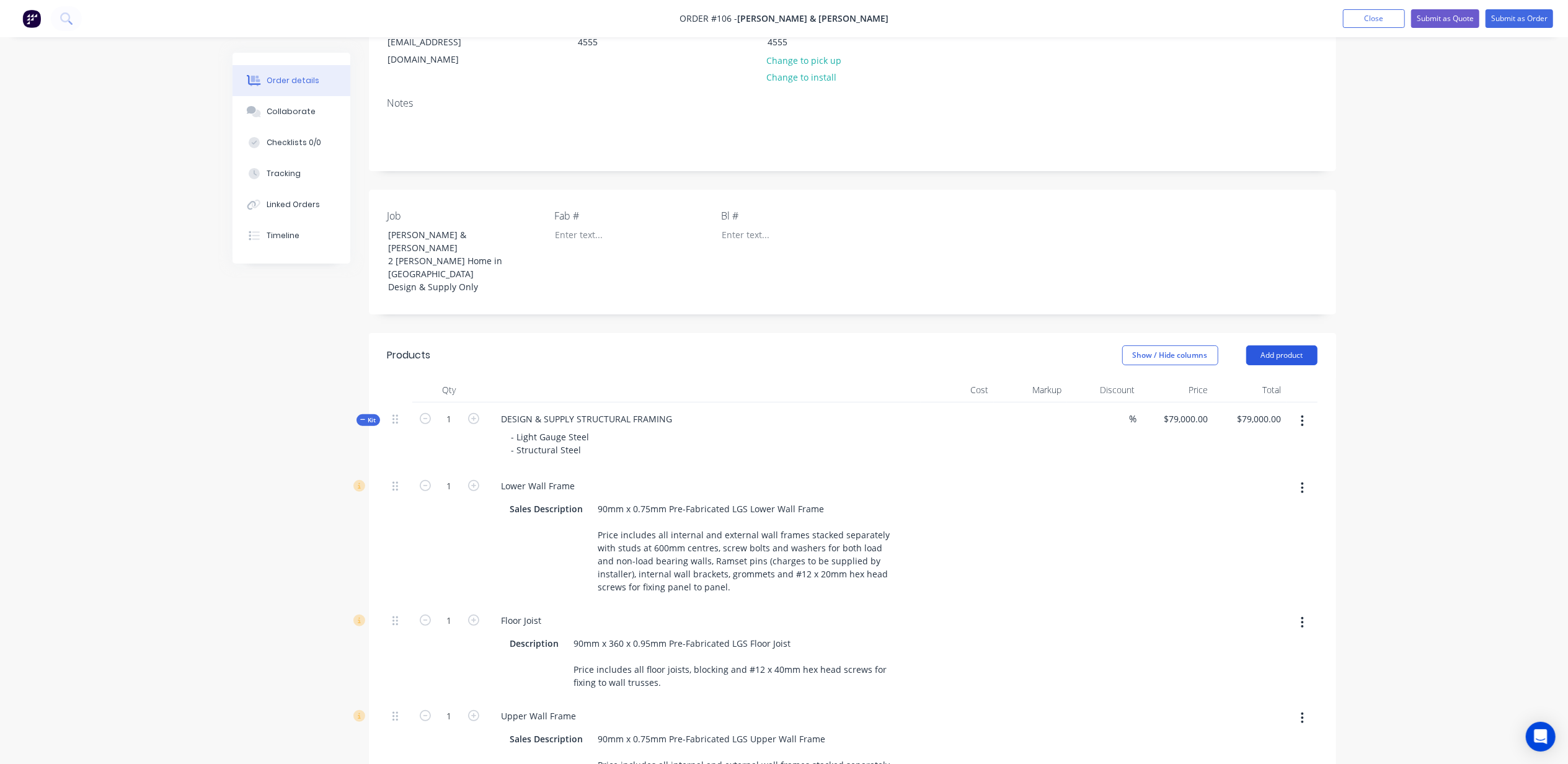
click at [1303, 345] on button "Add product" at bounding box center [1282, 355] width 71 height 20
click at [1248, 551] on div "Notes (External)" at bounding box center [1258, 560] width 96 height 18
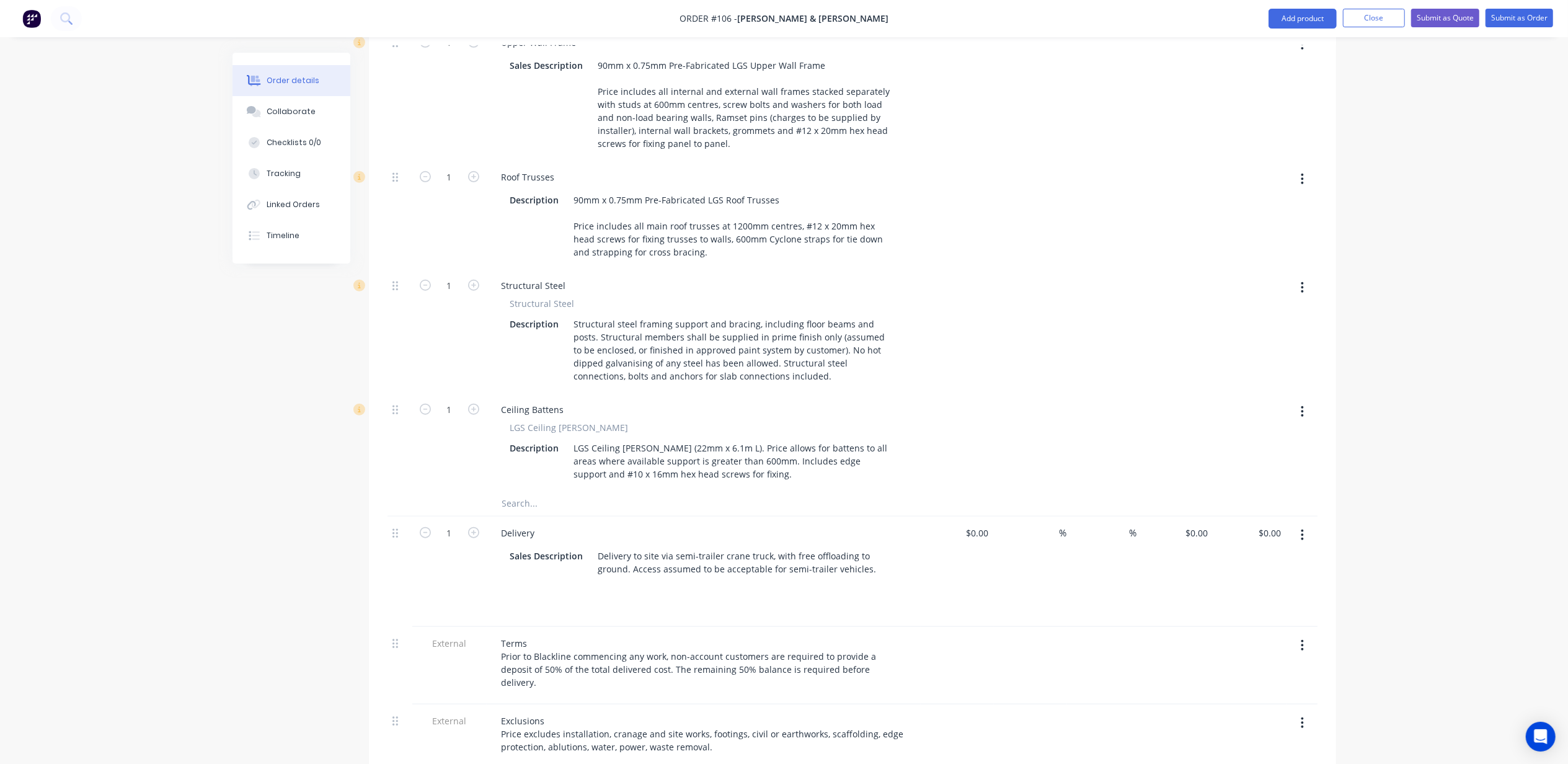
scroll to position [1102, 0]
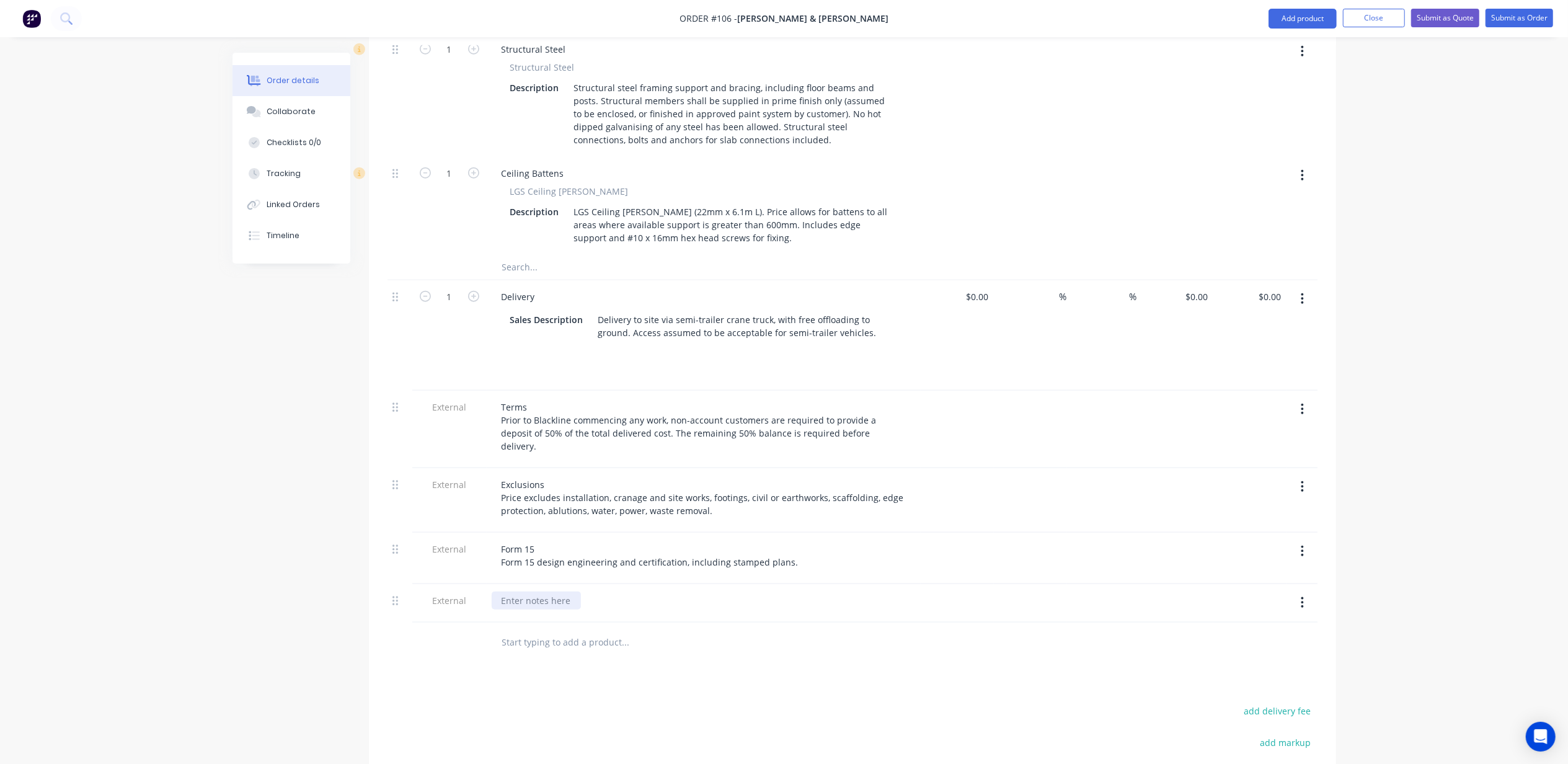
click at [538, 592] on div at bounding box center [536, 601] width 89 height 18
paste div
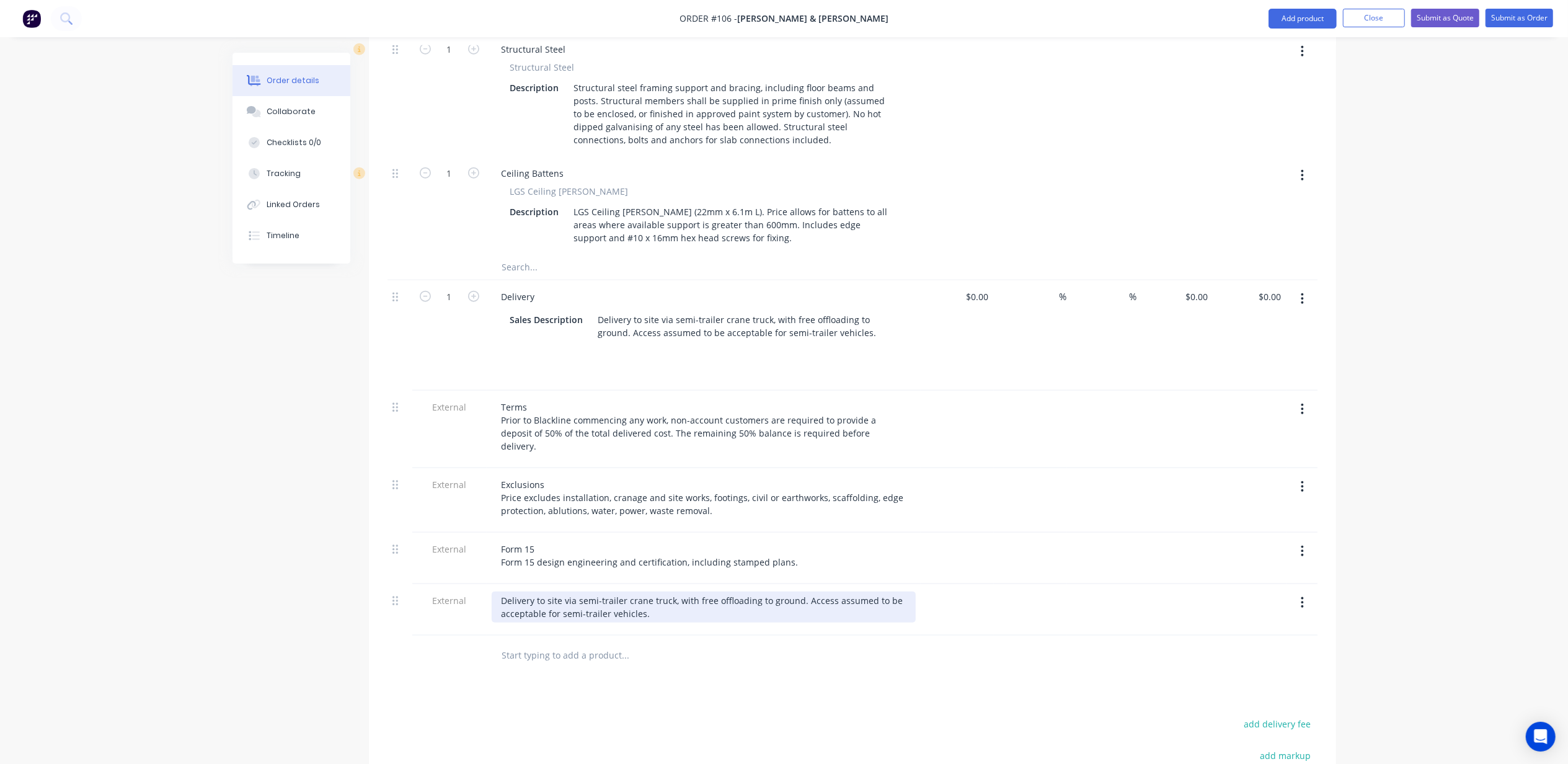
click at [499, 592] on div "Delivery to site via semi-trailer crane truck, with free offloading to ground. …" at bounding box center [704, 607] width 424 height 31
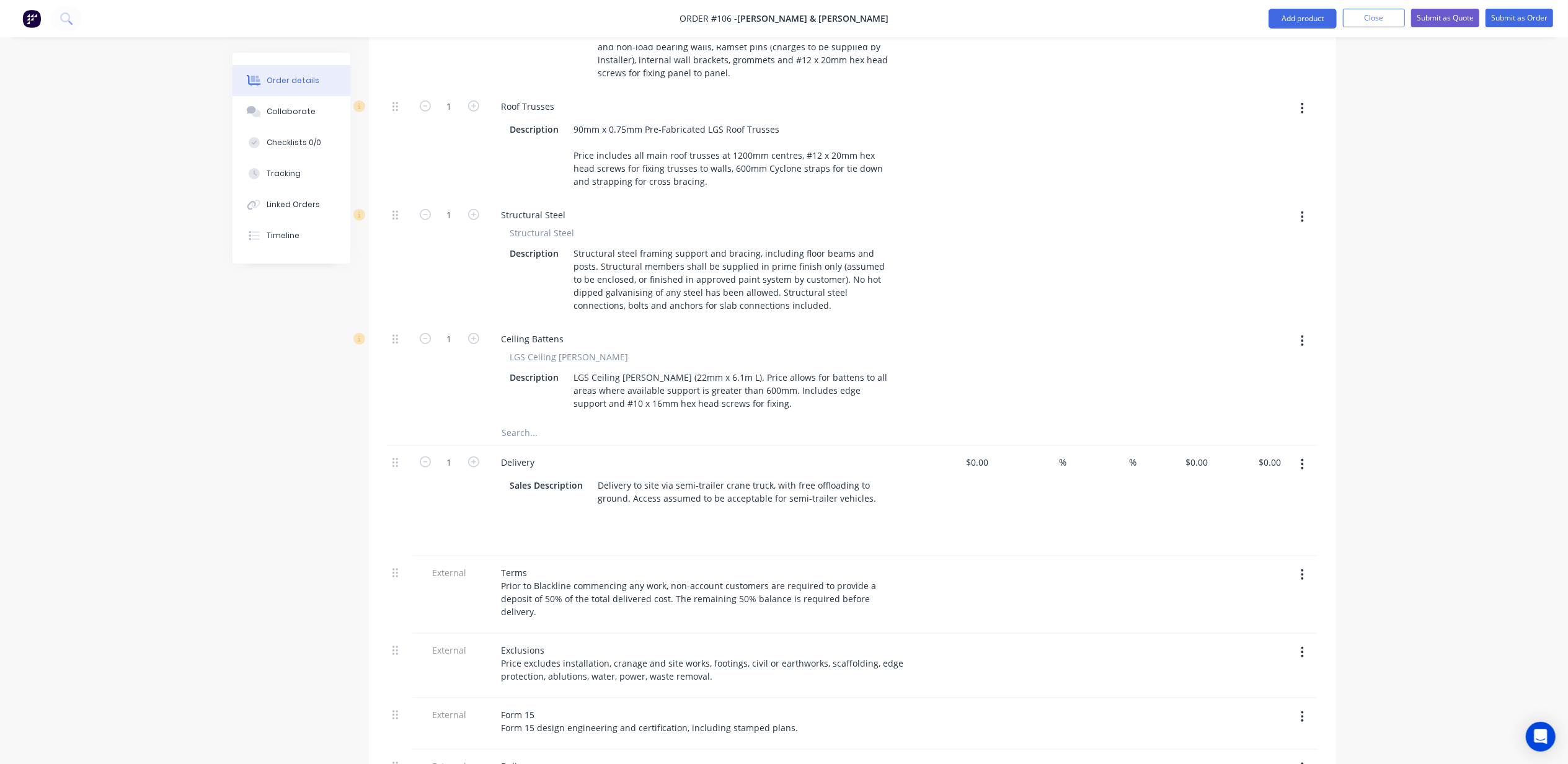
click at [1304, 458] on icon "button" at bounding box center [1302, 465] width 3 height 14
click at [1265, 562] on div "Delete" at bounding box center [1258, 571] width 96 height 18
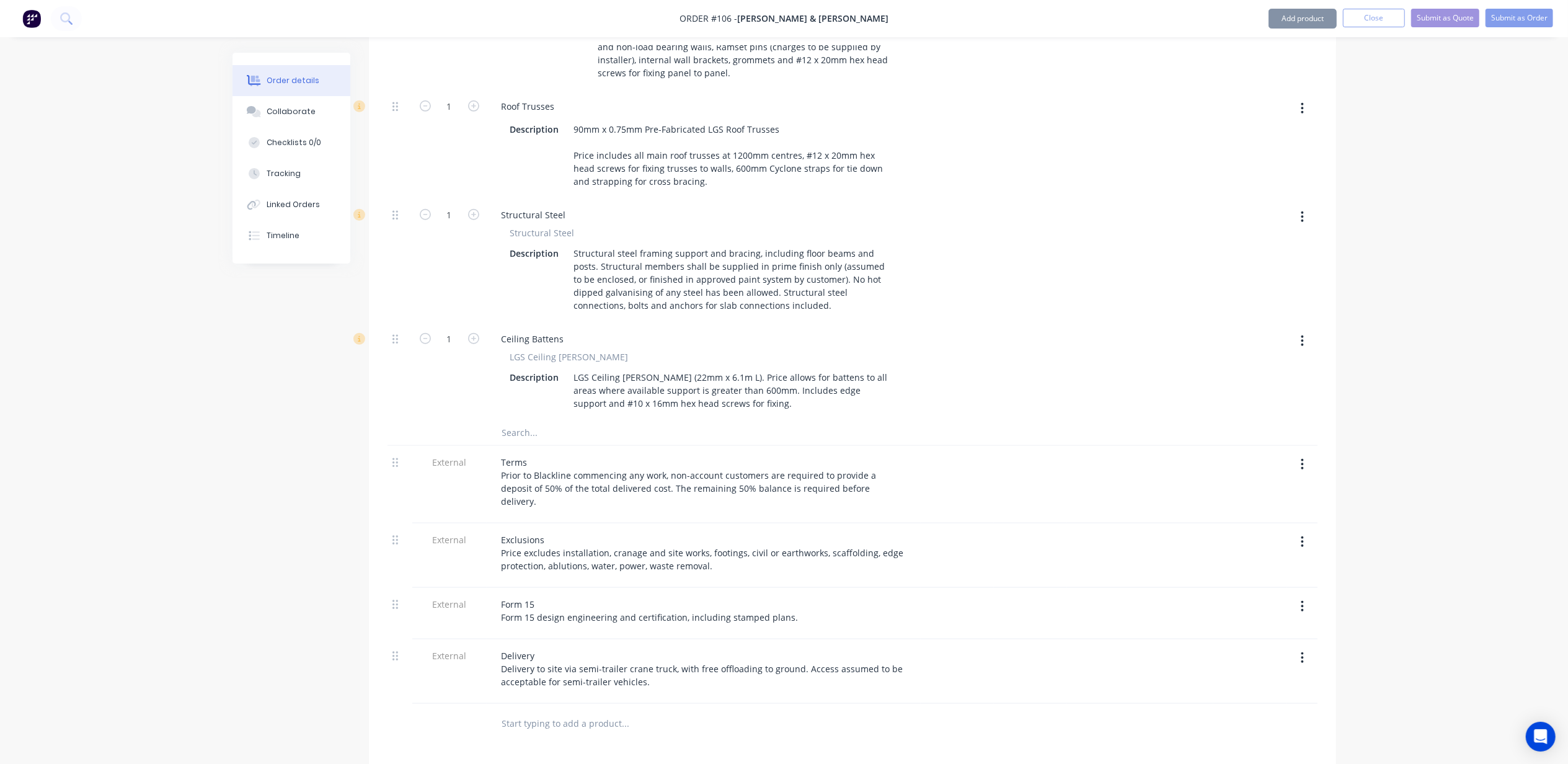
click at [1444, 461] on div "Order details Collaborate Checklists 0/0 Tracking Linked Orders Timeline Order …" at bounding box center [784, 62] width 1568 height 1997
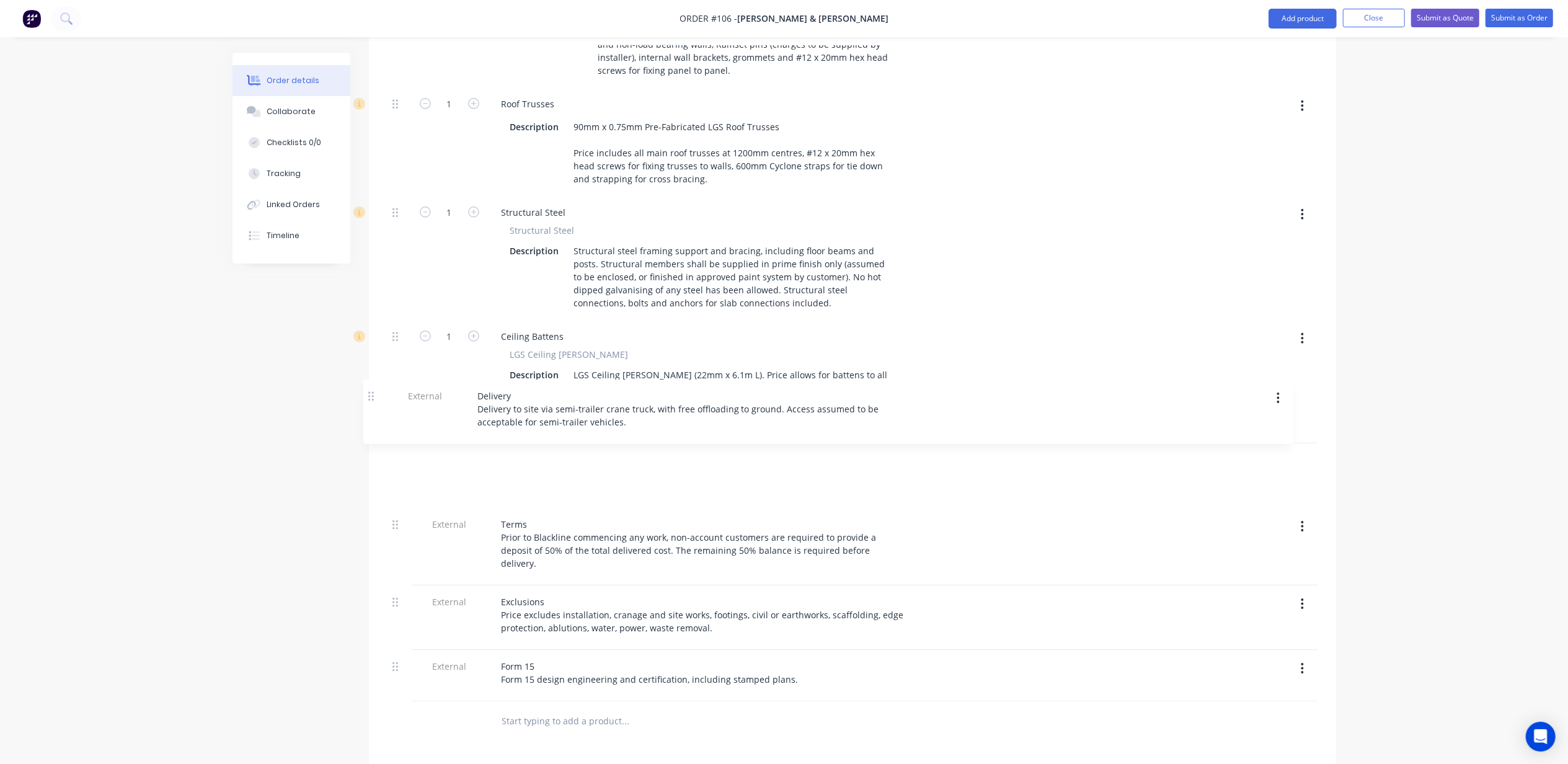
drag, startPoint x: 381, startPoint y: 484, endPoint x: 373, endPoint y: 393, distance: 91.4
click at [373, 393] on div "Qty Cost Markup Discount Price Total Kit 1 DESIGN & SUPPLY STRUCTURAL FRAMING -…" at bounding box center [852, 186] width 967 height 1111
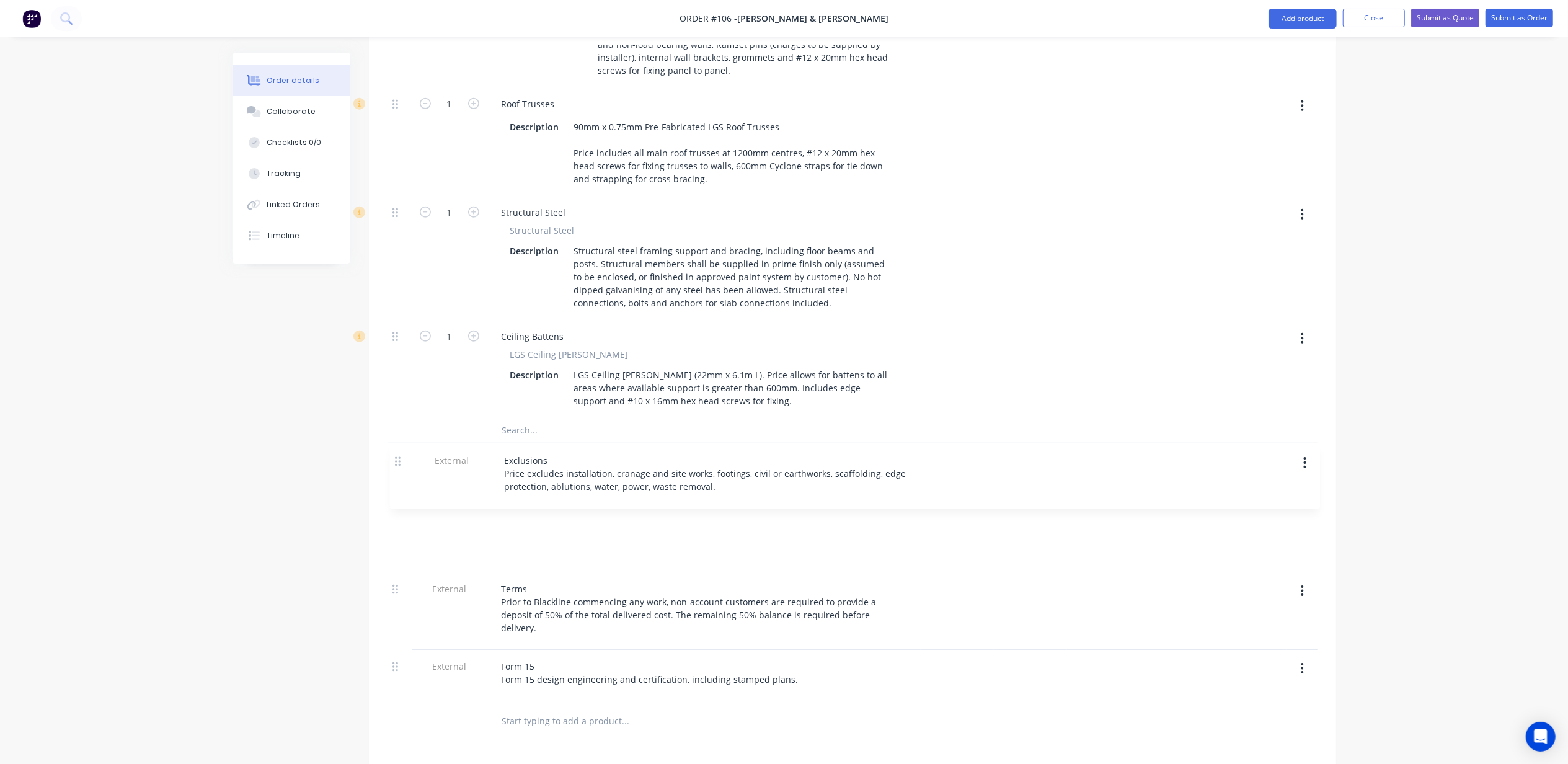
drag, startPoint x: 398, startPoint y: 532, endPoint x: 402, endPoint y: 478, distance: 54.1
click at [398, 451] on div "Kit 1 DESIGN & SUPPLY STRUCTURAL FRAMING - Light Gauge Steel - Structural Steel…" at bounding box center [852, 179] width 930 height 1046
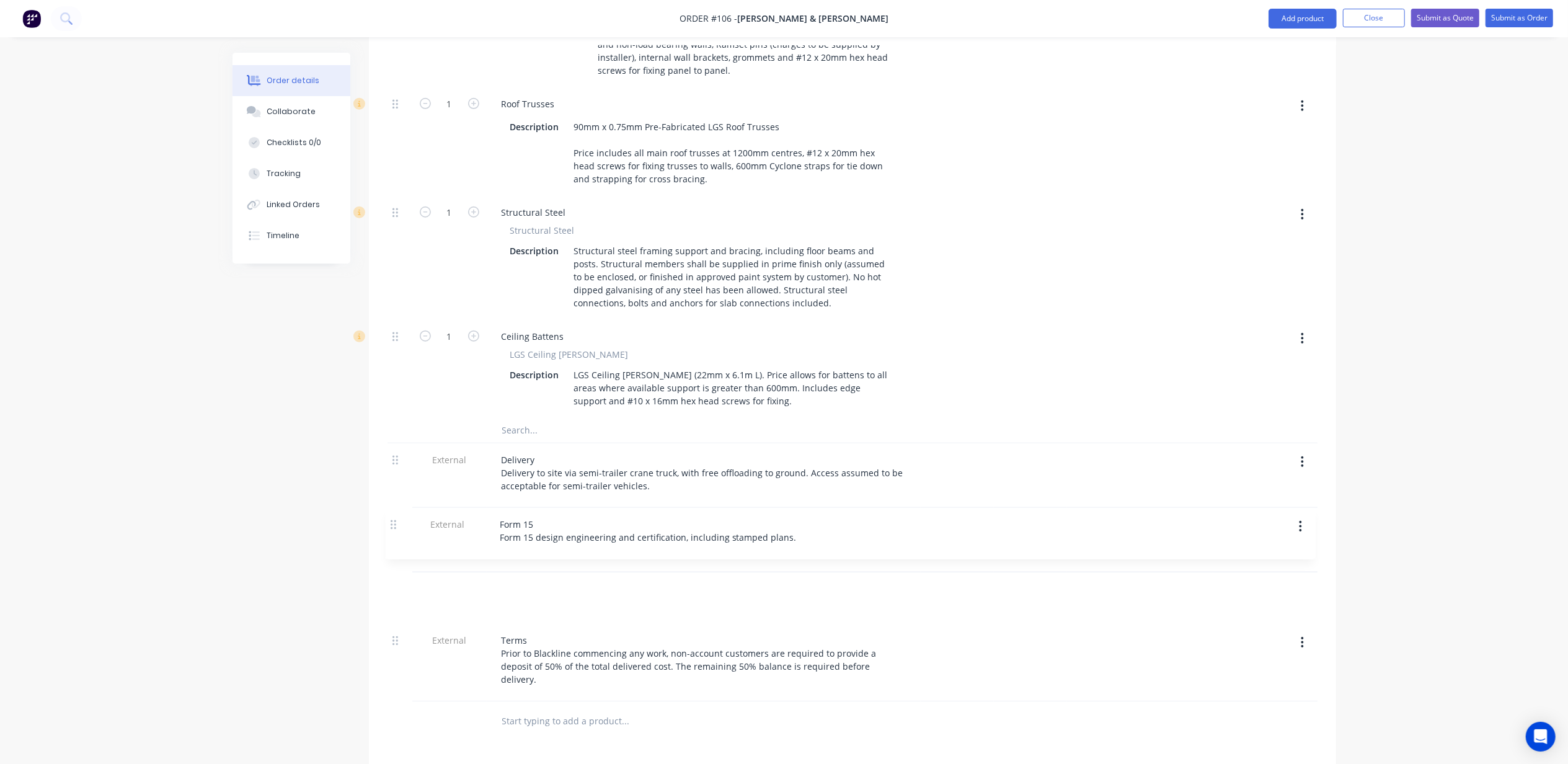
scroll to position [943, 0]
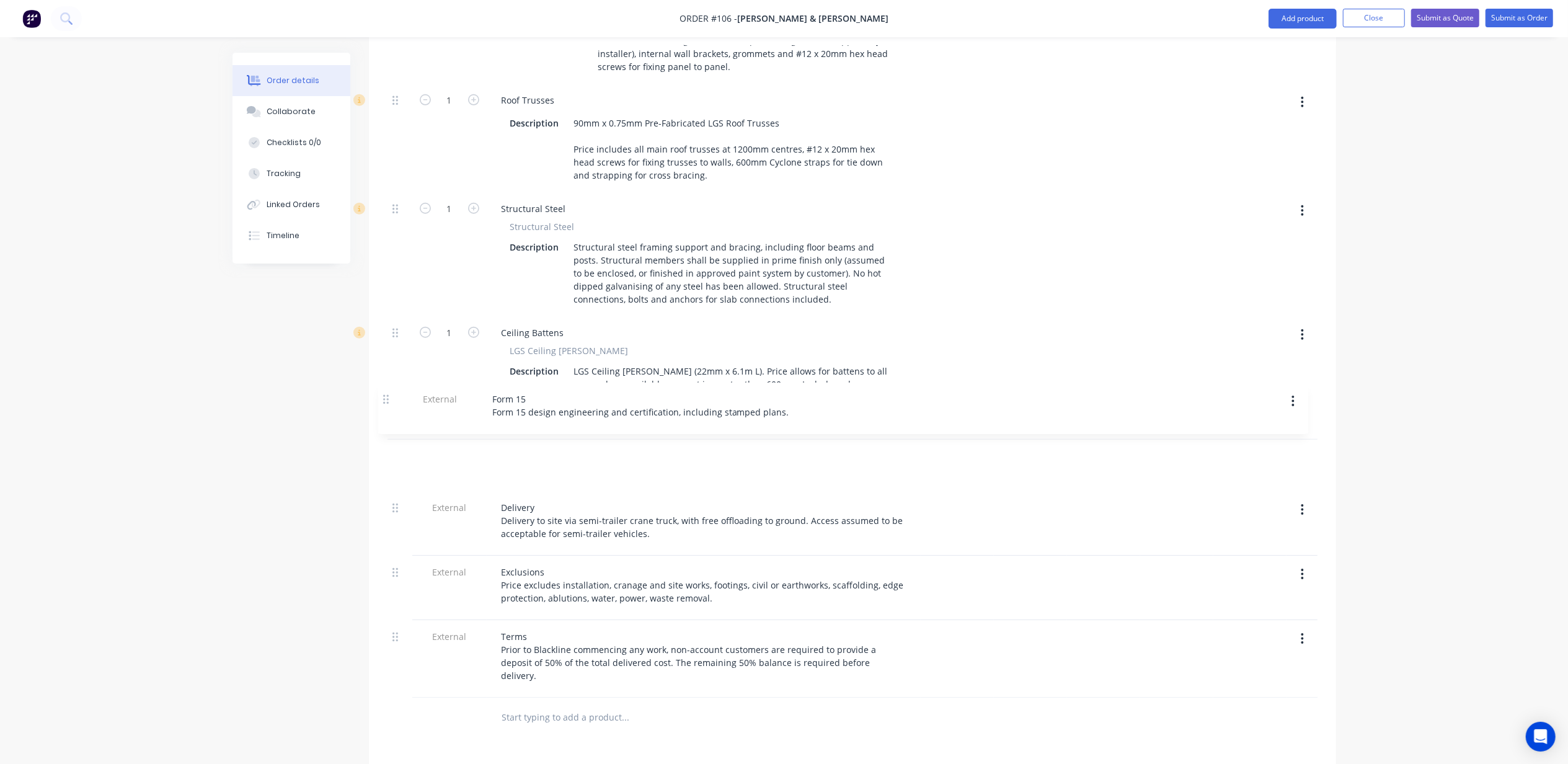
drag, startPoint x: 398, startPoint y: 599, endPoint x: 386, endPoint y: 397, distance: 202.4
click at [388, 396] on div "Kit 1 DESIGN & SUPPLY STRUCTURAL FRAMING - Light Gauge Steel - Structural Steel…" at bounding box center [852, 174] width 930 height 1046
click at [318, 428] on div "Created by Michael Created 11/08/25 Required 11/08/25 Assigned to Add team memb…" at bounding box center [784, 82] width 1103 height 1945
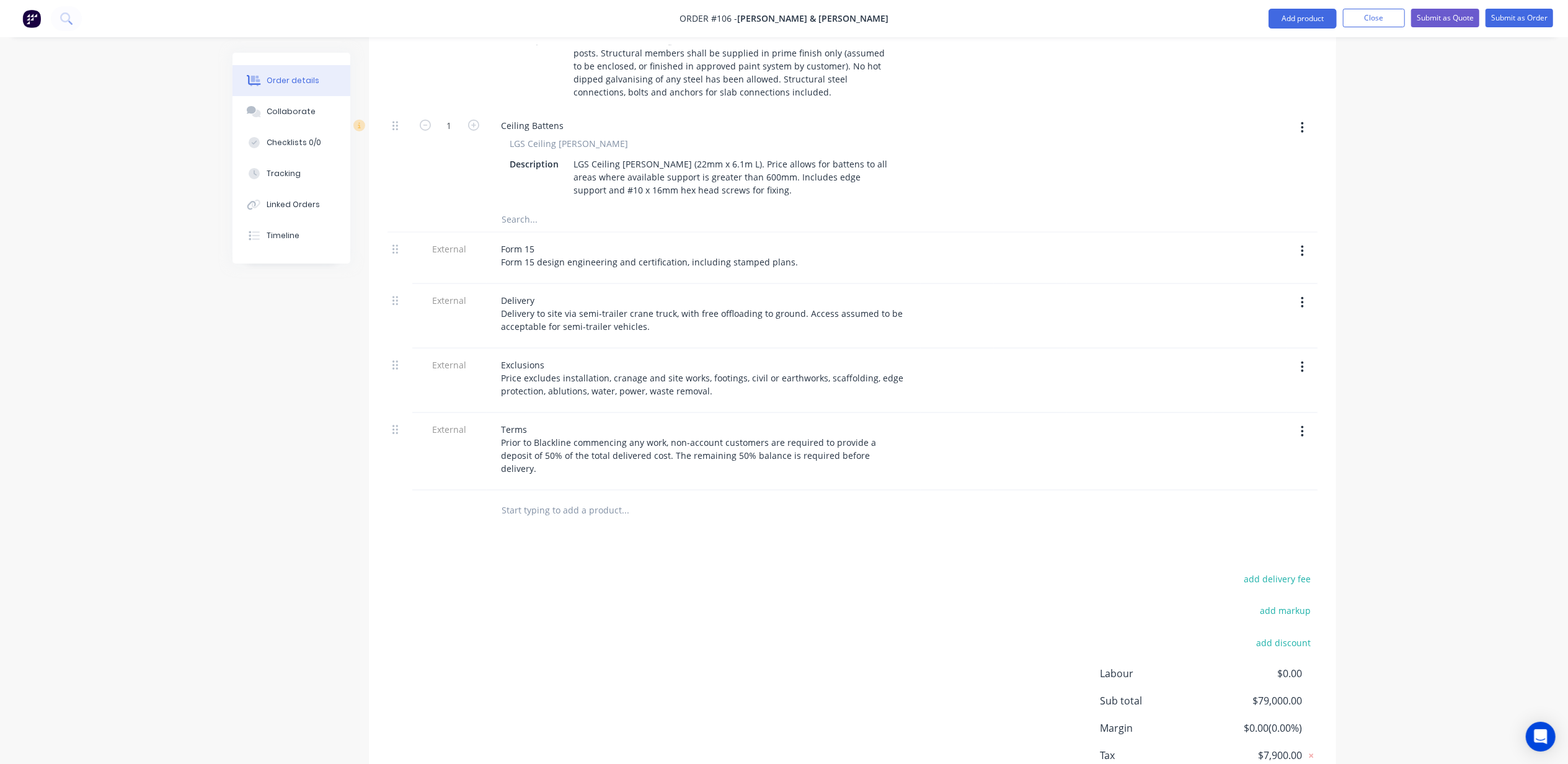
scroll to position [1162, 0]
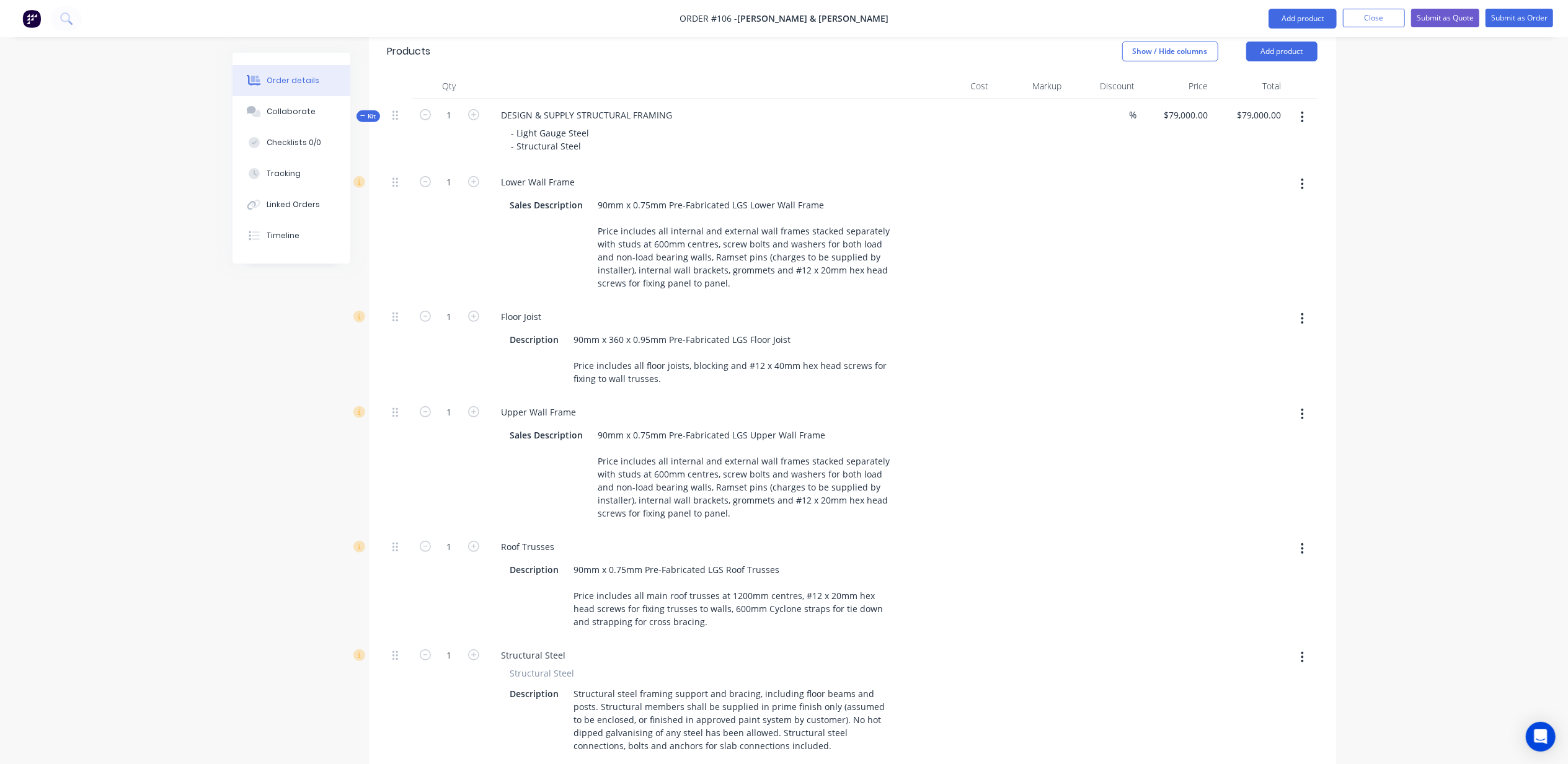
scroll to position [0, 0]
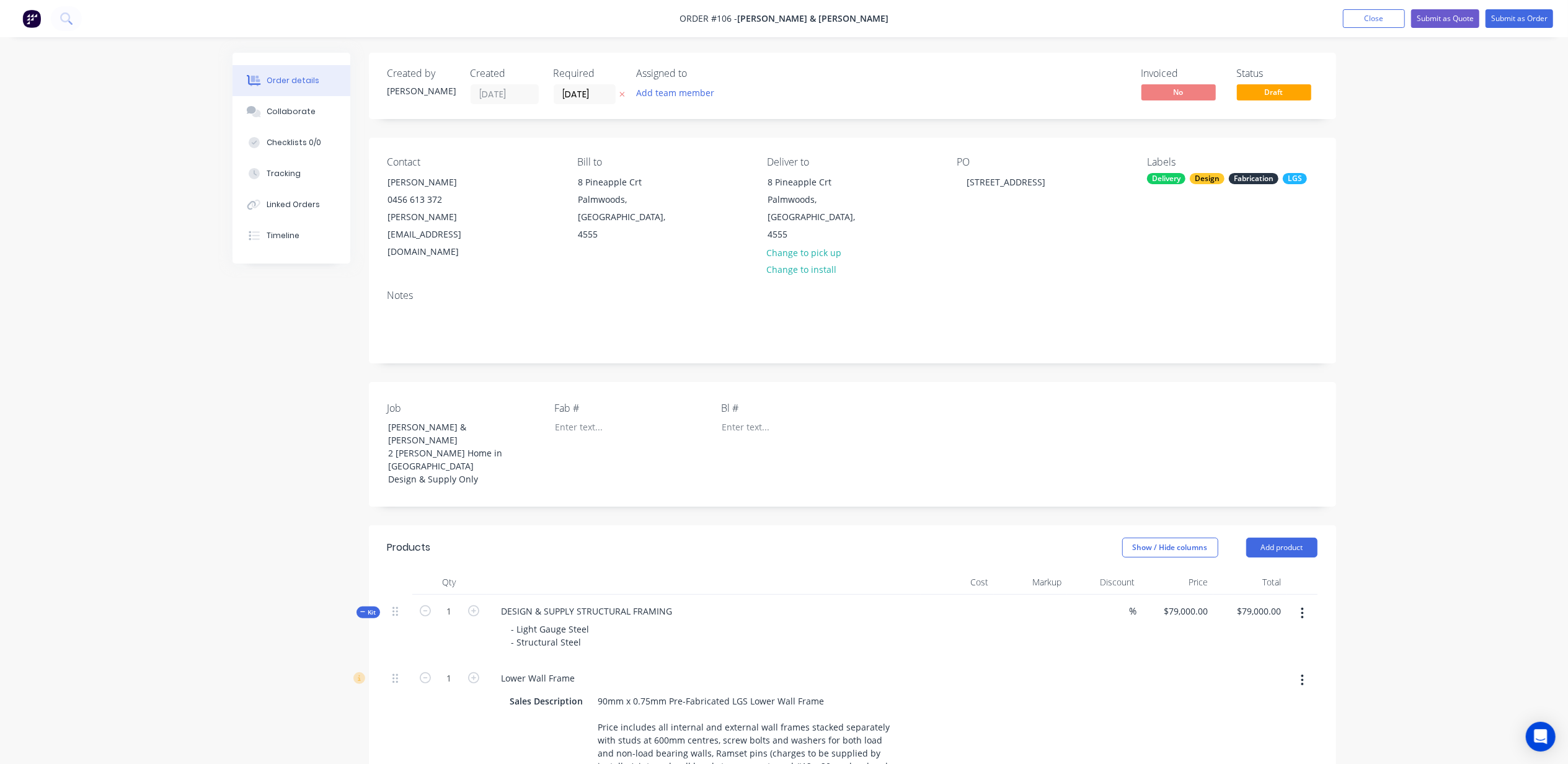
drag, startPoint x: 1431, startPoint y: 135, endPoint x: 1469, endPoint y: 54, distance: 89.5
click at [1451, 16] on button "Submit as Quote" at bounding box center [1445, 18] width 68 height 19
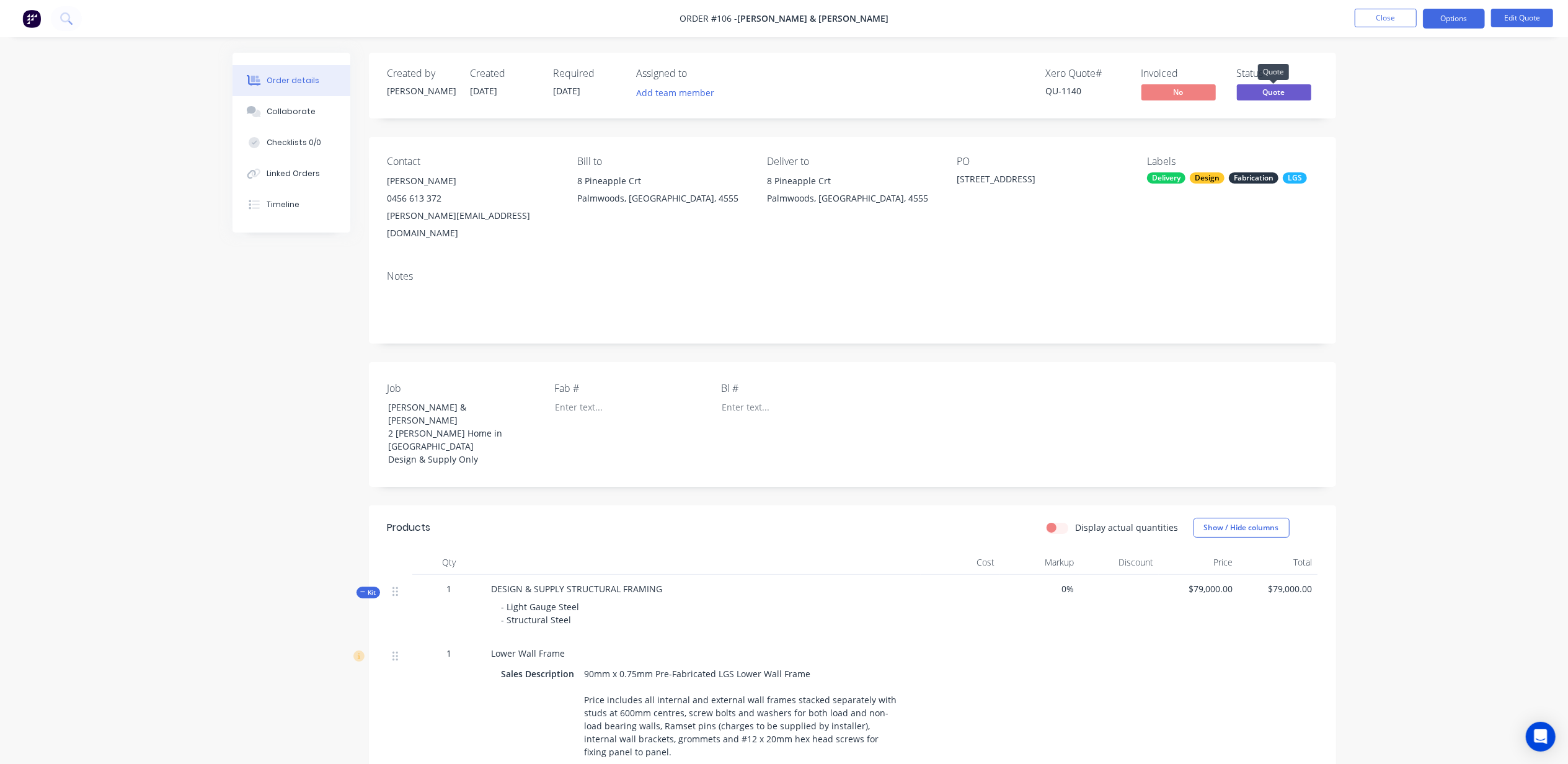
click at [1281, 91] on span "Quote" at bounding box center [1274, 92] width 75 height 15
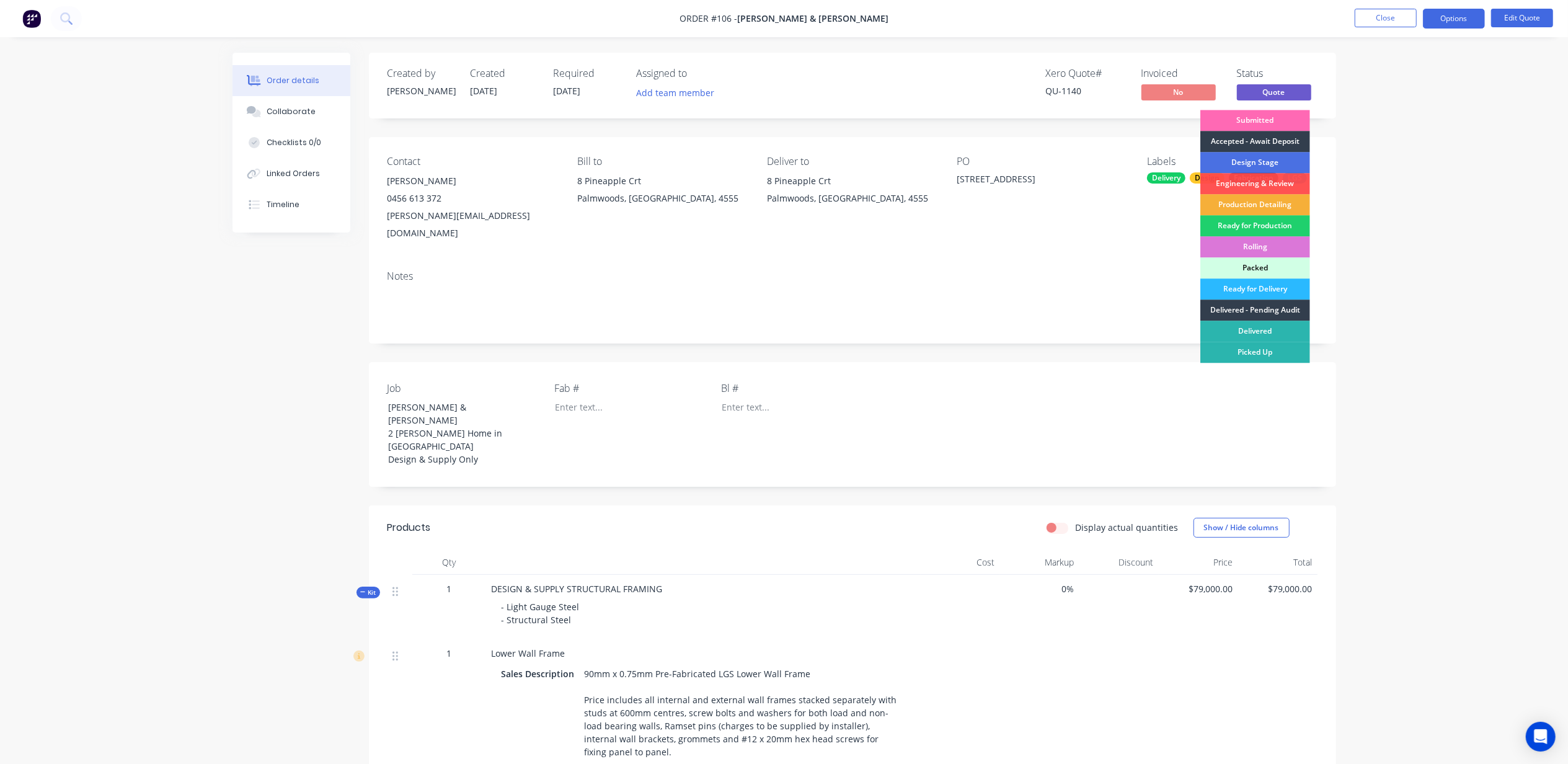
click at [1267, 119] on div "Submitted" at bounding box center [1255, 120] width 110 height 21
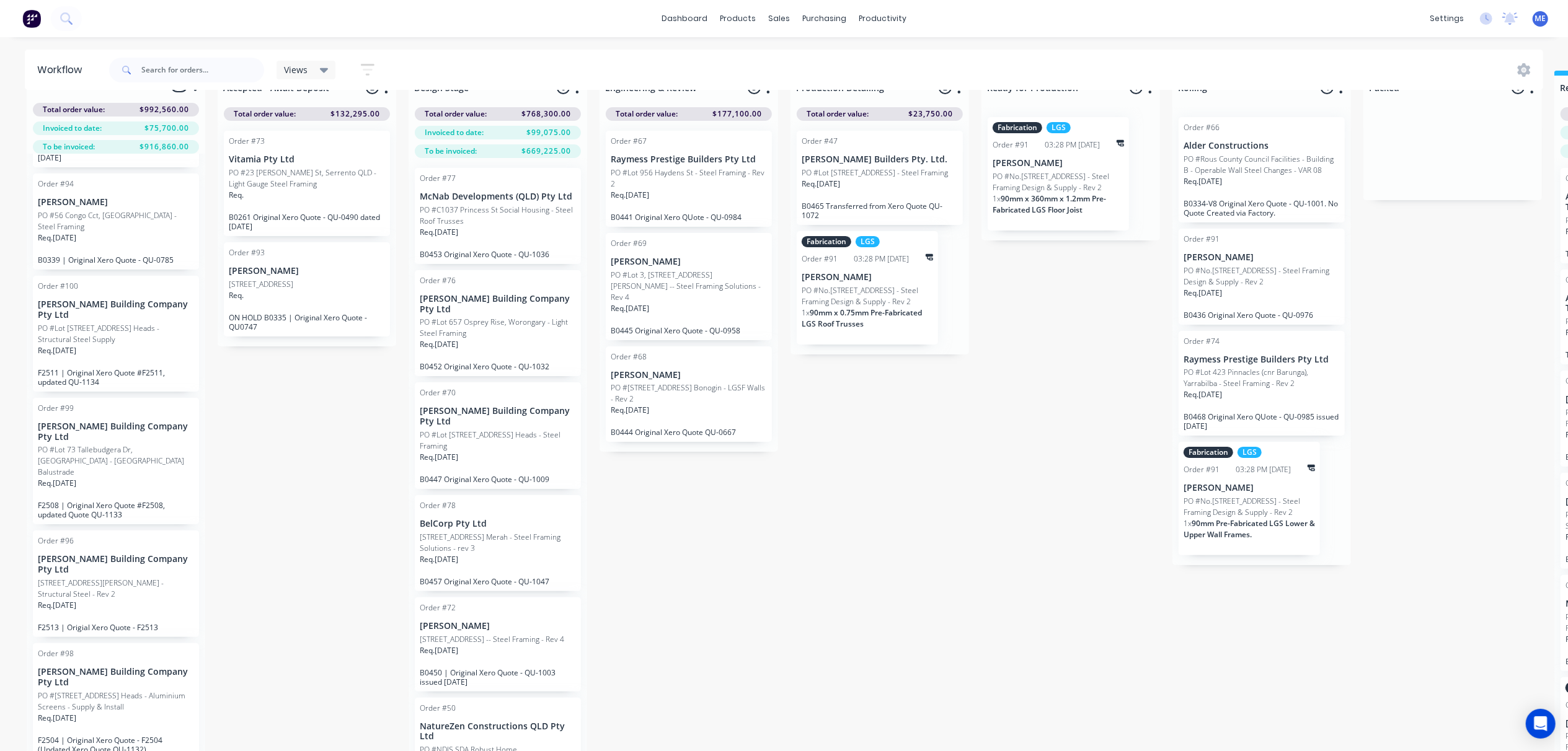
scroll to position [57, 0]
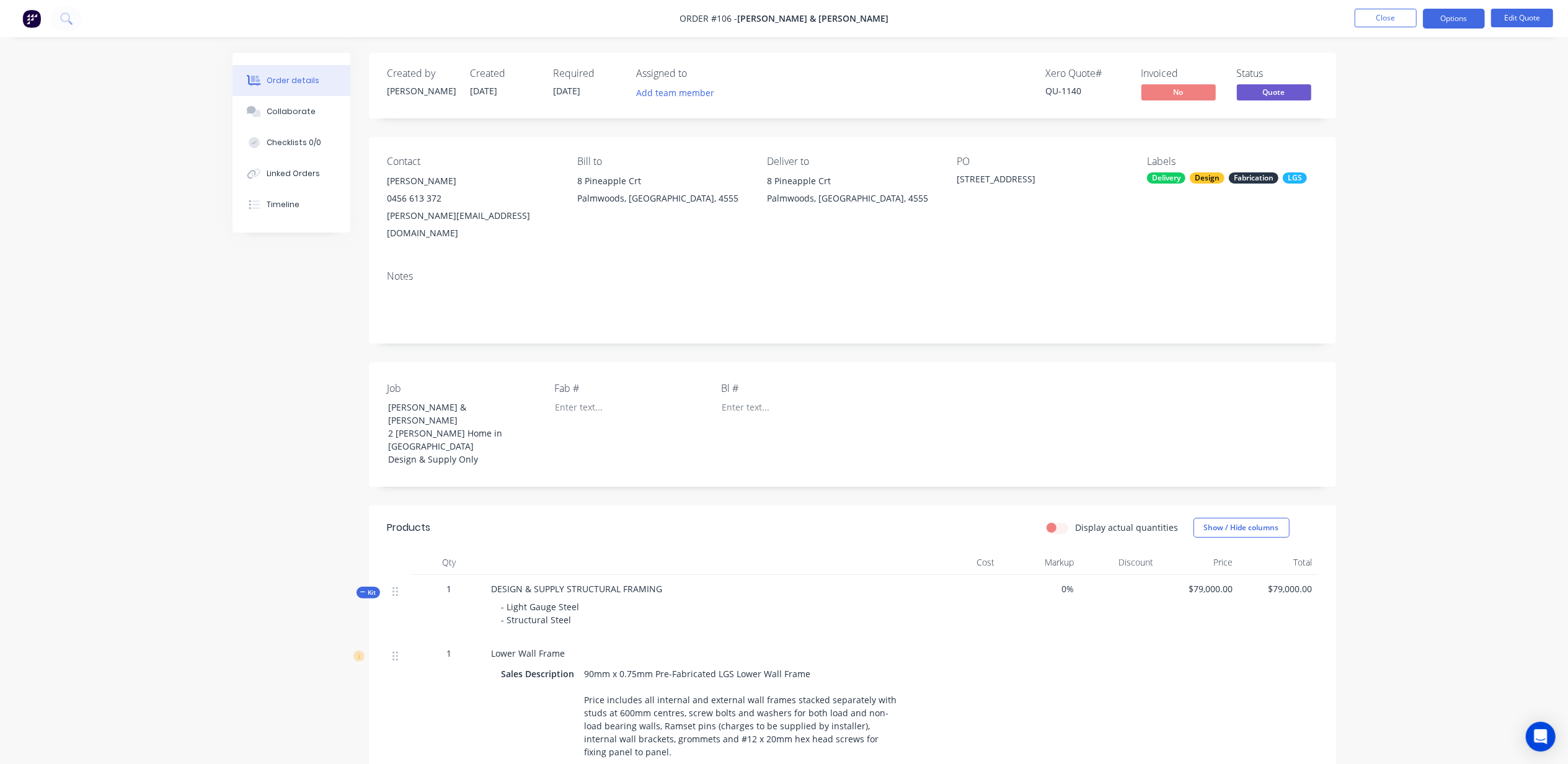
click at [1460, 20] on button "Options" at bounding box center [1454, 18] width 62 height 20
click at [1401, 75] on div "Quote" at bounding box center [1417, 75] width 114 height 18
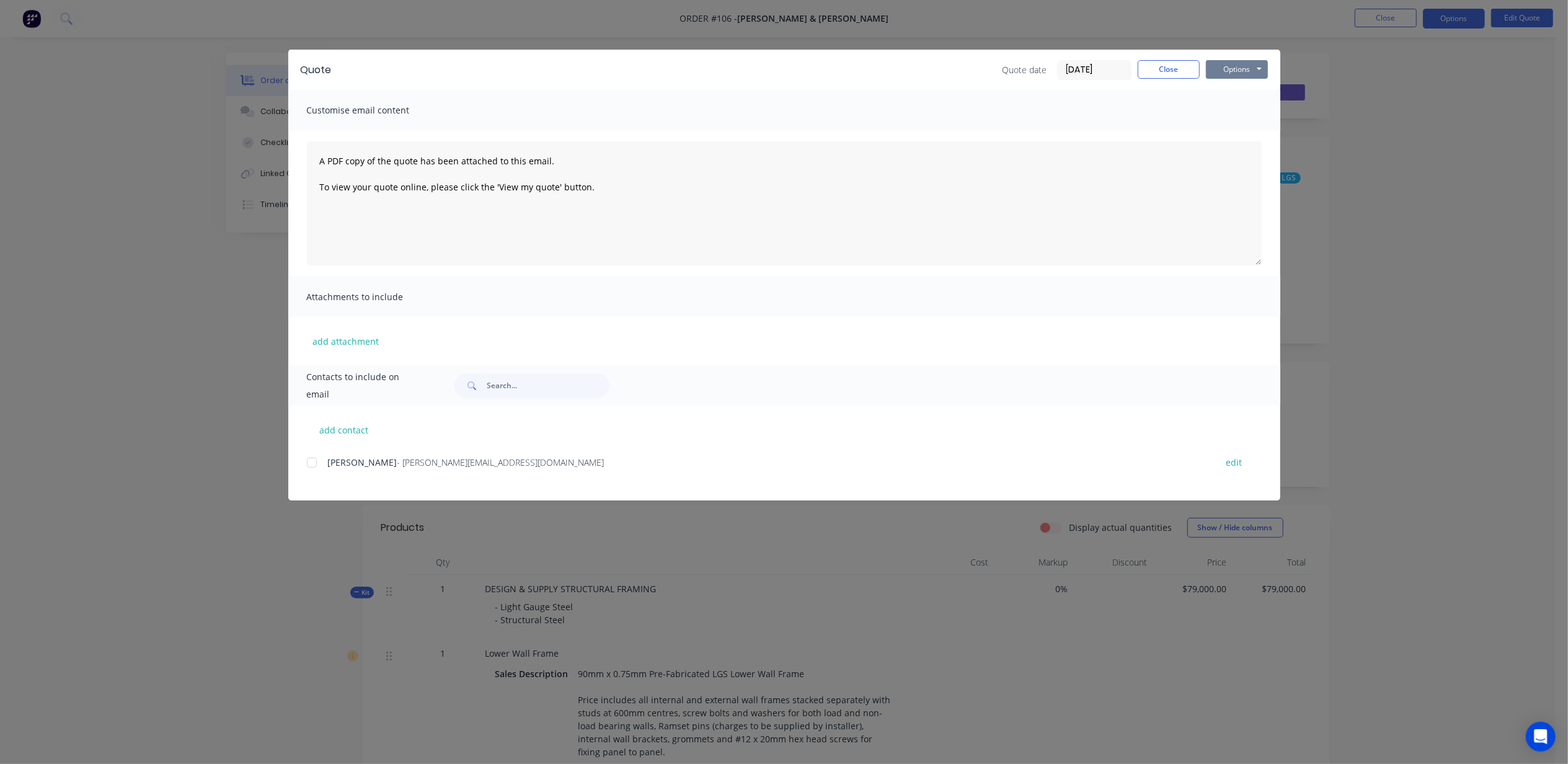
click at [1241, 66] on button "Options" at bounding box center [1237, 69] width 62 height 19
click at [1246, 105] on button "Print" at bounding box center [1246, 112] width 80 height 20
click at [1237, 70] on button "Options" at bounding box center [1237, 69] width 62 height 19
click at [1161, 73] on button "Close" at bounding box center [1168, 69] width 62 height 19
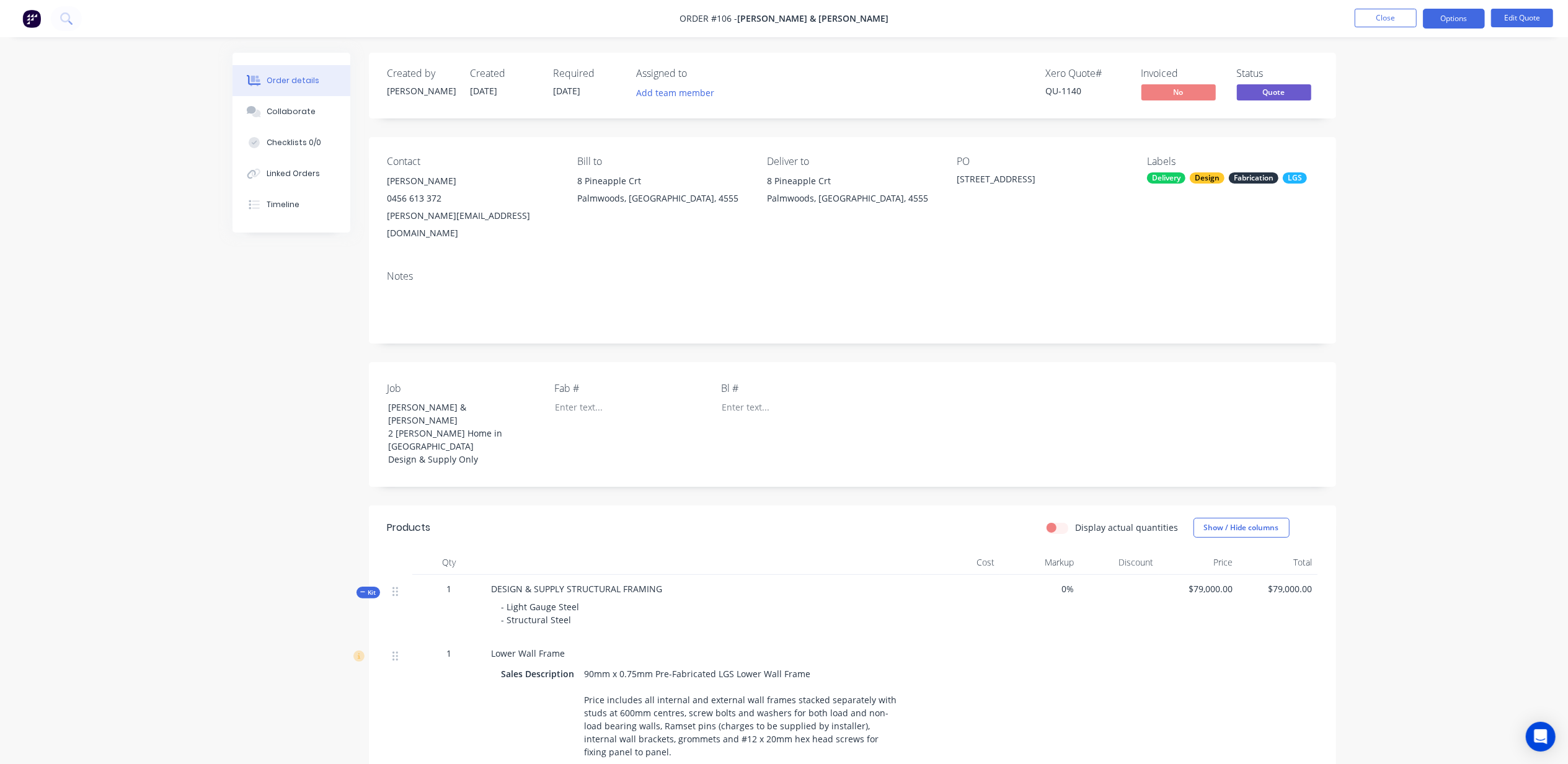
click at [1518, 20] on button "Edit Quote" at bounding box center [1522, 17] width 62 height 19
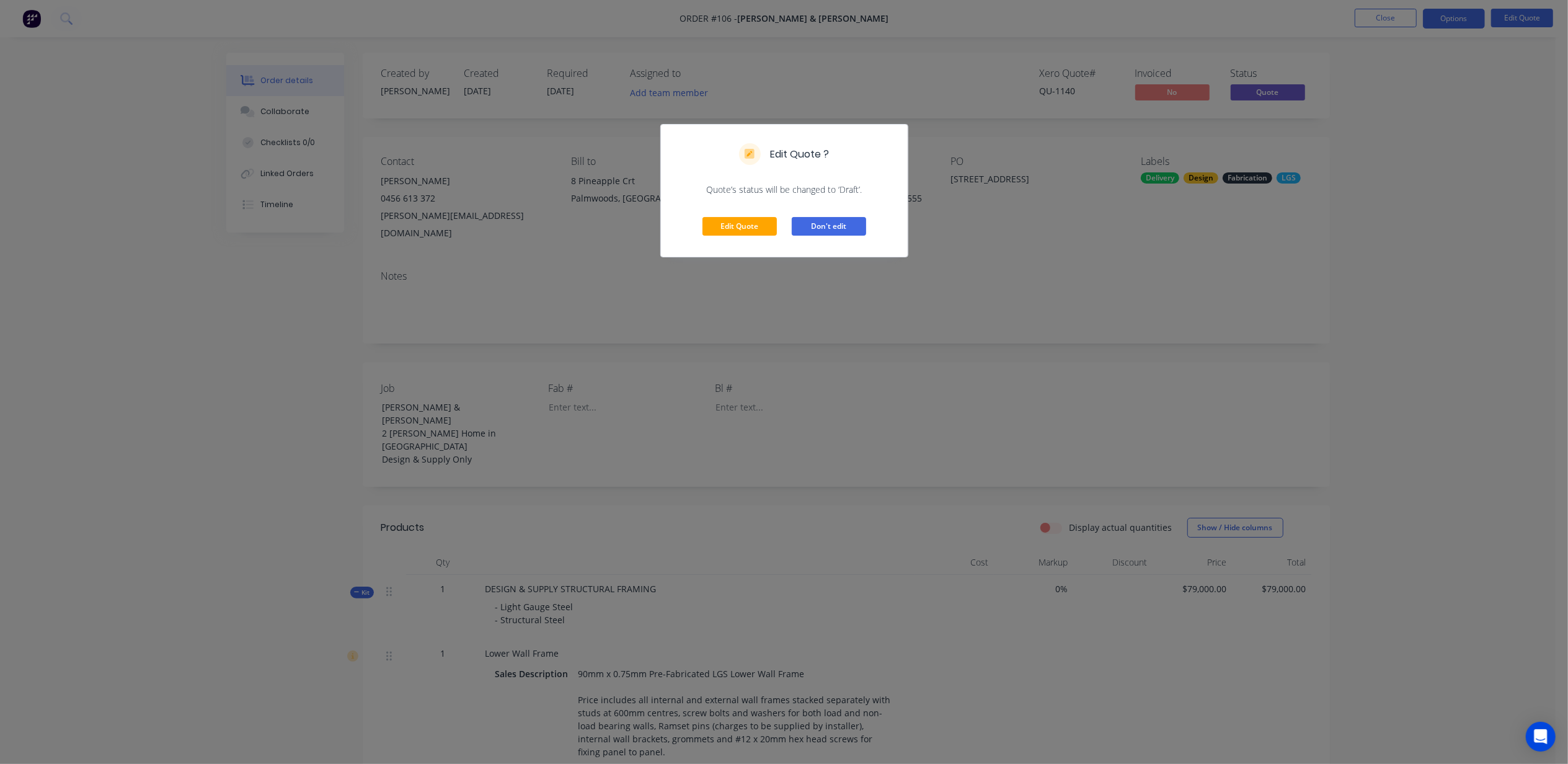
click at [840, 232] on button "Don't edit" at bounding box center [829, 226] width 75 height 19
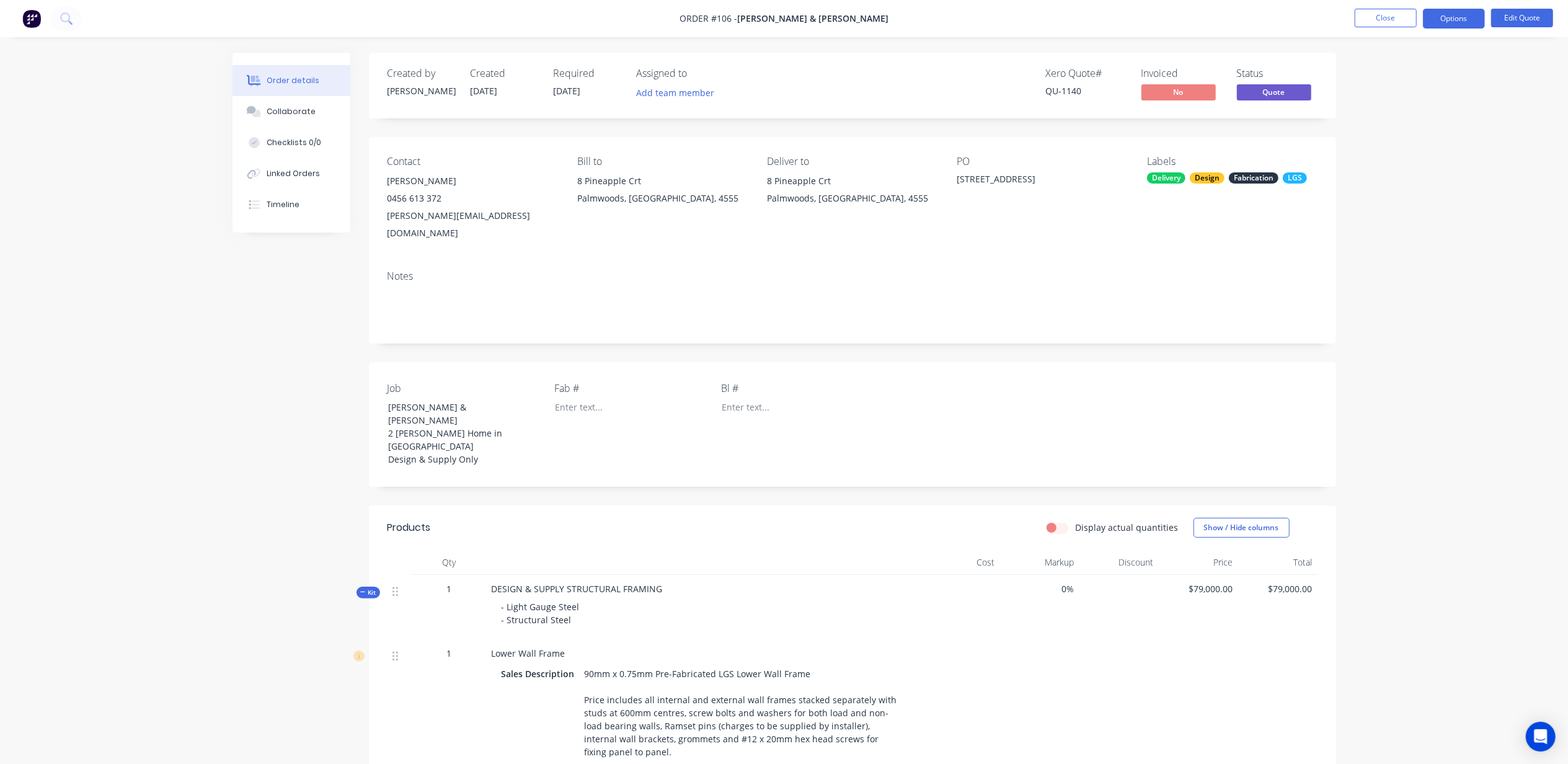
drag, startPoint x: 1533, startPoint y: 132, endPoint x: 1518, endPoint y: 119, distance: 19.8
click at [1459, 19] on button "Options" at bounding box center [1454, 18] width 62 height 20
click at [1424, 154] on div "Convert to Order" at bounding box center [1417, 150] width 114 height 18
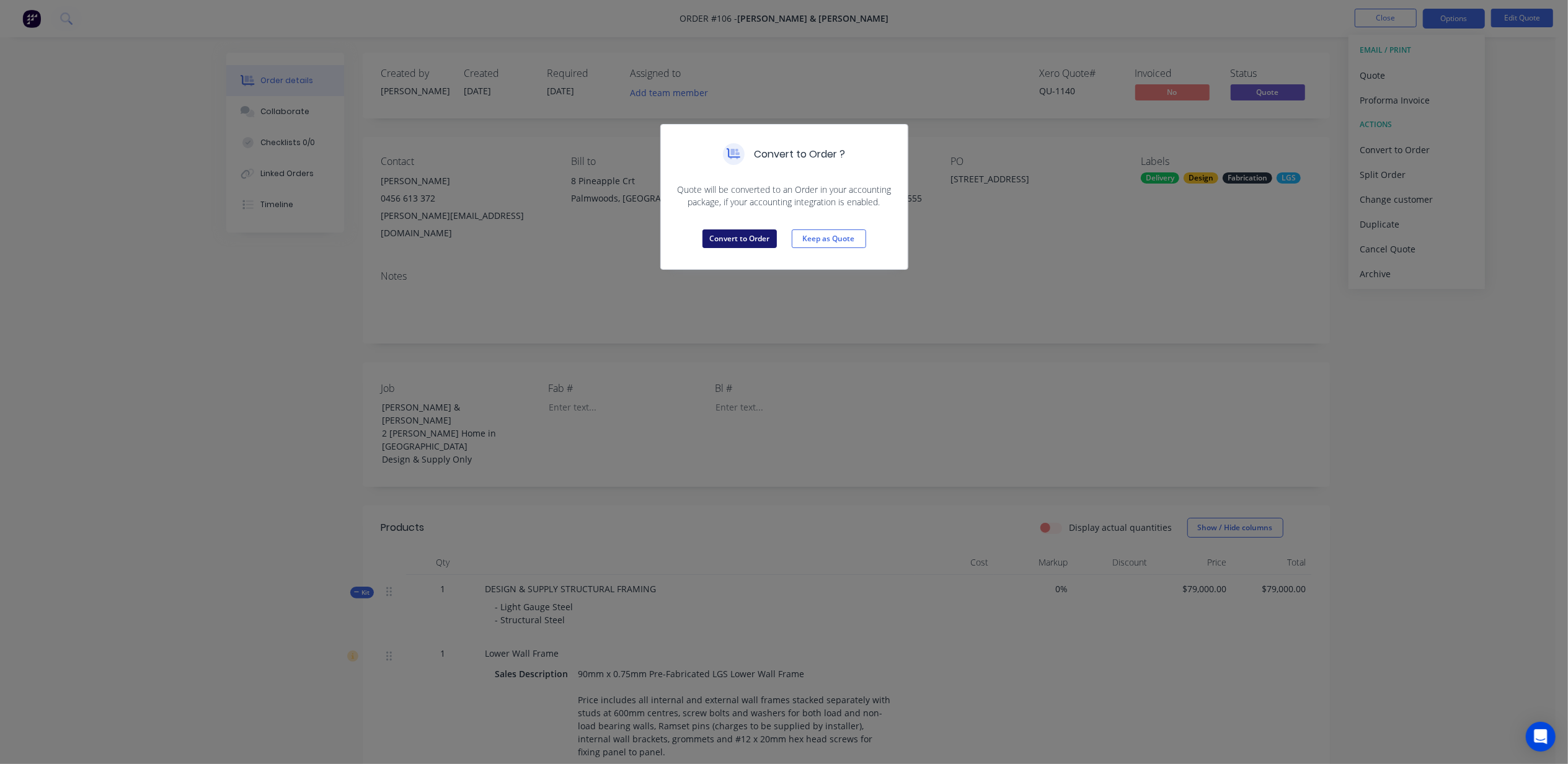
click at [743, 239] on button "Convert to Order" at bounding box center [739, 239] width 75 height 19
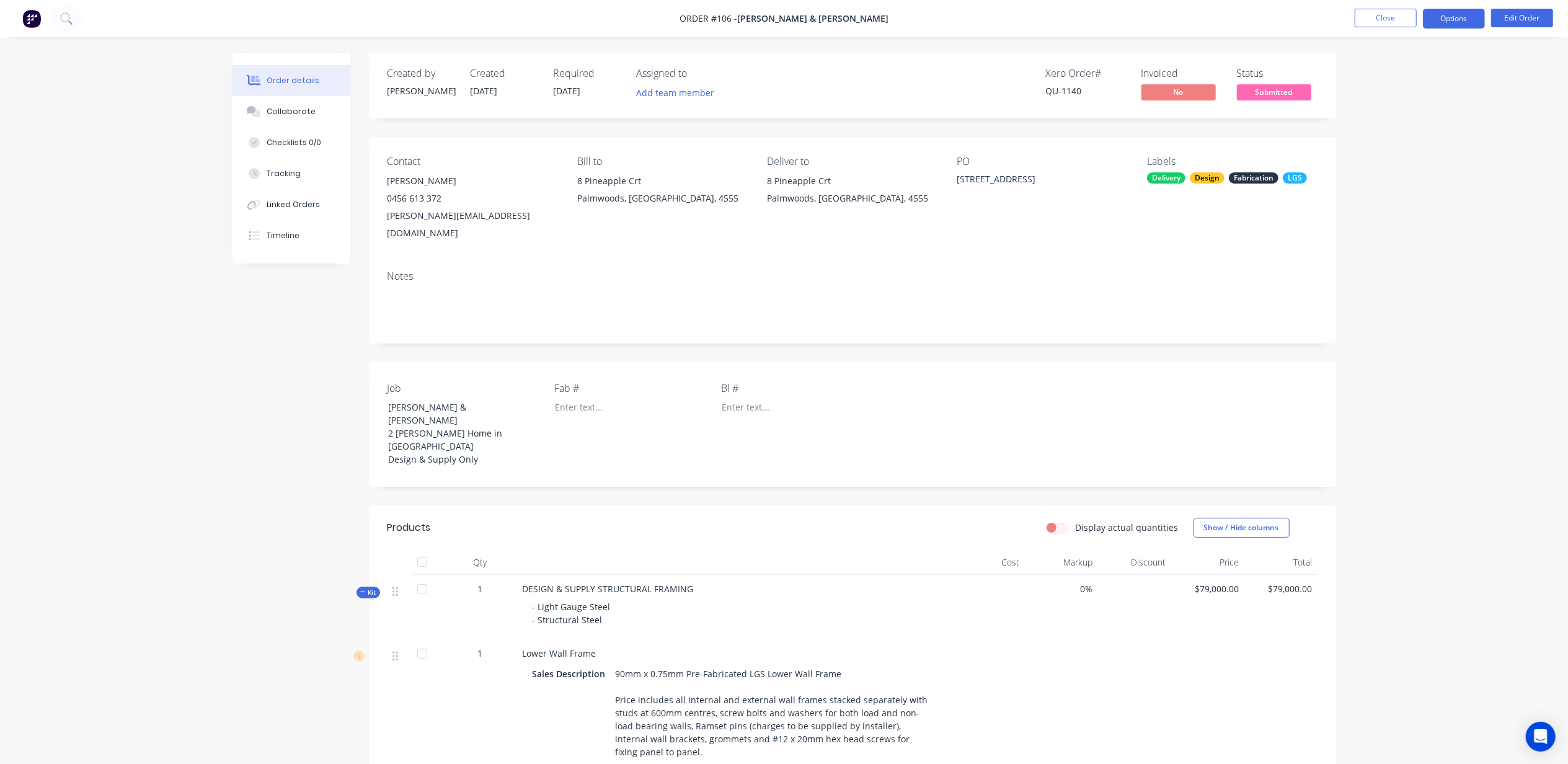
click at [1447, 22] on button "Options" at bounding box center [1454, 18] width 62 height 20
drag, startPoint x: 261, startPoint y: 432, endPoint x: 259, endPoint y: 122, distance: 310.0
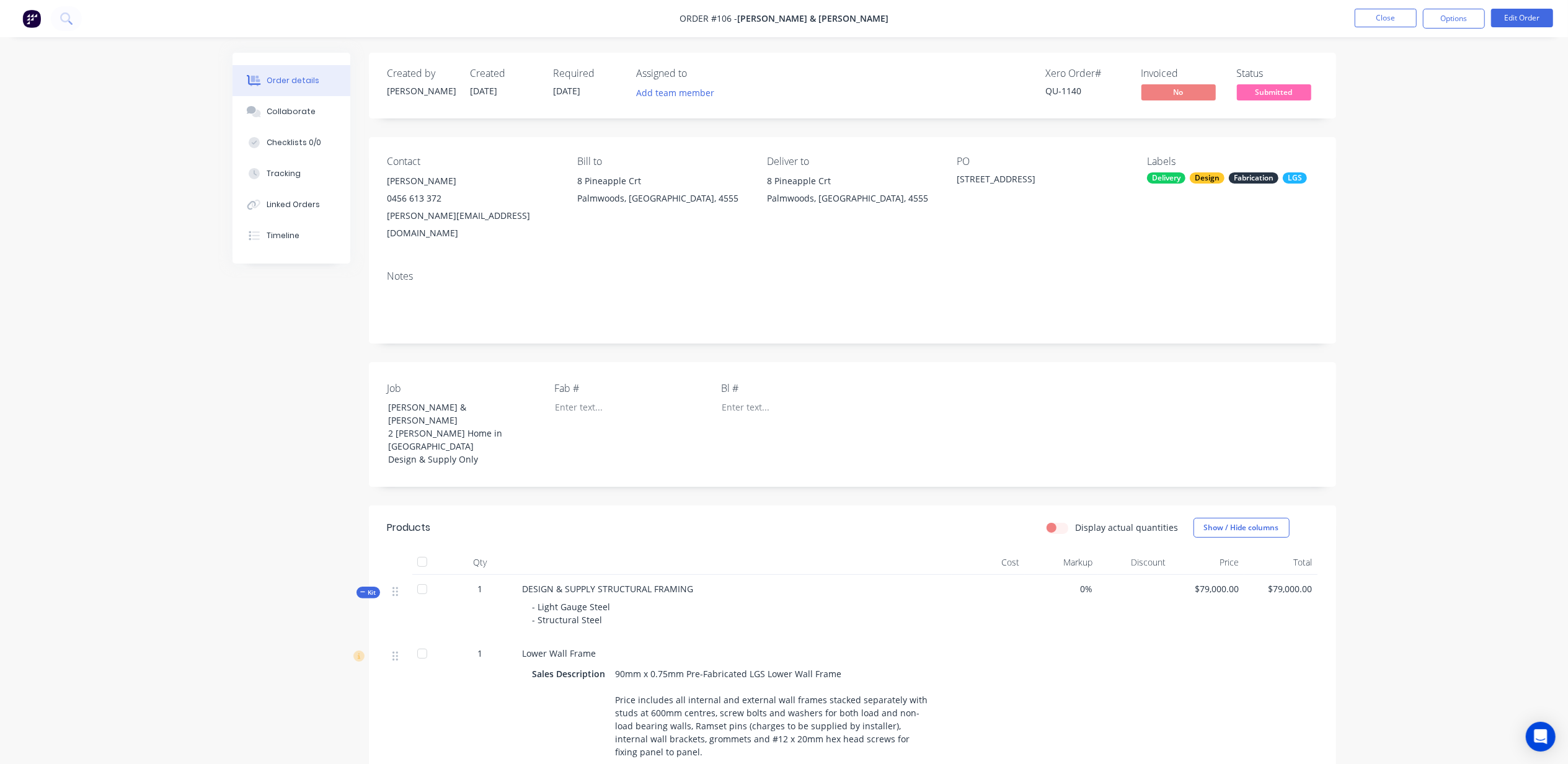
click at [33, 16] on img at bounding box center [31, 18] width 19 height 19
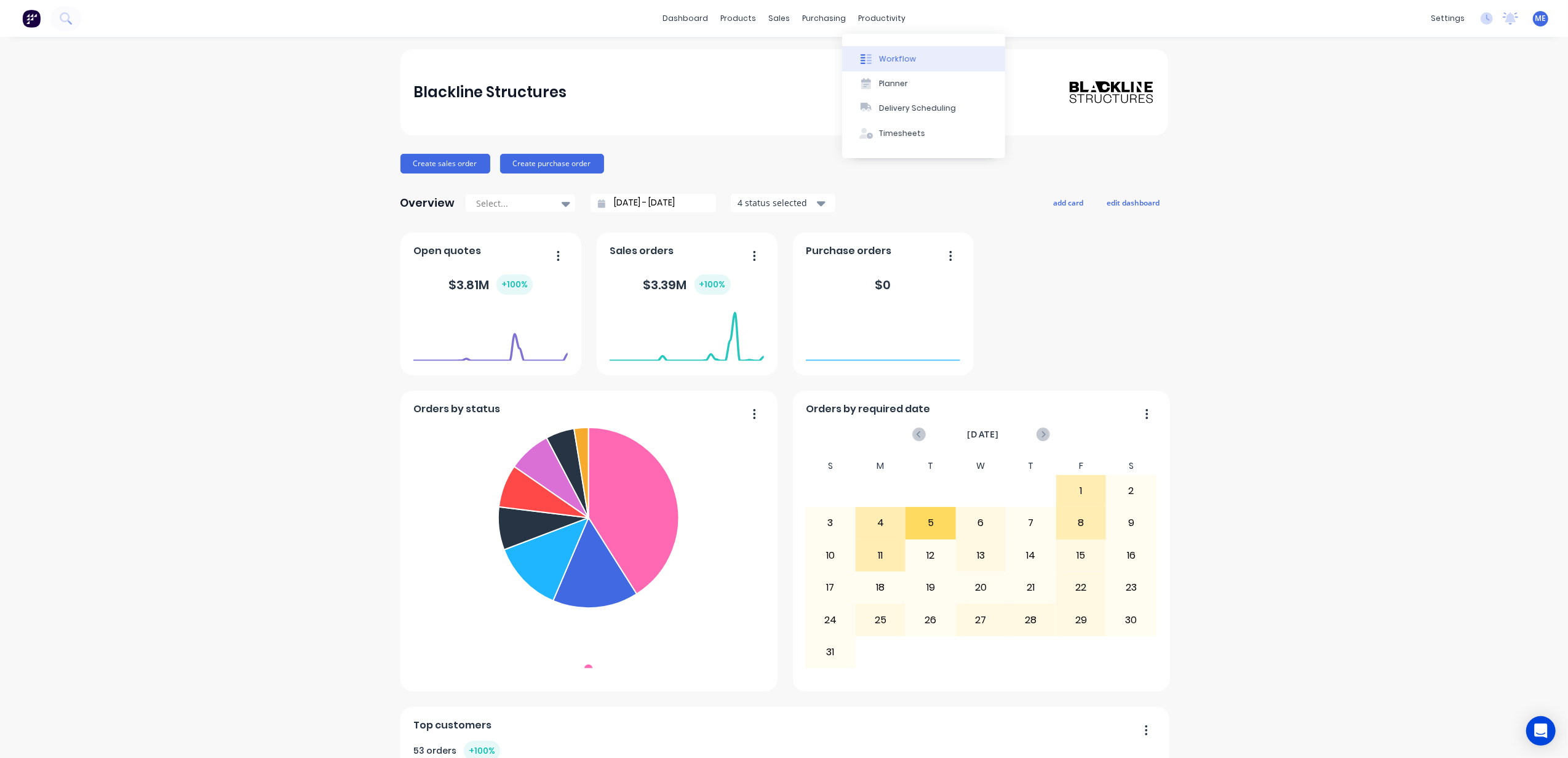
drag, startPoint x: 862, startPoint y: 51, endPoint x: 871, endPoint y: 54, distance: 9.5
click at [864, 51] on button "Workflow" at bounding box center [924, 59] width 163 height 25
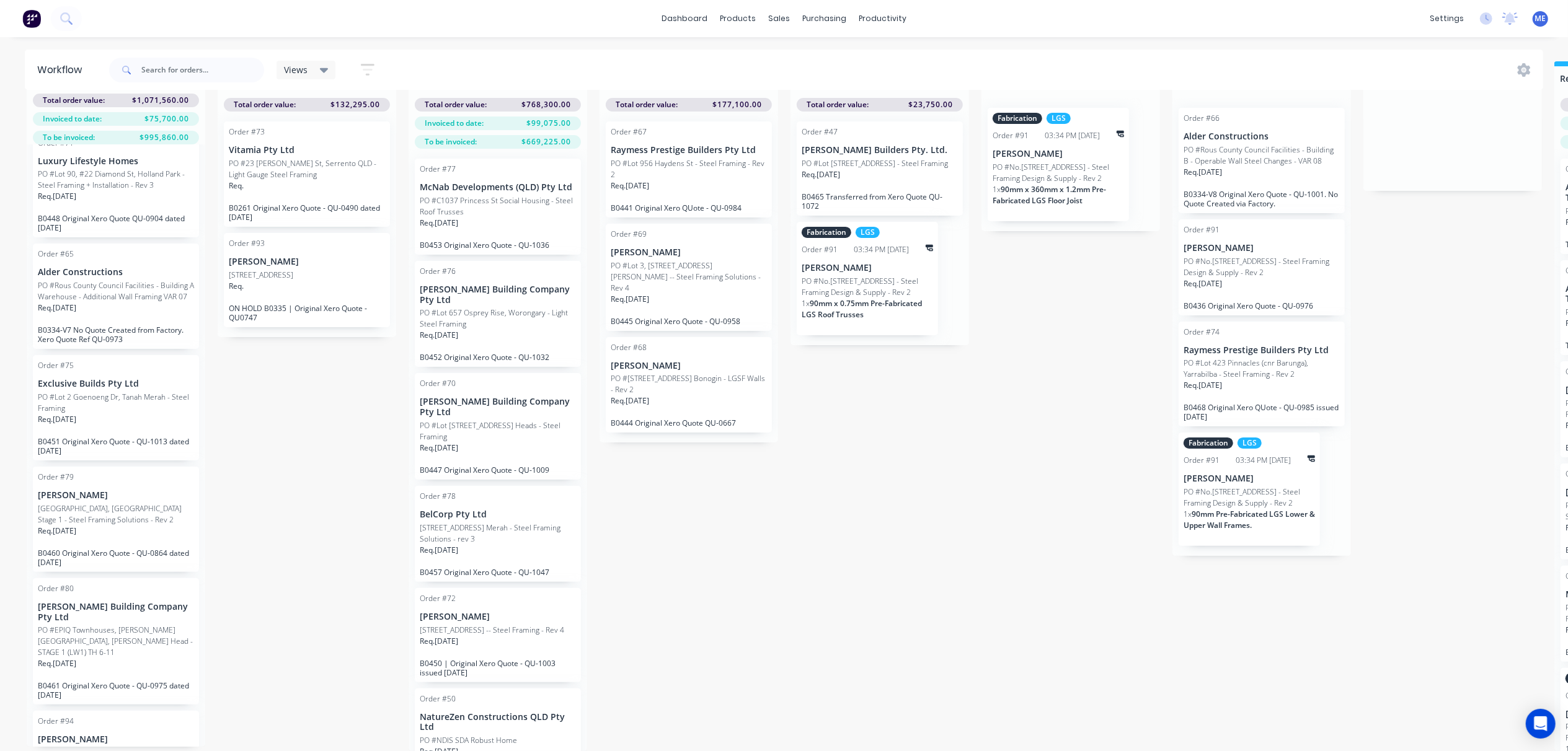
scroll to position [578, 0]
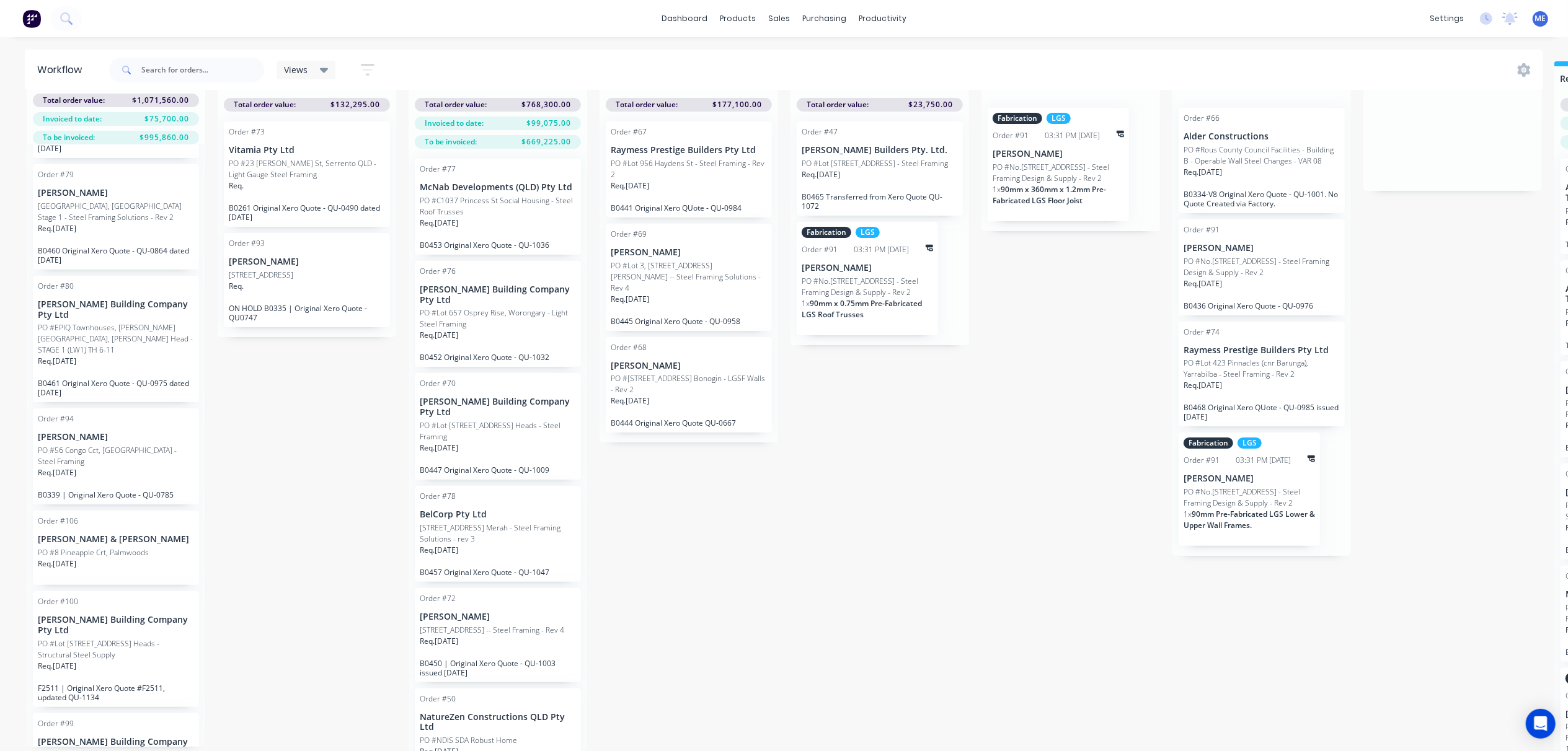
scroll to position [791, 0]
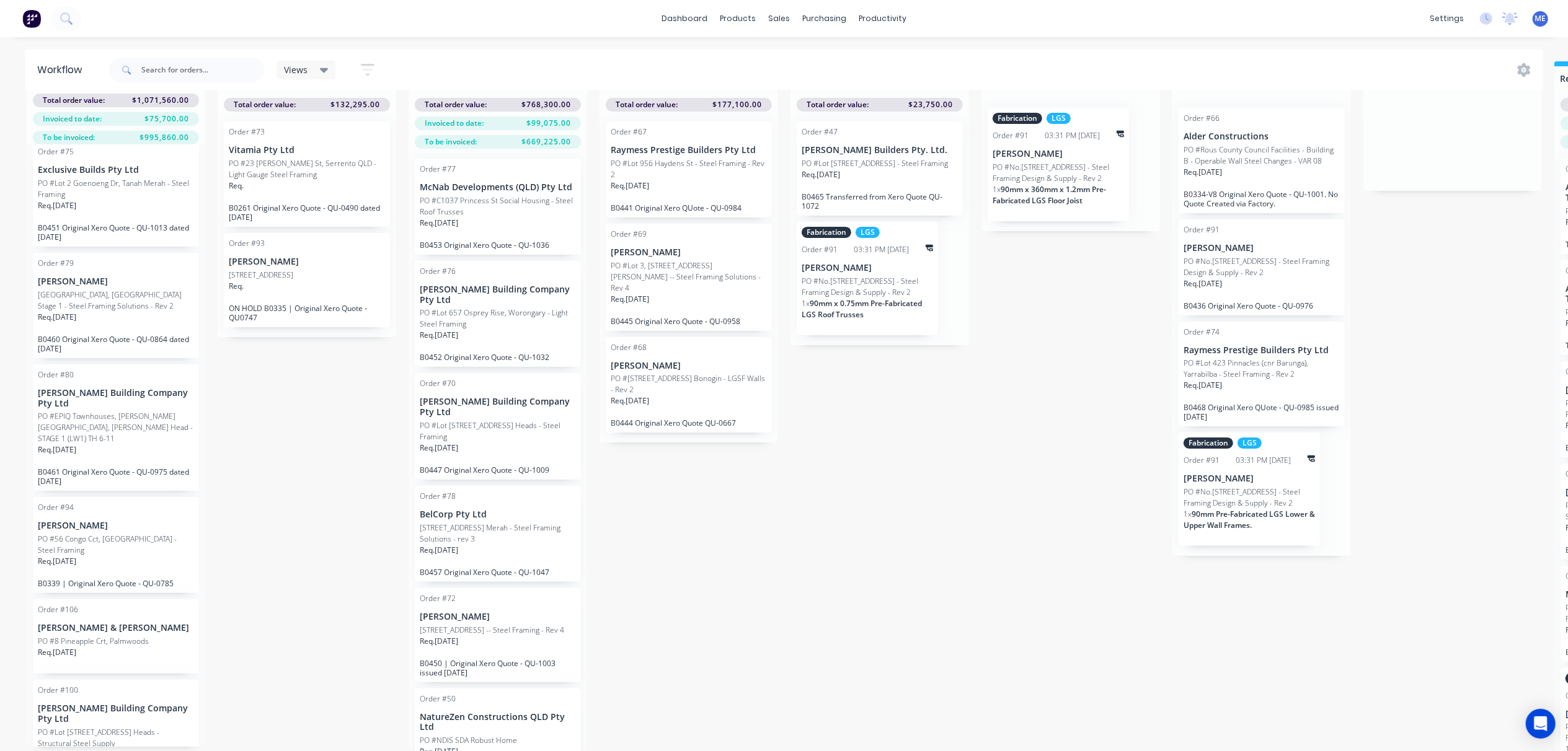
click at [153, 636] on div "PO #8 Pineapple Crt, Palmwoods" at bounding box center [116, 642] width 156 height 11
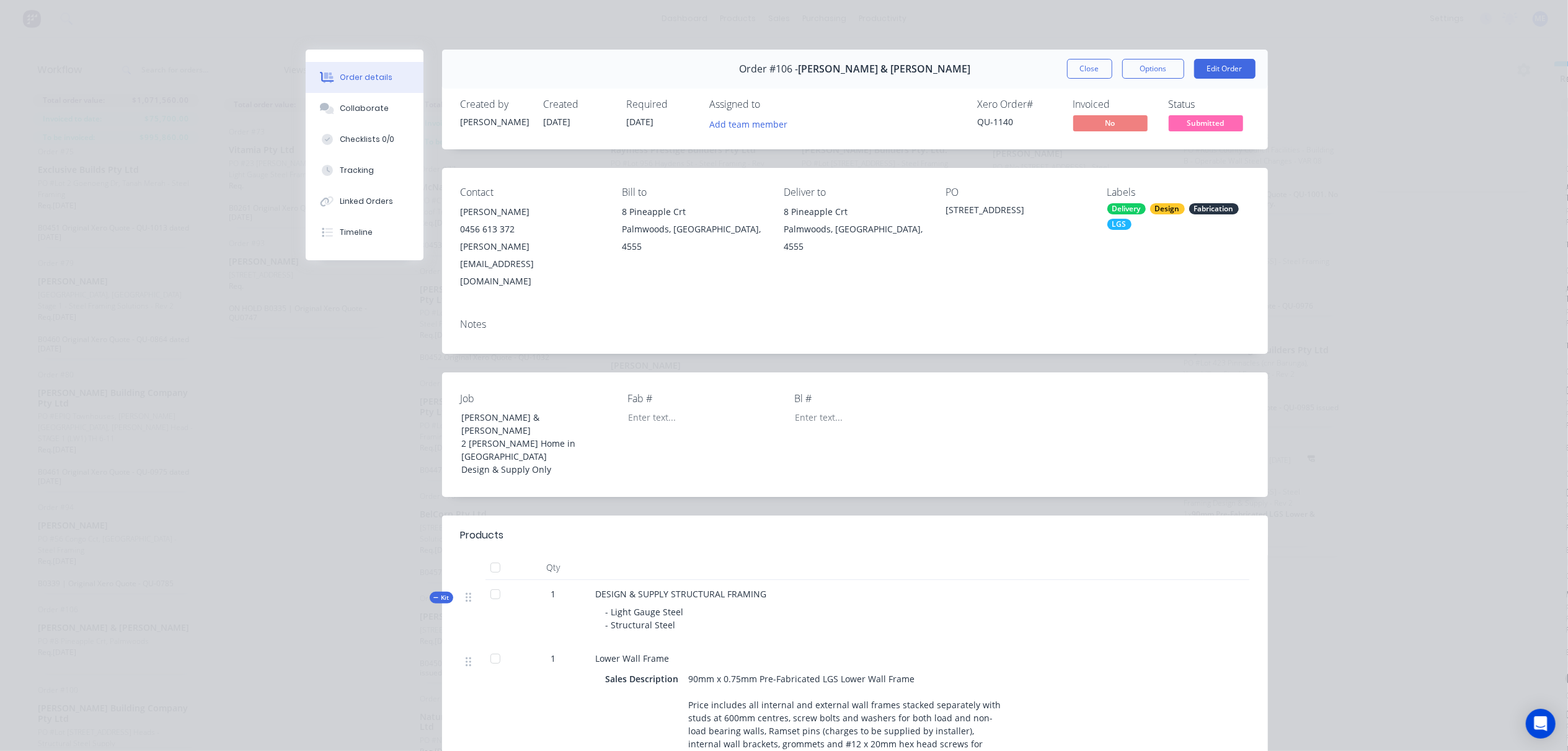
click at [480, 309] on div "Notes" at bounding box center [855, 331] width 826 height 45
click at [483, 319] on div "Notes" at bounding box center [855, 324] width 789 height 12
click at [469, 319] on div "Notes" at bounding box center [855, 324] width 789 height 12
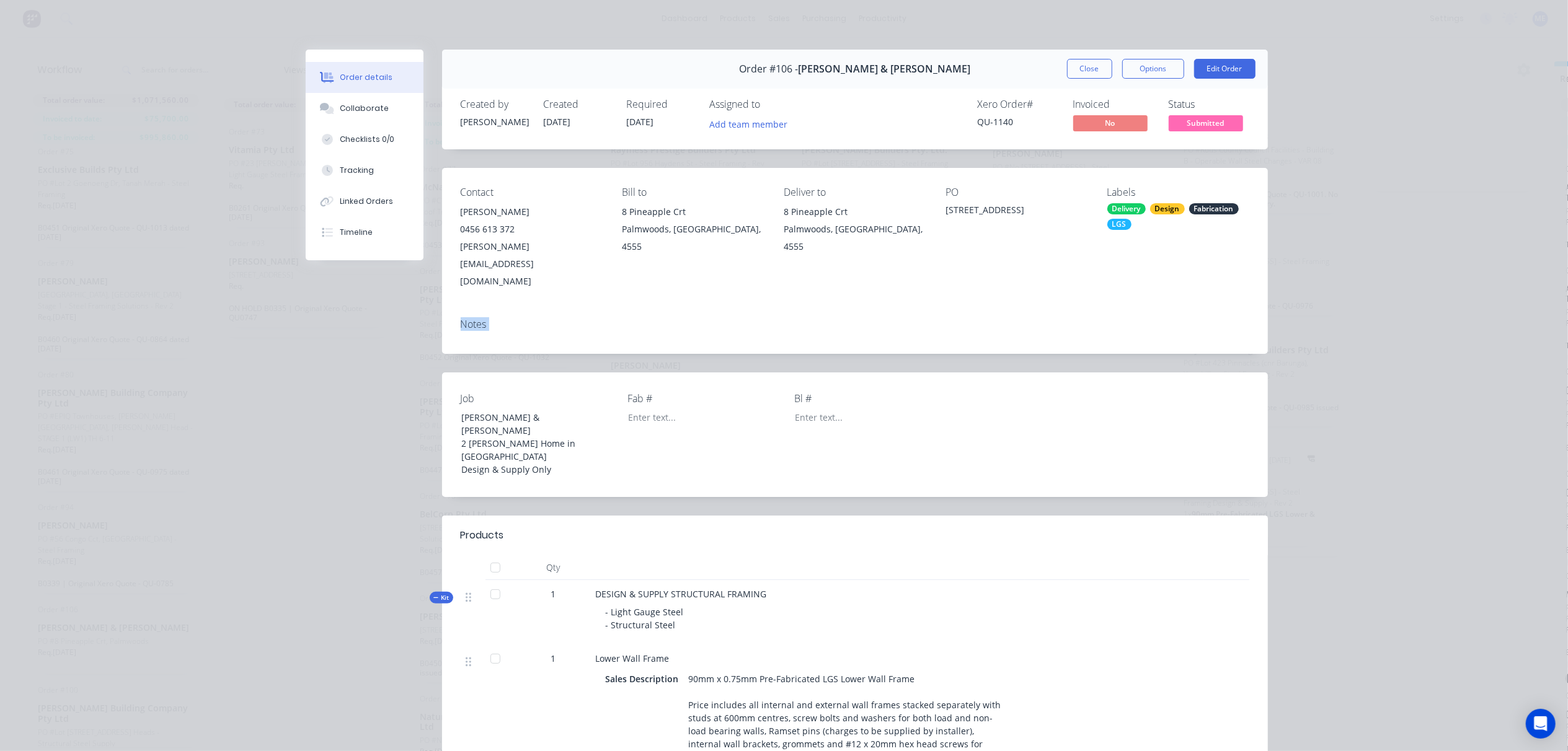
drag, startPoint x: 469, startPoint y: 293, endPoint x: 829, endPoint y: 241, distance: 363.7
click at [690, 319] on div "Notes" at bounding box center [855, 324] width 789 height 12
click at [1218, 70] on button "Edit Order" at bounding box center [1225, 68] width 61 height 20
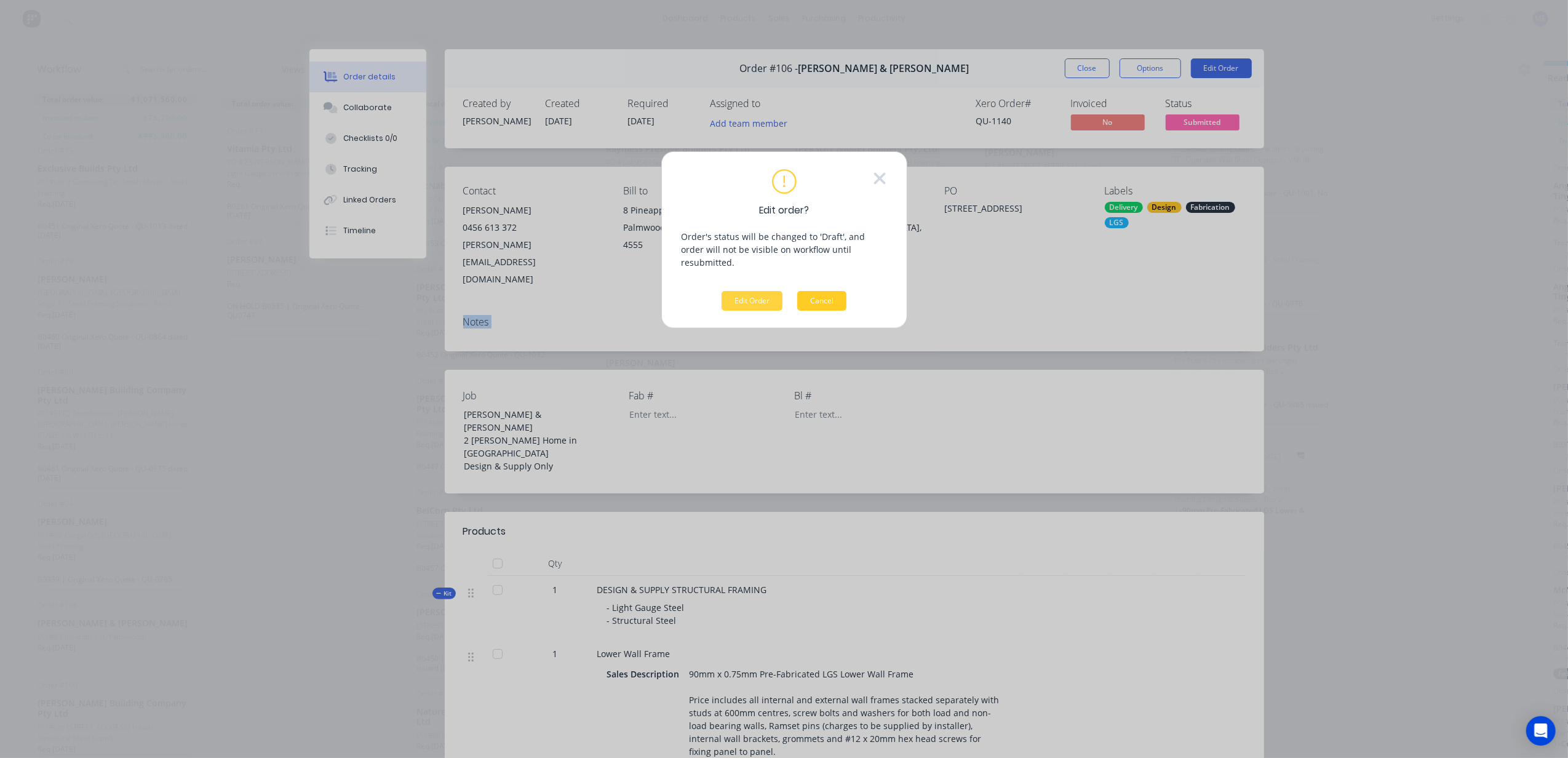
click at [833, 291] on button "Cancel" at bounding box center [821, 300] width 49 height 19
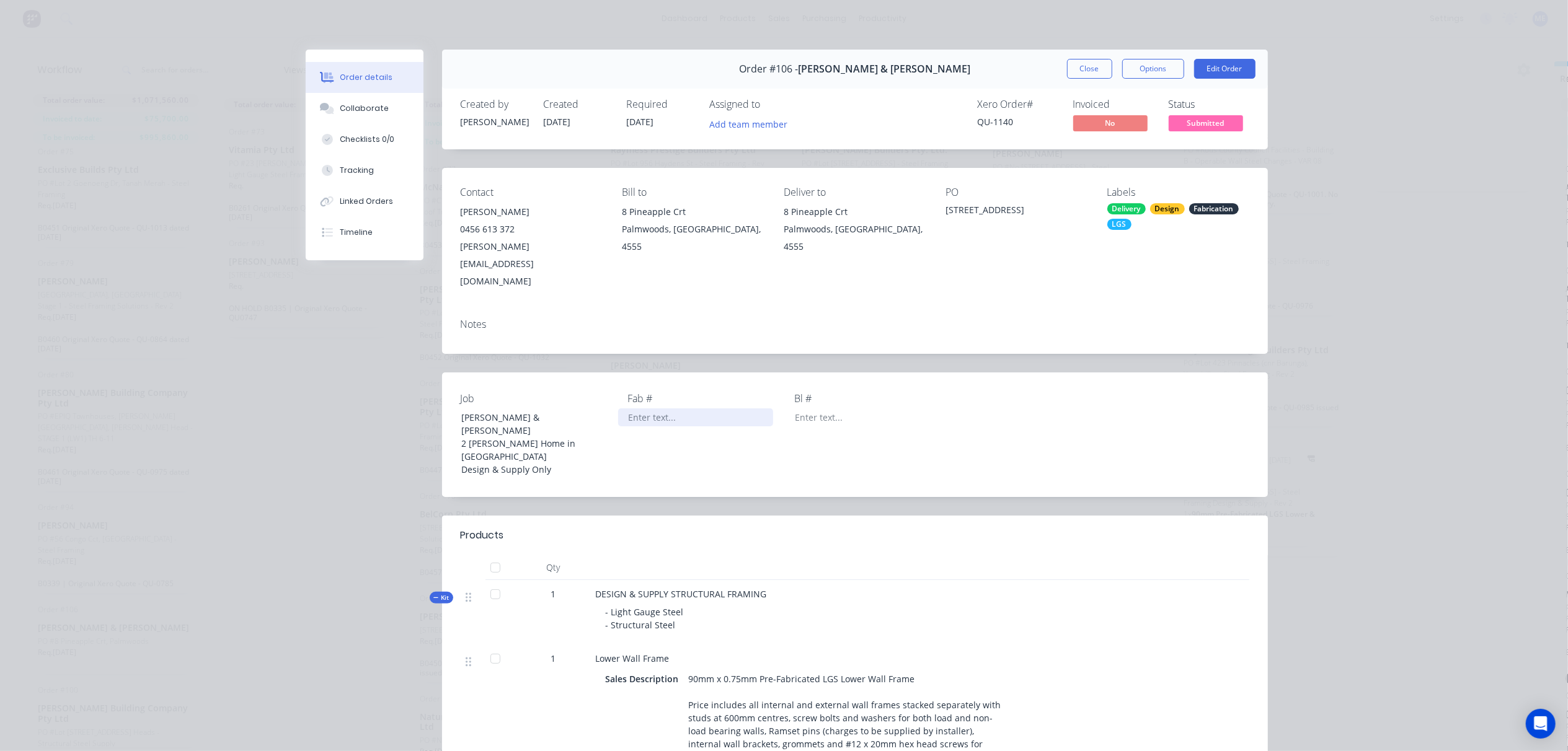
click at [648, 409] on div at bounding box center [695, 418] width 155 height 18
click at [751, 125] on button "Add team member" at bounding box center [748, 123] width 91 height 17
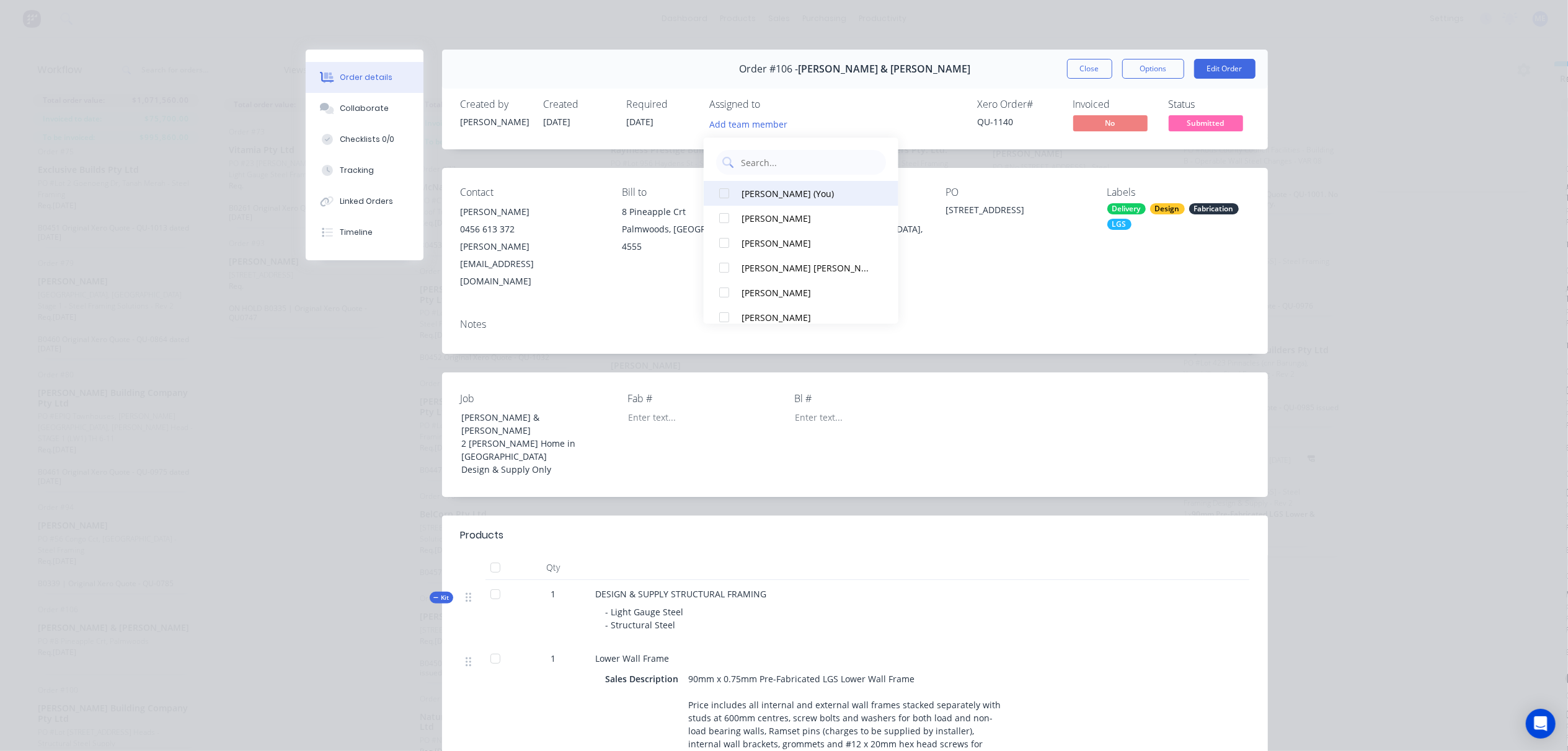
click at [722, 192] on div at bounding box center [725, 194] width 25 height 25
click at [1032, 264] on div "Contact Denelle Bean 0456 613 372 ryan_denelle@hotmail.com Bill to 8 Pineapple …" at bounding box center [855, 238] width 826 height 141
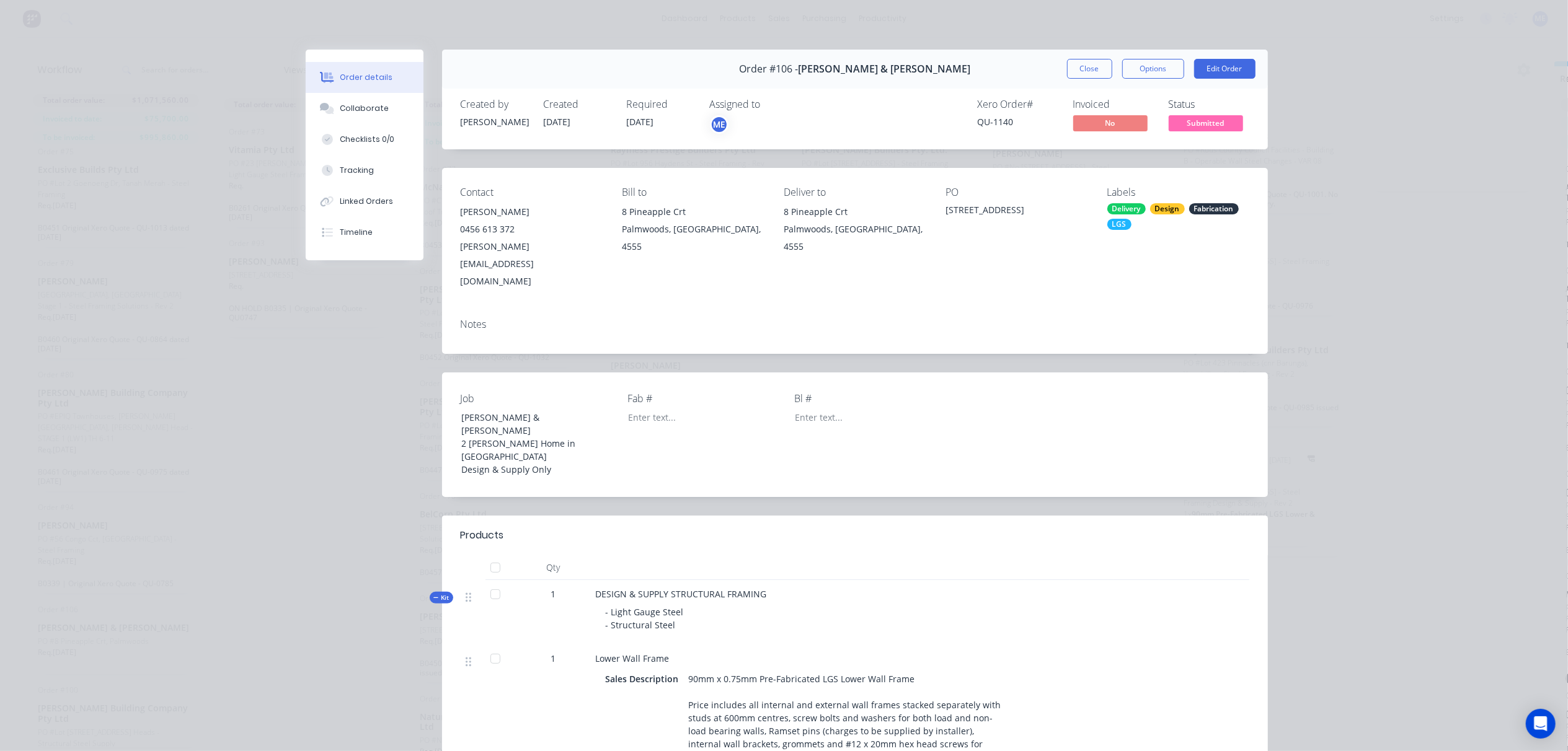
click at [979, 120] on div "QU-1140" at bounding box center [1018, 121] width 81 height 13
copy div "QU-1140"
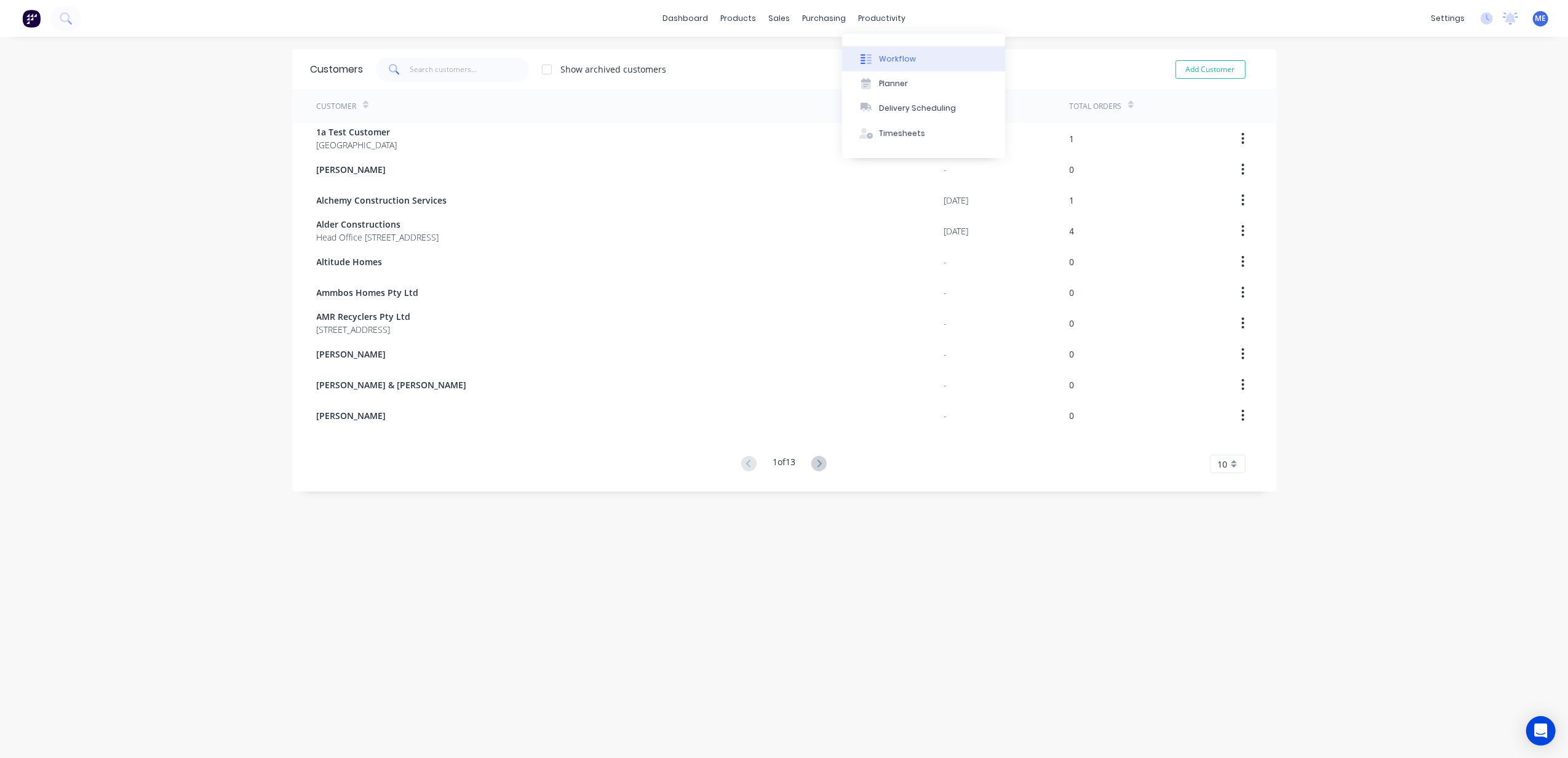
click at [886, 46] on button "Workflow" at bounding box center [924, 59] width 163 height 25
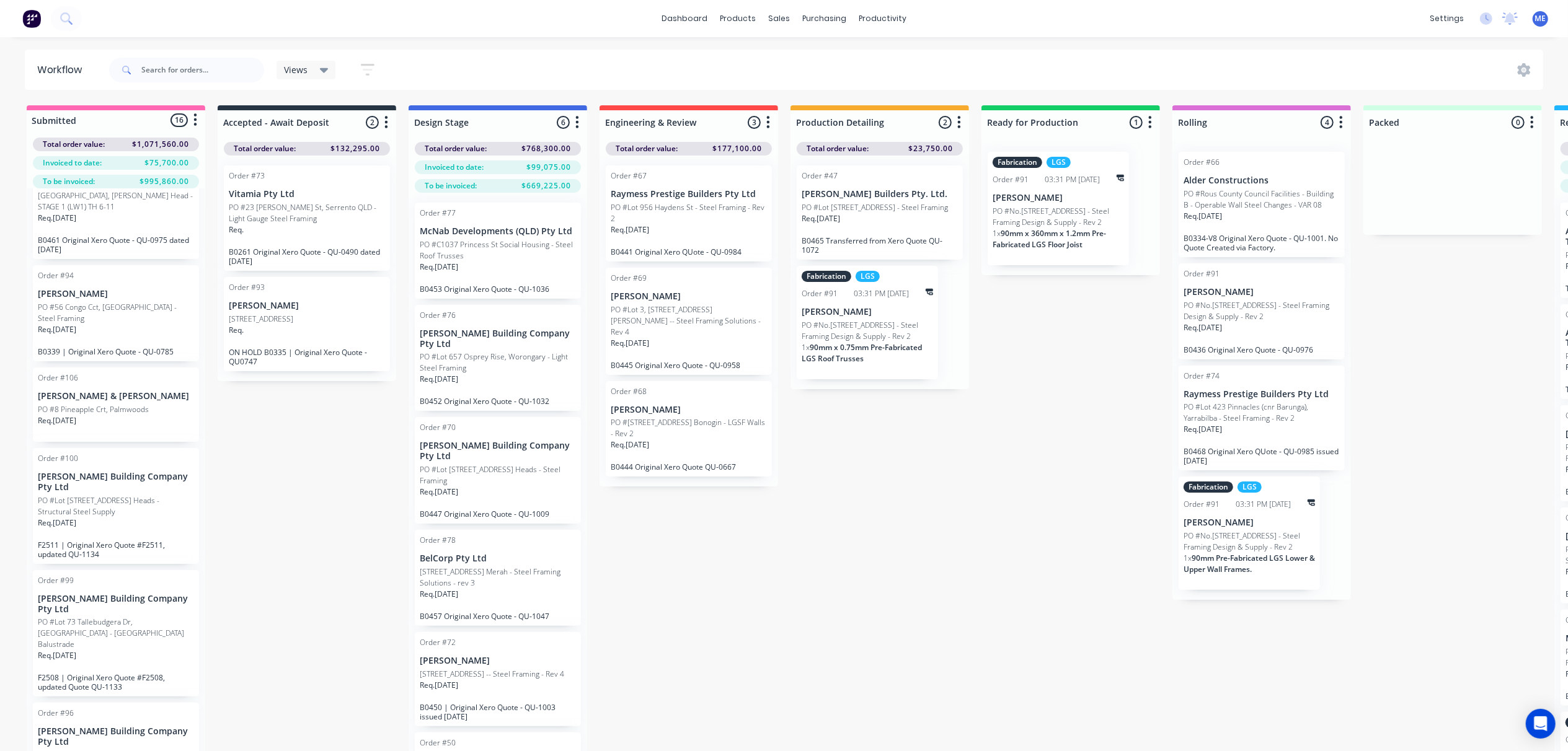
scroll to position [1075, 0]
click at [142, 427] on div "Req. 11/08/25" at bounding box center [116, 419] width 156 height 21
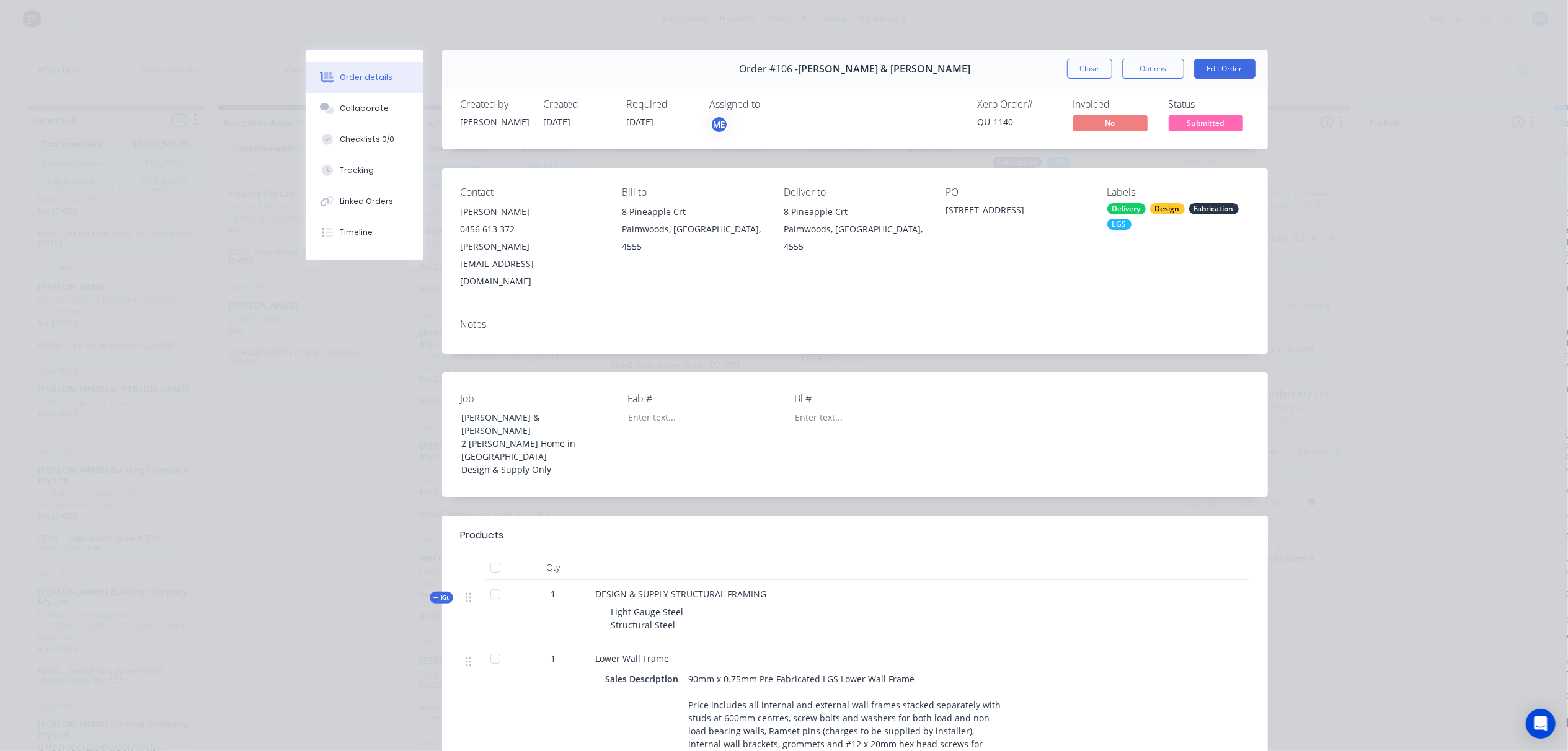
click at [467, 319] on div "Notes" at bounding box center [855, 324] width 789 height 12
click at [1228, 70] on button "Edit Order" at bounding box center [1225, 68] width 61 height 20
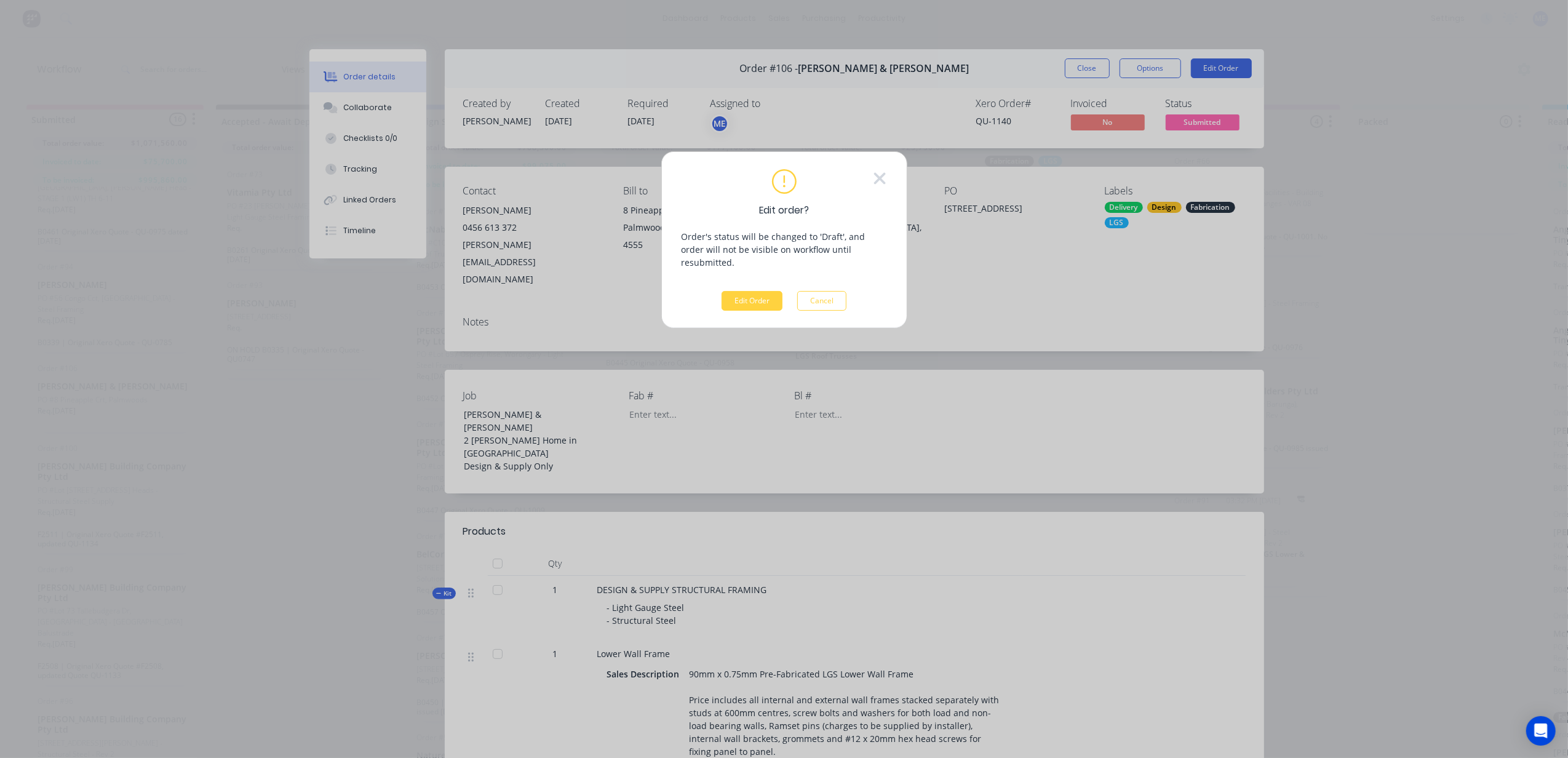
click at [737, 291] on button "Edit Order" at bounding box center [752, 300] width 61 height 19
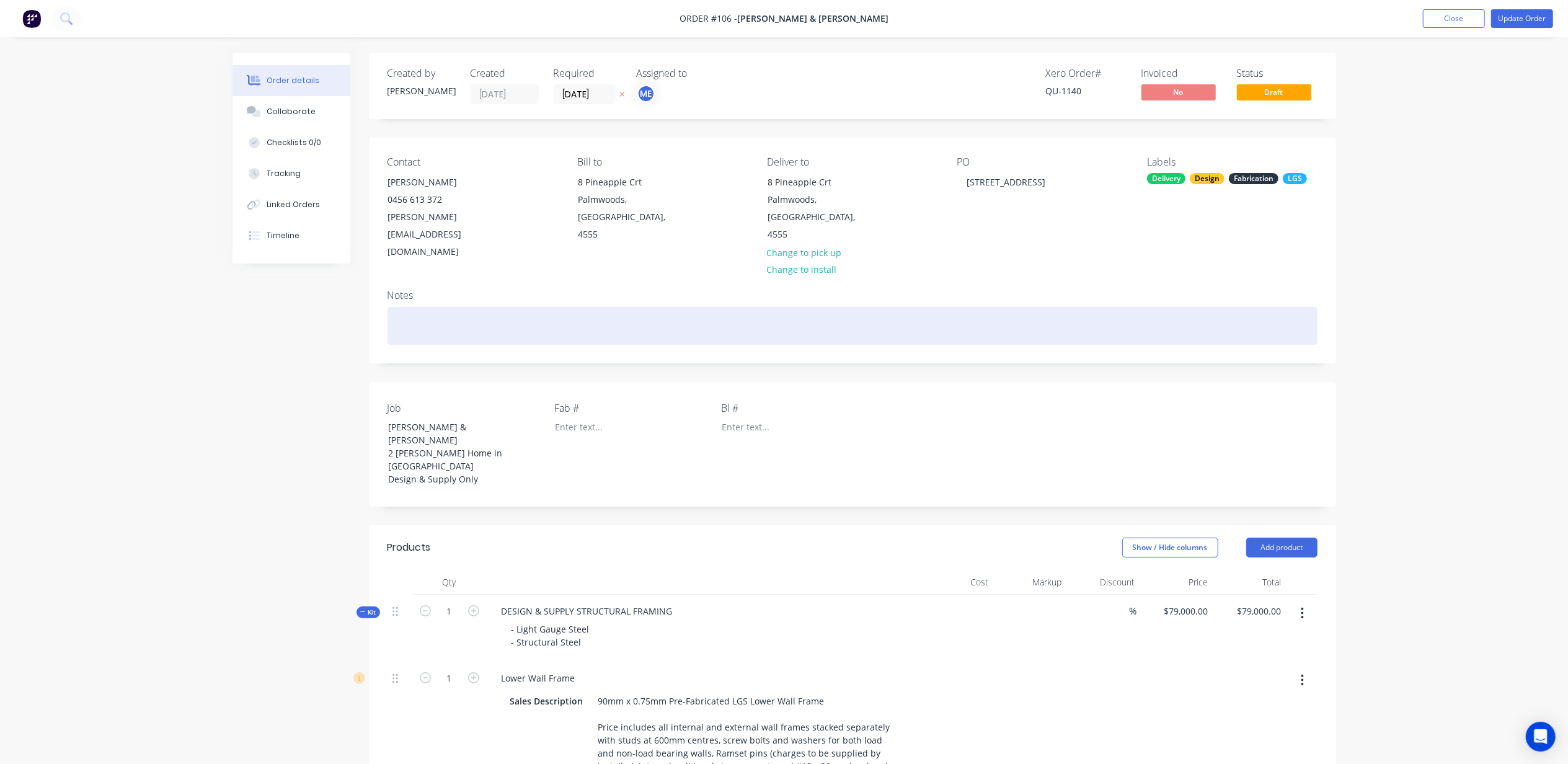
click at [403, 307] on div at bounding box center [852, 326] width 930 height 38
paste div
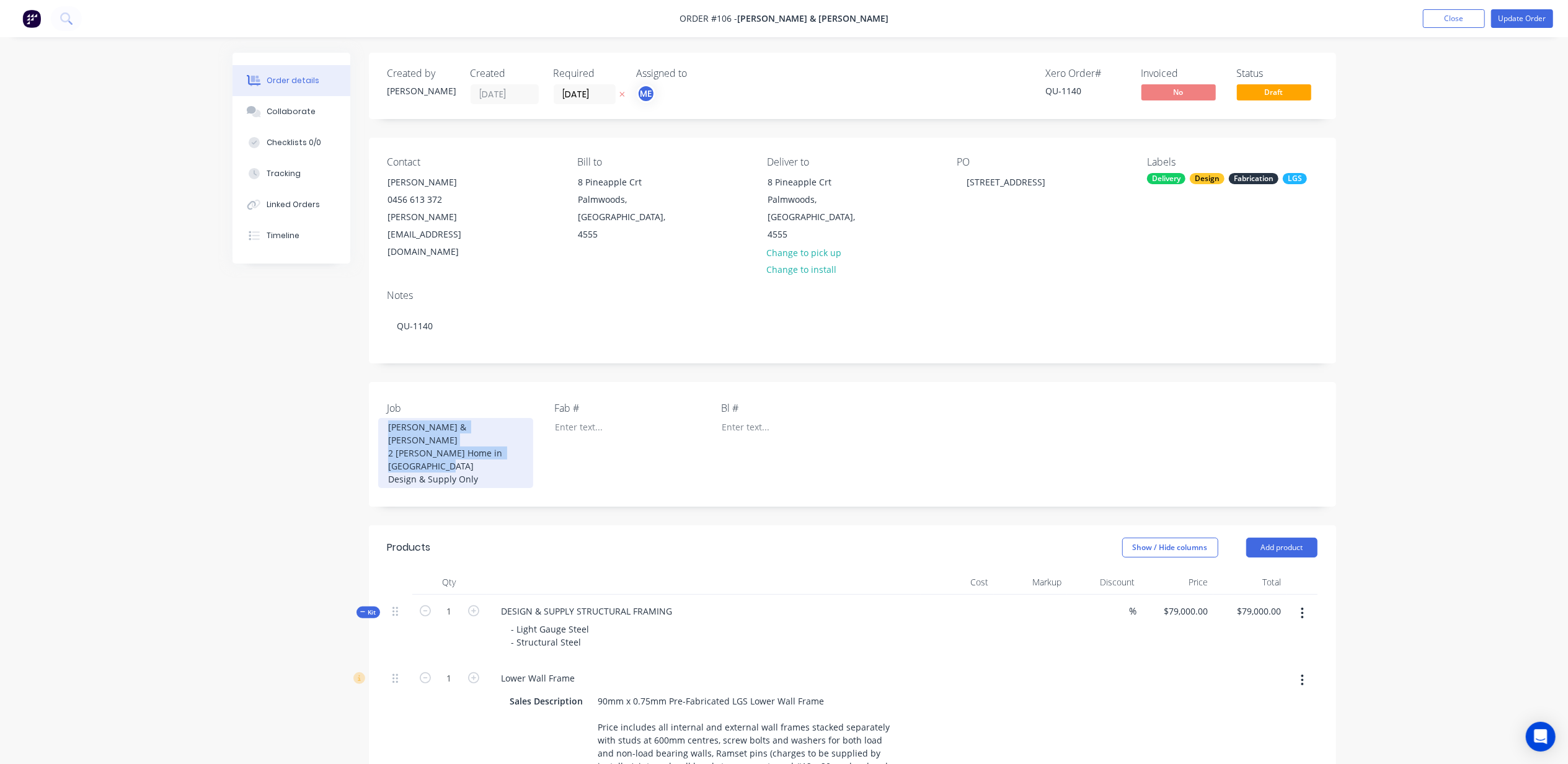
drag, startPoint x: 485, startPoint y: 422, endPoint x: 414, endPoint y: 400, distance: 74.3
click at [387, 418] on div "[PERSON_NAME] & [PERSON_NAME] 2 [PERSON_NAME] Home in [GEOGRAPHIC_DATA] Design …" at bounding box center [455, 453] width 155 height 70
copy div "[PERSON_NAME] & [PERSON_NAME] 2 [PERSON_NAME] Home in [GEOGRAPHIC_DATA] Design …"
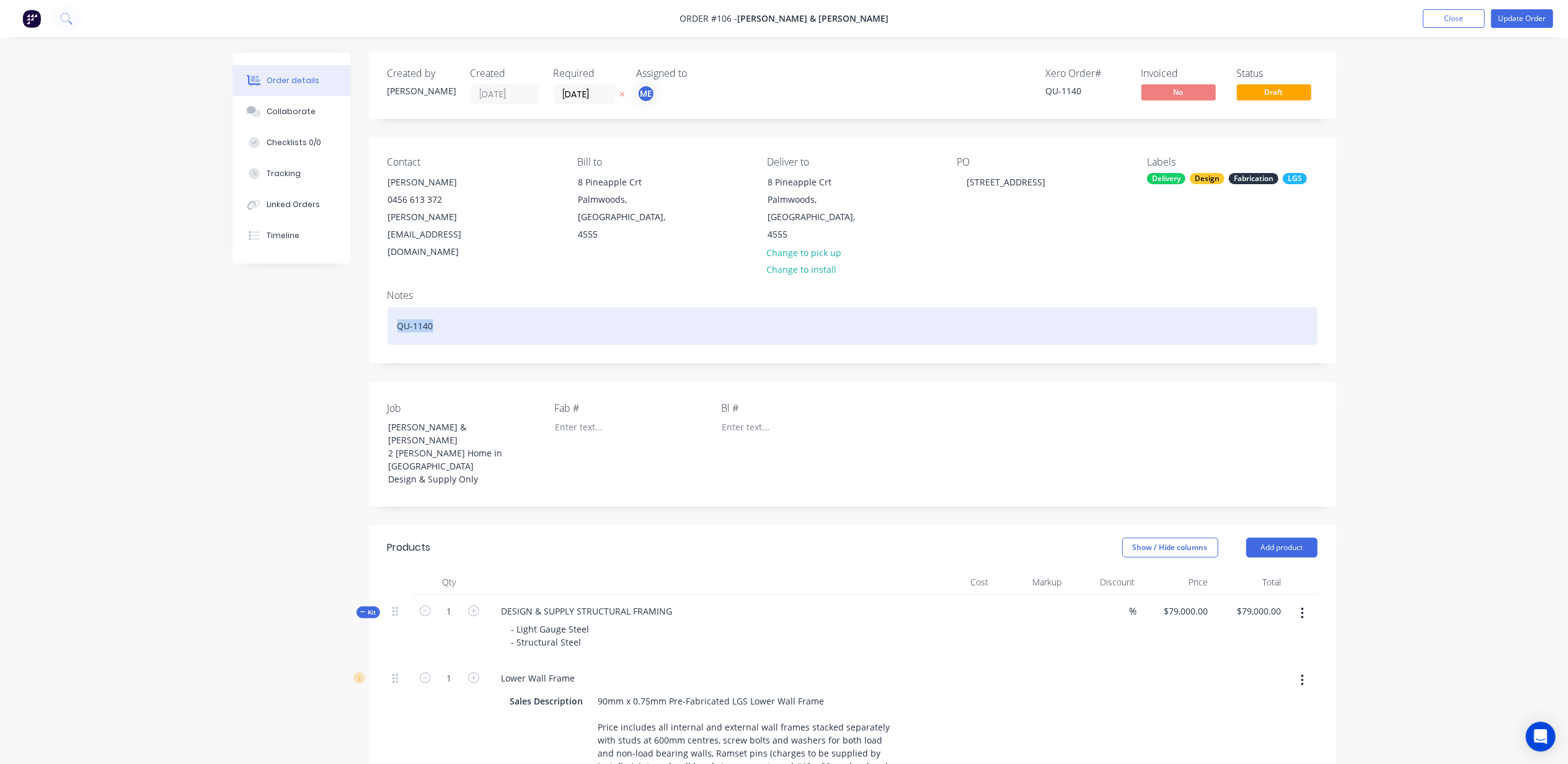
drag, startPoint x: 442, startPoint y: 287, endPoint x: 313, endPoint y: 286, distance: 129.0
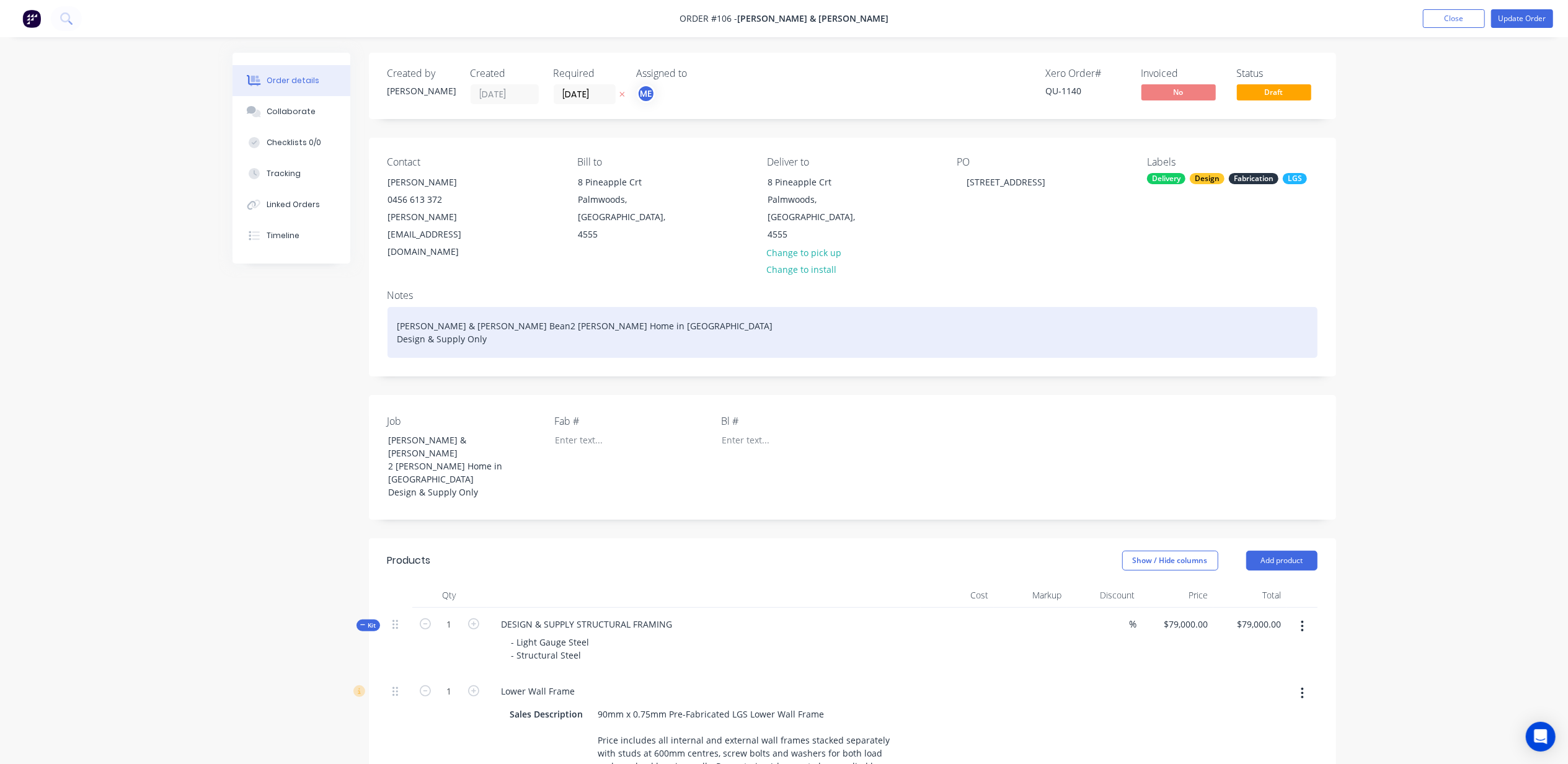
click at [630, 307] on div "Denelle & Ryan Bean2 Storey Home in Palmwoods Design & Supply Only" at bounding box center [852, 332] width 930 height 51
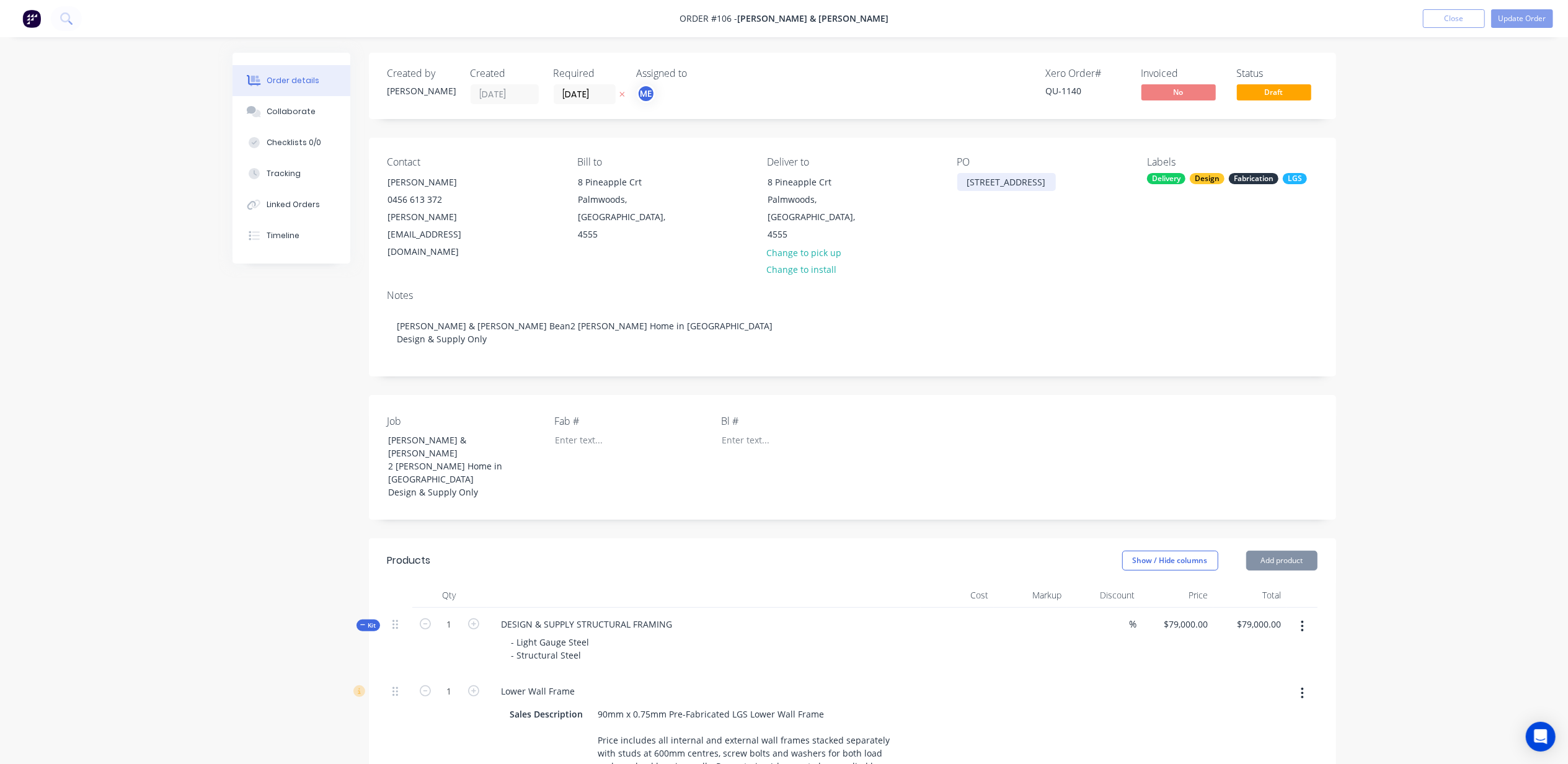
click at [965, 182] on div "[STREET_ADDRESS]" at bounding box center [1007, 182] width 98 height 18
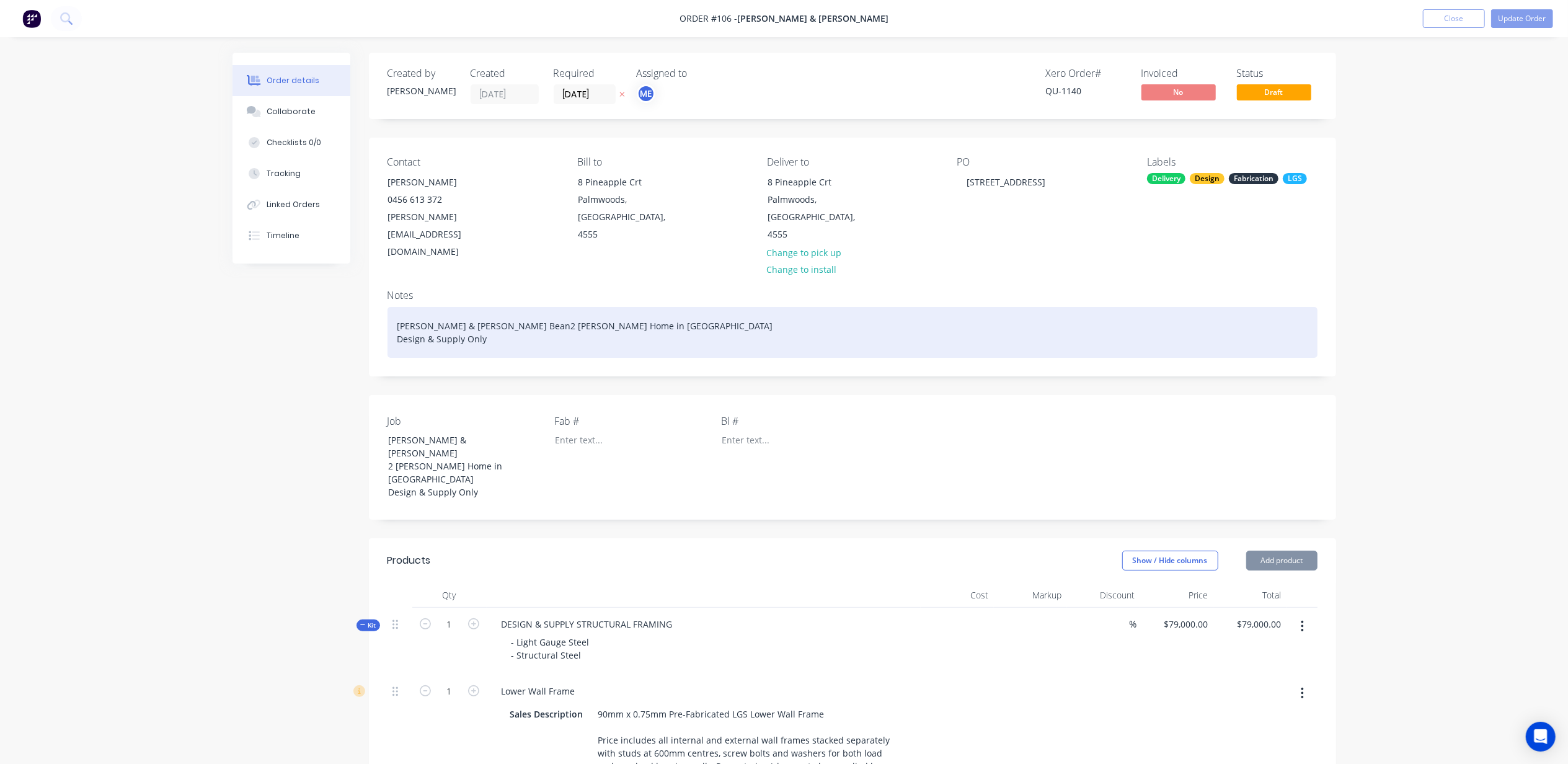
click at [482, 307] on div "Denelle & Ryan Bean2 Storey Home in Palmwoods Design & Supply Only" at bounding box center [852, 332] width 930 height 51
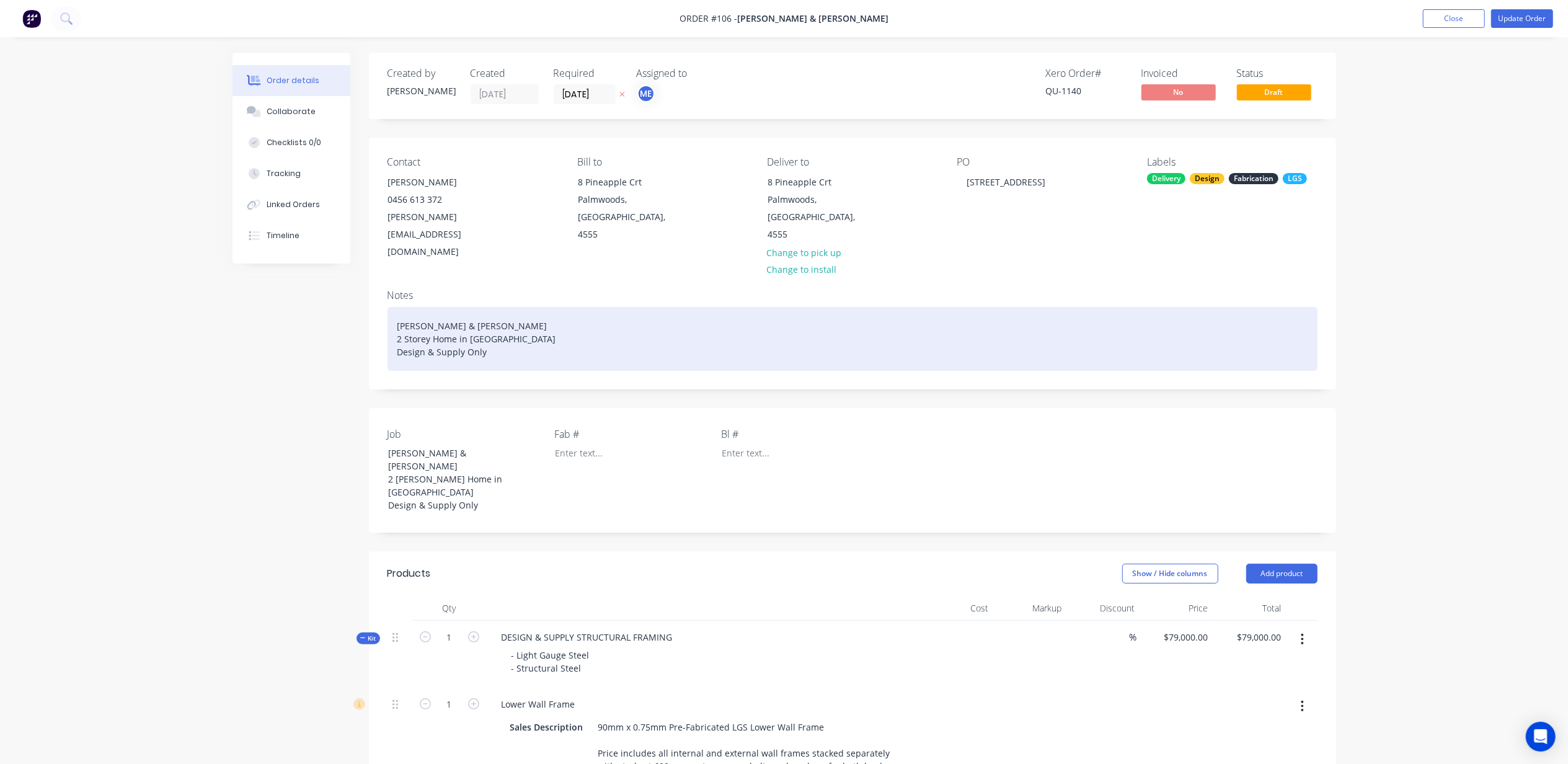
click at [455, 307] on div "Denelle & Ryan Bean 2 Storey Home in Palmwoods Design & Supply Only" at bounding box center [852, 339] width 930 height 64
click at [445, 307] on div "Xero quote U-1140 2 Storey Home in Palmwoods Design & Supply Only" at bounding box center [852, 339] width 930 height 64
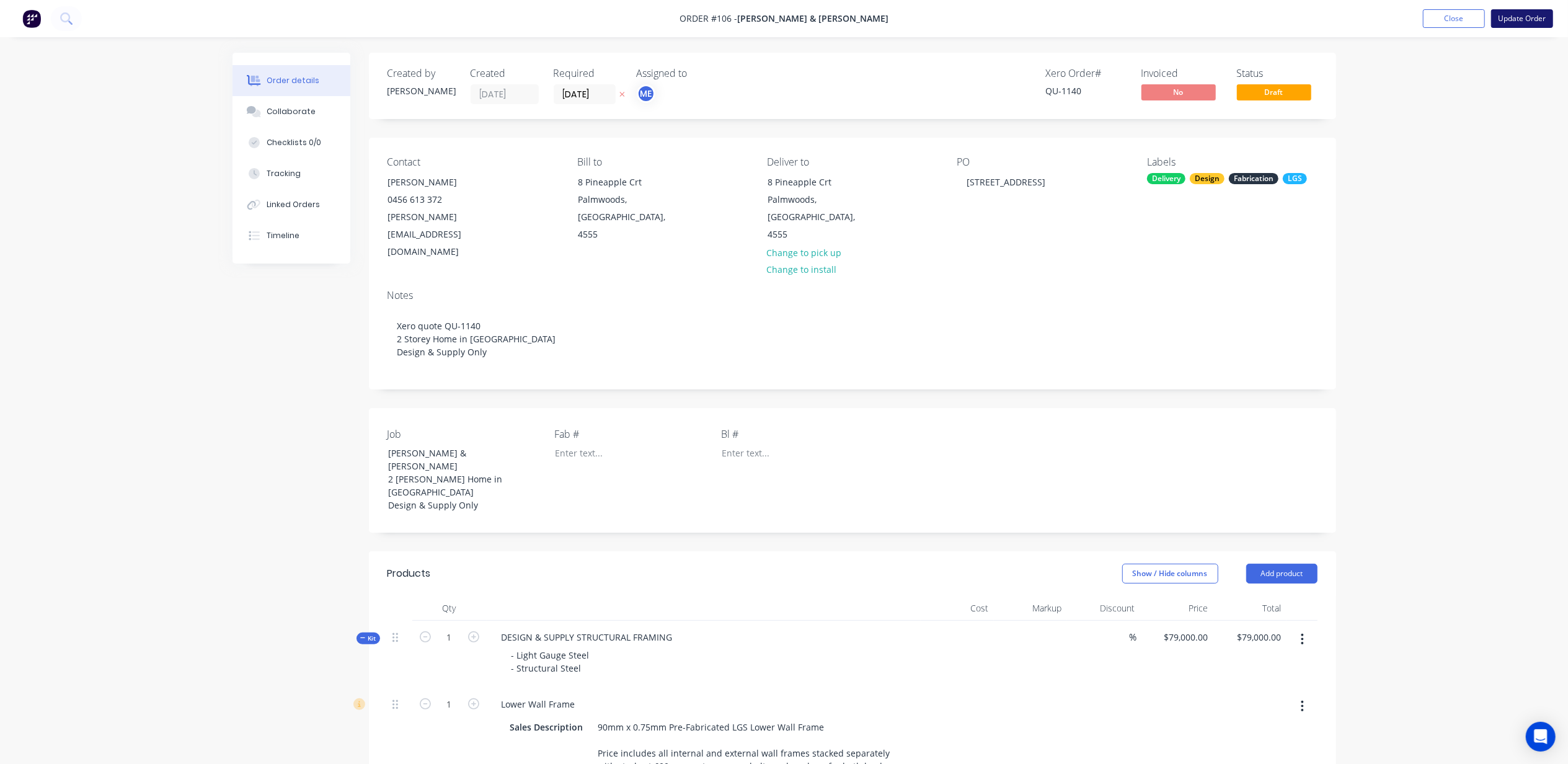
click at [1525, 16] on button "Update Order" at bounding box center [1522, 18] width 62 height 19
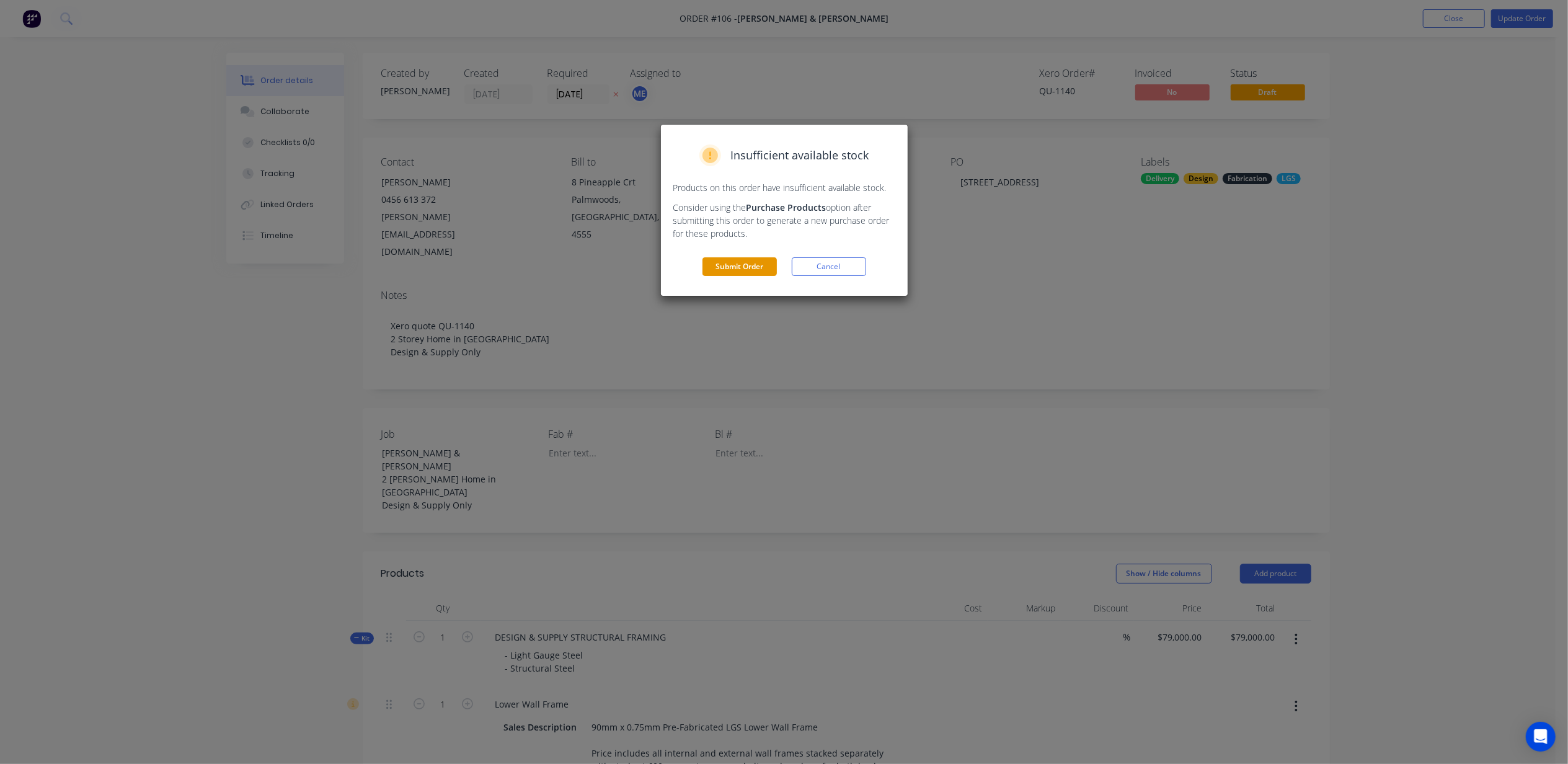
click at [734, 268] on button "Submit Order" at bounding box center [739, 267] width 75 height 19
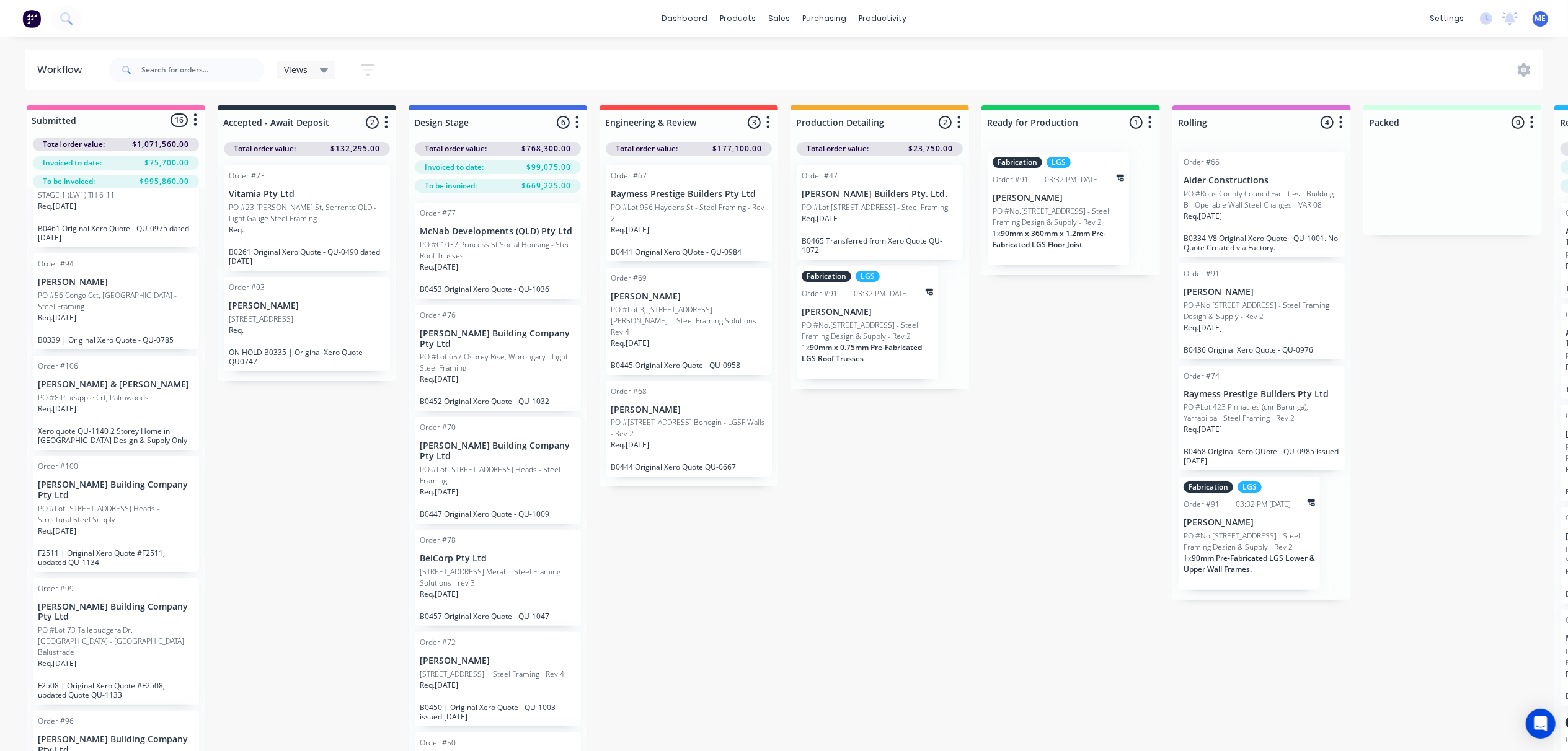
scroll to position [1059, 0]
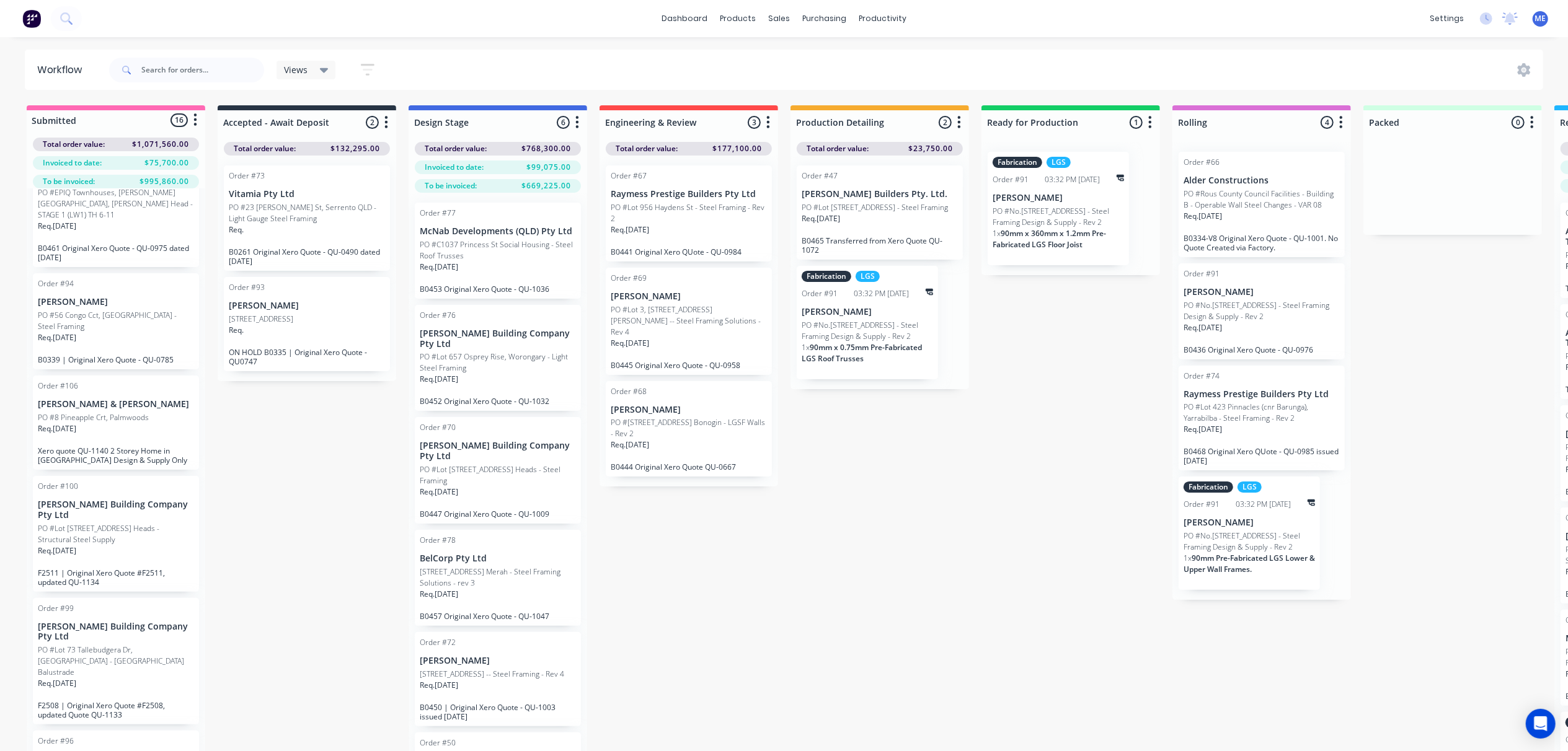
click at [137, 438] on div "Req. 11/08/25" at bounding box center [116, 434] width 156 height 21
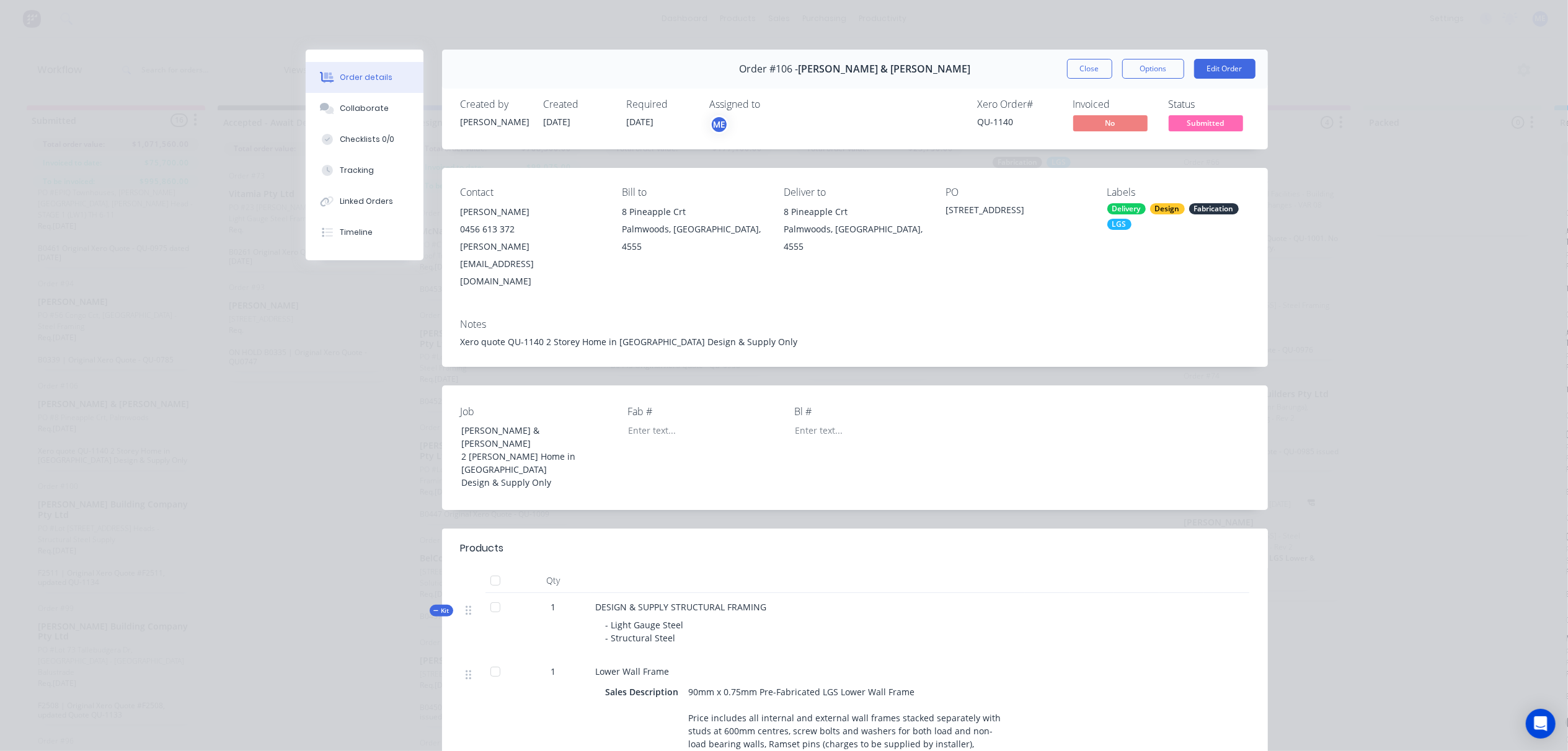
click at [1468, 250] on div "Order details Collaborate Checklists 0/0 Tracking Linked Orders Timeline Order …" at bounding box center [784, 375] width 1568 height 751
click at [1349, 276] on div "Order details Collaborate Checklists 0/0 Tracking Linked Orders Timeline Order …" at bounding box center [784, 375] width 1568 height 751
click at [1156, 70] on button "Options" at bounding box center [1153, 68] width 62 height 20
click at [1402, 123] on div "Order details Collaborate Checklists 0/0 Tracking Linked Orders Timeline Order …" at bounding box center [784, 375] width 1568 height 751
click at [1218, 65] on button "Edit Order" at bounding box center [1225, 68] width 61 height 20
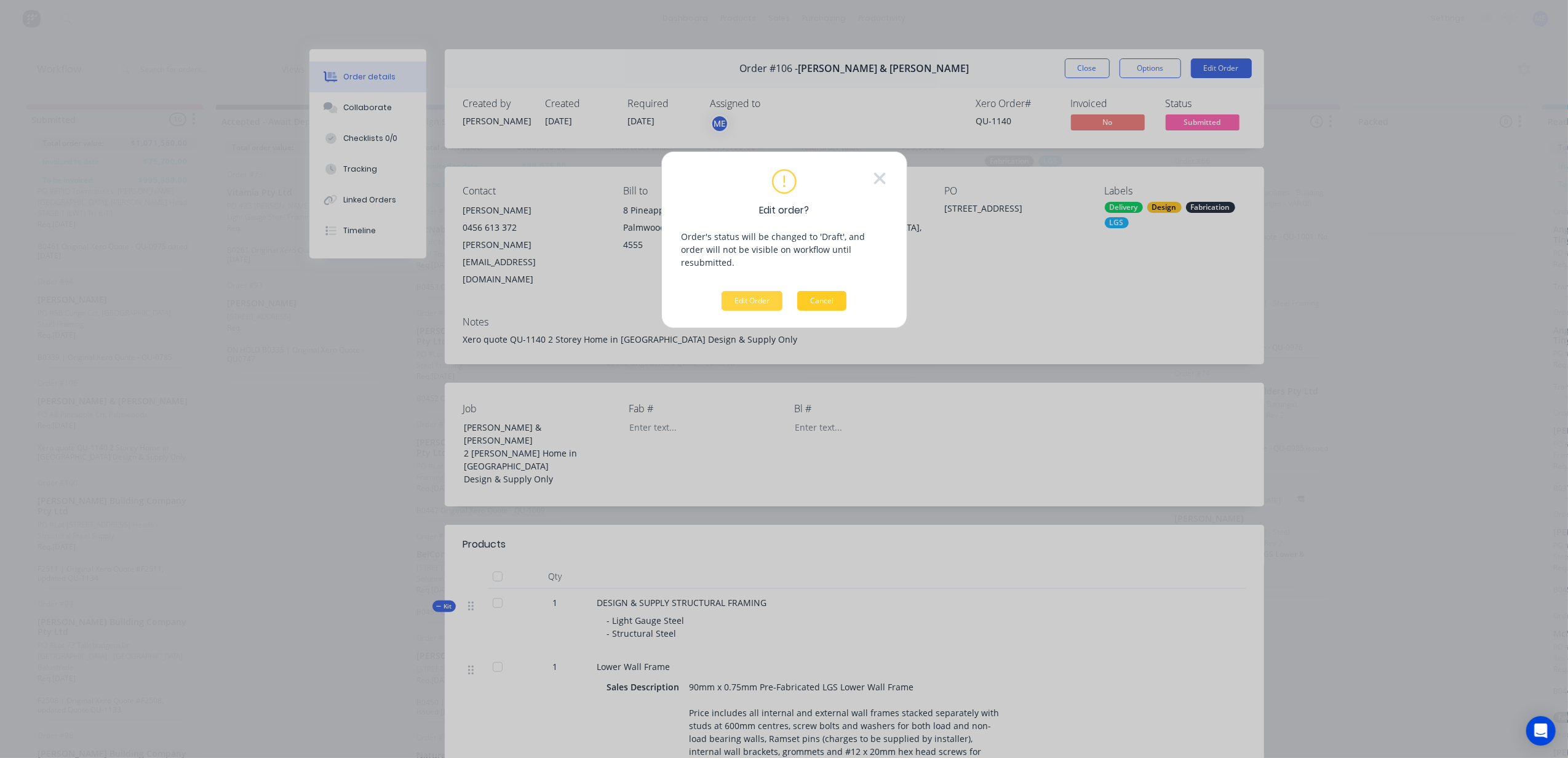
click at [817, 291] on button "Cancel" at bounding box center [821, 300] width 49 height 19
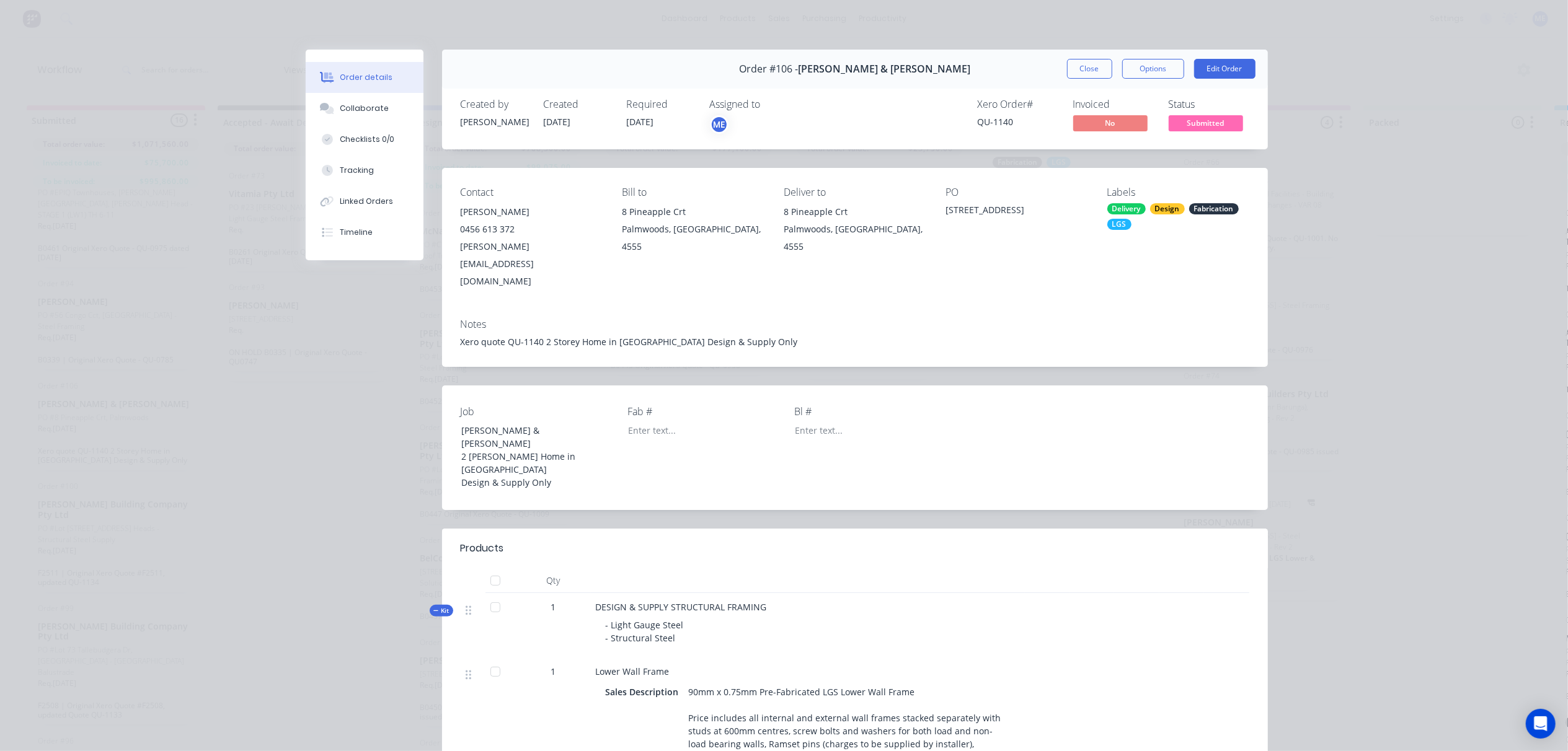
click at [1099, 120] on span "No" at bounding box center [1110, 123] width 75 height 15
click at [1139, 75] on button "Options" at bounding box center [1153, 68] width 62 height 20
click at [1081, 65] on button "Close" at bounding box center [1090, 68] width 45 height 20
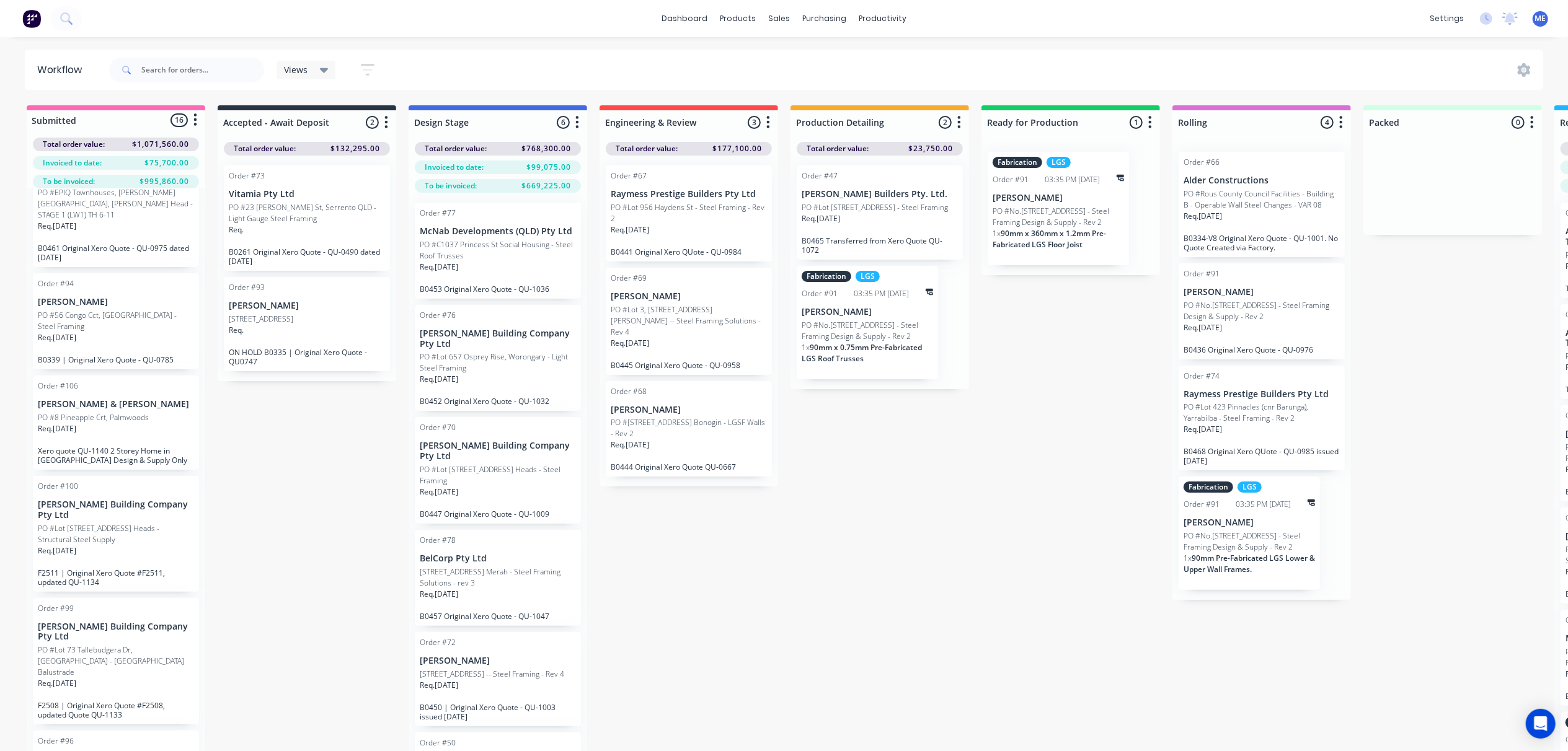
click at [953, 494] on div "Submitted 16 Status colour #FF69B4 hex #FF69B4 Save Cancel Summaries Total orde…" at bounding box center [1115, 450] width 2248 height 690
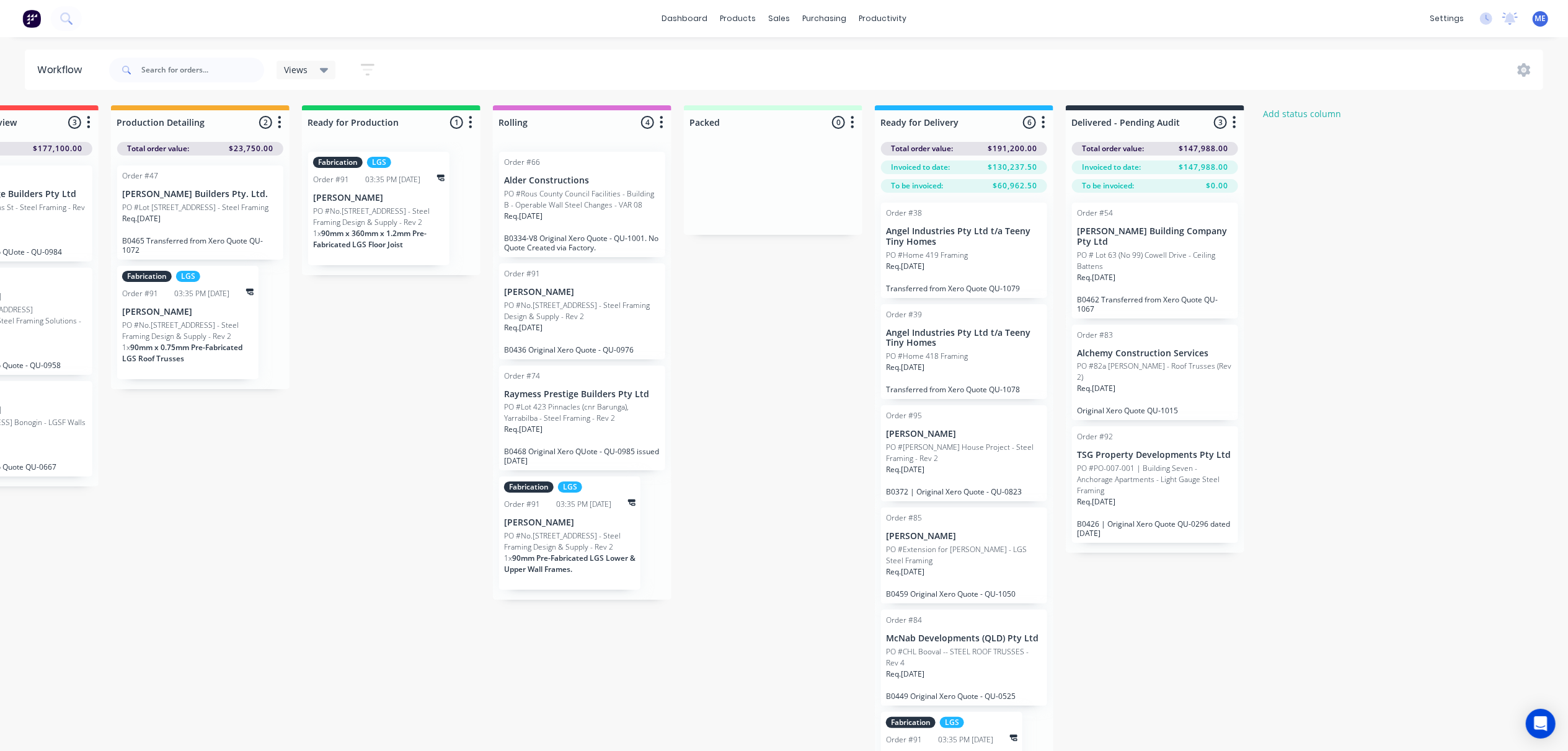
scroll to position [0, 0]
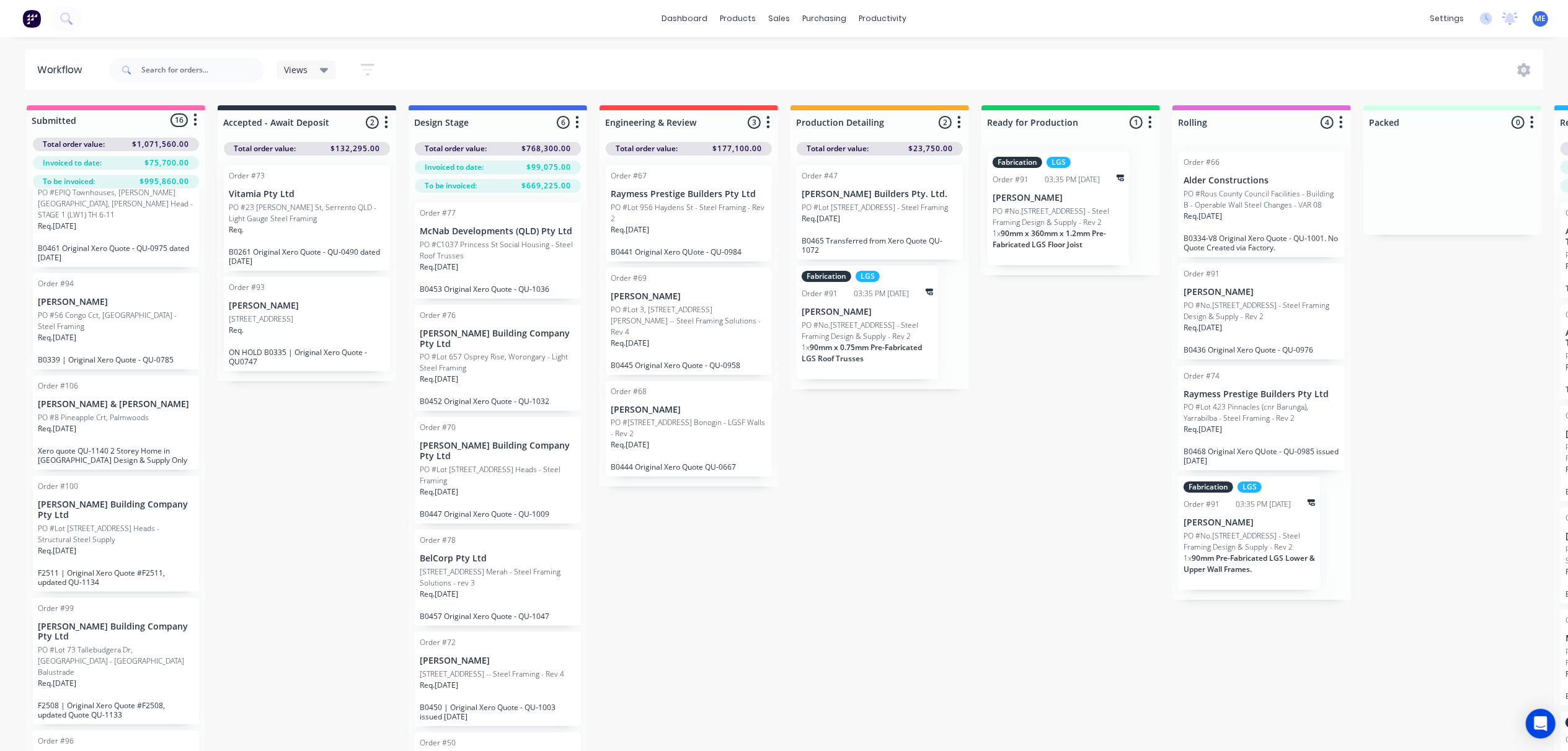
click at [854, 545] on div "Submitted 16 Status colour #FF69B4 hex #FF69B4 Save Cancel Summaries Total orde…" at bounding box center [1115, 450] width 2248 height 690
click at [269, 457] on div "Submitted 16 Status colour #FF69B4 hex #FF69B4 Save Cancel Summaries Total orde…" at bounding box center [1115, 450] width 2248 height 690
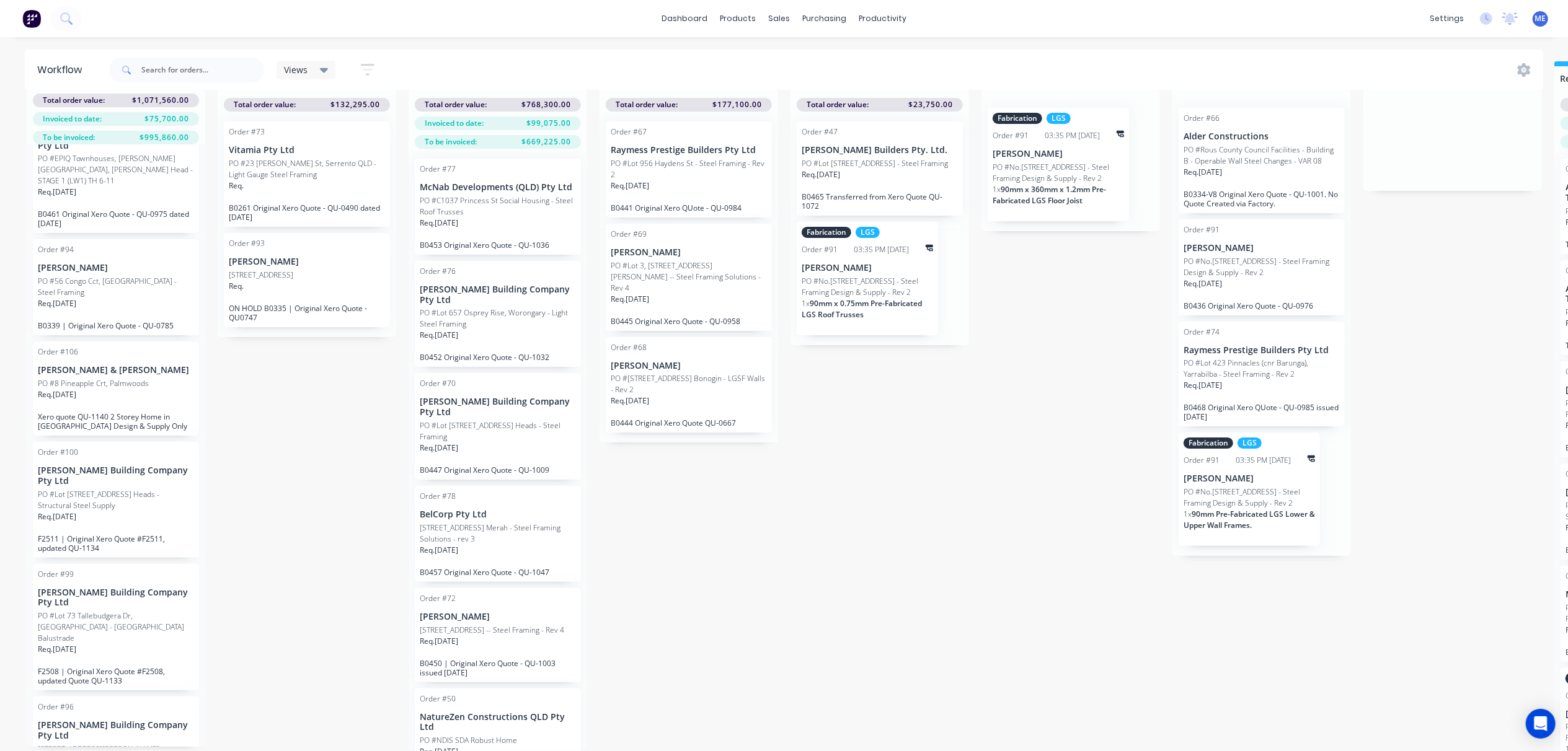
scroll to position [1075, 0]
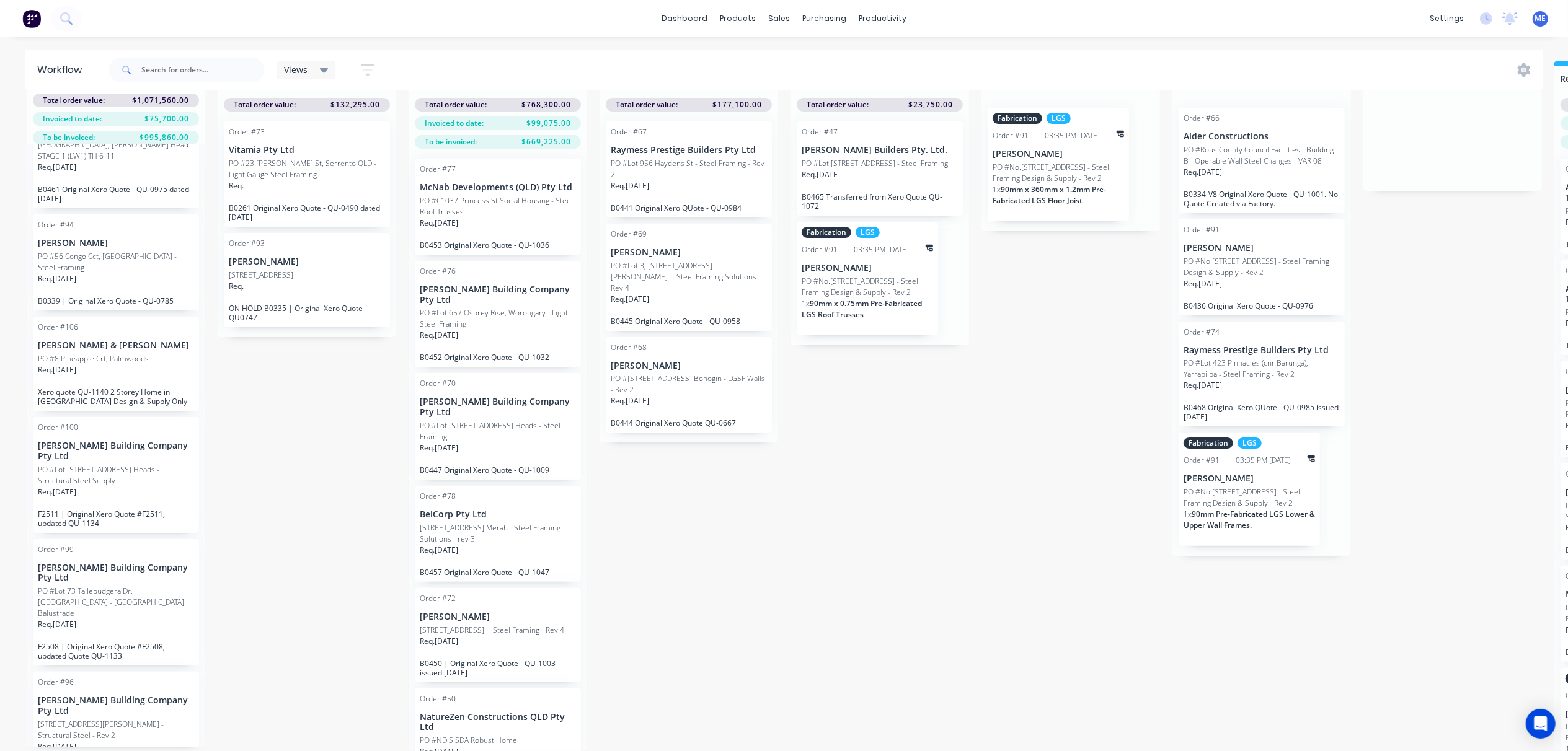
click at [167, 345] on p "[PERSON_NAME] & [PERSON_NAME]" at bounding box center [116, 345] width 156 height 10
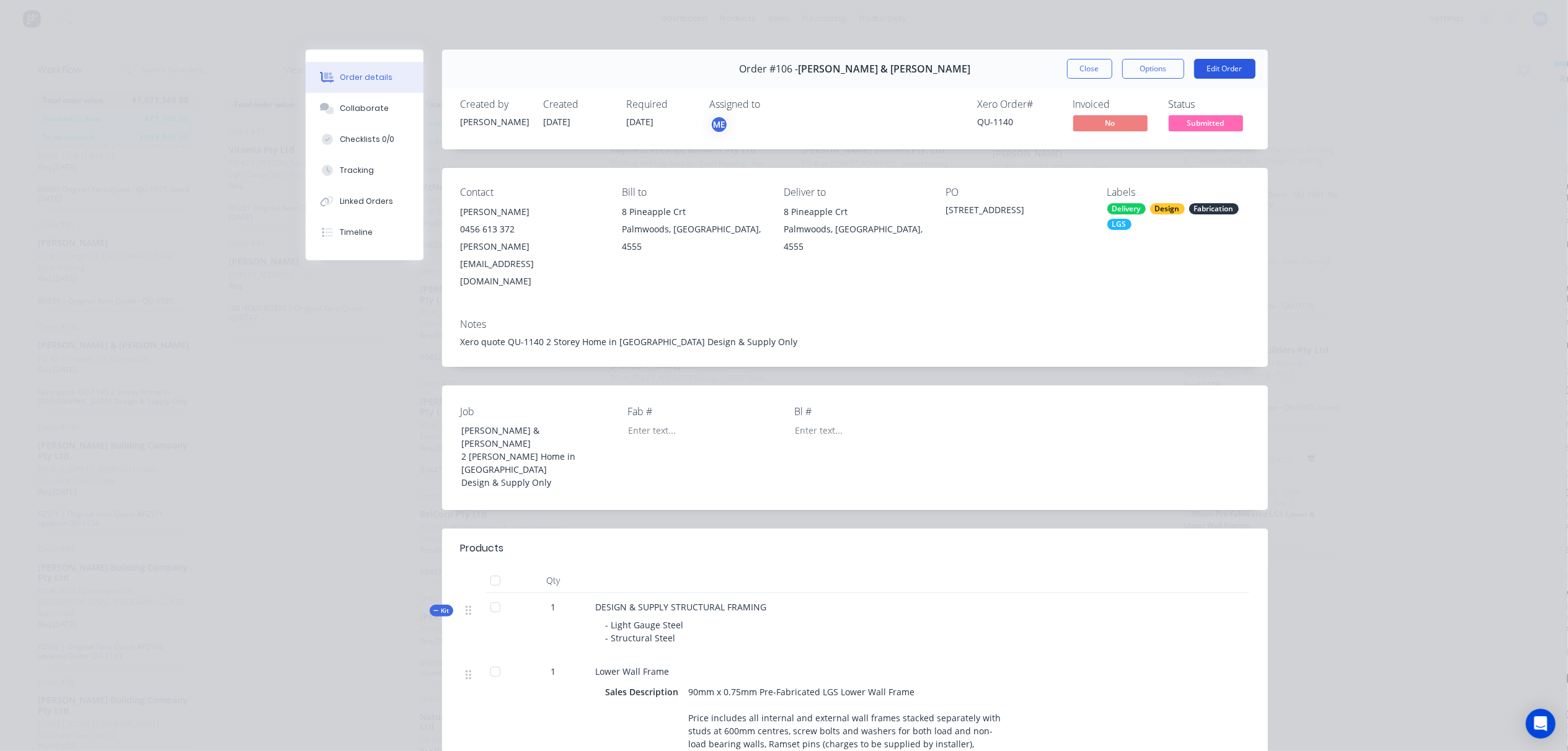
click at [1213, 70] on button "Edit Order" at bounding box center [1225, 68] width 61 height 20
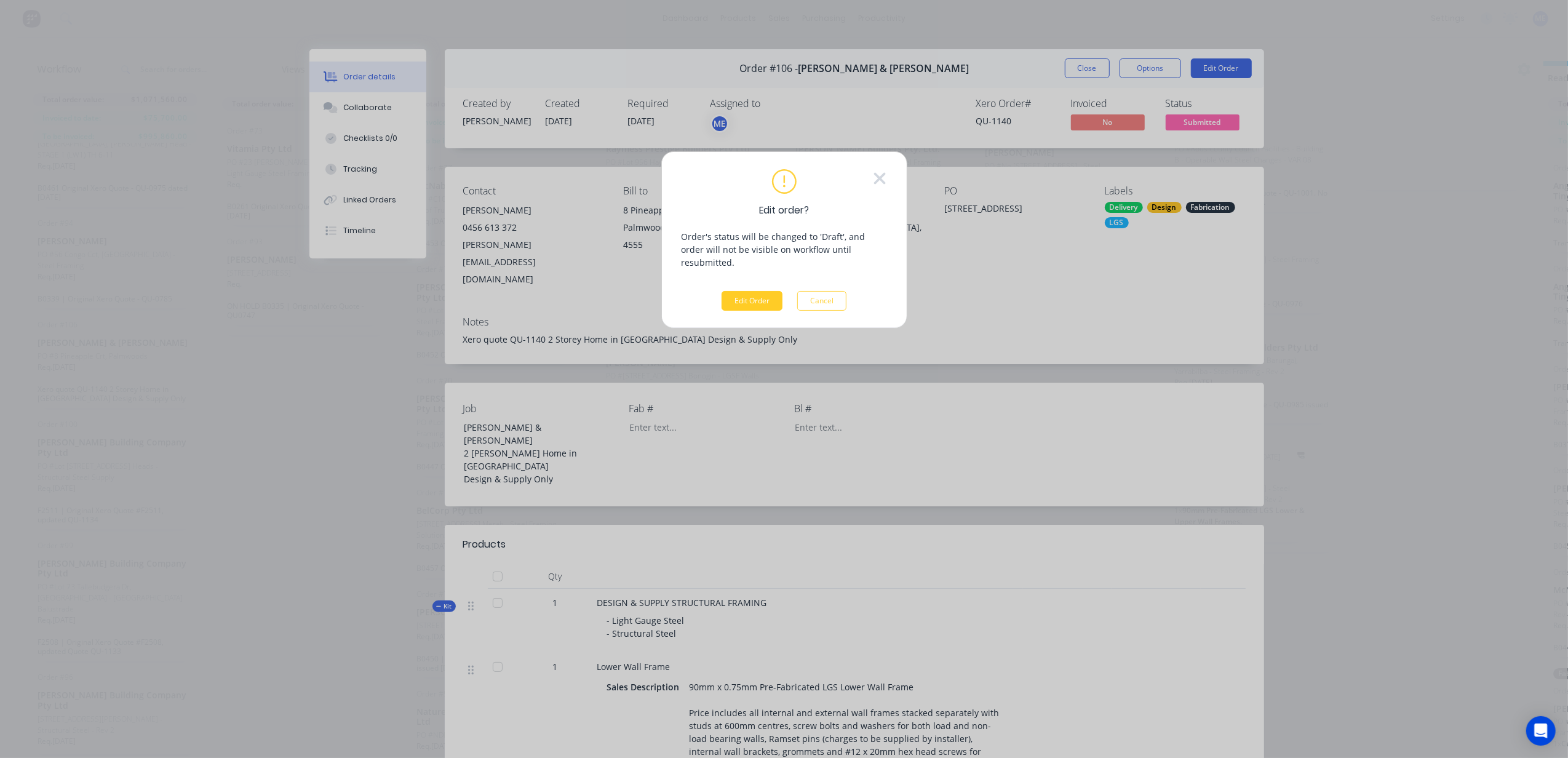
click at [748, 291] on button "Edit Order" at bounding box center [752, 300] width 61 height 19
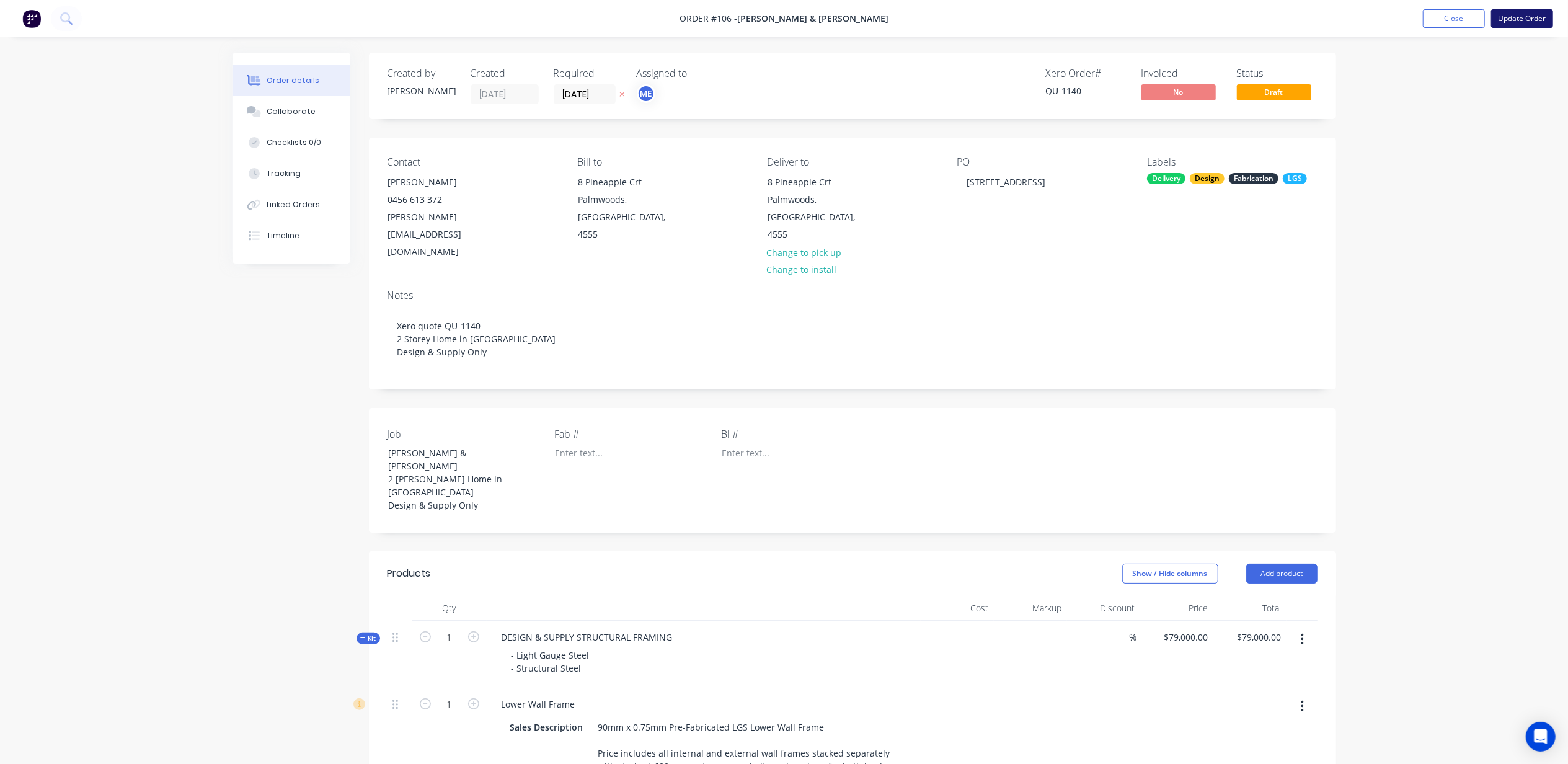
click at [1516, 18] on button "Update Order" at bounding box center [1522, 18] width 62 height 19
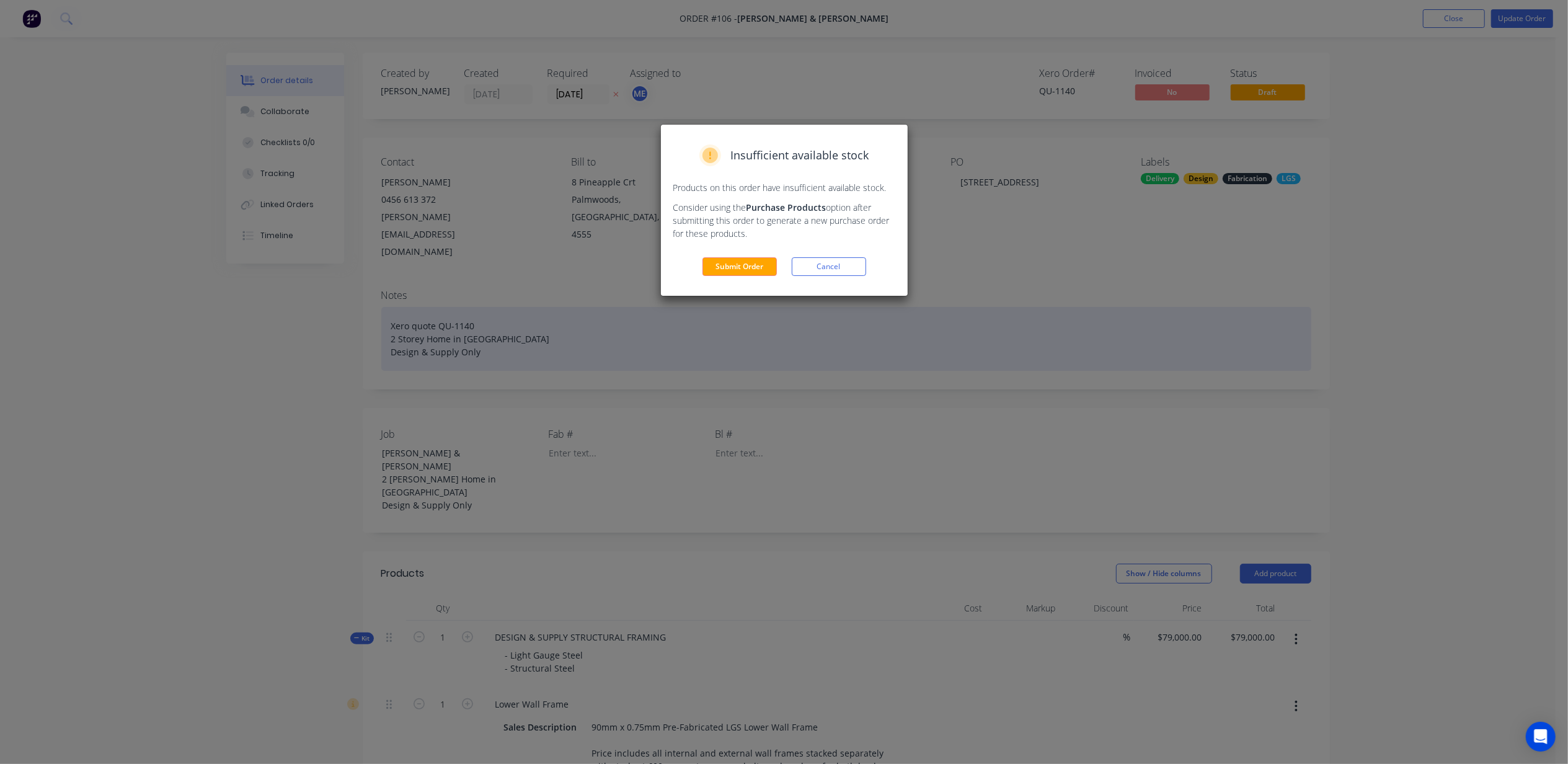
click at [834, 274] on button "Cancel" at bounding box center [829, 267] width 75 height 19
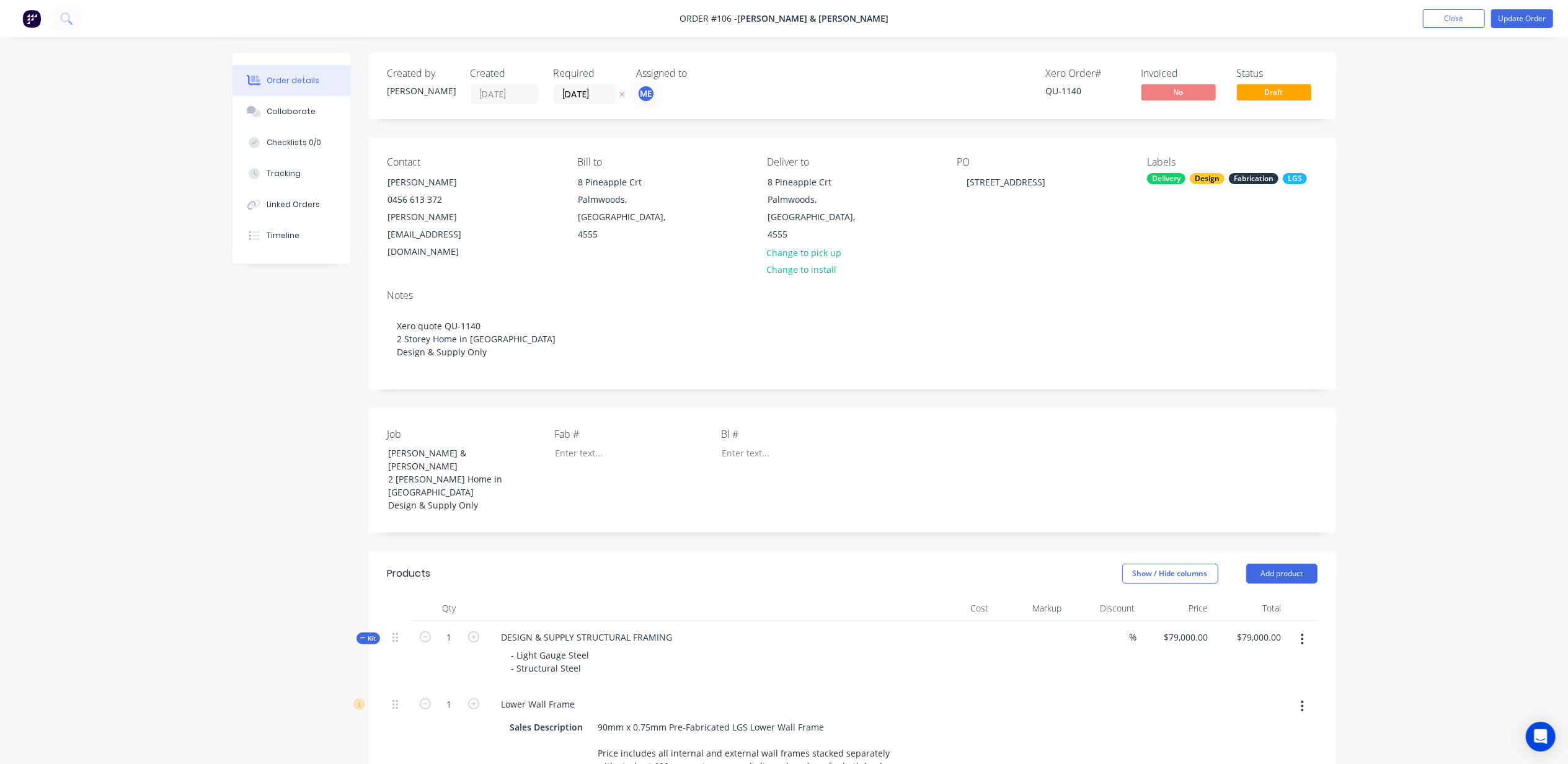
click at [1164, 98] on span "No" at bounding box center [1179, 92] width 75 height 15
click at [1183, 94] on span "No" at bounding box center [1179, 92] width 75 height 15
drag, startPoint x: 1430, startPoint y: 112, endPoint x: 1433, endPoint y: 31, distance: 81.1
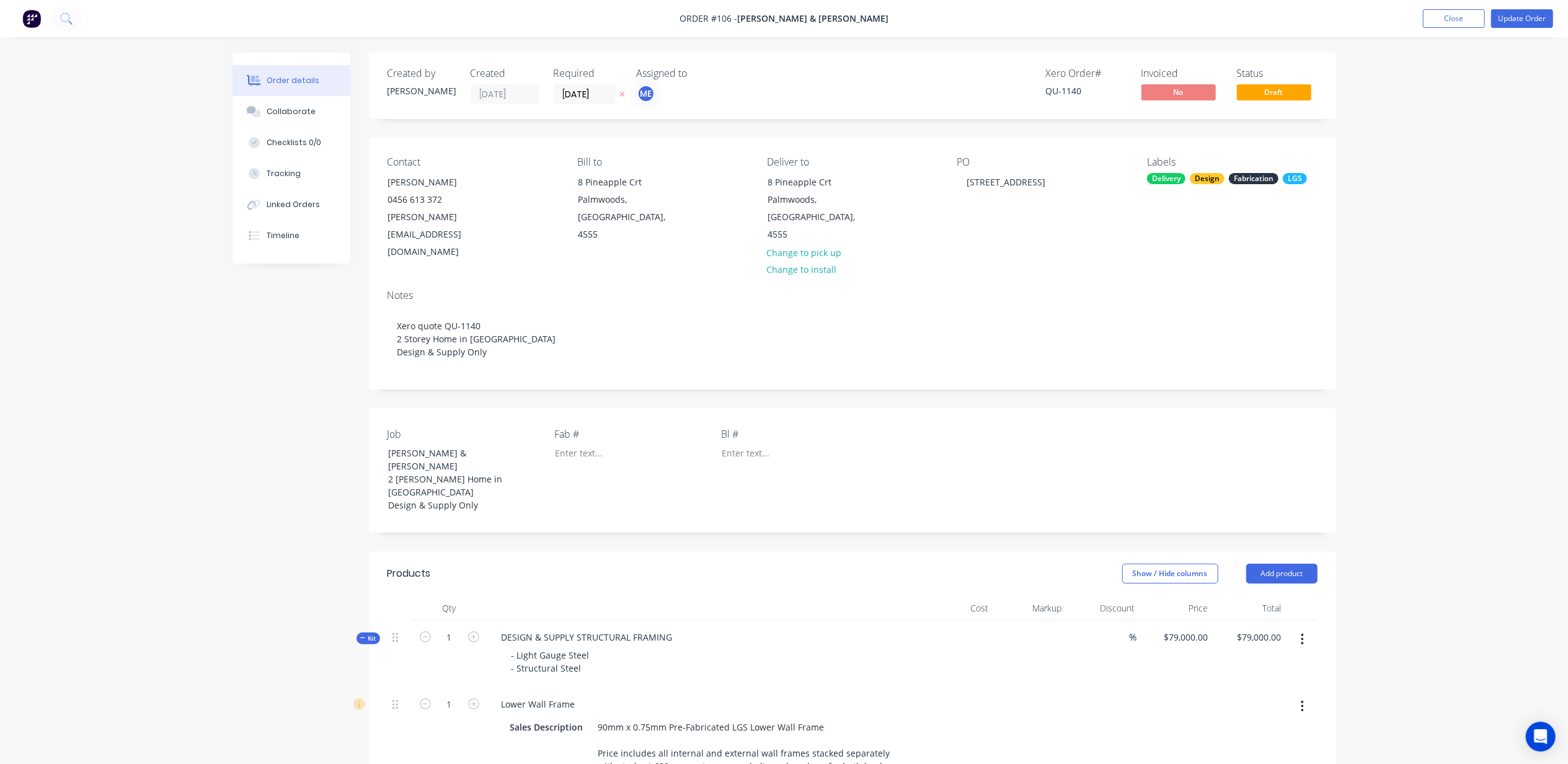
drag, startPoint x: 1440, startPoint y: 18, endPoint x: 1442, endPoint y: 28, distance: 10.2
click at [1441, 20] on button "Close" at bounding box center [1454, 18] width 62 height 19
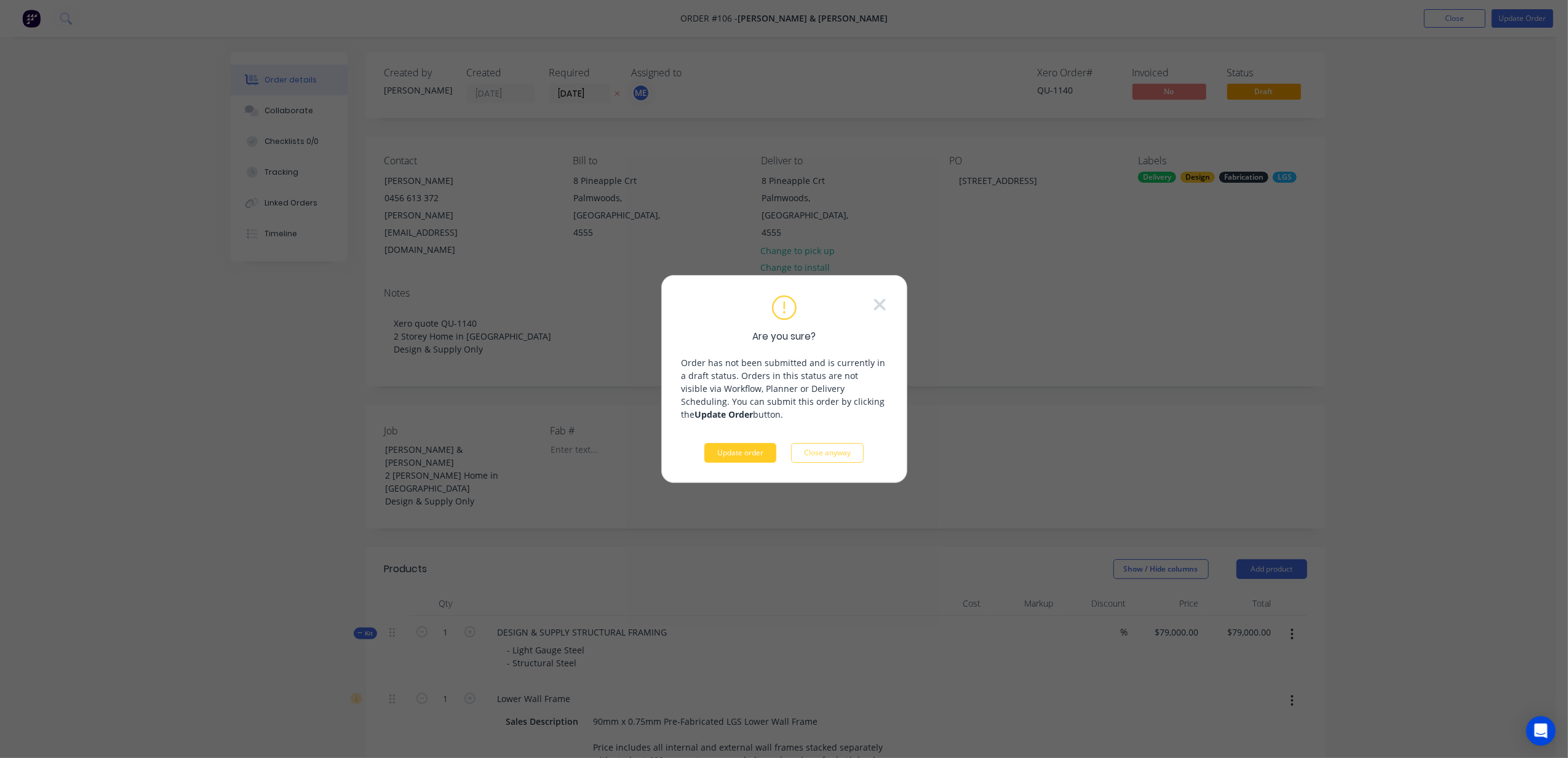
click at [729, 453] on button "Update order" at bounding box center [740, 453] width 72 height 19
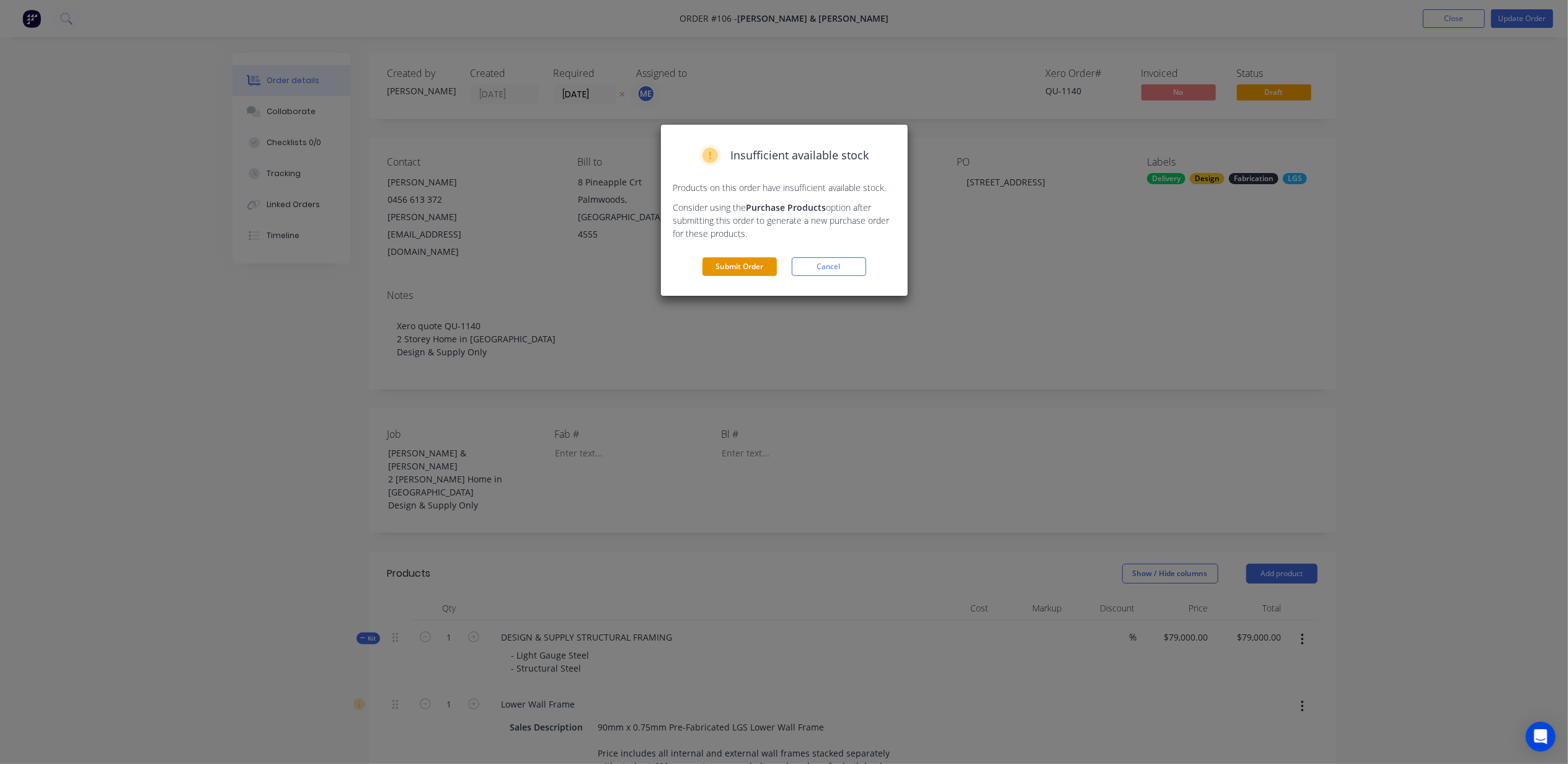
click at [743, 266] on button "Submit Order" at bounding box center [739, 267] width 75 height 19
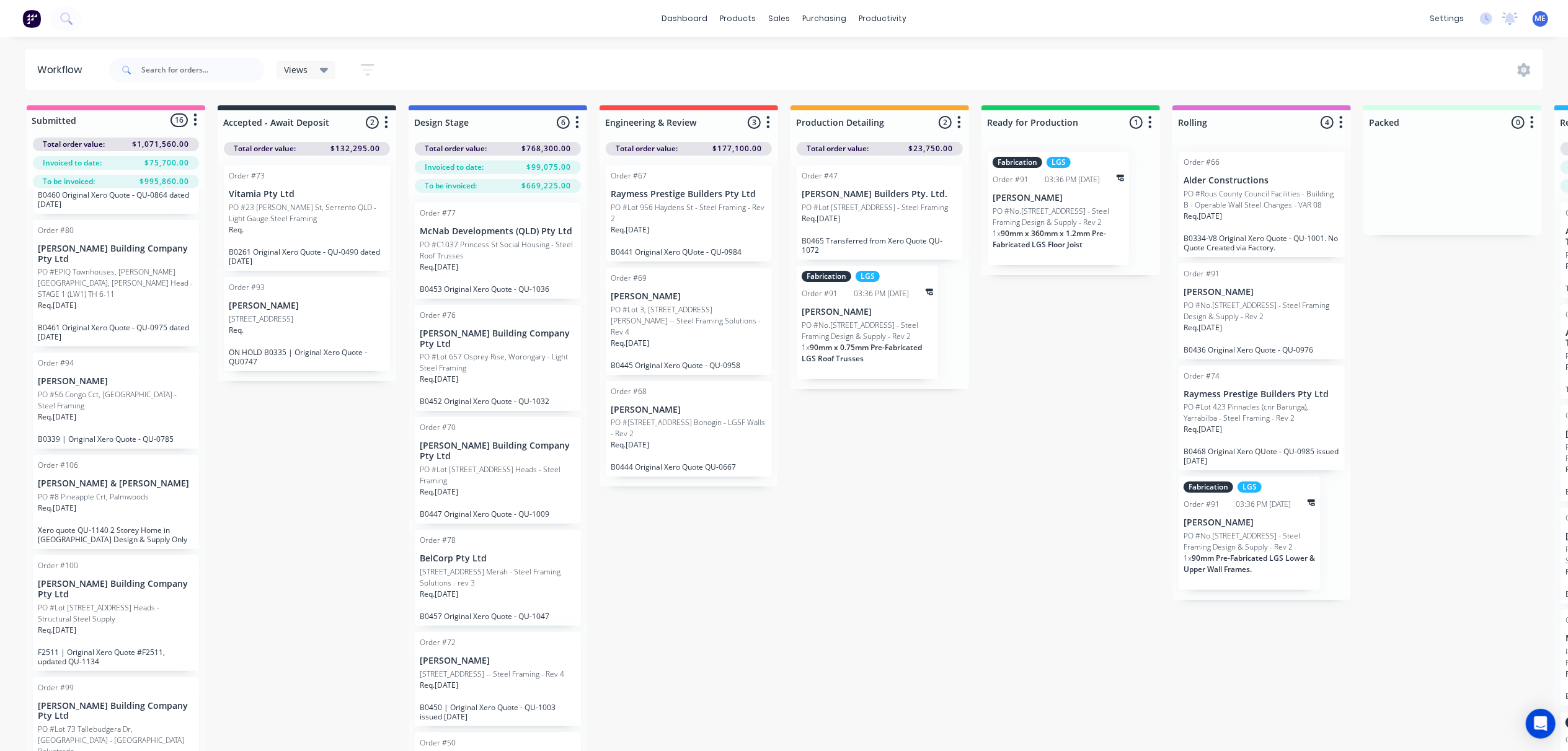
scroll to position [992, 0]
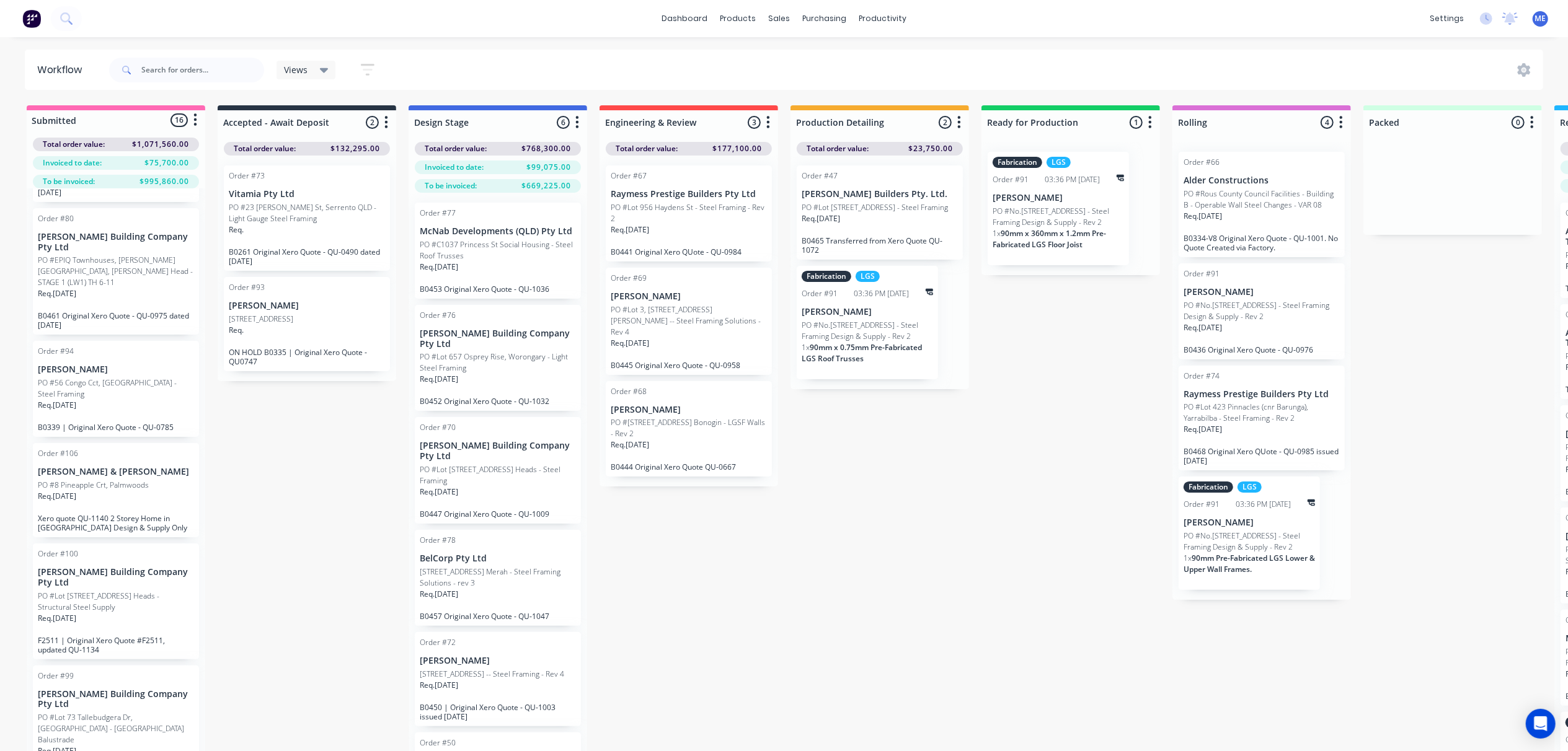
click at [144, 478] on p "[PERSON_NAME] & [PERSON_NAME]" at bounding box center [116, 471] width 156 height 10
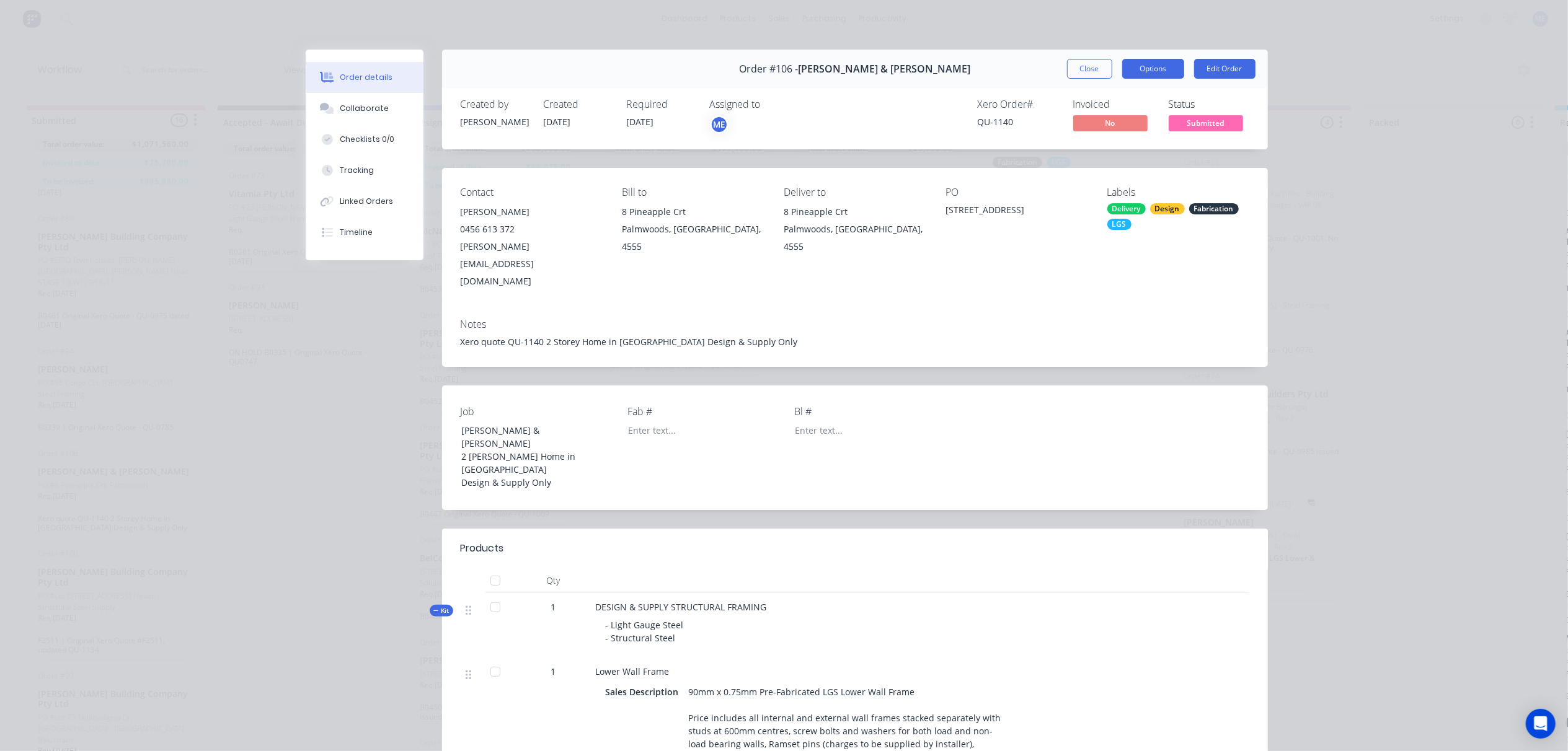
click at [1148, 70] on button "Options" at bounding box center [1153, 68] width 62 height 20
click at [1086, 331] on div "Notes Xero quote QU-1140 2 Storey Home in Palmwoods Design & Supply Only" at bounding box center [855, 338] width 826 height 59
click at [1076, 67] on button "Close" at bounding box center [1090, 68] width 45 height 20
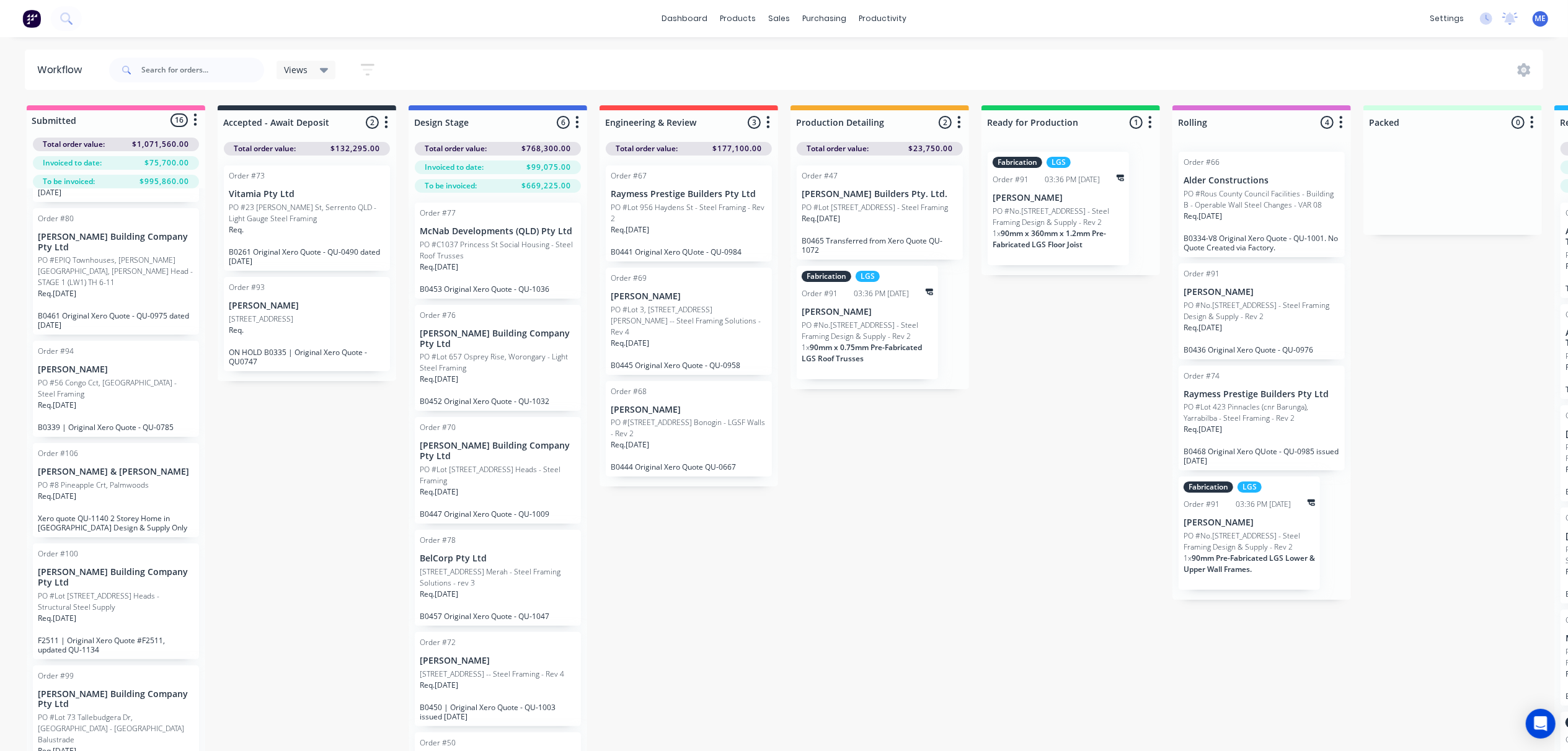
click at [1065, 534] on div "Submitted 16 Status colour #FF69B4 hex #FF69B4 Save Cancel Summaries Total orde…" at bounding box center [1115, 450] width 2248 height 690
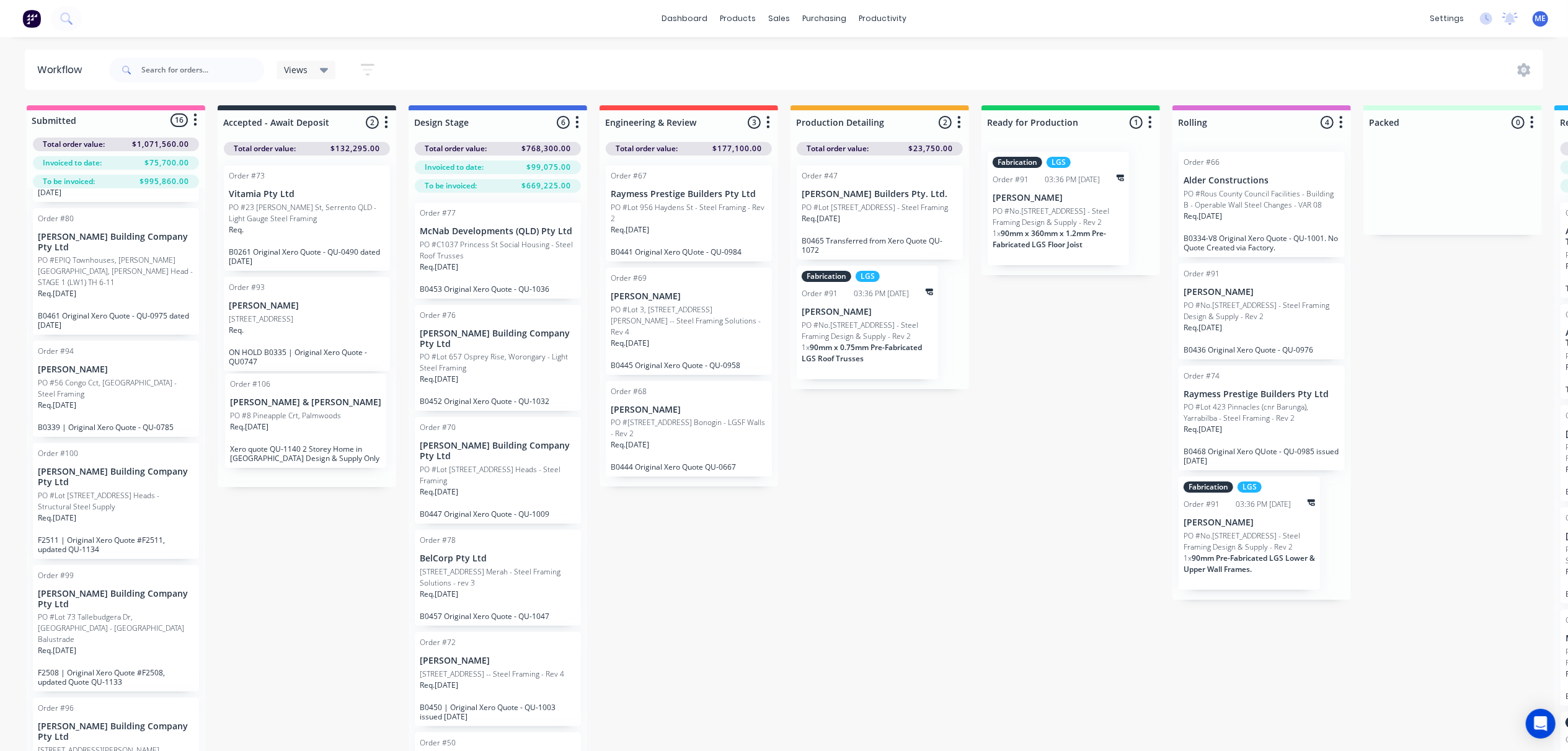
drag, startPoint x: 94, startPoint y: 497, endPoint x: 296, endPoint y: 416, distance: 217.6
click at [296, 416] on div "Submitted 16 Status colour #FF69B4 hex #FF69B4 Save Cancel Summaries Total orde…" at bounding box center [1115, 450] width 2248 height 690
click at [336, 568] on div "Submitted 15 Status colour #FF69B4 hex #FF69B4 Save Cancel Summaries Total orde…" at bounding box center [1115, 450] width 2248 height 690
click at [342, 445] on div "Req. 11/08/25" at bounding box center [307, 435] width 156 height 21
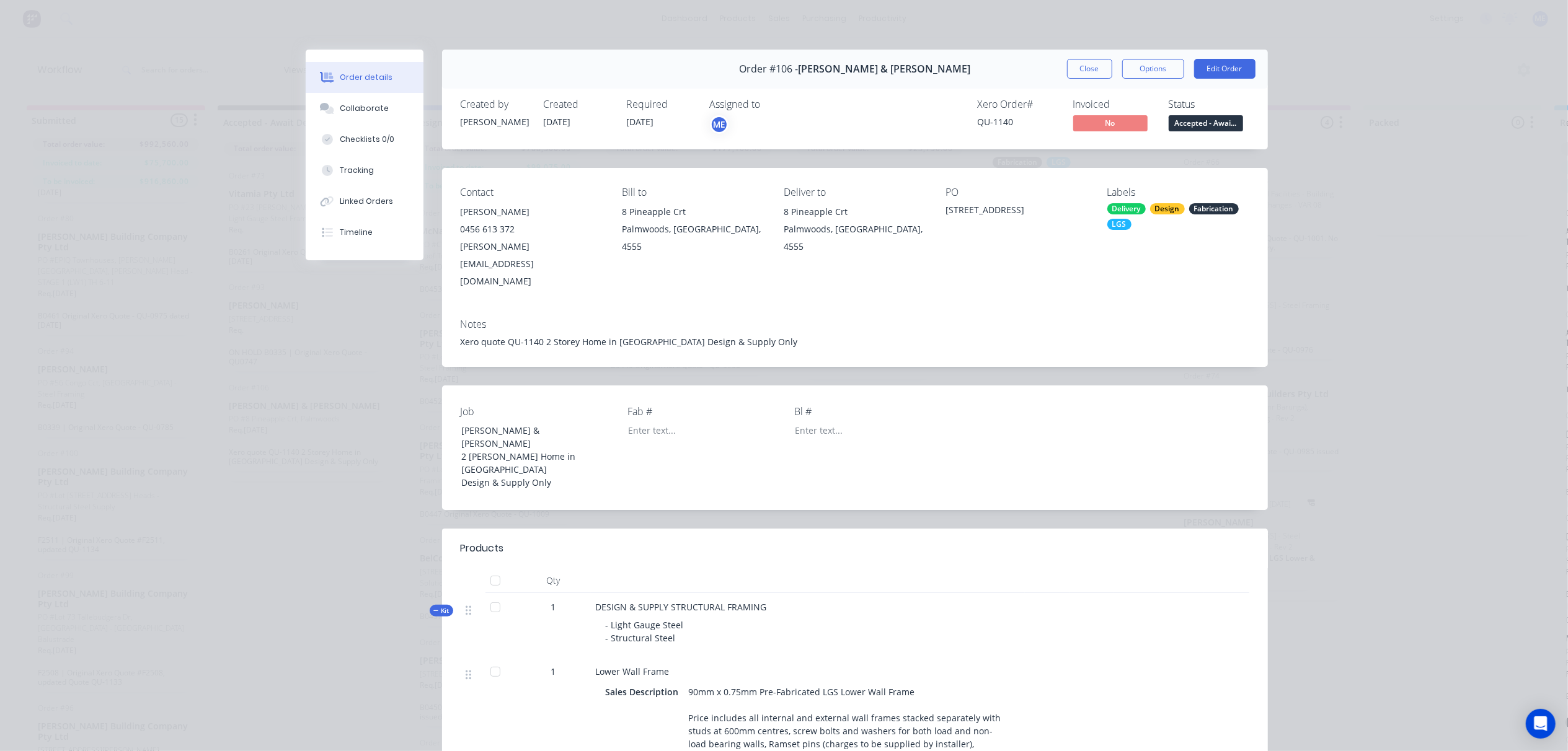
click at [1209, 115] on span "Accepted - Awai..." at bounding box center [1206, 123] width 75 height 15
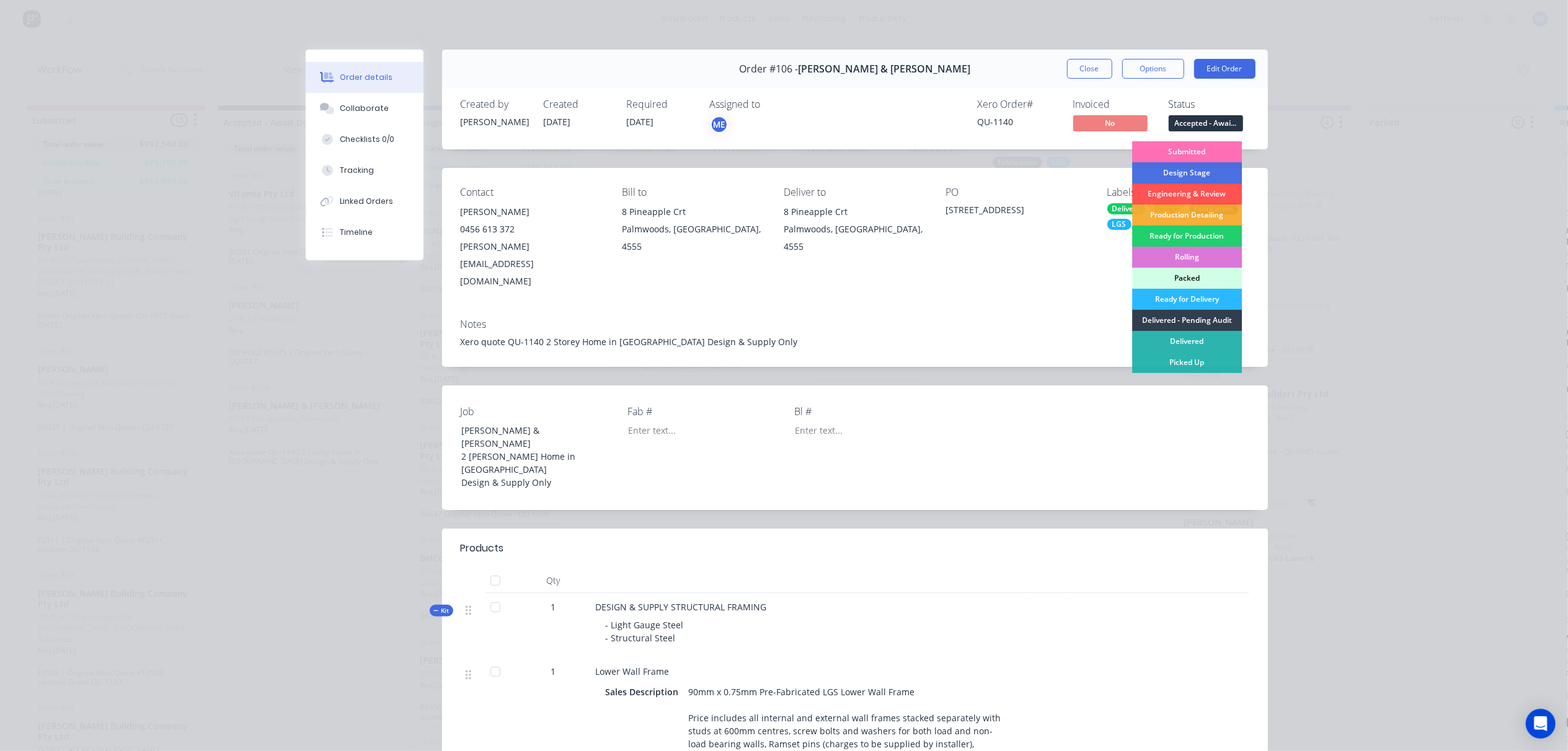
click at [1047, 309] on div "Notes Xero quote QU-1140 2 Storey Home in Palmwoods Design & Supply Only" at bounding box center [855, 338] width 826 height 59
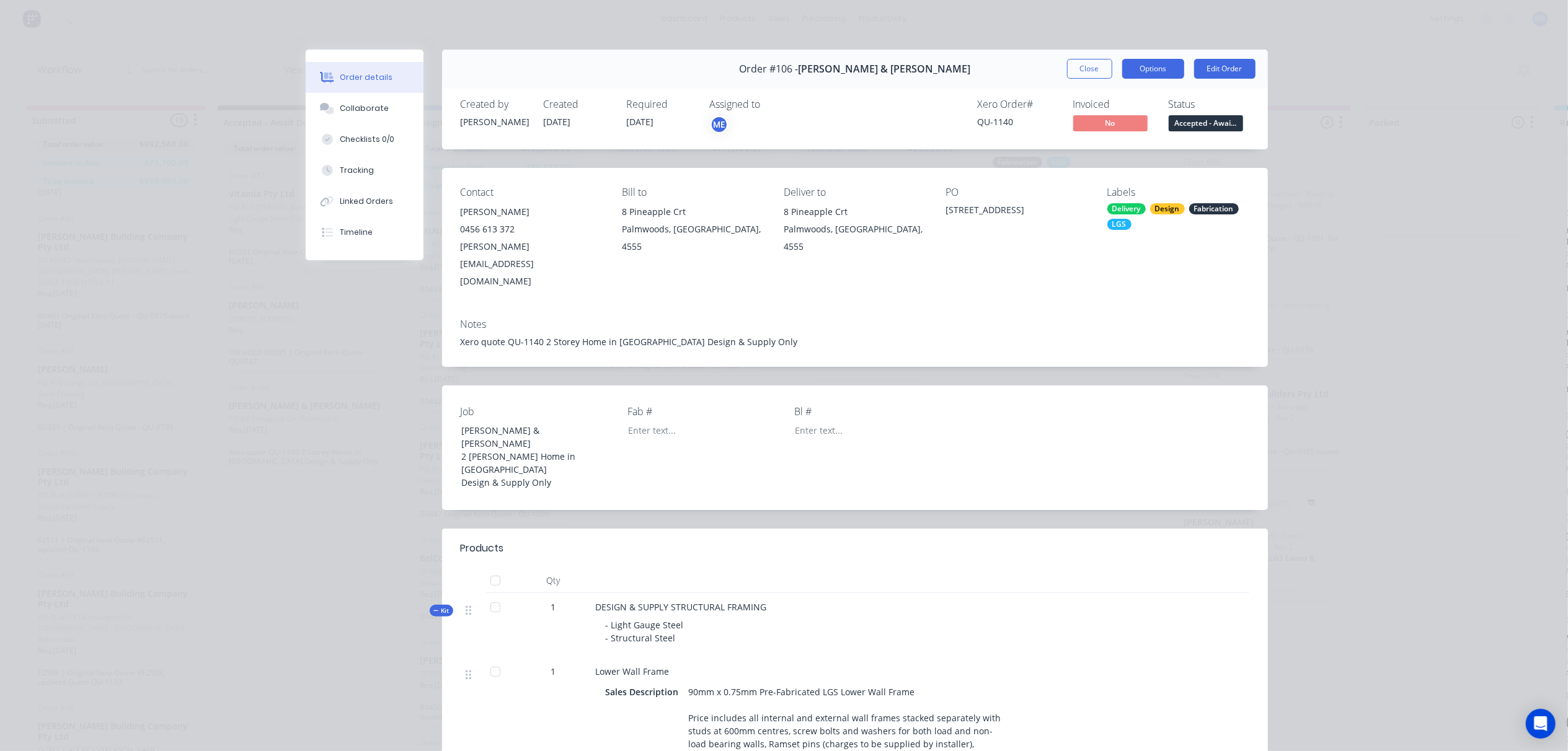
click at [1153, 70] on button "Options" at bounding box center [1153, 68] width 62 height 20
click at [1049, 319] on div "Notes" at bounding box center [855, 324] width 789 height 12
click at [1041, 335] on div "Xero quote QU-1140 2 Storey Home in [GEOGRAPHIC_DATA] Design & Supply Only" at bounding box center [855, 342] width 789 height 13
click at [1075, 70] on button "Close" at bounding box center [1090, 68] width 45 height 20
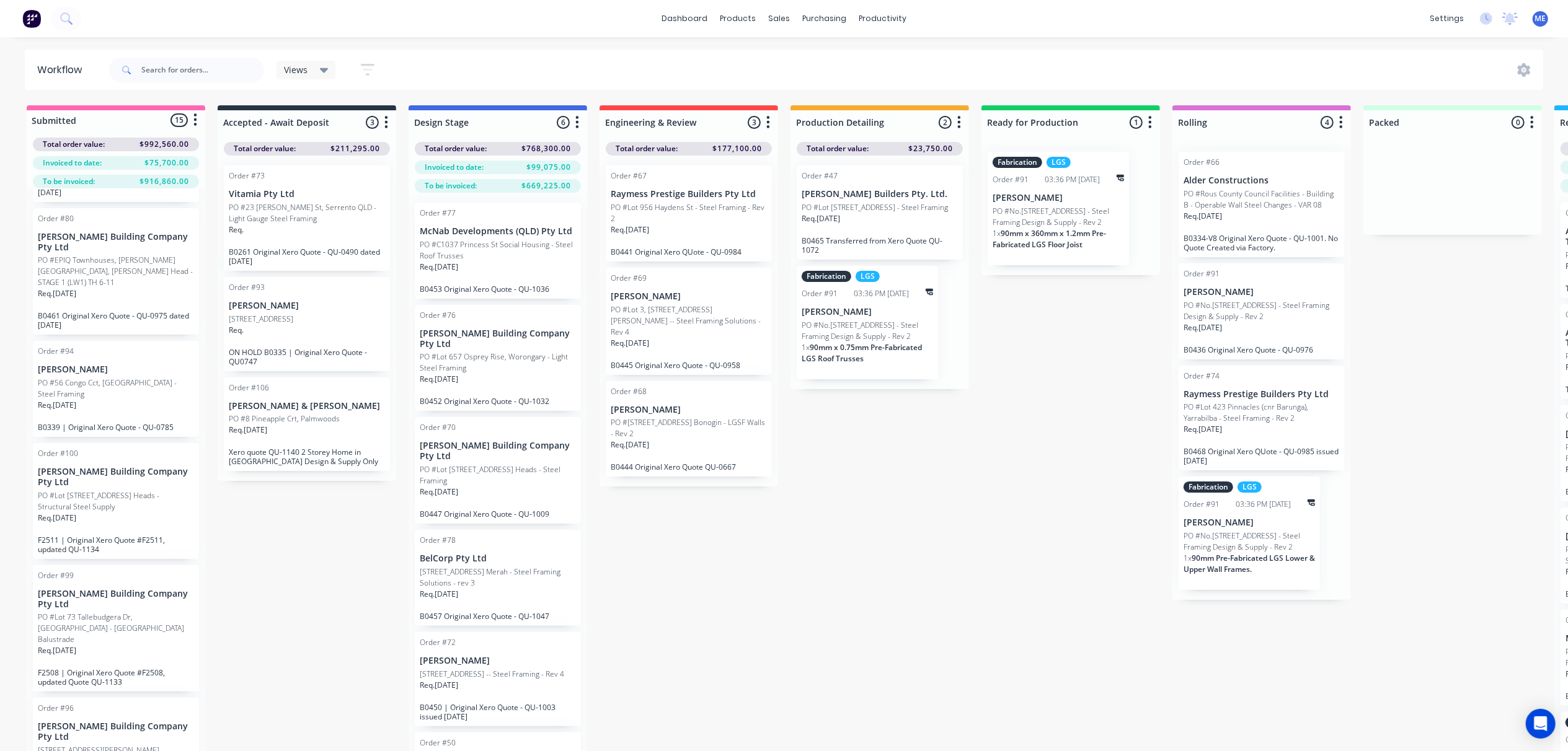
click at [1055, 564] on div "Submitted 15 Status colour #FF69B4 hex #FF69B4 Save Cancel Summaries Total orde…" at bounding box center [1115, 450] width 2248 height 690
click at [873, 507] on div "Submitted 15 Status colour #FF69B4 hex #FF69B4 Save Cancel Summaries Total orde…" at bounding box center [1115, 450] width 2248 height 690
click at [304, 549] on div "Submitted 15 Status colour #FF69B4 hex #FF69B4 Save Cancel Summaries Total orde…" at bounding box center [1115, 450] width 2248 height 690
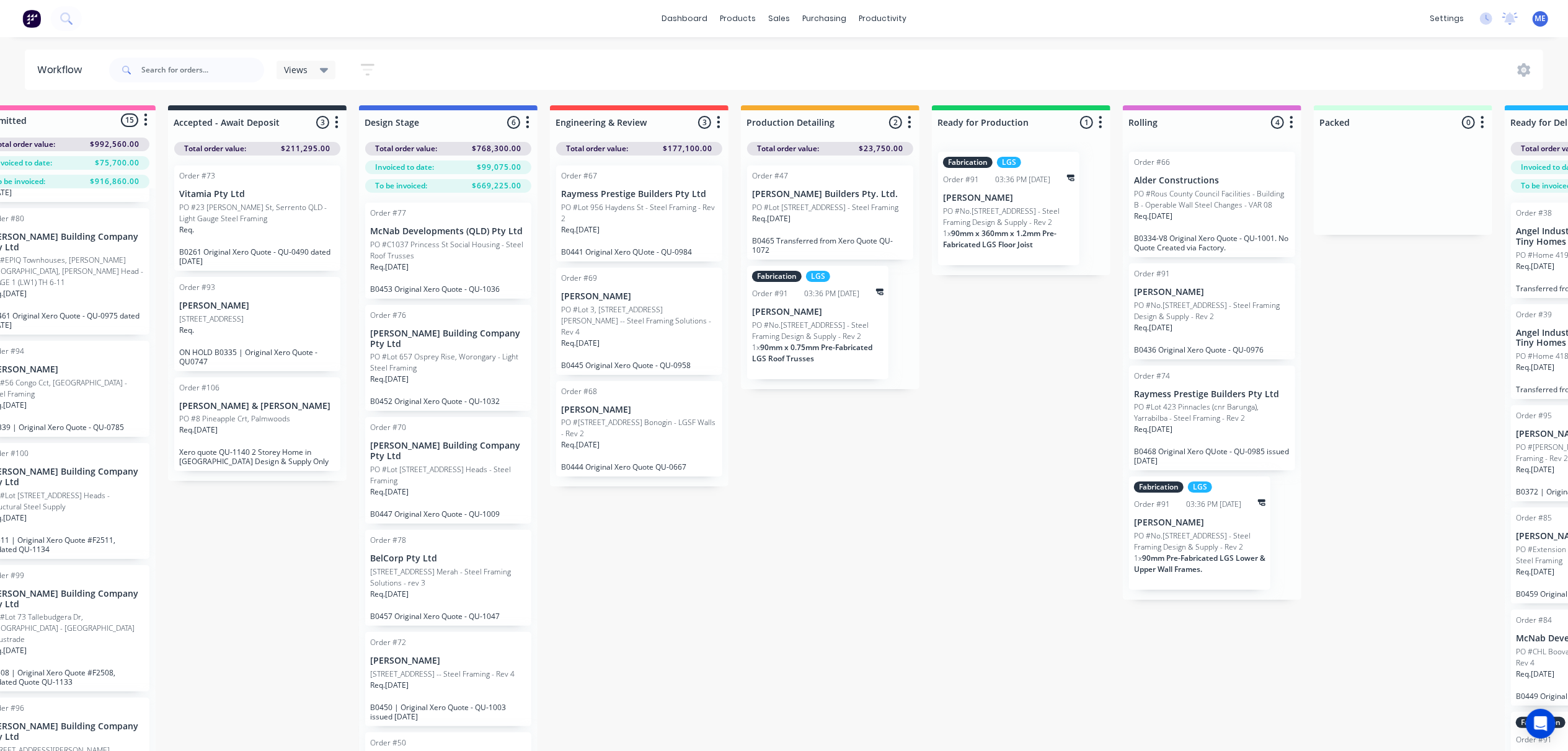
scroll to position [0, 0]
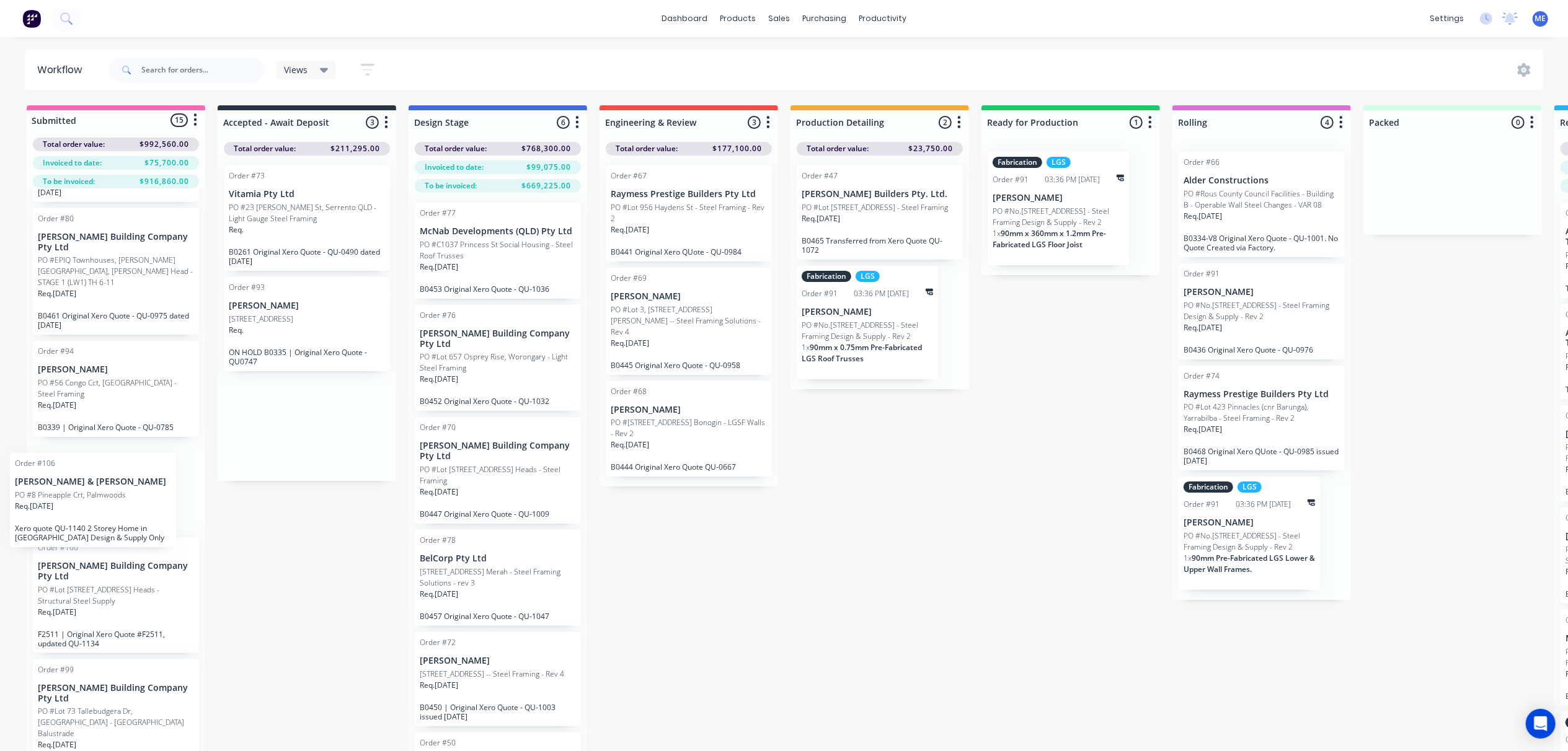
drag, startPoint x: 331, startPoint y: 416, endPoint x: 117, endPoint y: 497, distance: 228.8
click at [117, 497] on div "Submitted 15 Status colour #FF69B4 hex #FF69B4 Save Cancel Summaries Total orde…" at bounding box center [1115, 450] width 2248 height 690
click at [149, 478] on p "[PERSON_NAME] & [PERSON_NAME]" at bounding box center [116, 471] width 156 height 10
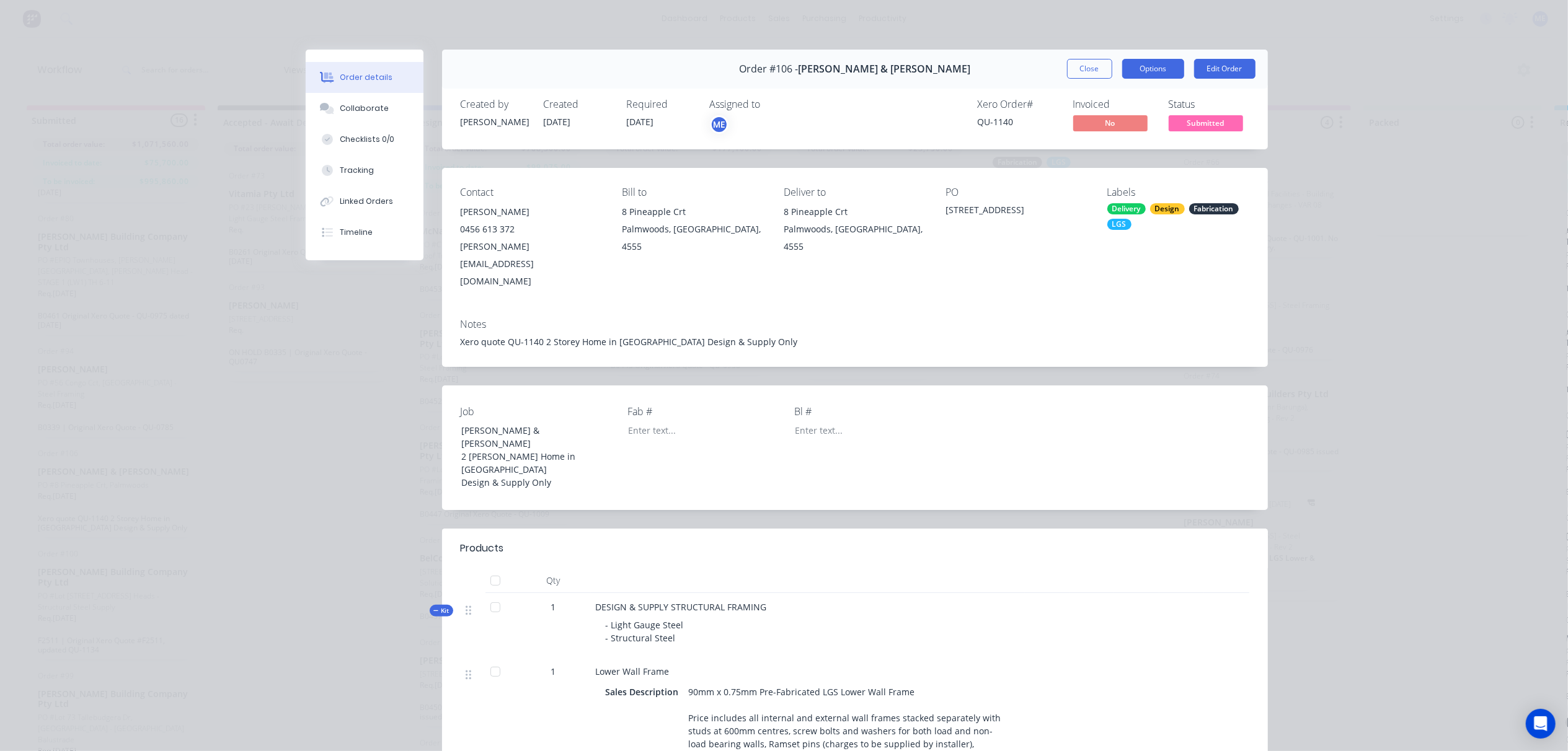
click at [1149, 70] on button "Options" at bounding box center [1153, 68] width 62 height 20
click at [864, 335] on div "Xero quote QU-1140 2 Storey Home in [GEOGRAPHIC_DATA] Design & Supply Only" at bounding box center [855, 342] width 789 height 13
click at [1072, 70] on button "Close" at bounding box center [1090, 68] width 45 height 20
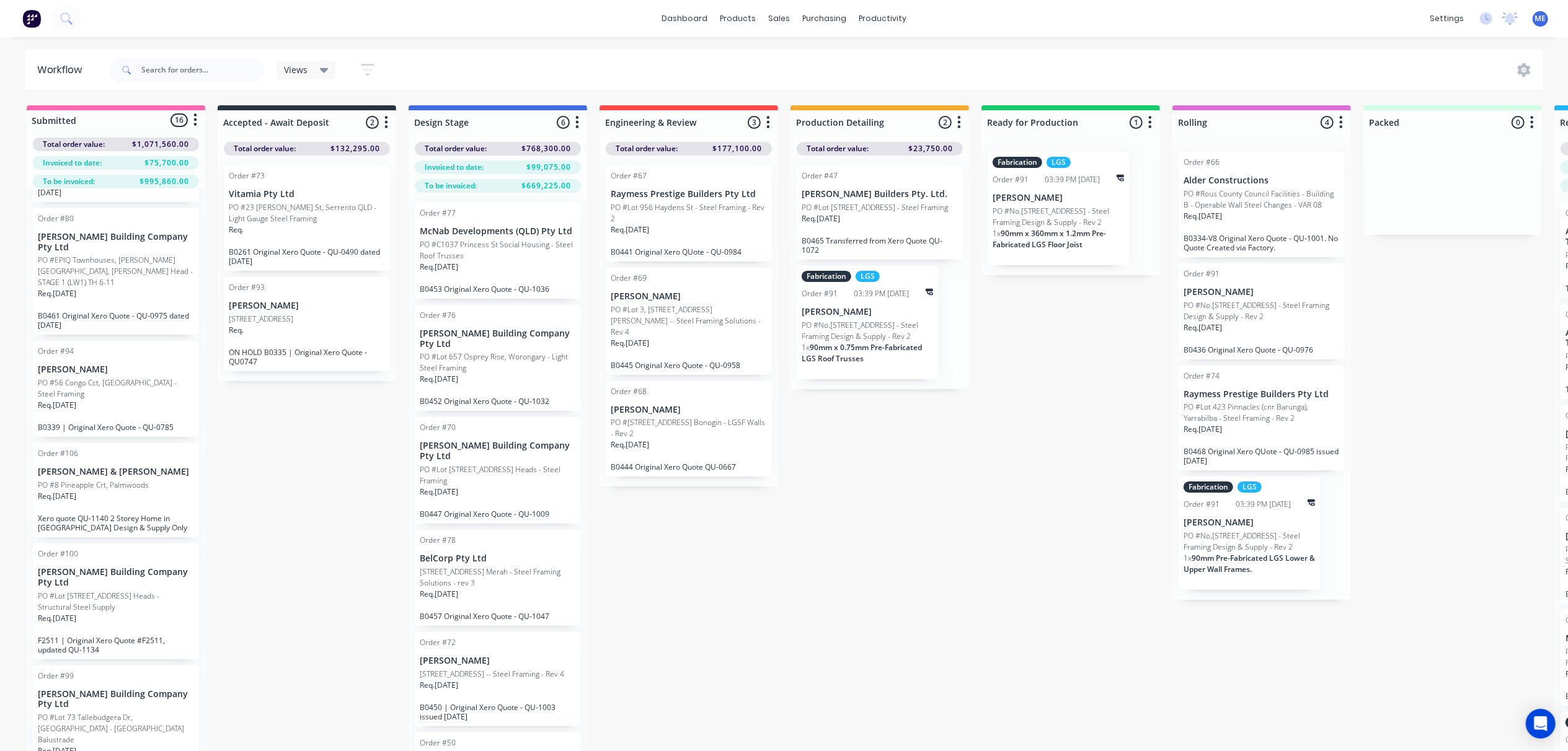
click at [497, 259] on p "PO #C1037 Princess St Social Housing - Steel Roof Trusses" at bounding box center [498, 250] width 156 height 22
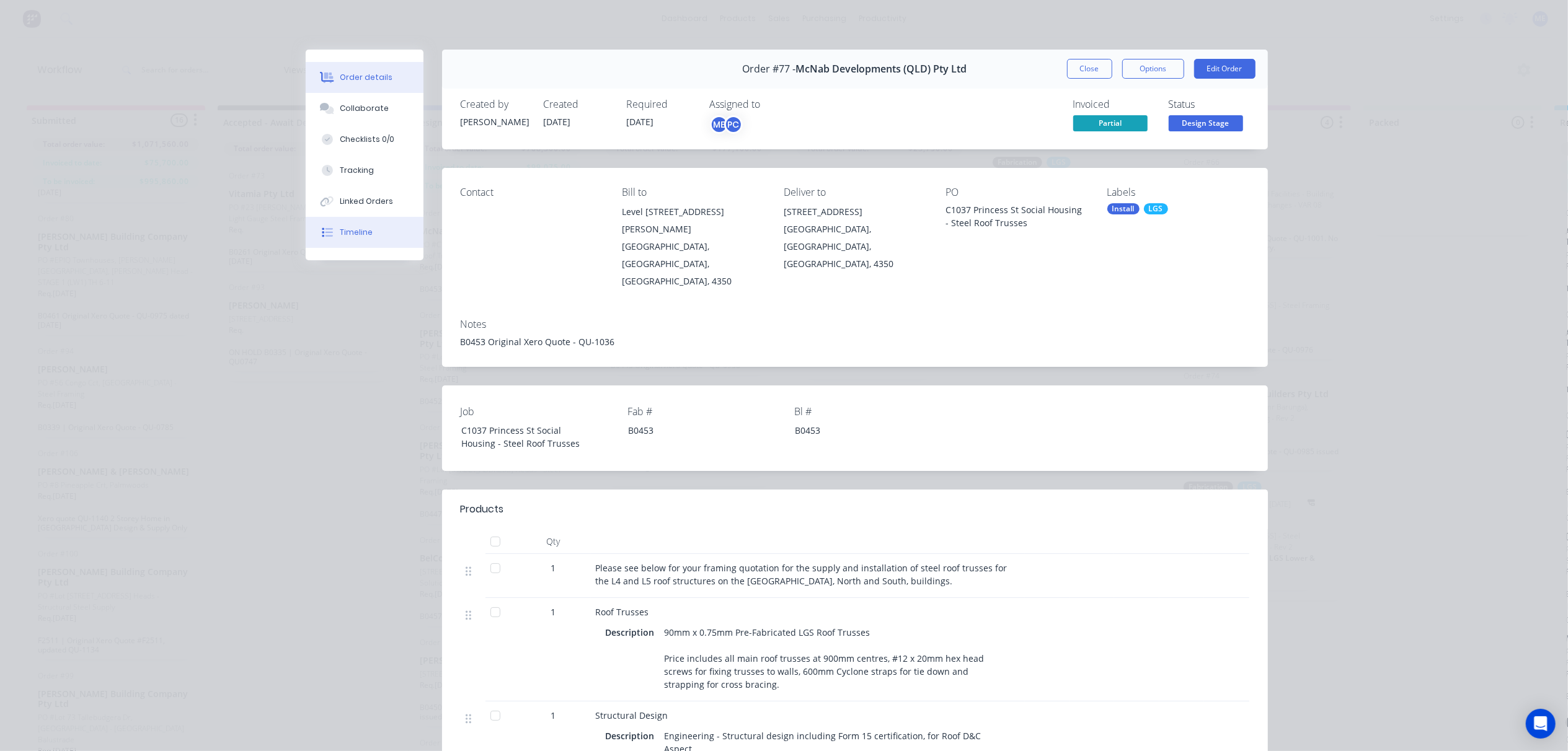
click at [340, 234] on div "Timeline" at bounding box center [356, 232] width 33 height 11
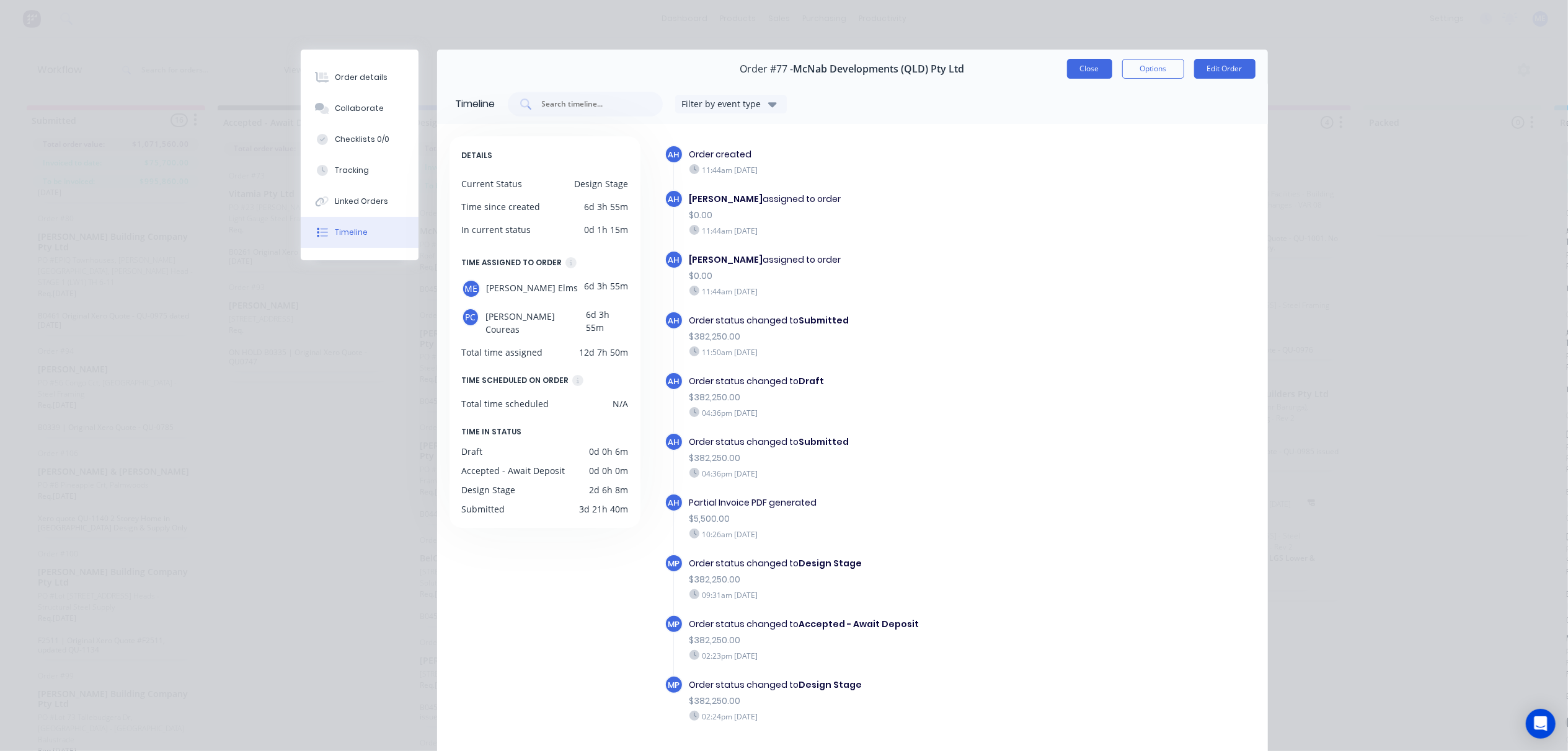
click at [1078, 72] on button "Close" at bounding box center [1090, 68] width 45 height 20
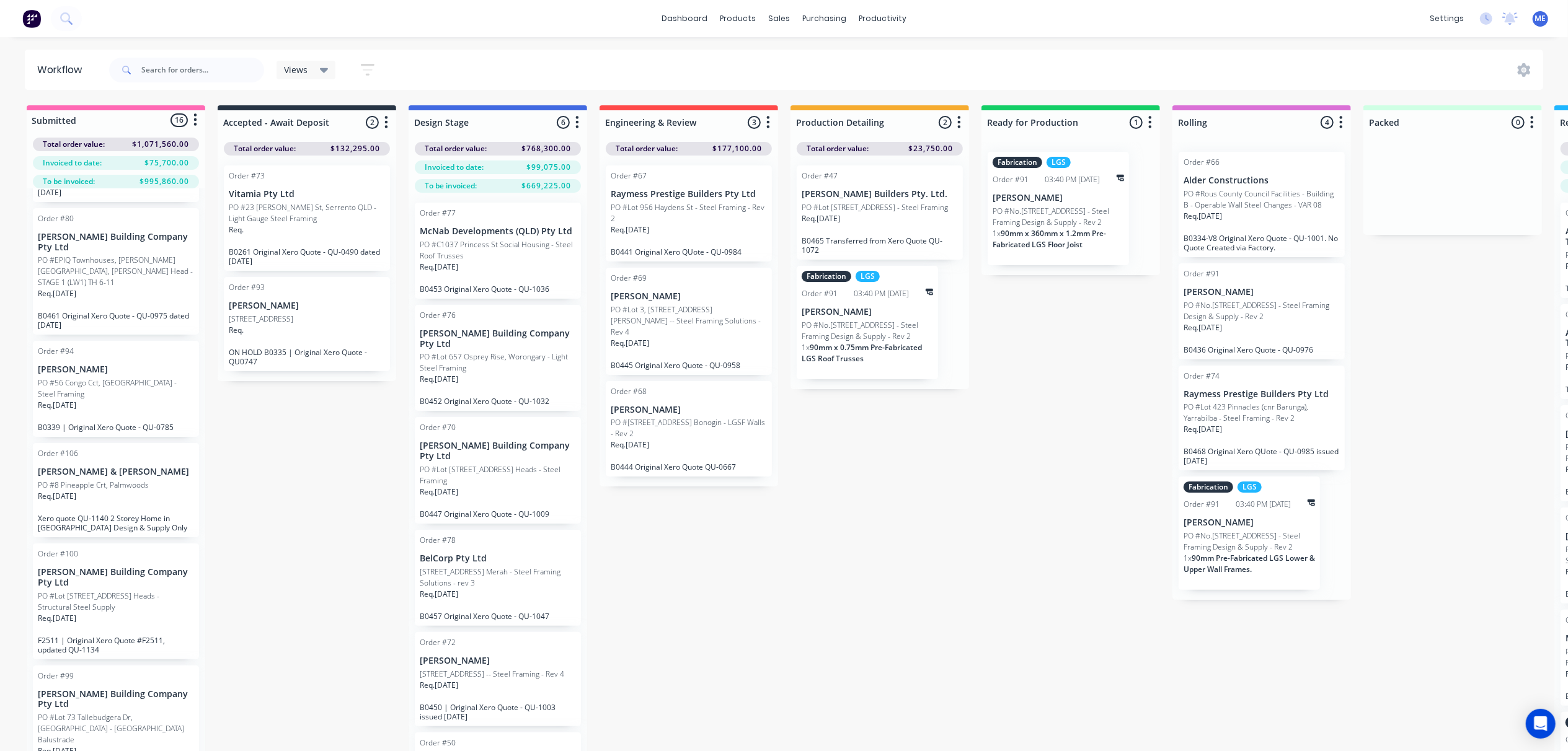
click at [142, 491] on p "PO #8 Pineapple Crt, Palmwoods" at bounding box center [93, 485] width 111 height 11
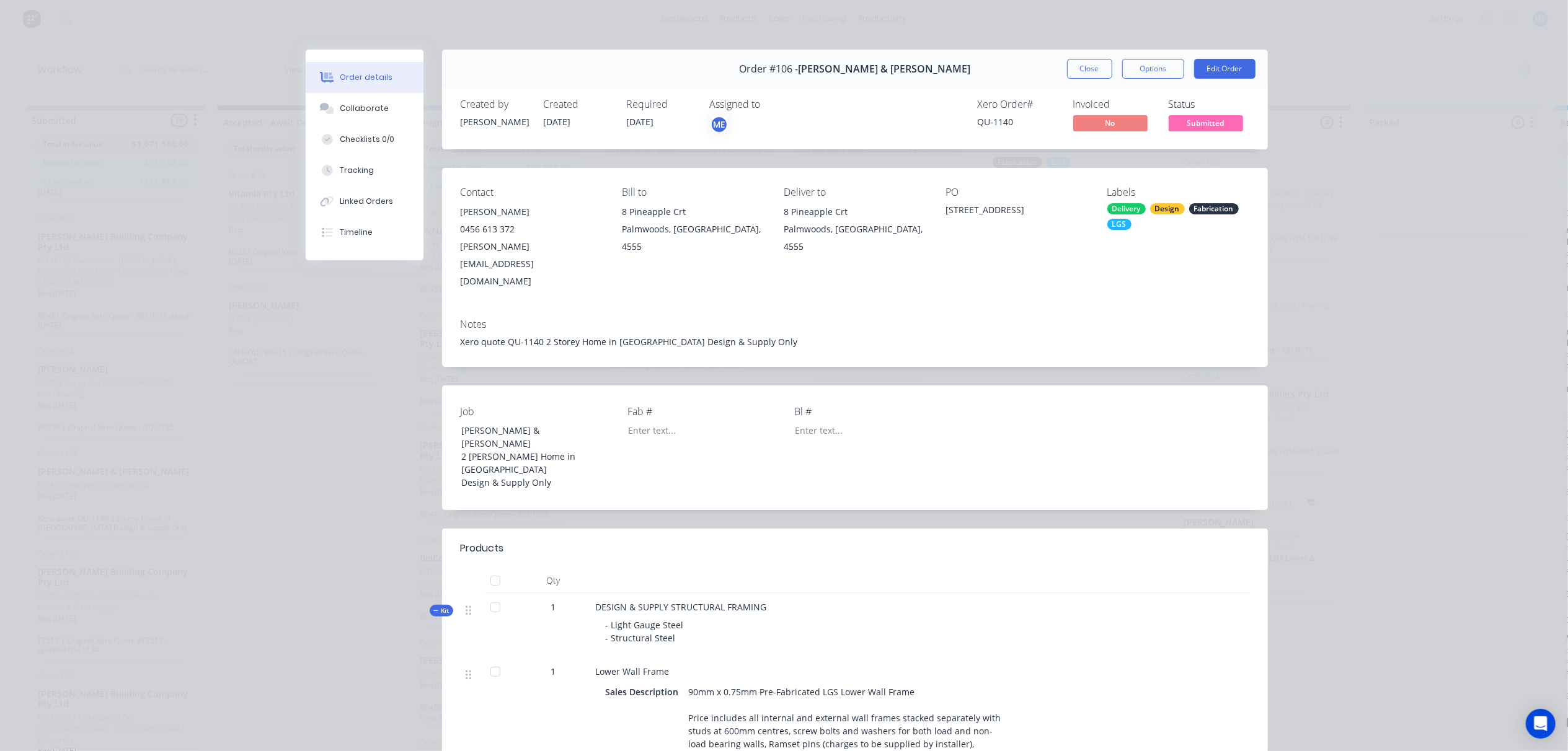
click at [1117, 114] on div "Invoiced No" at bounding box center [1114, 116] width 81 height 36
click at [1115, 129] on span "No" at bounding box center [1110, 123] width 75 height 15
click at [1114, 122] on span "No" at bounding box center [1110, 123] width 75 height 15
click at [1181, 120] on span "Submitted" at bounding box center [1206, 123] width 75 height 15
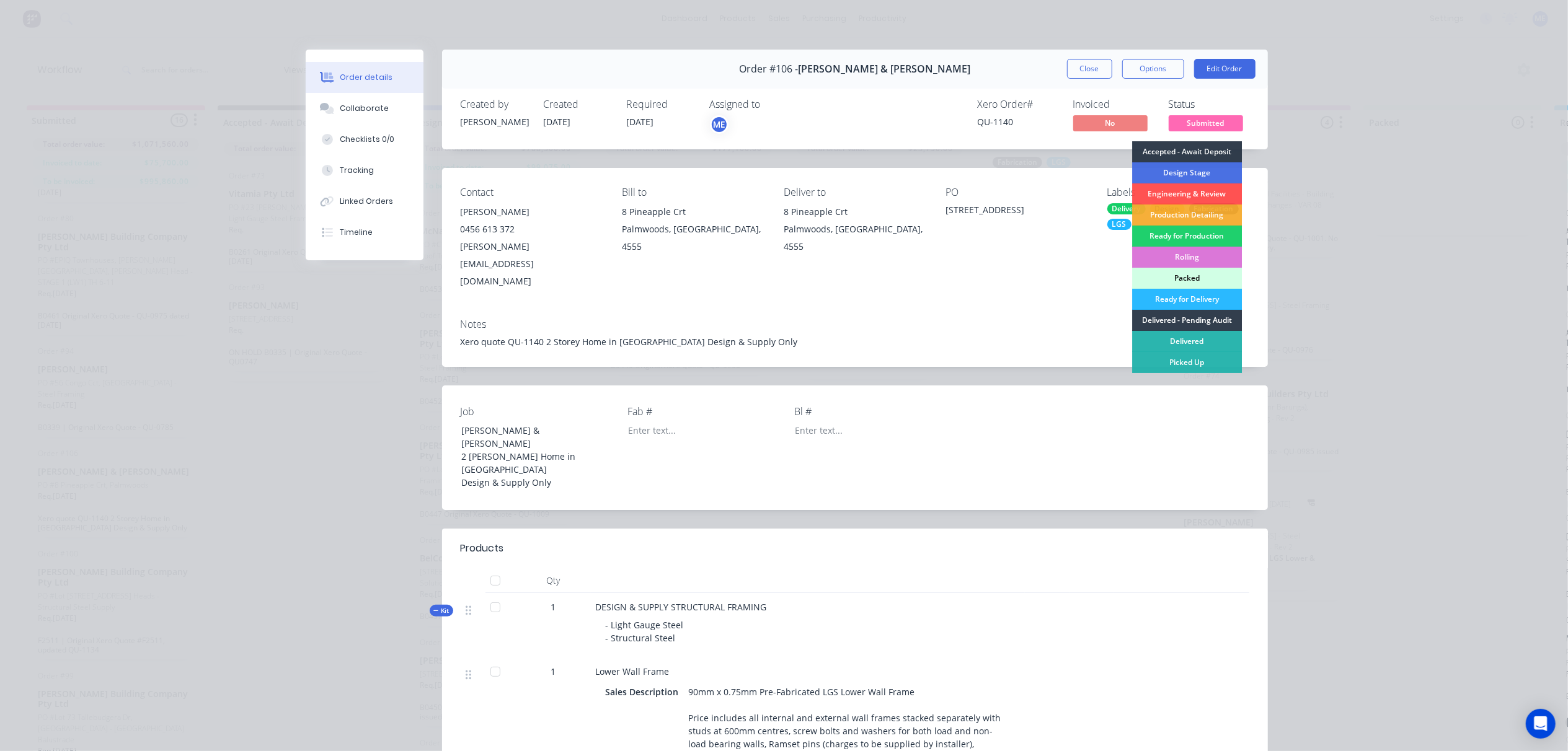
click at [981, 271] on div "Contact Denelle Bean 0456 613 372 ryan_denelle@hotmail.com Bill to 8 Pineapple …" at bounding box center [855, 238] width 826 height 141
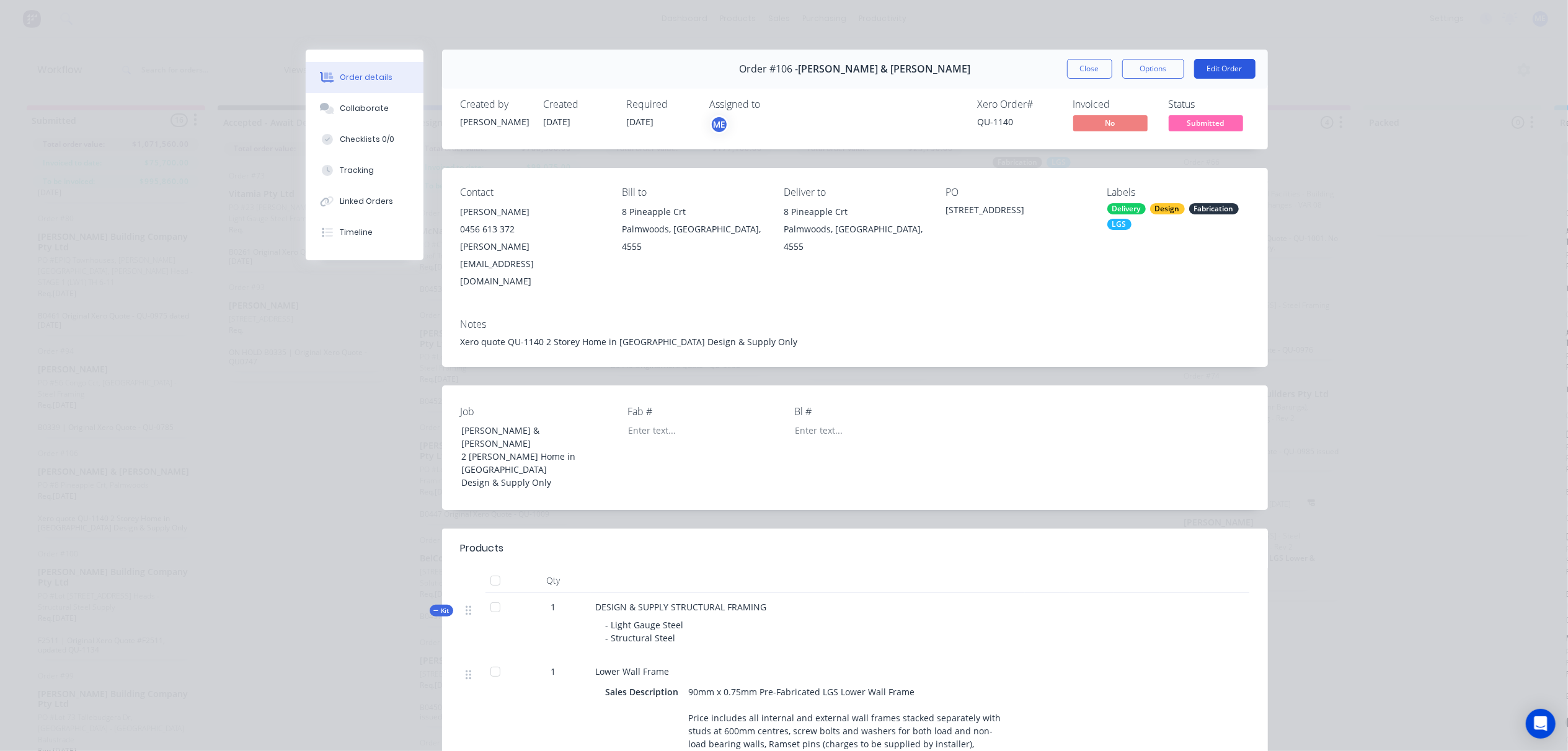
click at [1206, 70] on button "Edit Order" at bounding box center [1225, 68] width 61 height 20
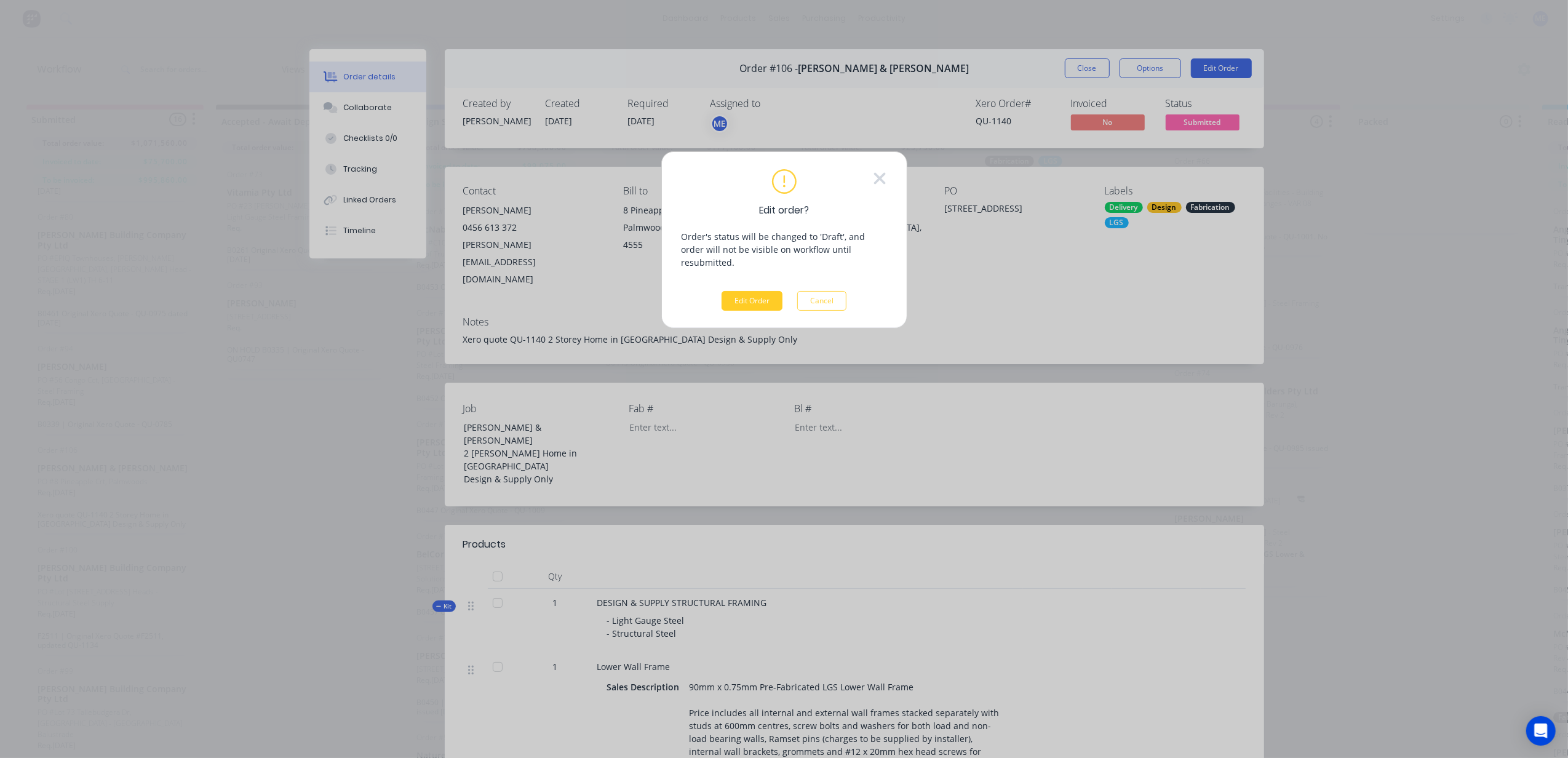
click at [756, 291] on button "Edit Order" at bounding box center [752, 300] width 61 height 19
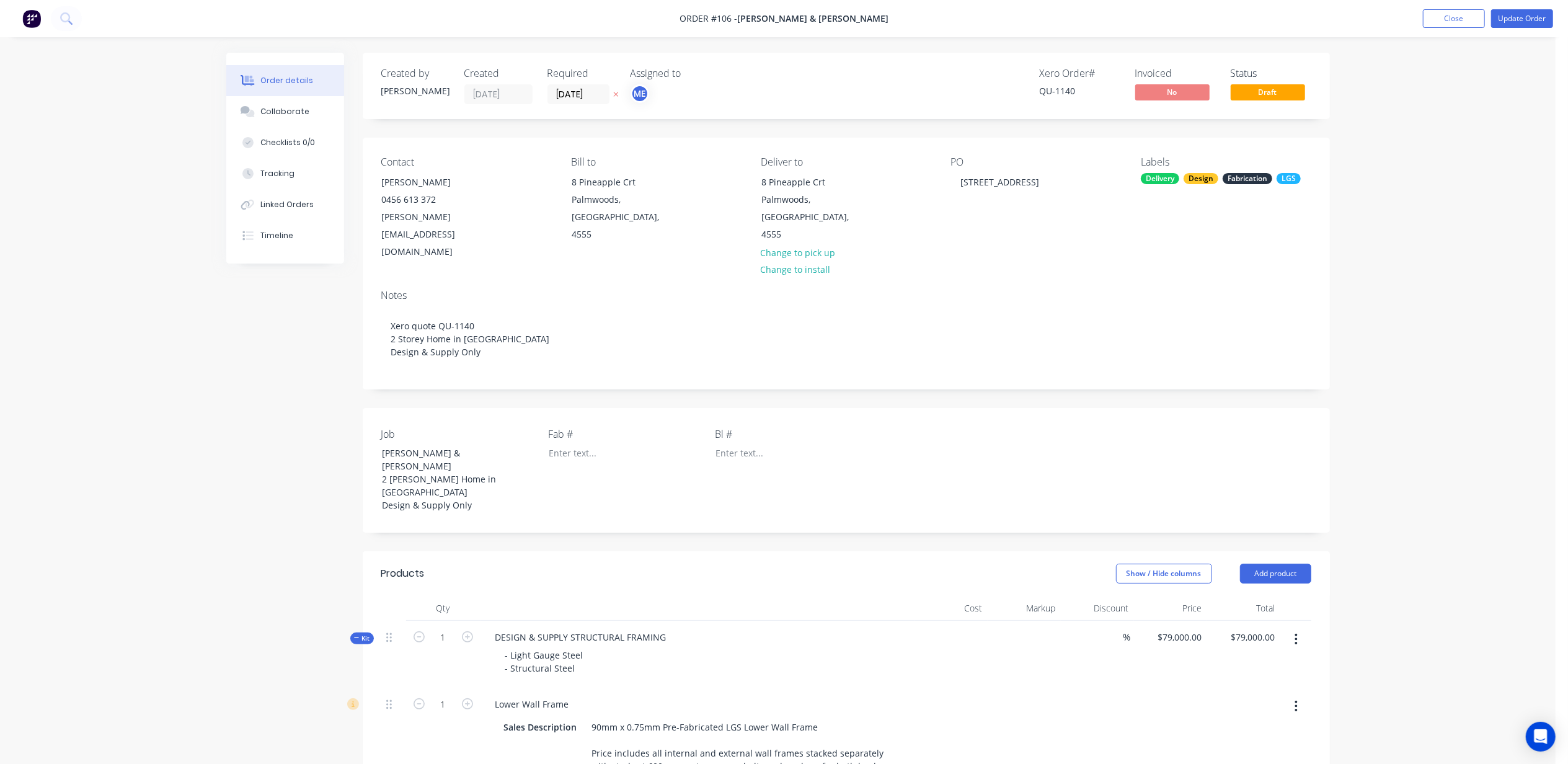
click at [579, 90] on input "[DATE]" at bounding box center [578, 94] width 61 height 19
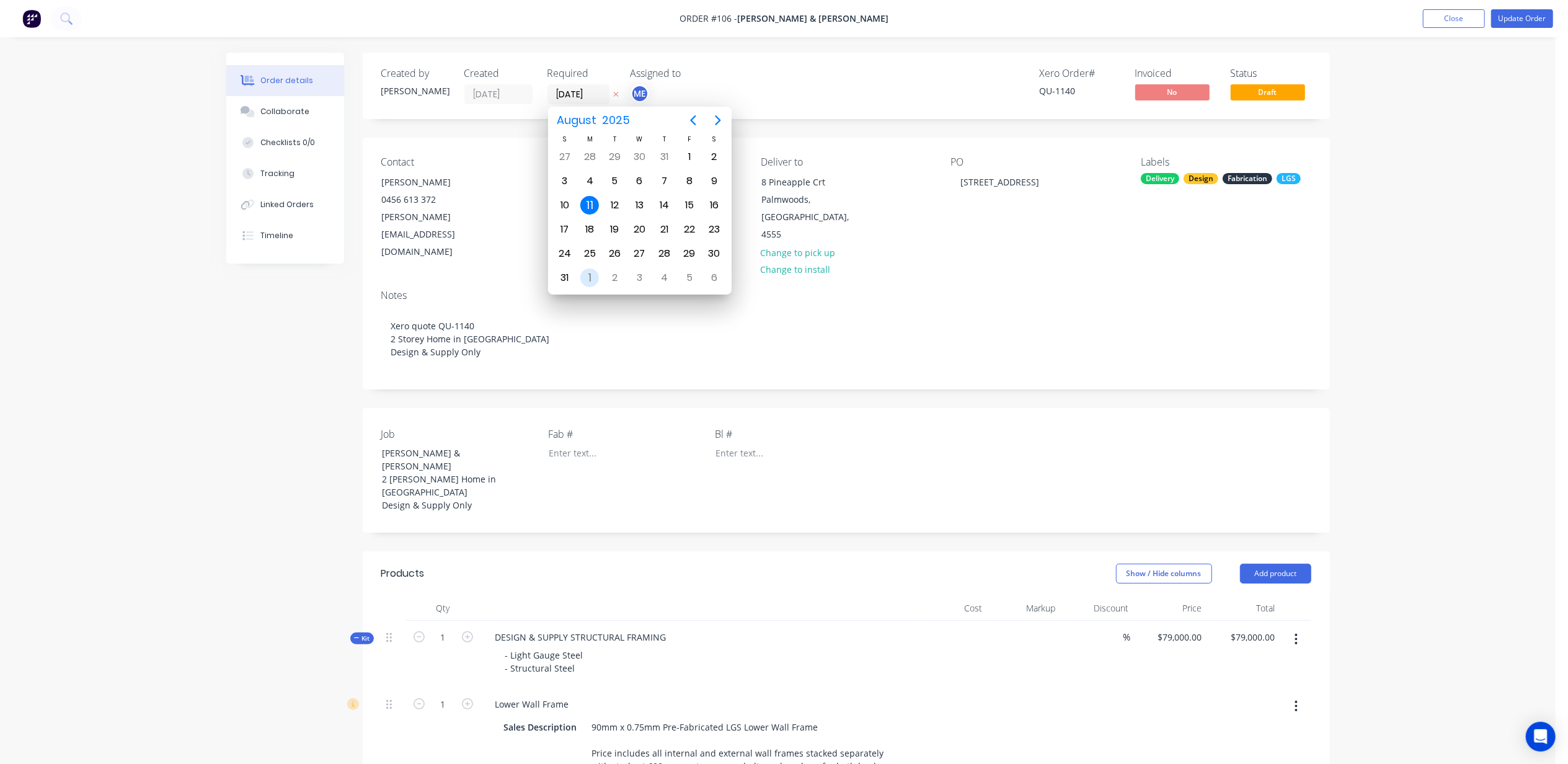
click at [587, 278] on div "1" at bounding box center [589, 278] width 19 height 19
type input "[DATE]"
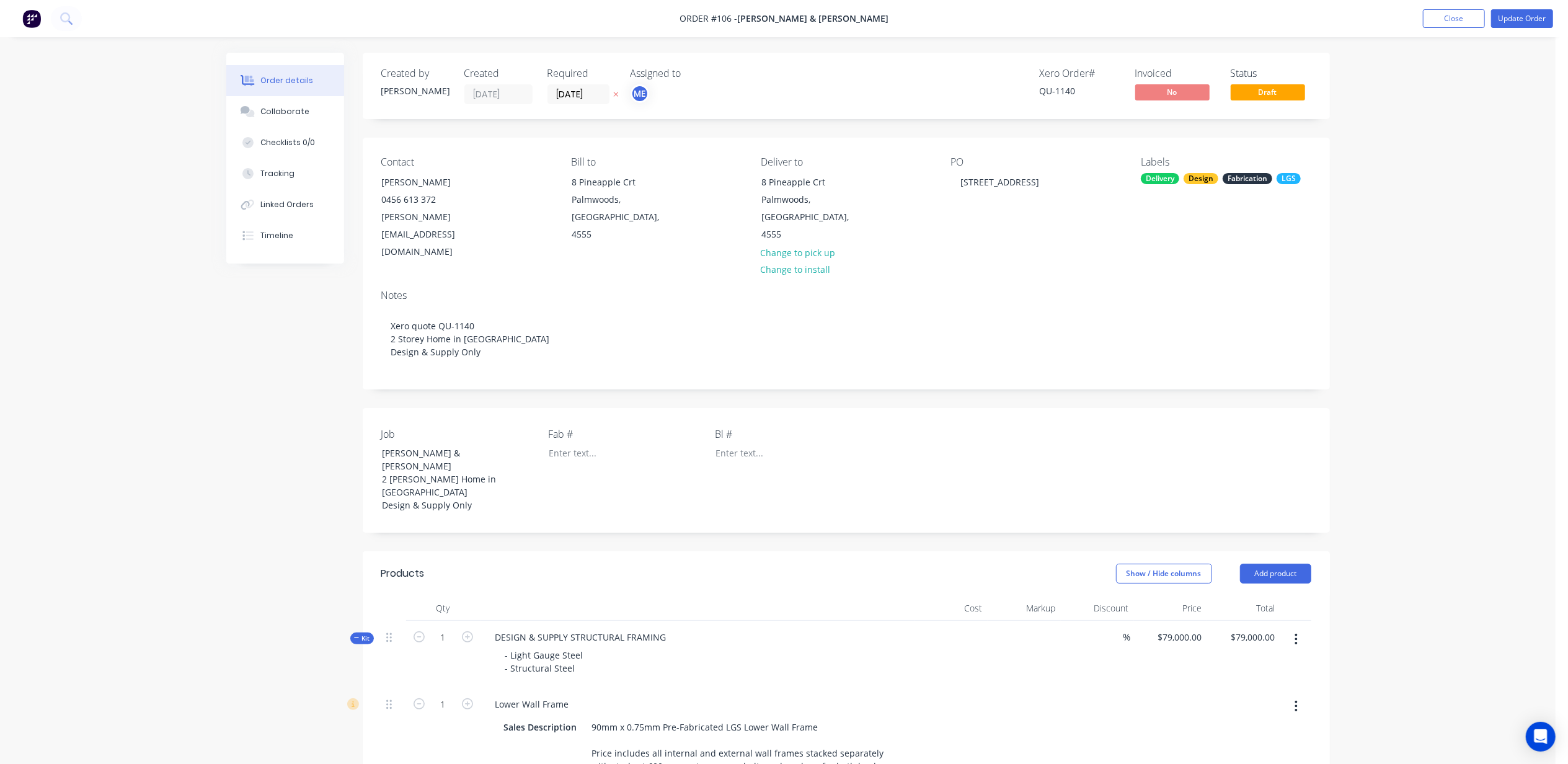
click at [730, 444] on div at bounding box center [783, 454] width 155 height 18
click at [1167, 167] on div "$ 79000.00" at bounding box center [1212, 174] width 130 height 13
click at [1162, 130] on div "$ 0.00" at bounding box center [1212, 135] width 130 height 13
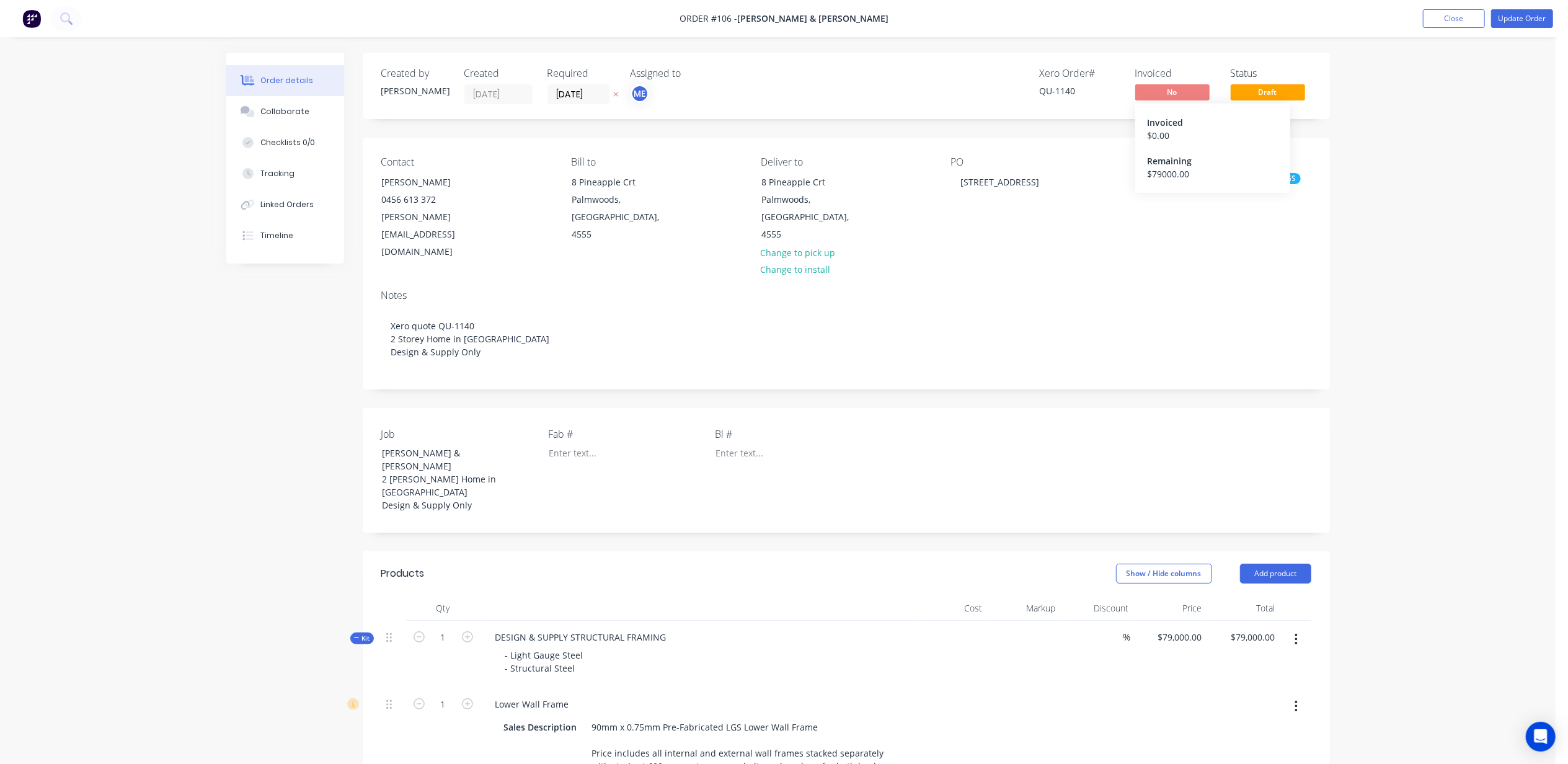
click at [1163, 93] on span "No" at bounding box center [1173, 92] width 75 height 15
click at [1516, 20] on button "Update Order" at bounding box center [1522, 18] width 62 height 19
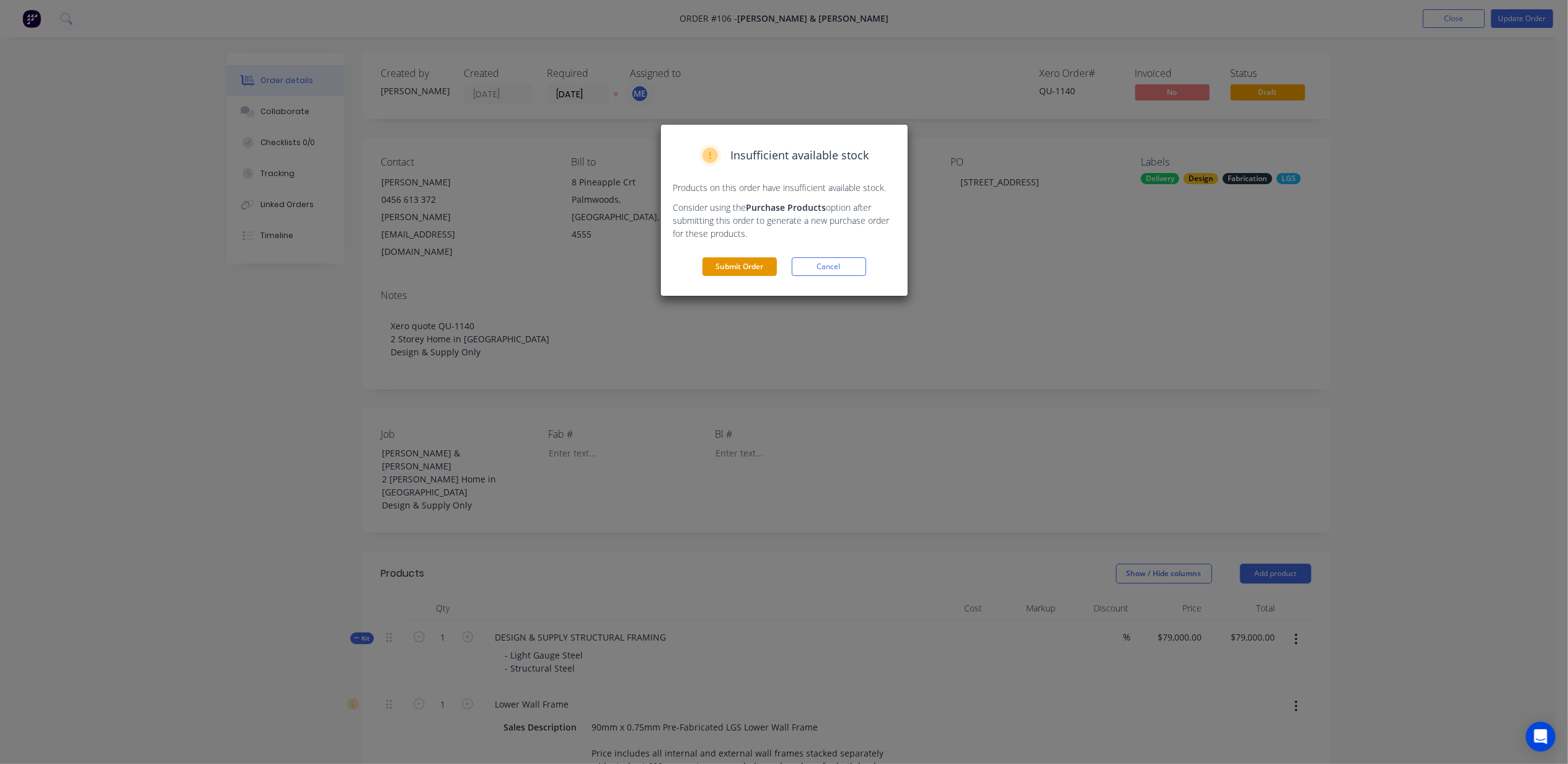
click at [740, 263] on button "Submit Order" at bounding box center [739, 267] width 75 height 19
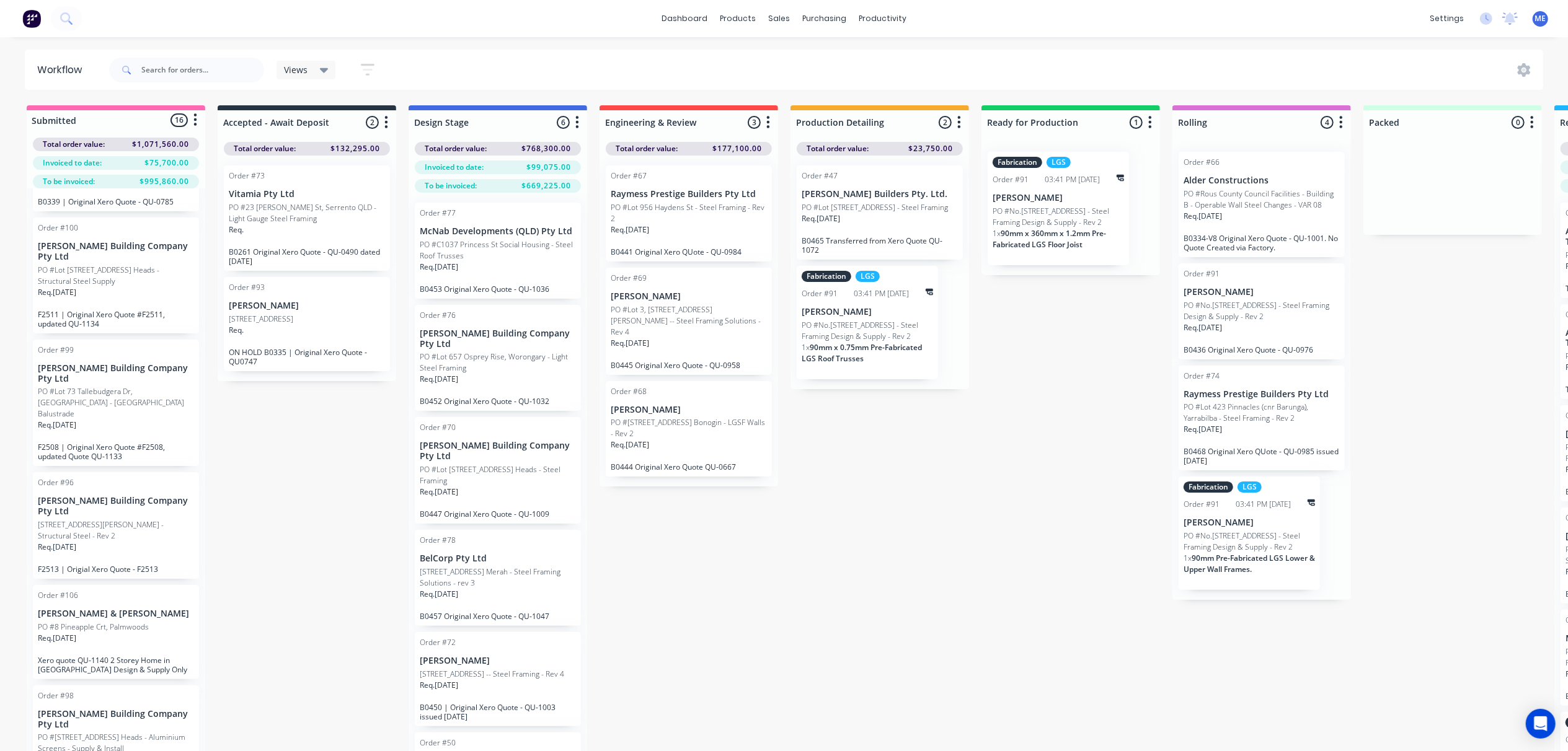
scroll to position [1225, 0]
click at [160, 611] on p "[PERSON_NAME] & [PERSON_NAME]" at bounding box center [116, 606] width 156 height 10
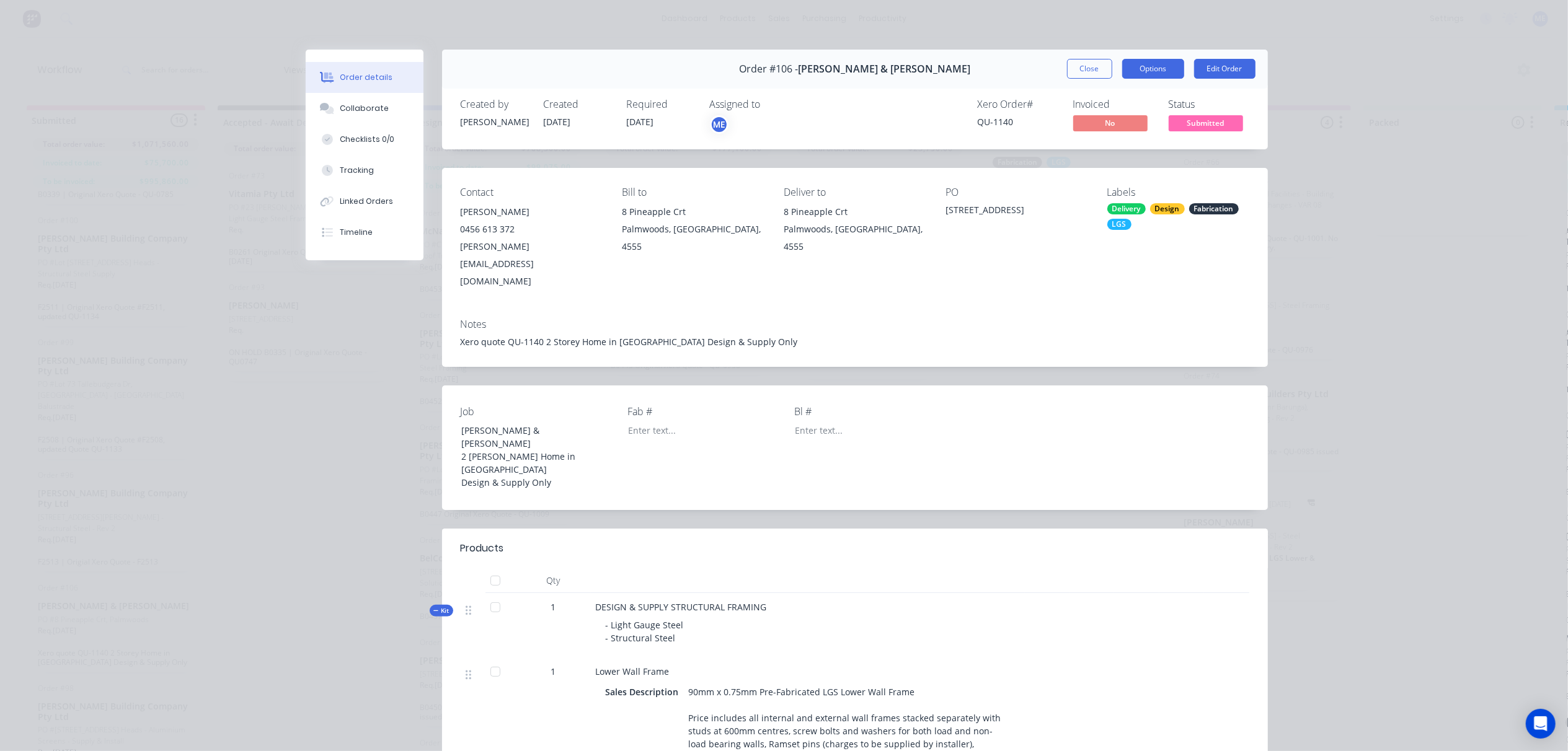
click at [1149, 70] on button "Options" at bounding box center [1153, 68] width 62 height 20
click at [1076, 65] on button "Close" at bounding box center [1090, 68] width 45 height 20
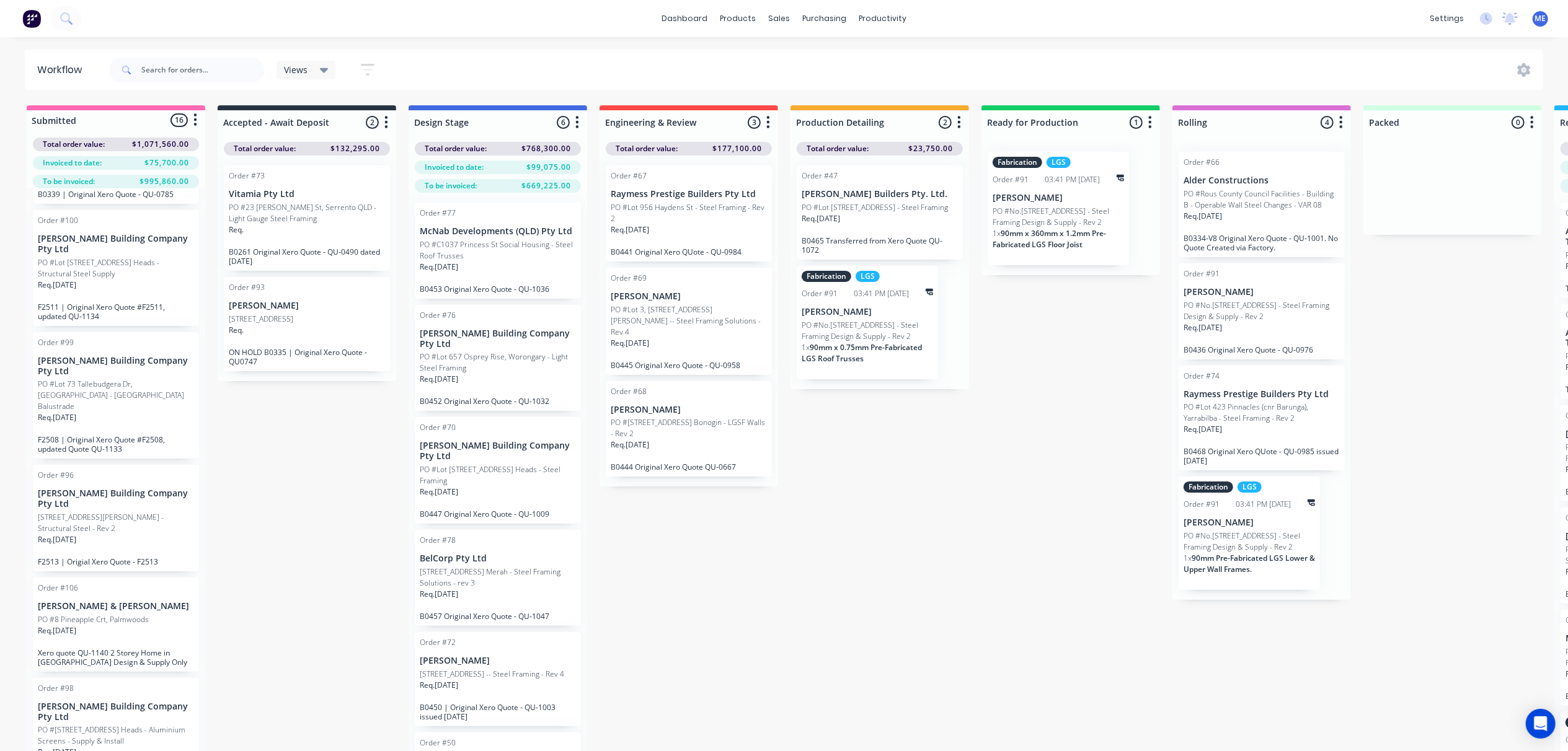
click at [938, 524] on div "Submitted 16 Status colour #FF69B4 hex #FF69B4 Save Cancel Summaries Total orde…" at bounding box center [1115, 450] width 2248 height 690
click at [1525, 70] on icon at bounding box center [1524, 70] width 3 height 3
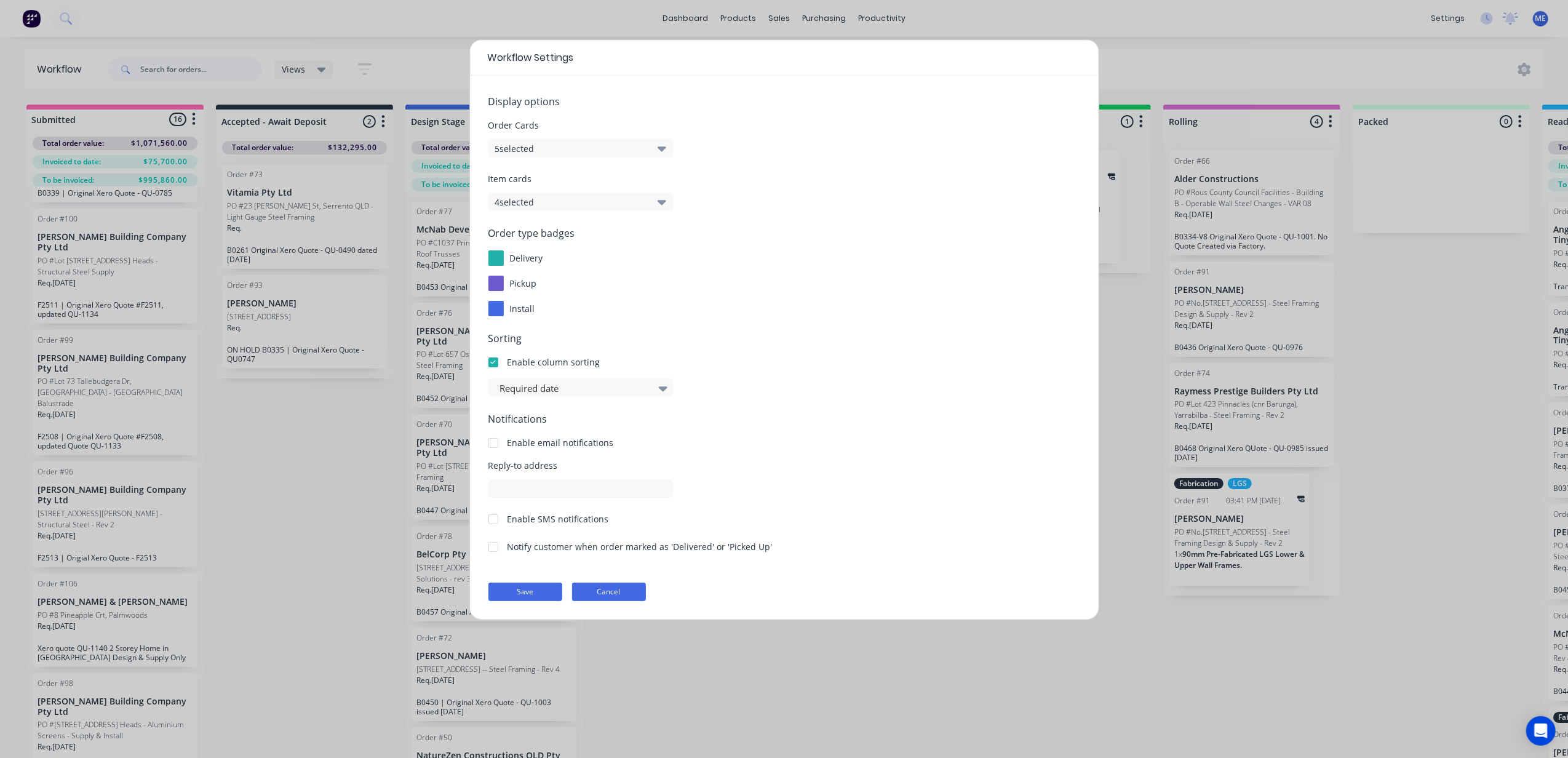
click at [608, 598] on button "Cancel" at bounding box center [609, 592] width 74 height 19
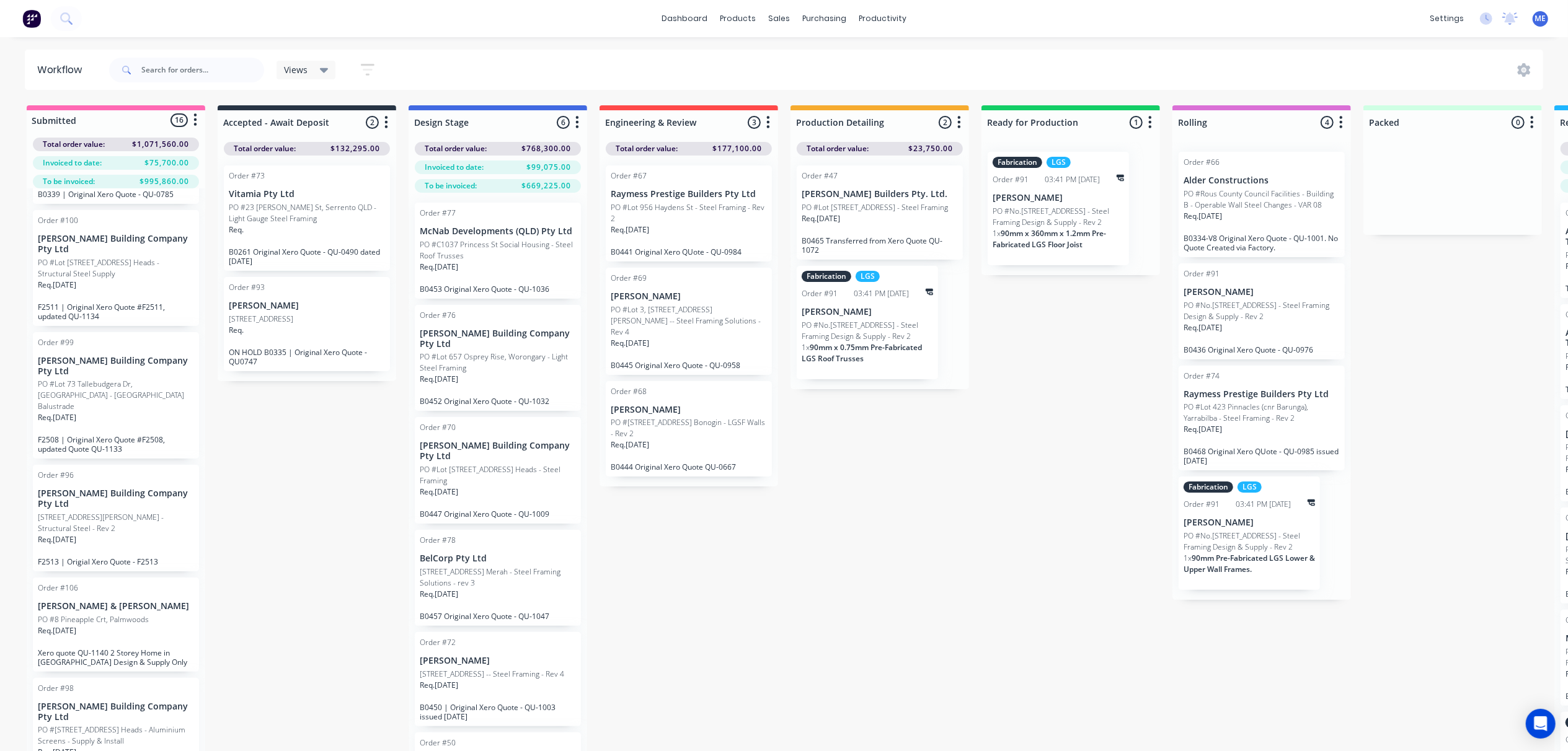
click at [816, 593] on div "Submitted 16 Status colour #FF69B4 hex #FF69B4 Save Cancel Summaries Total orde…" at bounding box center [1115, 450] width 2248 height 690
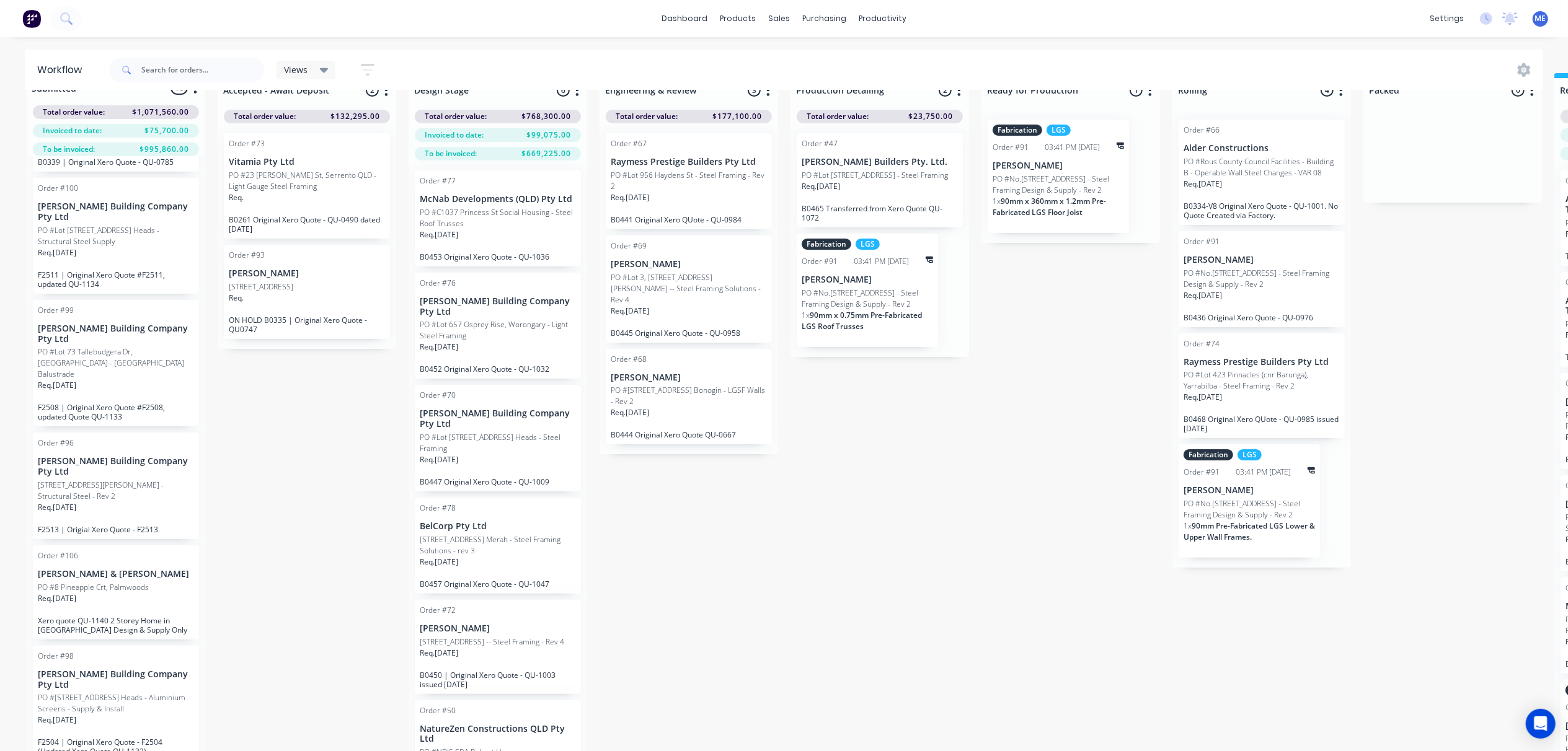
scroll to position [57, 0]
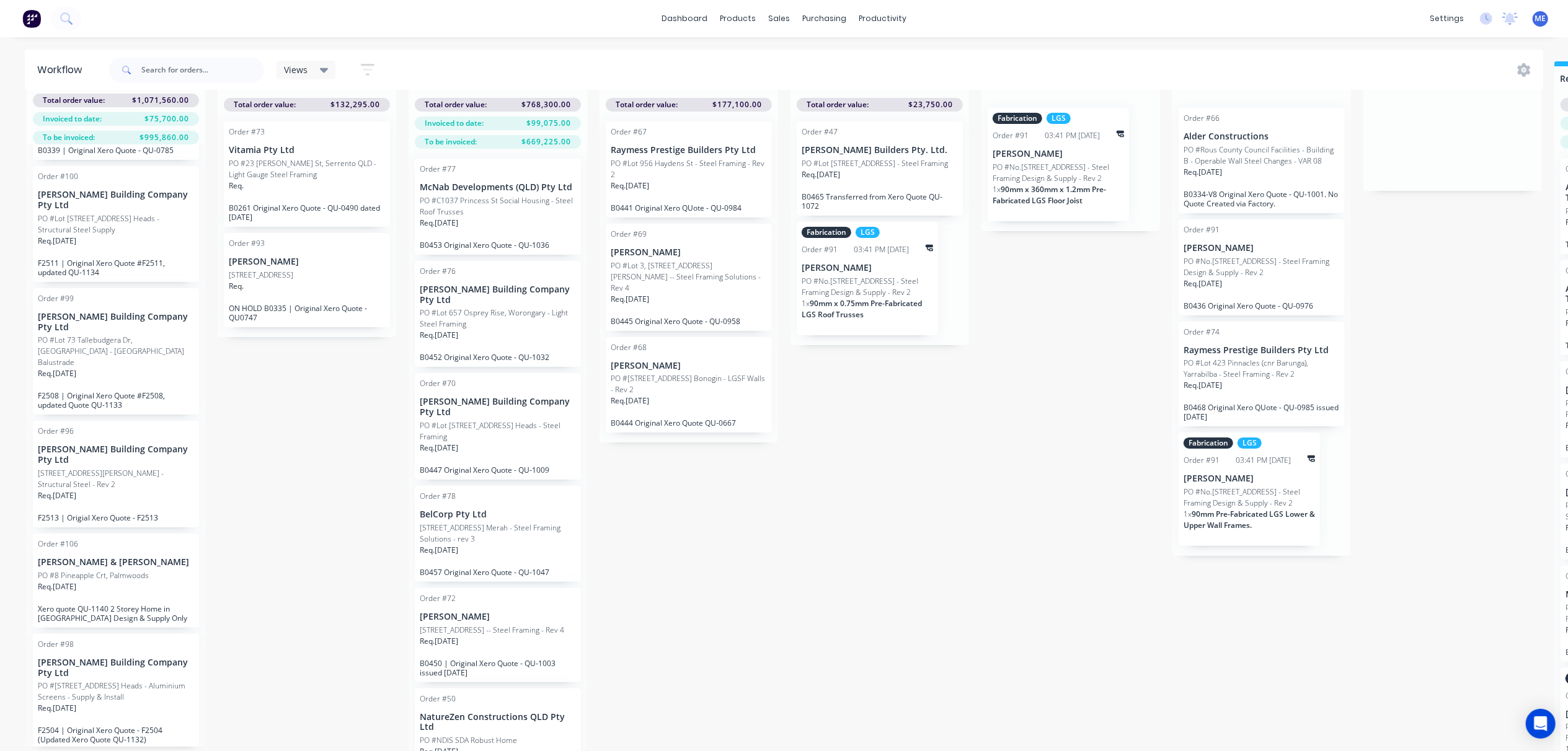
click at [150, 582] on div "Req. 01/09/25" at bounding box center [116, 592] width 156 height 21
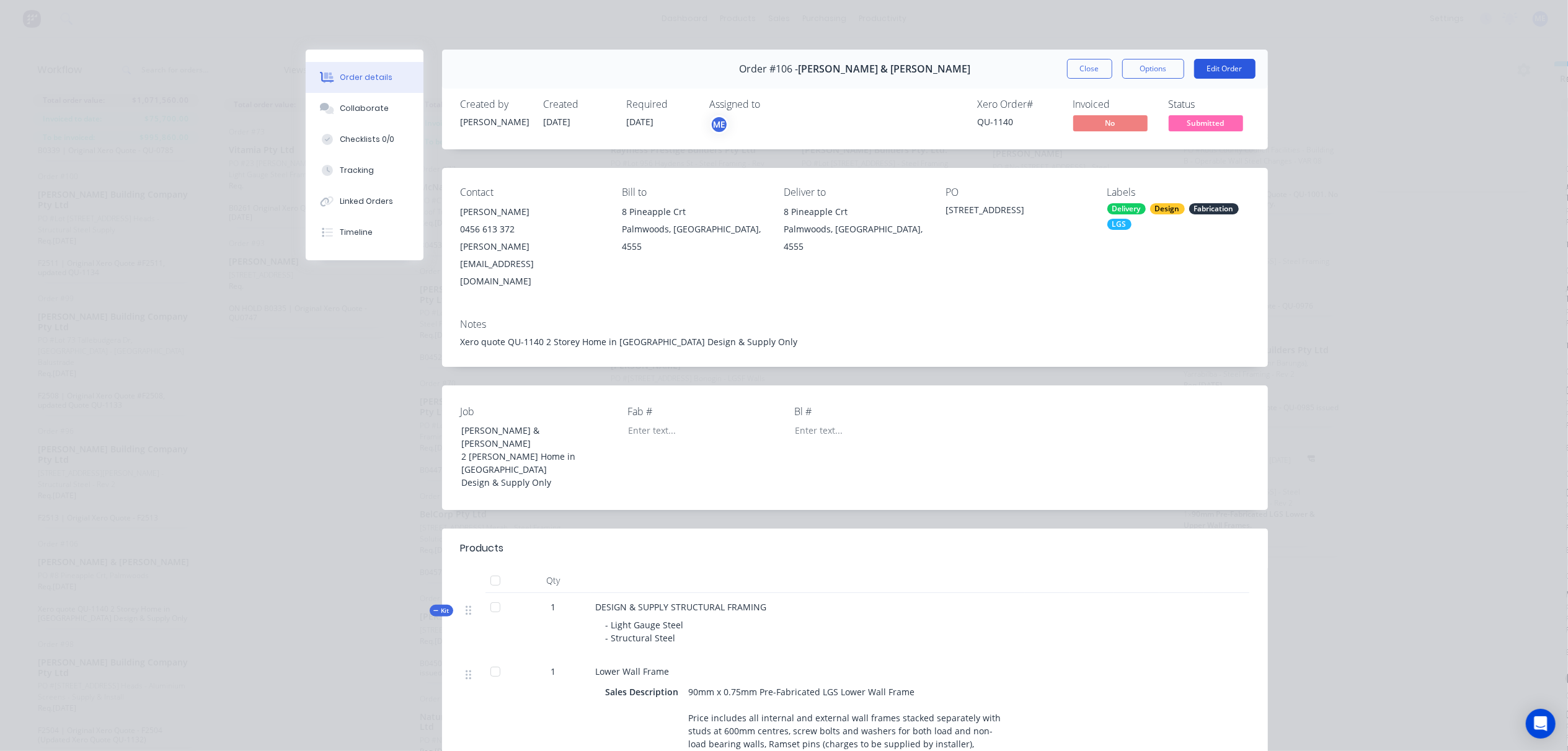
click at [1246, 59] on button "Edit Order" at bounding box center [1225, 68] width 61 height 20
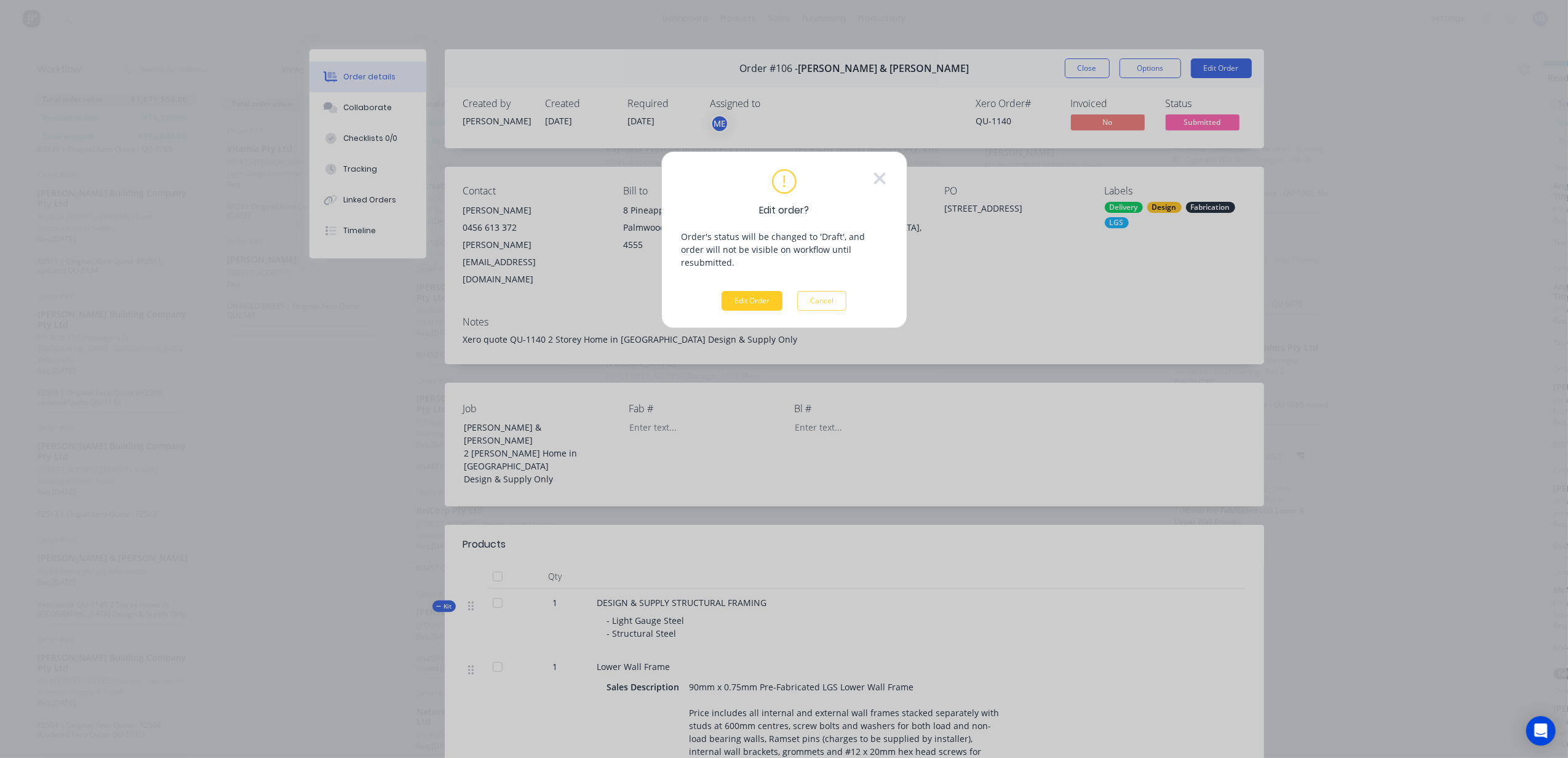
click at [733, 291] on button "Edit Order" at bounding box center [752, 300] width 61 height 19
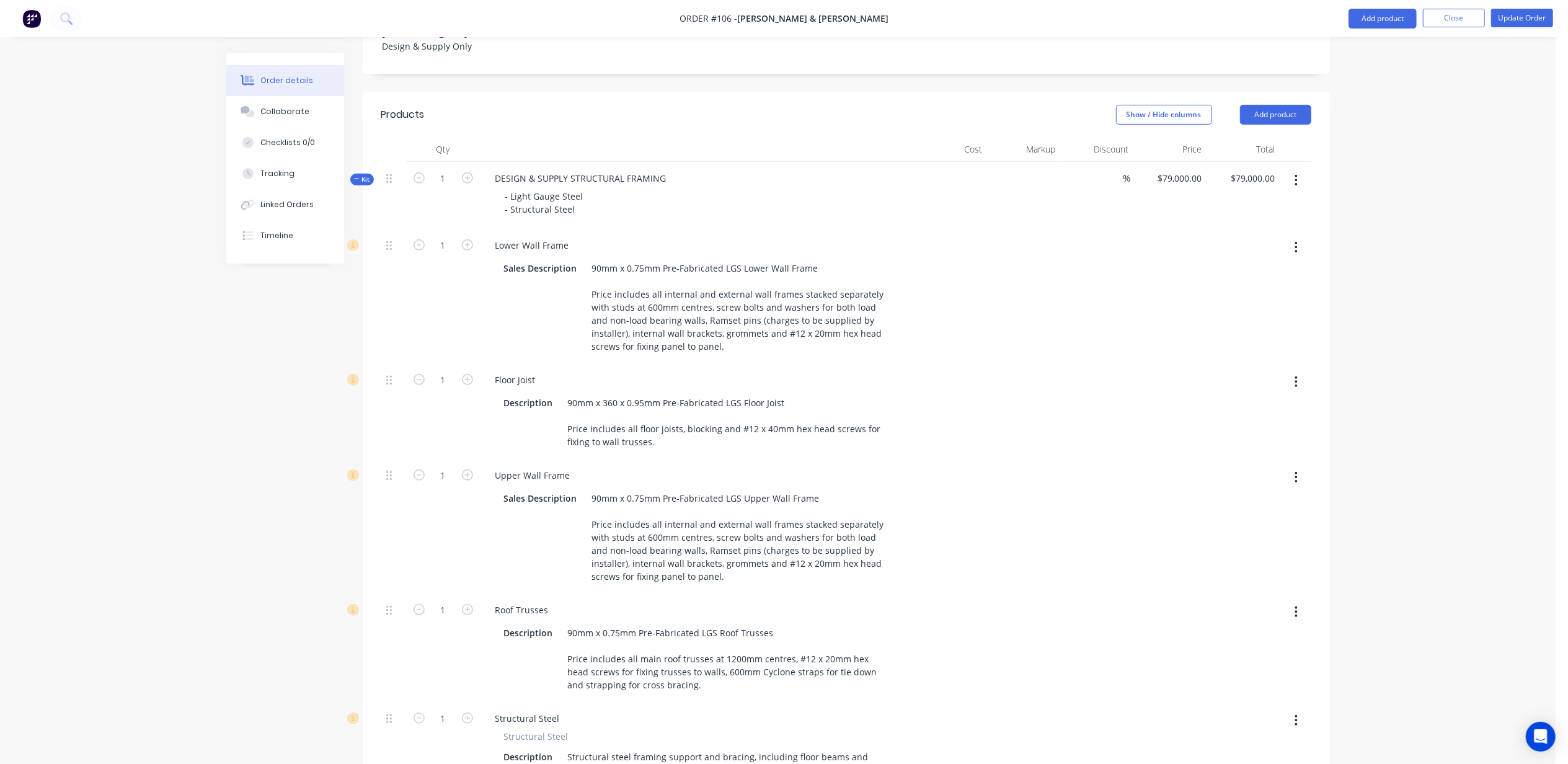
scroll to position [331, 0]
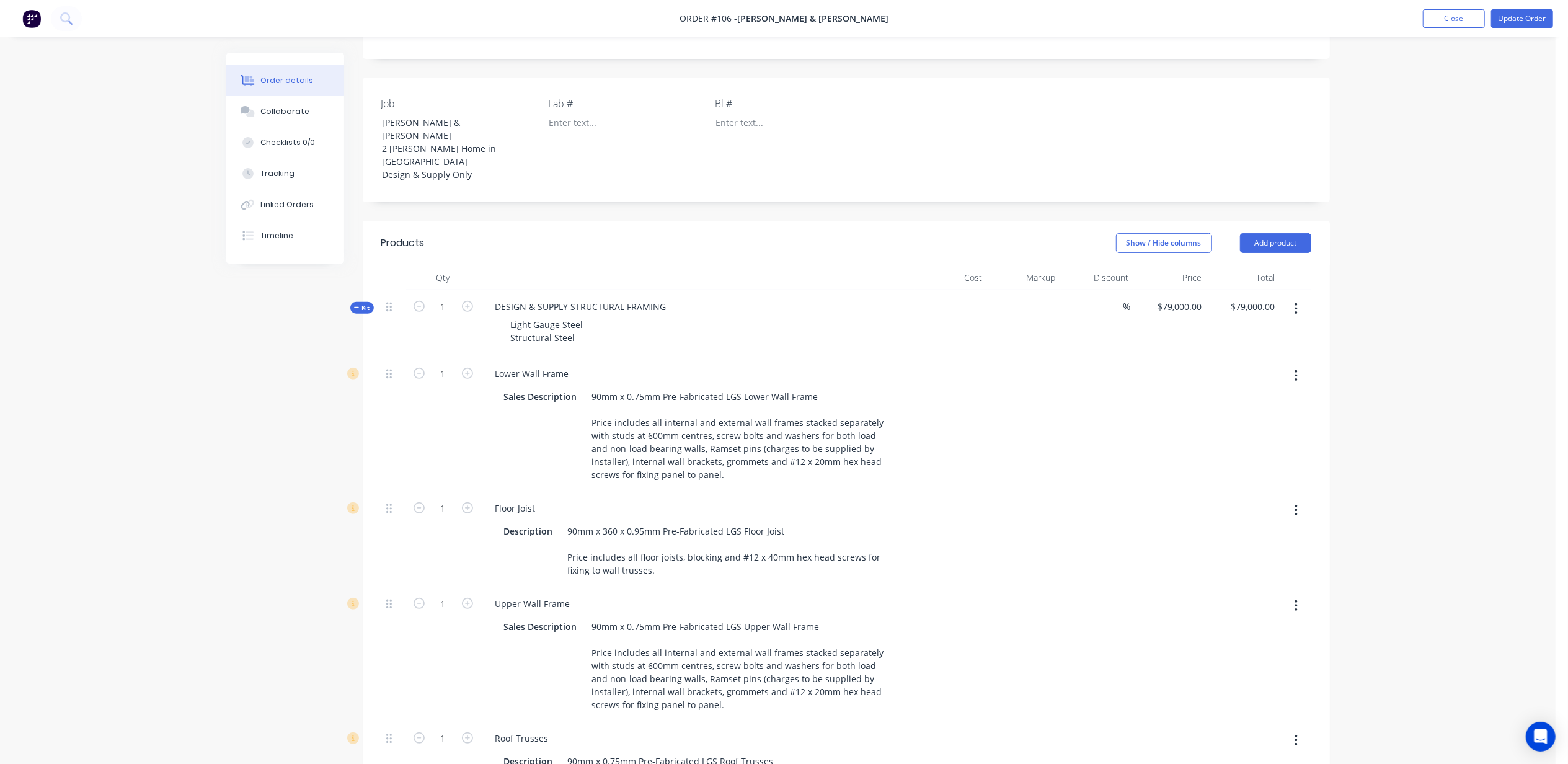
click at [1304, 298] on button "button" at bounding box center [1297, 309] width 29 height 22
click at [1281, 332] on div "Save to catalogue" at bounding box center [1252, 341] width 96 height 18
click at [419, 368] on icon "button" at bounding box center [419, 373] width 11 height 11
type input "0"
click at [416, 502] on icon "button" at bounding box center [419, 508] width 11 height 11
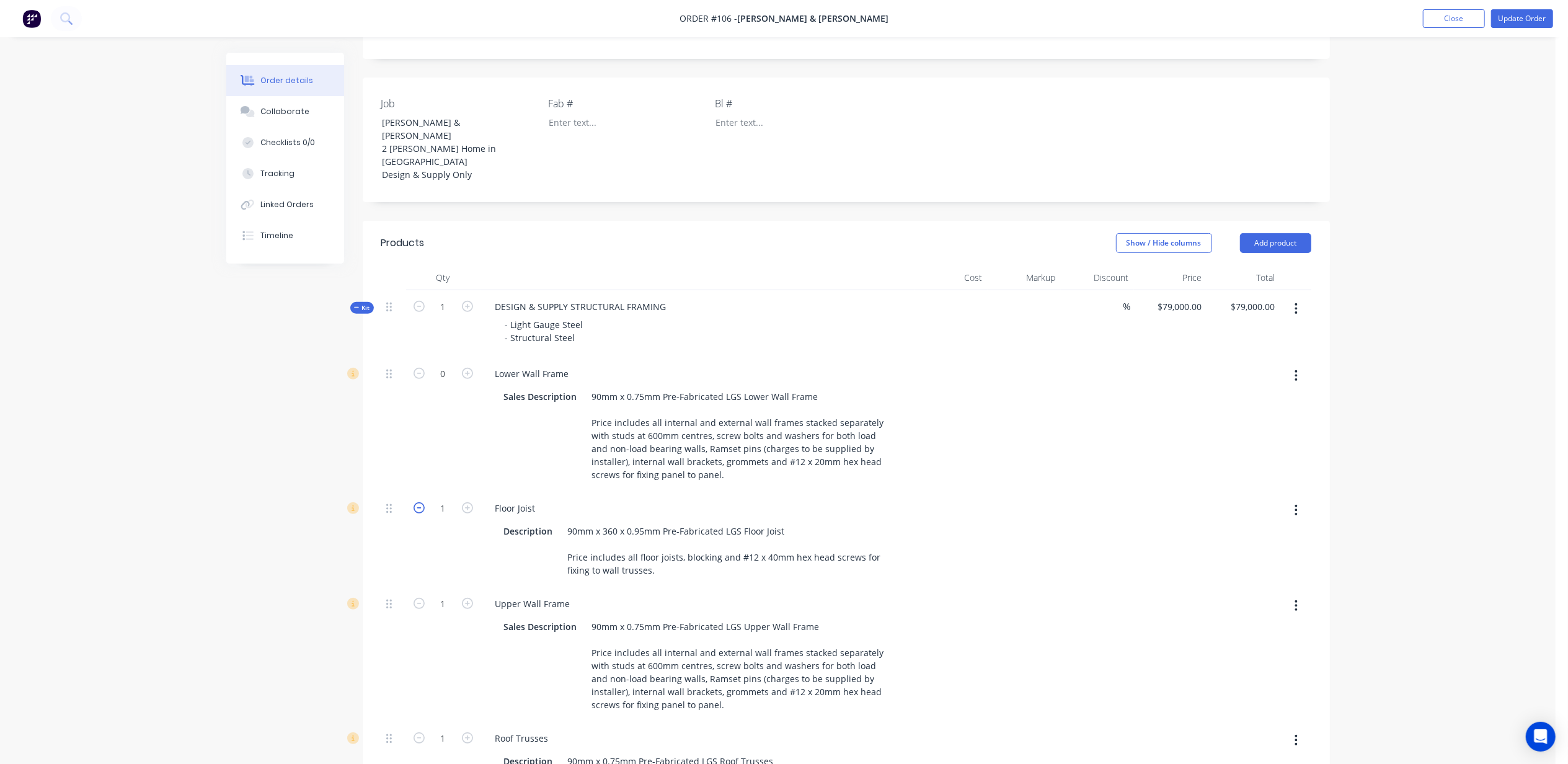
type input "0"
click at [419, 598] on icon "button" at bounding box center [419, 604] width 11 height 11
type input "0"
click at [416, 733] on icon "button" at bounding box center [419, 738] width 11 height 11
type input "0"
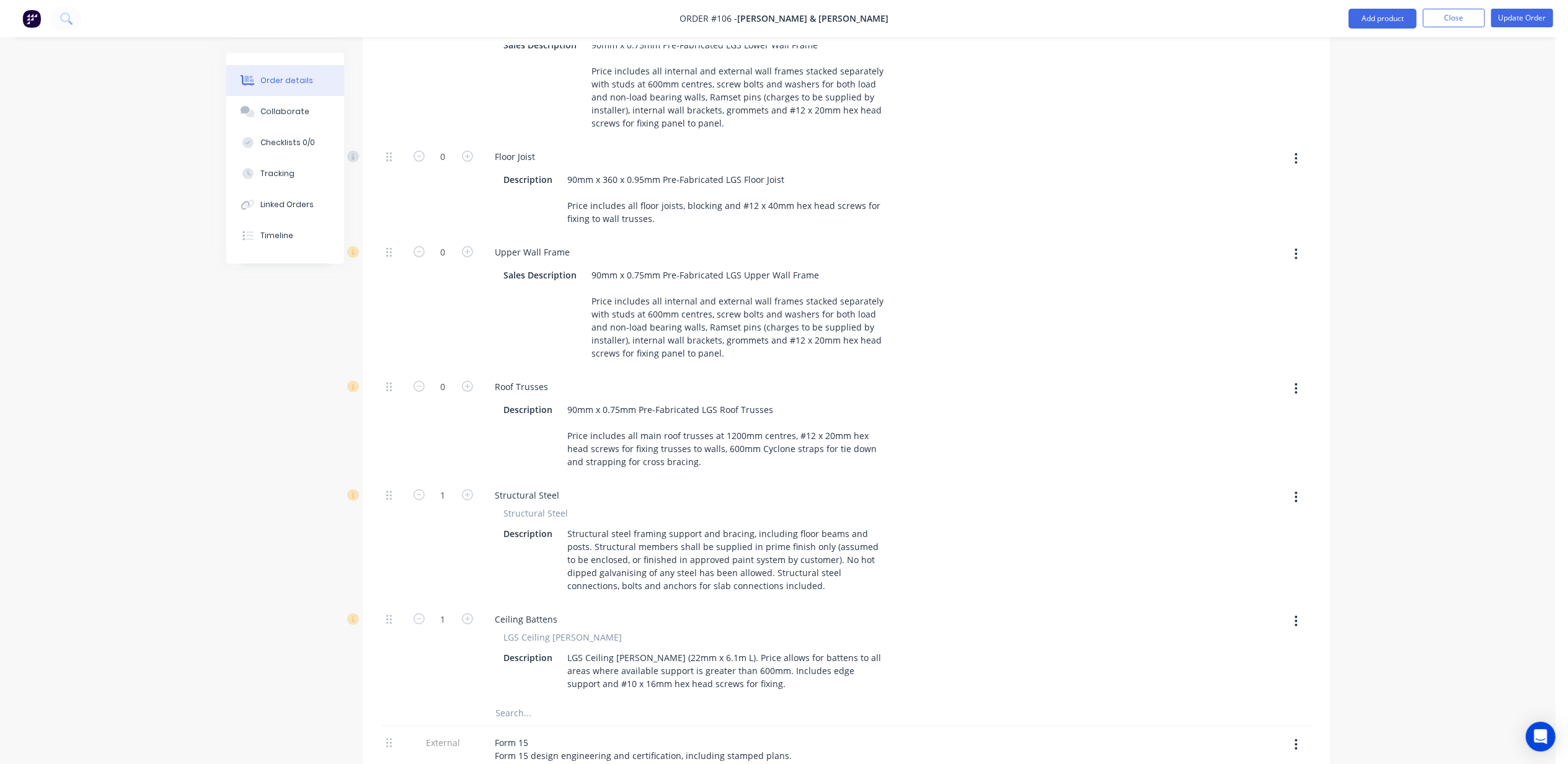
scroll to position [744, 0]
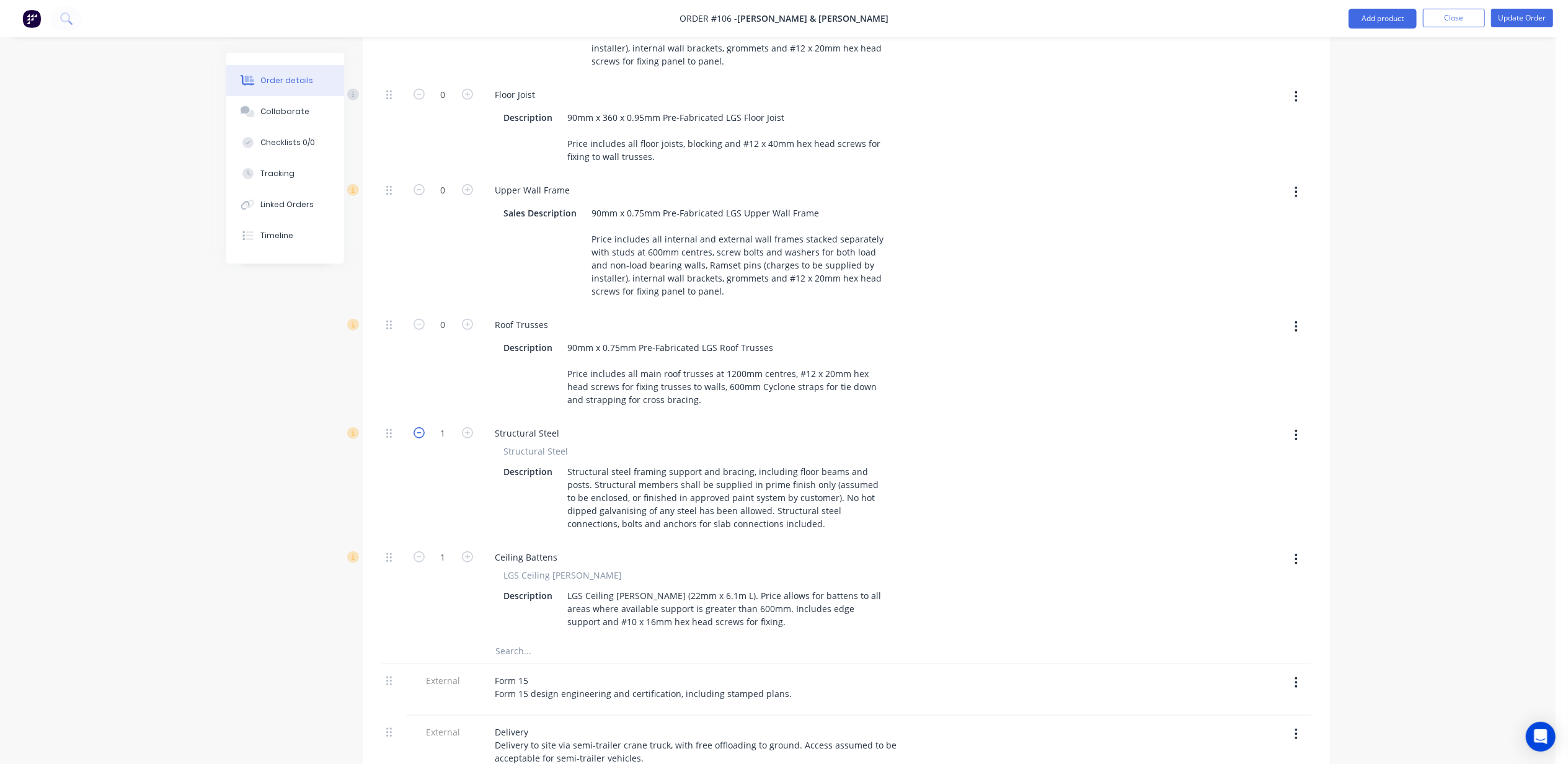
click at [416, 428] on icon "button" at bounding box center [419, 433] width 11 height 11
type input "0"
click at [417, 551] on icon "button" at bounding box center [419, 557] width 11 height 11
type input "0"
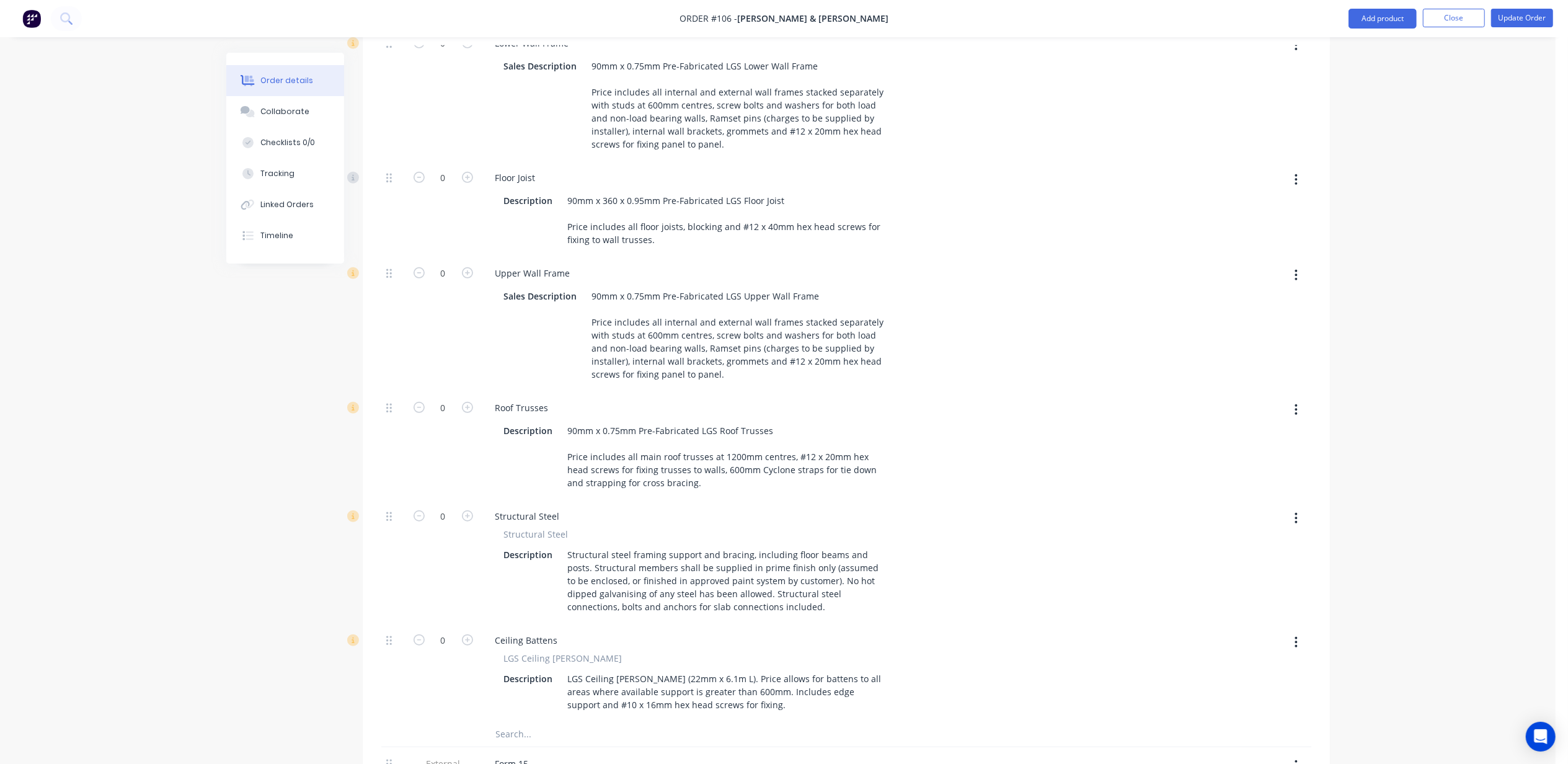
scroll to position [1189, 0]
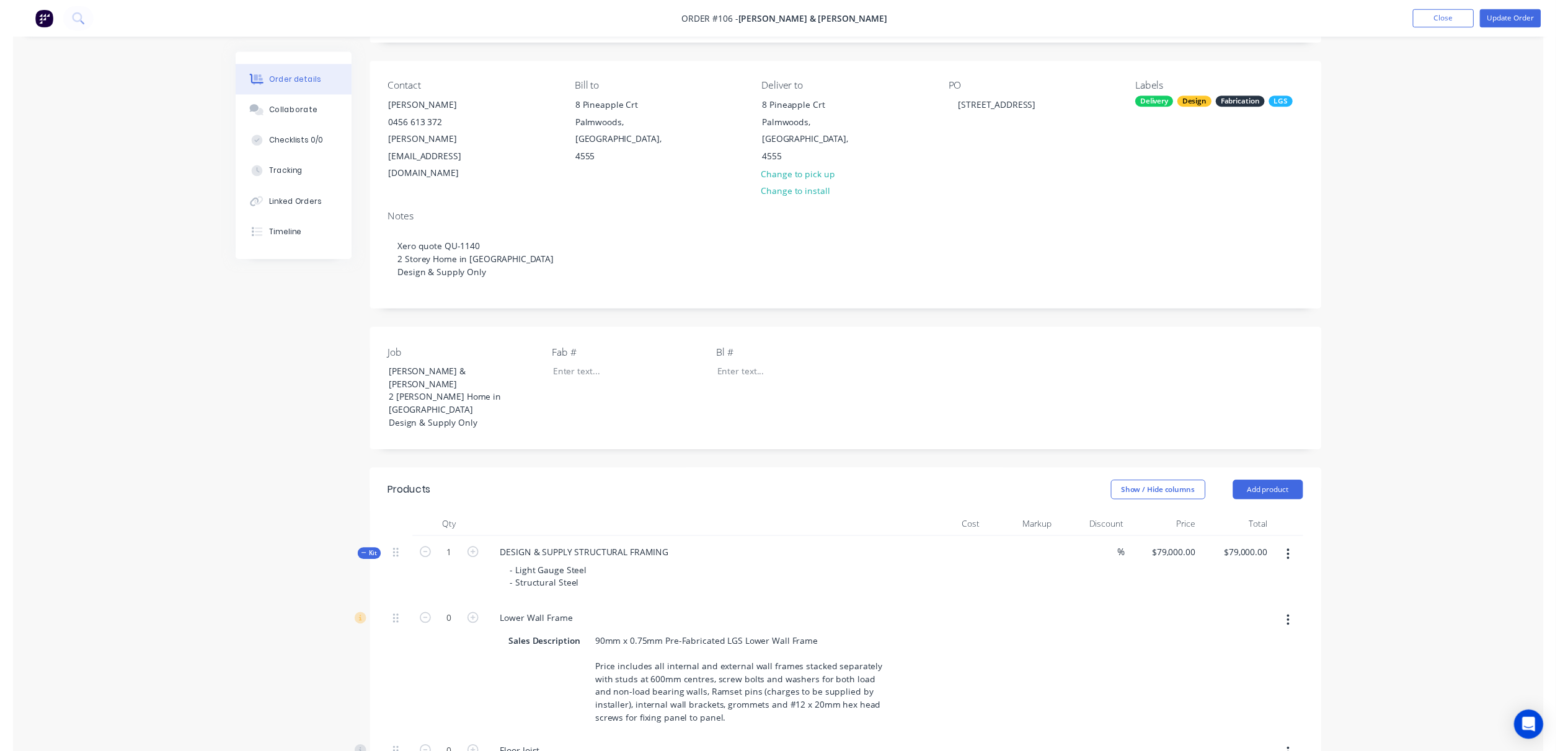
scroll to position [0, 0]
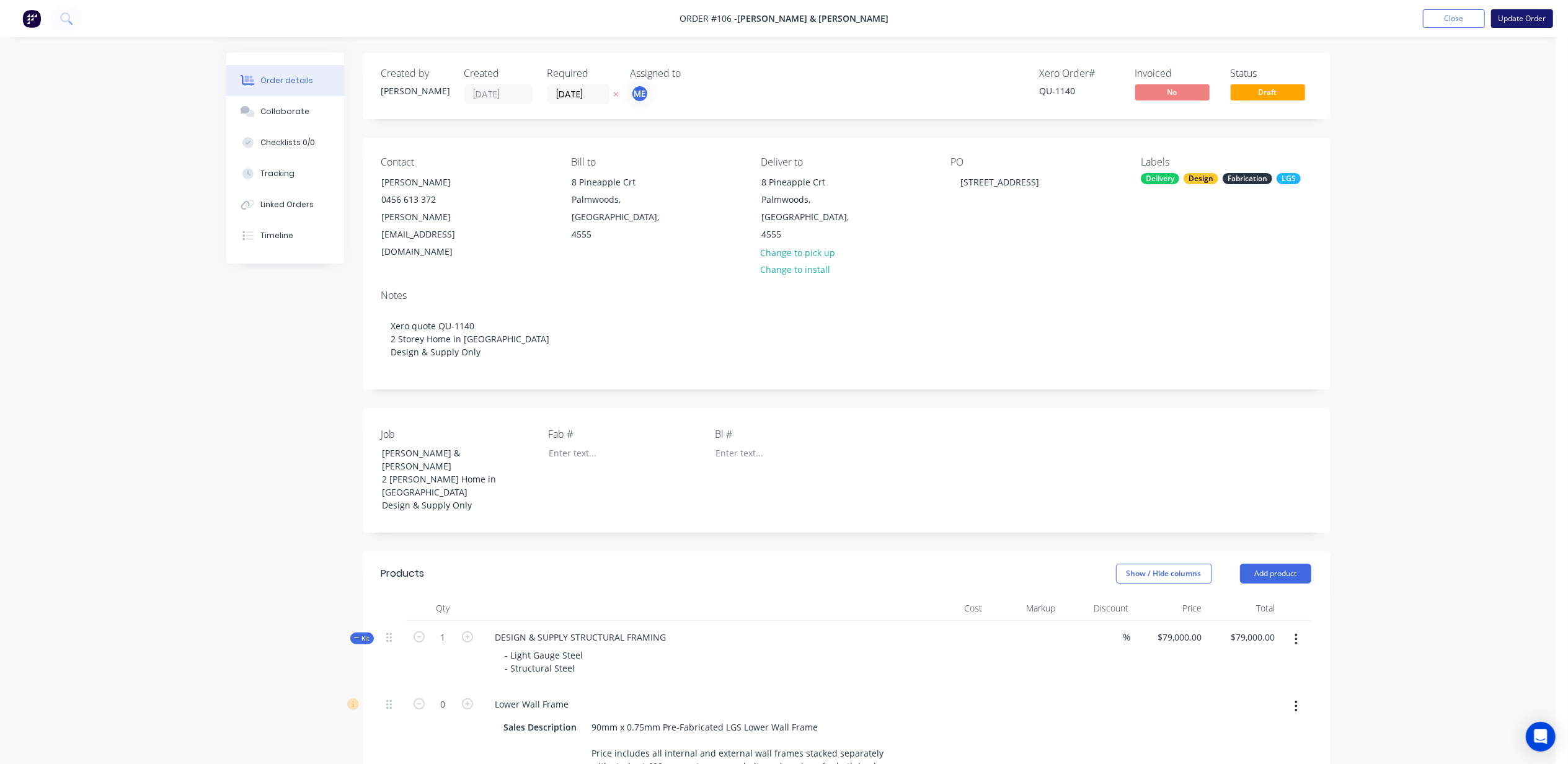
click at [1521, 20] on button "Update Order" at bounding box center [1522, 18] width 62 height 19
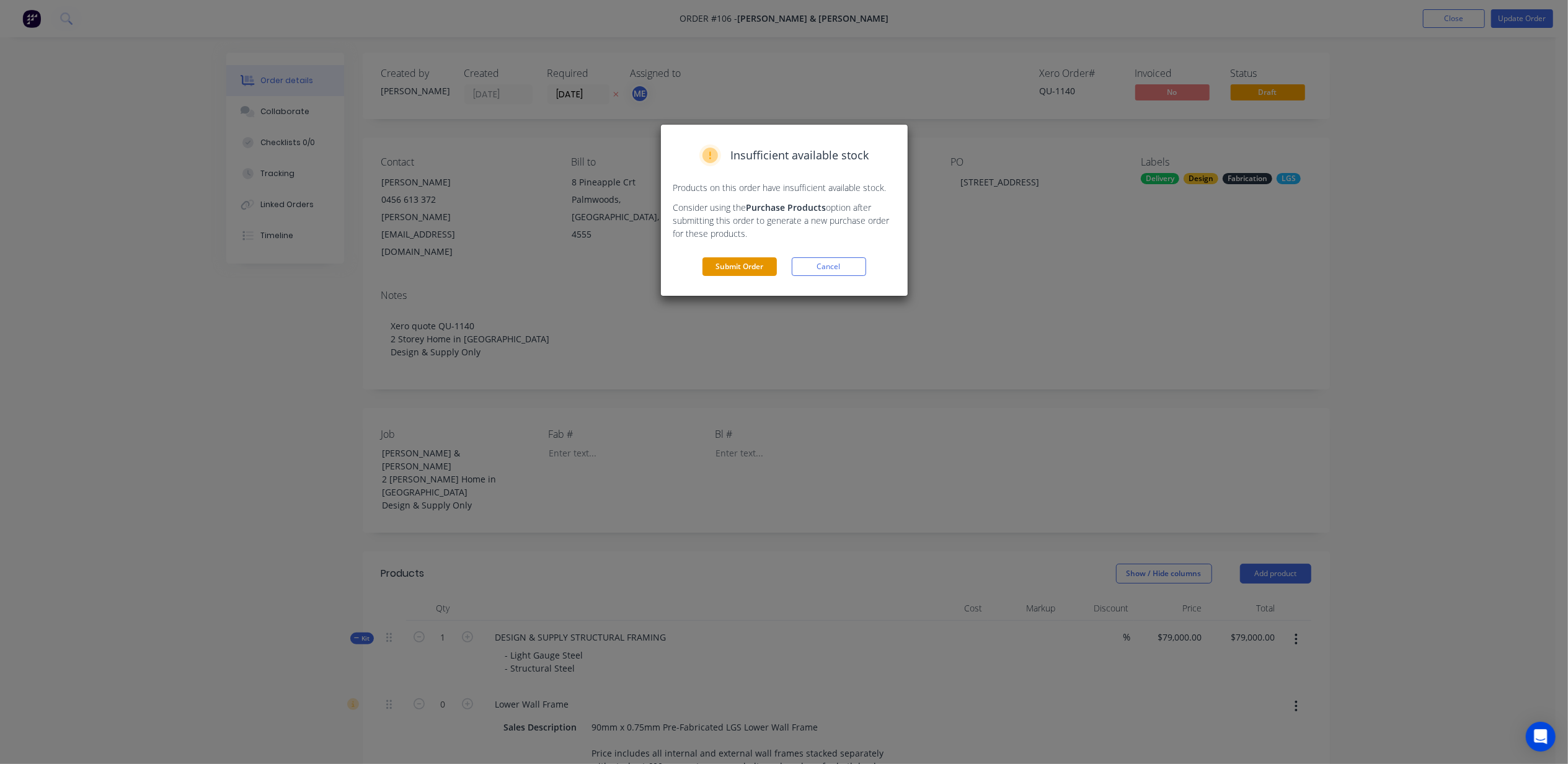
click at [741, 263] on button "Submit Order" at bounding box center [739, 267] width 75 height 19
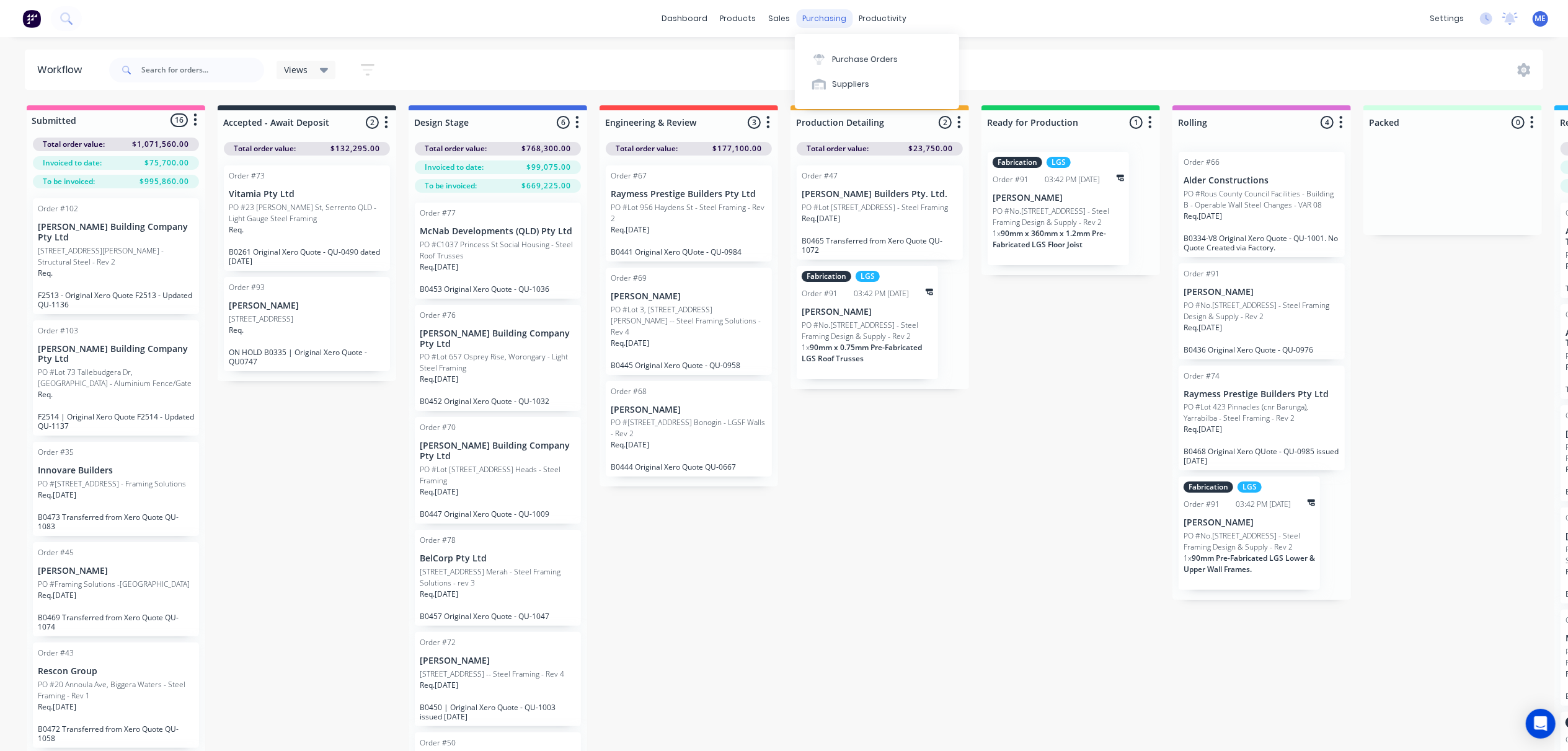
click at [819, 16] on div "purchasing" at bounding box center [824, 18] width 56 height 19
click at [851, 60] on div "Purchase Orders" at bounding box center [865, 59] width 66 height 11
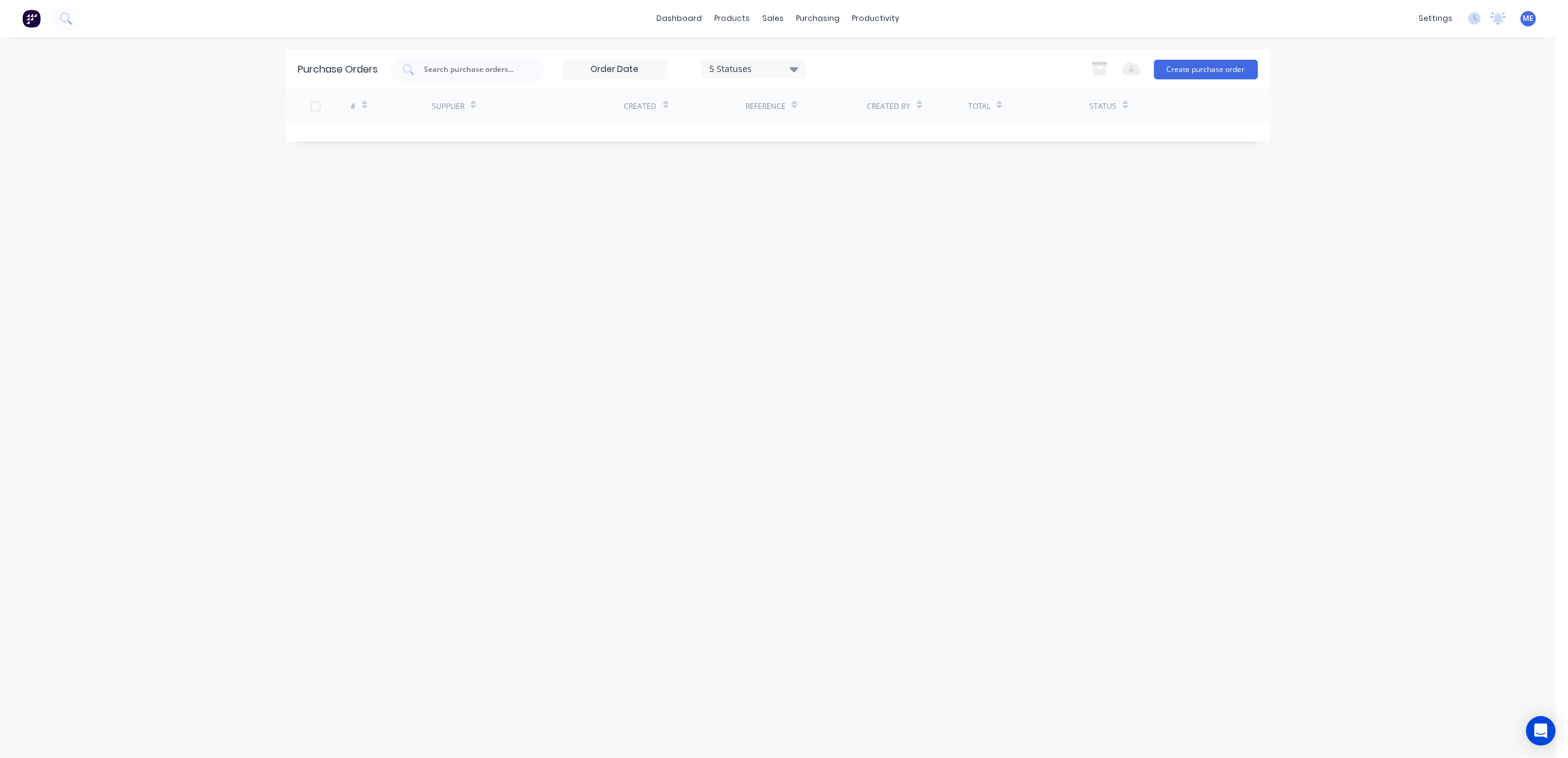
click at [762, 68] on div "5 Statuses" at bounding box center [753, 69] width 88 height 13
click at [763, 68] on div "5 Statuses" at bounding box center [753, 69] width 88 height 13
click at [882, 55] on div "Workflow" at bounding box center [897, 59] width 37 height 11
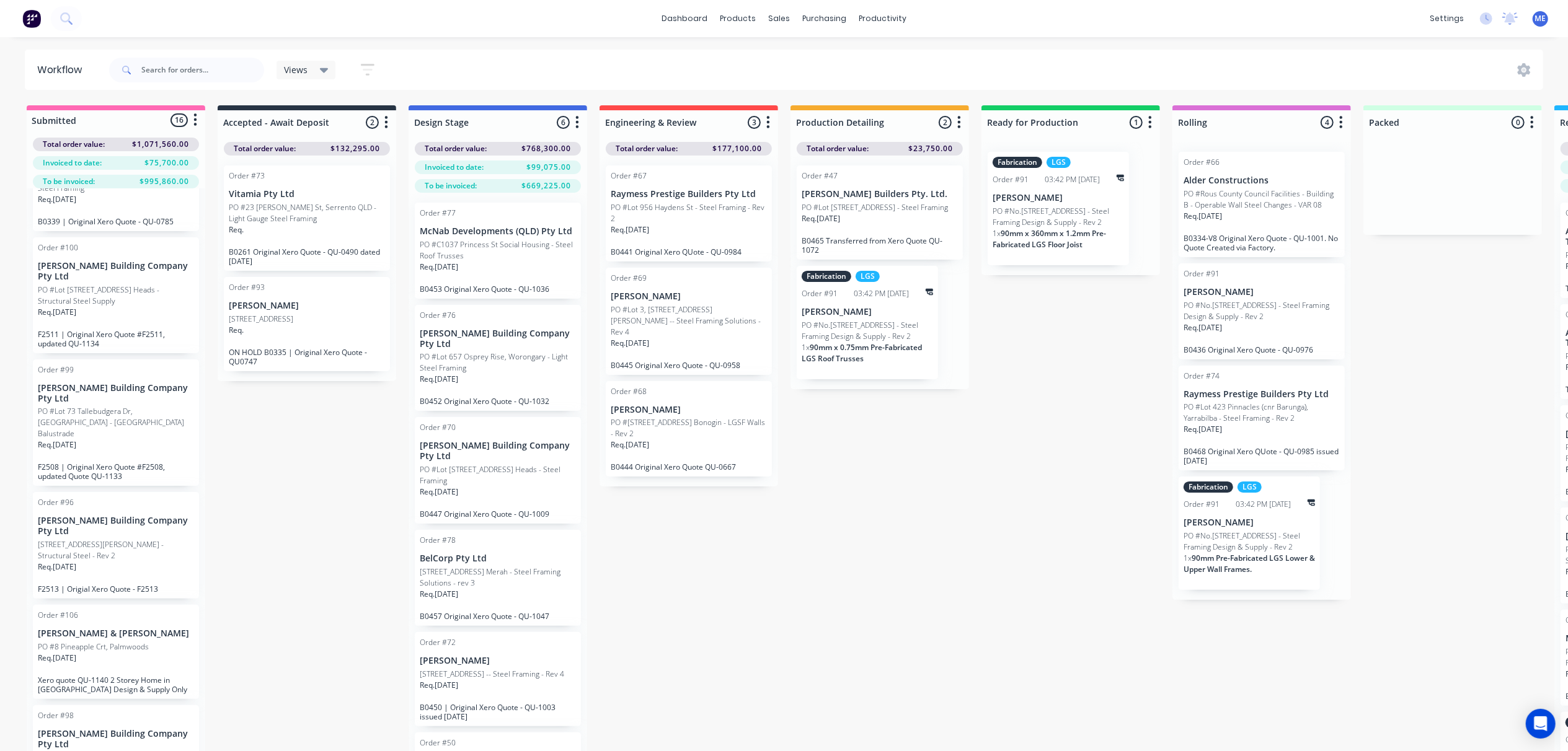
scroll to position [1225, 0]
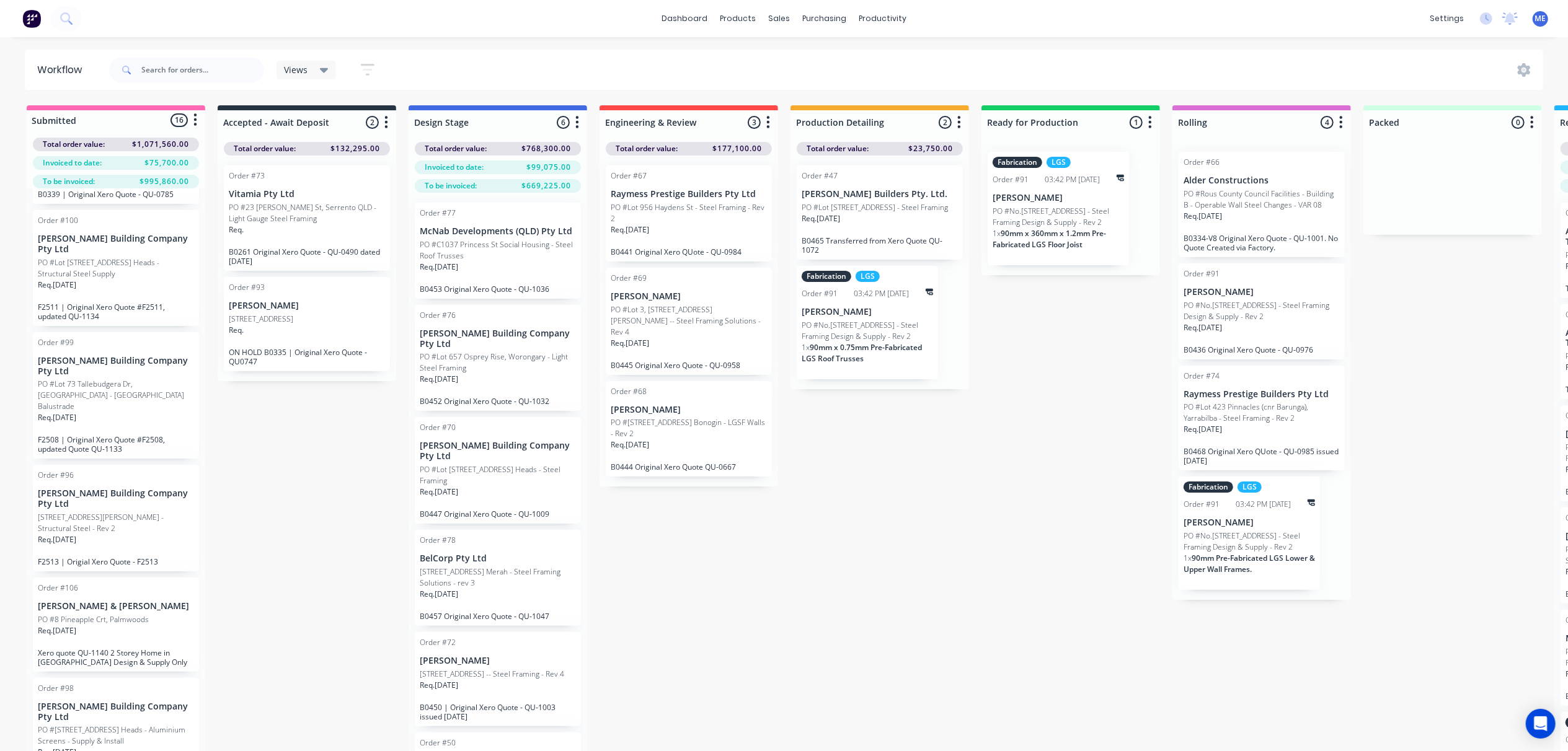
click at [142, 598] on div "Order #106 Denelle & Ryan Bean PO #8 Pineapple Crt, Palmwoods Req. 01/09/25 Xer…" at bounding box center [116, 625] width 166 height 94
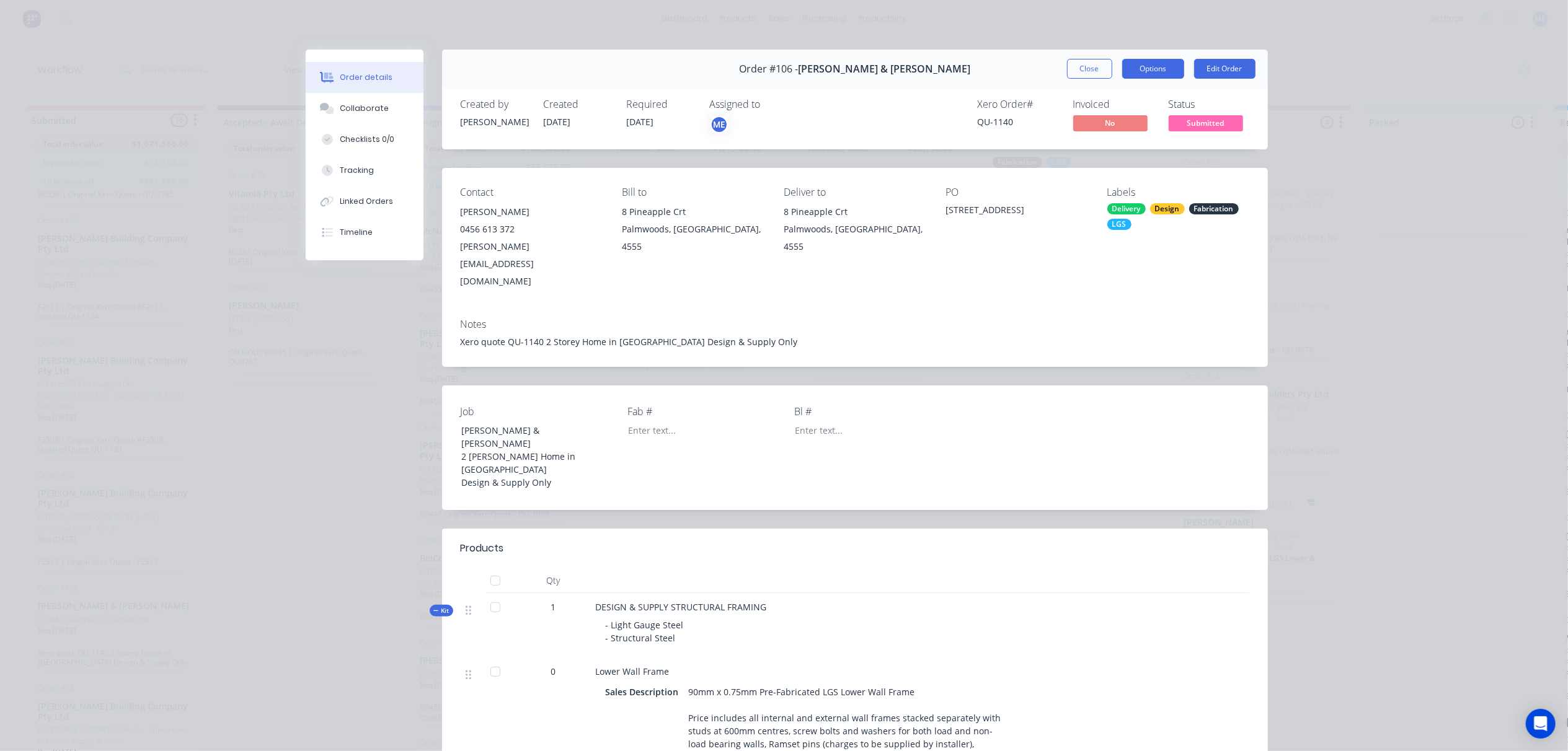
click at [1156, 70] on button "Options" at bounding box center [1153, 68] width 62 height 20
click at [1055, 335] on div "Xero quote QU-1140 2 Storey Home in [GEOGRAPHIC_DATA] Design & Supply Only" at bounding box center [855, 342] width 789 height 13
click at [1209, 128] on span "Submitted" at bounding box center [1206, 123] width 75 height 15
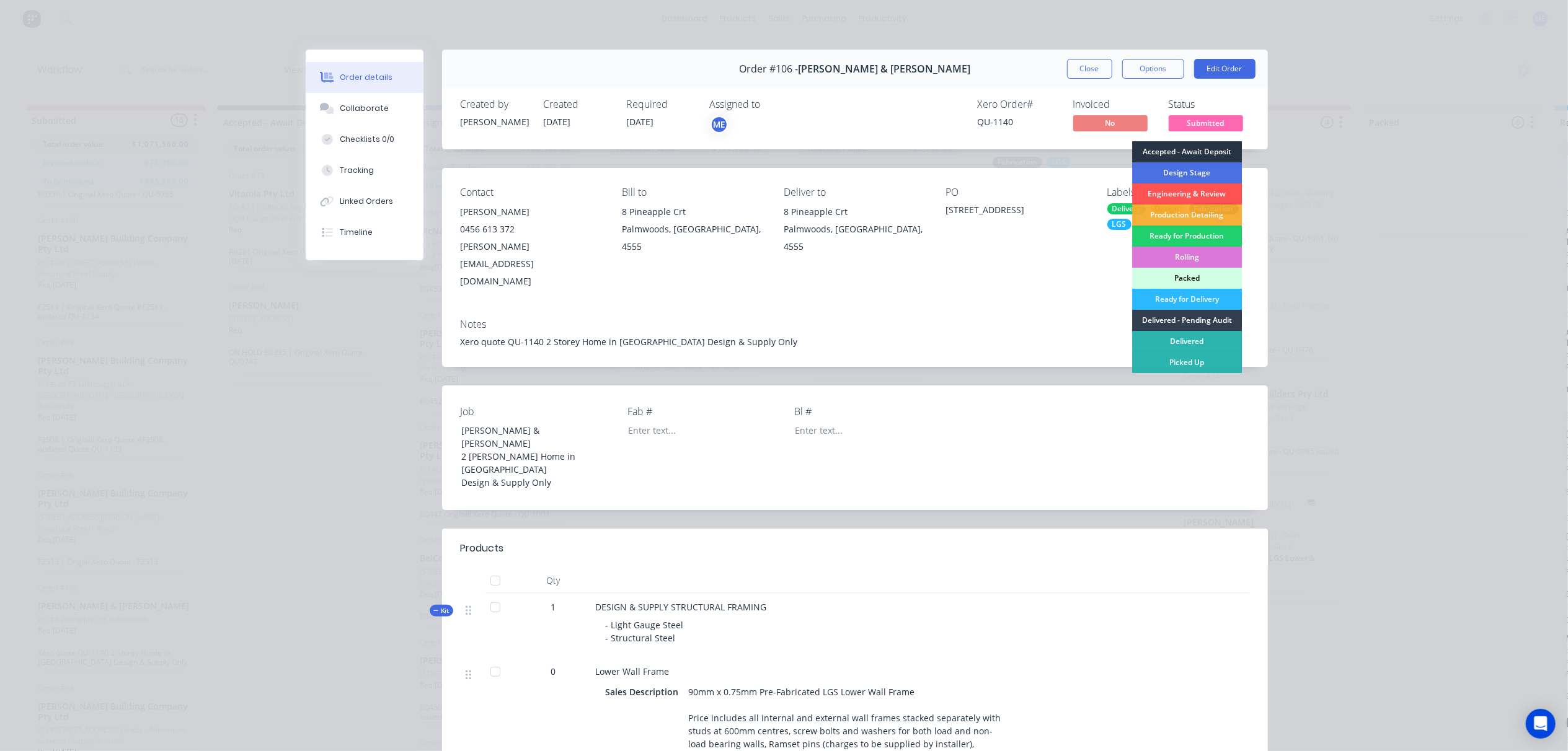
click at [1193, 152] on div "Accepted - Await Deposit" at bounding box center [1186, 152] width 110 height 21
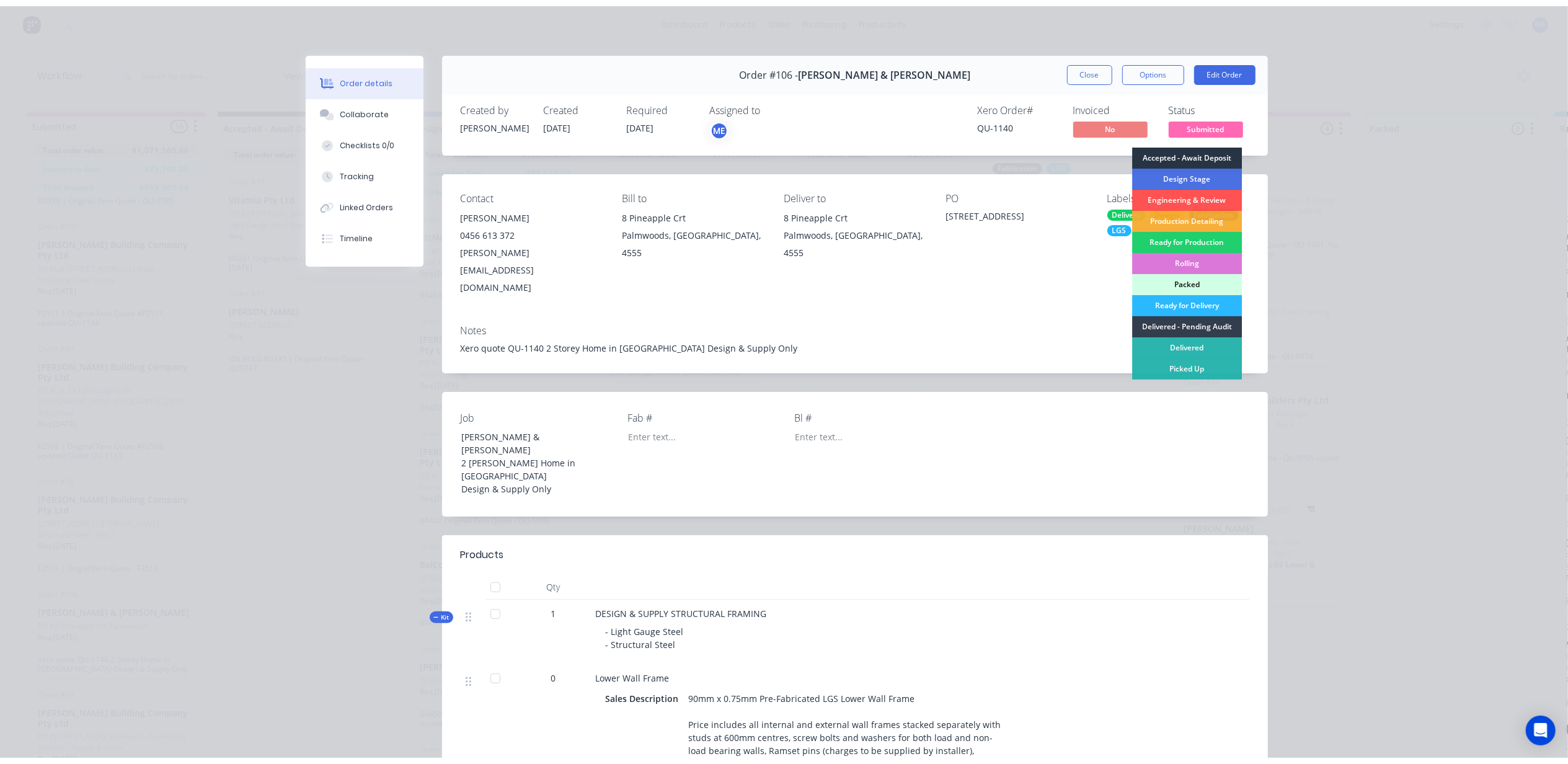
scroll to position [1125, 0]
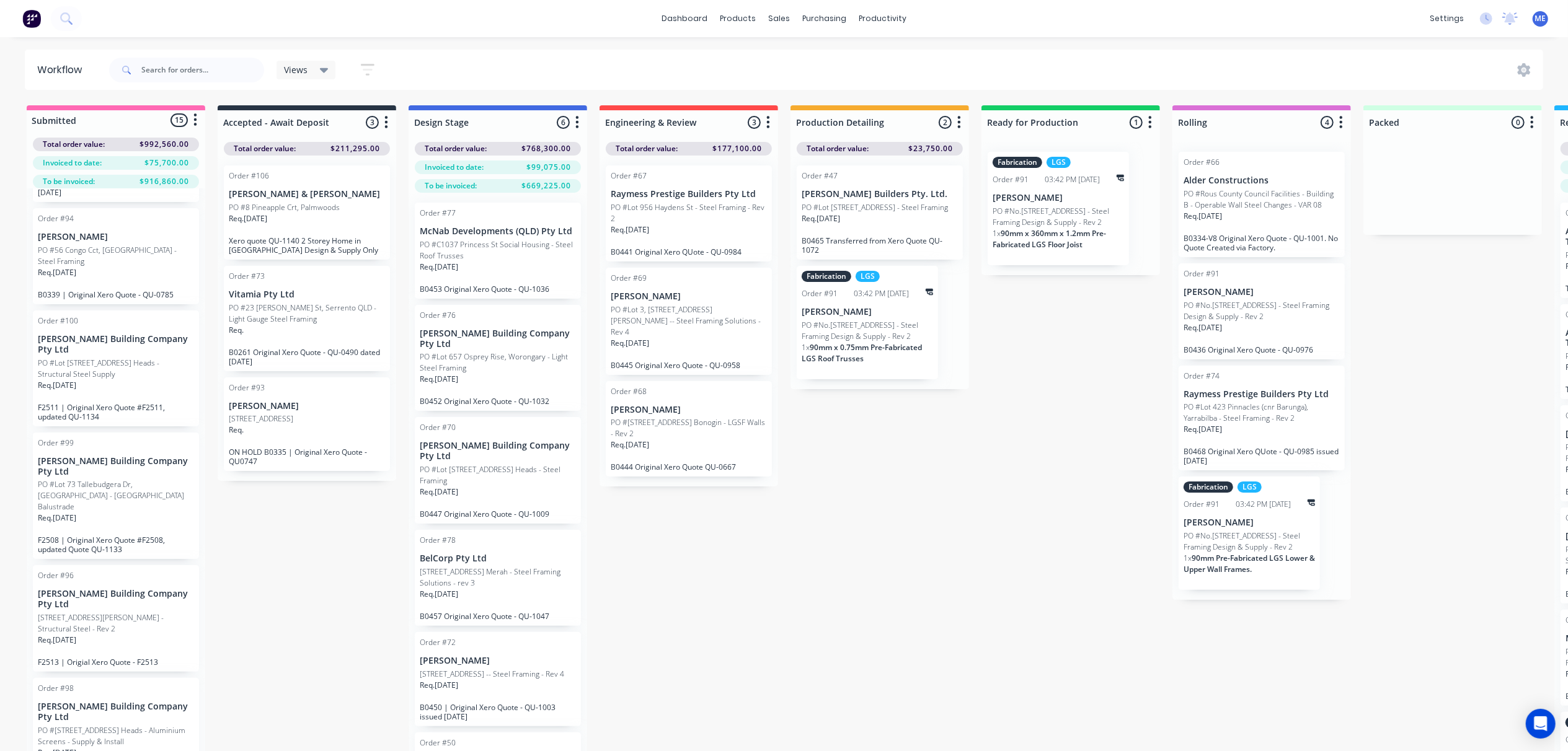
click at [315, 221] on div "Req. 01/09/25" at bounding box center [307, 224] width 156 height 21
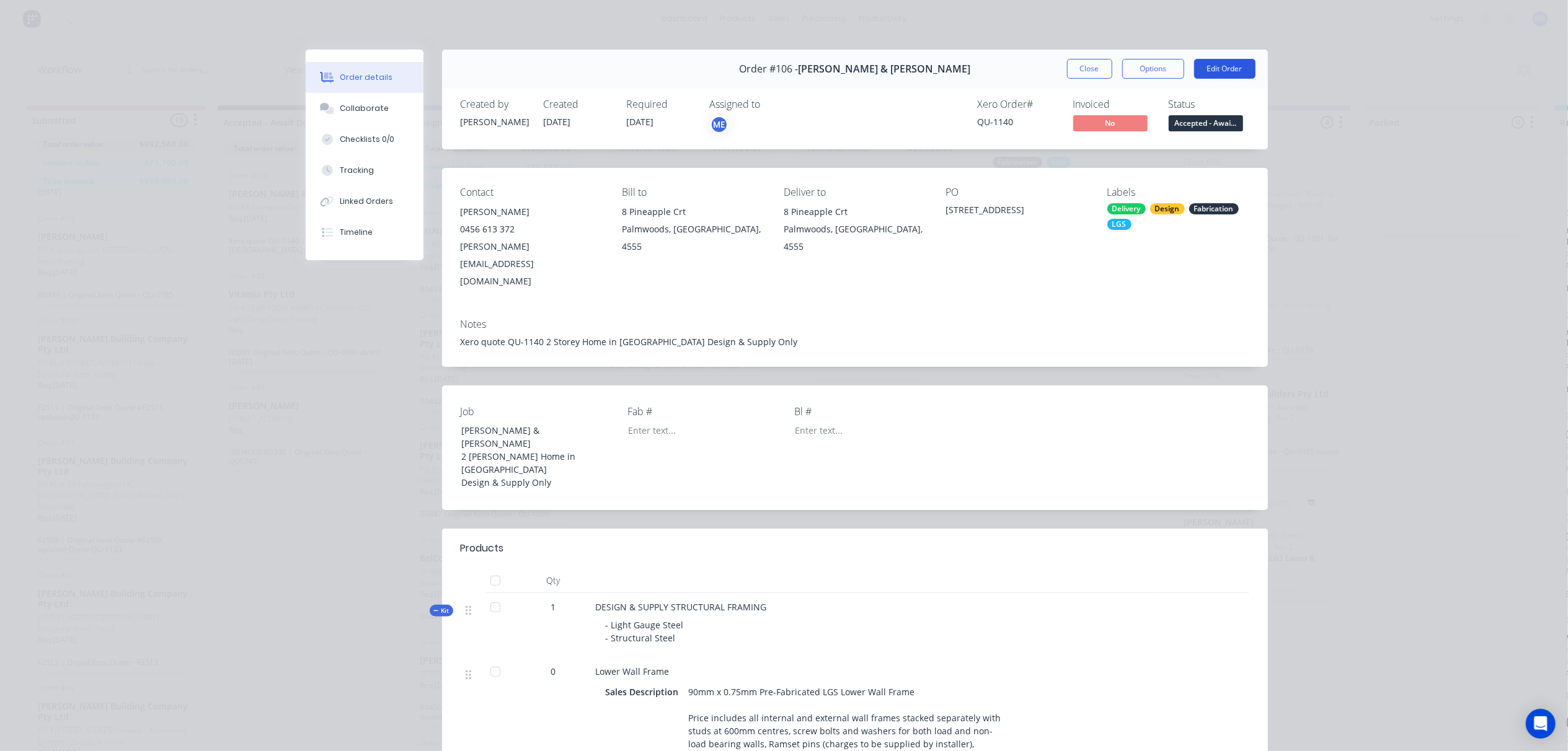
click at [1209, 70] on button "Edit Order" at bounding box center [1225, 68] width 61 height 20
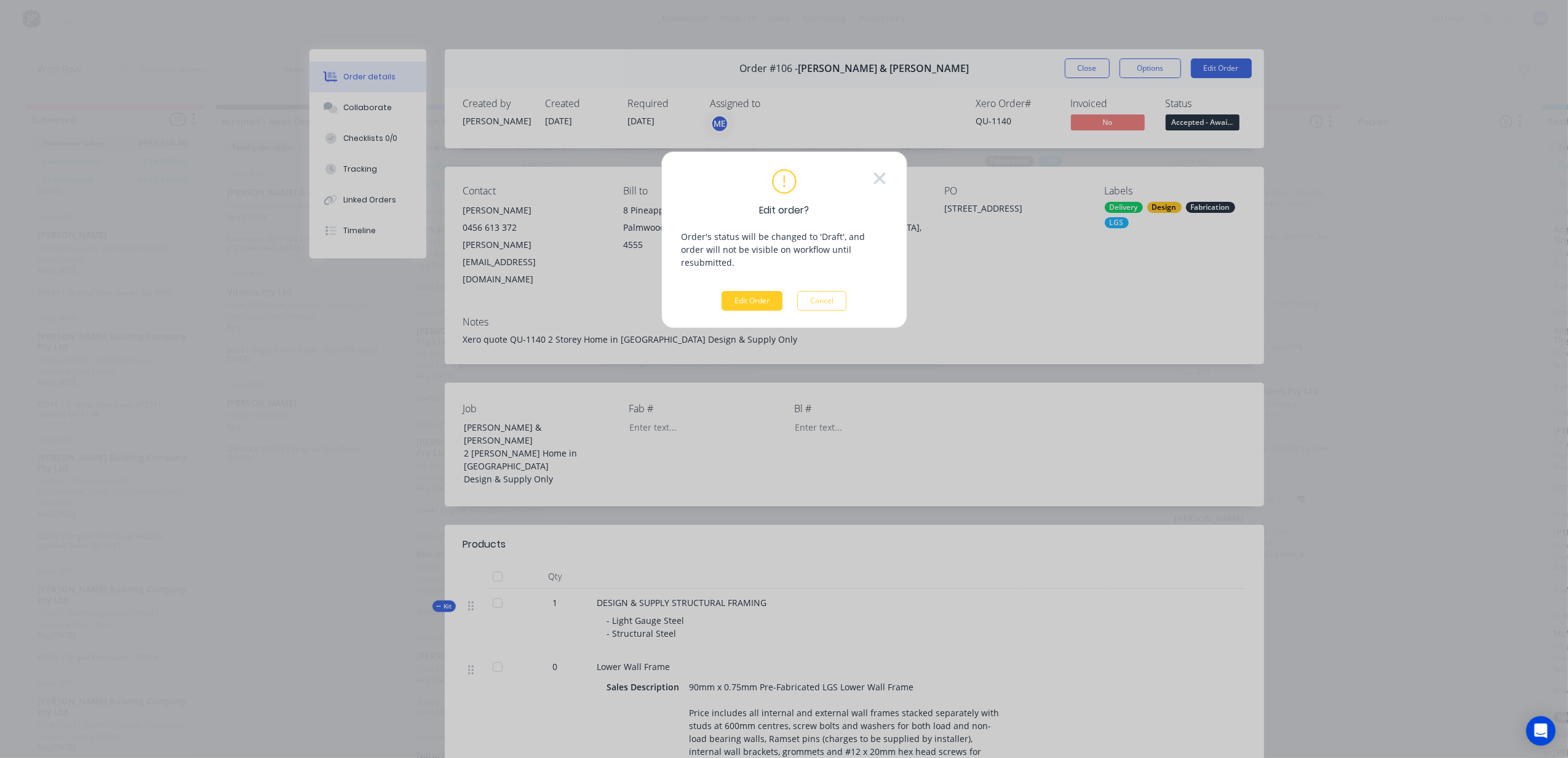
click at [749, 291] on button "Edit Order" at bounding box center [752, 300] width 61 height 19
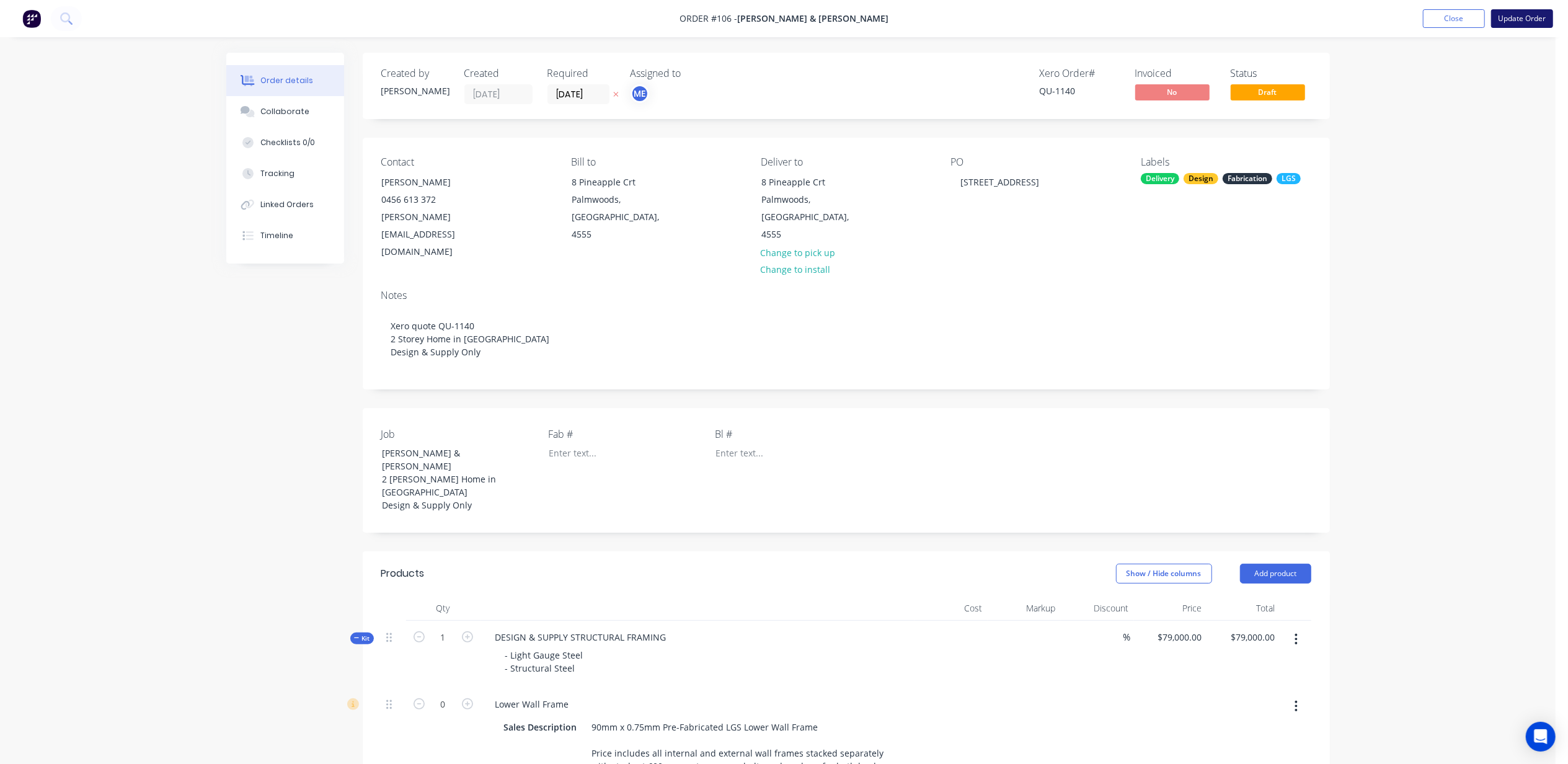
click at [1522, 24] on button "Update Order" at bounding box center [1522, 18] width 62 height 19
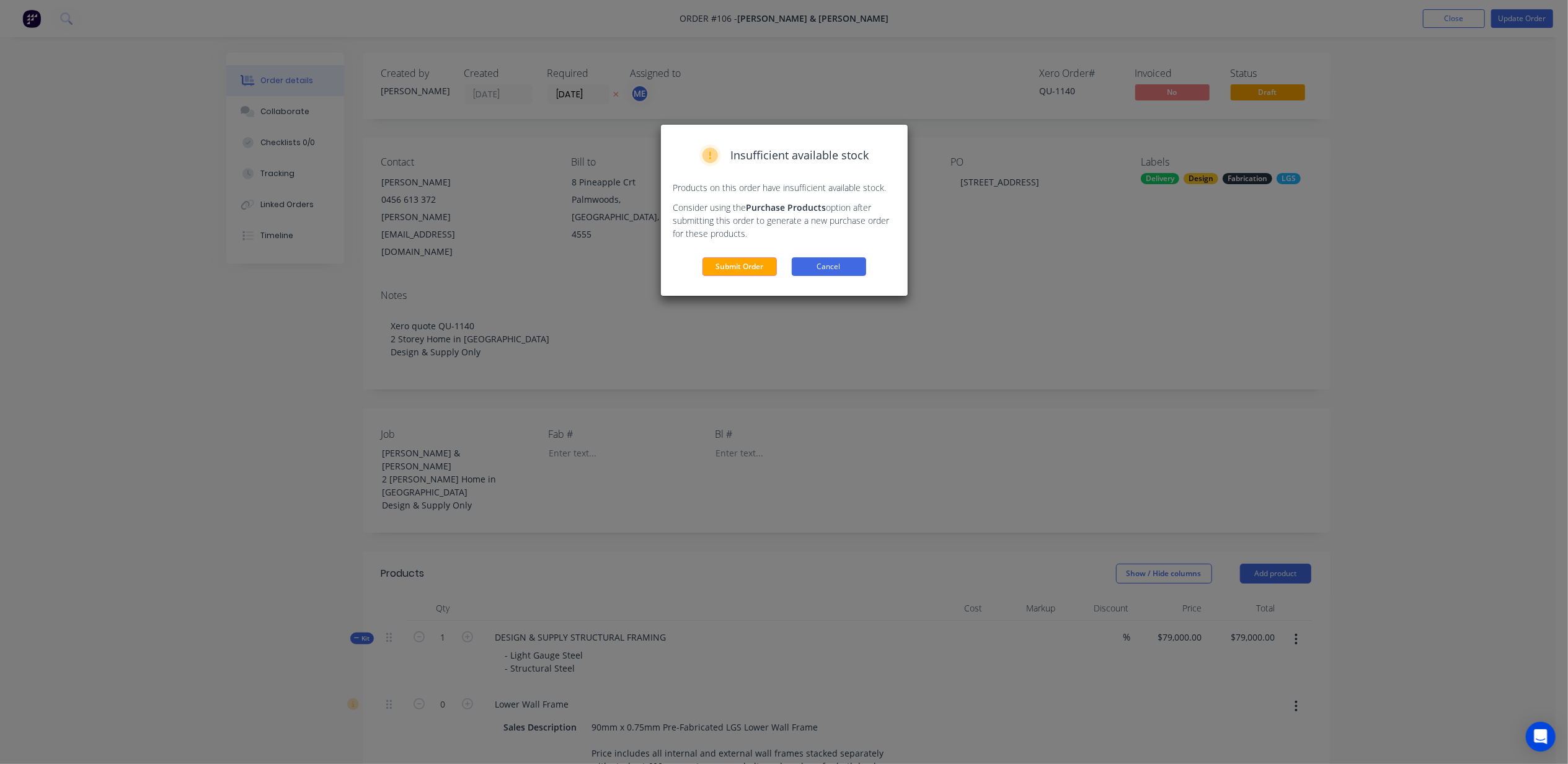
click at [826, 264] on button "Cancel" at bounding box center [829, 267] width 75 height 19
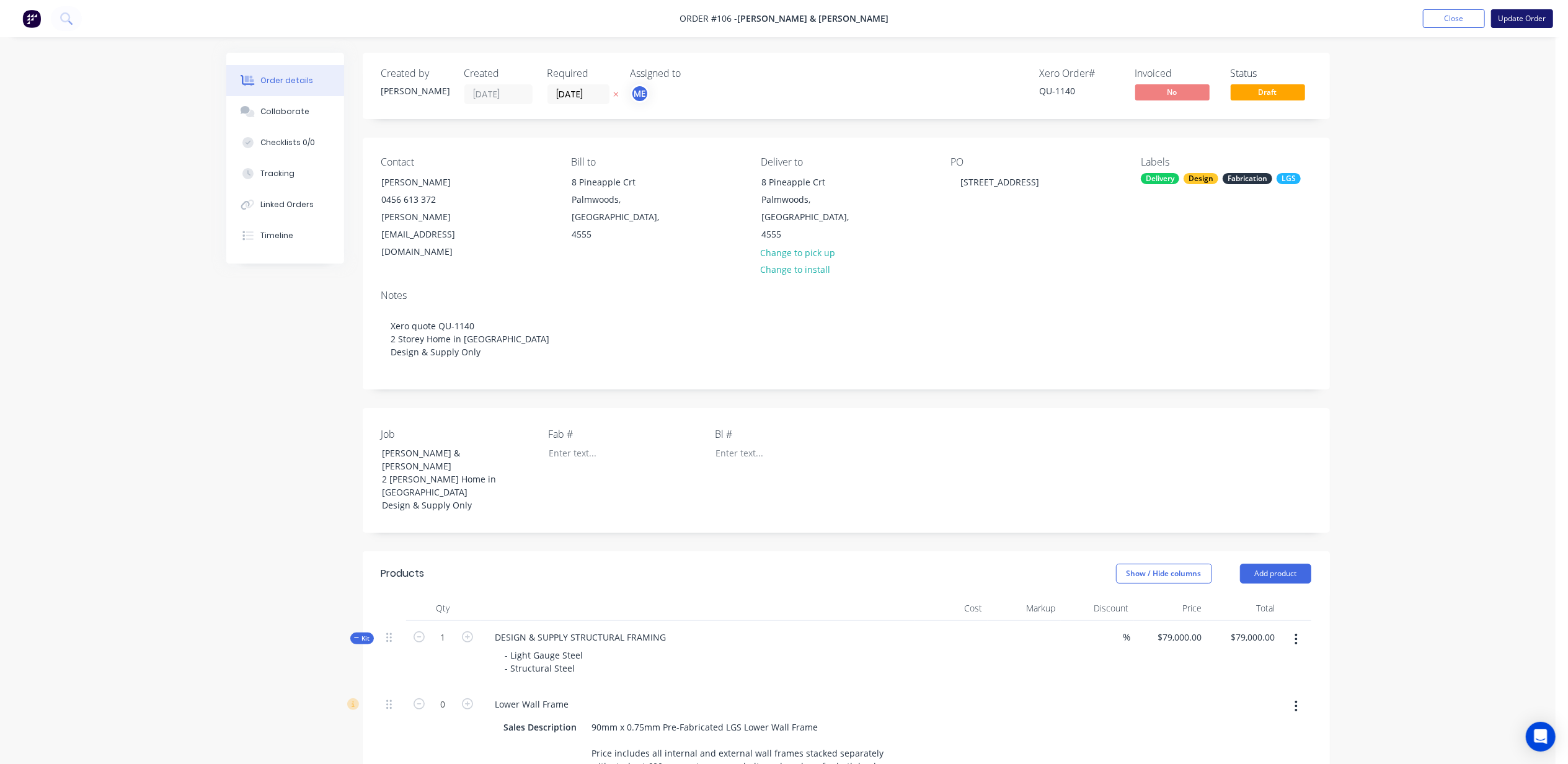
click at [1530, 13] on button "Update Order" at bounding box center [1522, 18] width 62 height 19
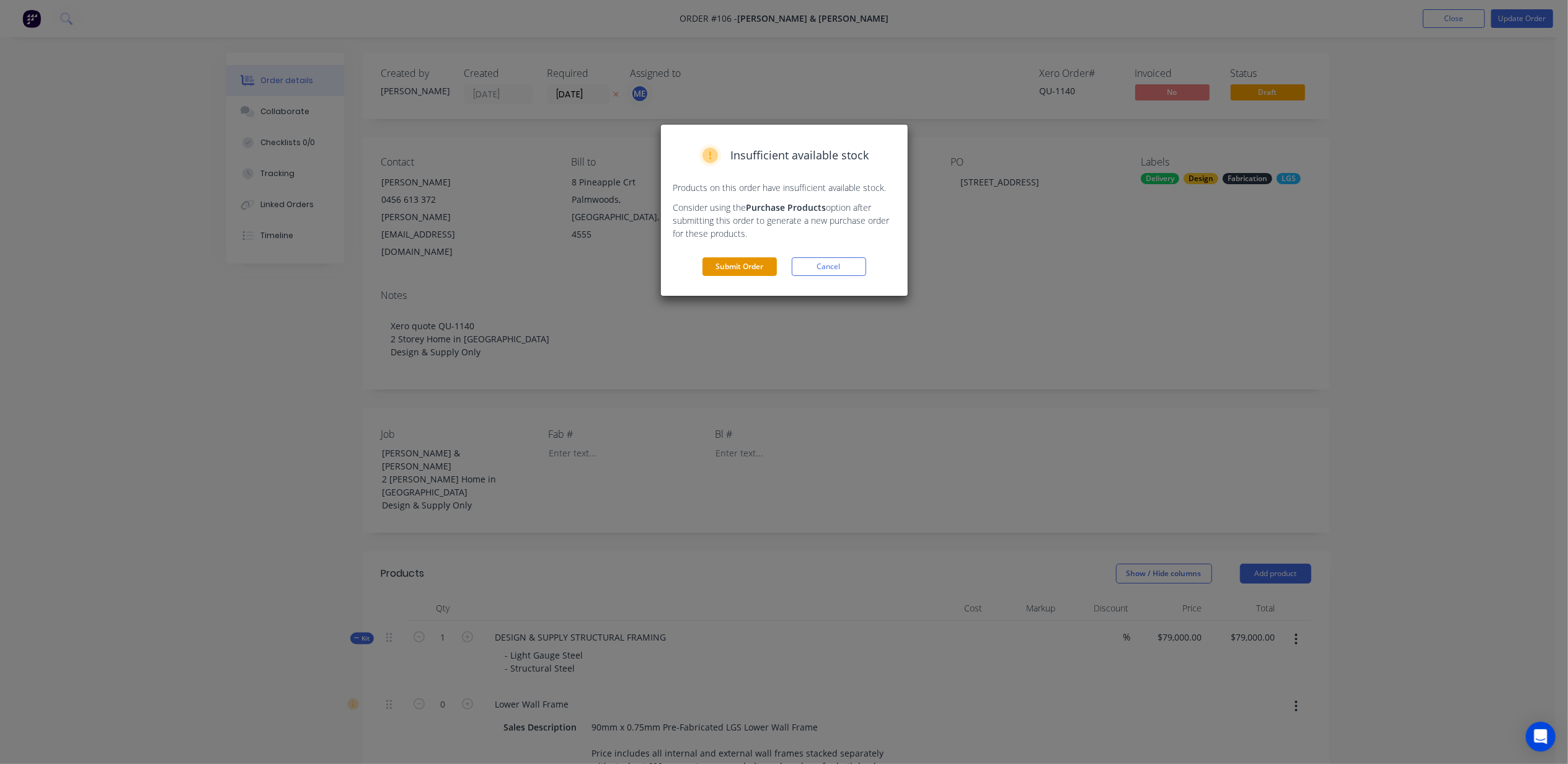
click at [751, 268] on button "Submit Order" at bounding box center [739, 267] width 75 height 19
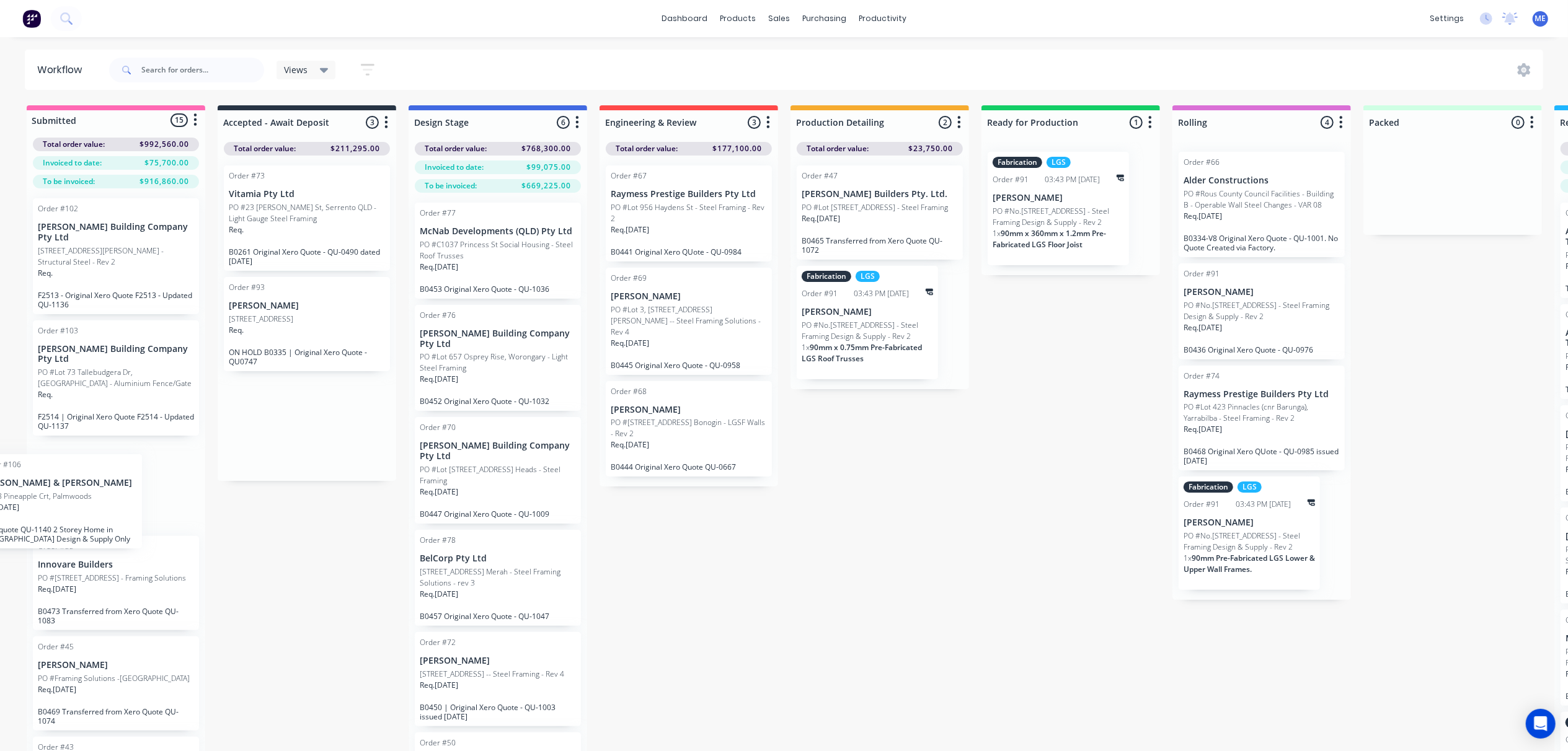
drag, startPoint x: 336, startPoint y: 416, endPoint x: 75, endPoint y: 492, distance: 271.8
click at [75, 492] on div "Submitted 15 Status colour #FF69B4 hex #FF69B4 Save Cancel Summaries Total orde…" at bounding box center [1115, 450] width 2248 height 690
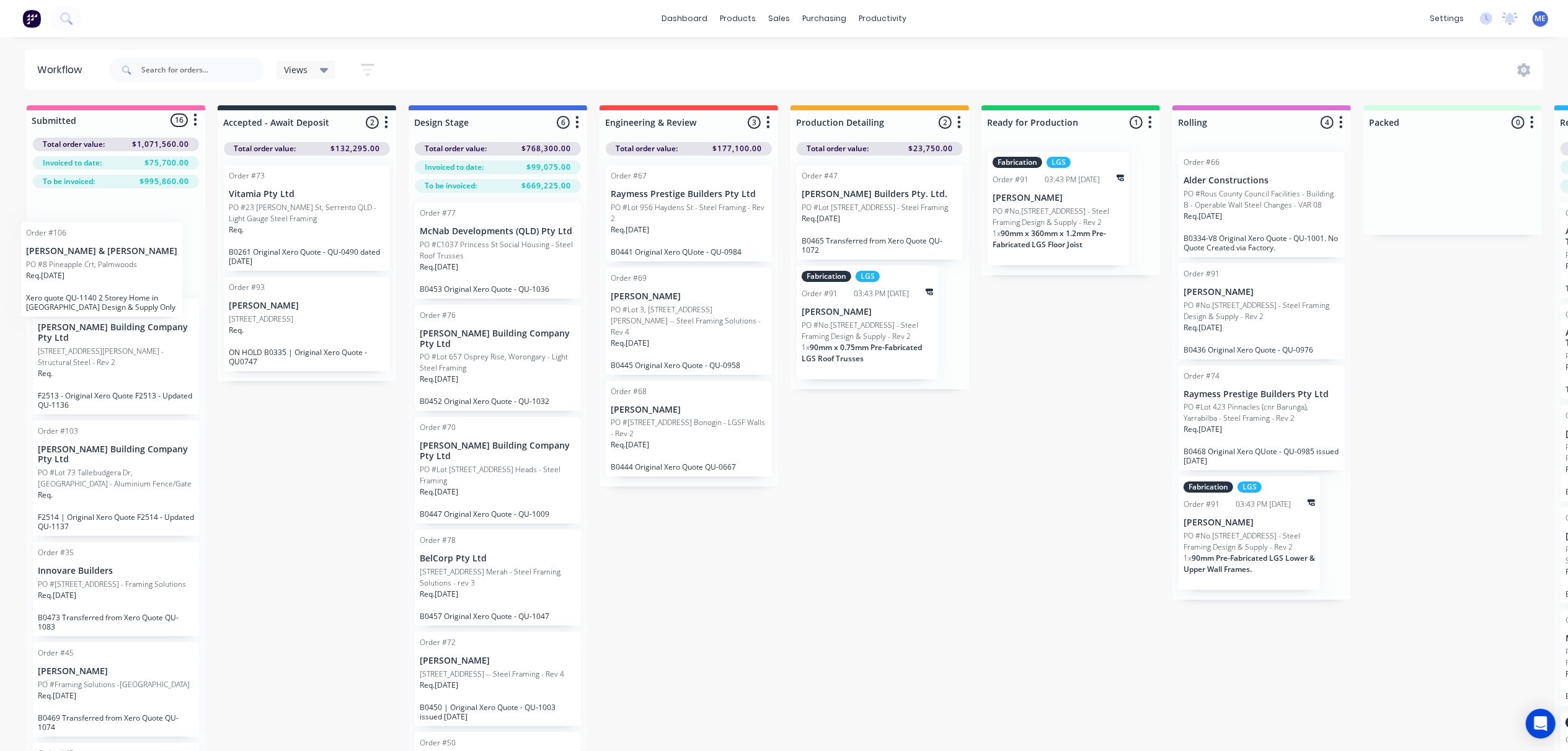
drag, startPoint x: 153, startPoint y: 478, endPoint x: 149, endPoint y: 238, distance: 240.0
click at [149, 238] on div "Order #102 Blackwood Building Company Pty Ltd PO #Lot 7 No 76 Courtney Dr, Uppe…" at bounding box center [116, 490] width 179 height 602
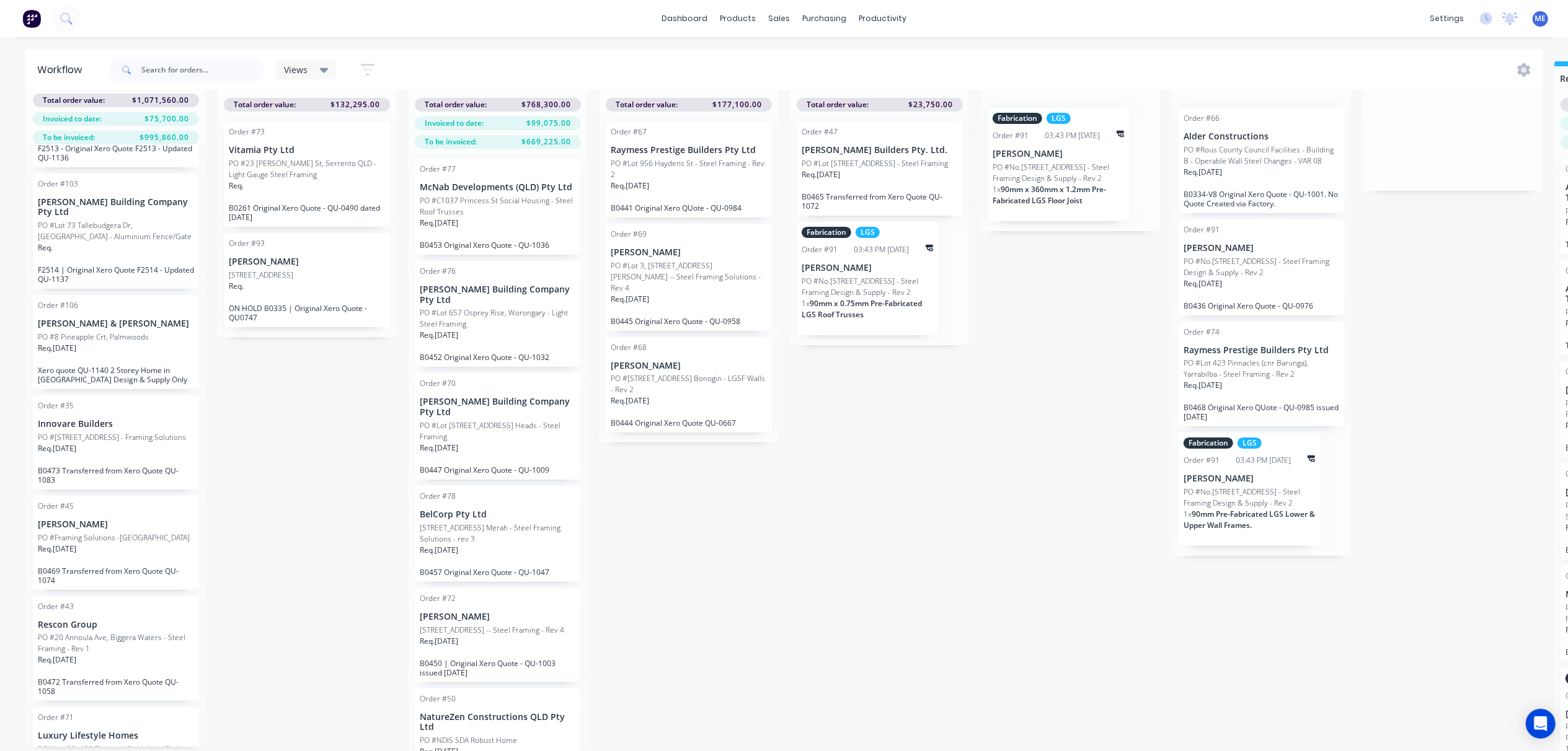
scroll to position [68, 0]
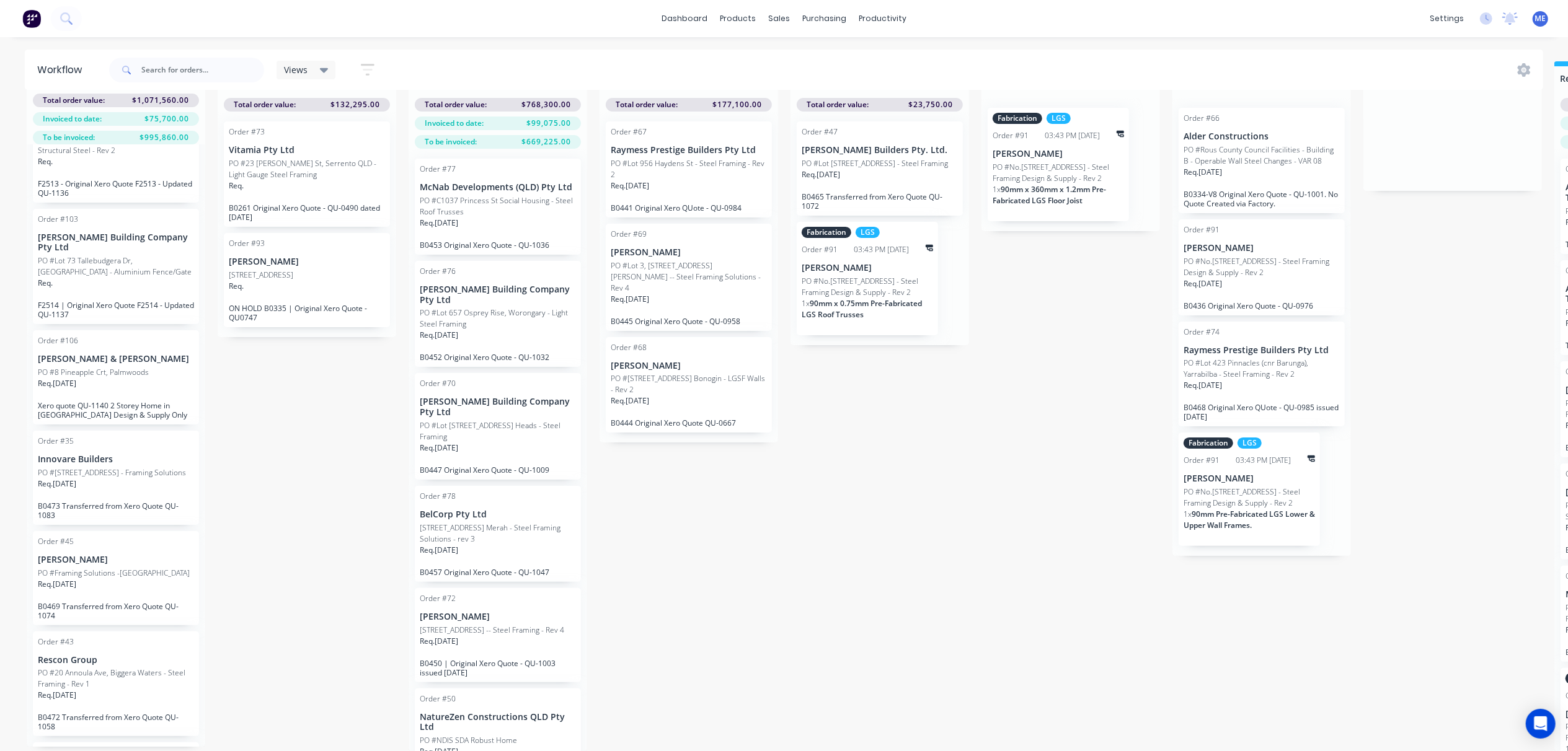
click at [165, 378] on div "Req. 01/09/25" at bounding box center [116, 388] width 156 height 21
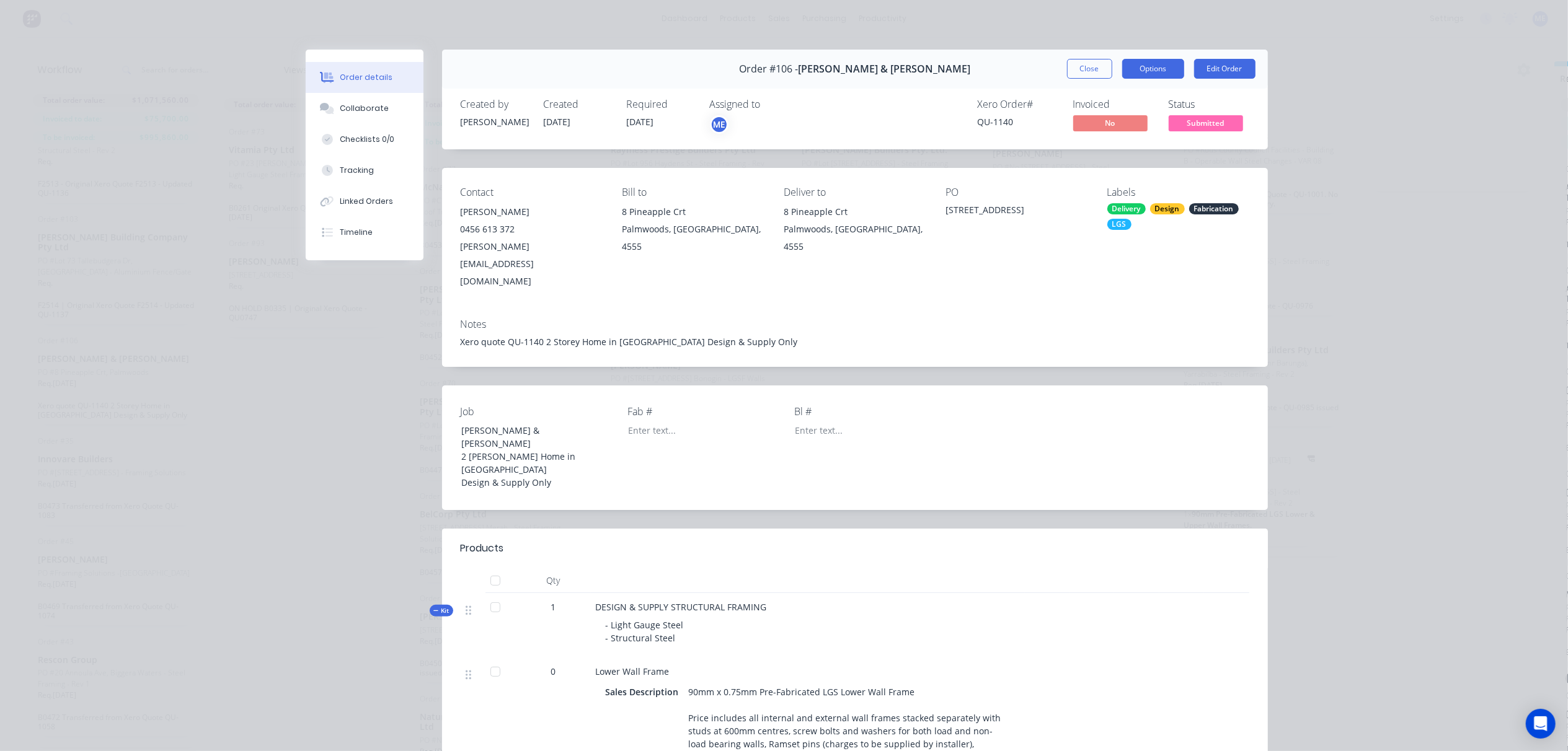
click at [1132, 70] on button "Options" at bounding box center [1153, 68] width 62 height 20
click at [1094, 125] on div "Work Order" at bounding box center [1119, 126] width 108 height 18
click at [1083, 72] on button "Close" at bounding box center [1090, 68] width 45 height 20
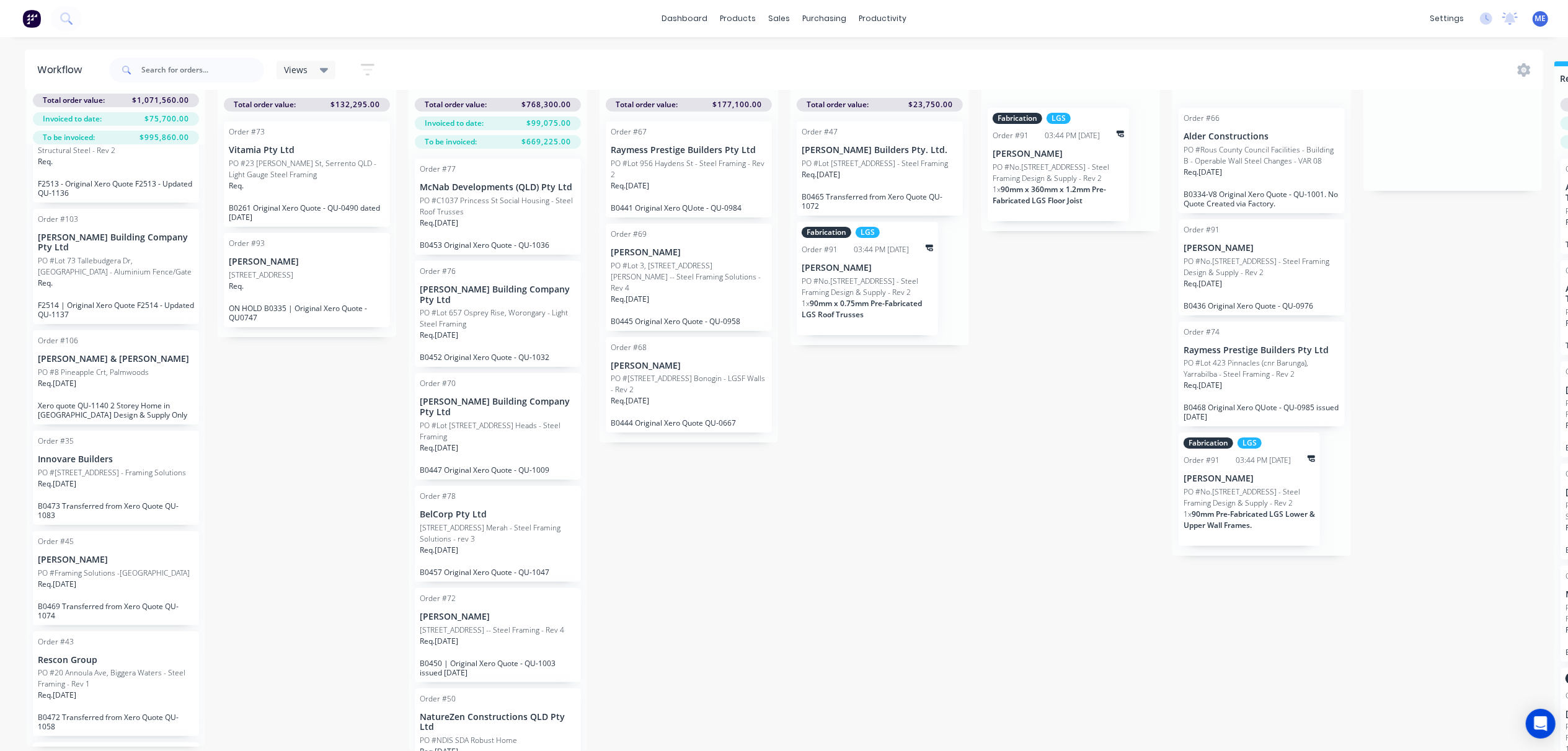
click at [899, 454] on div "Submitted 16 Status colour #FF69B4 hex #FF69B4 Save Cancel Summaries Total orde…" at bounding box center [1115, 406] width 2248 height 690
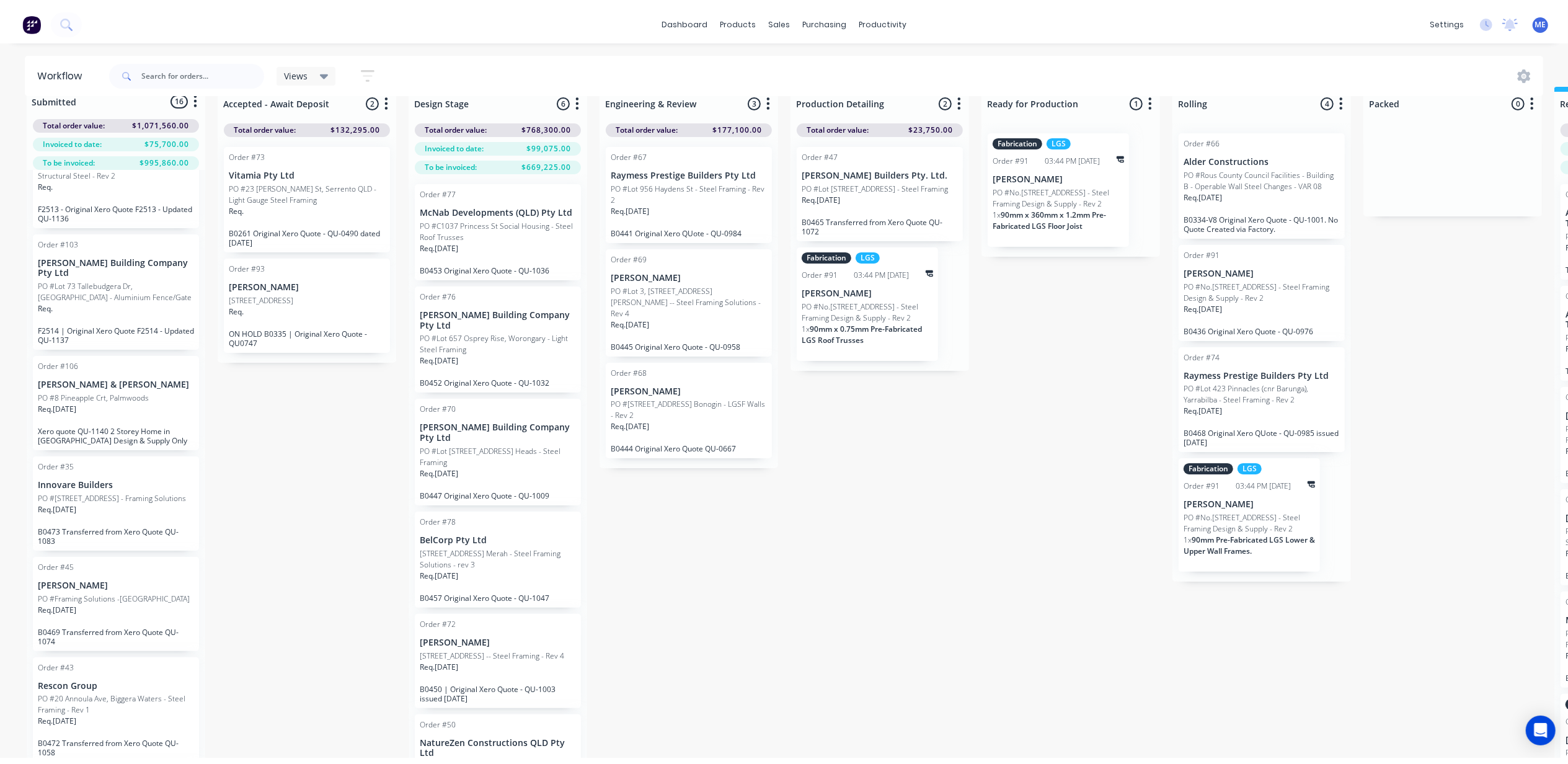
scroll to position [0, 0]
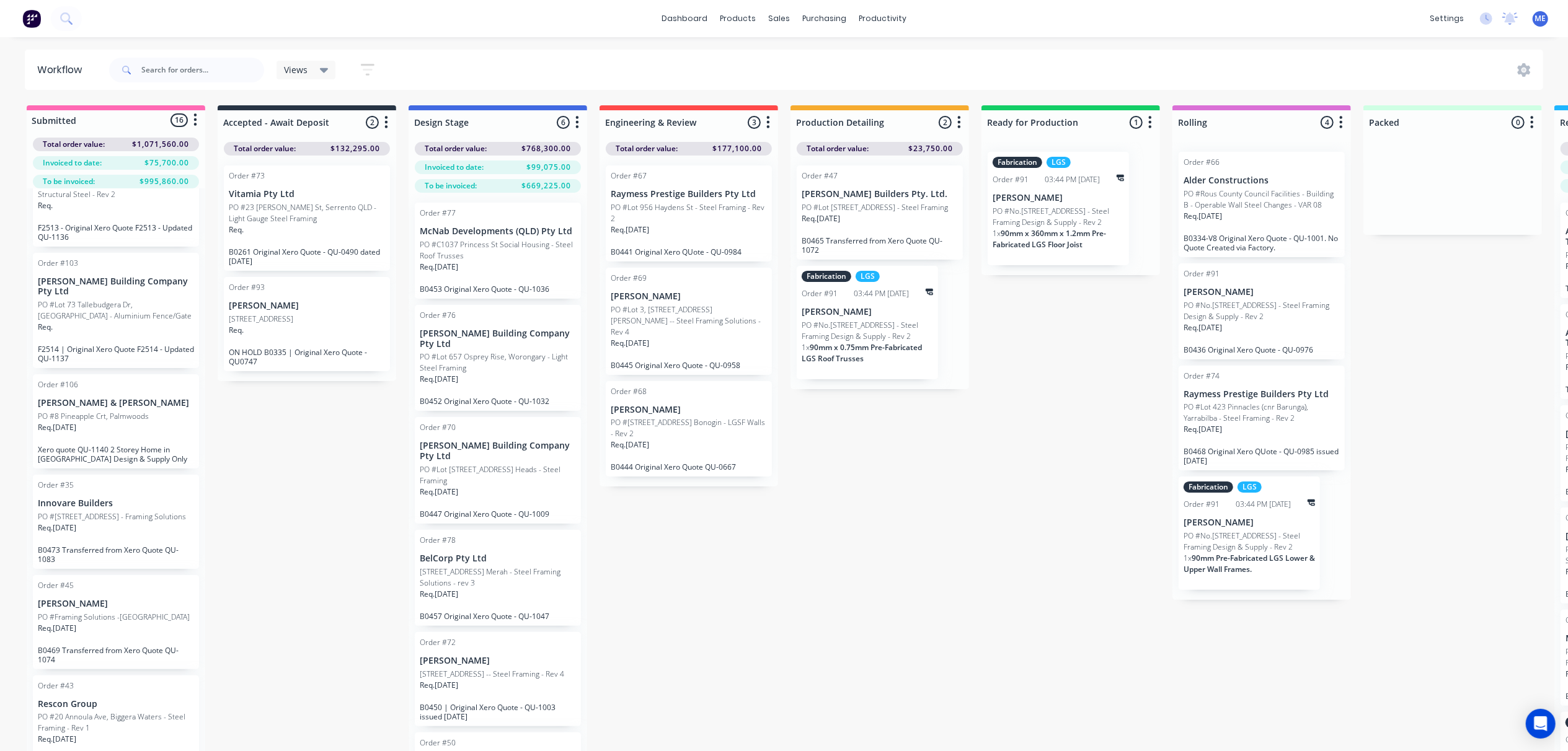
click at [123, 291] on p "[PERSON_NAME] Building Company Pty Ltd" at bounding box center [116, 287] width 156 height 21
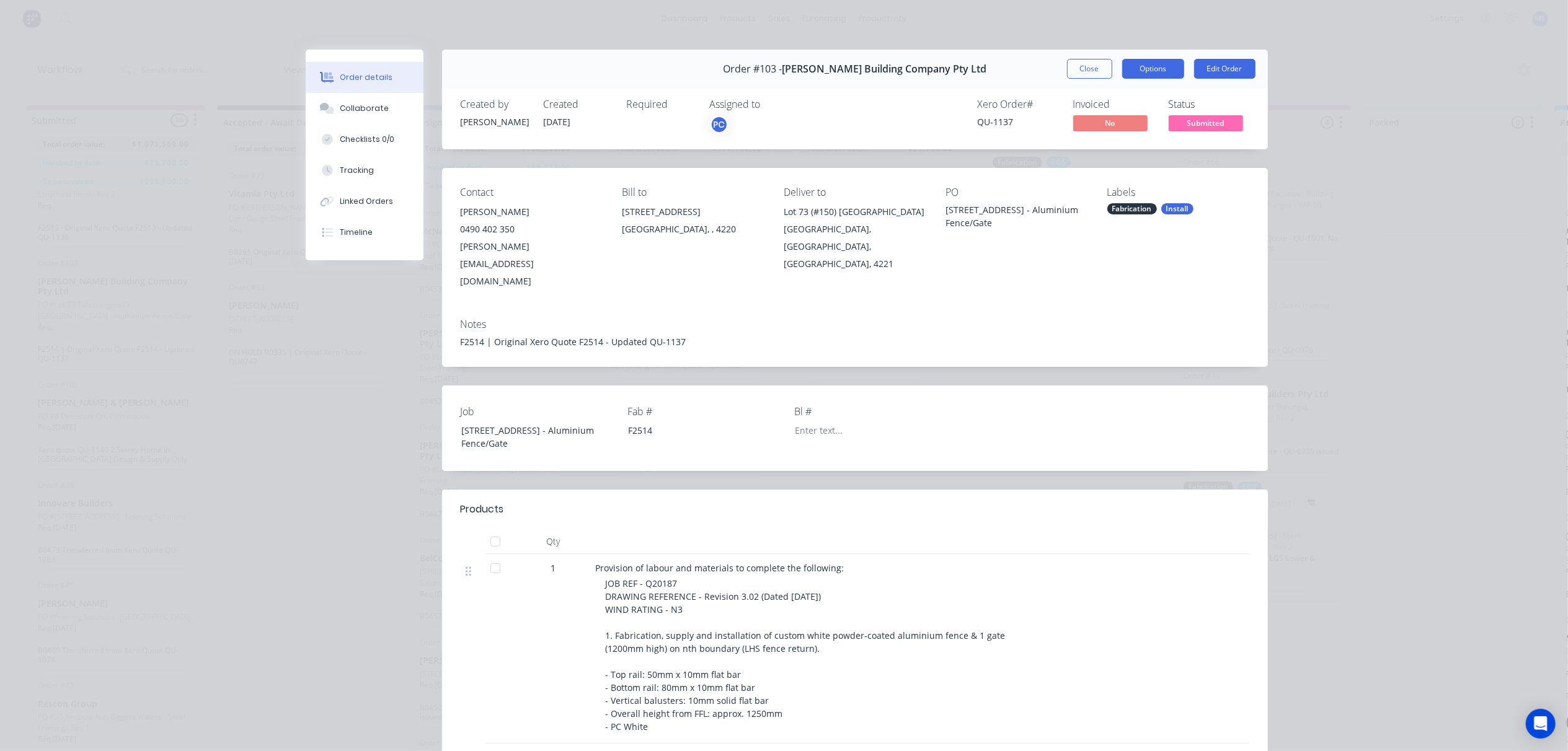
click at [1162, 66] on button "Options" at bounding box center [1153, 68] width 62 height 20
click at [1089, 70] on button "Close" at bounding box center [1090, 68] width 45 height 20
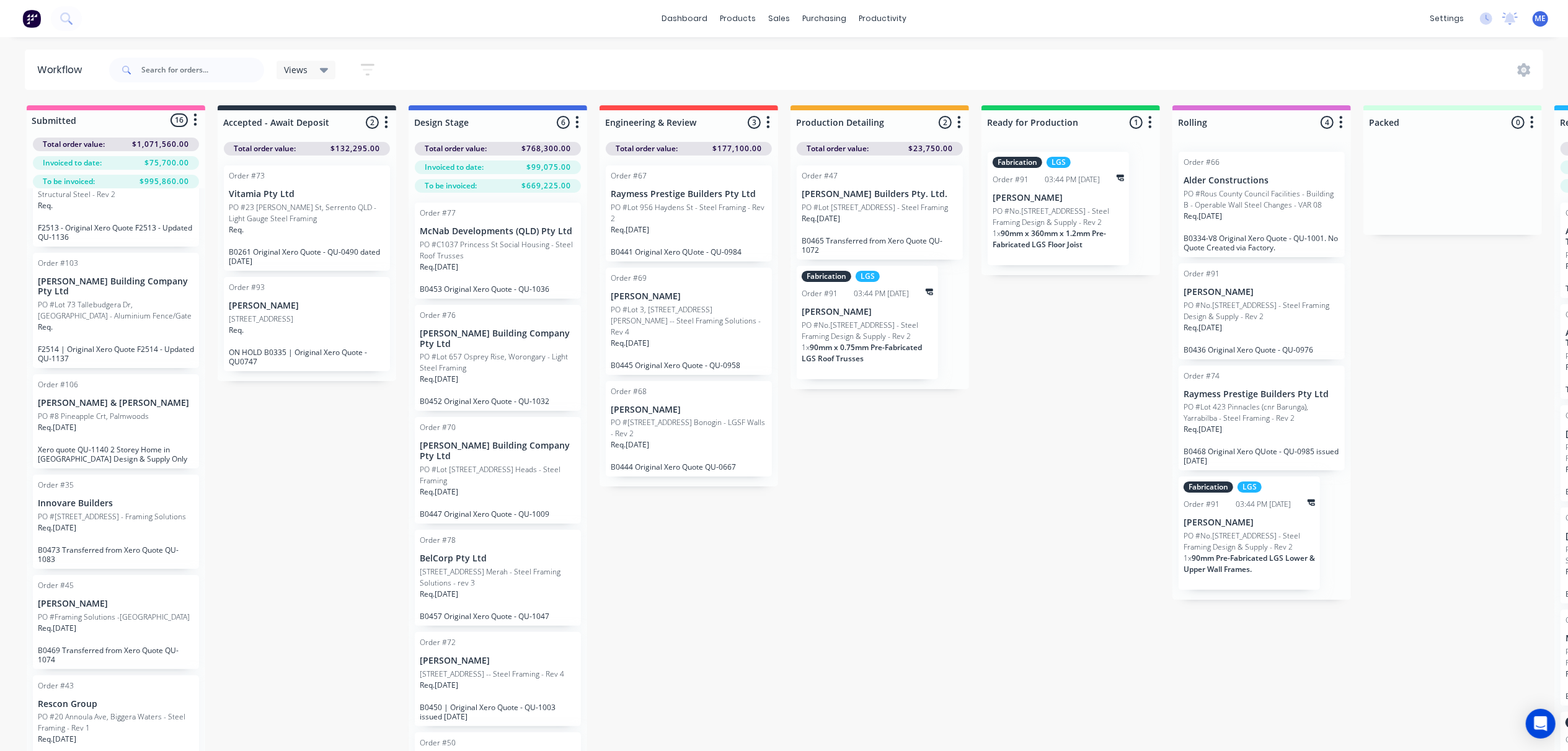
click at [132, 522] on p "PO #1013 Edgecliff Drive, Sanctuary Cove - Framing Solutions" at bounding box center [112, 517] width 148 height 11
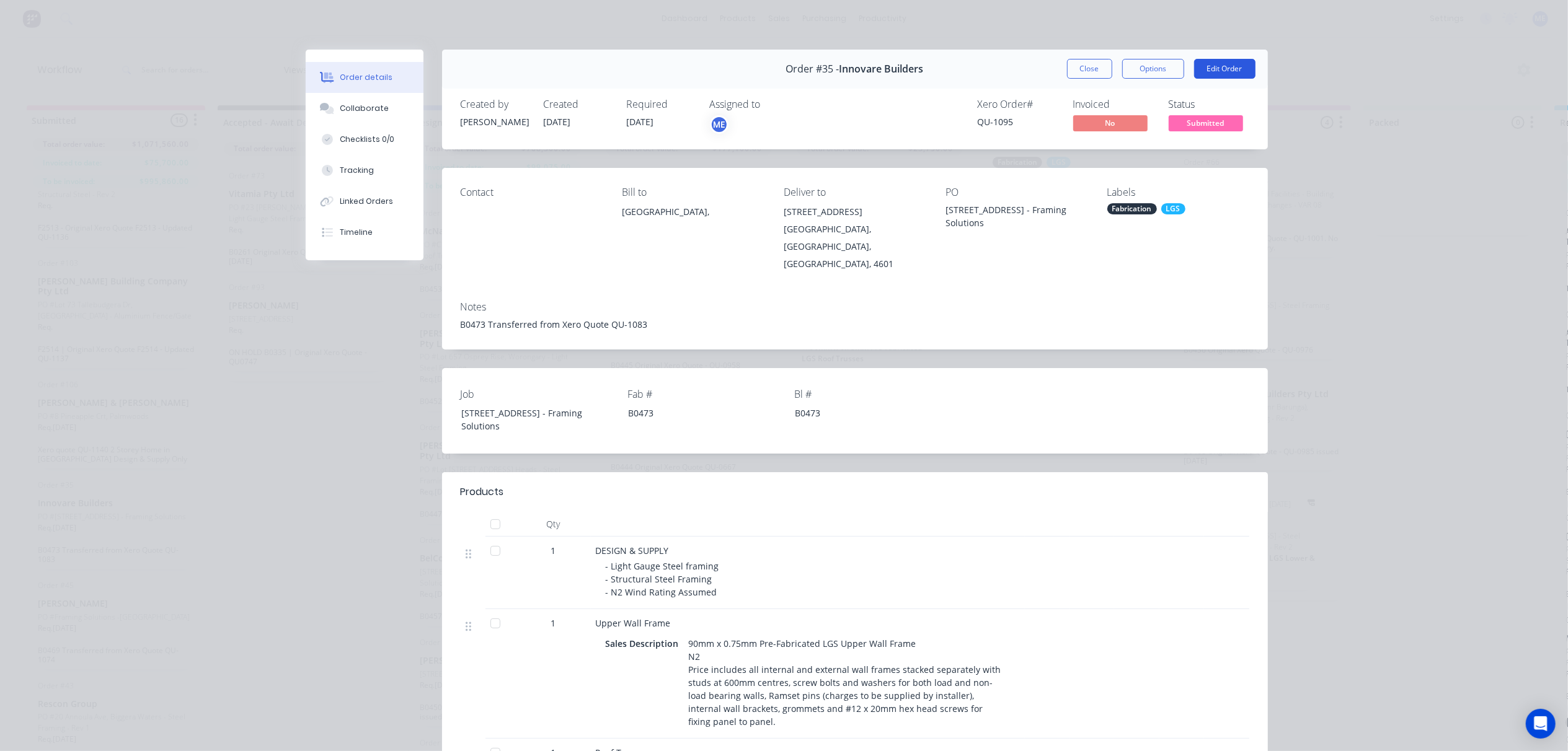
click at [1213, 73] on button "Edit Order" at bounding box center [1225, 68] width 61 height 20
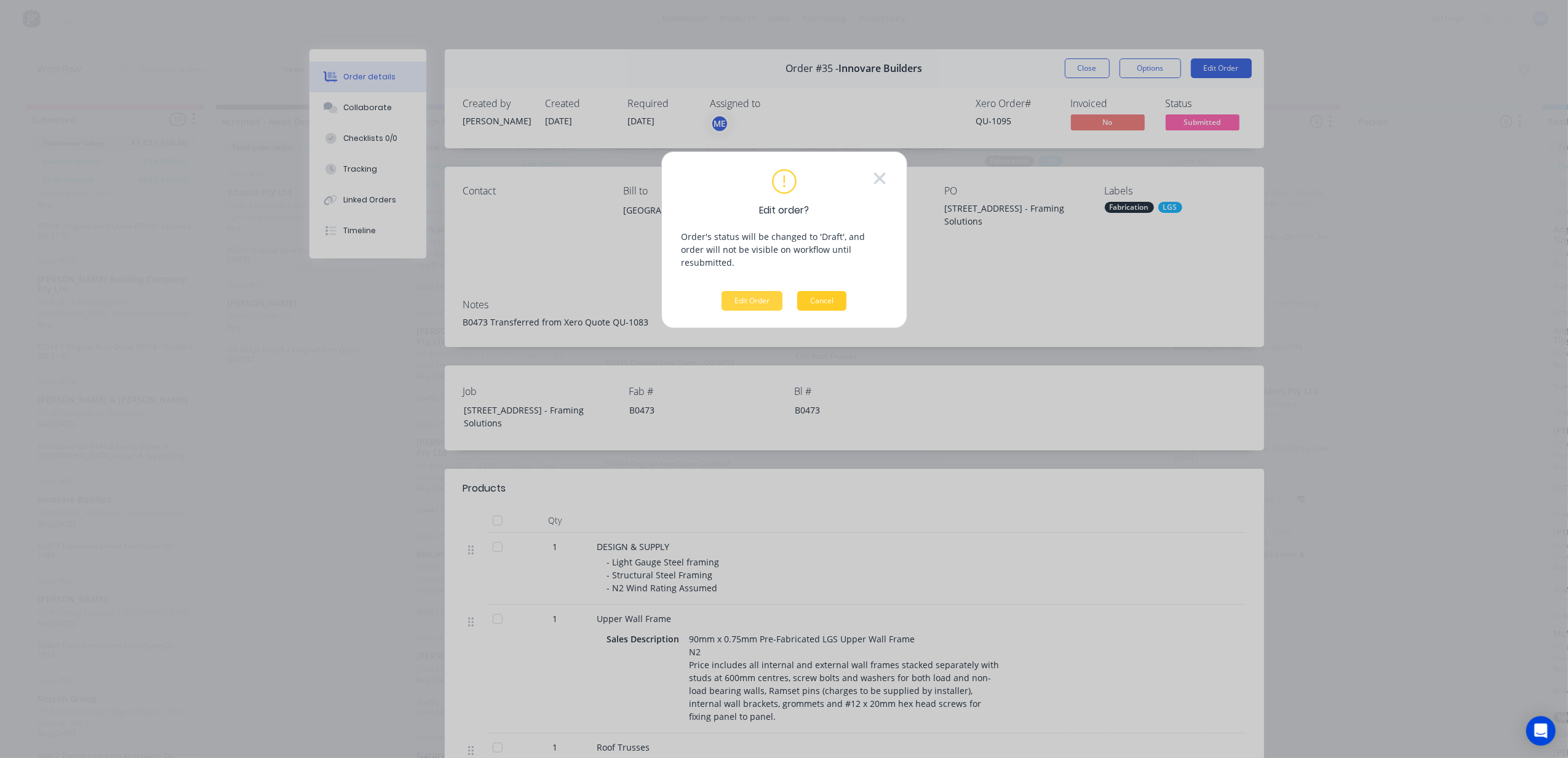
drag, startPoint x: 817, startPoint y: 288, endPoint x: 1113, endPoint y: 121, distance: 339.9
click at [817, 291] on button "Cancel" at bounding box center [821, 300] width 49 height 19
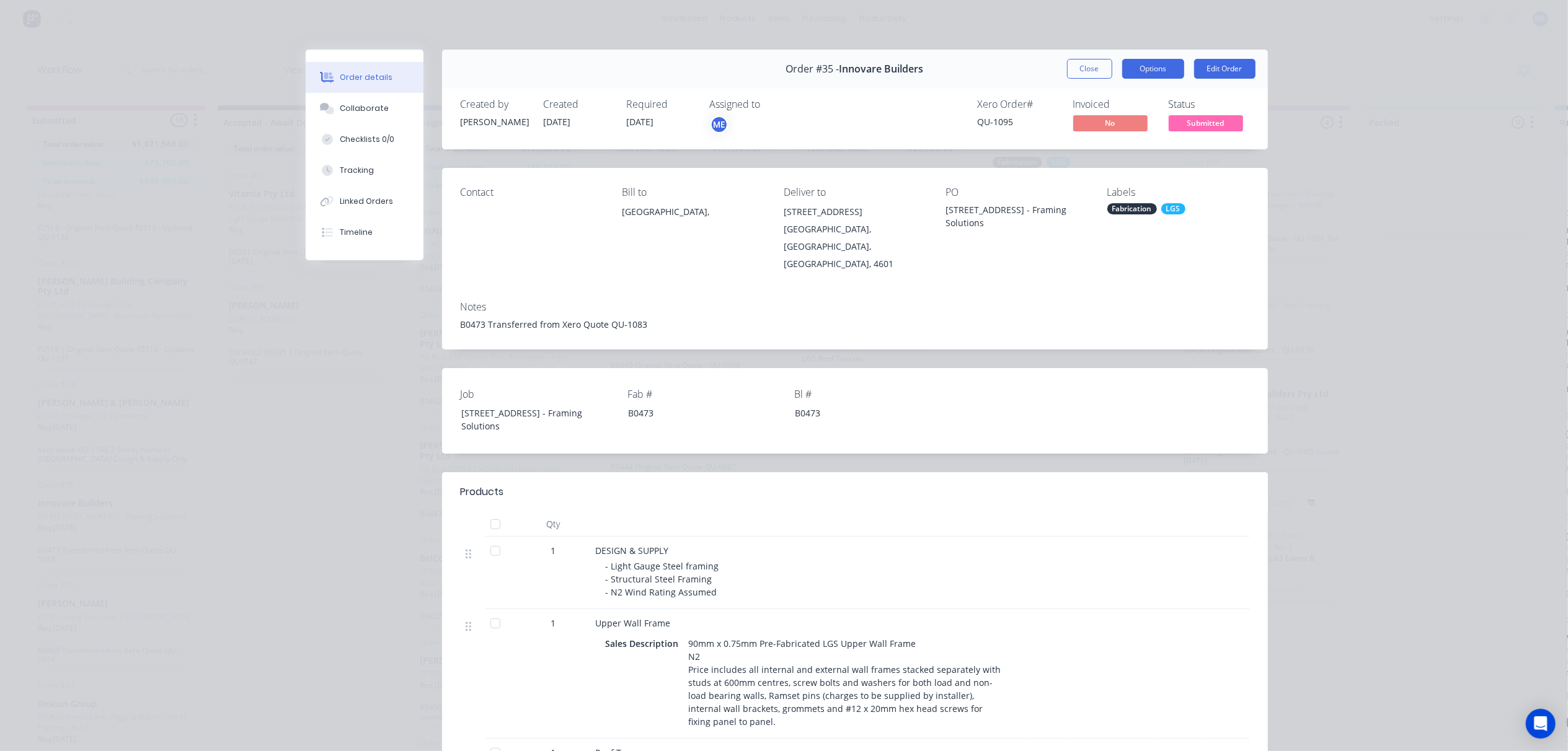
click at [1142, 63] on button "Options" at bounding box center [1153, 68] width 62 height 20
drag, startPoint x: 1080, startPoint y: 62, endPoint x: 1073, endPoint y: 72, distance: 12.2
click at [1080, 62] on button "Close" at bounding box center [1090, 68] width 45 height 20
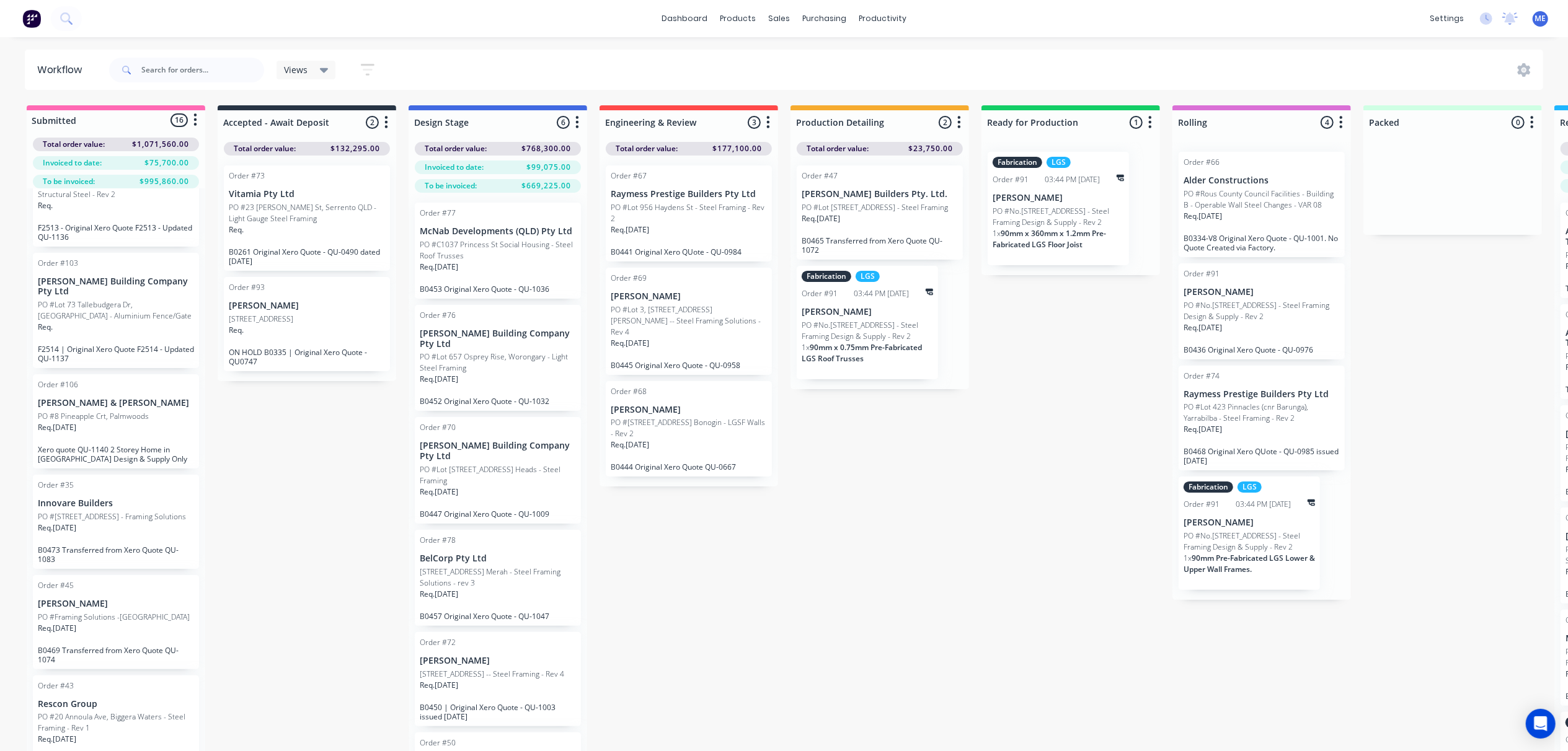
click at [133, 623] on p "PO #Framing Solutions -Maudsland" at bounding box center [114, 617] width 152 height 11
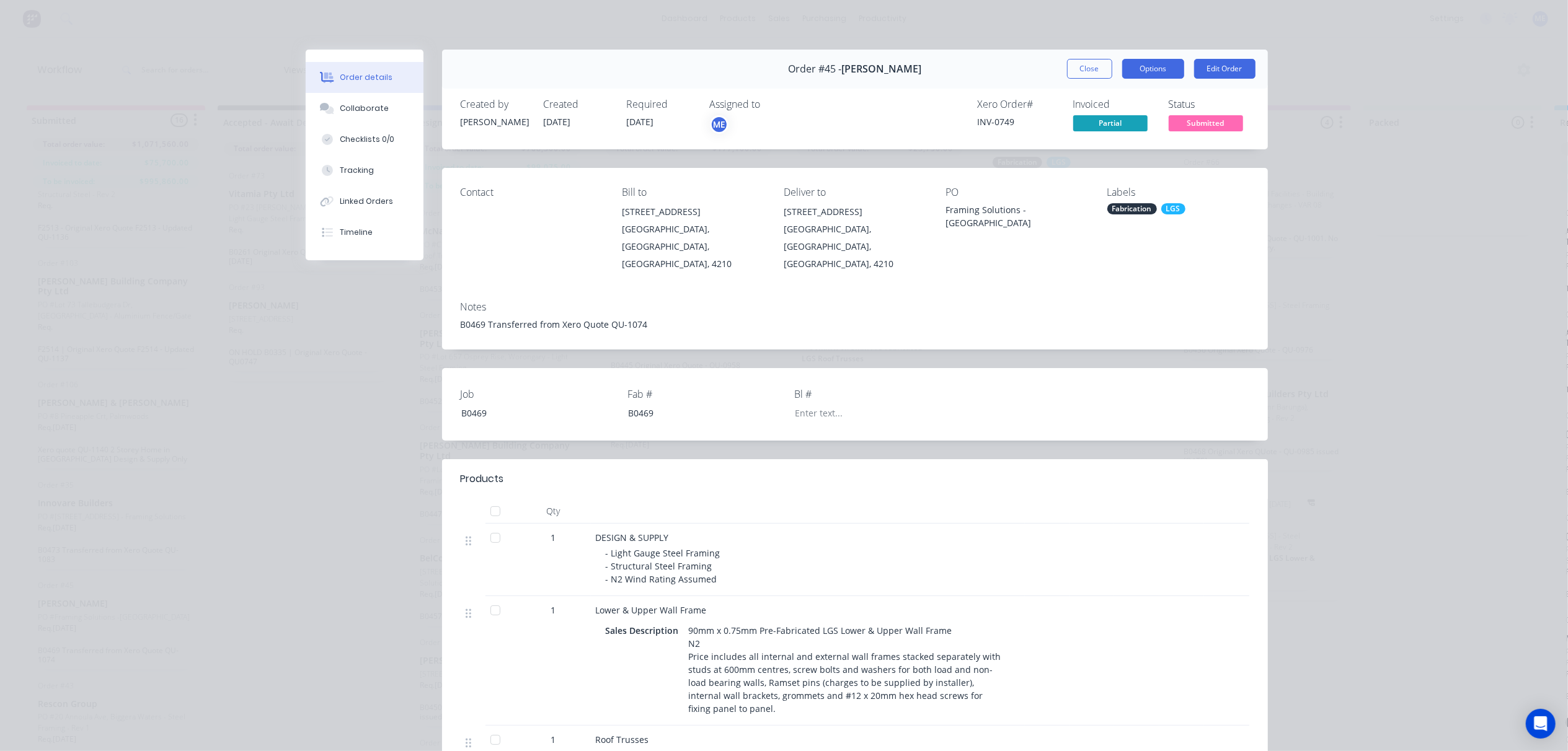
click at [1149, 66] on button "Options" at bounding box center [1153, 68] width 62 height 20
click at [1214, 68] on button "Edit Order" at bounding box center [1225, 68] width 61 height 20
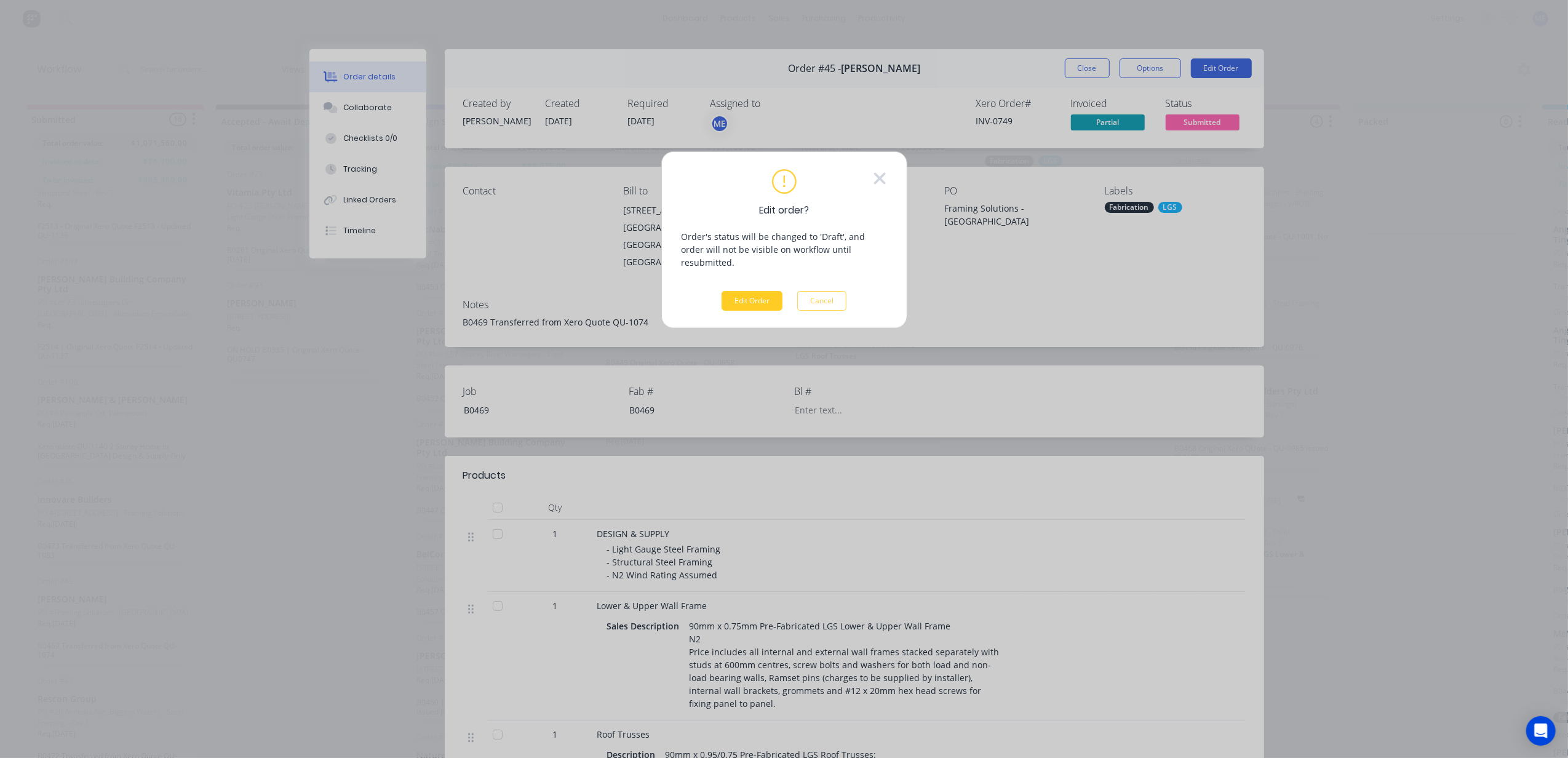
click at [751, 291] on button "Edit Order" at bounding box center [752, 300] width 61 height 19
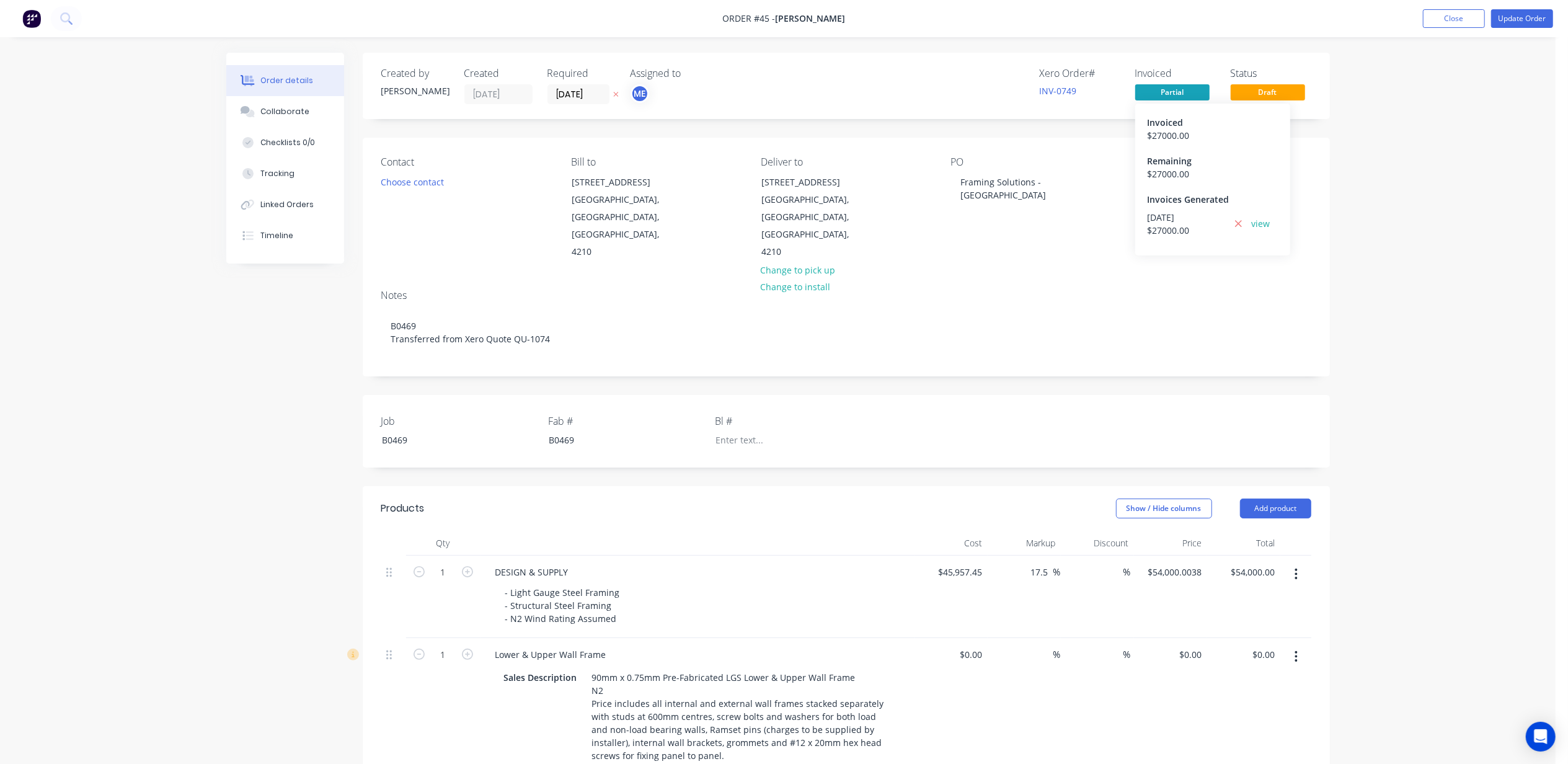
click at [1172, 93] on span "Partial" at bounding box center [1173, 92] width 75 height 15
click at [1170, 92] on span "Partial" at bounding box center [1173, 92] width 75 height 15
click at [1166, 163] on div "Remaining" at bounding box center [1212, 160] width 130 height 13
click at [1162, 137] on div "$ 27000.00" at bounding box center [1212, 135] width 130 height 13
click at [1060, 239] on div "Contact Choose contact Bill to 18 Hollyrood Rd Maudsland, Queensland, Australia…" at bounding box center [846, 209] width 967 height 142
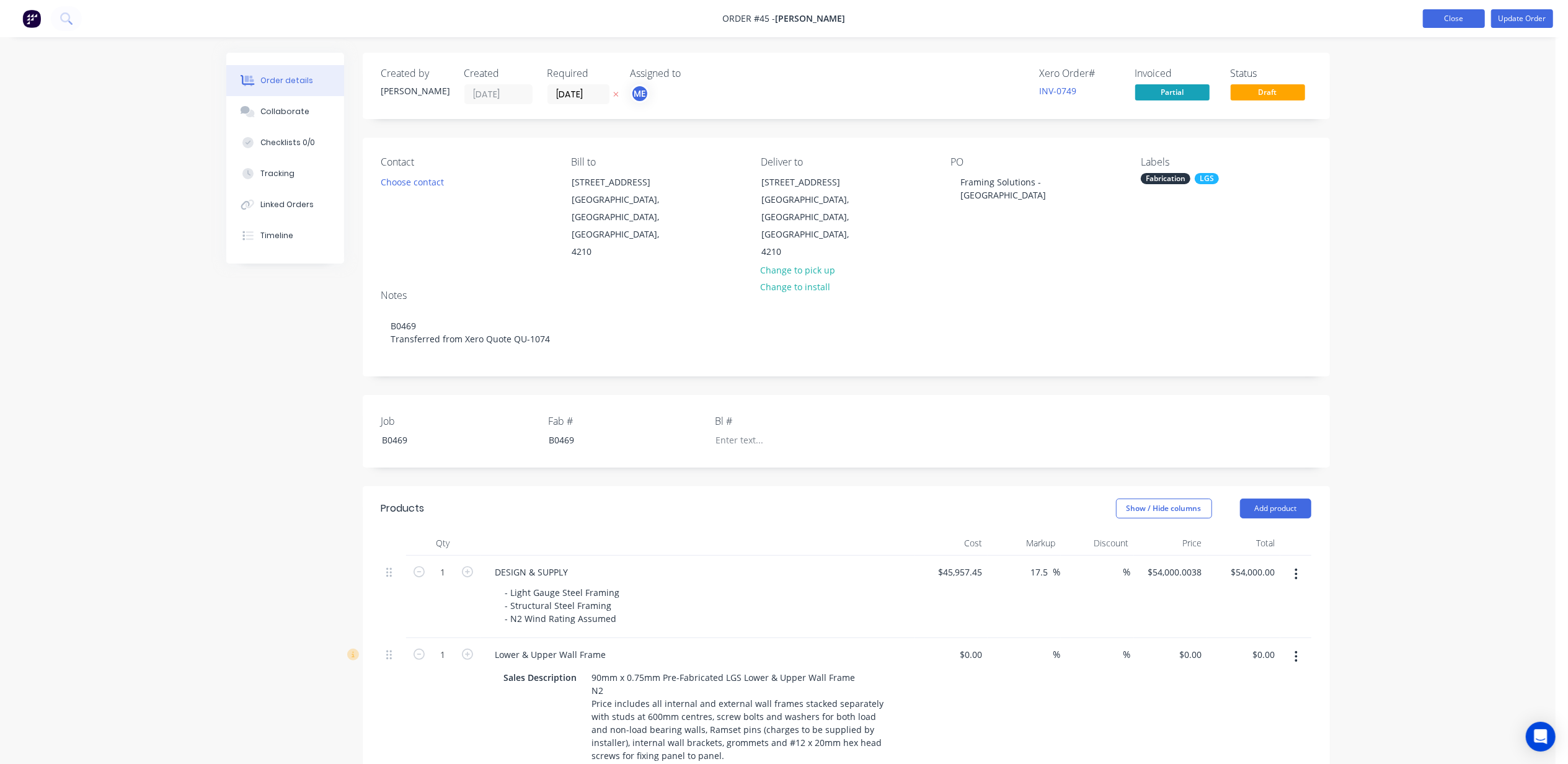
click at [1466, 22] on button "Close" at bounding box center [1454, 18] width 62 height 19
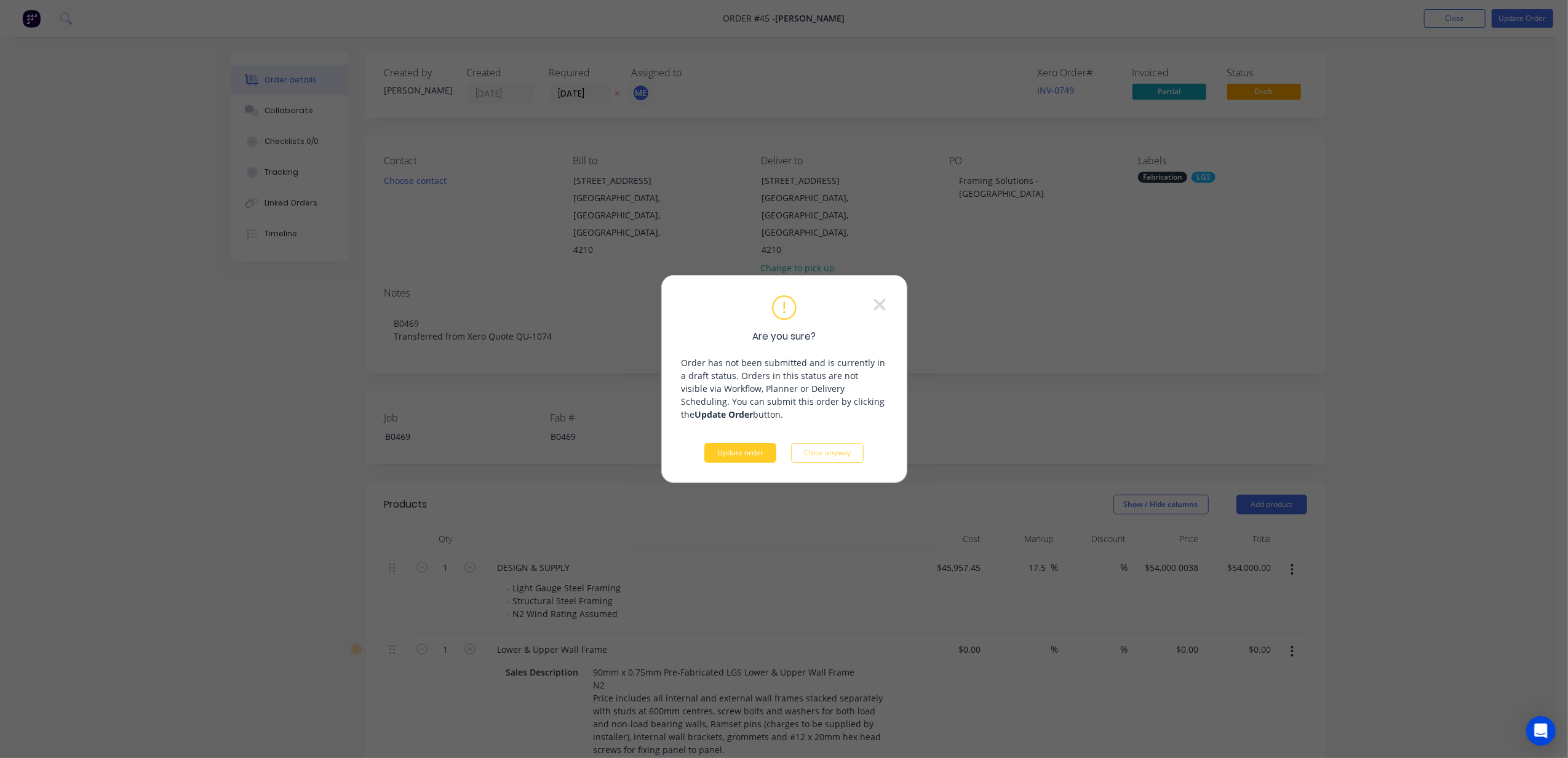
click at [763, 453] on button "Update order" at bounding box center [740, 453] width 72 height 19
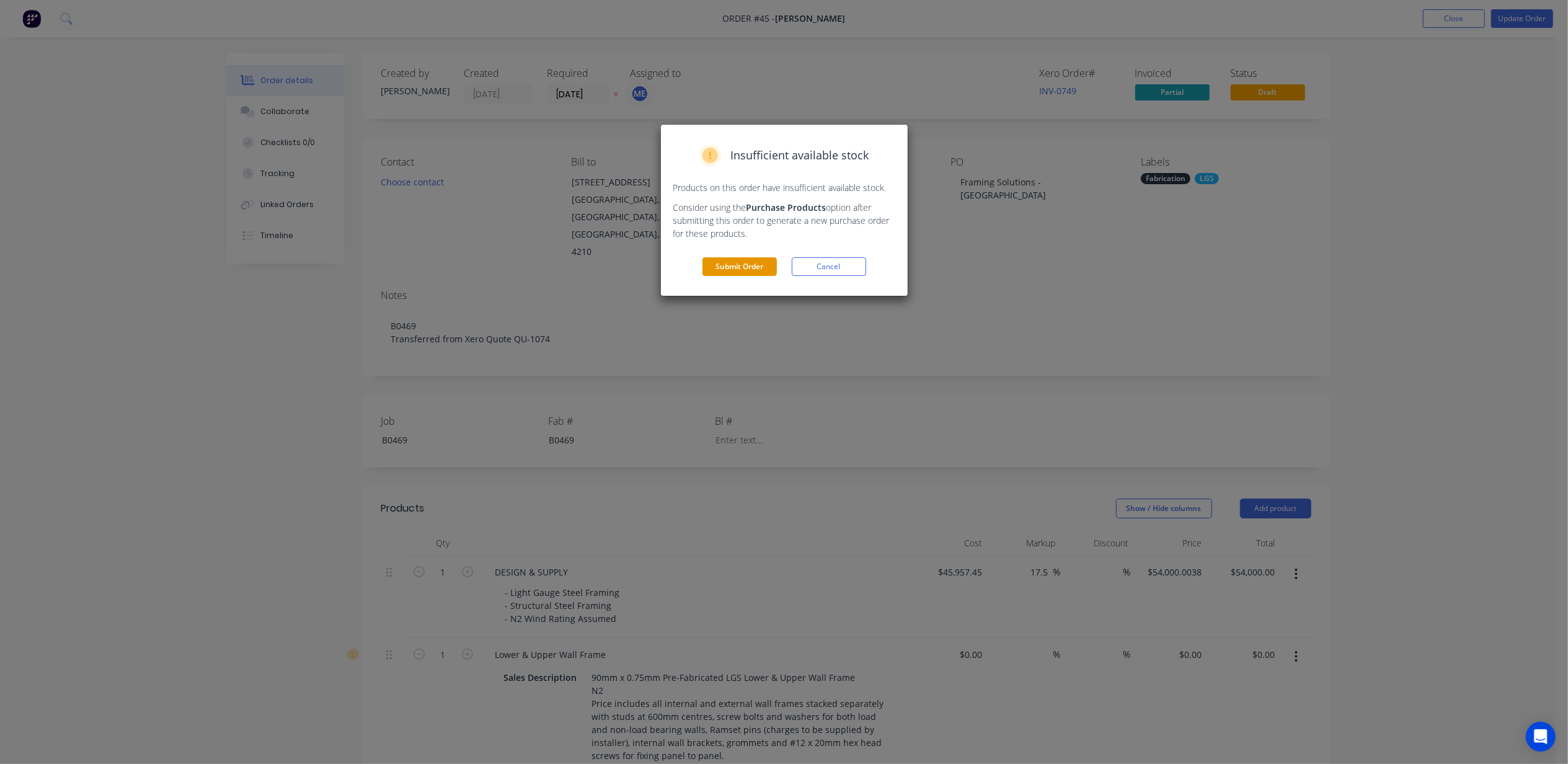
click at [752, 268] on button "Submit Order" at bounding box center [739, 267] width 75 height 19
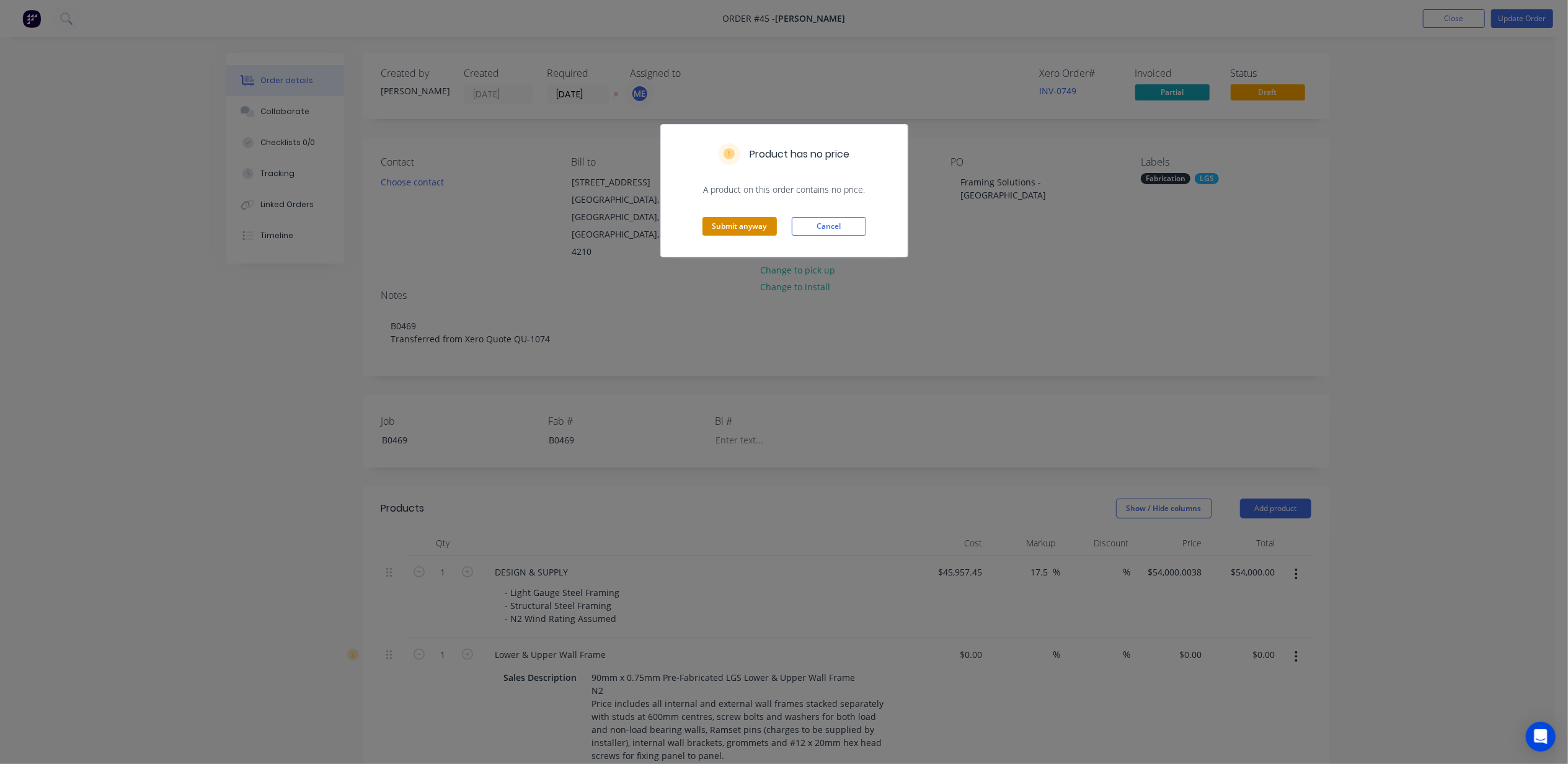
click at [750, 228] on button "Submit anyway" at bounding box center [739, 226] width 75 height 19
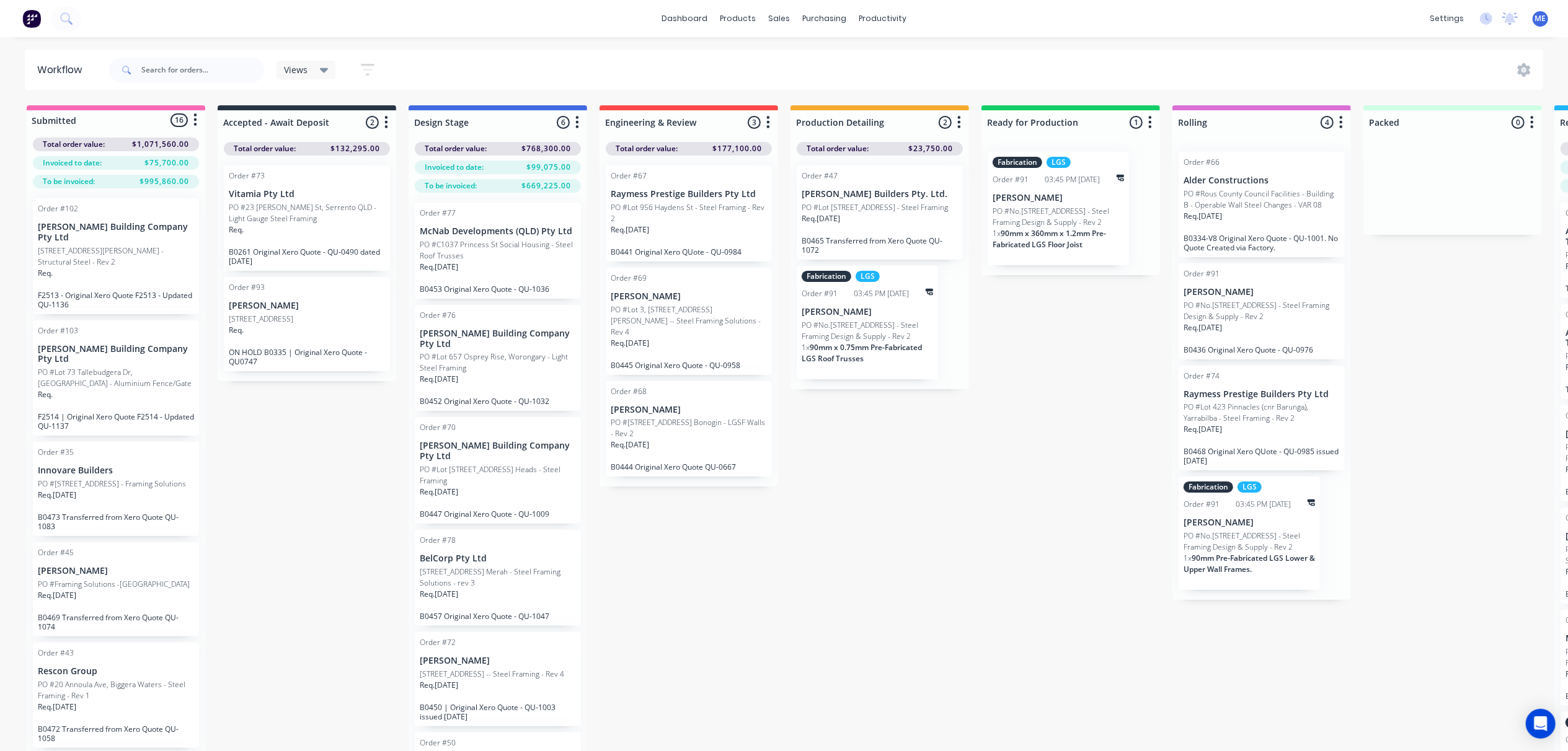
drag, startPoint x: 381, startPoint y: 524, endPoint x: 373, endPoint y: 519, distance: 9.4
click at [380, 523] on div "Submitted 16 Status colour #FF69B4 hex #FF69B4 Save Cancel Summaries Total orde…" at bounding box center [1115, 450] width 2248 height 690
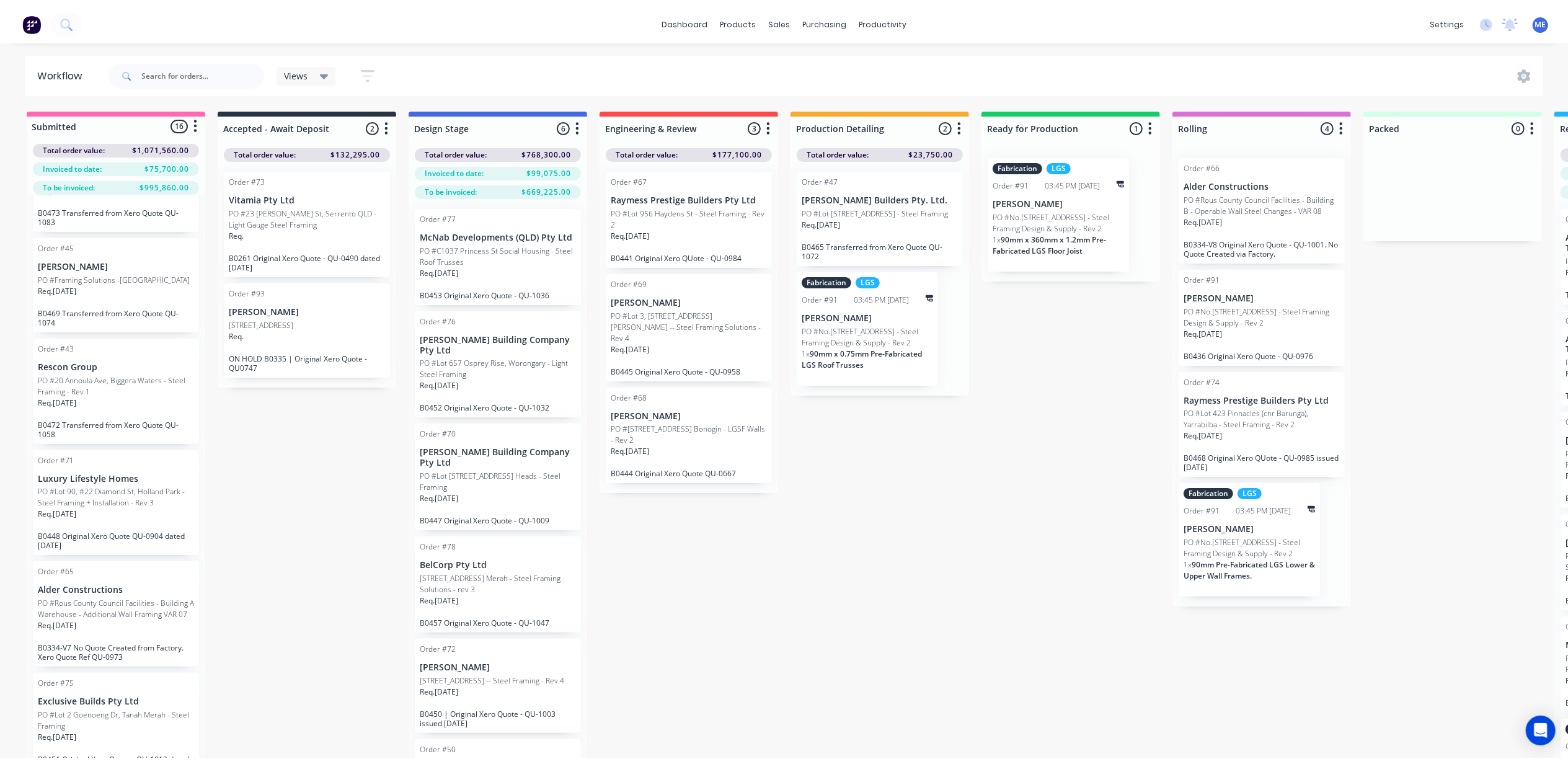
scroll to position [248, 0]
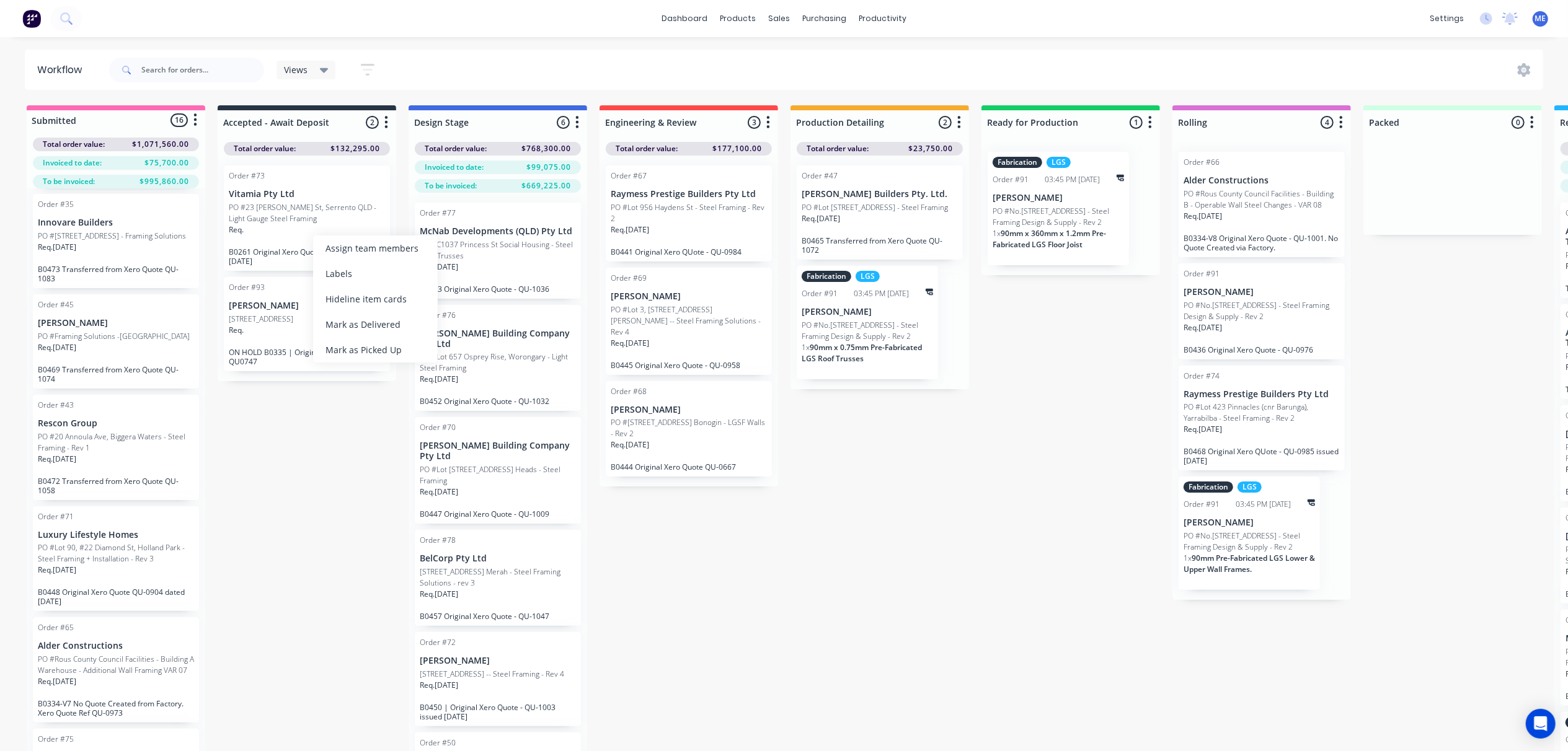
click at [316, 435] on div "Submitted 16 Status colour #FF69B4 hex #FF69B4 Save Cancel Summaries Total orde…" at bounding box center [1115, 450] width 2248 height 690
click at [776, 25] on div "sales" at bounding box center [779, 18] width 34 height 19
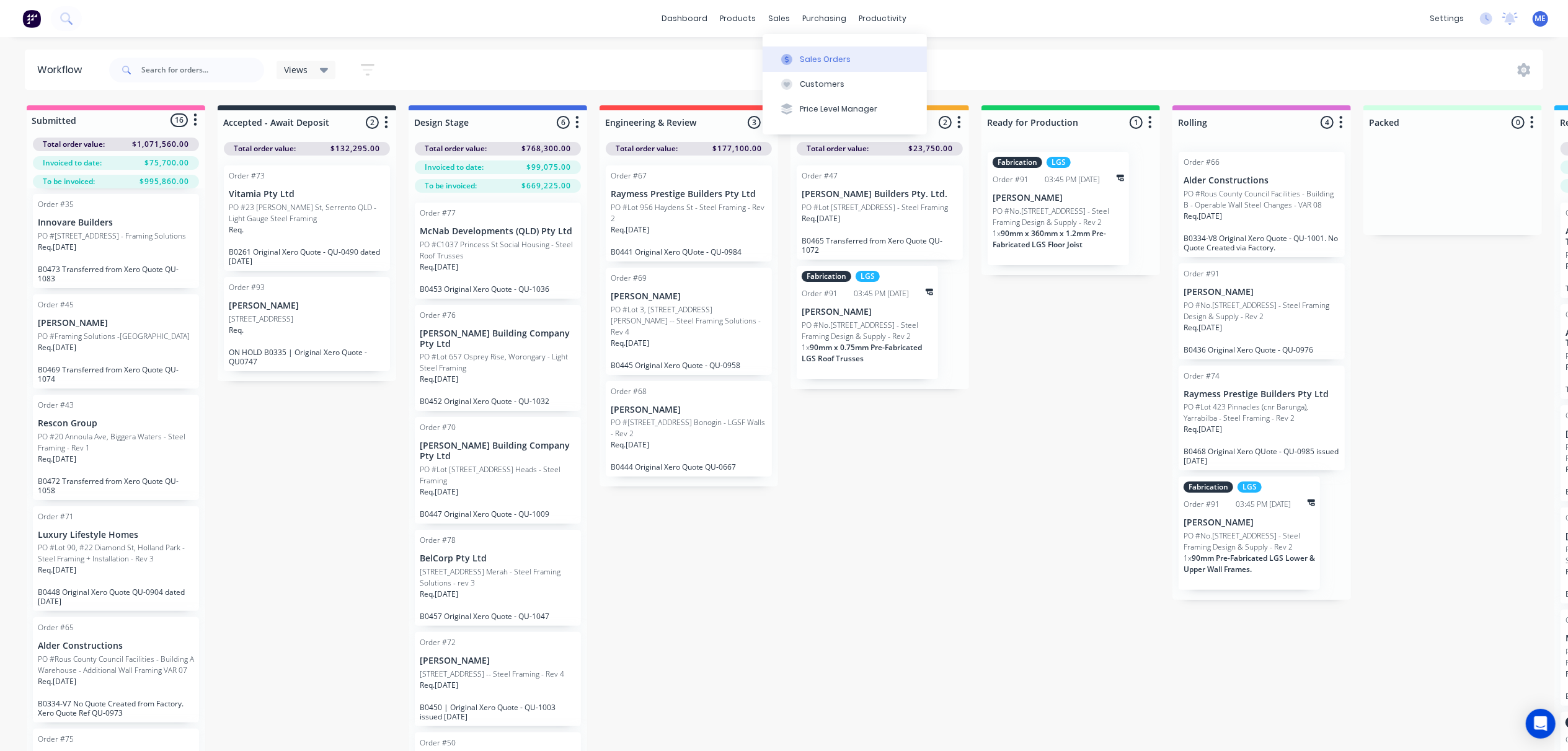
click at [832, 59] on div "Sales Orders" at bounding box center [825, 59] width 51 height 11
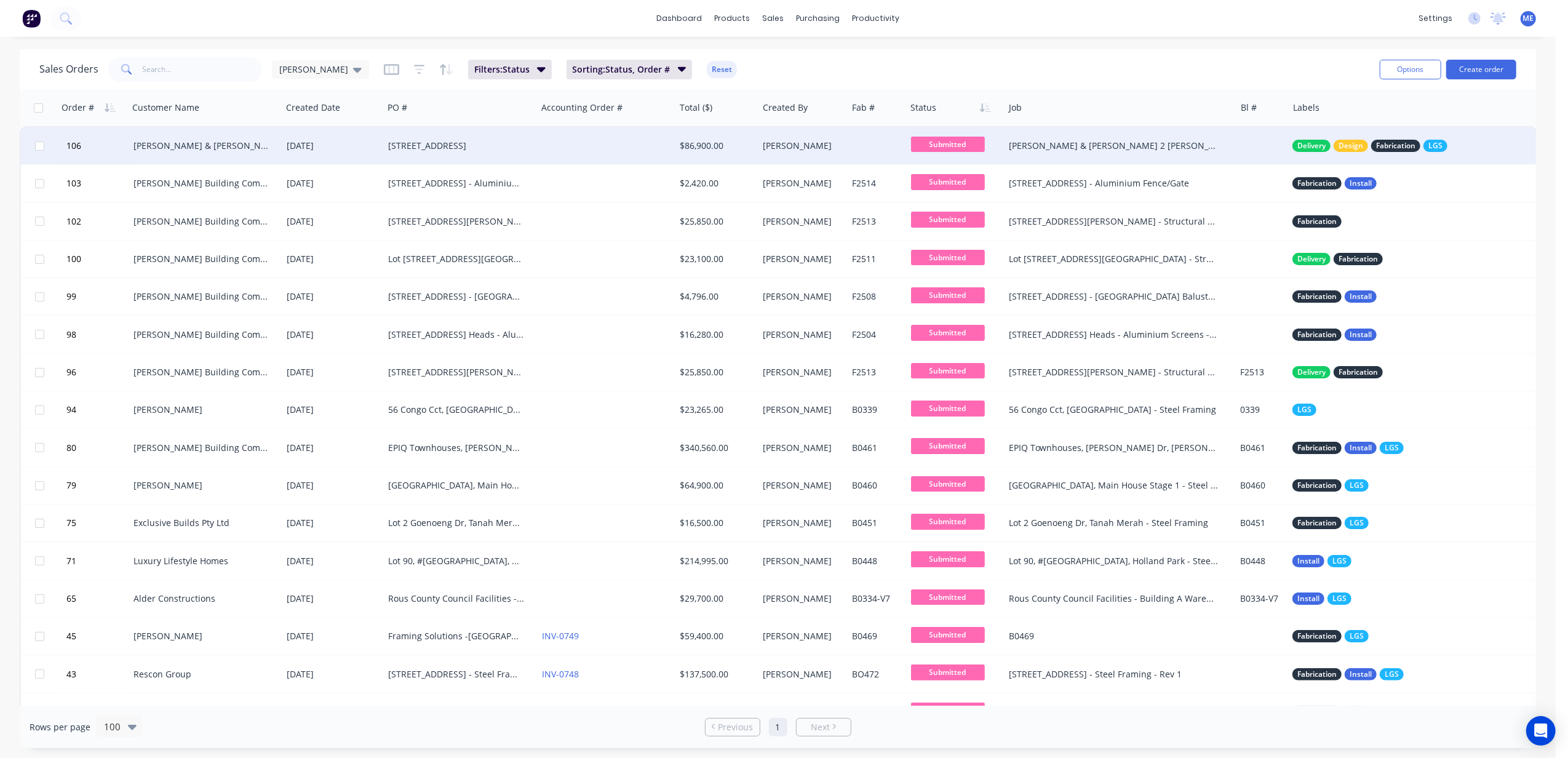
click at [551, 138] on div at bounding box center [606, 145] width 138 height 37
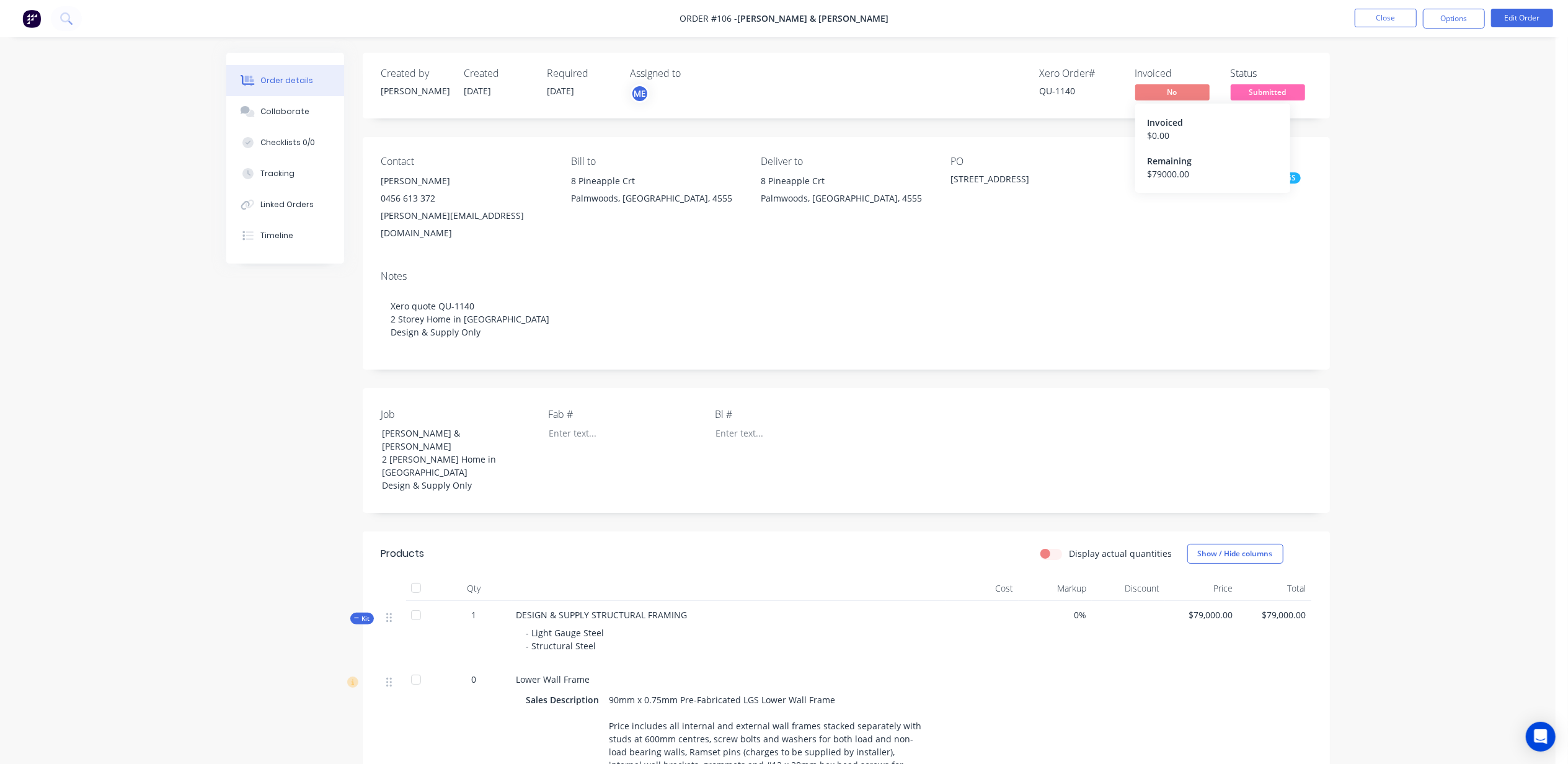
click at [1159, 172] on div "$ 79000.00" at bounding box center [1212, 174] width 130 height 13
drag, startPoint x: 1176, startPoint y: 90, endPoint x: 1086, endPoint y: 243, distance: 177.5
click at [1086, 260] on div "Notes Xero quote QU-1140 2 Storey Home in Palmwoods Design & Supply Only" at bounding box center [846, 315] width 967 height 109
click at [1459, 23] on button "Options" at bounding box center [1454, 18] width 62 height 20
click at [1396, 100] on div "Partial Invoice" at bounding box center [1417, 100] width 114 height 18
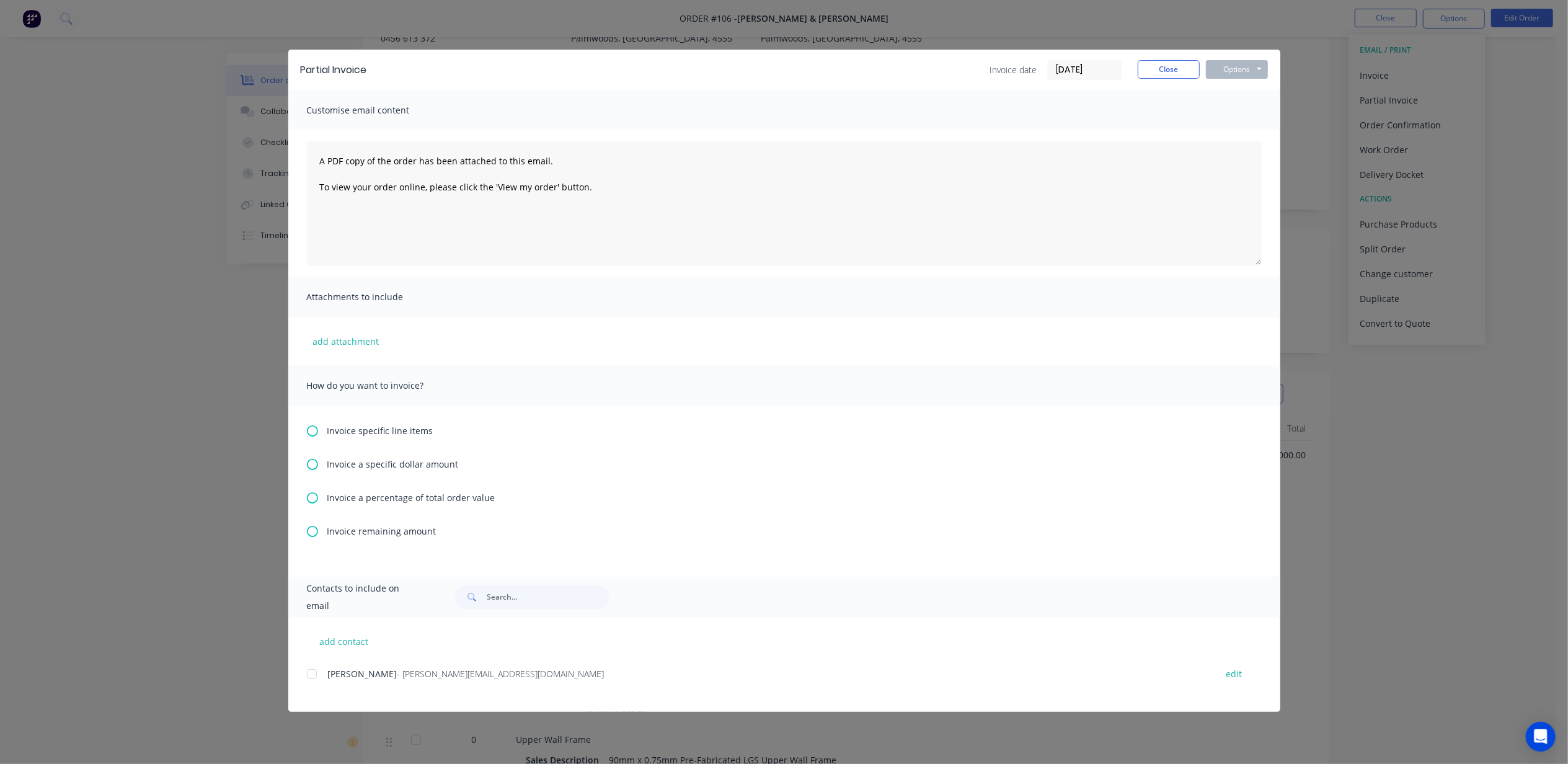
scroll to position [165, 0]
click at [313, 495] on icon at bounding box center [312, 498] width 11 height 11
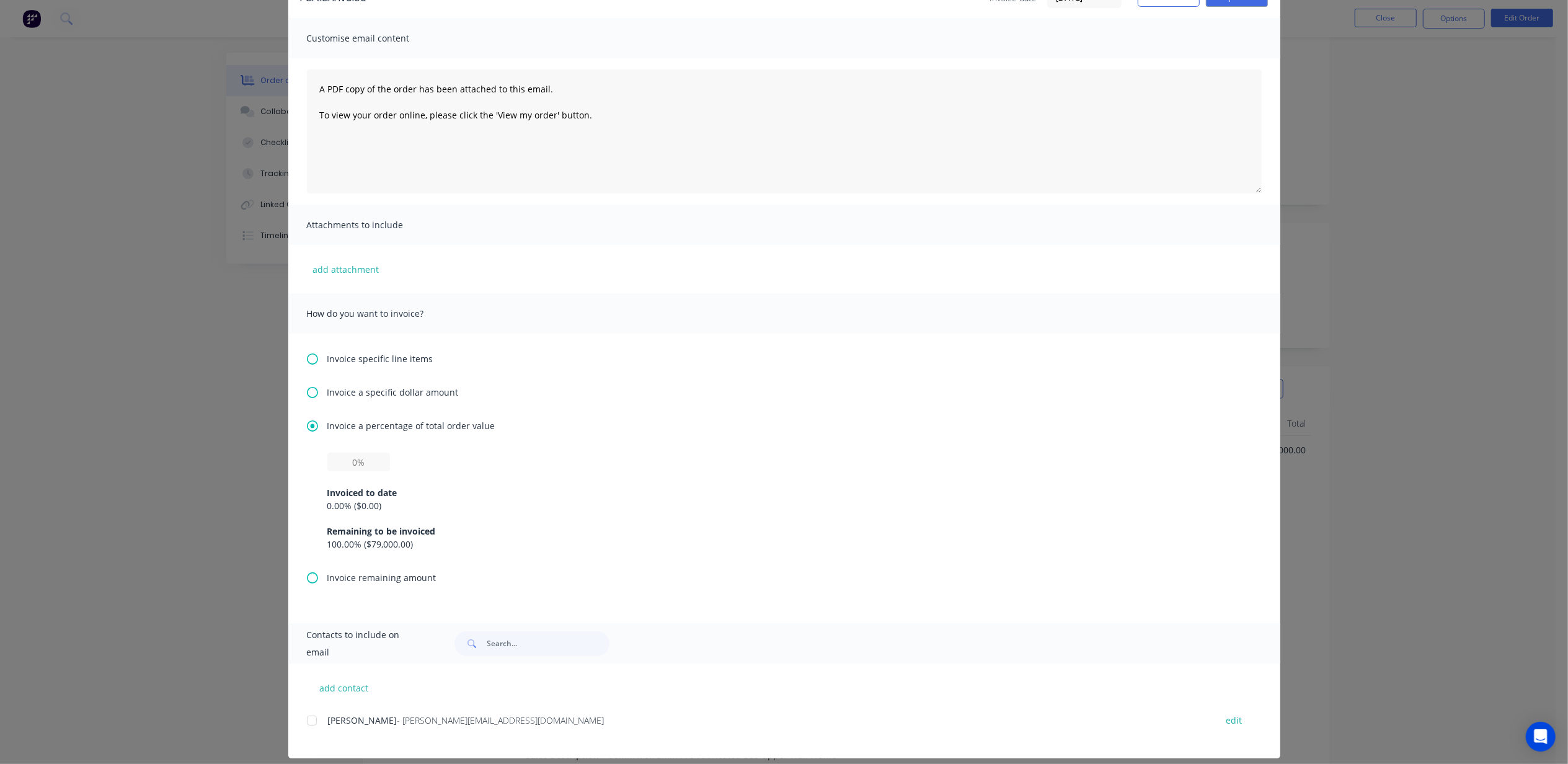
scroll to position [83, 0]
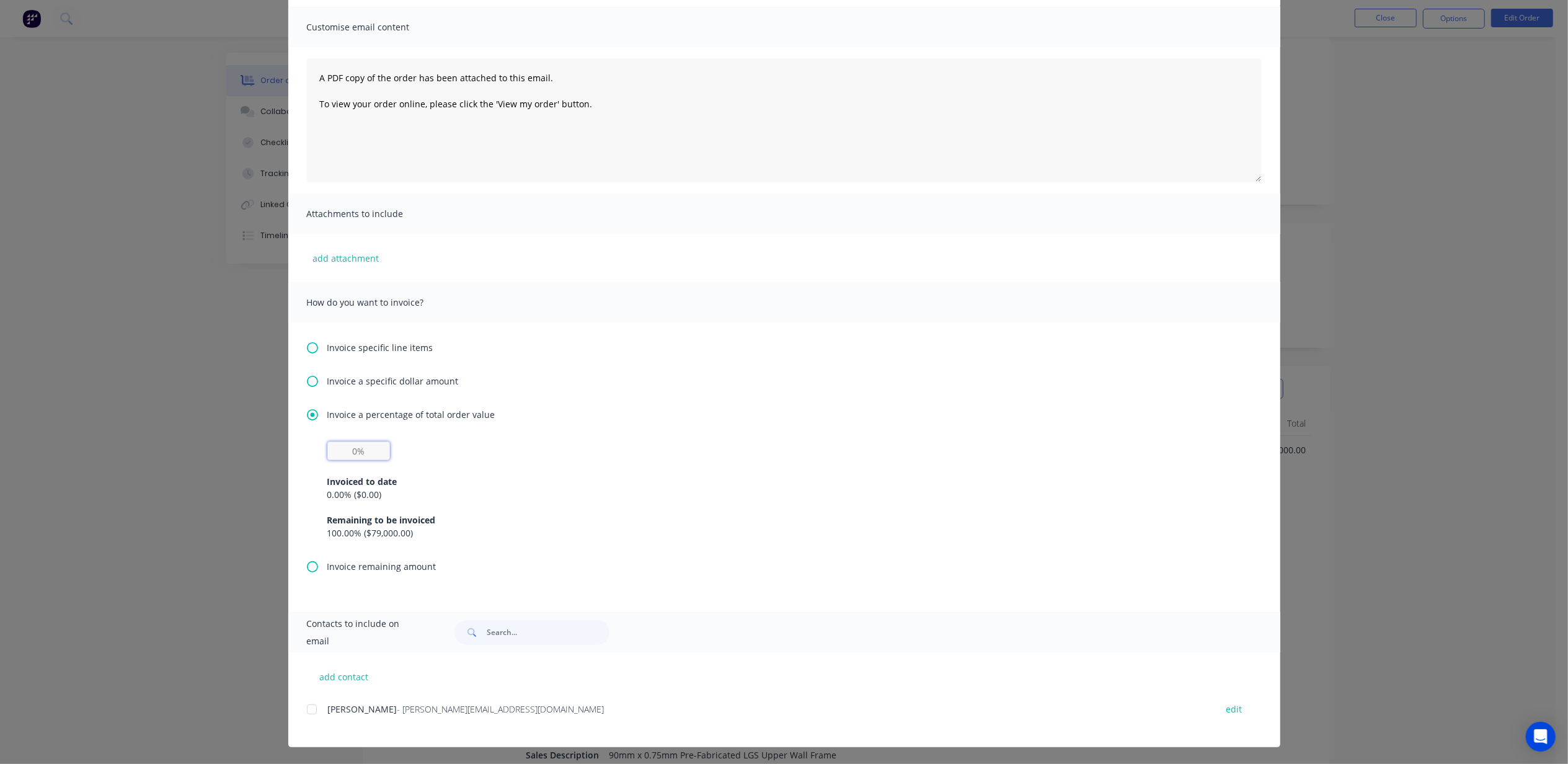
click at [360, 453] on input "text" at bounding box center [359, 451] width 63 height 19
type input "50%"
click at [517, 450] on div "50% Invoiced to date 0.00 % ( $0.00 ) Remaining to be invoiced 100.00 % ( $79,0…" at bounding box center [784, 490] width 914 height 98
click at [598, 368] on div "Invoice specific line items Invoice a specific dollar amount Invoice a percenta…" at bounding box center [784, 467] width 992 height 290
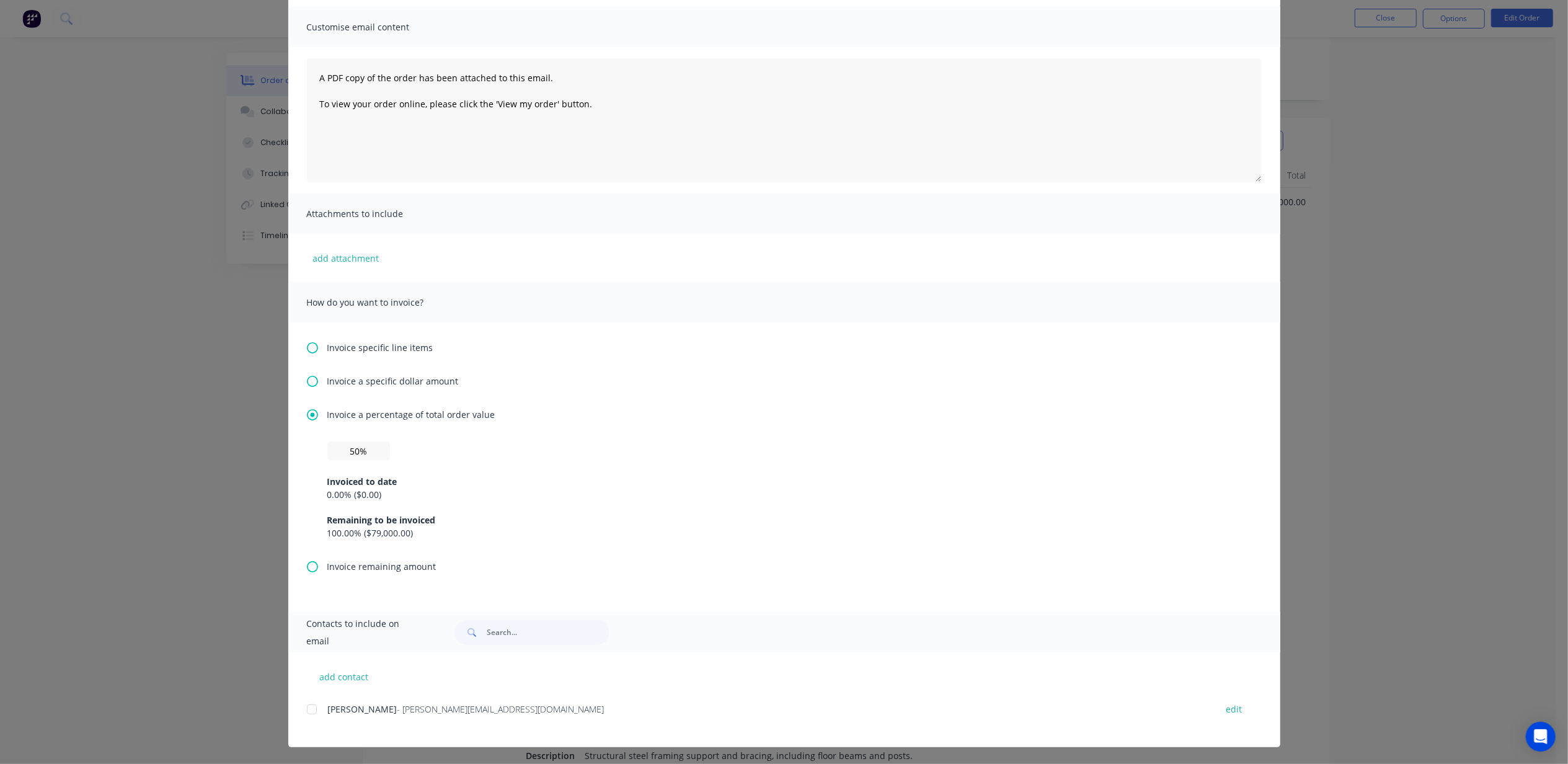
click at [306, 710] on div at bounding box center [312, 710] width 25 height 25
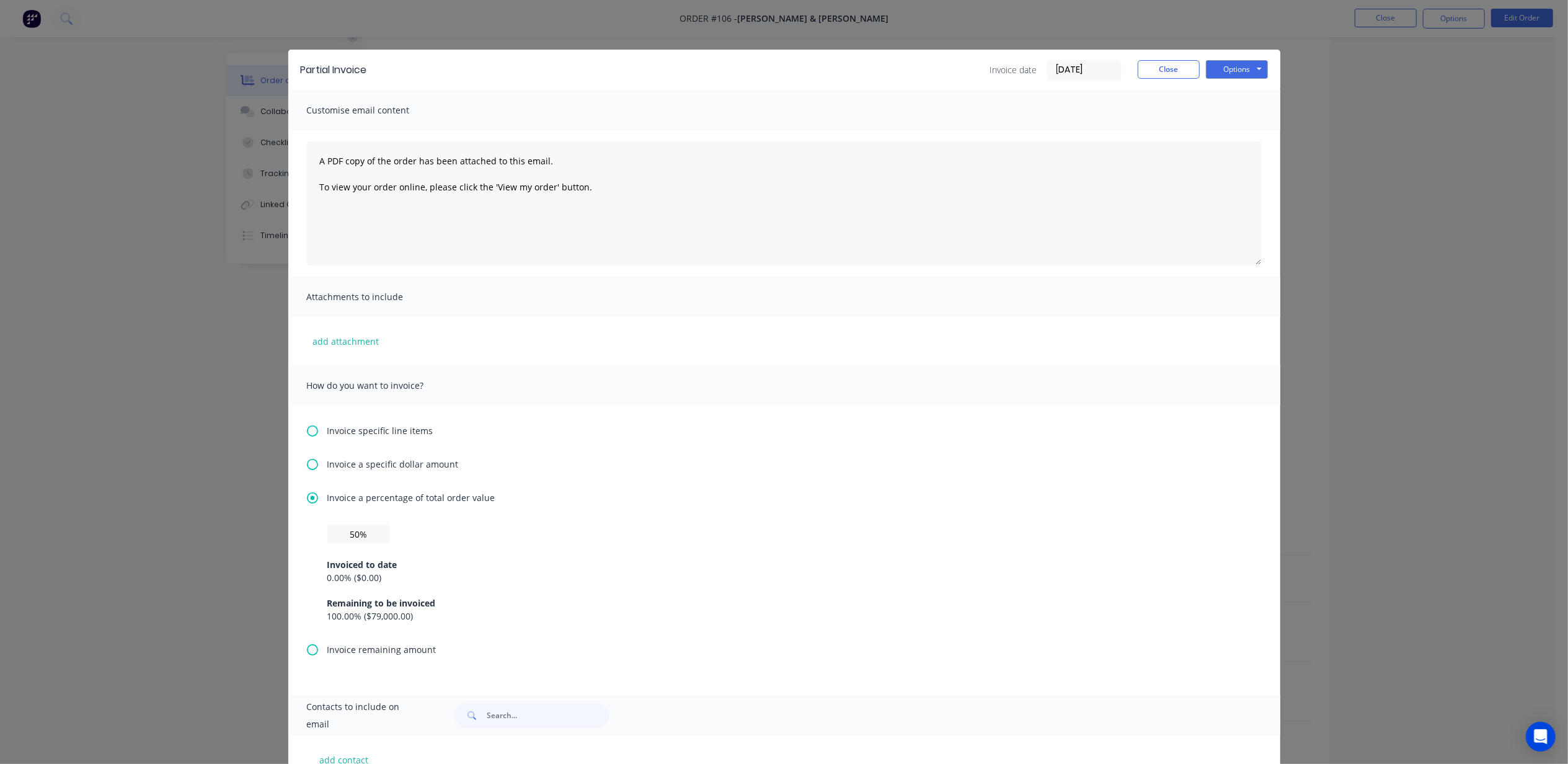
scroll to position [477, 0]
click at [1226, 68] on button "Options" at bounding box center [1237, 69] width 62 height 19
click at [1226, 112] on button "Print" at bounding box center [1246, 112] width 80 height 20
click at [288, 544] on div "Invoice specific line items Invoice a specific dollar amount Invoice a percenta…" at bounding box center [784, 550] width 992 height 290
click at [728, 442] on div "Invoice specific line items Invoice a specific dollar amount Invoice a percenta…" at bounding box center [784, 550] width 992 height 290
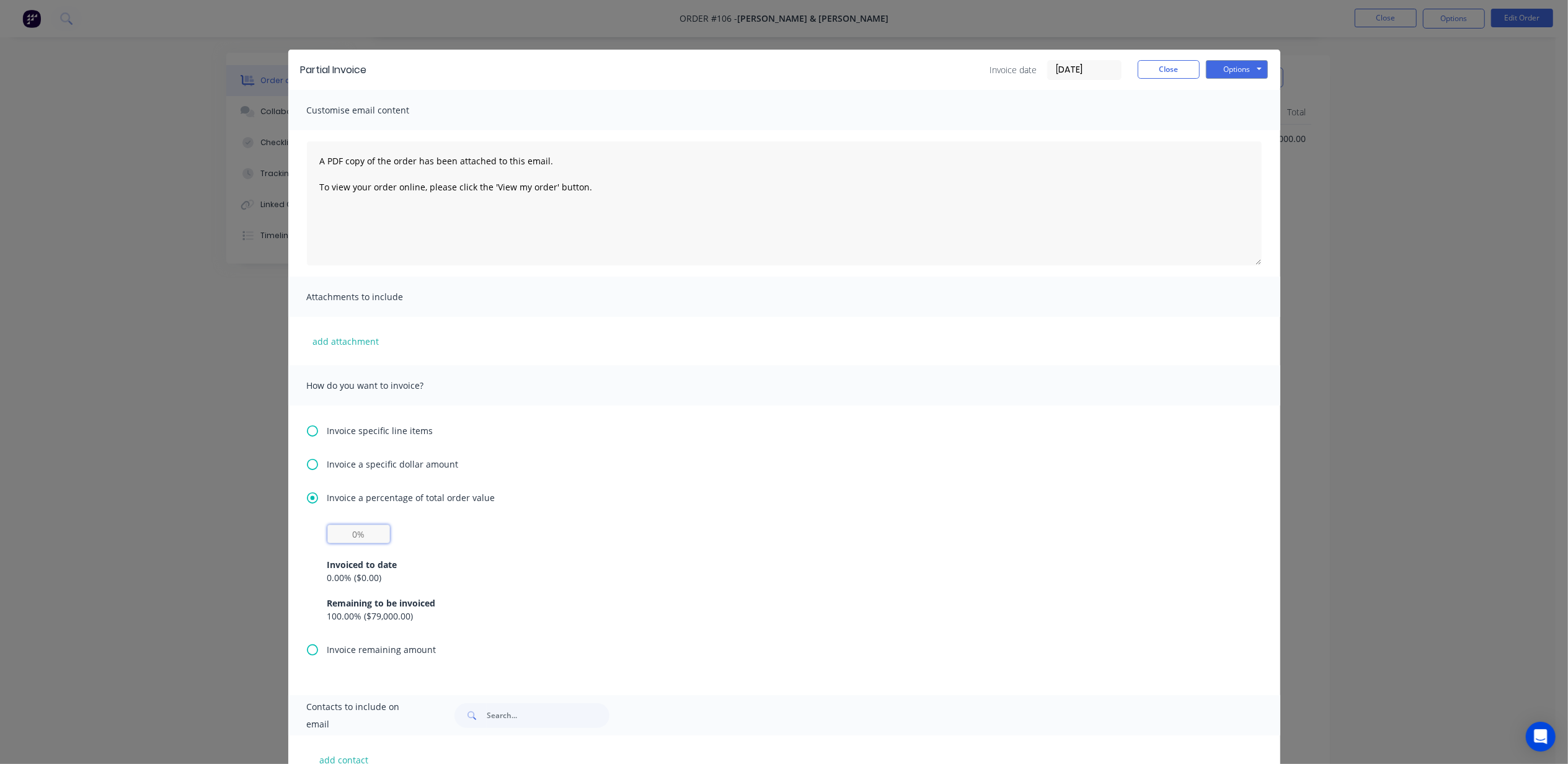
drag, startPoint x: 371, startPoint y: 534, endPoint x: 298, endPoint y: 537, distance: 73.1
click at [298, 537] on div "Invoice specific line items Invoice a specific dollar amount Invoice a percenta…" at bounding box center [784, 550] width 992 height 290
type input "50%"
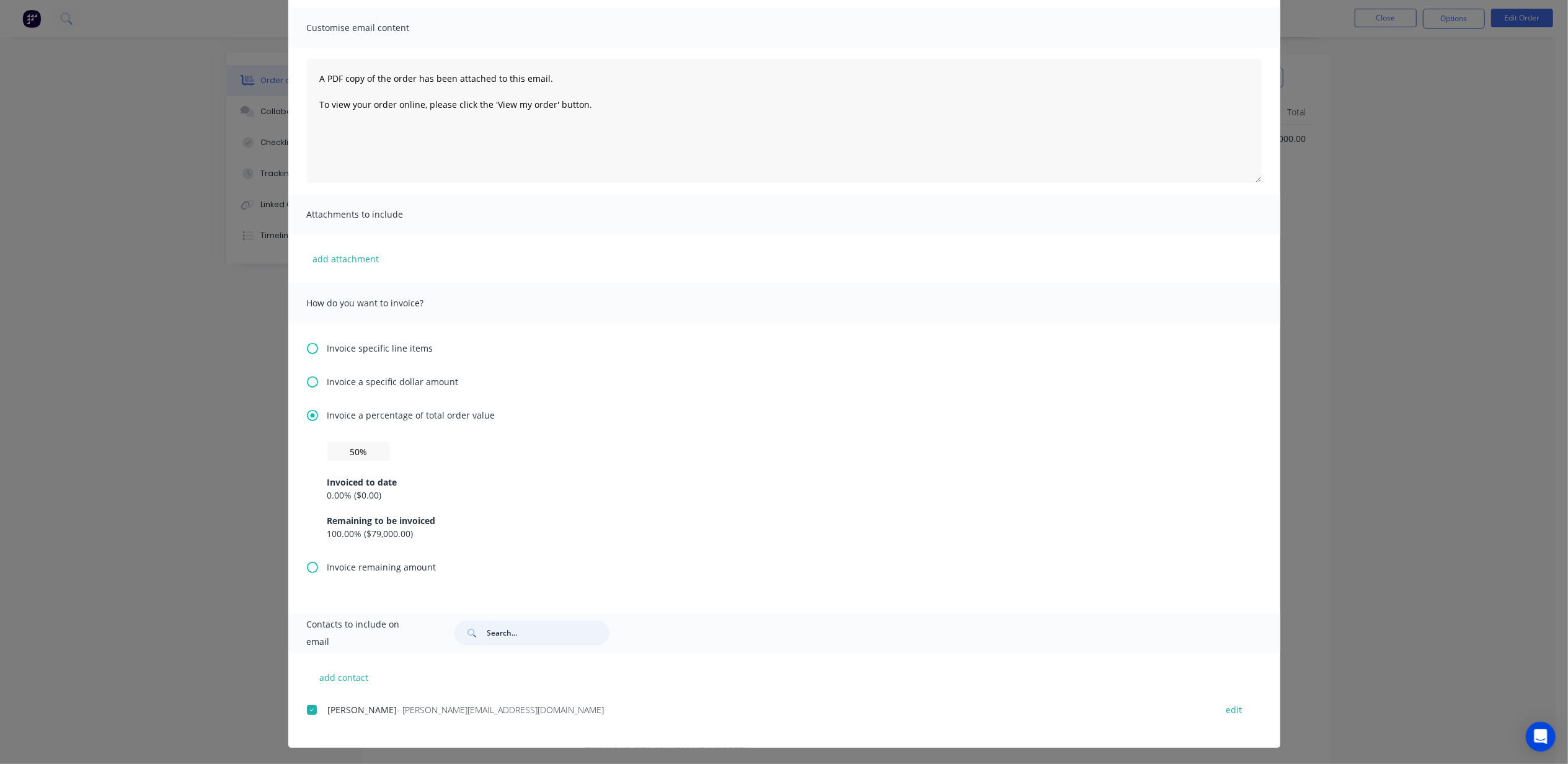
scroll to position [83, 0]
click at [390, 494] on div "0.00 % ( $0.00 )" at bounding box center [784, 495] width 914 height 13
click at [358, 490] on div "0.00 % ( $0.00 )" at bounding box center [784, 495] width 914 height 13
click at [338, 531] on div "100.00 % ( $79,000.00 )" at bounding box center [784, 533] width 914 height 13
click at [382, 349] on span "Invoice specific line items" at bounding box center [380, 347] width 106 height 13
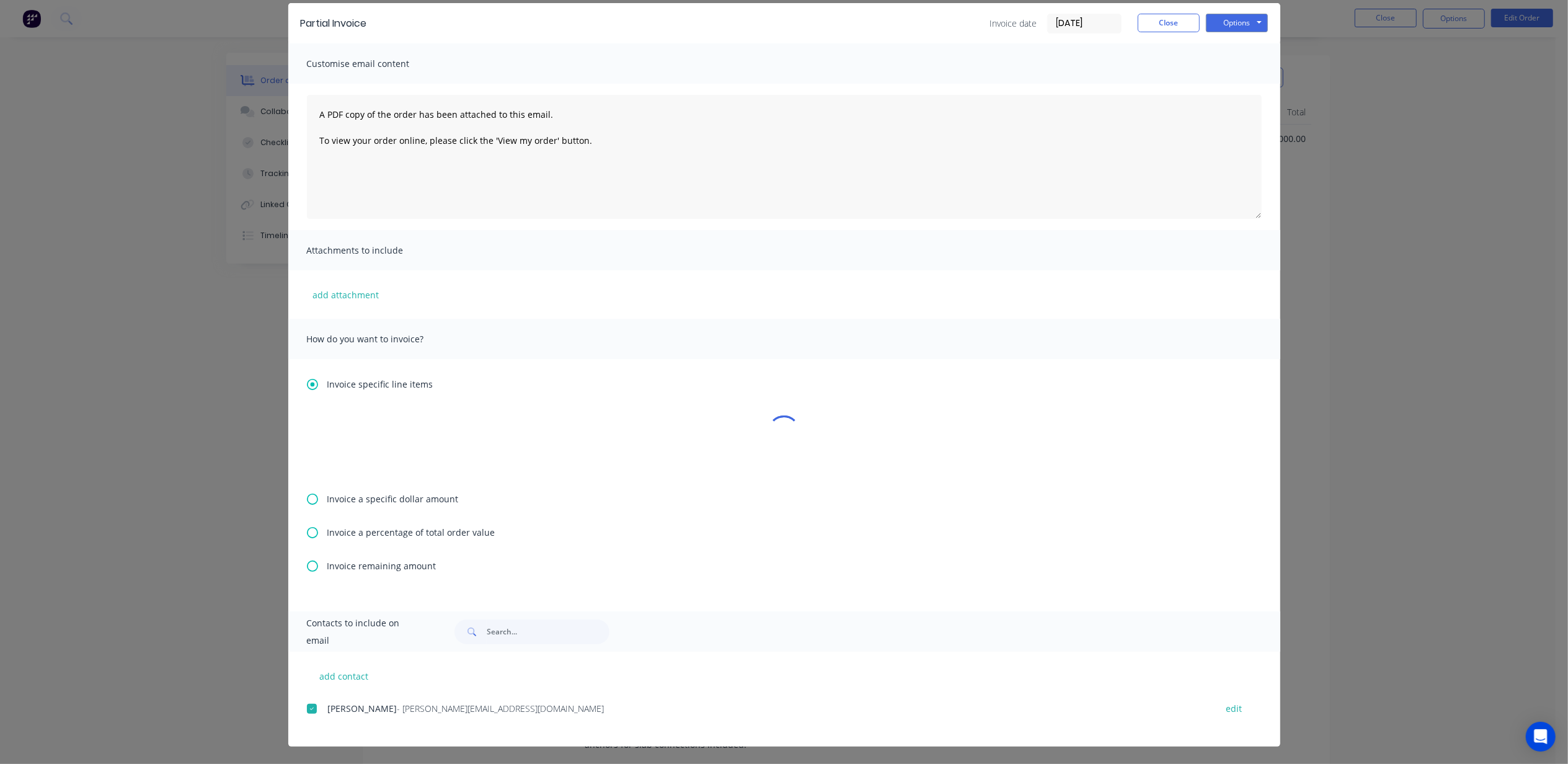
scroll to position [0, 0]
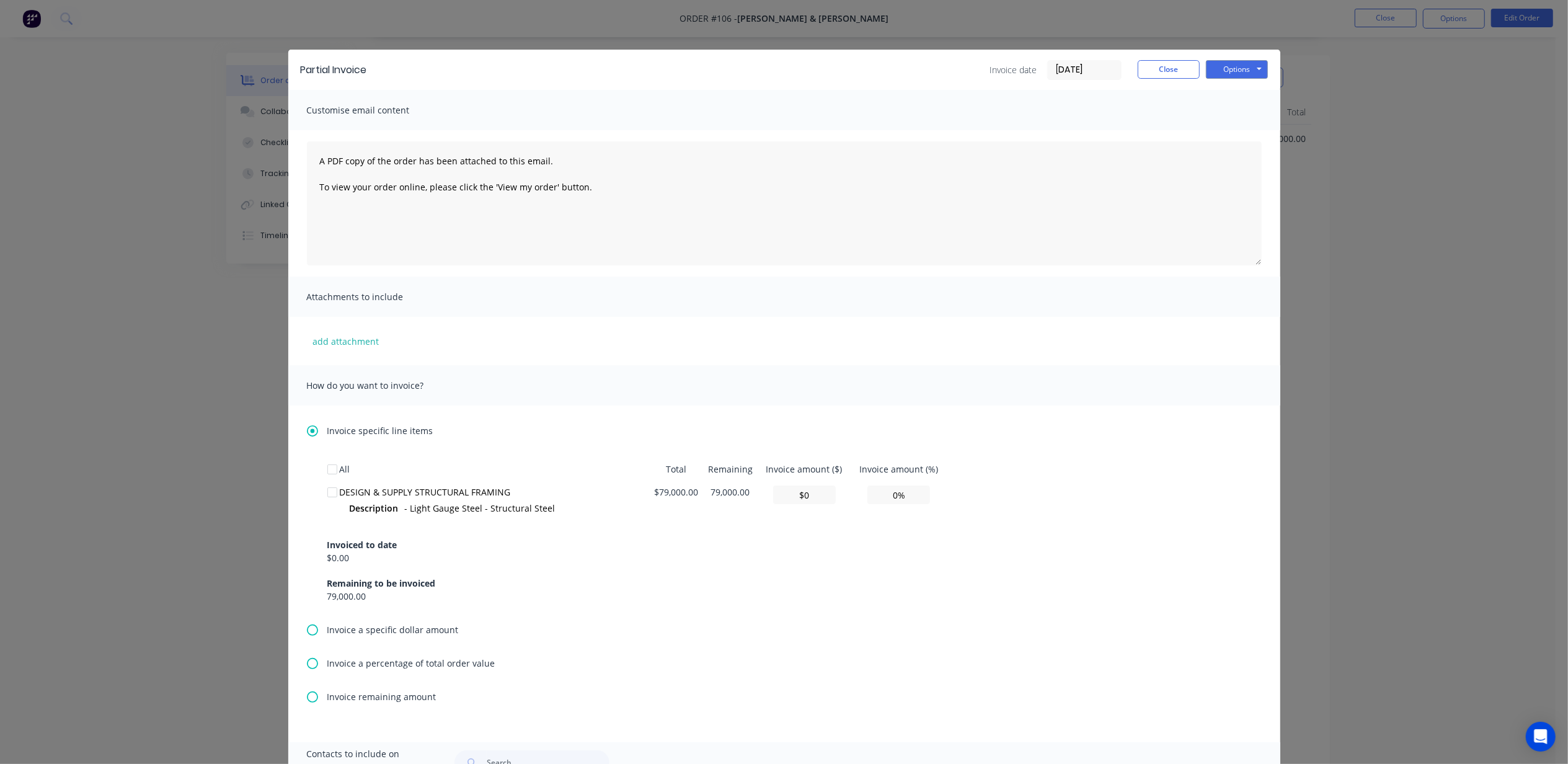
click at [326, 494] on div at bounding box center [333, 493] width 25 height 25
click at [790, 492] on input "$0" at bounding box center [805, 495] width 63 height 19
drag, startPoint x: 780, startPoint y: 494, endPoint x: 906, endPoint y: 497, distance: 126.0
click at [894, 497] on tr "DESIGN & SUPPLY STRUCTURAL FRAMING Description - Light Gauge Steel - Structural…" at bounding box center [637, 502] width 620 height 43
type input "$0"
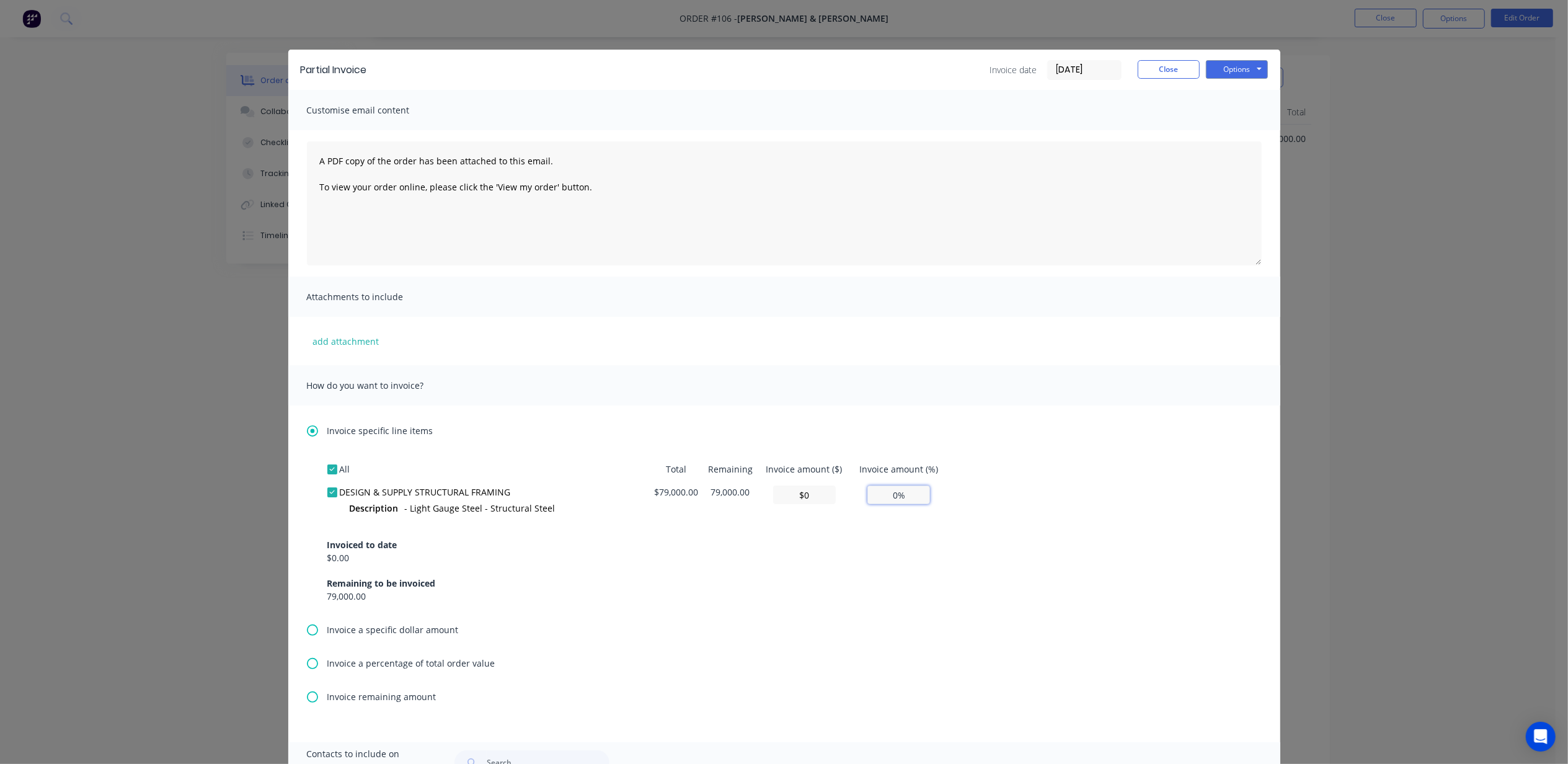
type input "0.00%"
drag, startPoint x: 929, startPoint y: 504, endPoint x: 911, endPoint y: 502, distance: 18.1
click at [916, 512] on td "0.00%" at bounding box center [899, 502] width 96 height 43
click at [840, 504] on tr "DESIGN & SUPPLY STRUCTURAL FRAMING Description - Light Gauge Steel - Structural…" at bounding box center [637, 502] width 620 height 43
type input "$3,950.00"
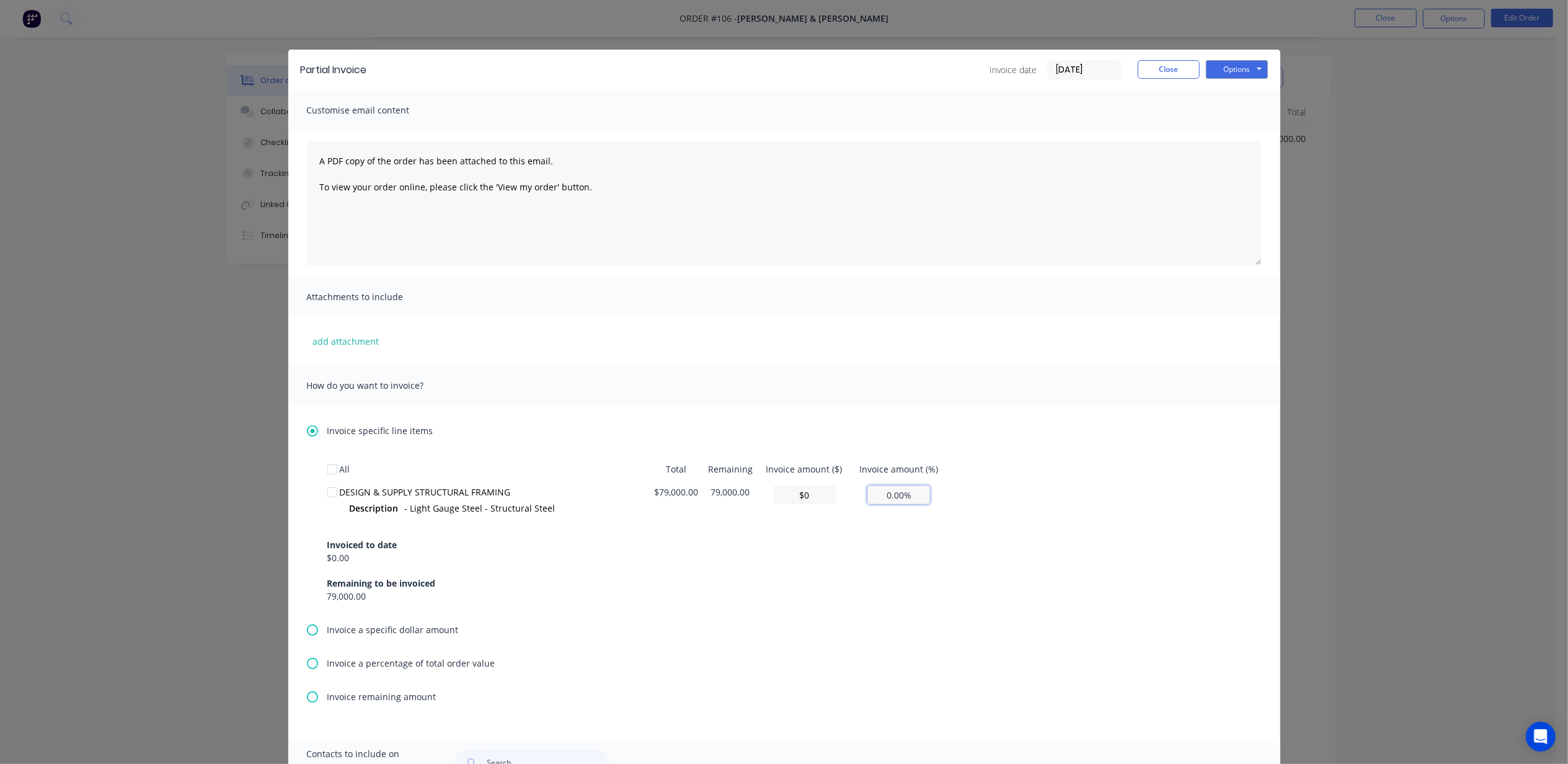
type input "5%"
type input "$39,500.00"
type input "50%"
click at [1224, 70] on button "Options" at bounding box center [1237, 69] width 62 height 19
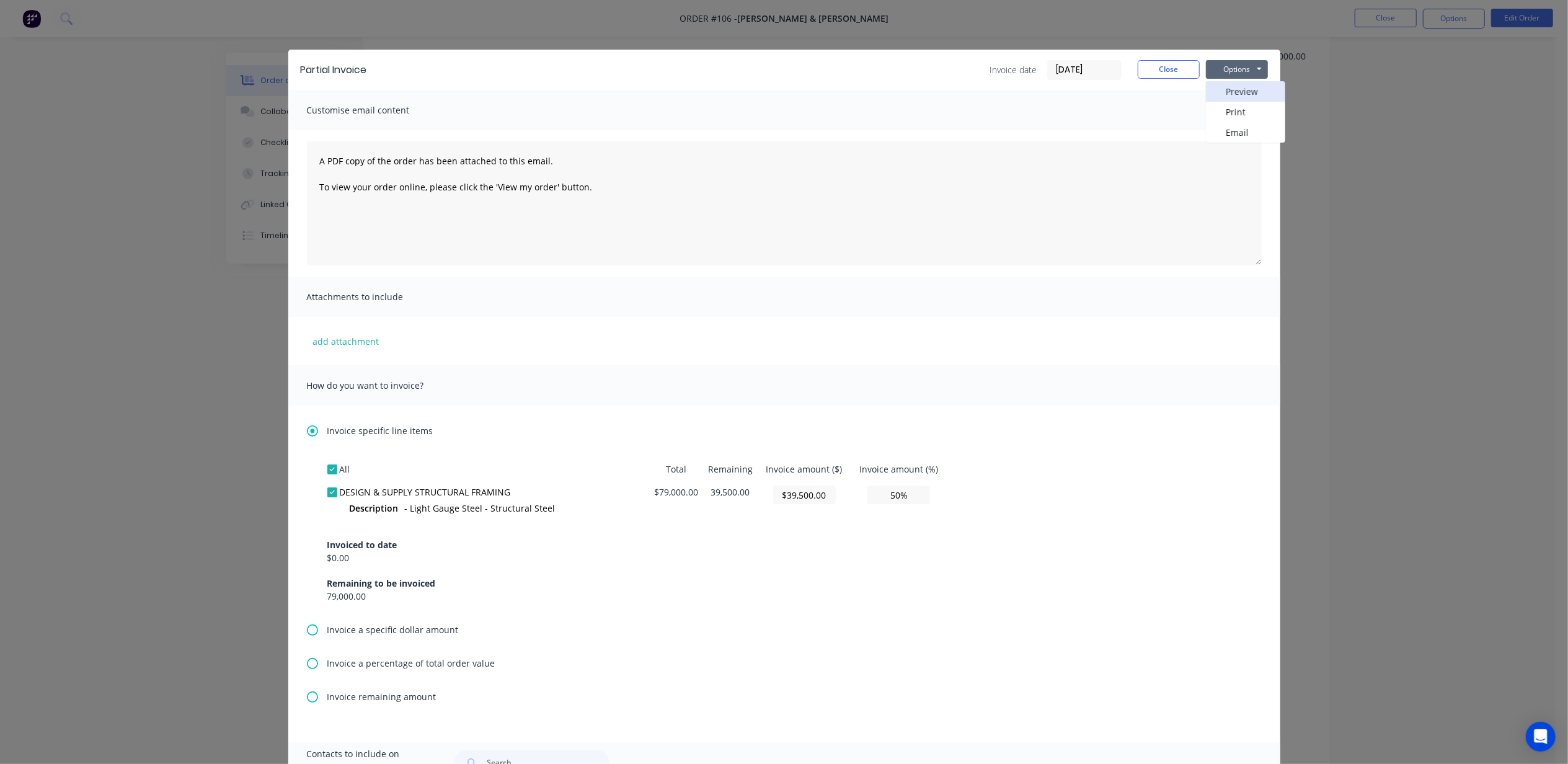
click at [1244, 87] on button "Preview" at bounding box center [1246, 91] width 80 height 20
click at [1219, 62] on button "Options" at bounding box center [1237, 69] width 62 height 19
click at [1162, 64] on button "Close" at bounding box center [1168, 69] width 62 height 19
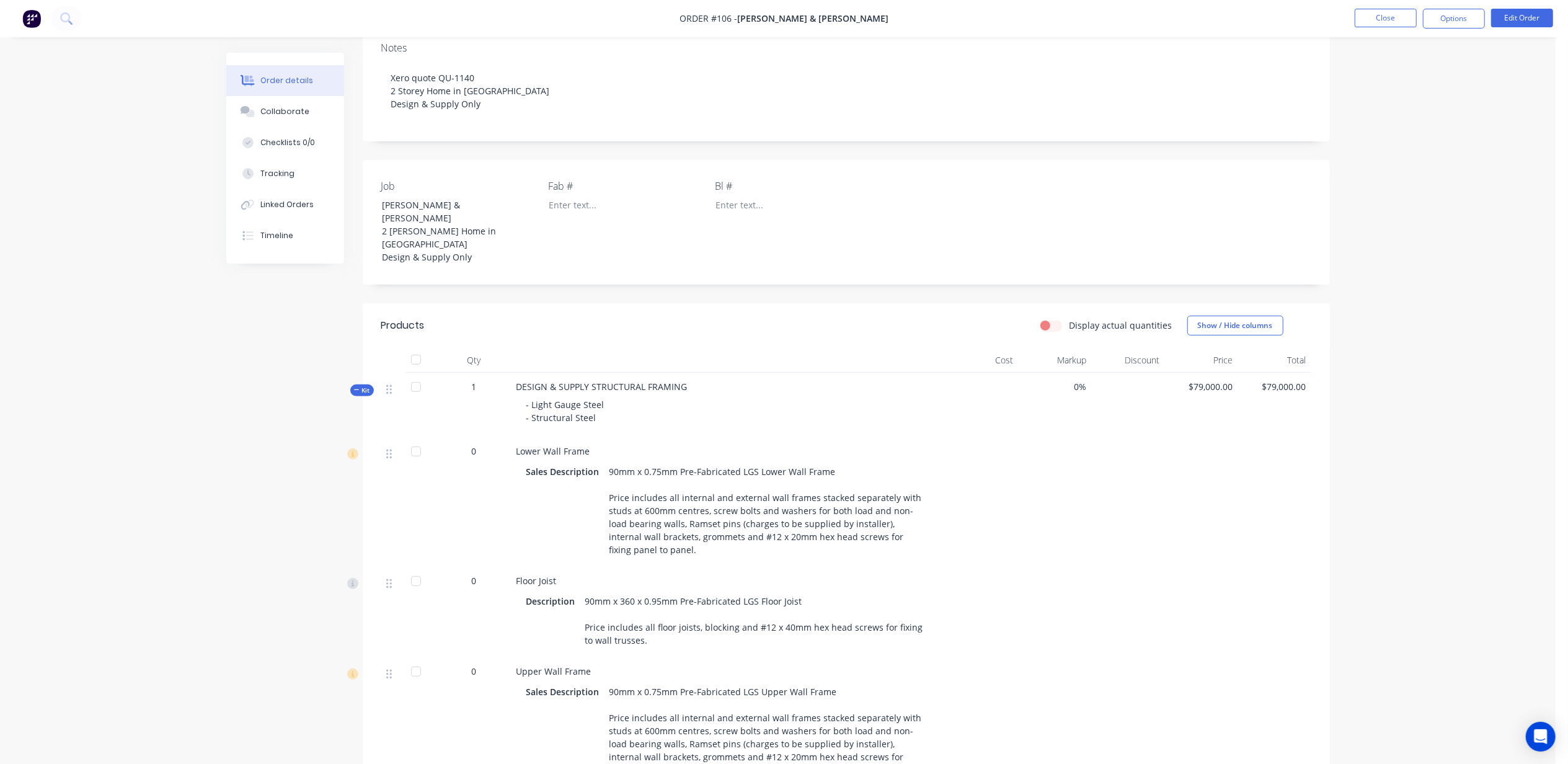
click at [110, 423] on div "Order details Collaborate Checklists 0/0 Tracking Linked Orders Timeline Order …" at bounding box center [778, 660] width 1555 height 1777
click at [279, 228] on button "Timeline" at bounding box center [285, 236] width 118 height 31
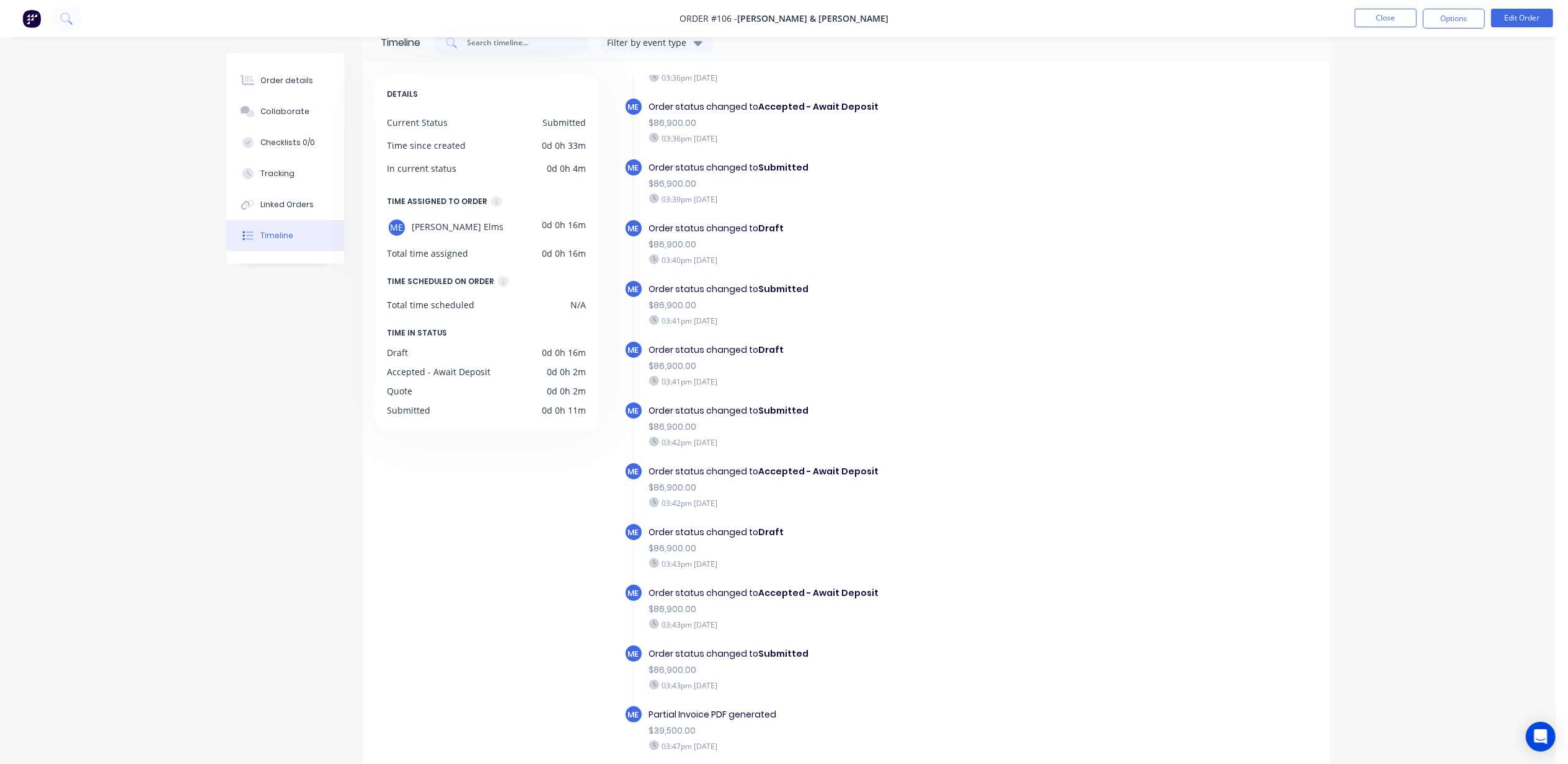
scroll to position [86, 0]
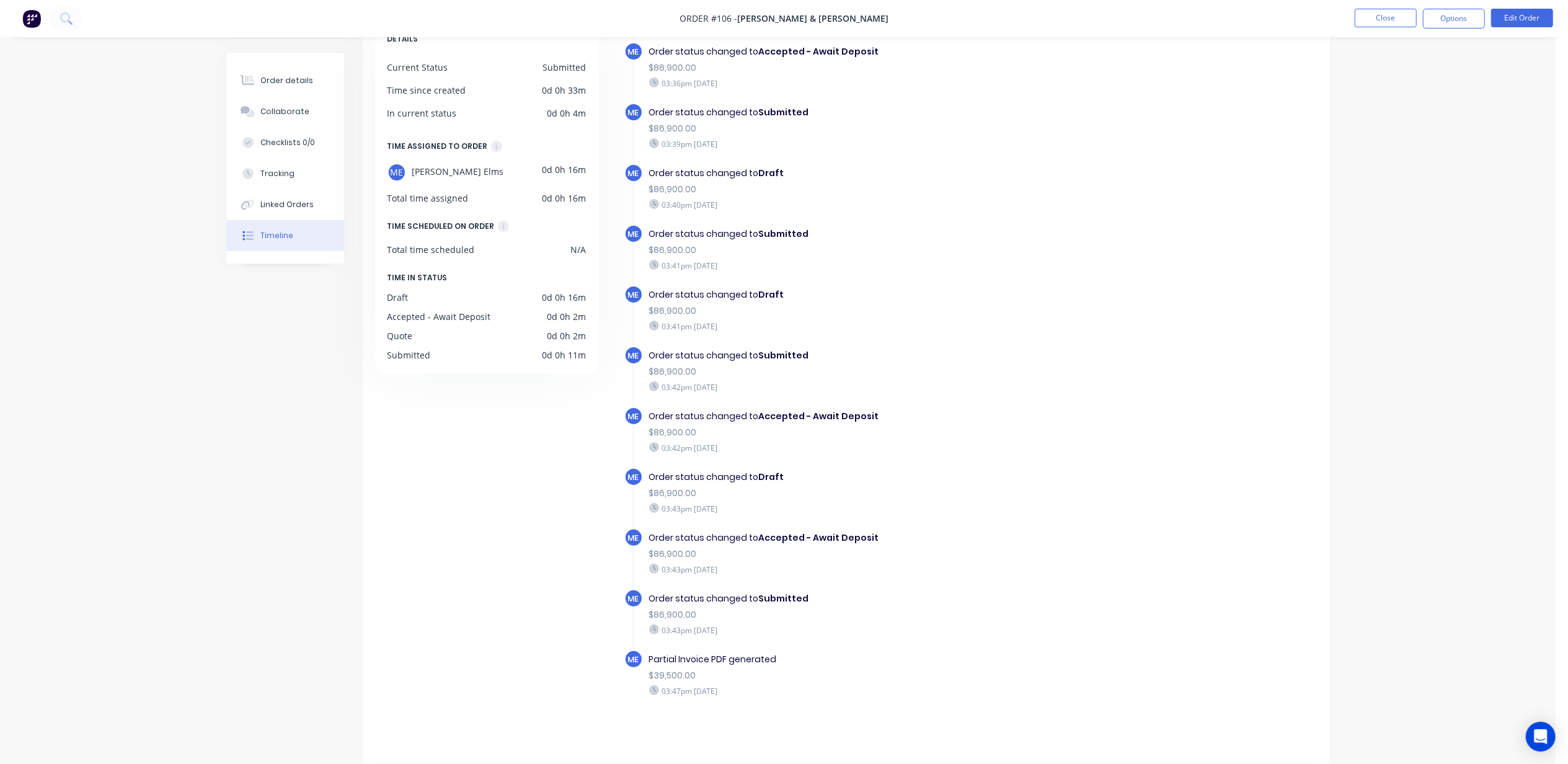
click at [159, 343] on div "Order details Collaborate Checklists 0/0 Tracking Linked Orders Timeline Order …" at bounding box center [778, 339] width 1555 height 850
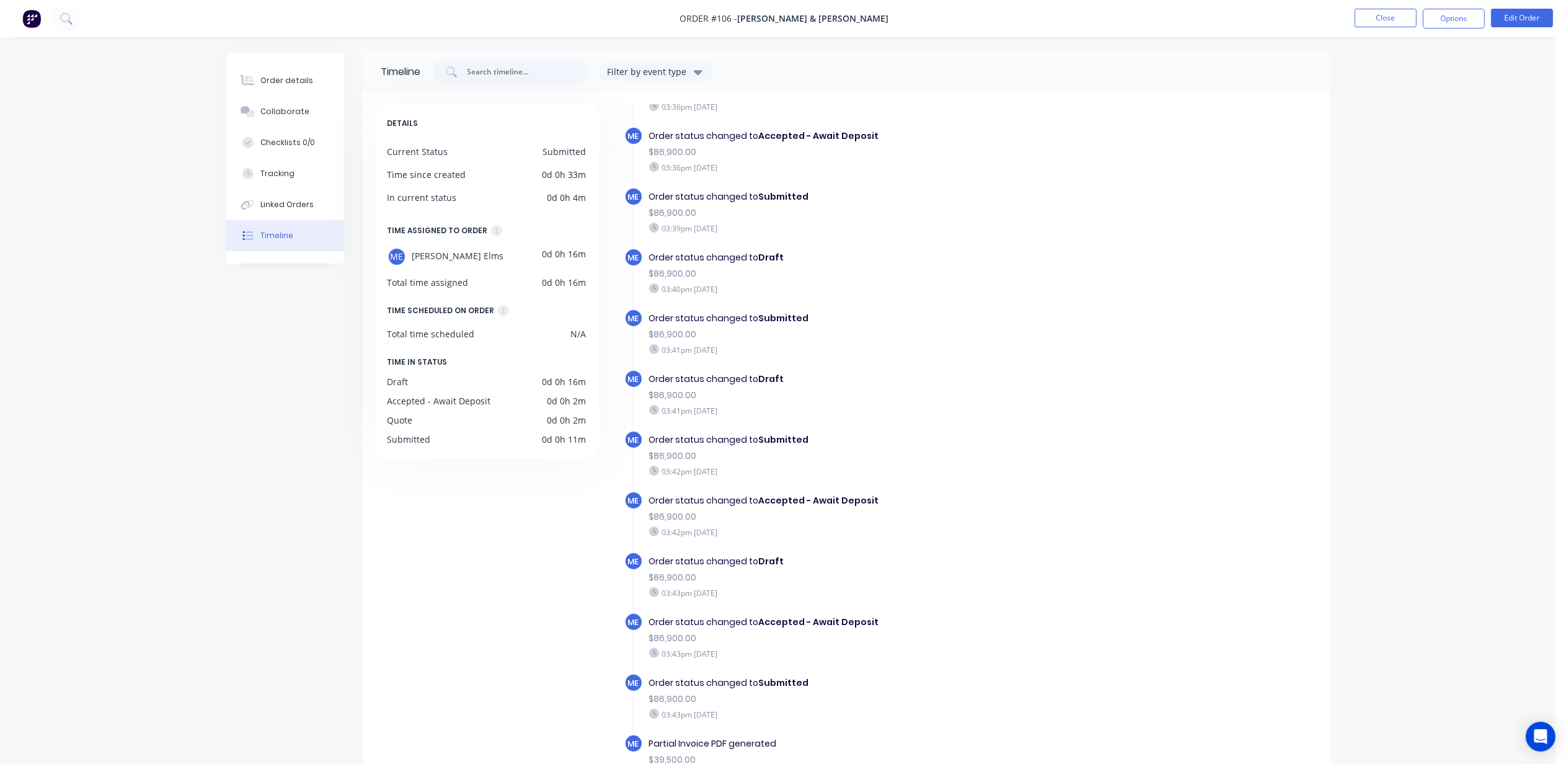
scroll to position [0, 0]
click at [1465, 18] on button "Options" at bounding box center [1454, 18] width 62 height 20
click at [1521, 15] on button "Edit Order" at bounding box center [1522, 17] width 62 height 19
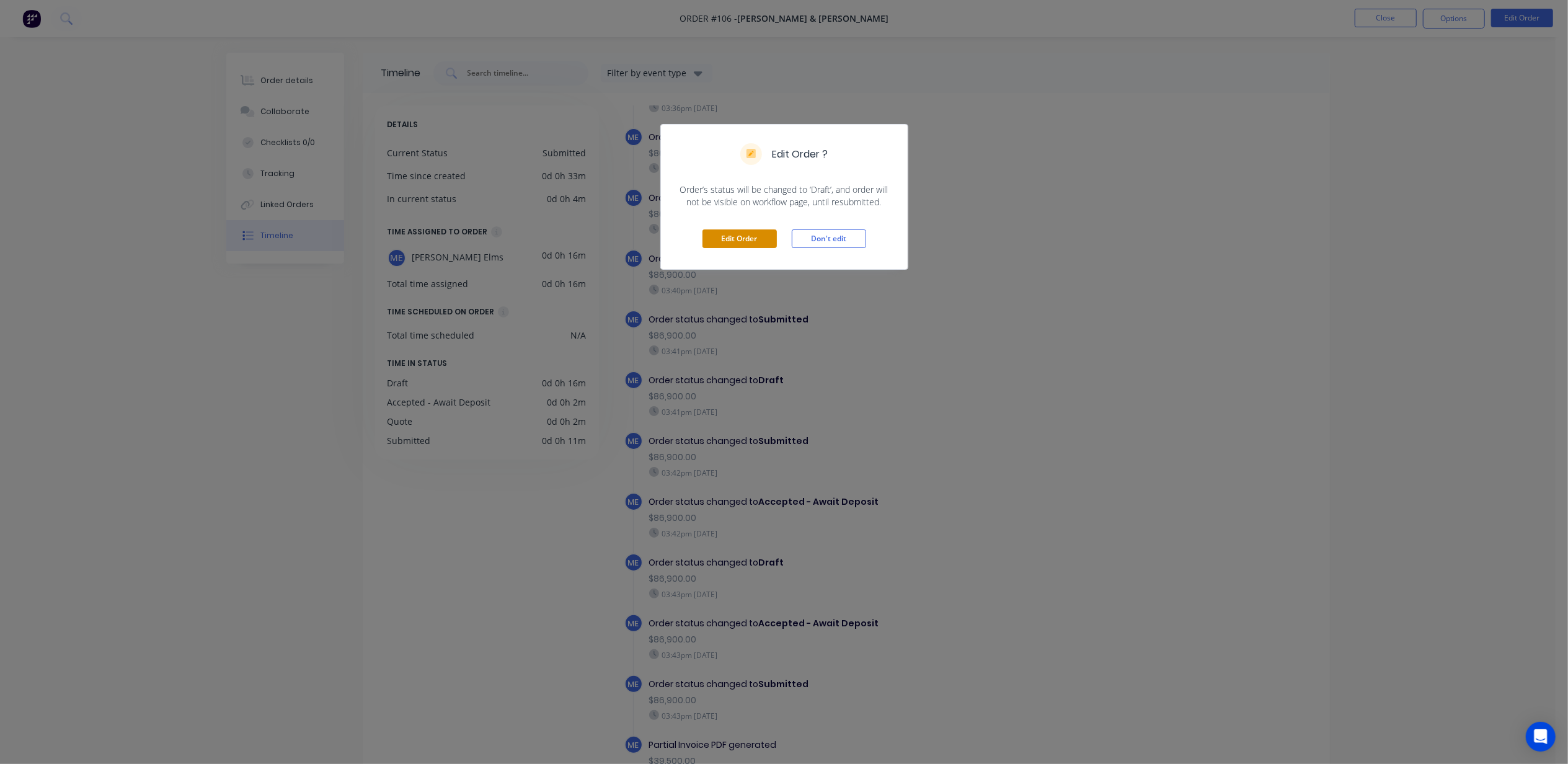
click at [751, 234] on button "Edit Order" at bounding box center [739, 239] width 75 height 19
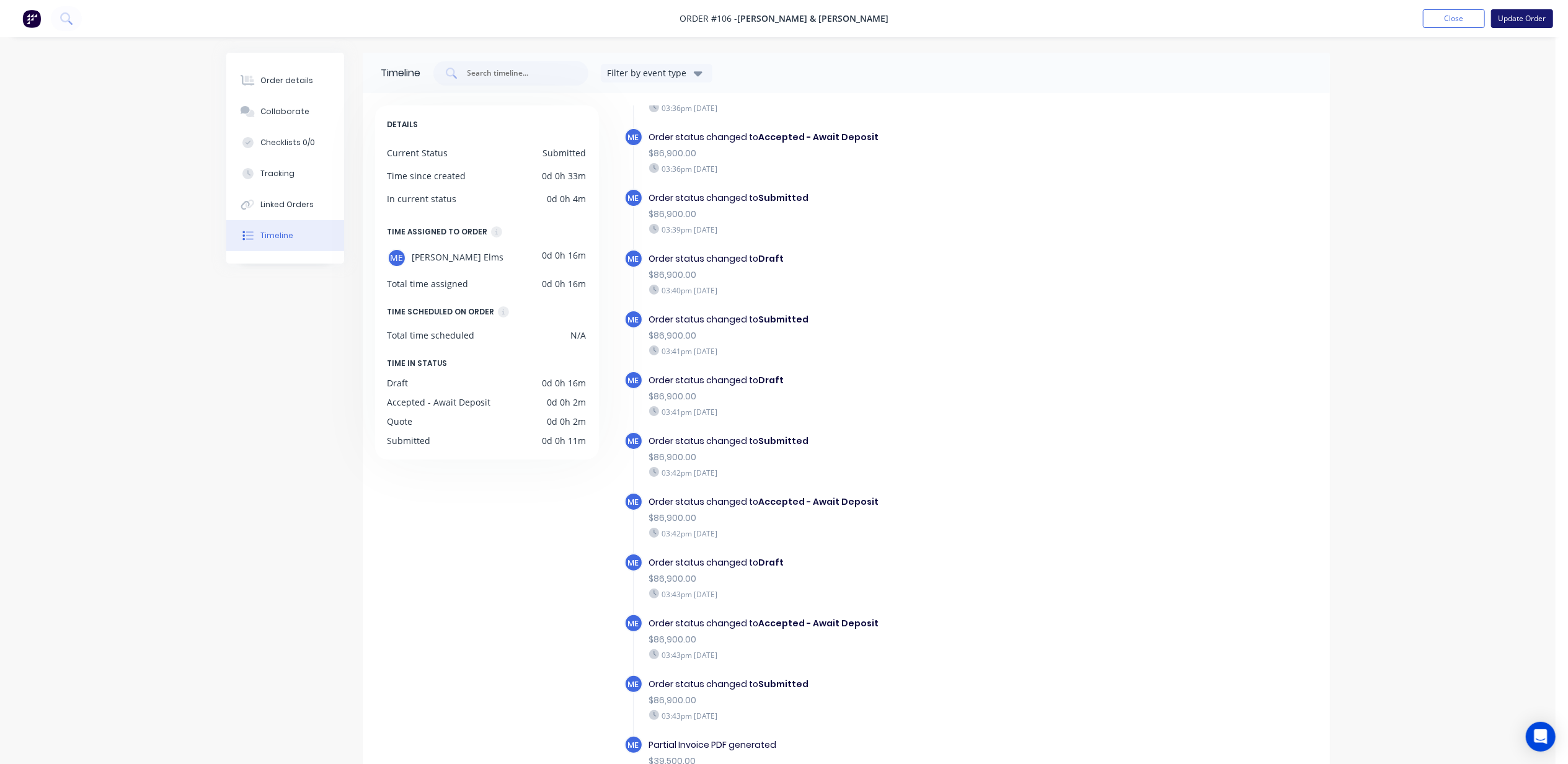
click at [1543, 18] on button "Update Order" at bounding box center [1522, 18] width 62 height 19
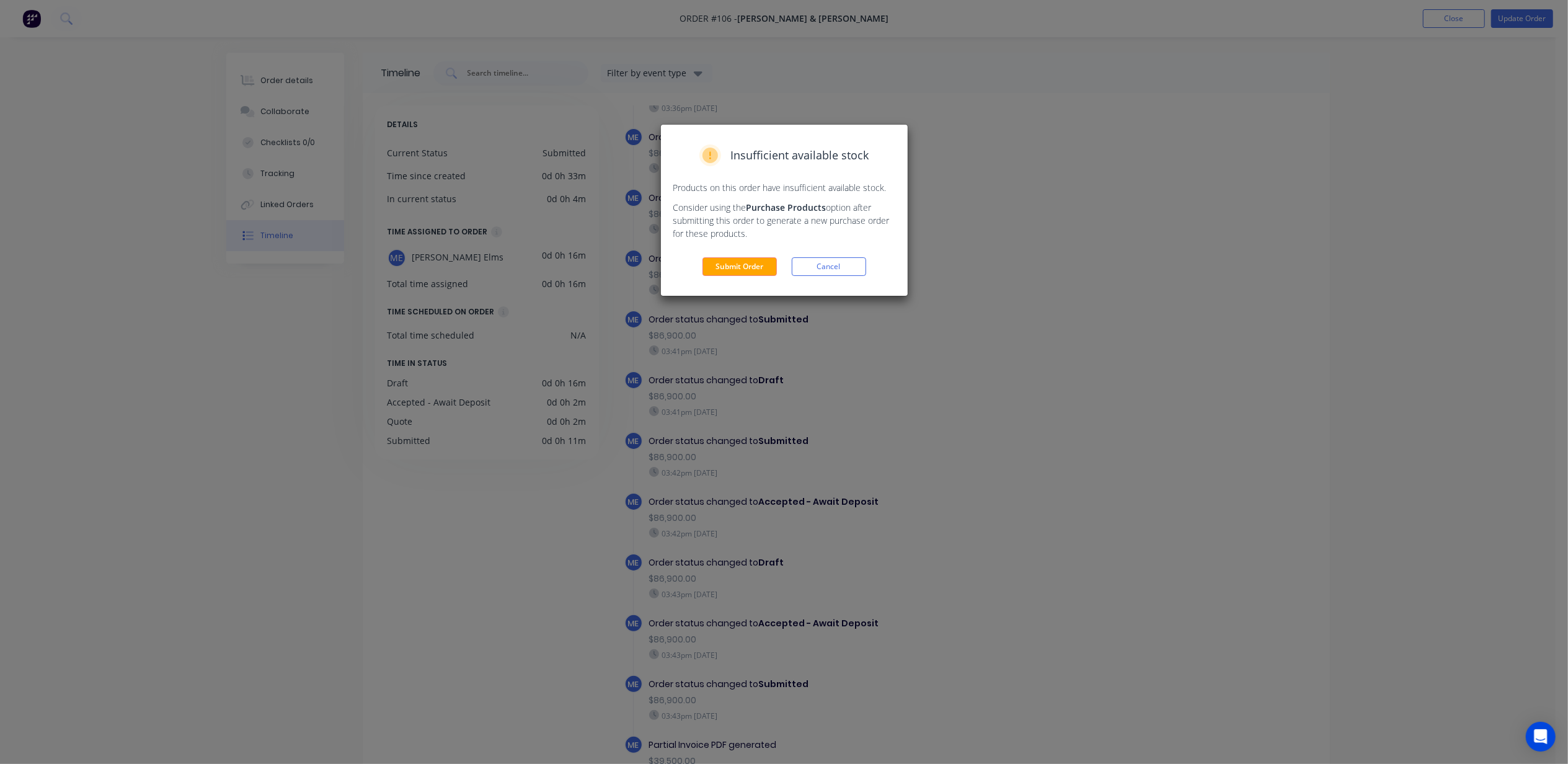
click at [753, 261] on button "Submit Order" at bounding box center [739, 267] width 75 height 19
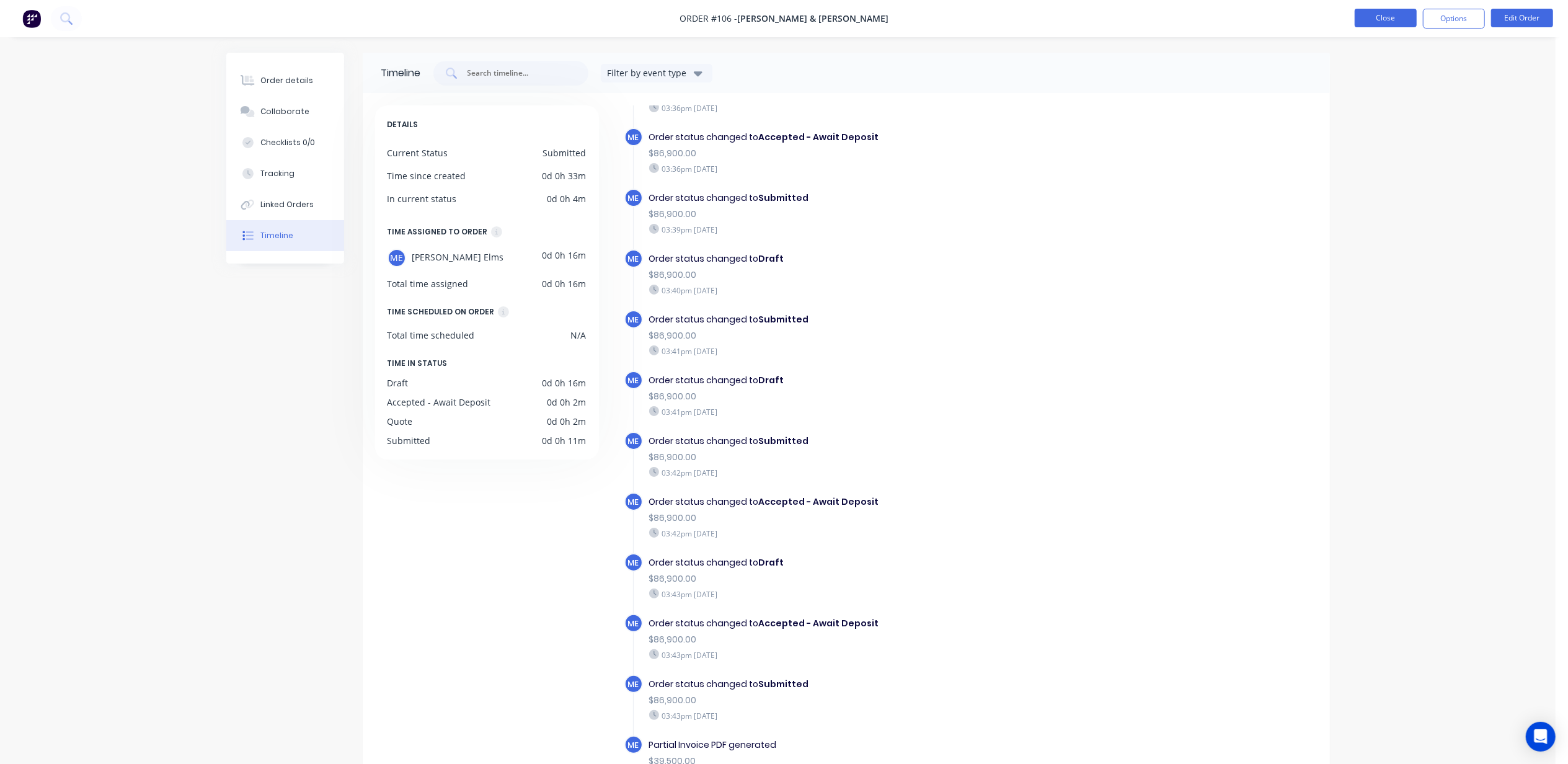
click at [1384, 20] on button "Close" at bounding box center [1385, 17] width 62 height 19
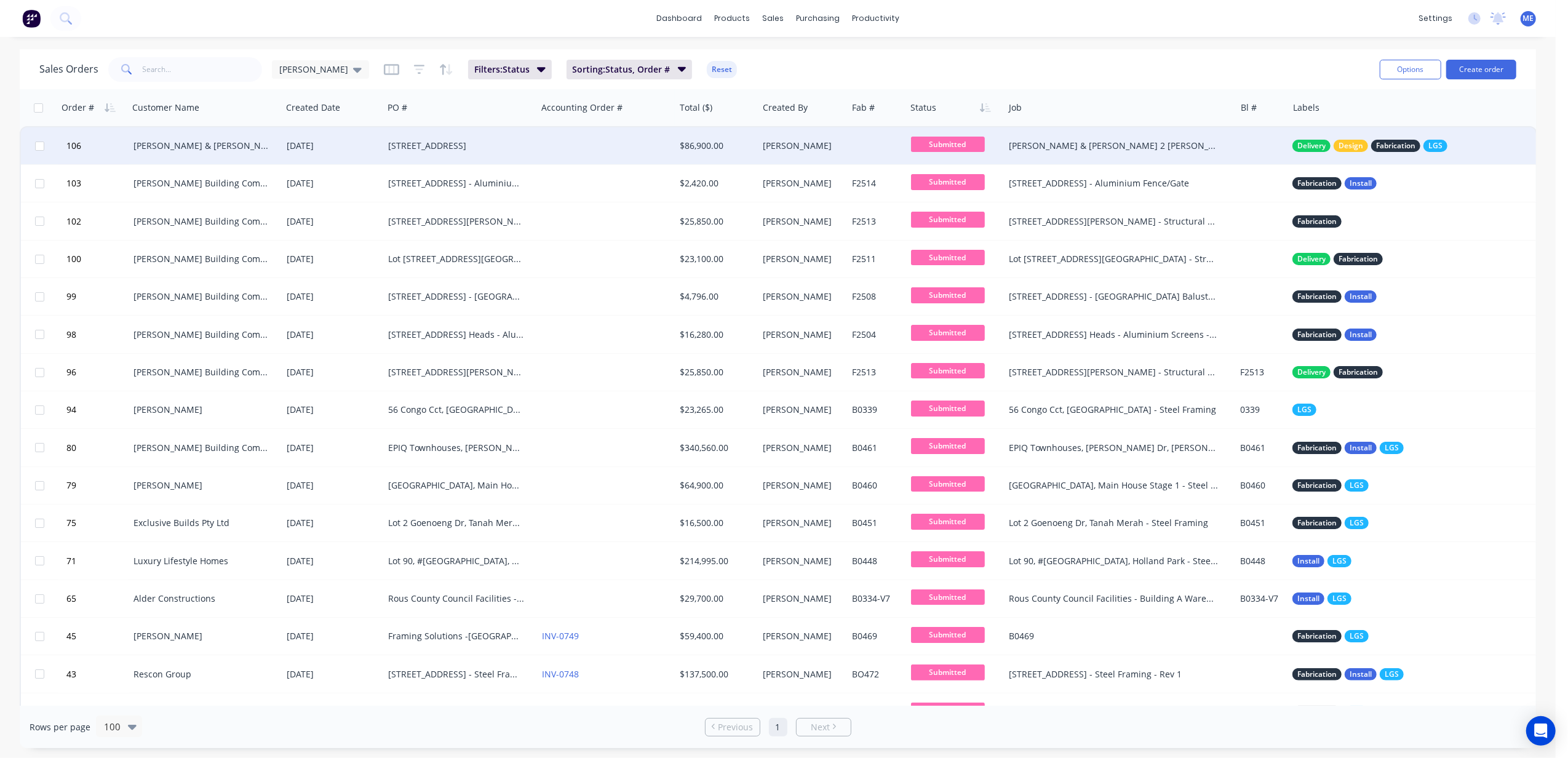
click at [786, 145] on div "[PERSON_NAME]" at bounding box center [801, 146] width 75 height 12
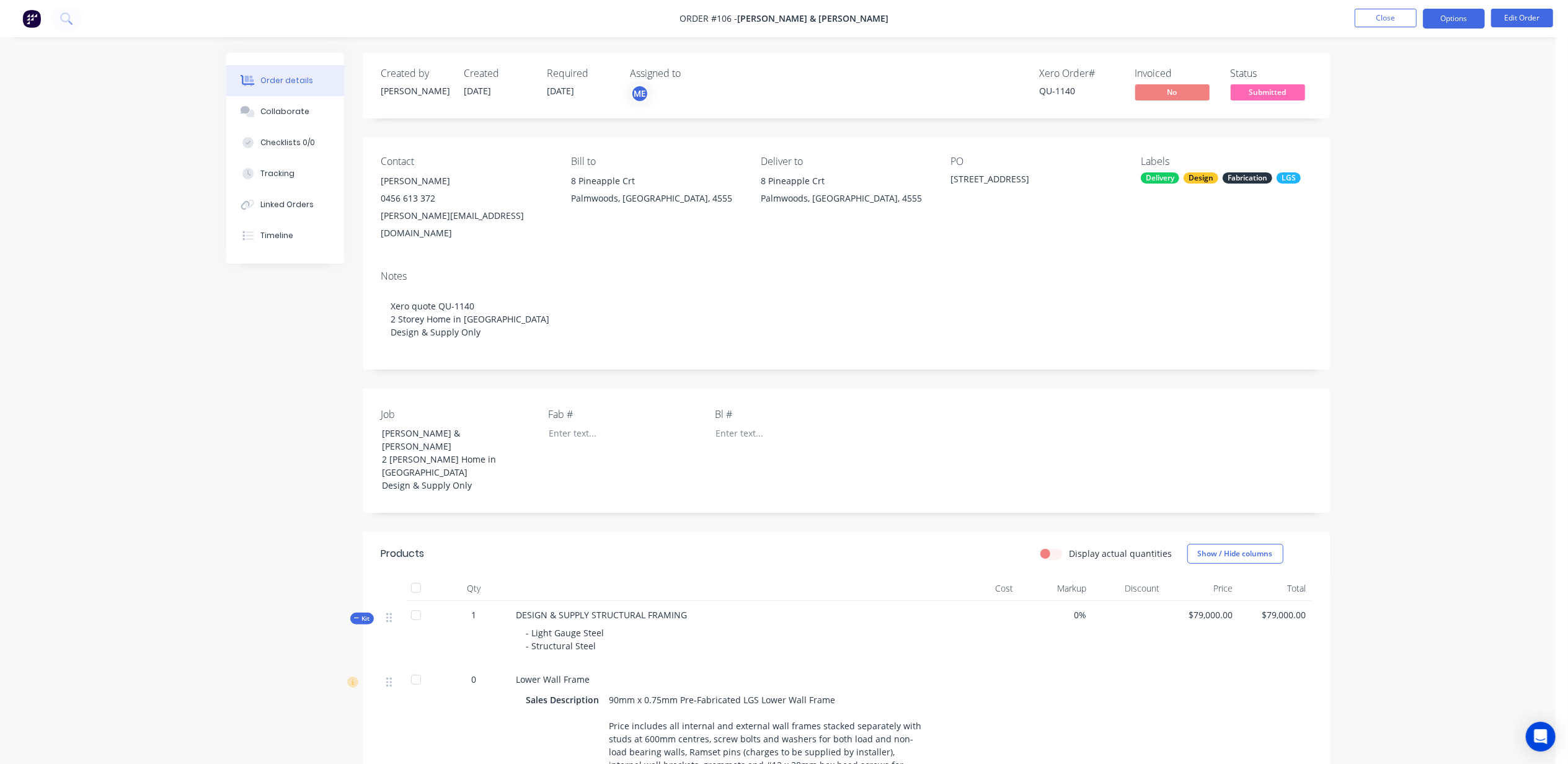
drag, startPoint x: 1457, startPoint y: 16, endPoint x: 1467, endPoint y: 19, distance: 10.4
click at [1460, 17] on button "Options" at bounding box center [1454, 18] width 62 height 20
click at [1282, 89] on span "Submitted" at bounding box center [1268, 92] width 75 height 15
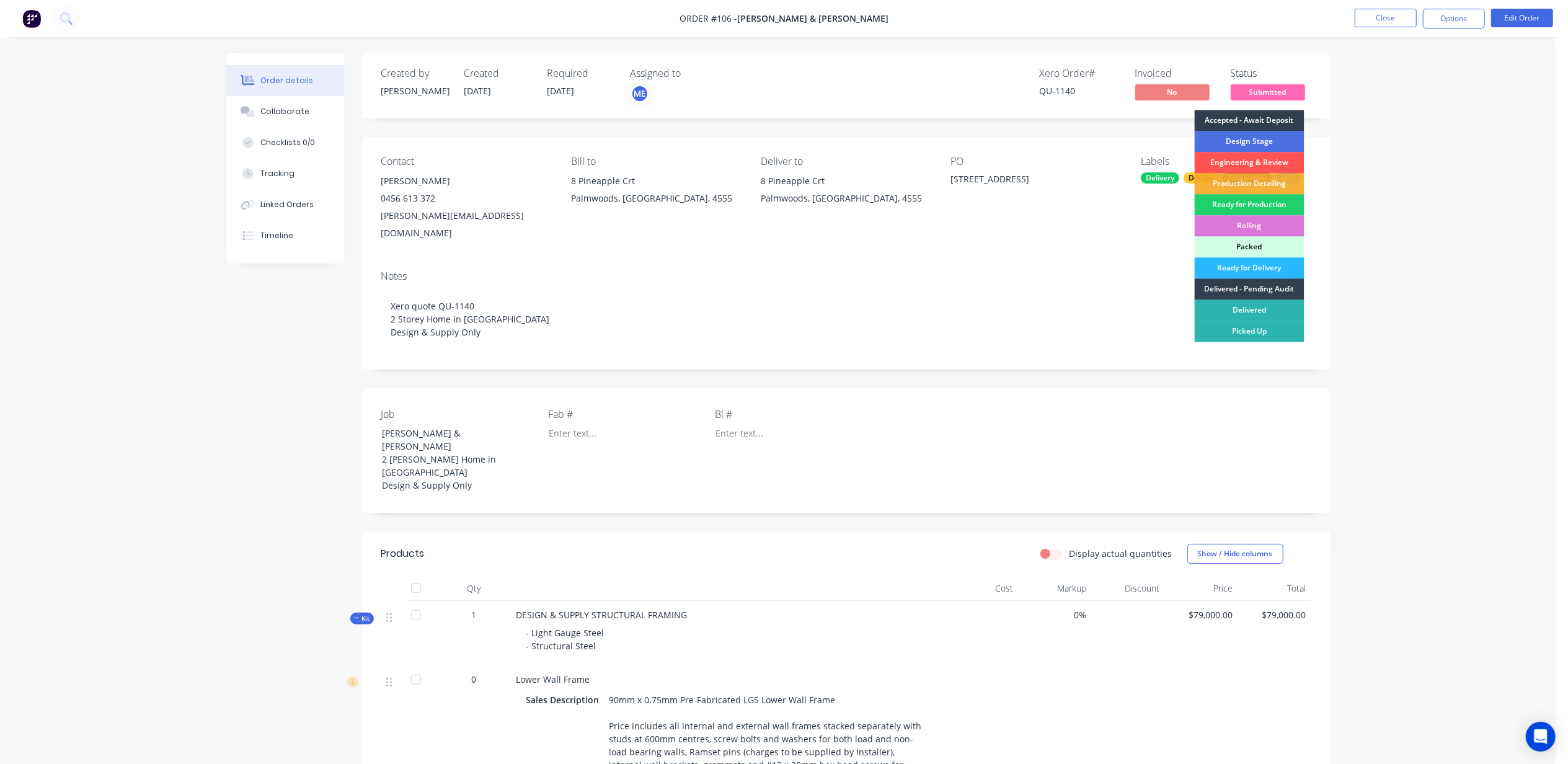
click at [1255, 117] on div "Accepted - Await Deposit" at bounding box center [1249, 120] width 110 height 21
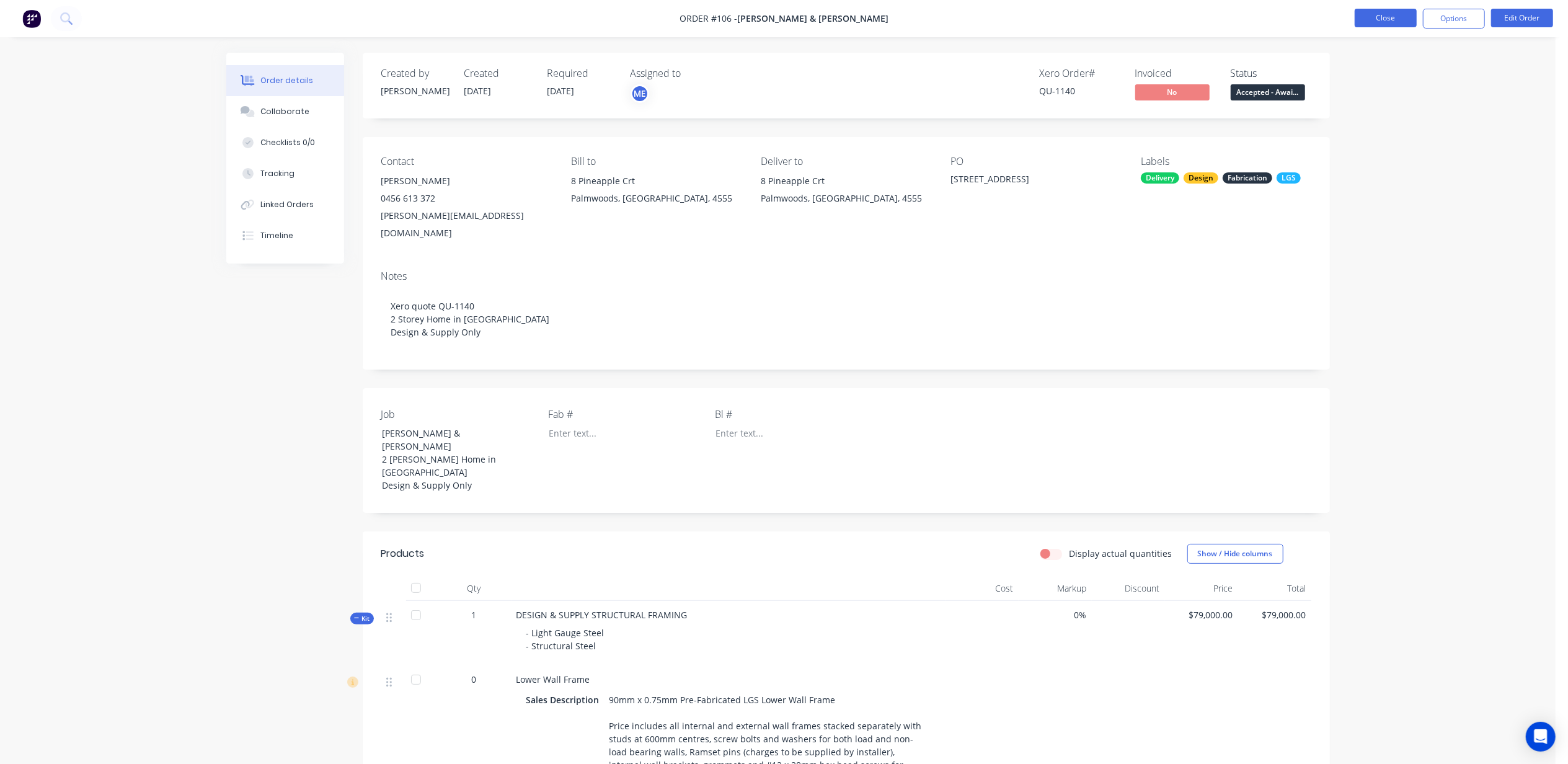
click at [1387, 20] on button "Close" at bounding box center [1385, 17] width 62 height 19
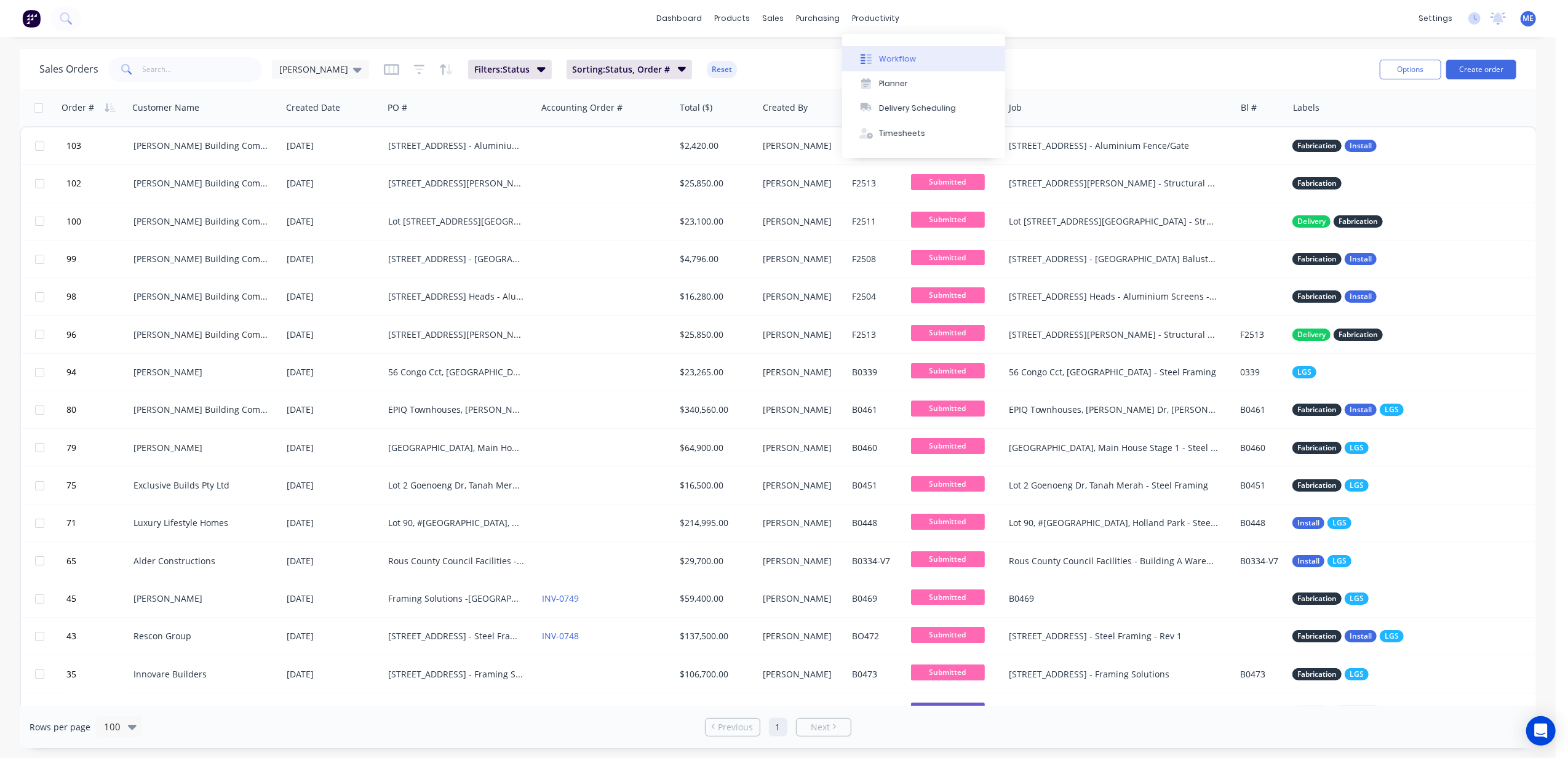
click at [887, 57] on div "Workflow" at bounding box center [897, 59] width 37 height 11
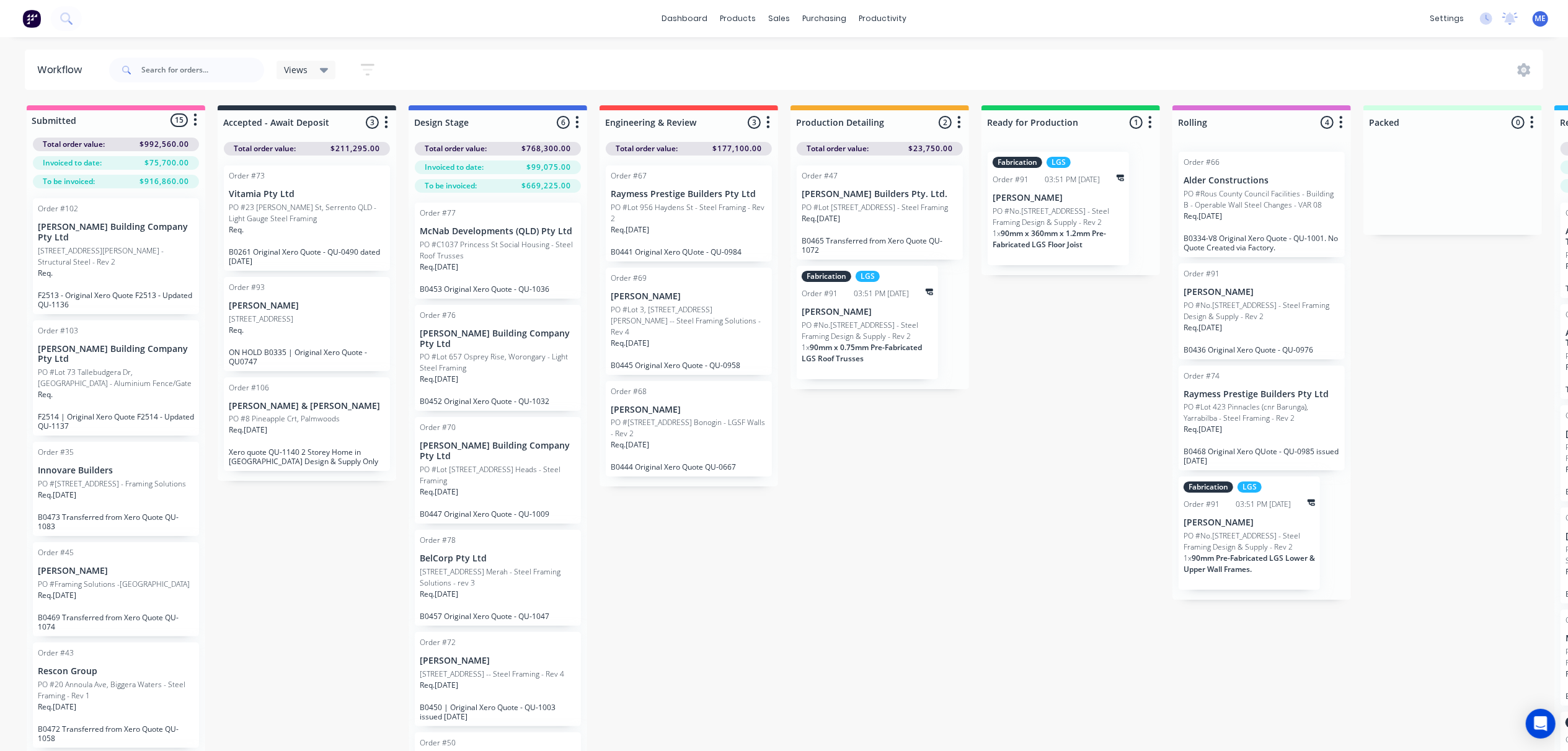
click at [368, 614] on div "Submitted 15 Status colour #FF69B4 hex #FF69B4 Save Cancel Summaries Total orde…" at bounding box center [1115, 450] width 2248 height 690
click at [333, 427] on div "Req. 01/09/25" at bounding box center [307, 435] width 156 height 21
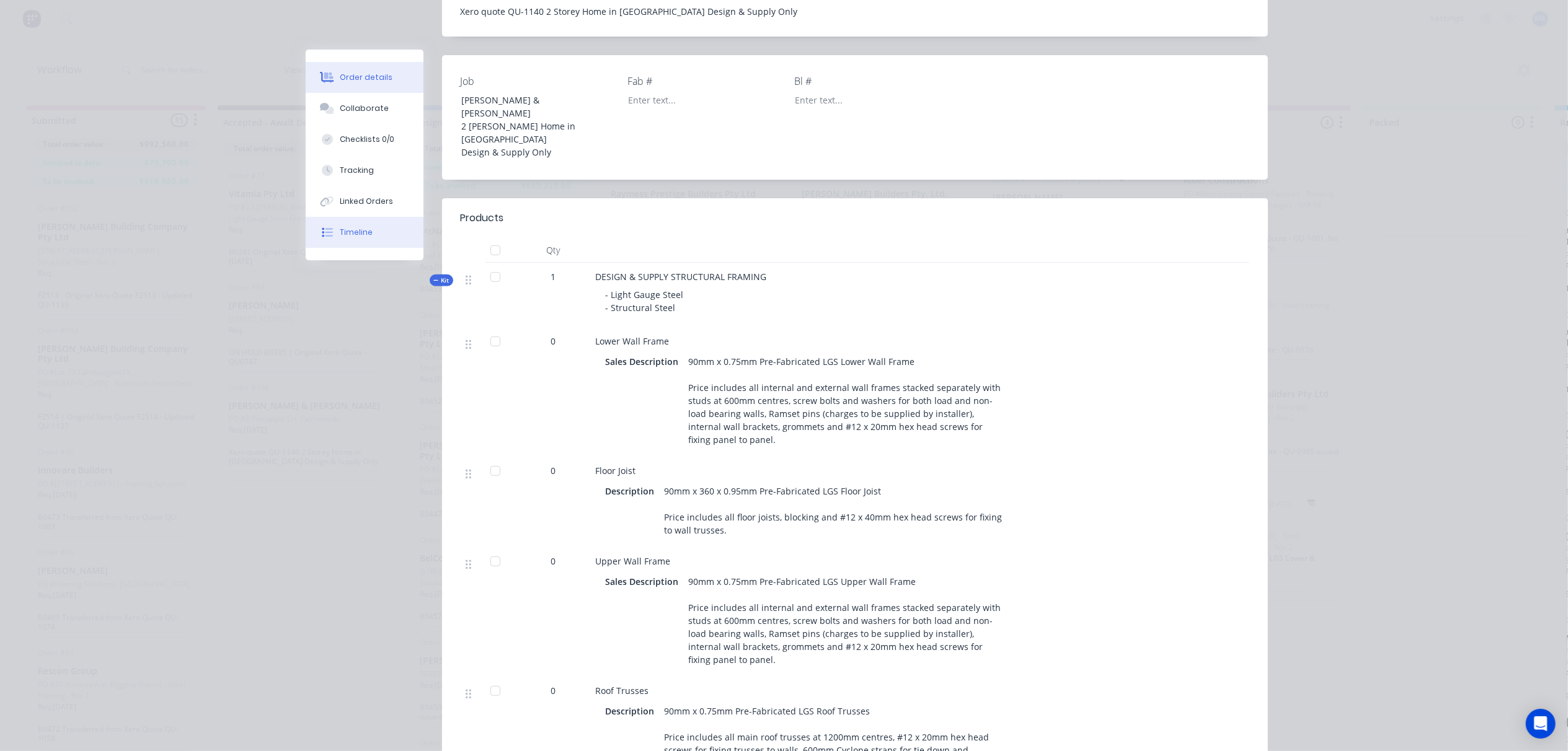
click at [351, 228] on div "Timeline" at bounding box center [356, 232] width 33 height 11
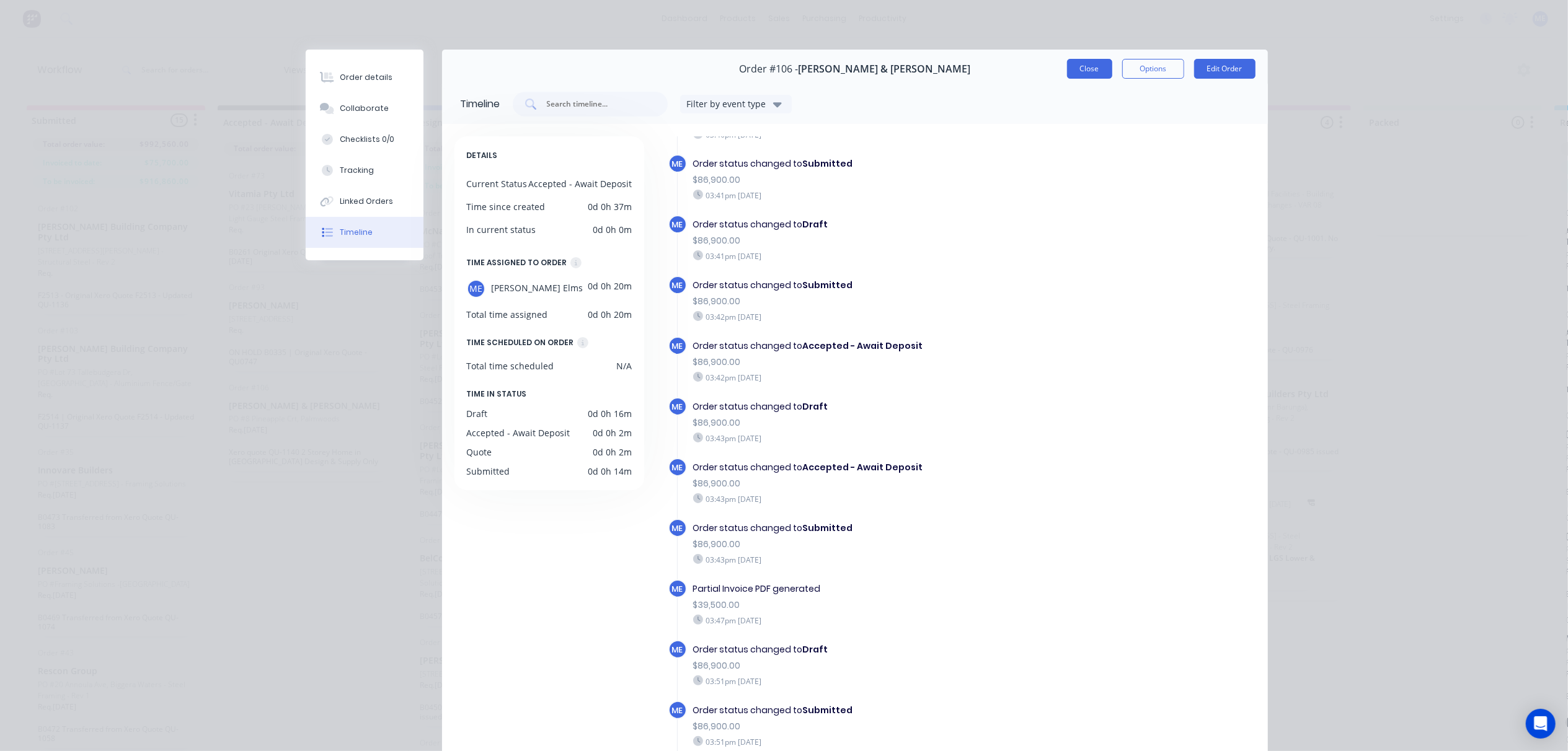
click at [1082, 70] on button "Close" at bounding box center [1090, 68] width 45 height 20
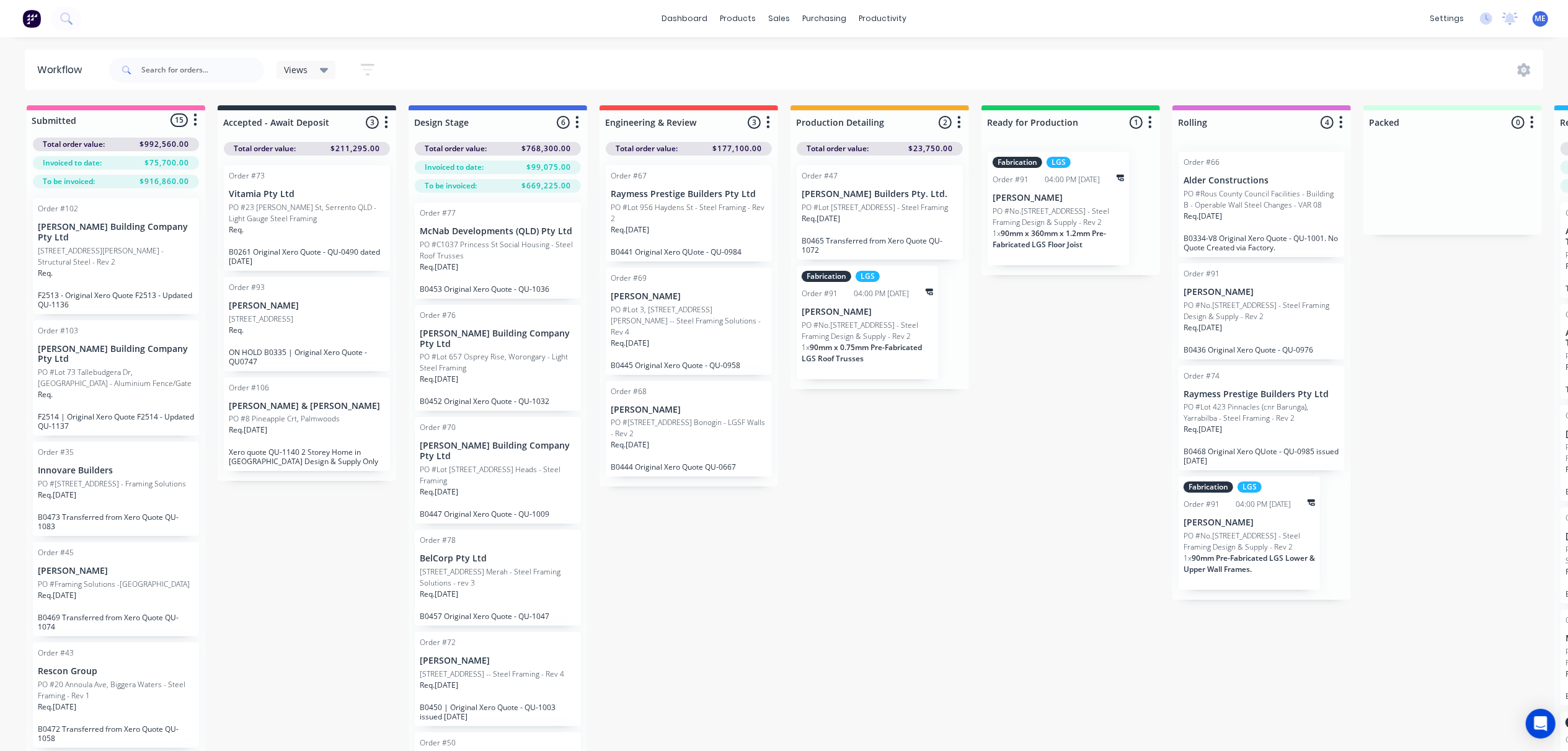
click at [296, 417] on p "PO #8 Pineapple Crt, Palmwoods" at bounding box center [284, 419] width 111 height 11
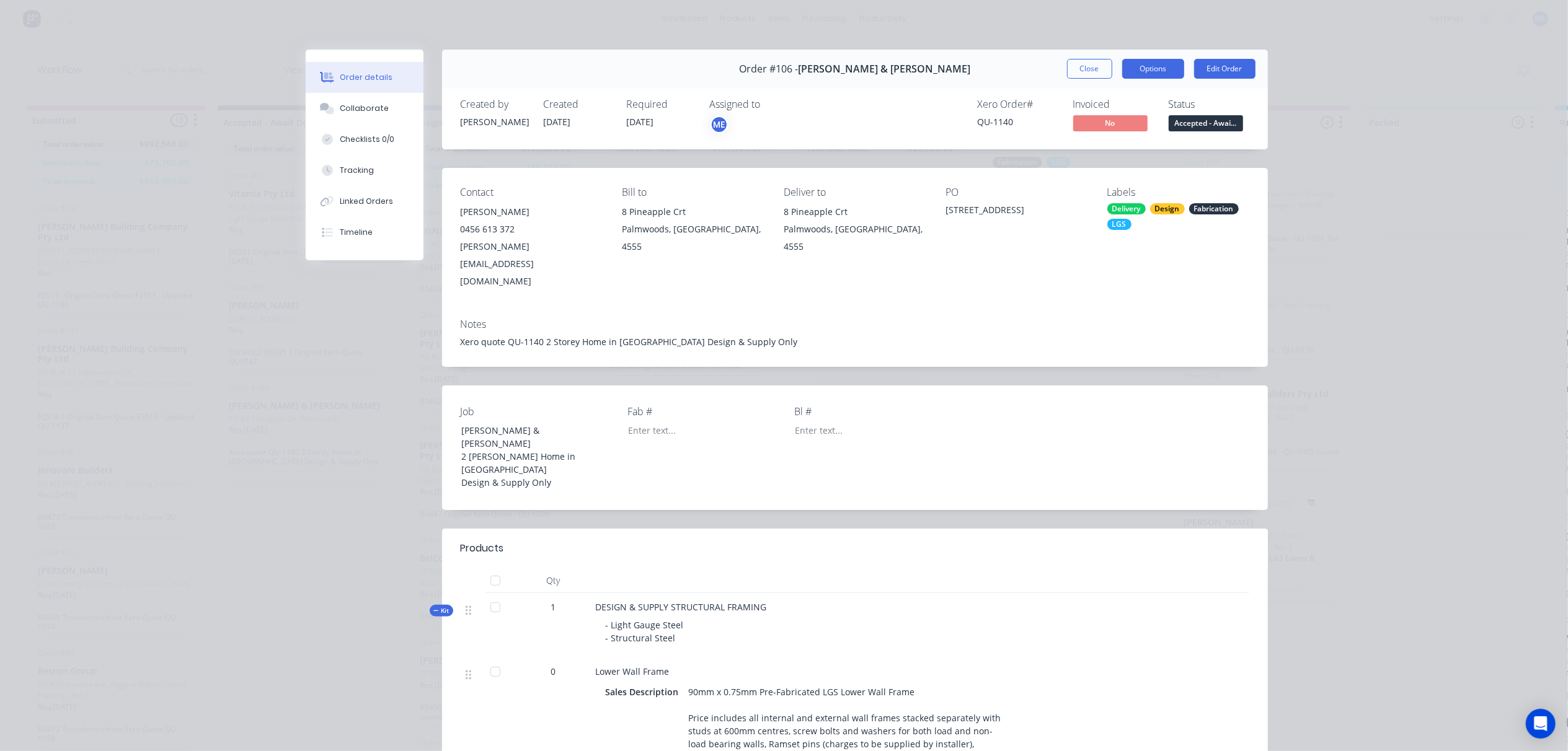
click at [1156, 65] on button "Options" at bounding box center [1153, 68] width 62 height 20
click at [1103, 63] on button "Close" at bounding box center [1090, 68] width 45 height 20
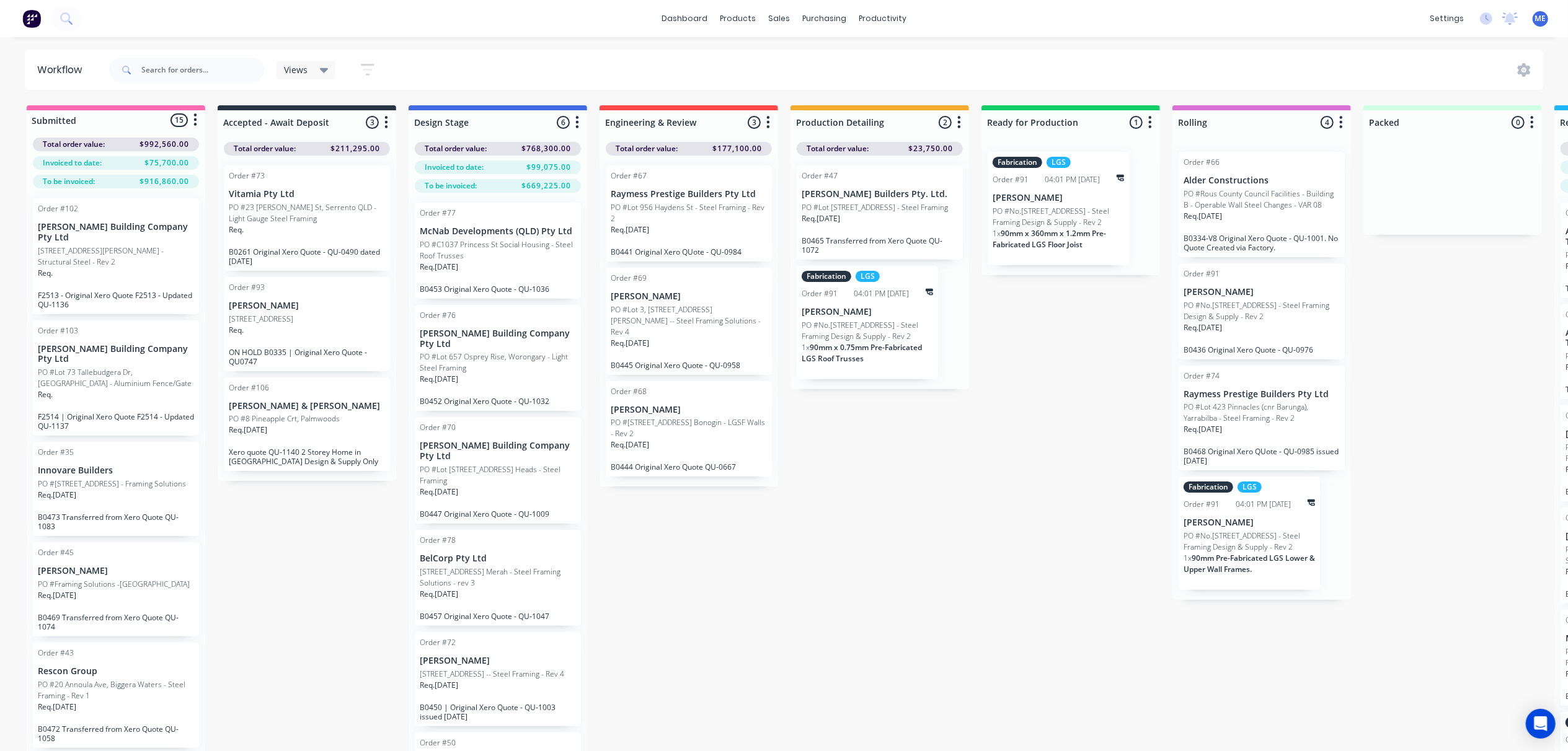
click at [851, 31] on div "dashboard products sales purchasing productivity dashboard products Product Cat…" at bounding box center [784, 18] width 1568 height 37
click at [871, 25] on div "productivity" at bounding box center [882, 18] width 60 height 19
click at [790, 51] on button "Sales Orders" at bounding box center [845, 59] width 165 height 25
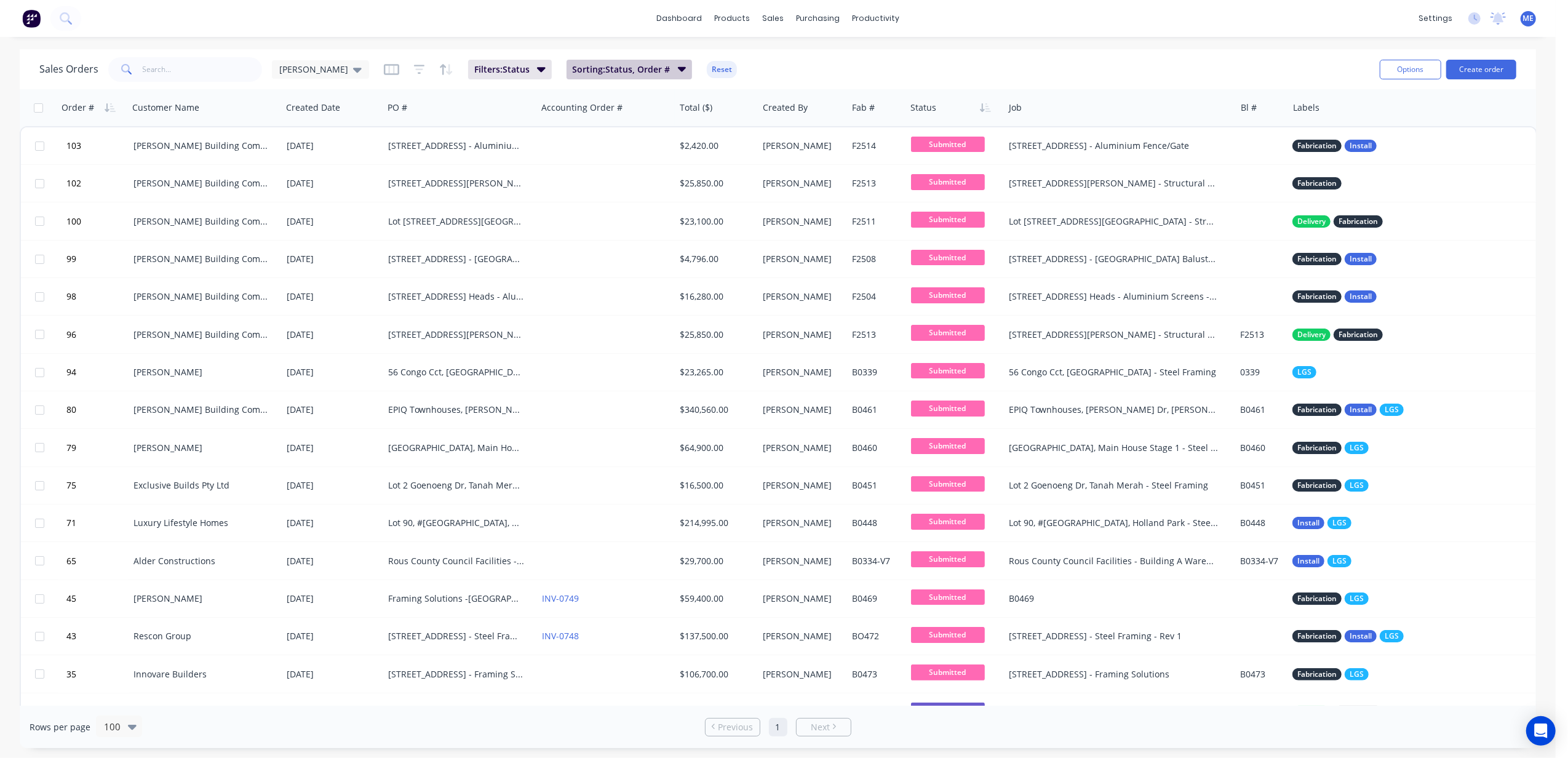
click at [594, 65] on span "Sorting: Status, Order #" at bounding box center [621, 70] width 98 height 12
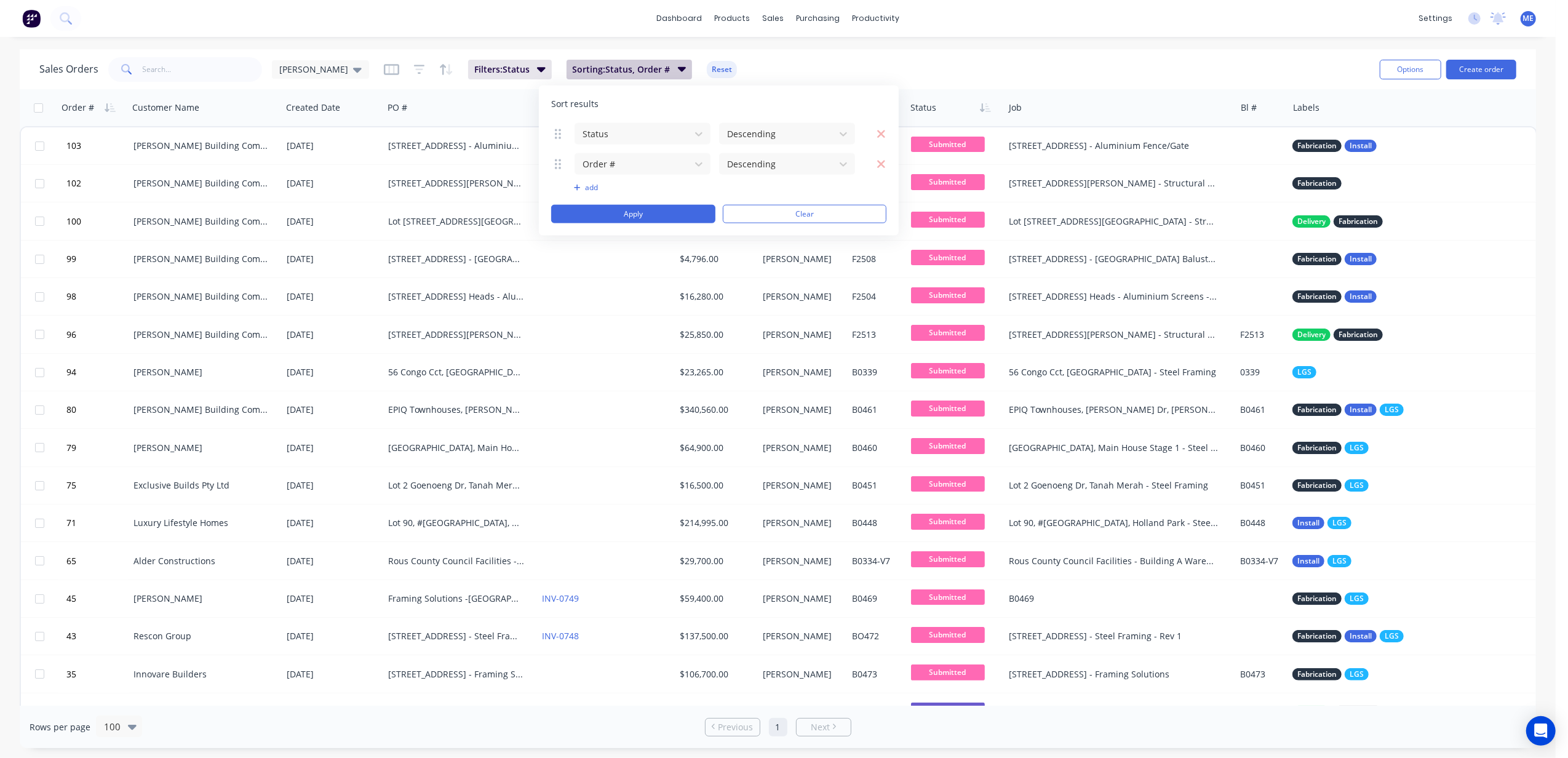
click at [594, 65] on span "Sorting: Status, Order #" at bounding box center [621, 70] width 98 height 12
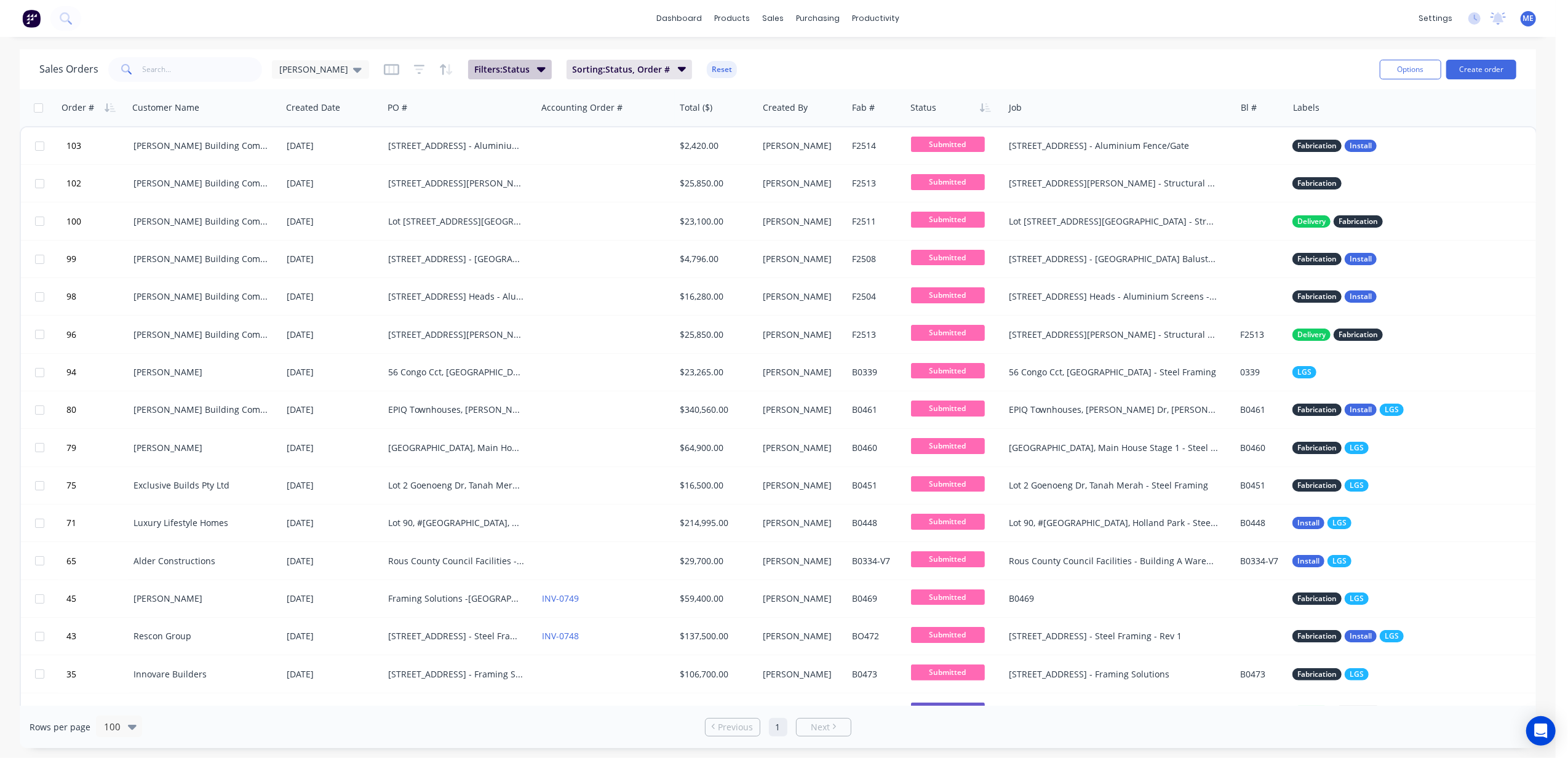
click at [502, 62] on button "Filters: Status" at bounding box center [510, 69] width 84 height 19
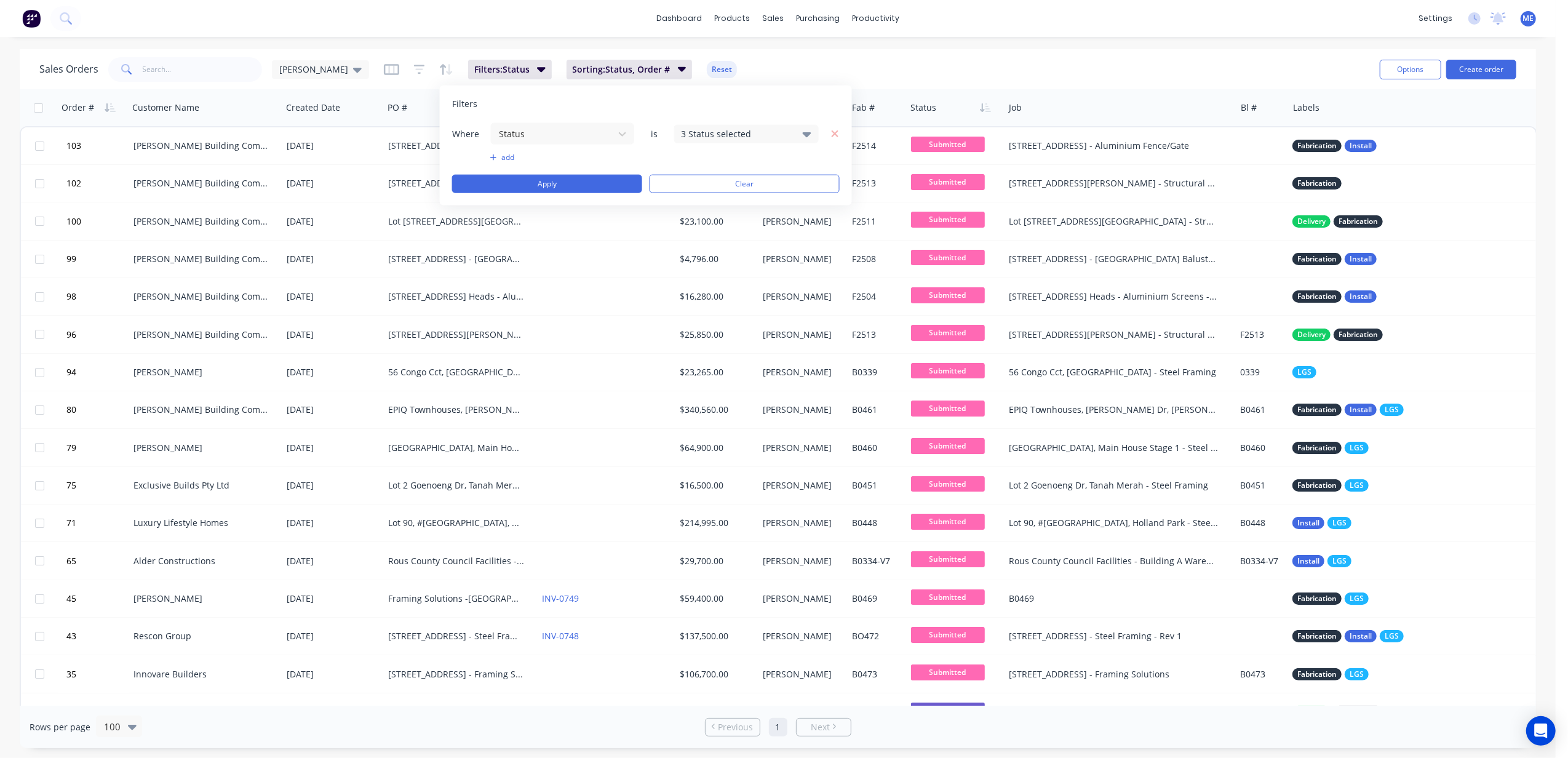
click at [768, 130] on div "3 Status selected" at bounding box center [736, 134] width 111 height 13
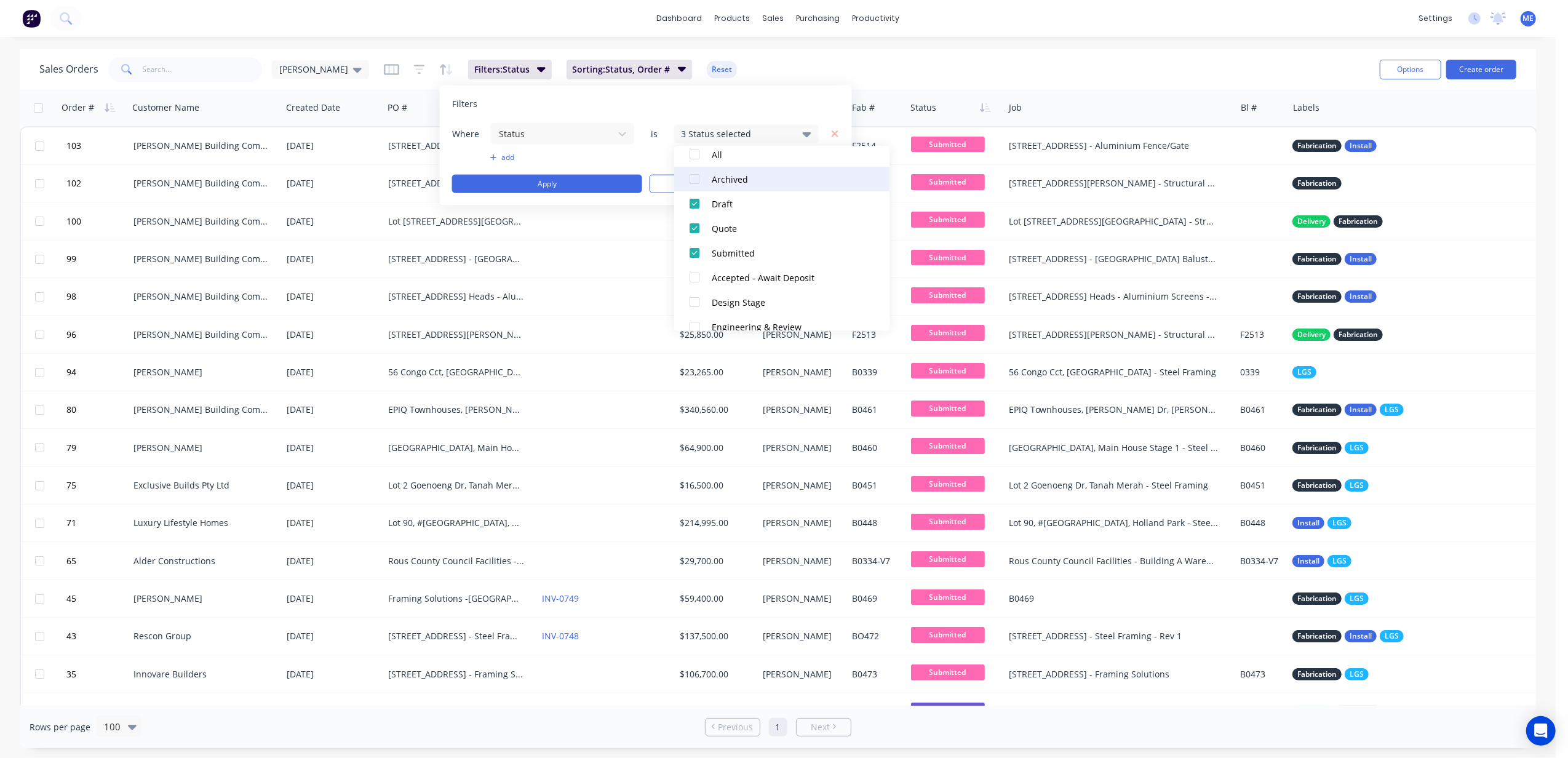
scroll to position [82, 0]
click at [693, 242] on div at bounding box center [695, 242] width 25 height 25
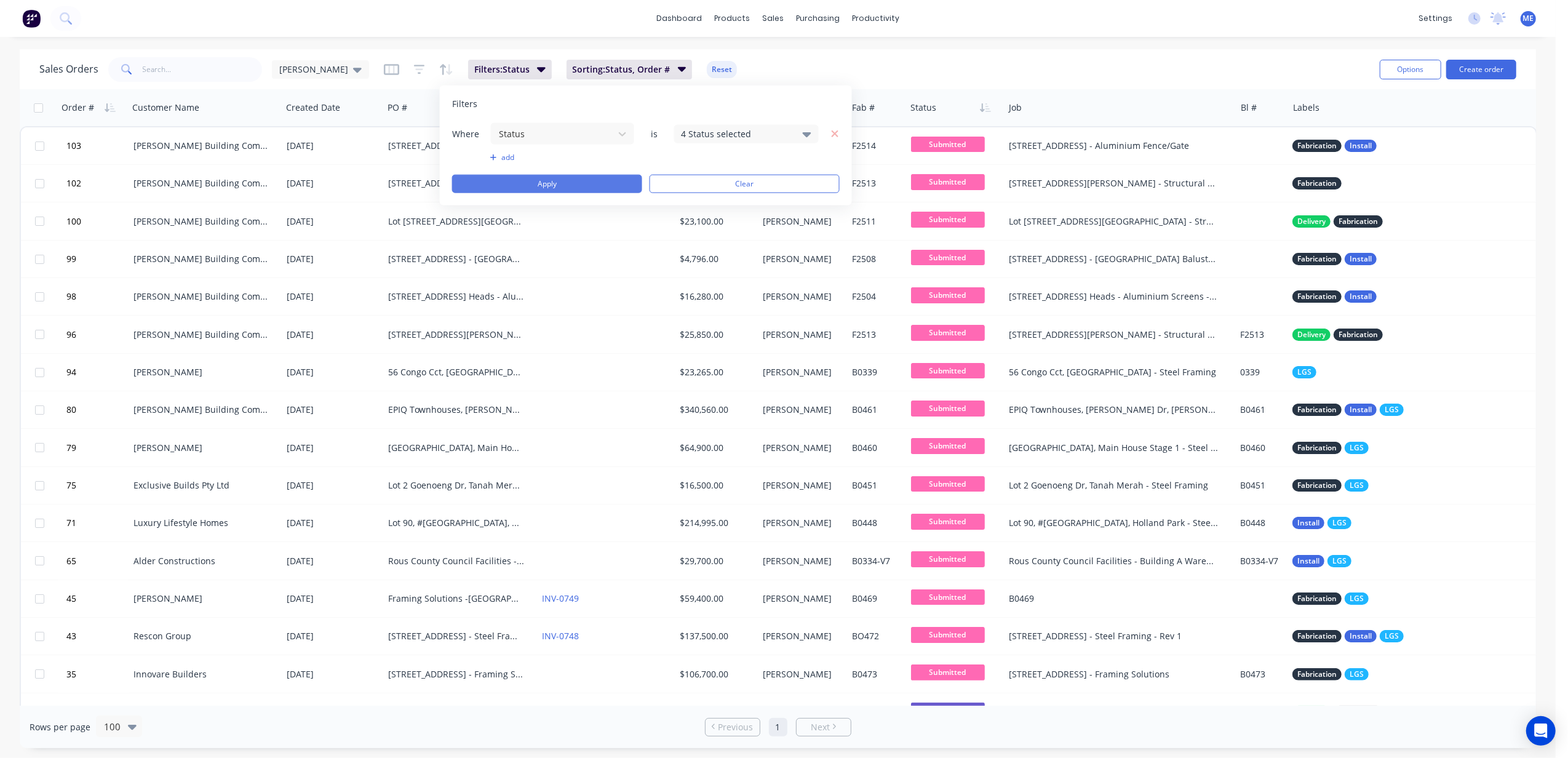
click at [585, 188] on button "Apply" at bounding box center [547, 183] width 190 height 19
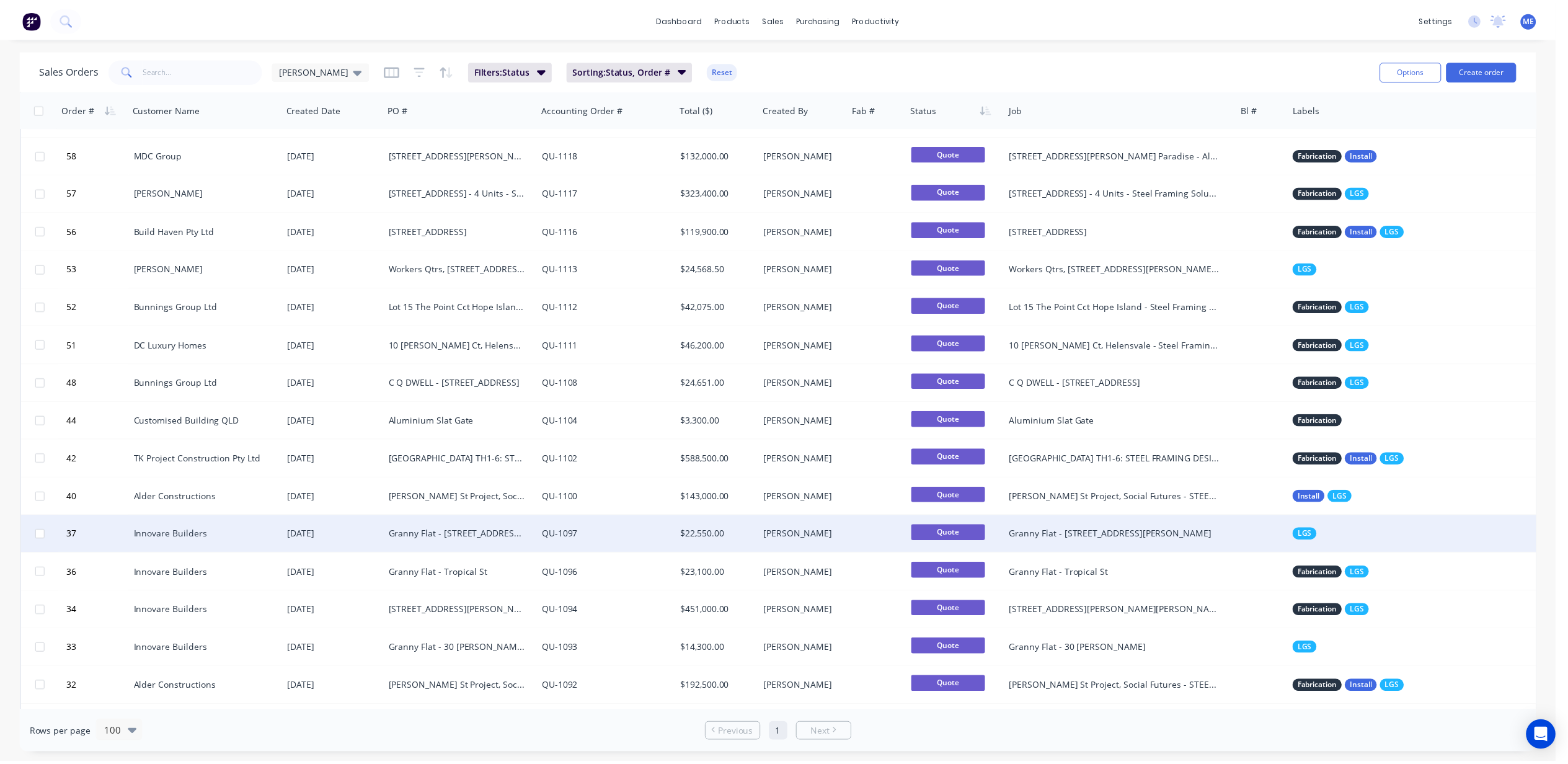
scroll to position [1057, 0]
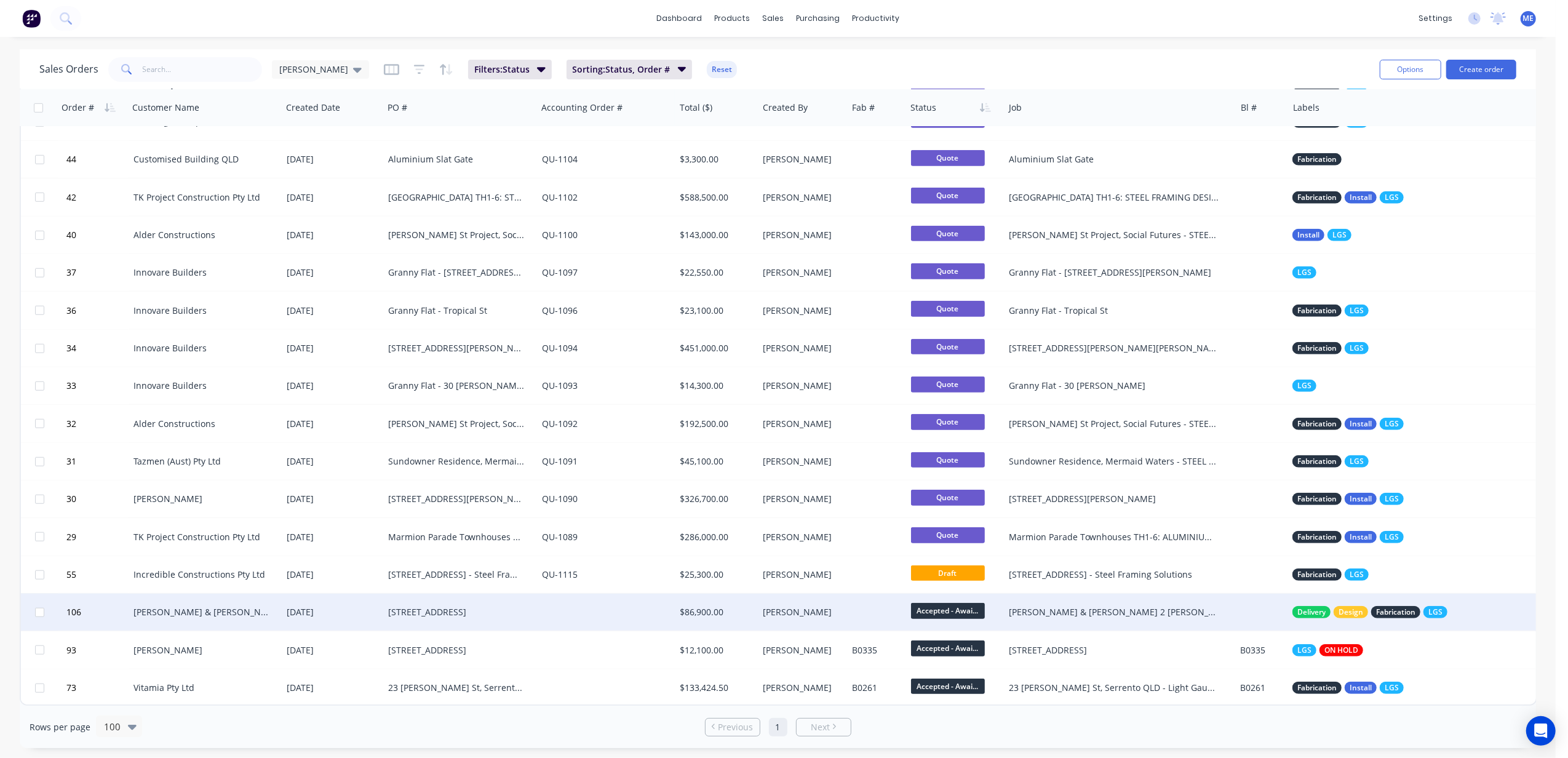
click at [502, 606] on div "[STREET_ADDRESS]" at bounding box center [456, 613] width 136 height 12
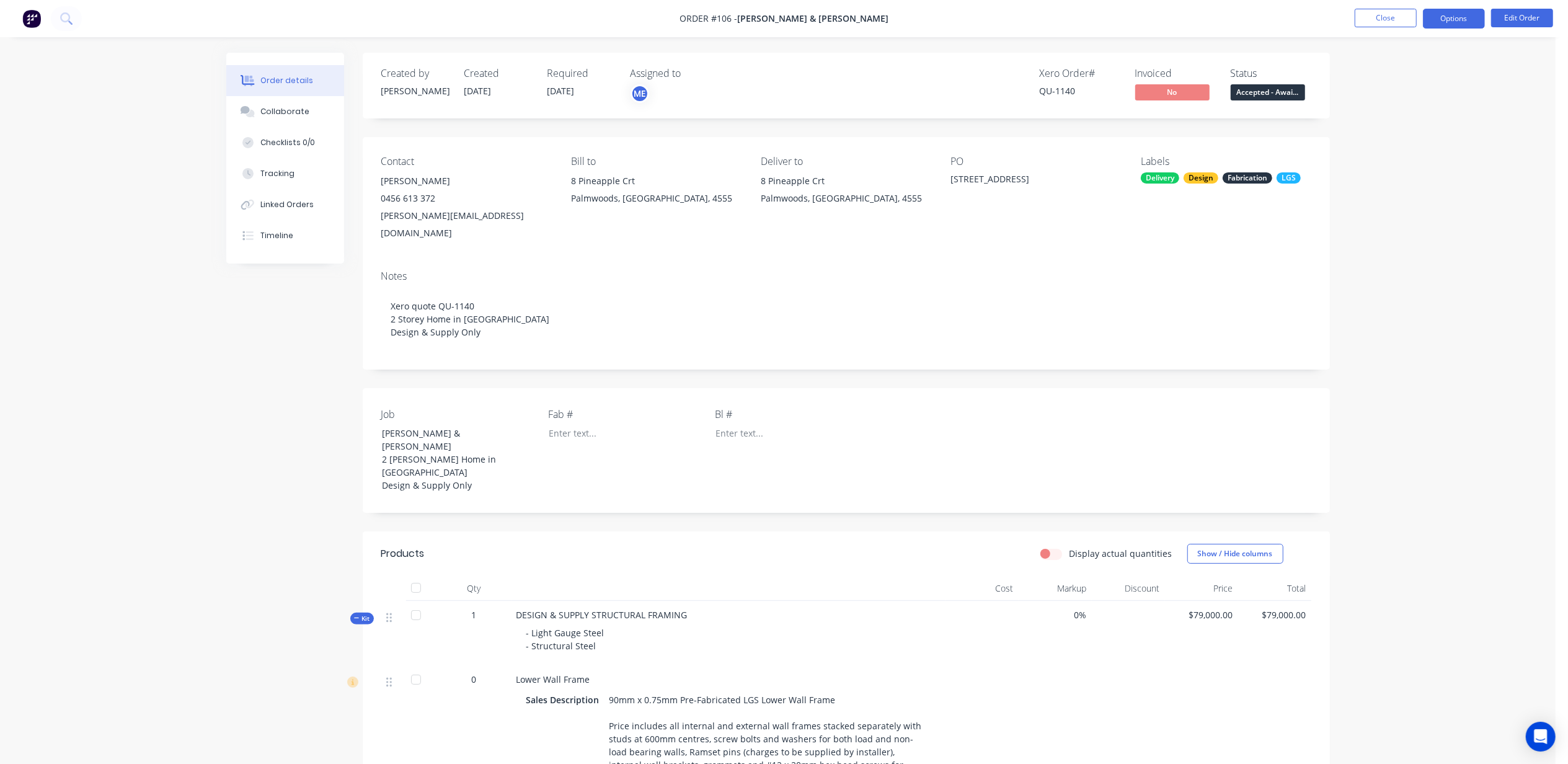
click at [1456, 19] on button "Options" at bounding box center [1454, 18] width 62 height 20
drag, startPoint x: 174, startPoint y: 309, endPoint x: 236, endPoint y: 265, distance: 76.0
click at [292, 100] on button "Collaborate" at bounding box center [285, 112] width 118 height 31
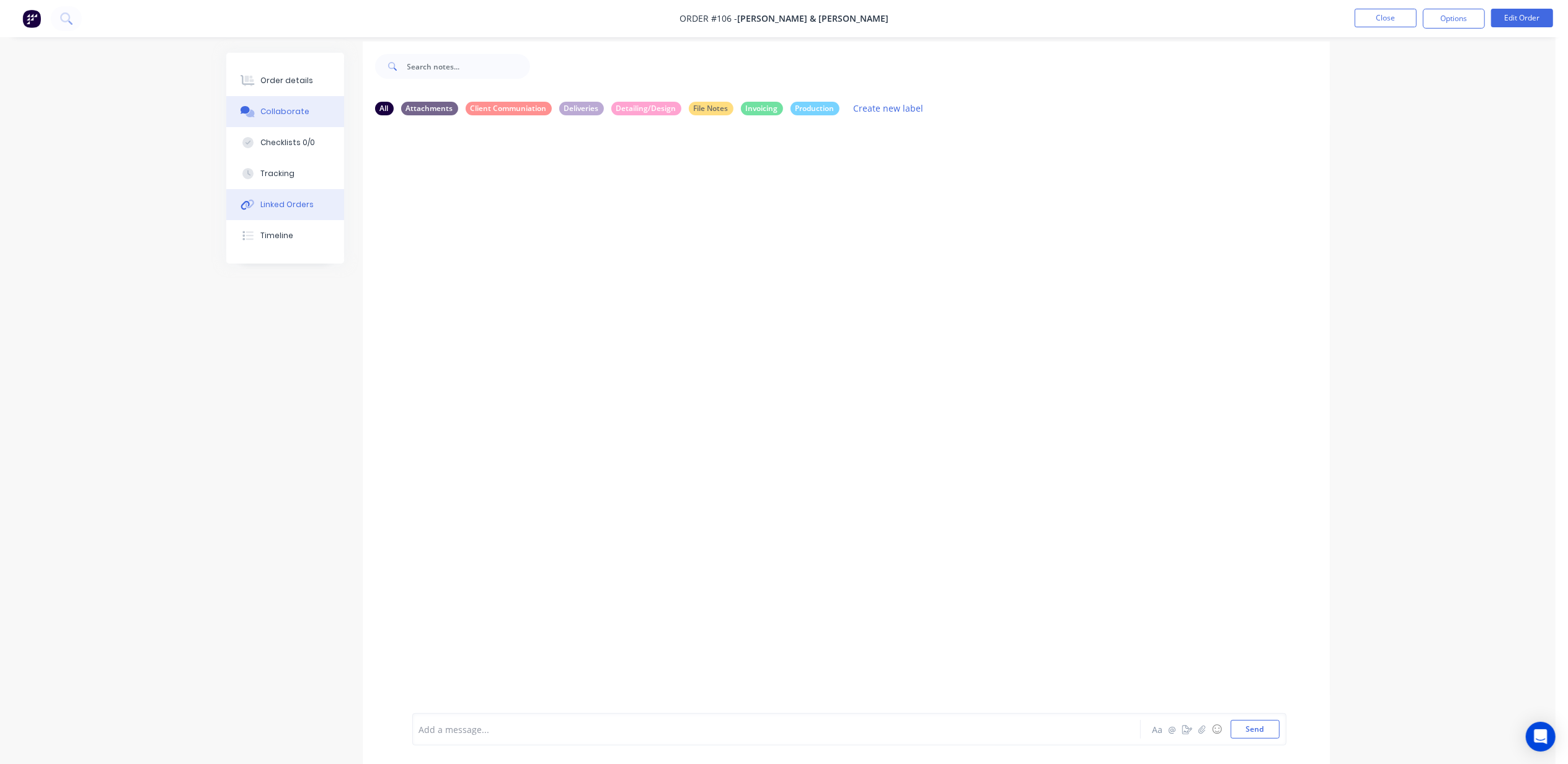
scroll to position [20, 0]
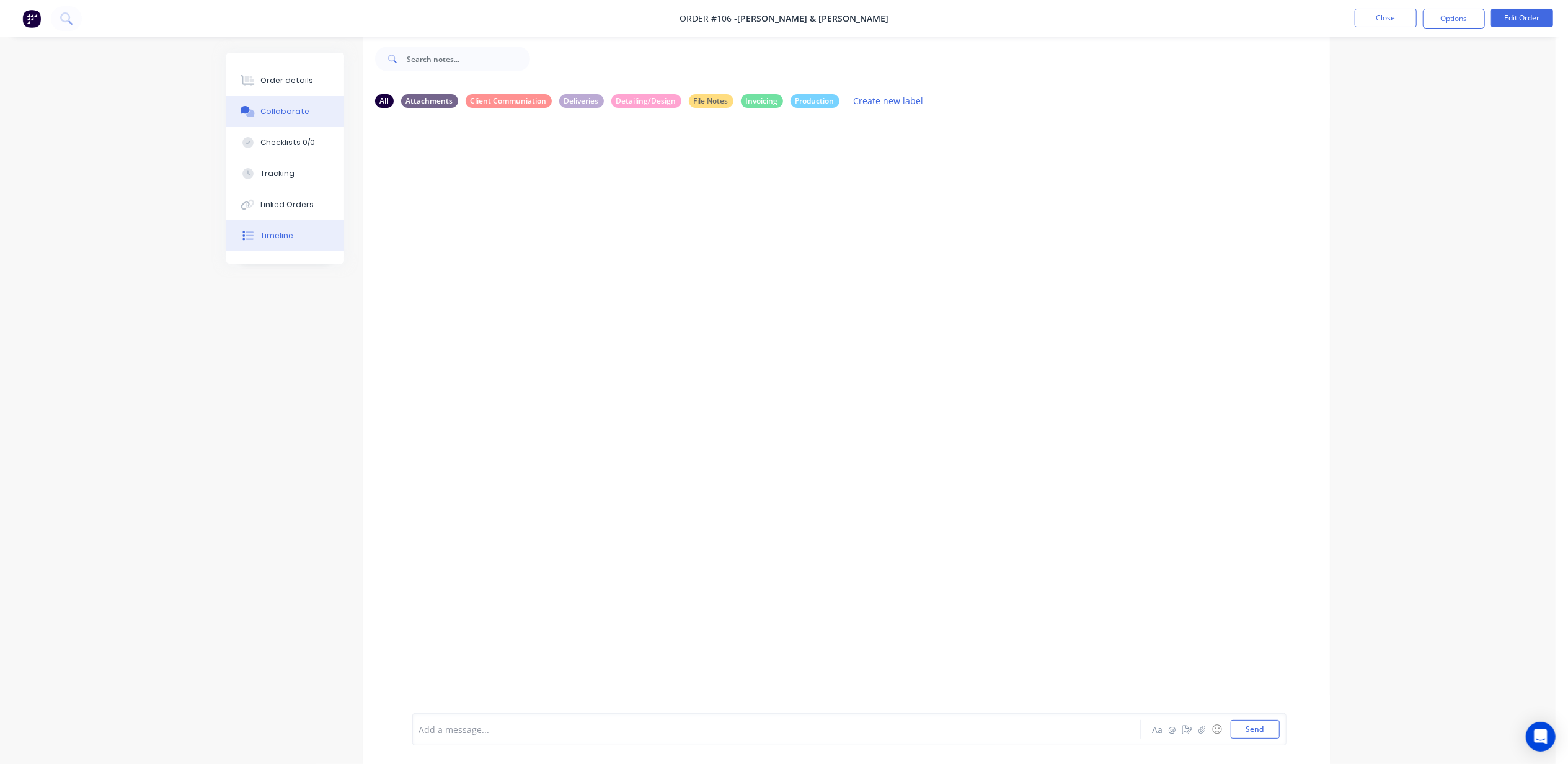
click at [290, 243] on button "Timeline" at bounding box center [285, 236] width 118 height 31
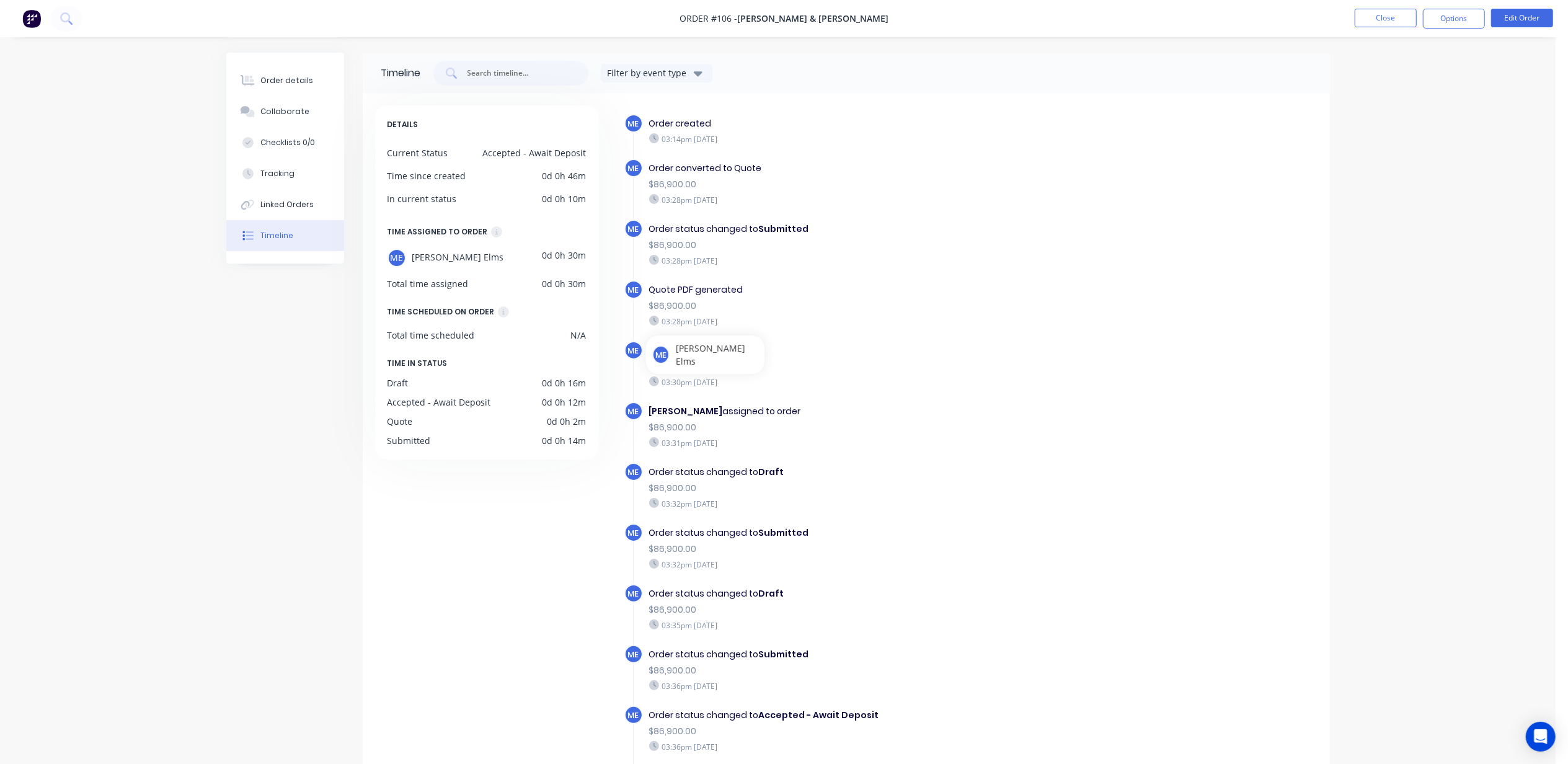
click at [1041, 365] on div "$86,900.00" at bounding box center [864, 366] width 429 height 13
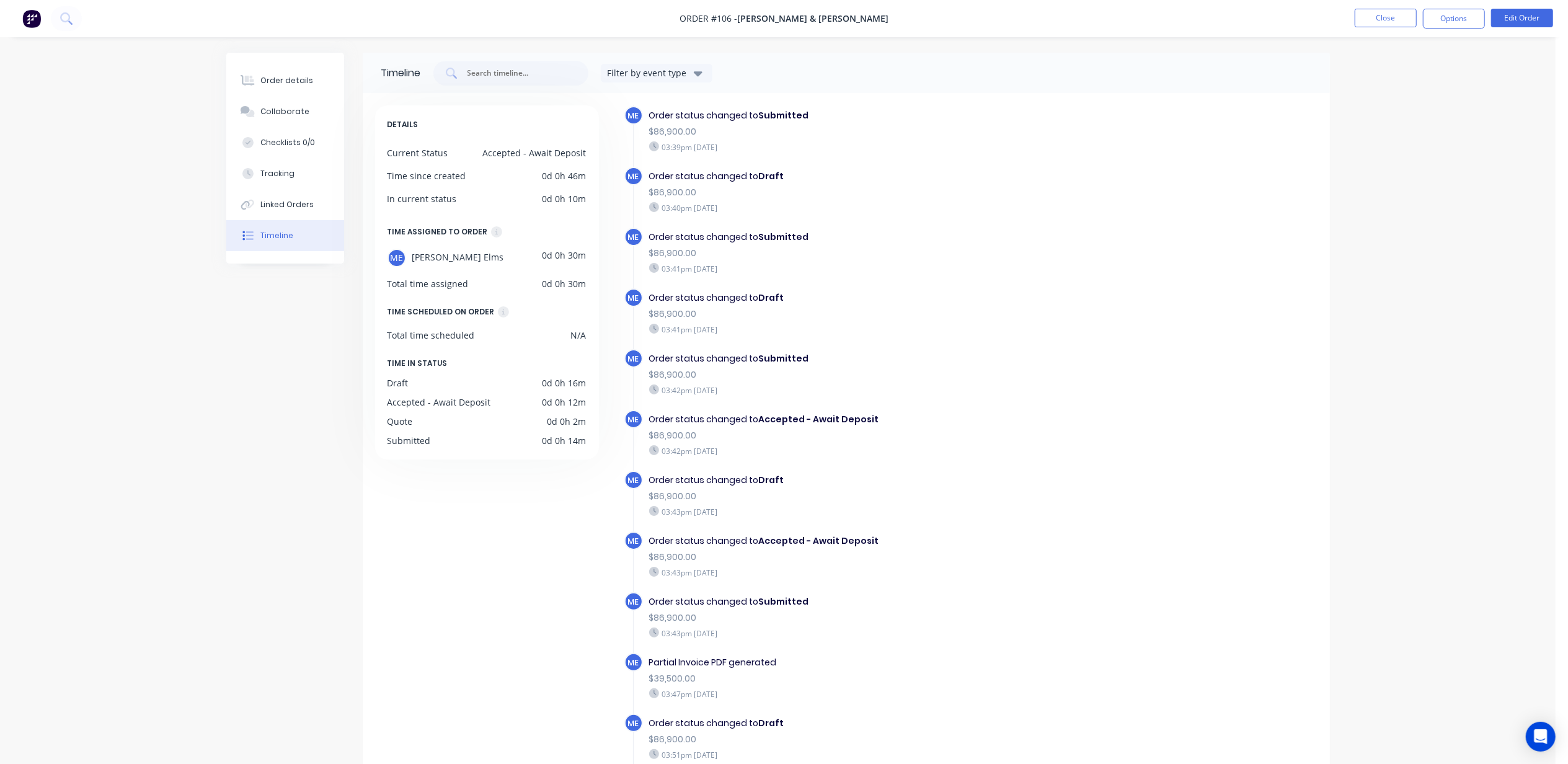
scroll to position [765, 0]
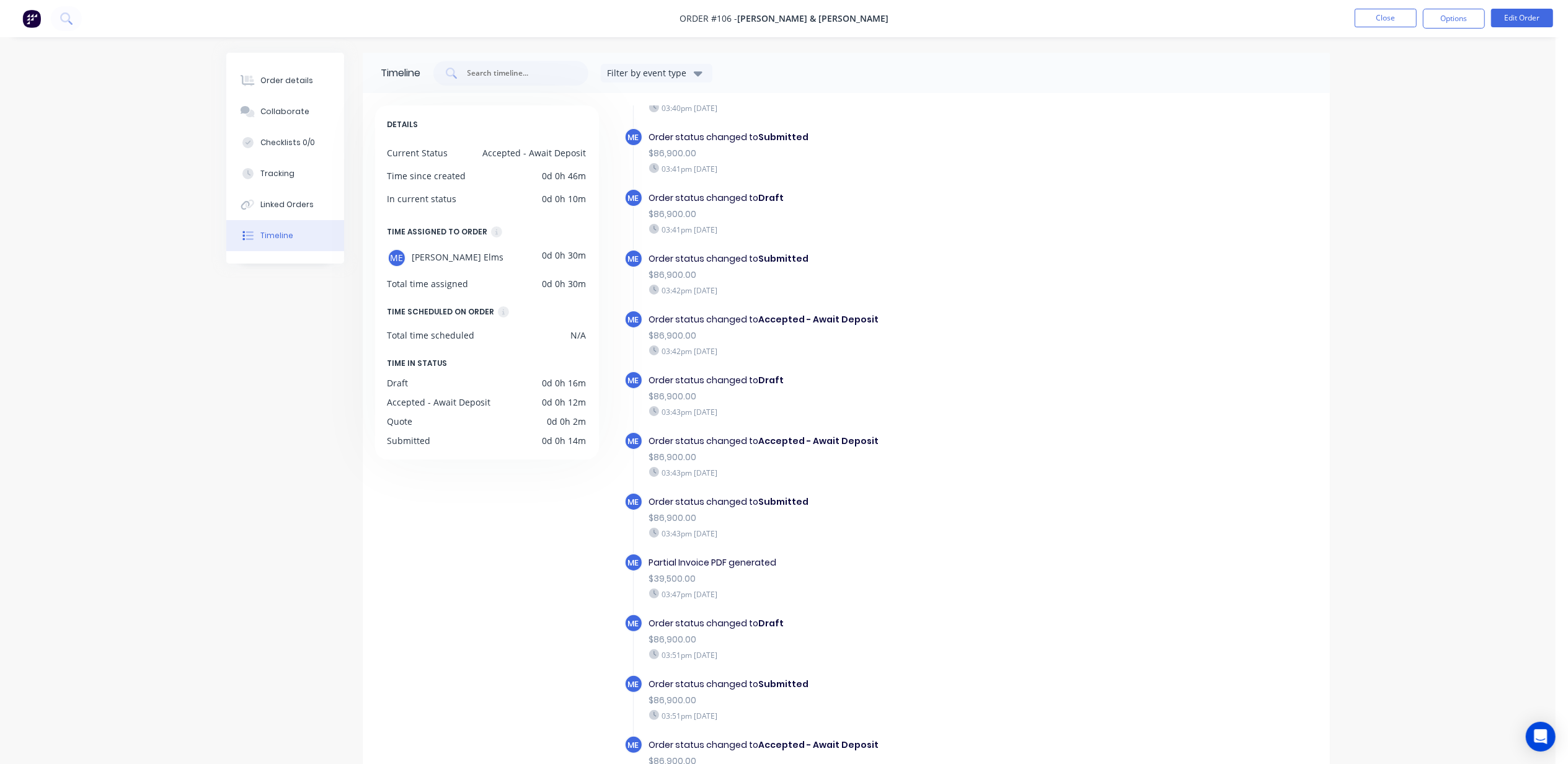
click at [670, 557] on div "Partial Invoice PDF generated" at bounding box center [864, 562] width 429 height 13
click at [631, 557] on span "ME" at bounding box center [634, 562] width 11 height 12
click at [631, 559] on span "ME" at bounding box center [634, 562] width 11 height 12
click at [765, 564] on div "ME Michael Elms" at bounding box center [705, 565] width 126 height 38
click at [714, 597] on div "03:47pm [DATE]" at bounding box center [864, 594] width 429 height 11
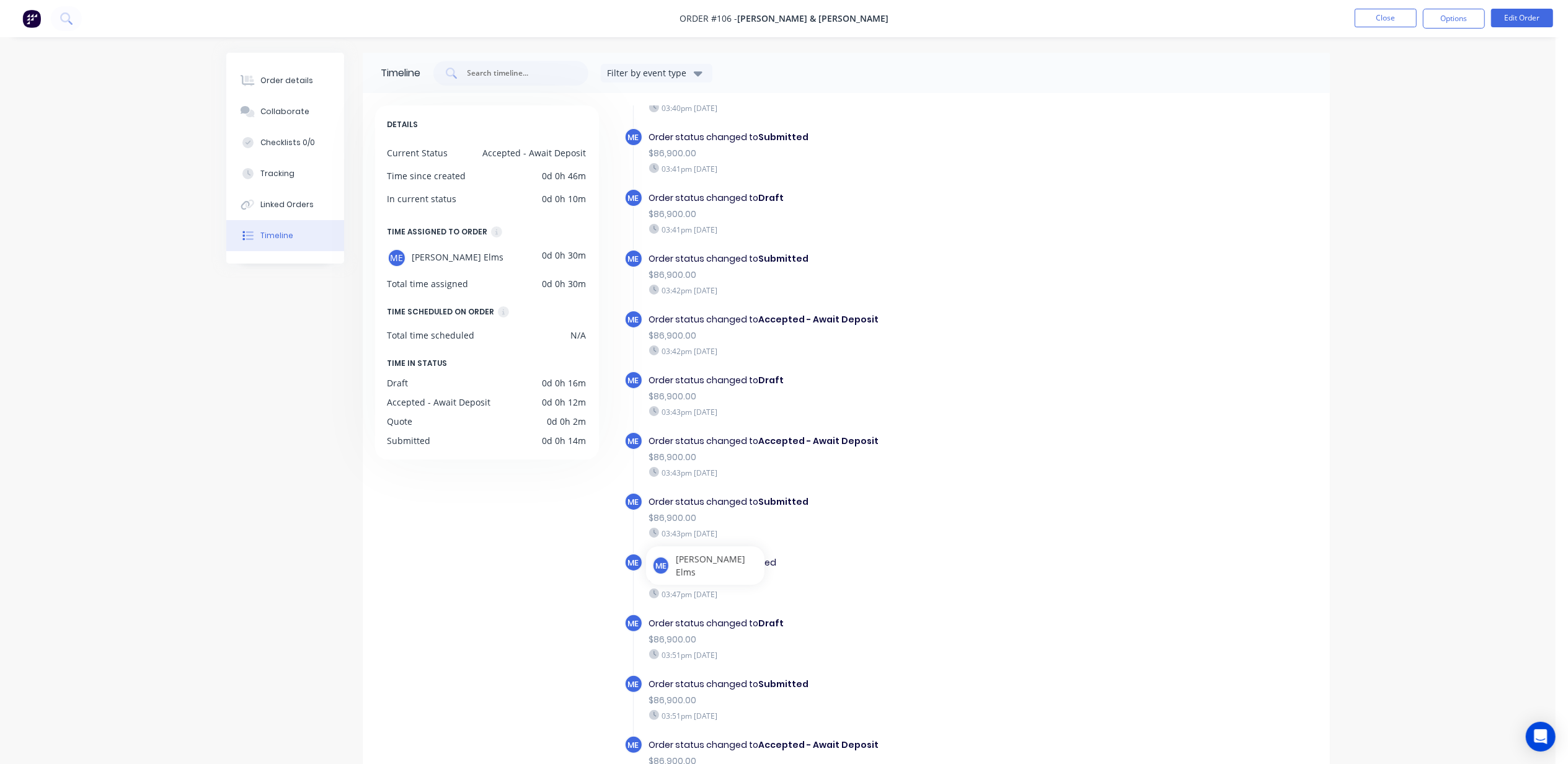
click at [670, 597] on div "03:47pm [DATE]" at bounding box center [864, 594] width 429 height 11
click at [652, 594] on icon at bounding box center [654, 594] width 10 height 10
click at [283, 204] on div "Linked Orders" at bounding box center [287, 204] width 53 height 11
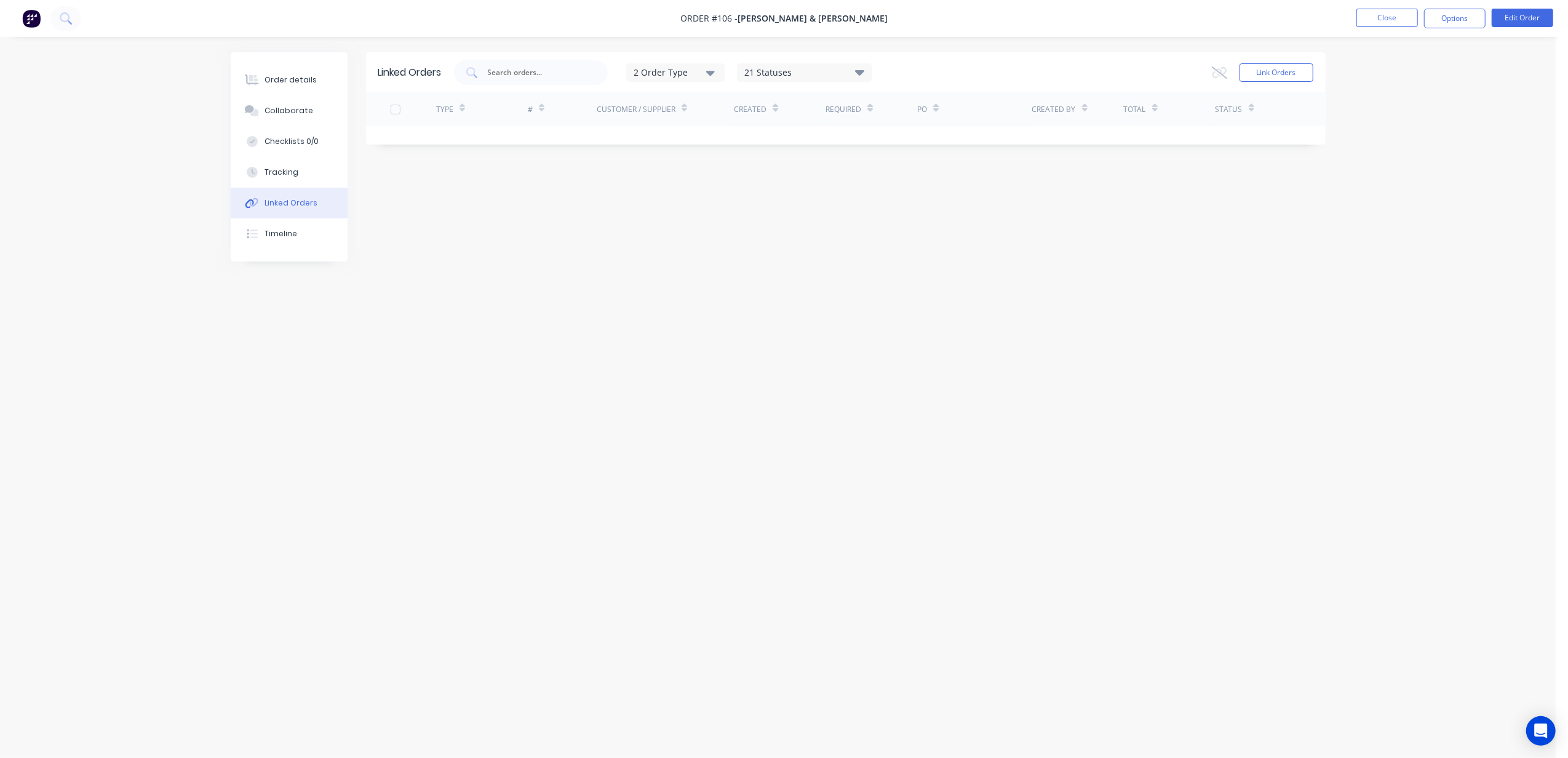
click at [696, 72] on div "2 Order Type" at bounding box center [675, 72] width 82 height 13
click at [791, 66] on div "21 Statuses" at bounding box center [805, 73] width 134 height 14
drag, startPoint x: 790, startPoint y: 64, endPoint x: 634, endPoint y: 236, distance: 232.2
click at [626, 241] on div "Linked Orders 2 Order Type 21 Statuses Sales Order Status All Archived Draft Qu…" at bounding box center [778, 356] width 1095 height 607
click at [1325, 169] on div "Order details Collaborate Checklists 0/0 Tracking Linked Orders Timeline Order …" at bounding box center [778, 356] width 1120 height 607
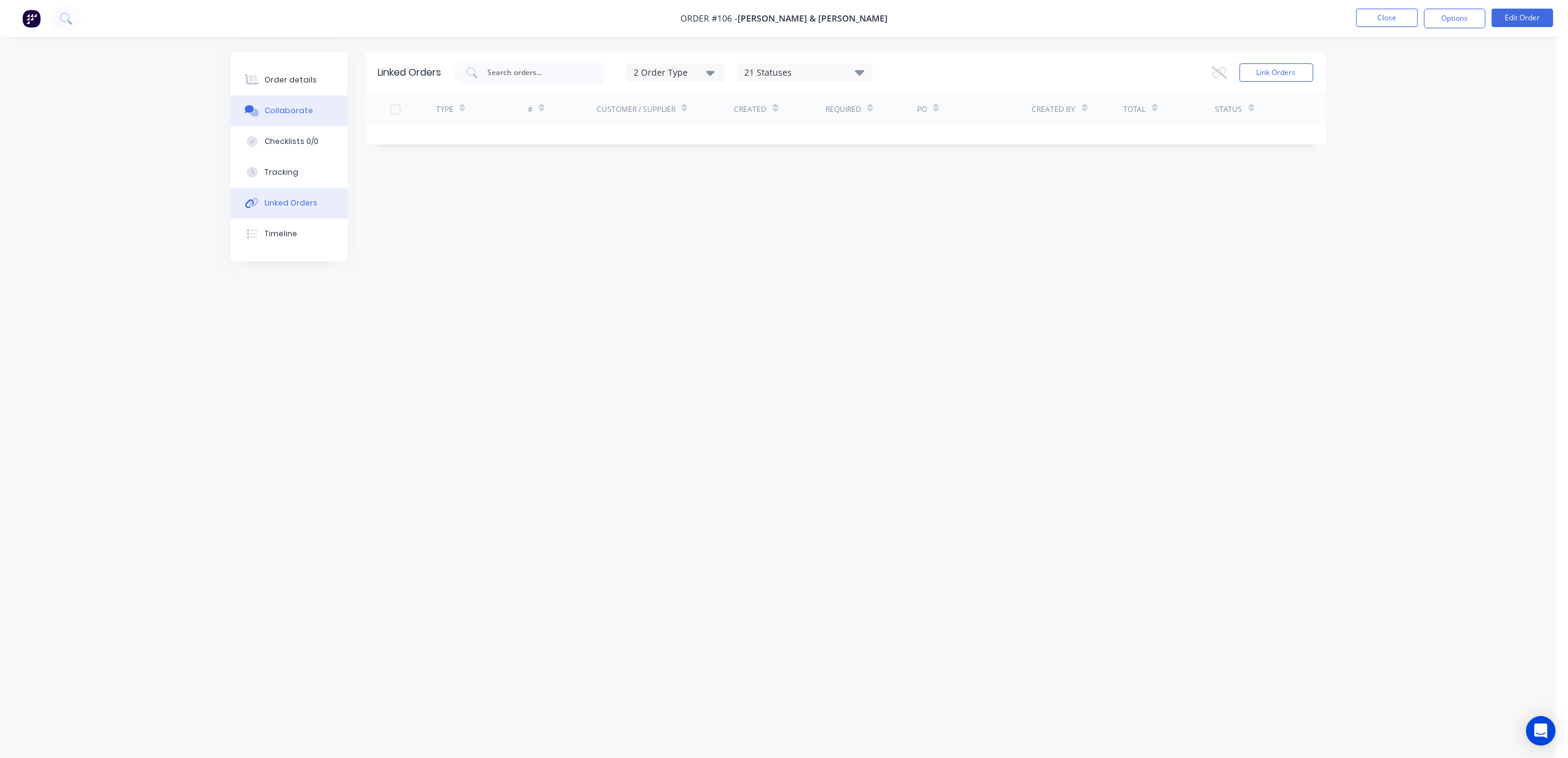
click at [269, 114] on div "Collaborate" at bounding box center [289, 111] width 48 height 11
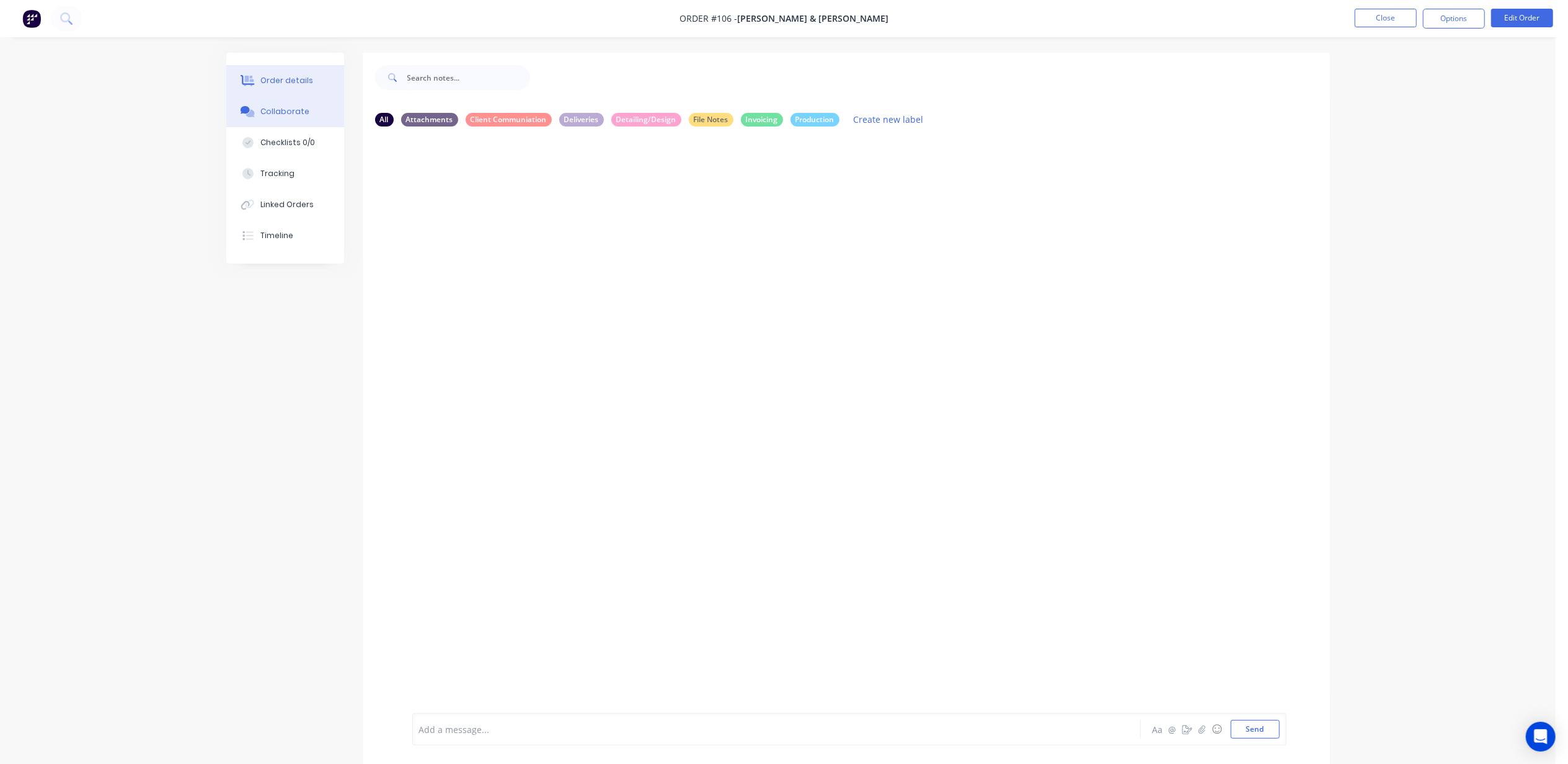
click at [271, 82] on div "Order details" at bounding box center [287, 81] width 53 height 11
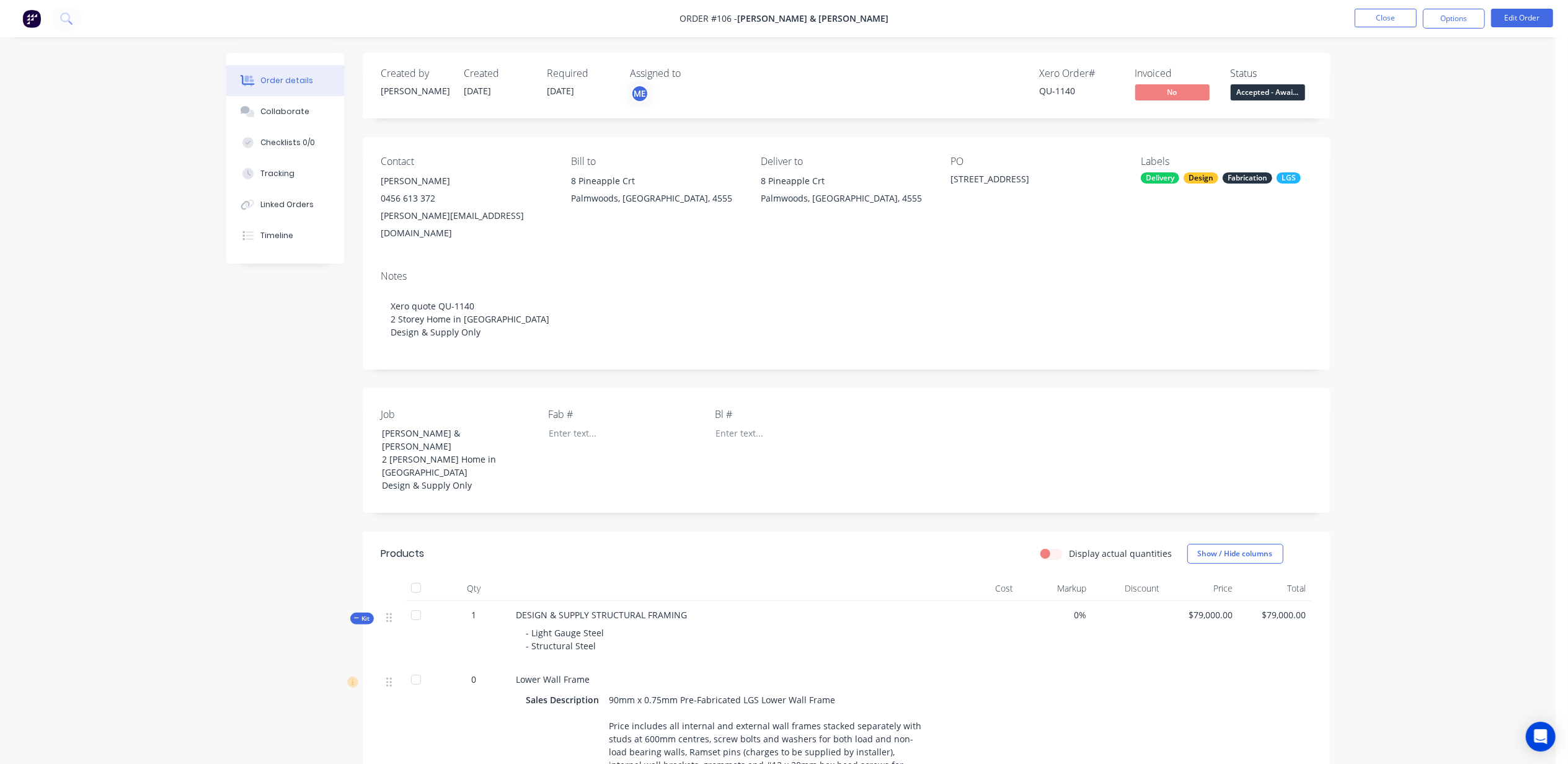
click at [1444, 20] on button "Options" at bounding box center [1454, 18] width 62 height 20
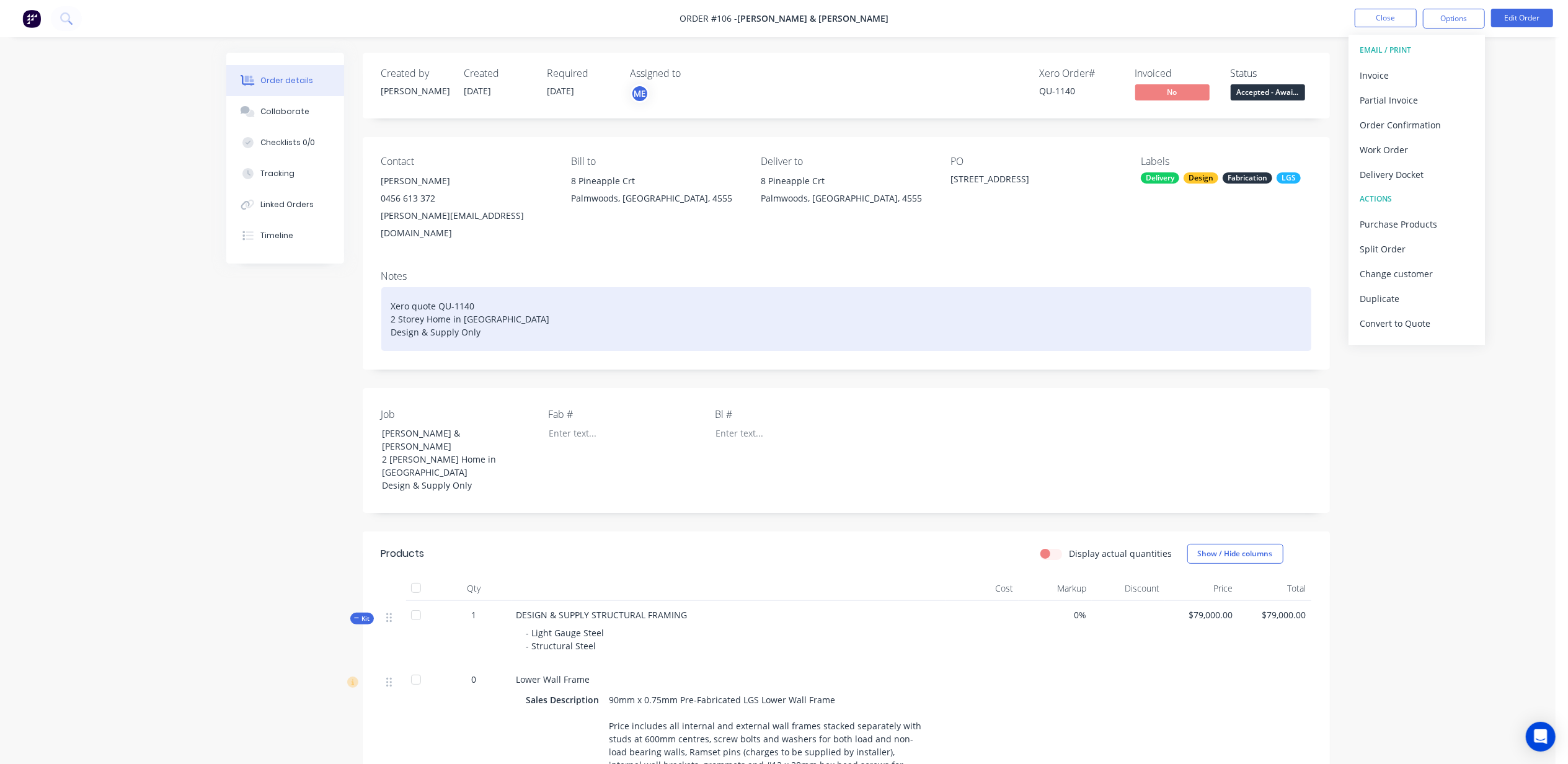
click at [1226, 287] on div "Xero quote QU-1140 2 Storey Home in [GEOGRAPHIC_DATA] Design & Supply Only" at bounding box center [846, 320] width 930 height 64
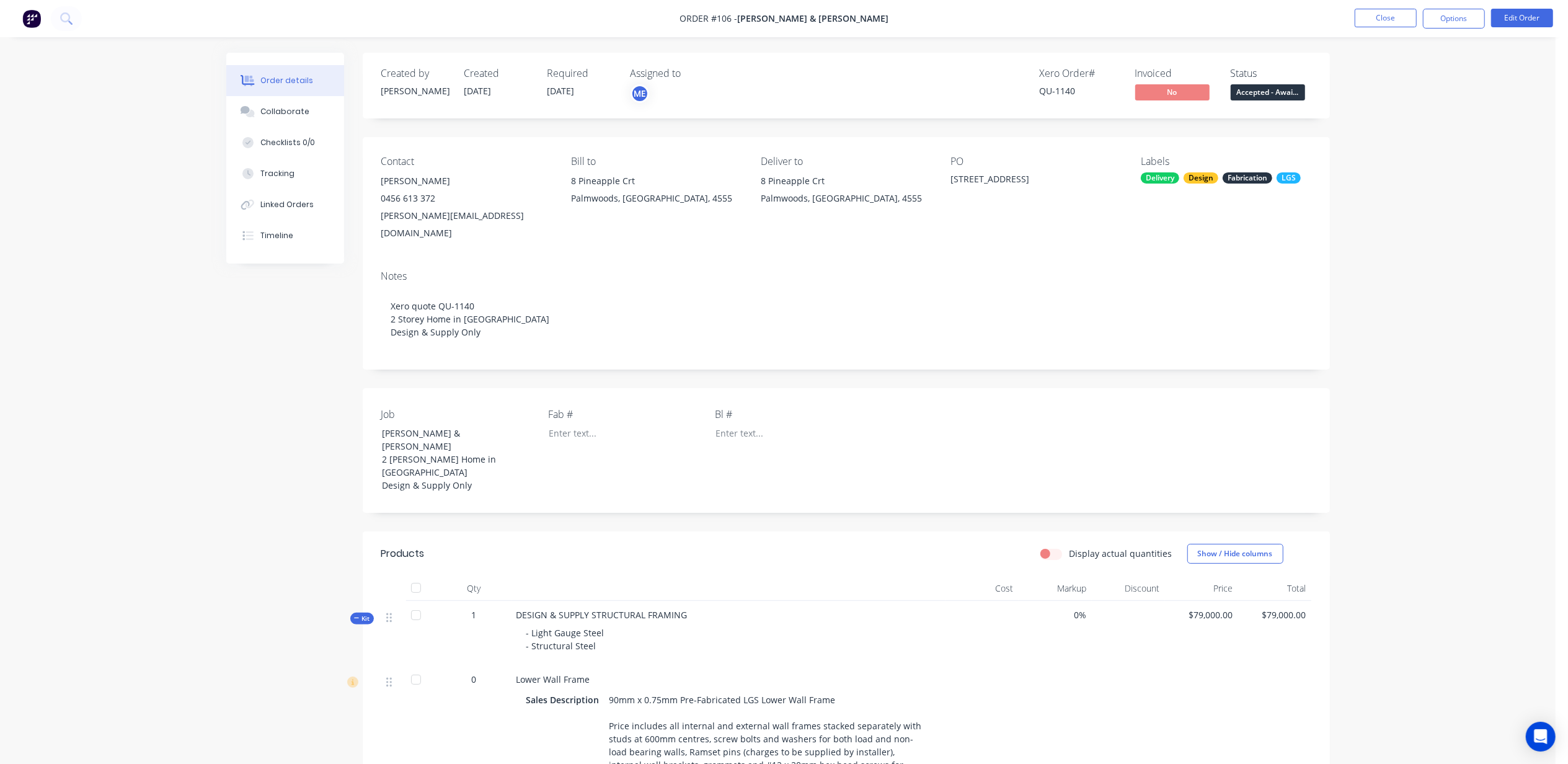
click at [1440, 20] on button "Options" at bounding box center [1454, 18] width 62 height 20
click at [1404, 88] on button "Partial Invoice" at bounding box center [1417, 100] width 137 height 25
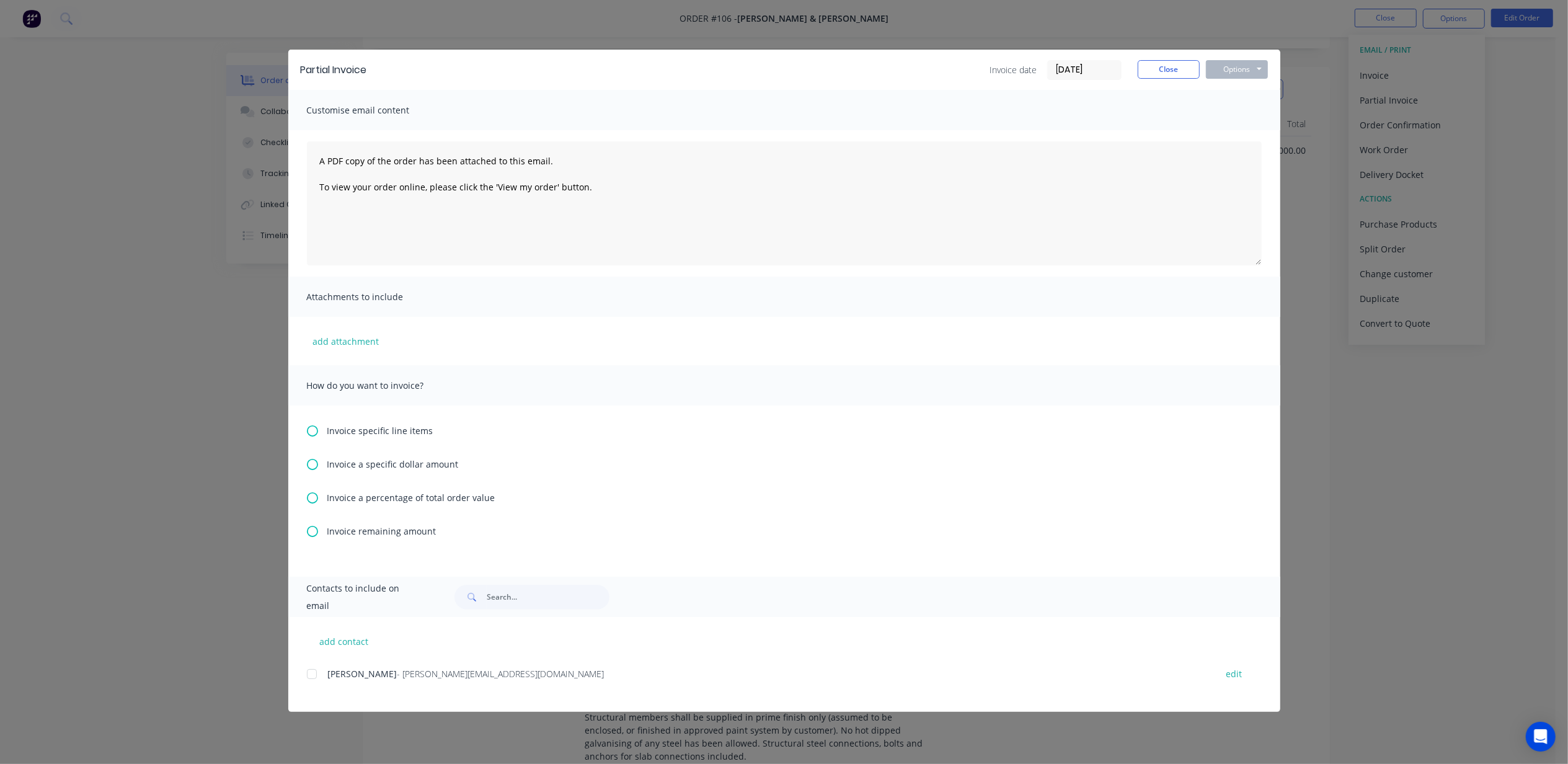
scroll to position [496, 0]
click at [370, 499] on span "Invoice a percentage of total order value" at bounding box center [411, 497] width 168 height 13
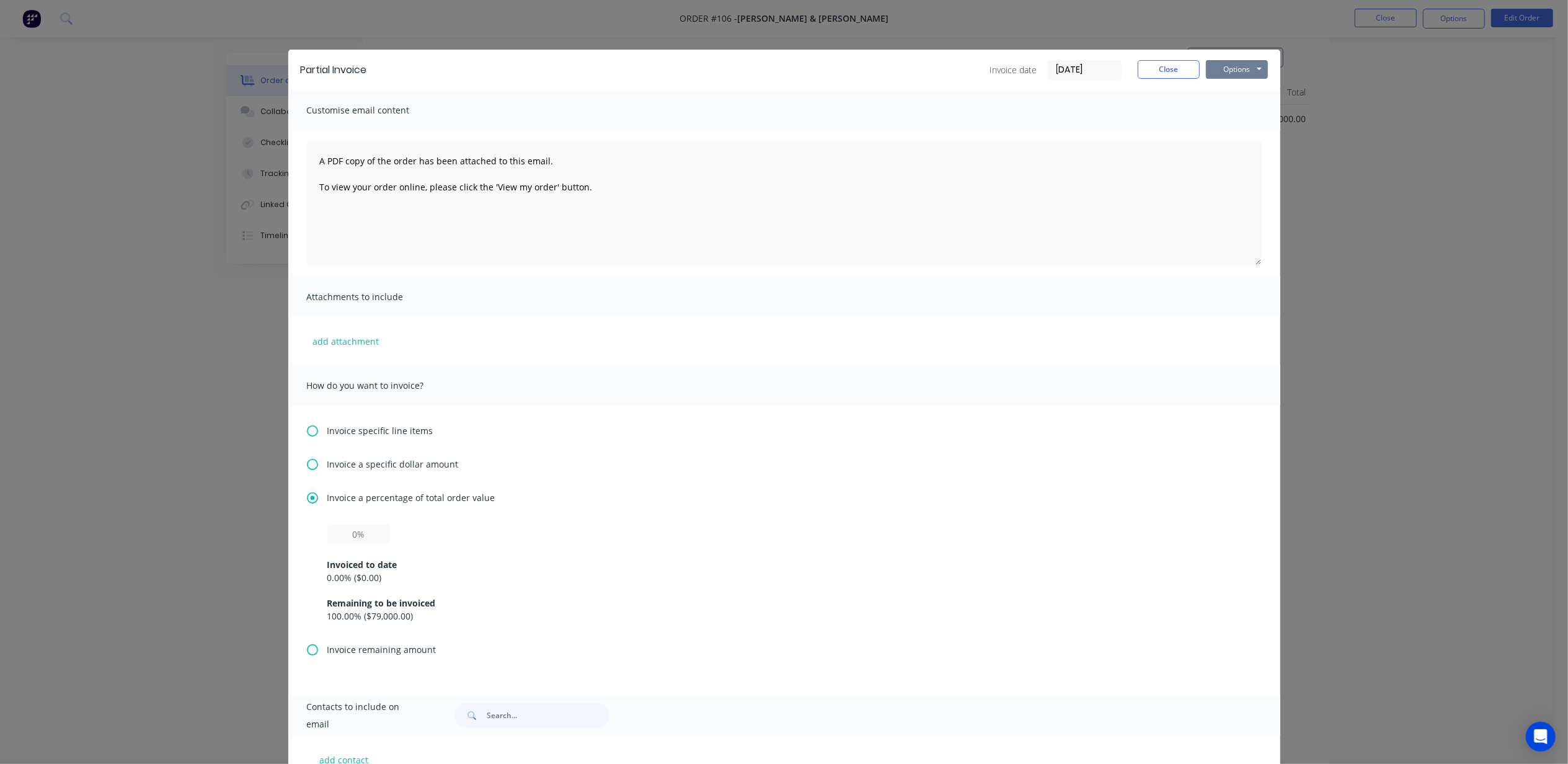
click at [1240, 65] on button "Options" at bounding box center [1237, 69] width 62 height 19
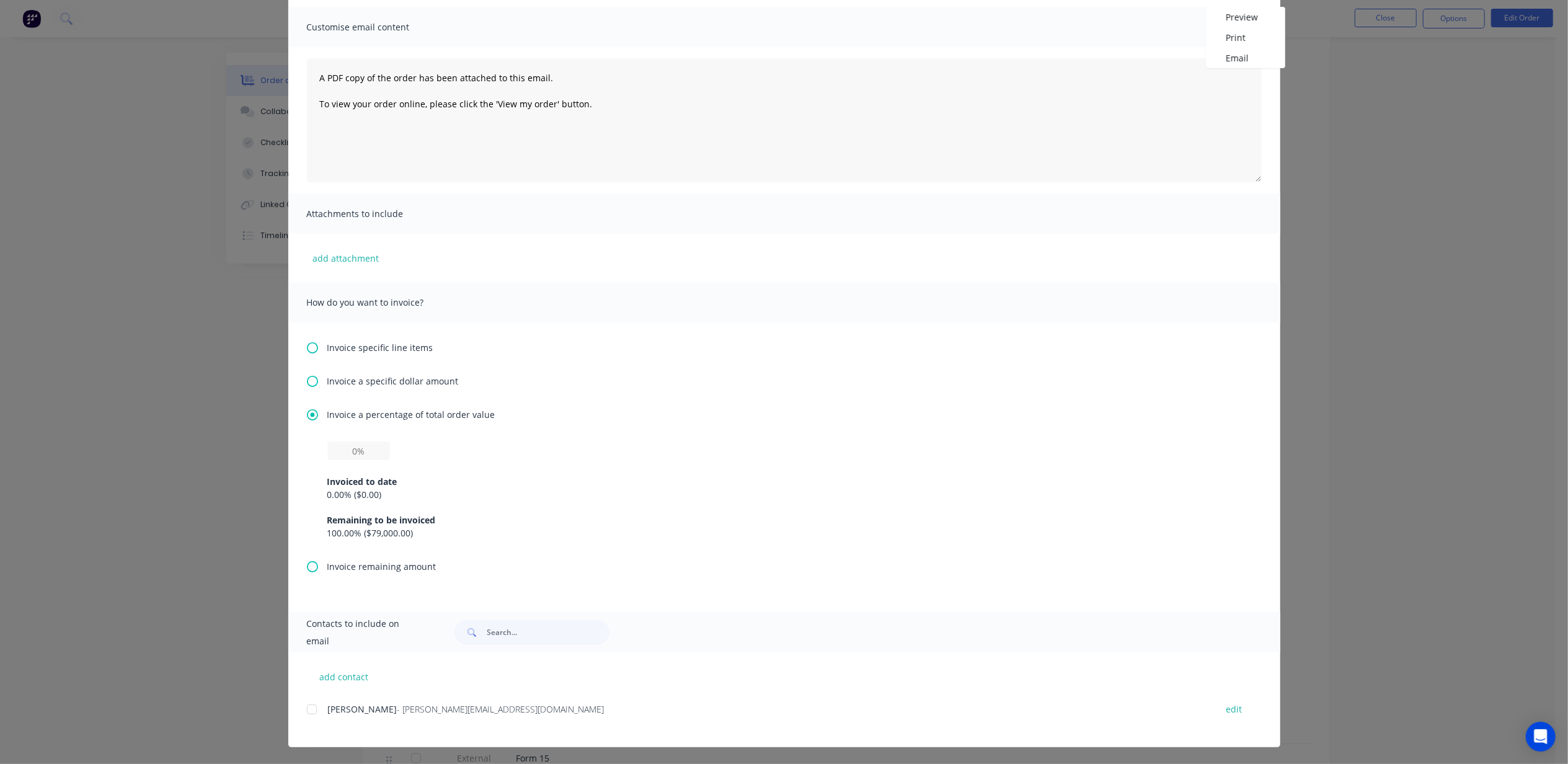
scroll to position [744, 0]
click at [336, 671] on button "add contact" at bounding box center [344, 677] width 75 height 19
select select "AU"
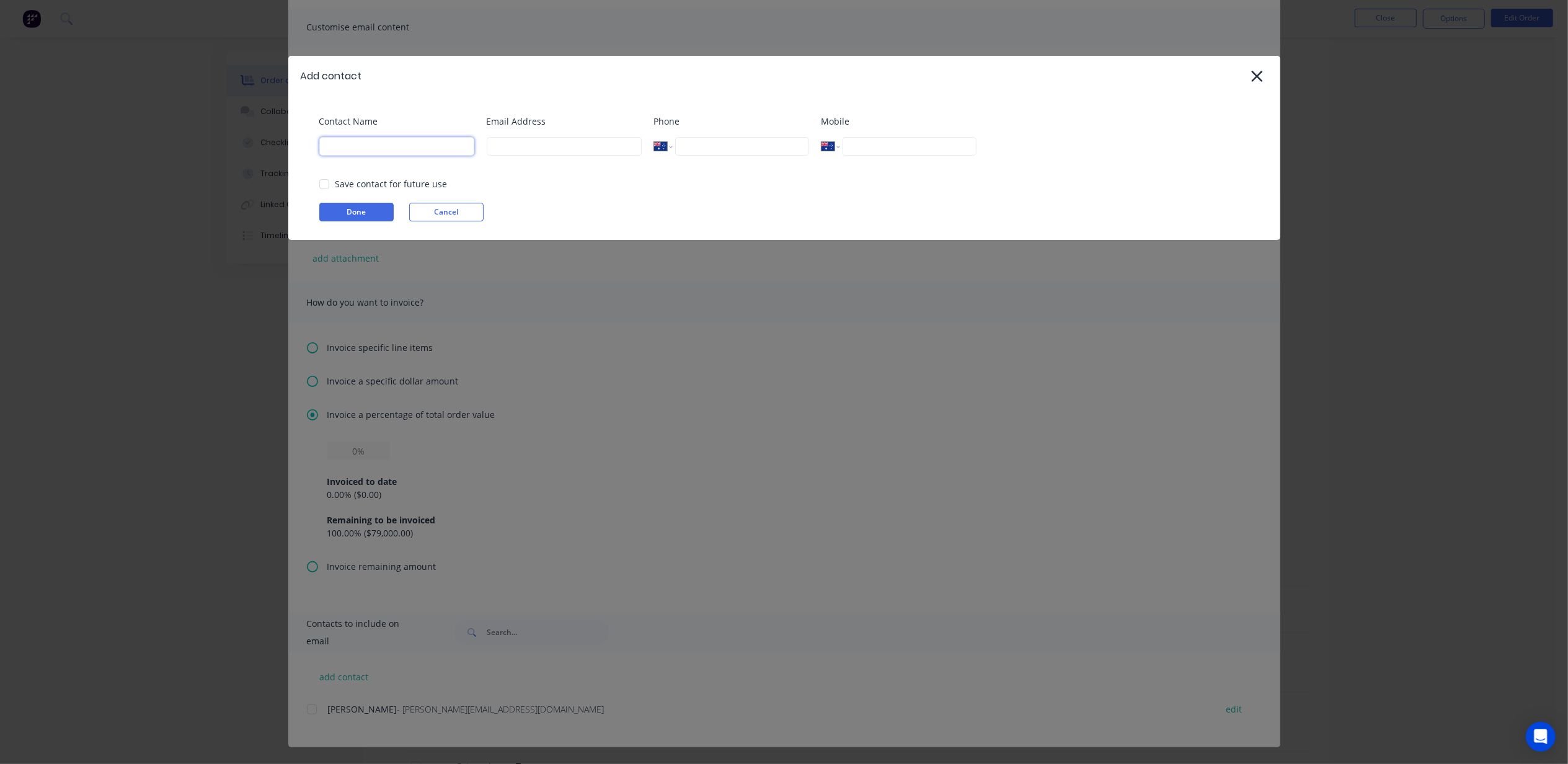
click at [370, 151] on input at bounding box center [397, 146] width 155 height 19
type input "[PERSON_NAME]"
type input "m.elms@blacklinesteel.com.au"
type input "0421 502 800"
click at [451, 207] on button "Cancel" at bounding box center [446, 212] width 75 height 19
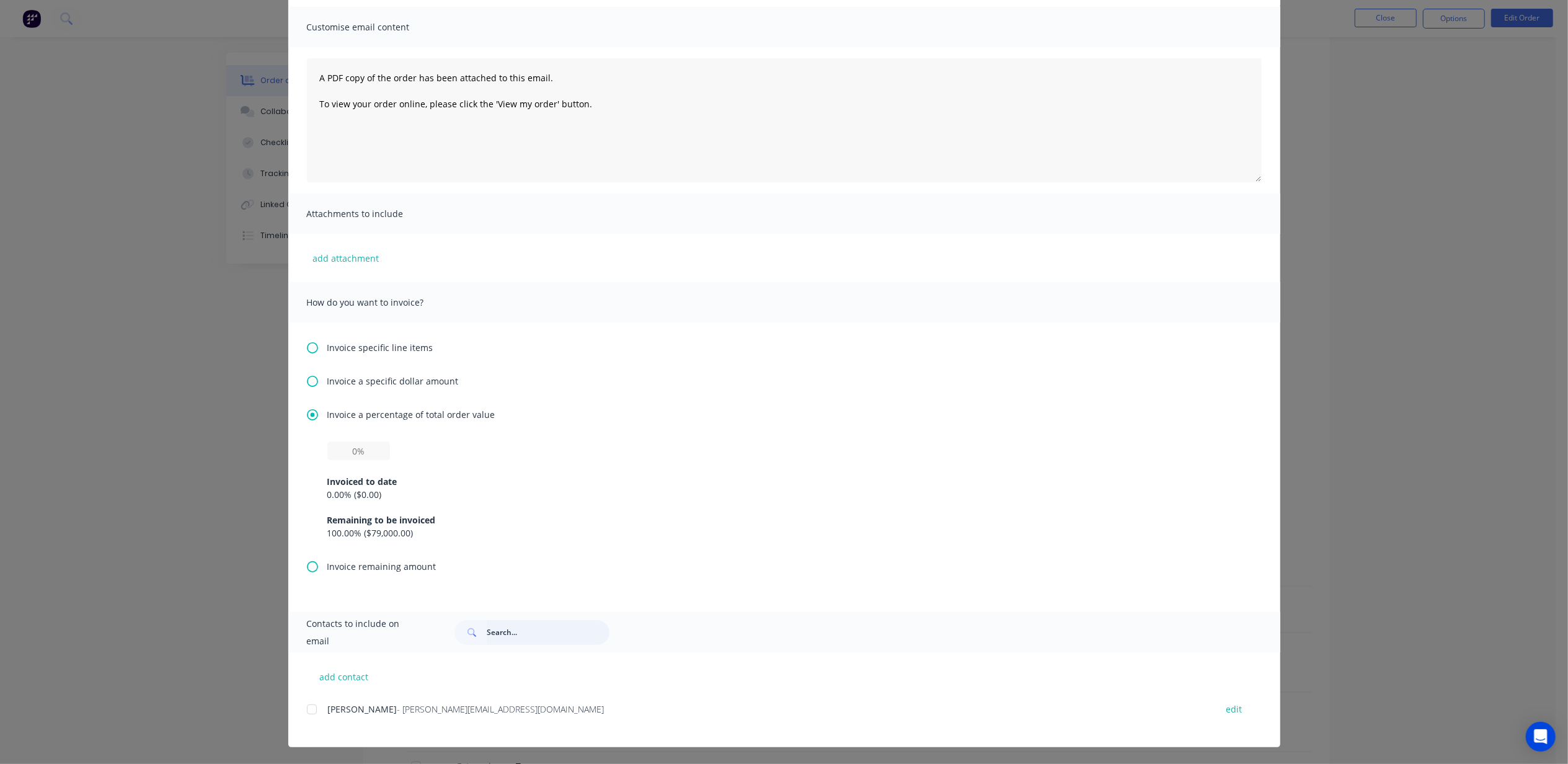
click at [527, 631] on input "text" at bounding box center [548, 633] width 123 height 25
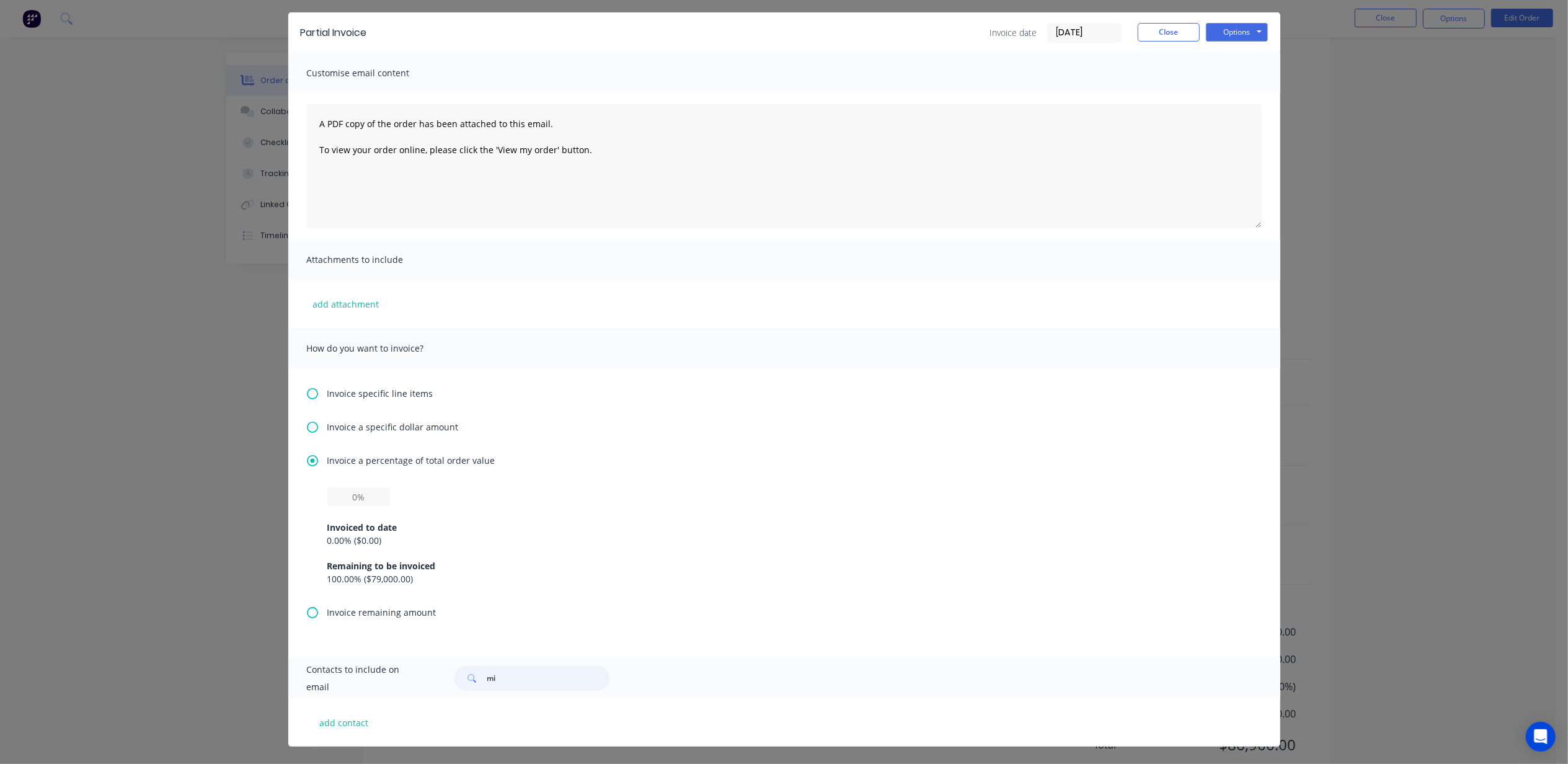
scroll to position [973, 0]
drag, startPoint x: 511, startPoint y: 673, endPoint x: 421, endPoint y: 681, distance: 90.4
click at [487, 676] on input "mi" at bounding box center [548, 679] width 123 height 25
type input "m"
type input "elms"
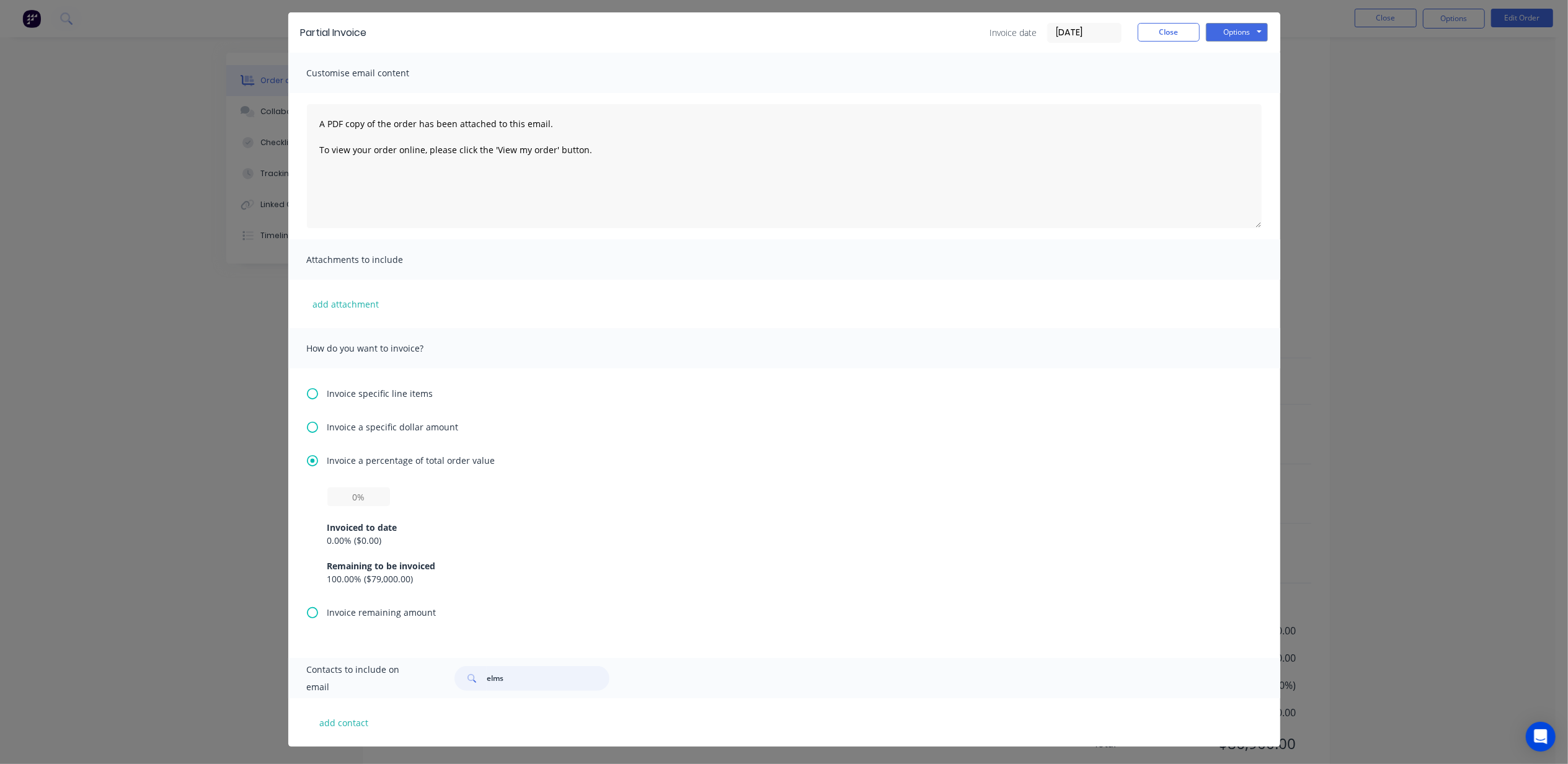
scroll to position [37, 0]
click at [346, 686] on div "Contacts to include on email elms" at bounding box center [784, 678] width 992 height 40
click at [338, 717] on button "add contact" at bounding box center [344, 722] width 75 height 19
select select "AU"
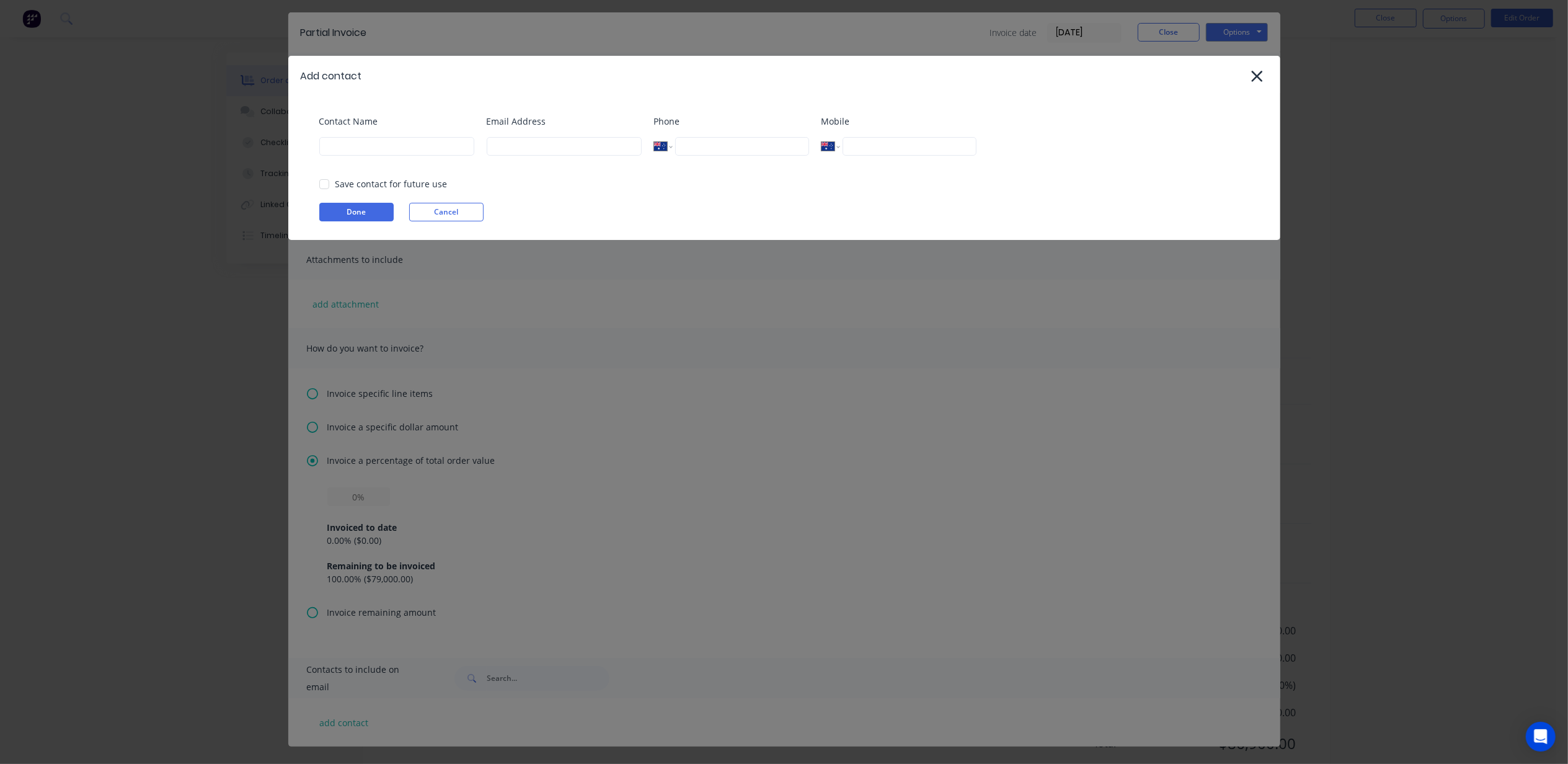
select select "AU"
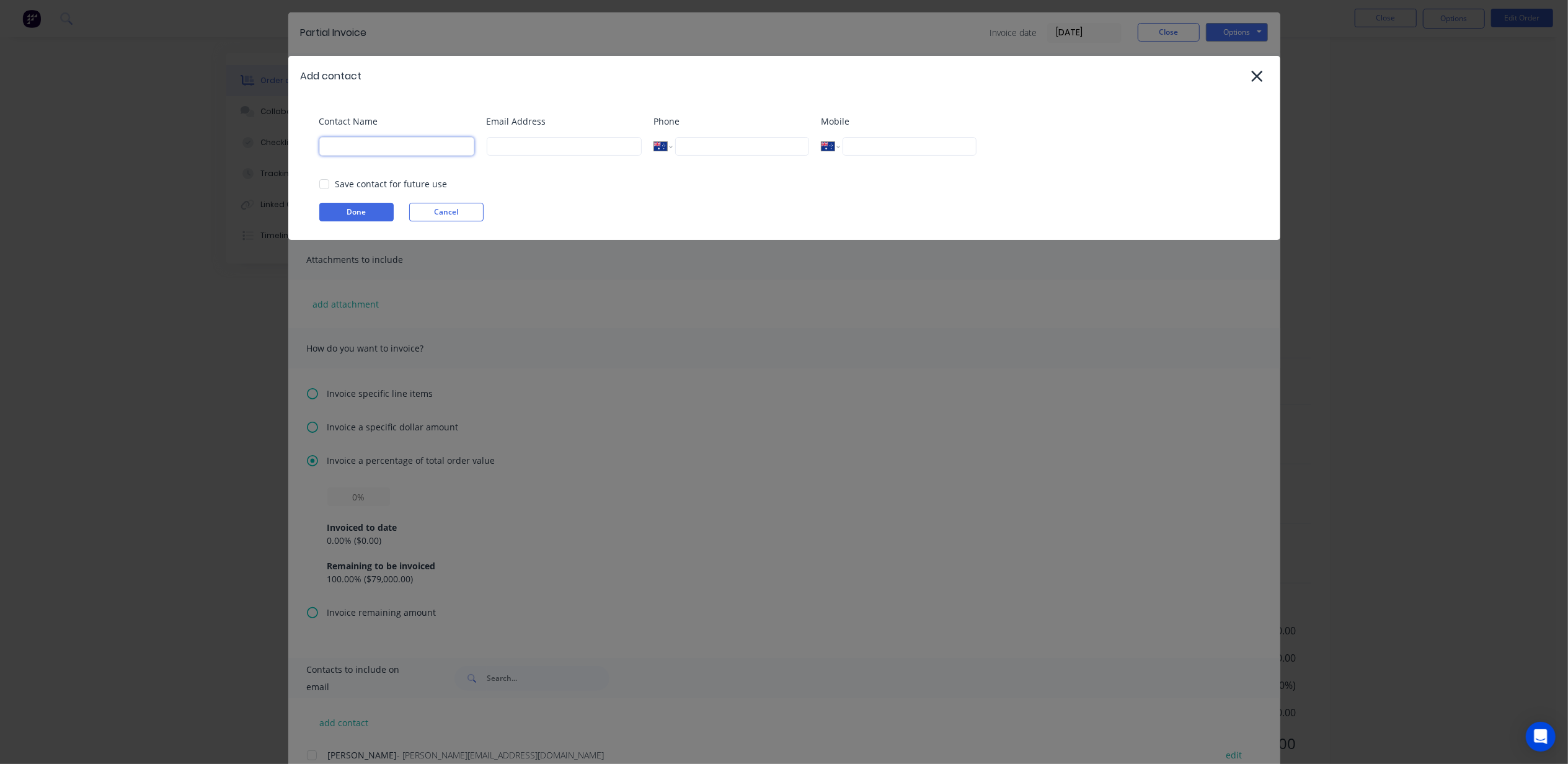
click at [346, 151] on input at bounding box center [397, 146] width 155 height 19
click at [363, 140] on input at bounding box center [397, 146] width 155 height 19
type input "[PERSON_NAME]"
type input "m.elms@blacklinesteel.com.au"
type input "0421 502 800"
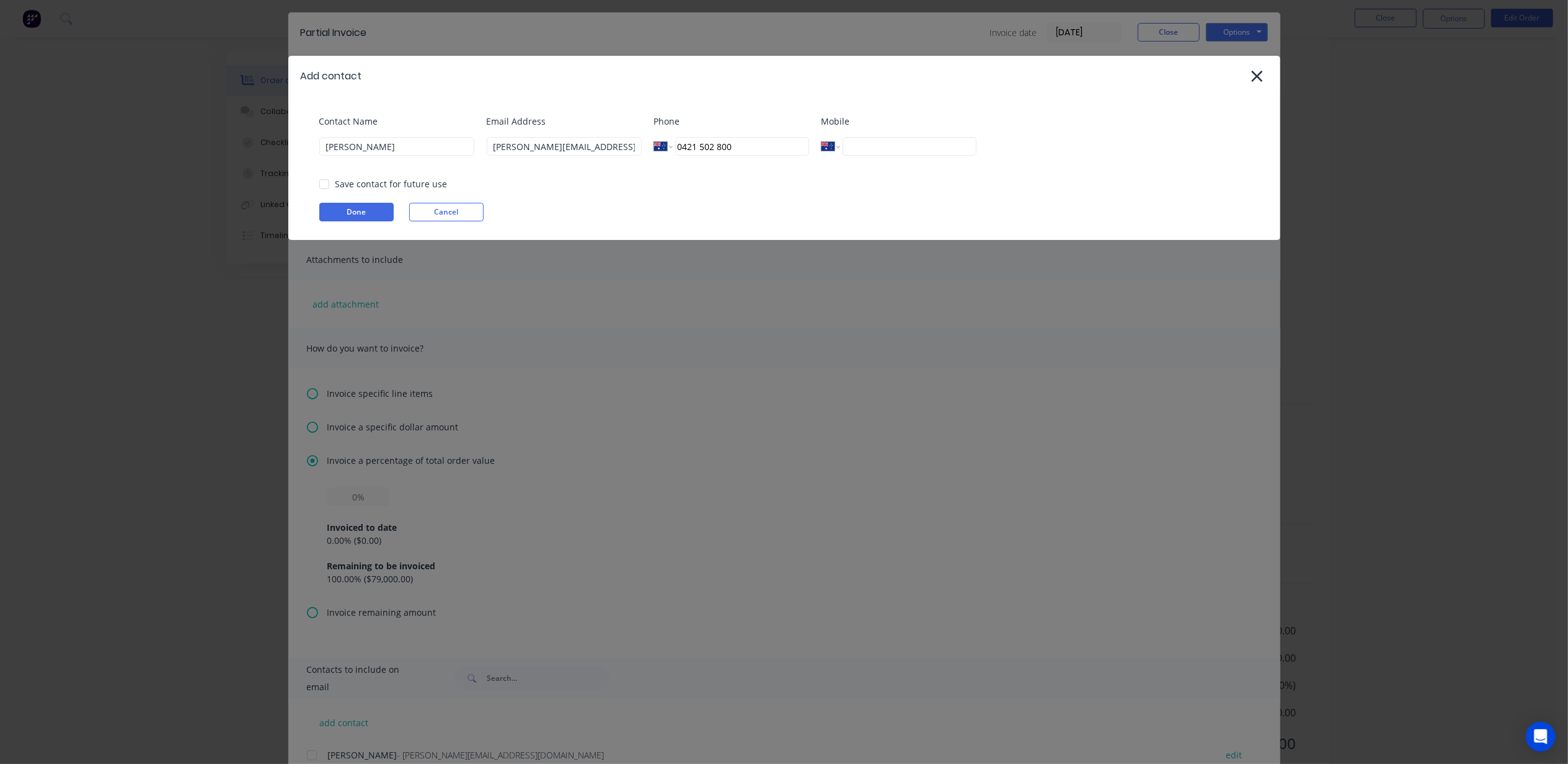
type input "+61 421 502 800"
click at [363, 188] on div "Save contact for future use" at bounding box center [391, 183] width 112 height 13
click at [326, 187] on div at bounding box center [324, 184] width 25 height 25
click at [322, 214] on button "Done" at bounding box center [356, 212] width 75 height 19
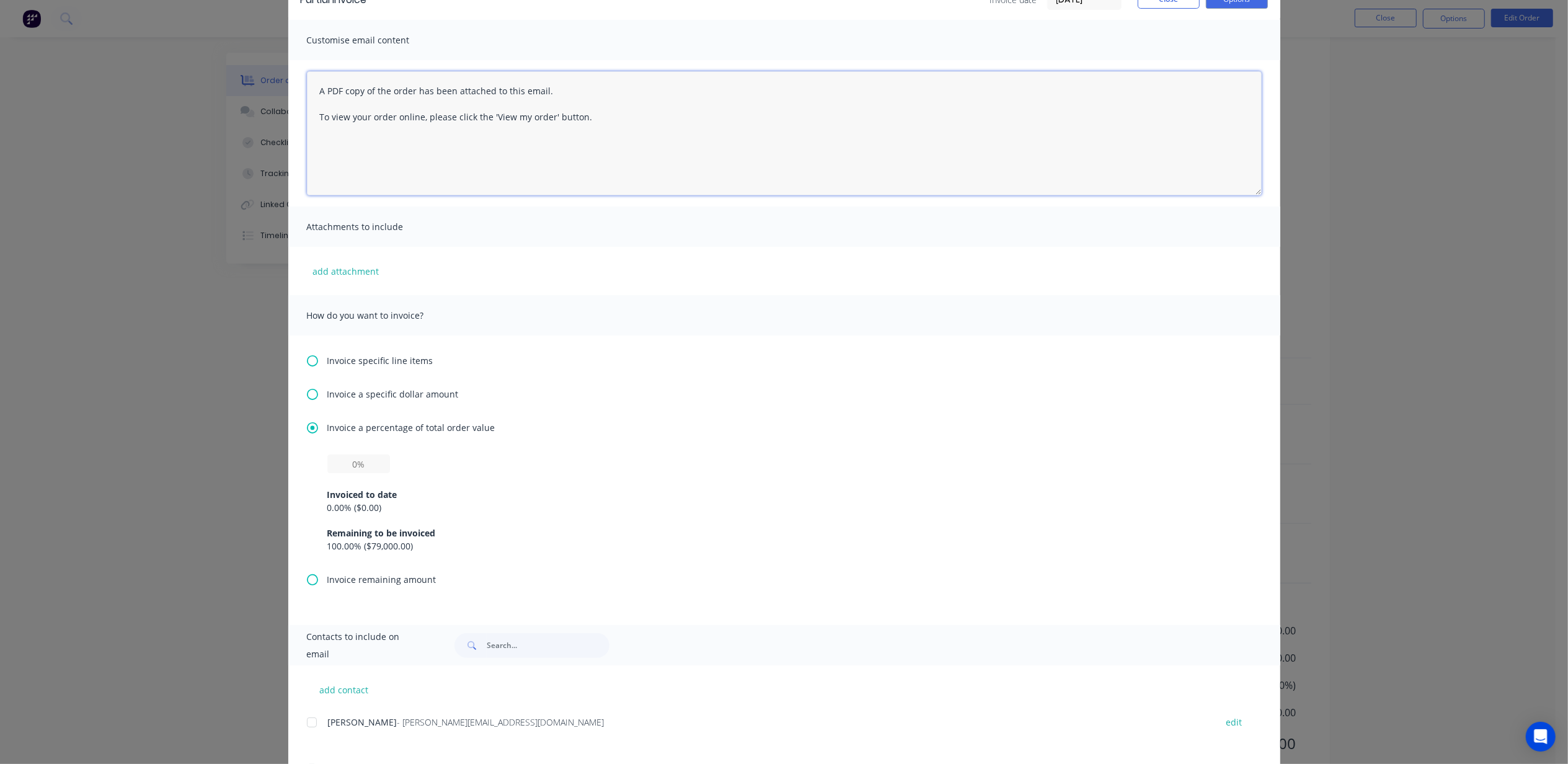
scroll to position [130, 0]
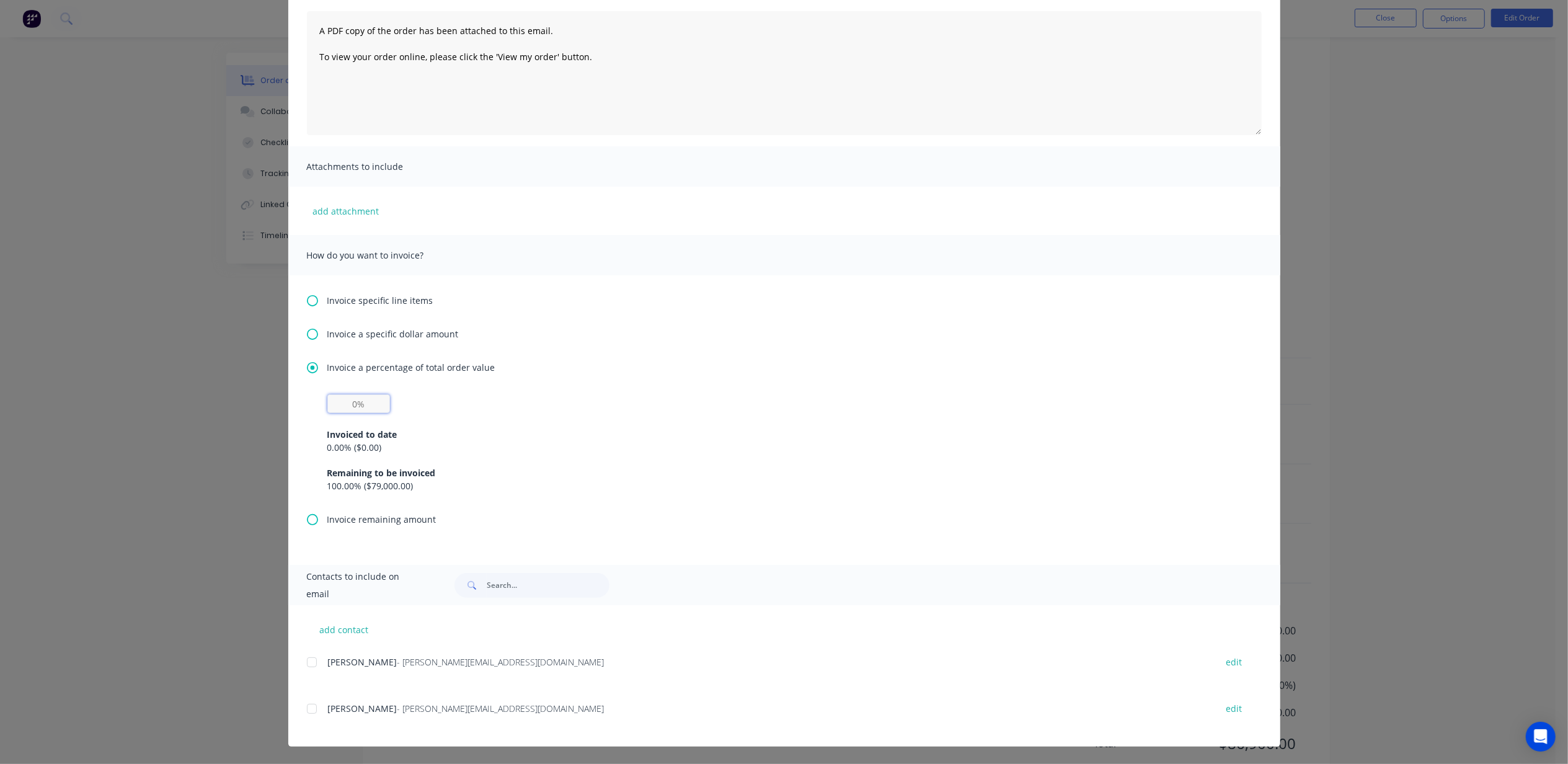
click at [357, 402] on input "text" at bounding box center [359, 403] width 63 height 19
drag, startPoint x: 372, startPoint y: 402, endPoint x: 248, endPoint y: 418, distance: 125.0
click at [274, 415] on div "Partial Invoice Invoice date 11/08/25 Close Options Preview Print Email Customi…" at bounding box center [784, 382] width 1568 height 764
type input "50%"
click at [303, 707] on div at bounding box center [312, 709] width 25 height 25
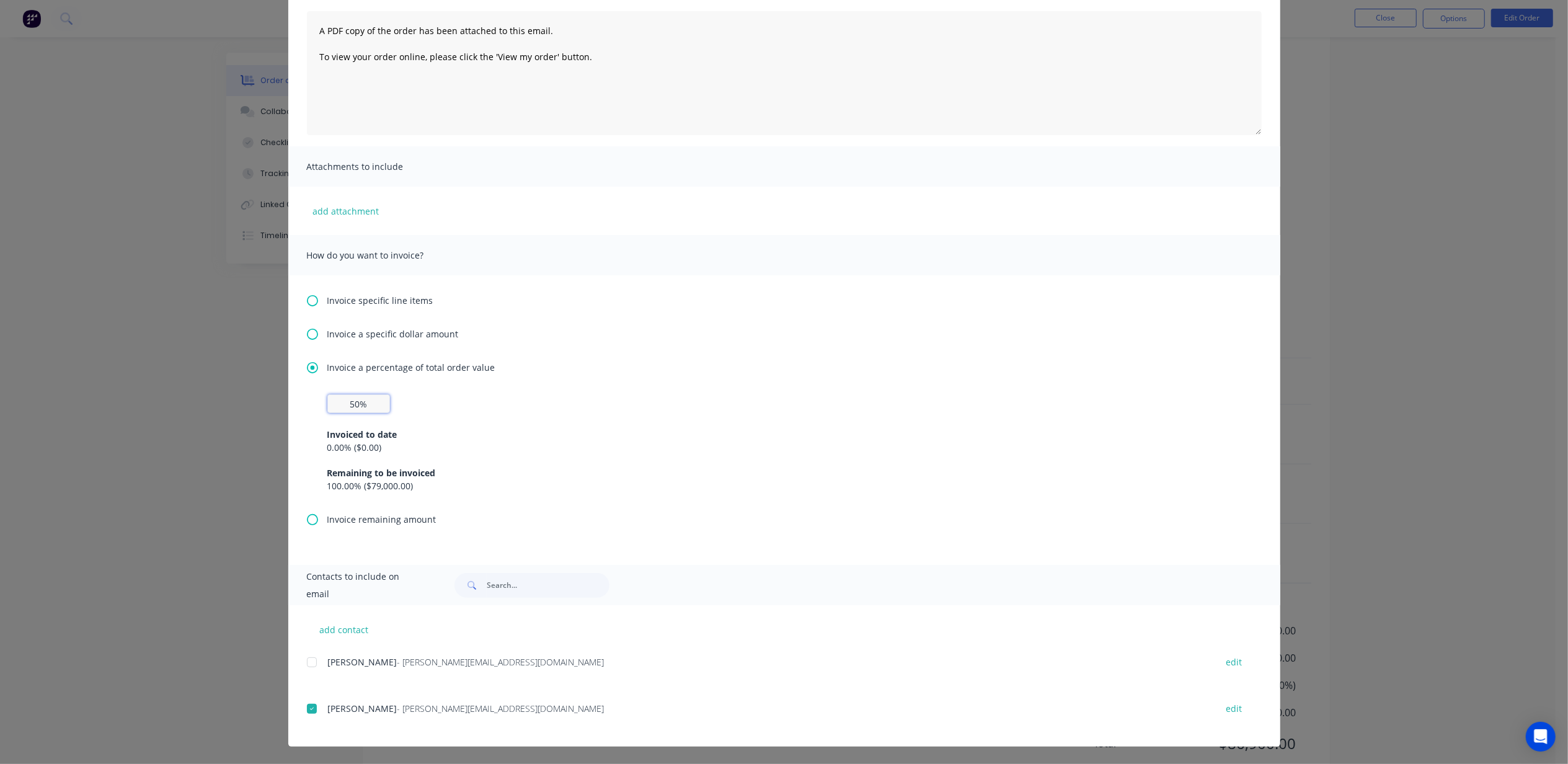
drag, startPoint x: 362, startPoint y: 402, endPoint x: 303, endPoint y: 400, distance: 59.0
click at [307, 400] on div "50% Invoiced to date 0.00 % ( $0.00 ) Remaining to be invoiced 100.00 % ( $79,0…" at bounding box center [784, 454] width 955 height 119
click at [829, 384] on div "Invoice a percentage of total order value 50% Invoiced to date 0.00 % ( $0.00 )…" at bounding box center [784, 437] width 955 height 152
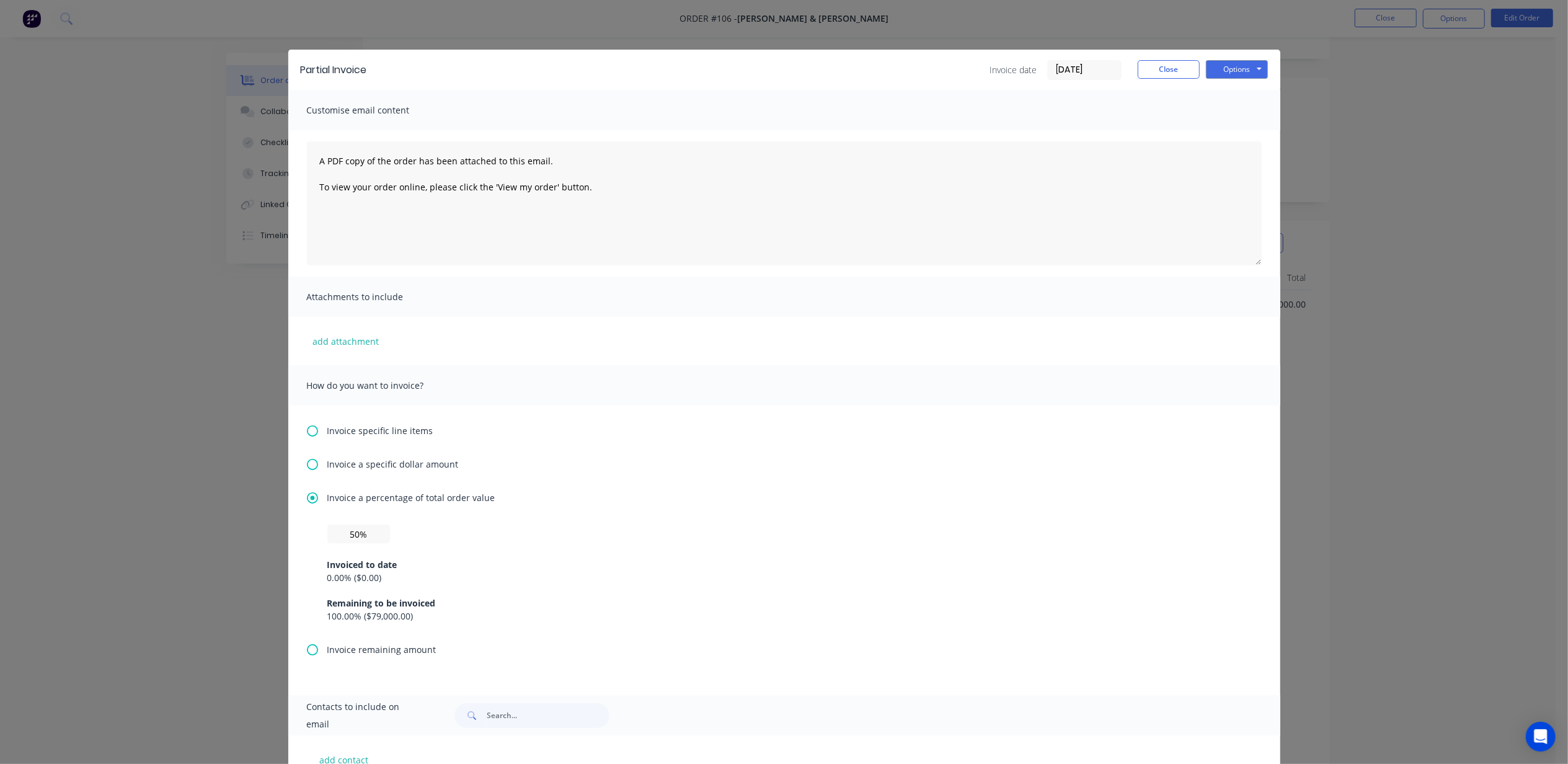
scroll to position [0, 0]
click at [1219, 62] on button "Options" at bounding box center [1237, 69] width 62 height 19
click at [1237, 132] on button "Email" at bounding box center [1246, 132] width 80 height 20
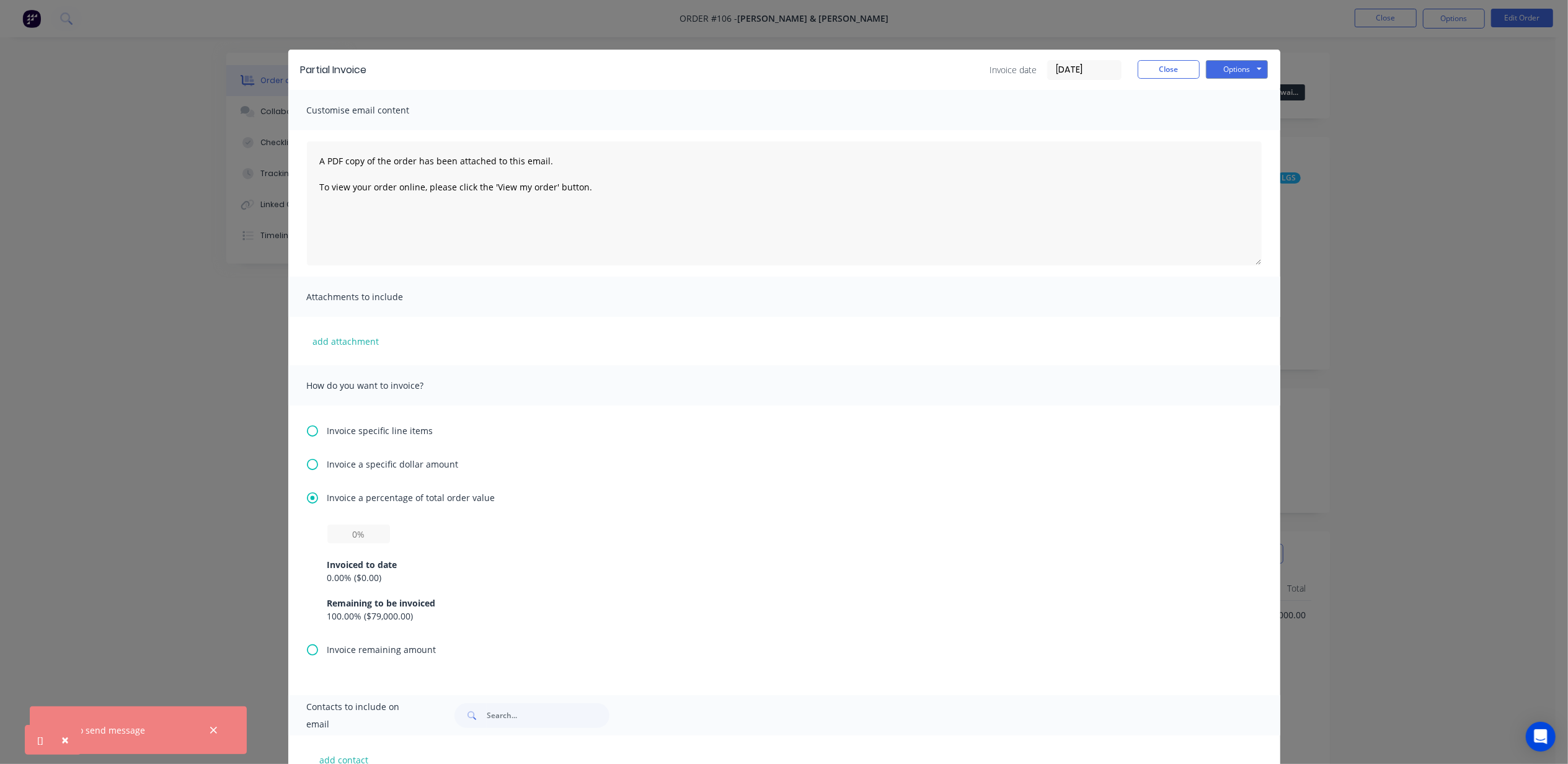
click at [66, 737] on span "×" at bounding box center [65, 740] width 8 height 17
click at [213, 728] on icon "button" at bounding box center [213, 731] width 8 height 11
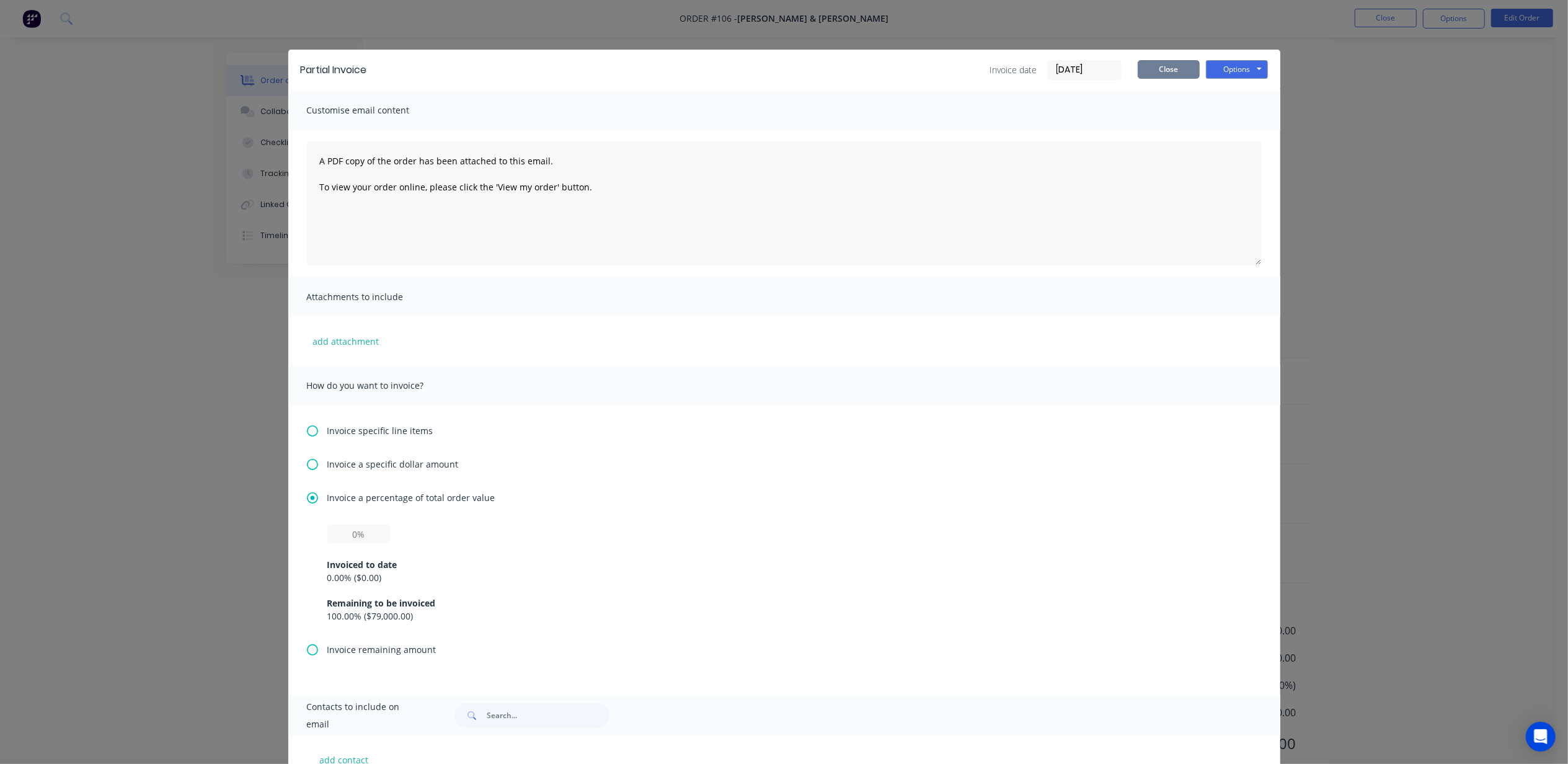
click at [1151, 70] on button "Close" at bounding box center [1168, 69] width 62 height 19
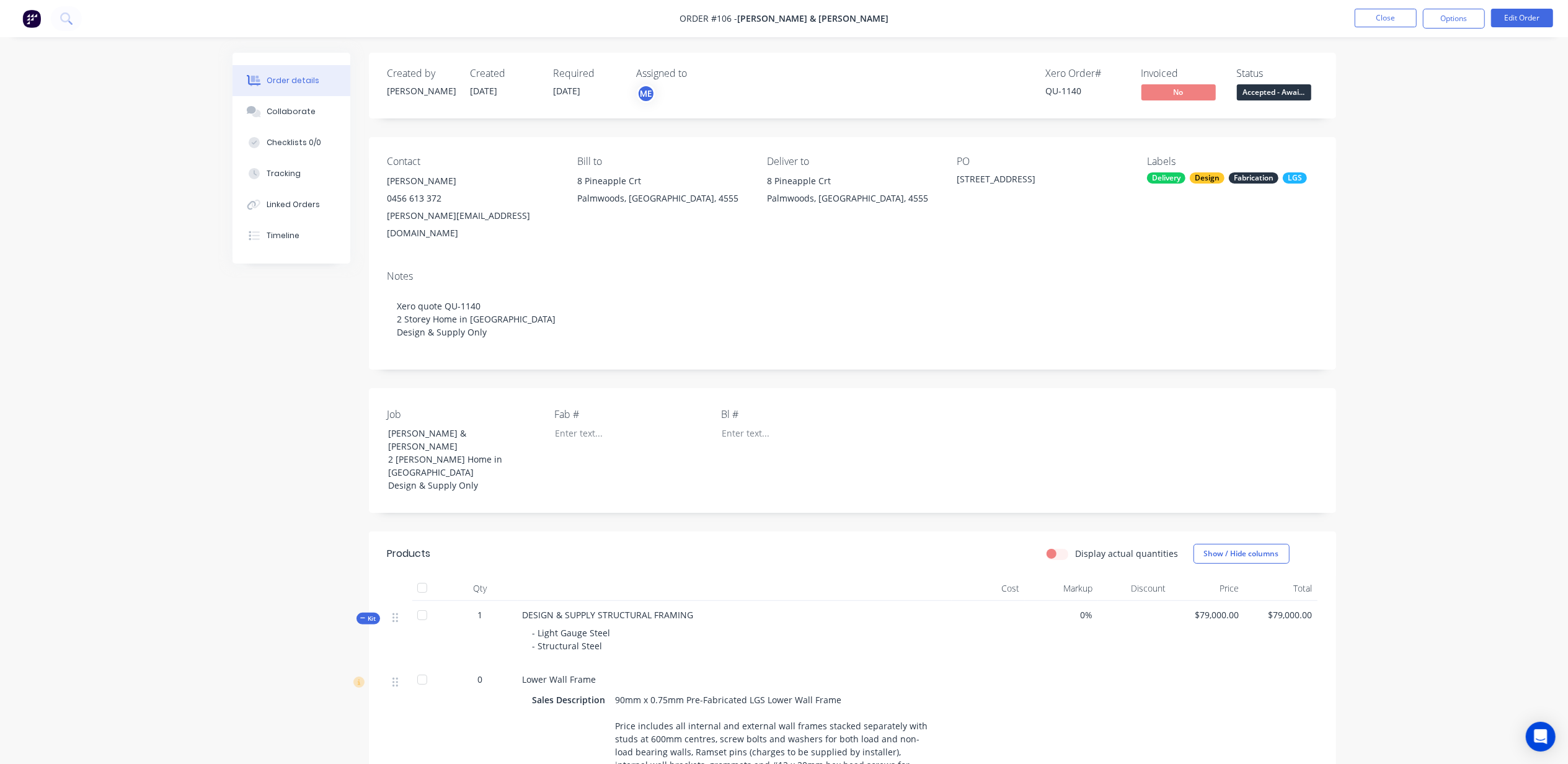
click at [1276, 96] on span "Accepted - Awai..." at bounding box center [1274, 92] width 75 height 15
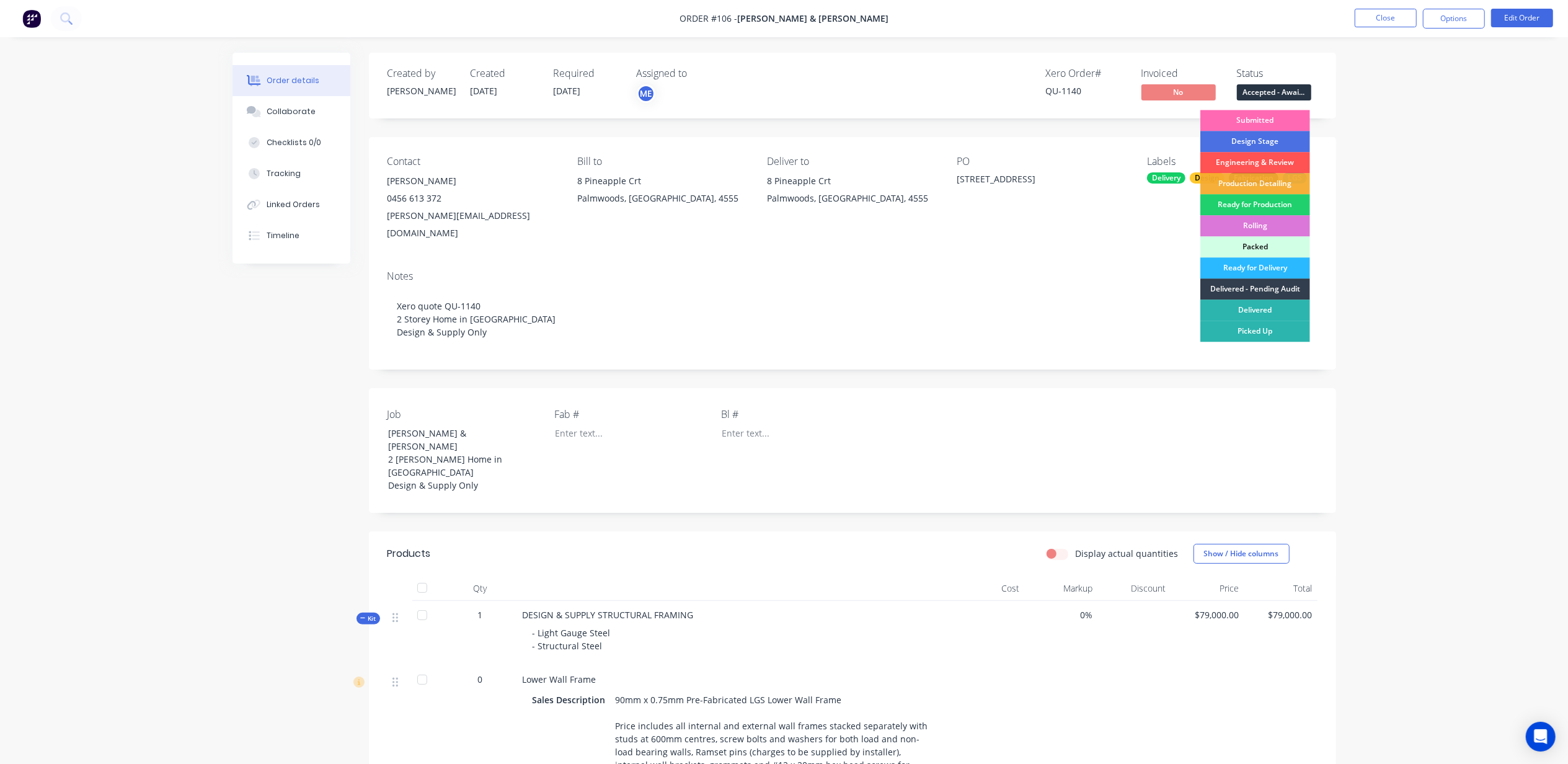
drag, startPoint x: 1259, startPoint y: 120, endPoint x: 1338, endPoint y: 159, distance: 88.1
click at [1260, 120] on div "Submitted" at bounding box center [1255, 120] width 110 height 21
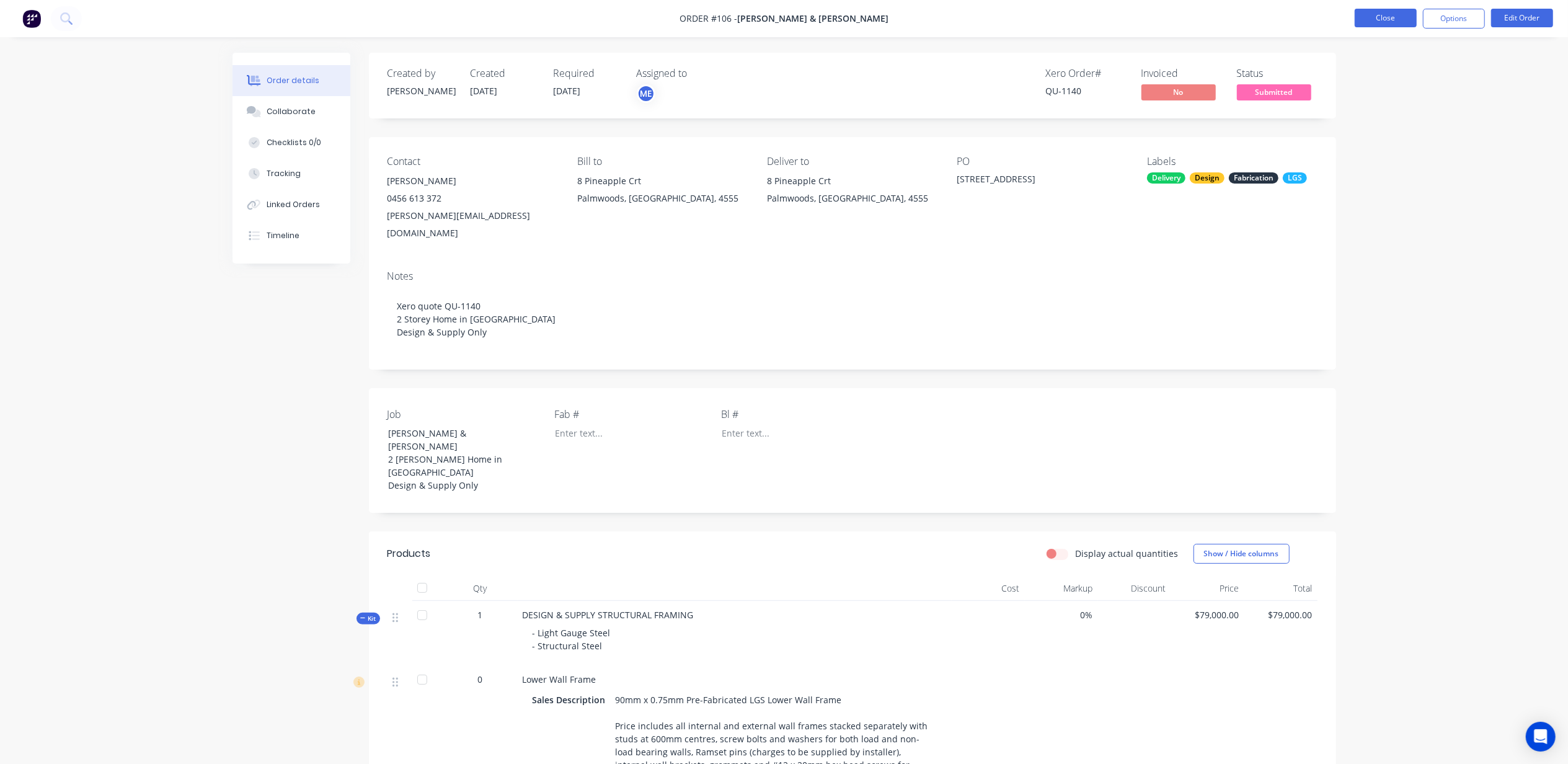
click at [1380, 13] on button "Close" at bounding box center [1385, 17] width 62 height 19
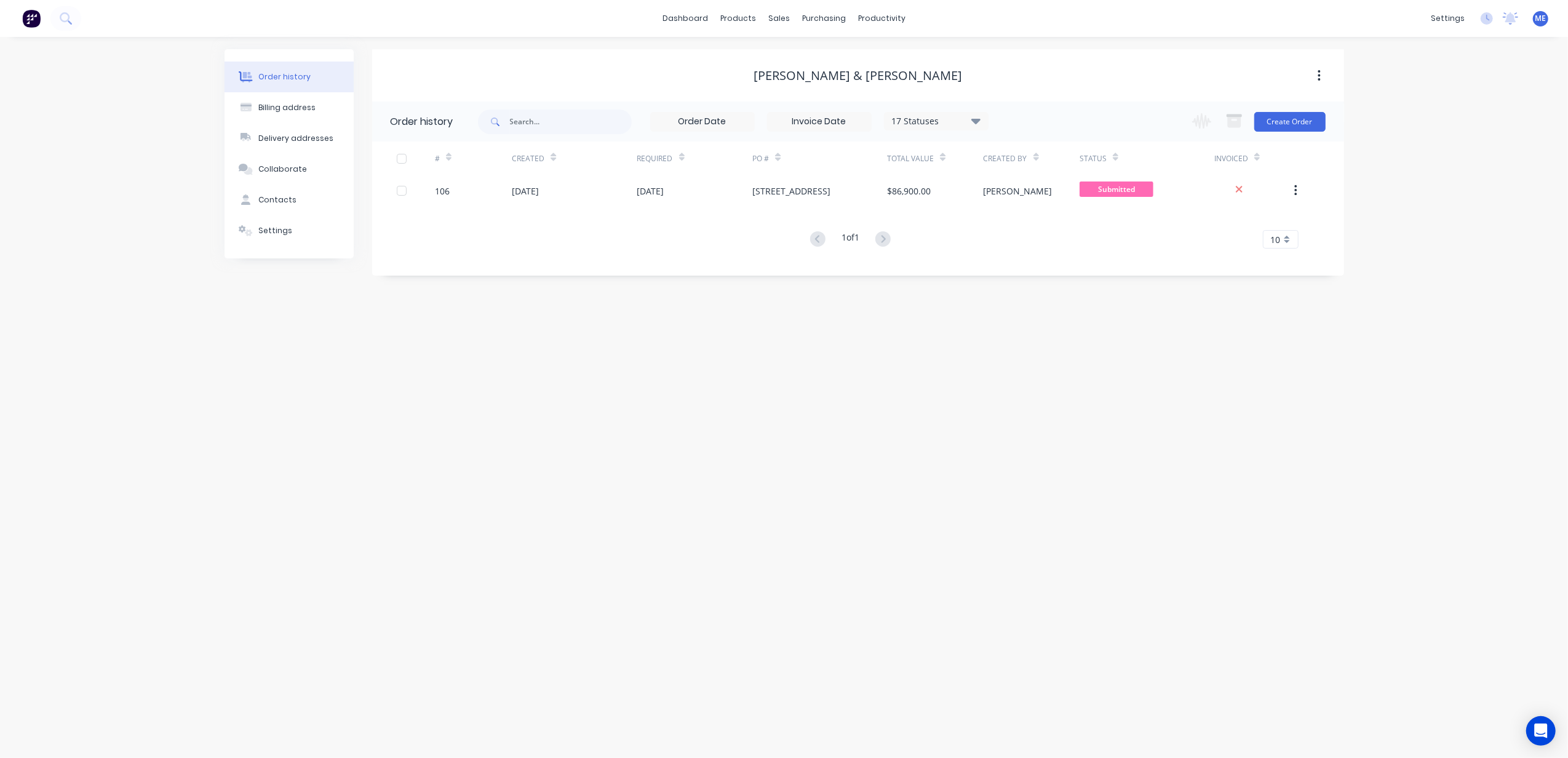
click at [566, 382] on div "Order history Billing address Delivery addresses Collaborate Contacts Settings …" at bounding box center [784, 397] width 1568 height 721
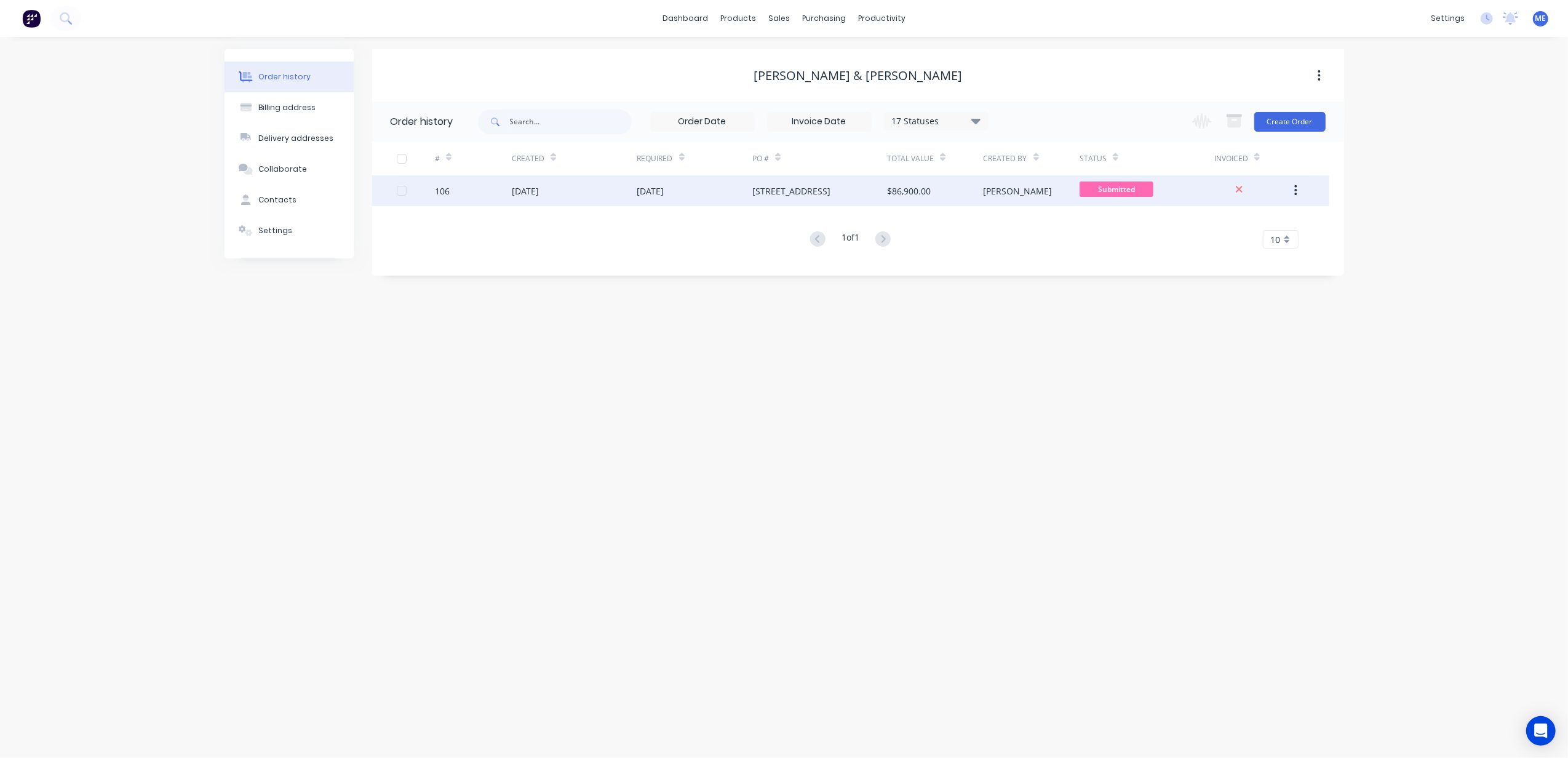
click at [497, 191] on div "106" at bounding box center [473, 190] width 77 height 30
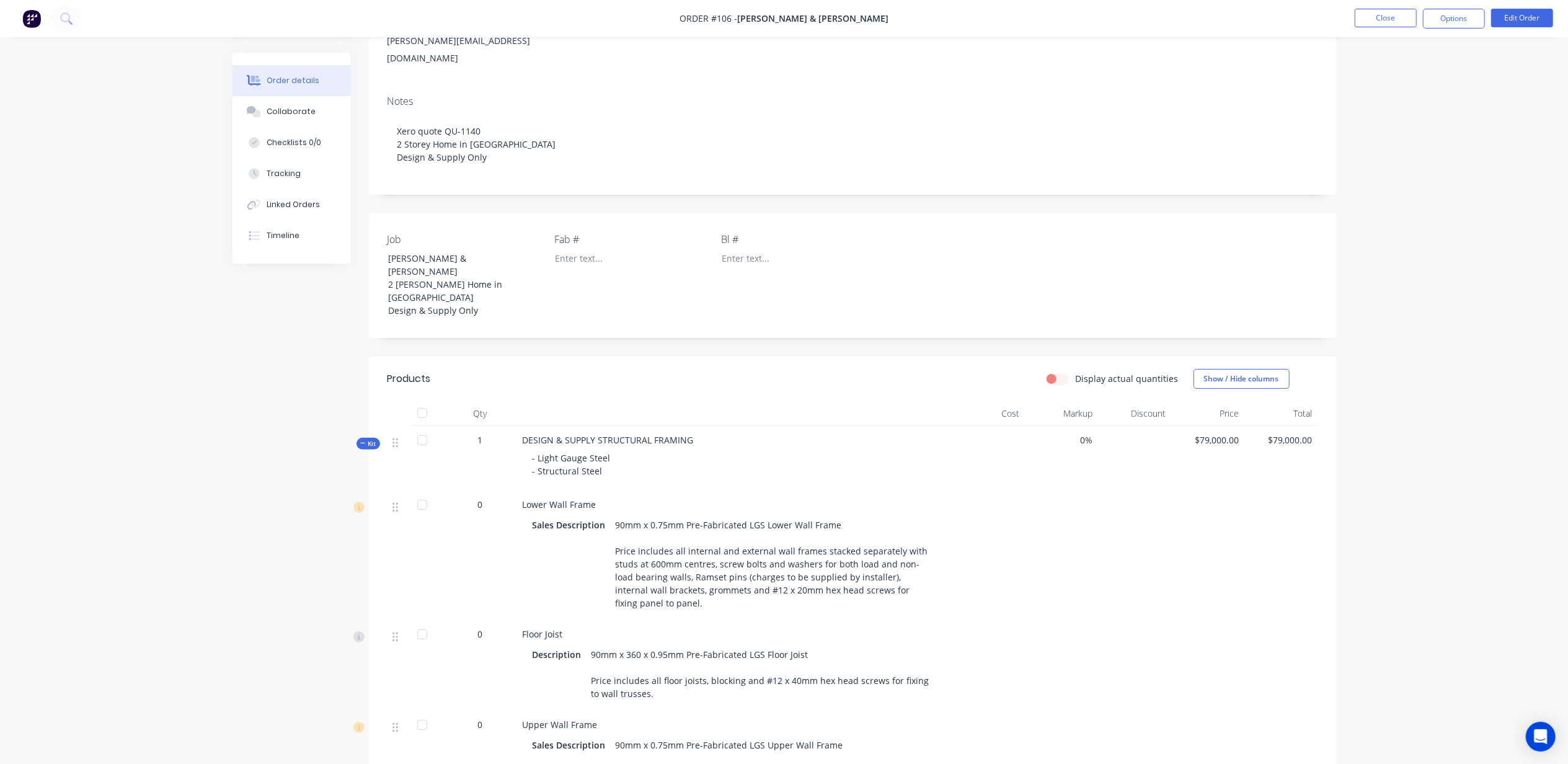
scroll to position [413, 0]
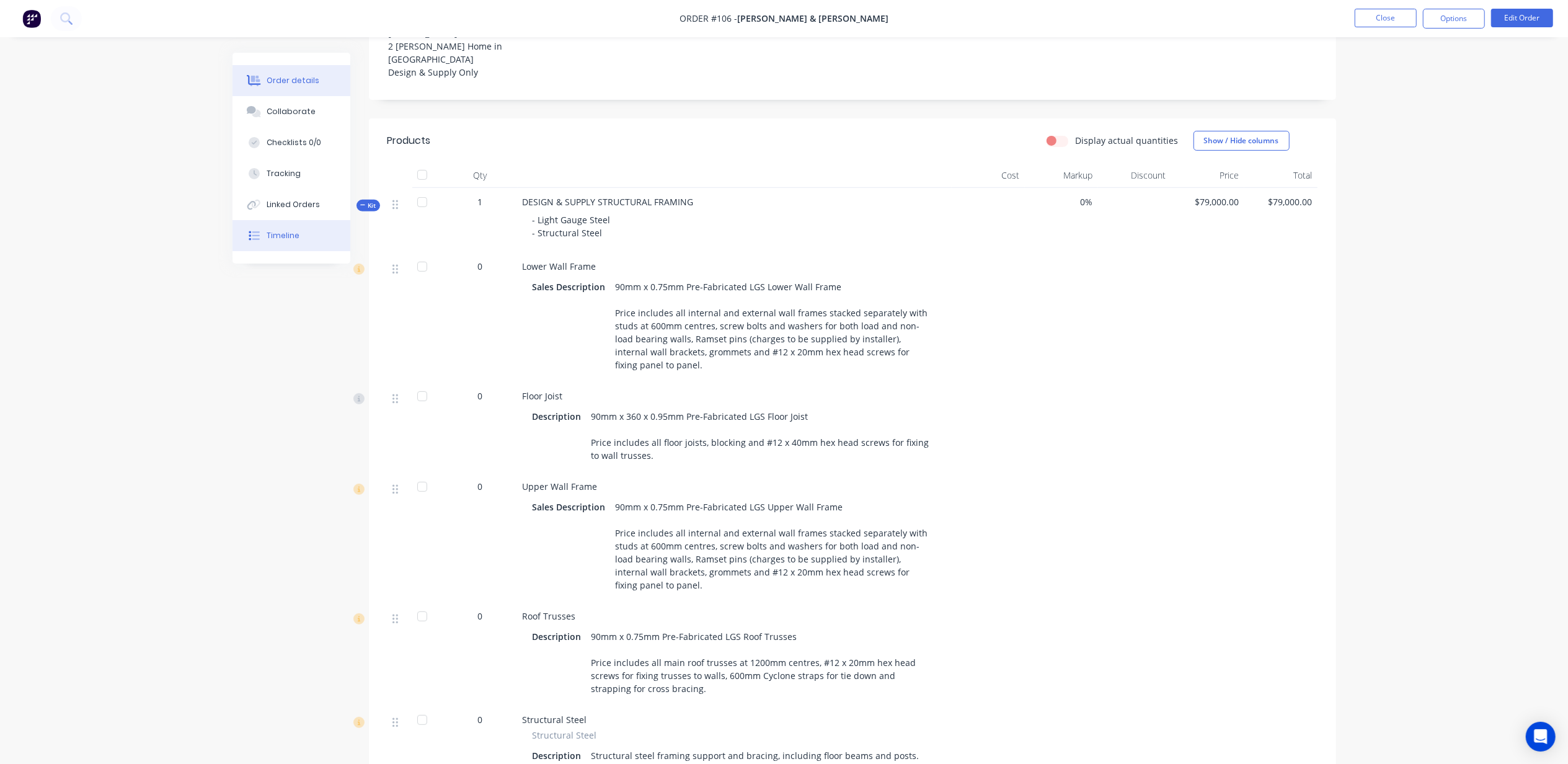
click at [266, 230] on div "Timeline" at bounding box center [282, 236] width 33 height 11
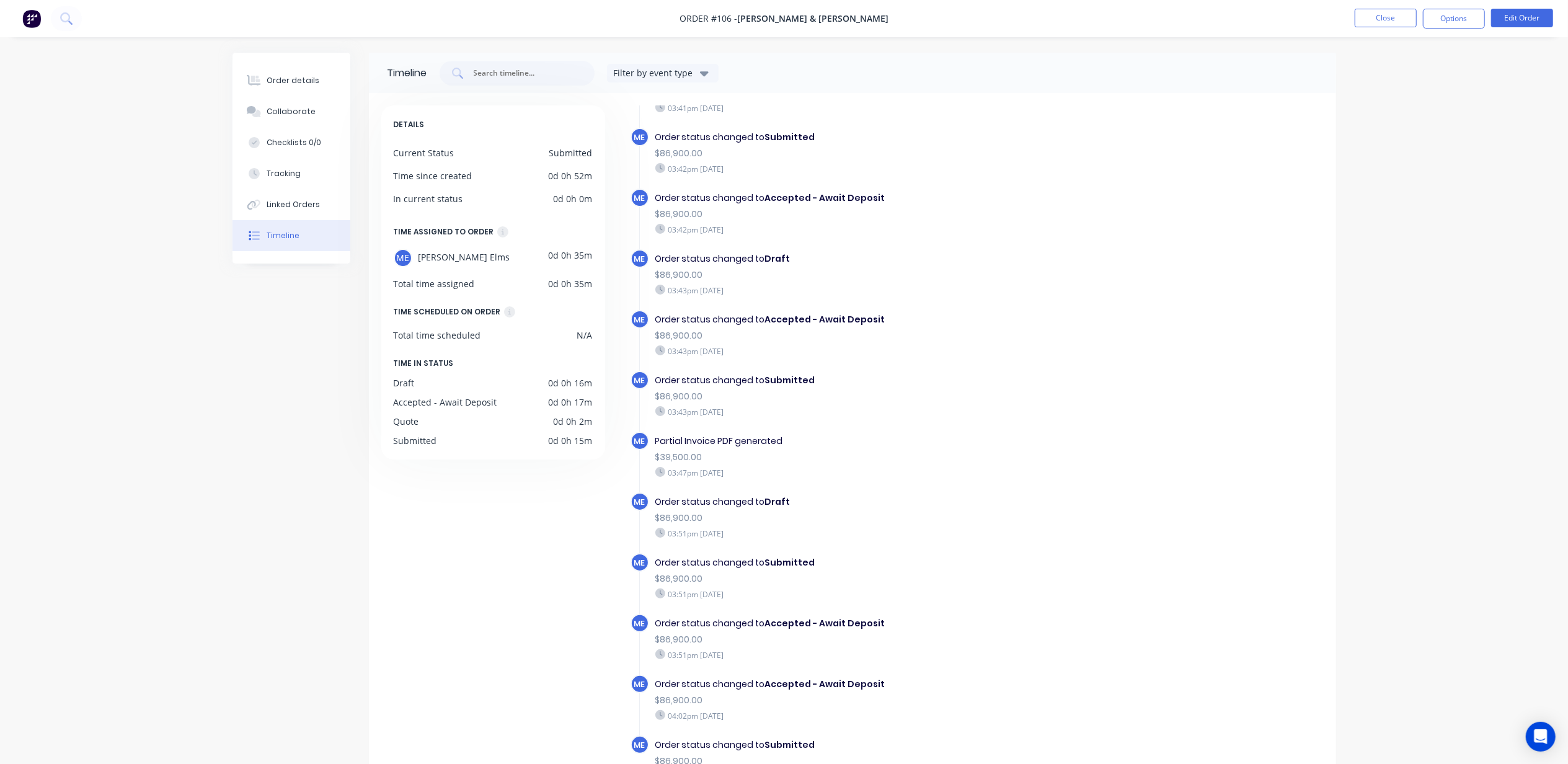
scroll to position [86, 0]
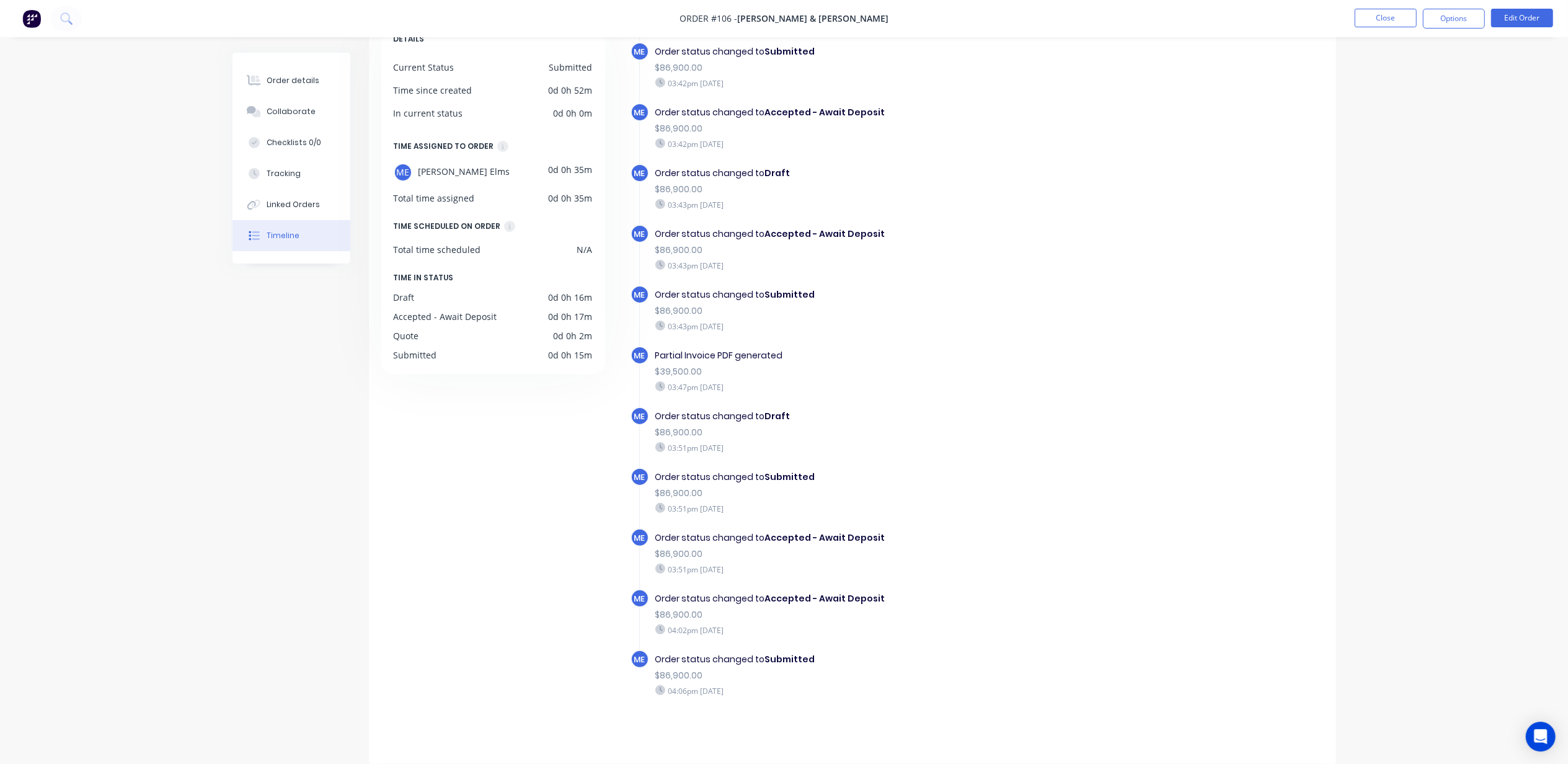
click at [311, 525] on div "Timeline Filter by event type DETAILS Current Status Submitted Time since creat…" at bounding box center [784, 366] width 1103 height 797
